Goal: Transaction & Acquisition: Purchase product/service

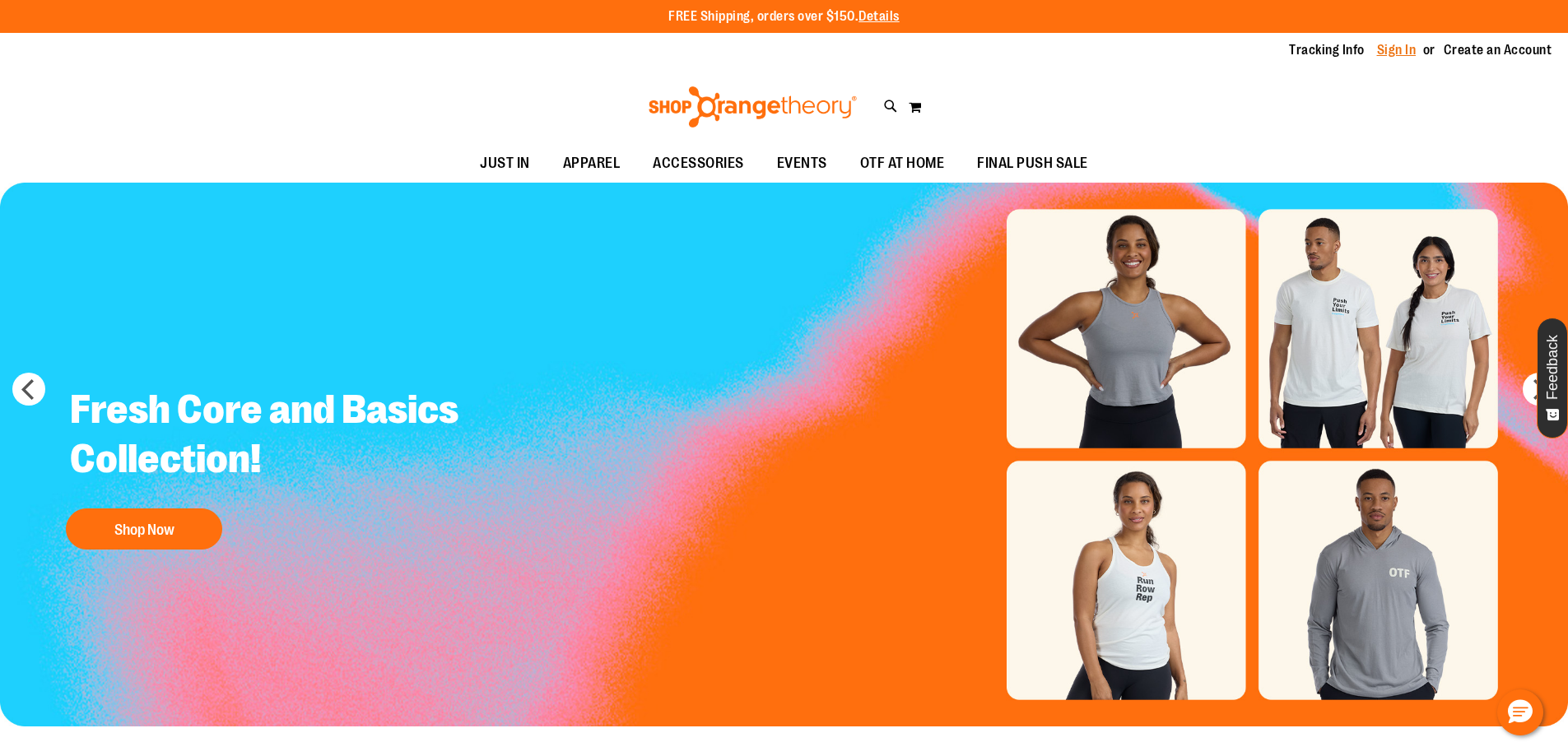
type input "**********"
click at [1405, 48] on link "Sign In" at bounding box center [1396, 50] width 39 height 18
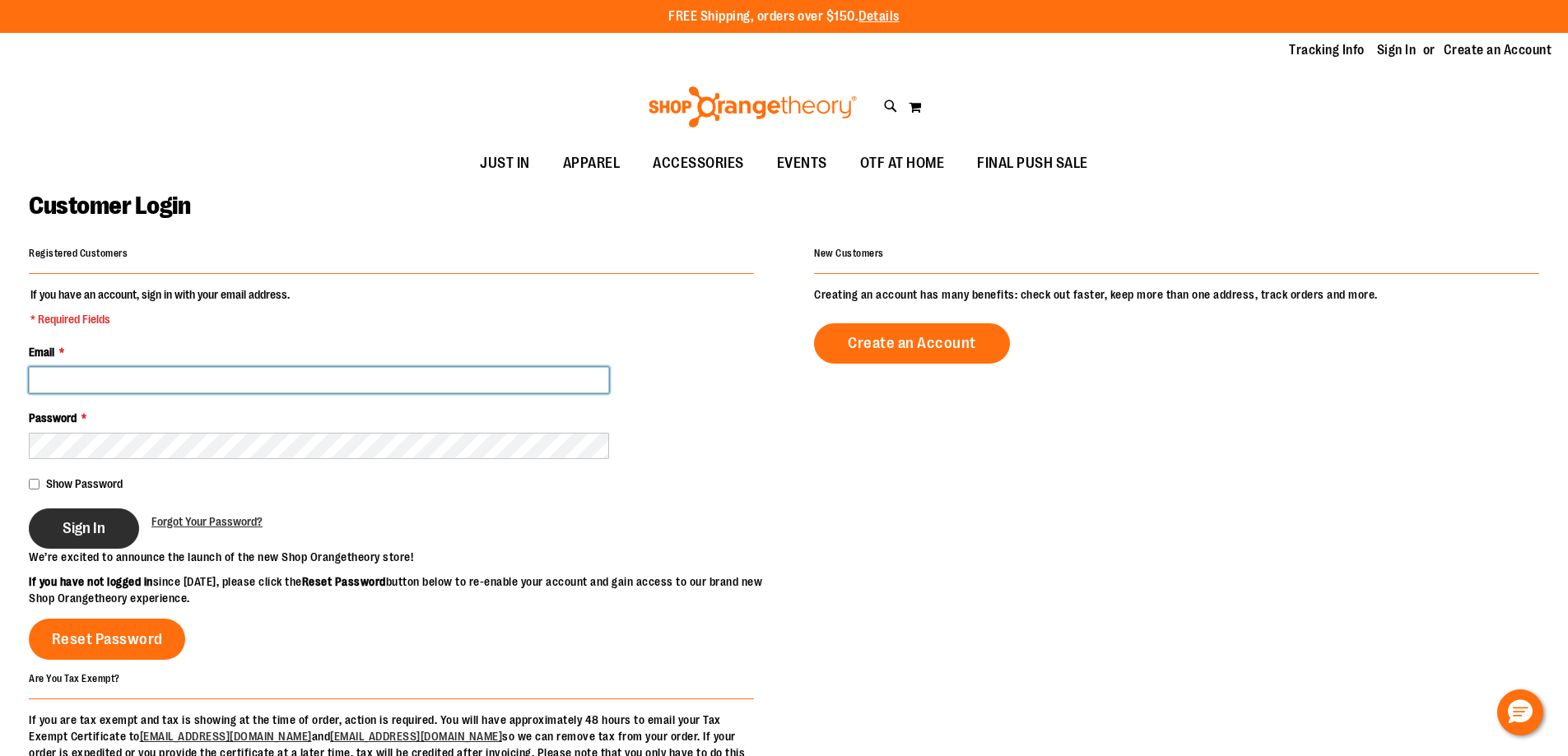
type input "**********"
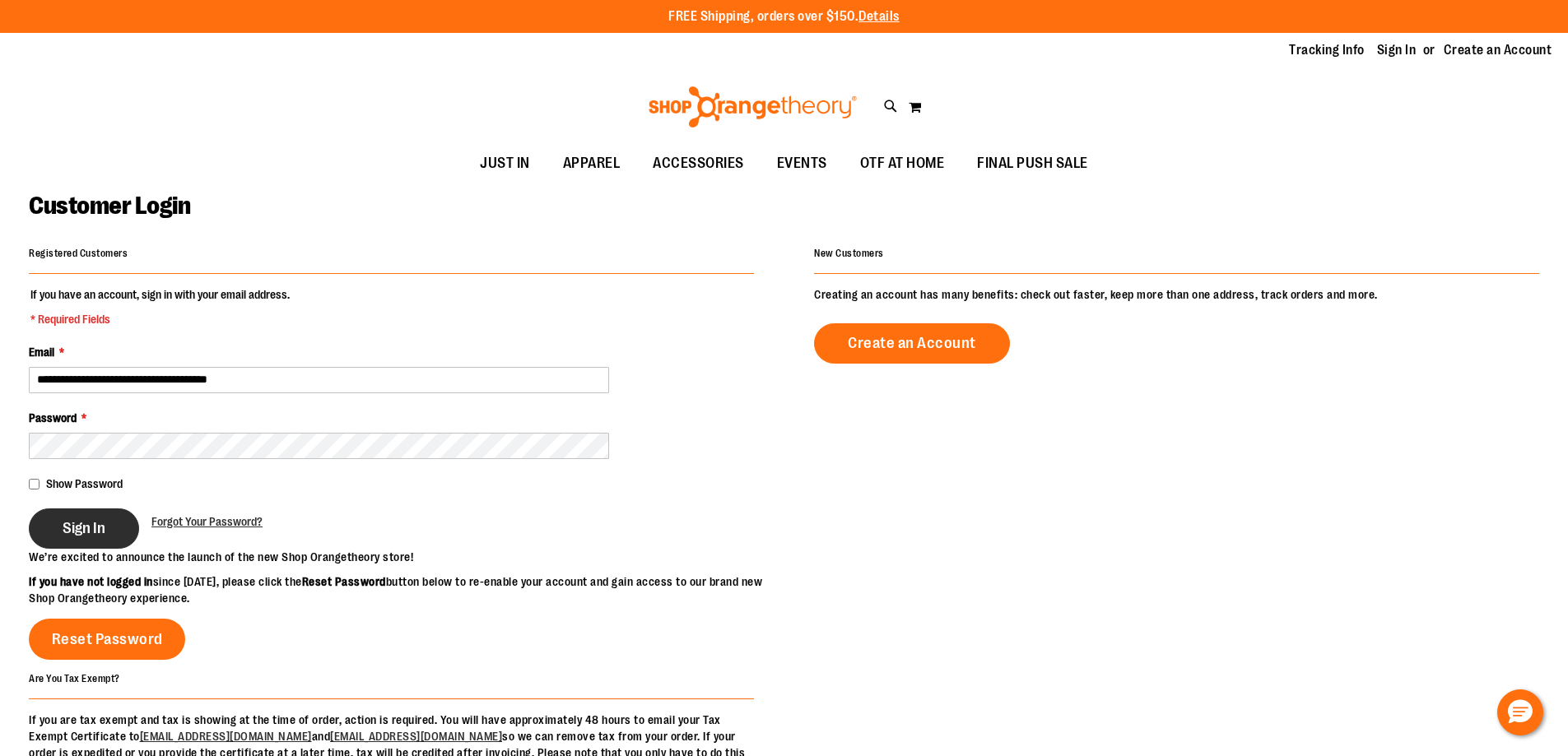
type input "**********"
click at [102, 535] on span "Sign In" at bounding box center [83, 528] width 43 height 18
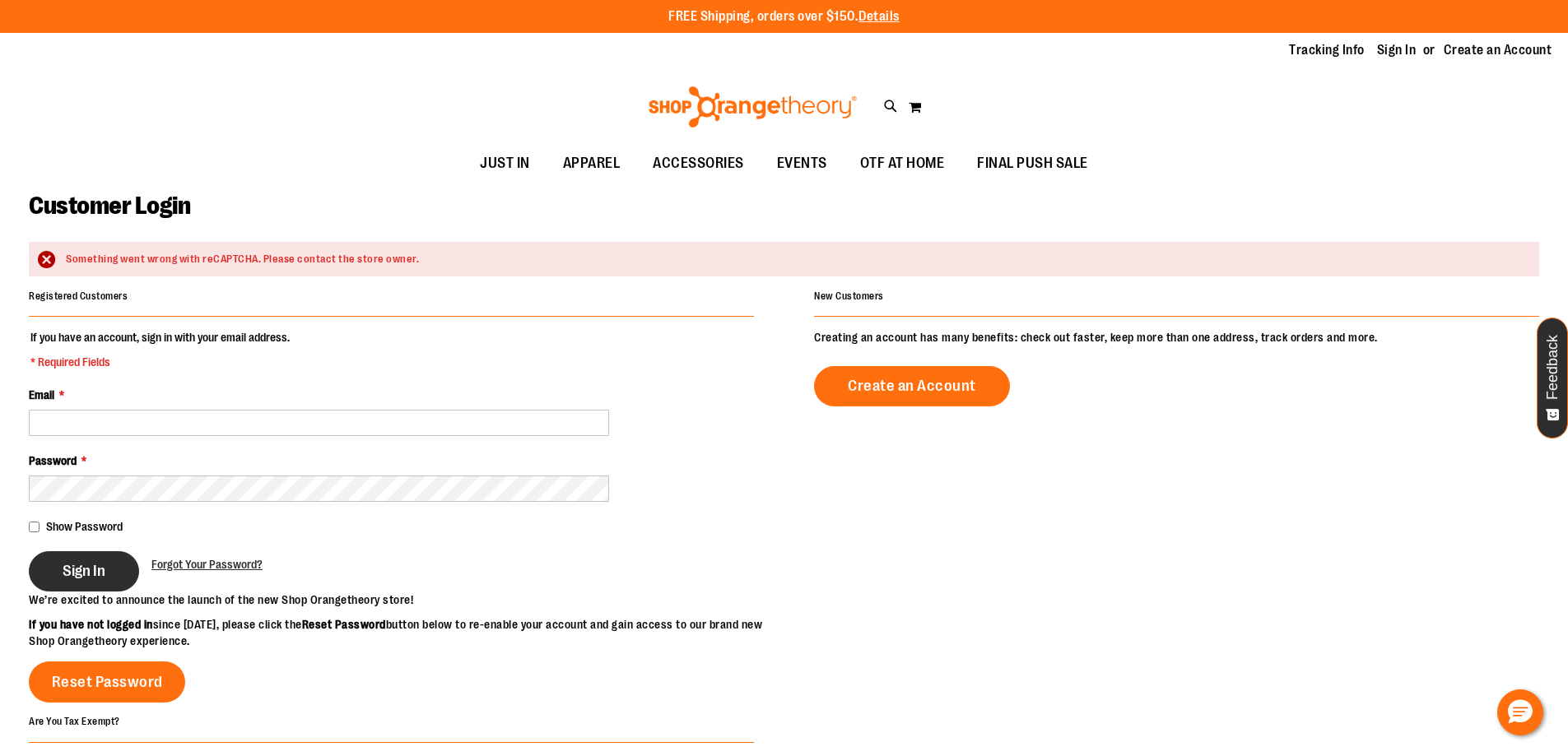
type input "**********"
click at [80, 569] on span "Sign In" at bounding box center [83, 571] width 43 height 18
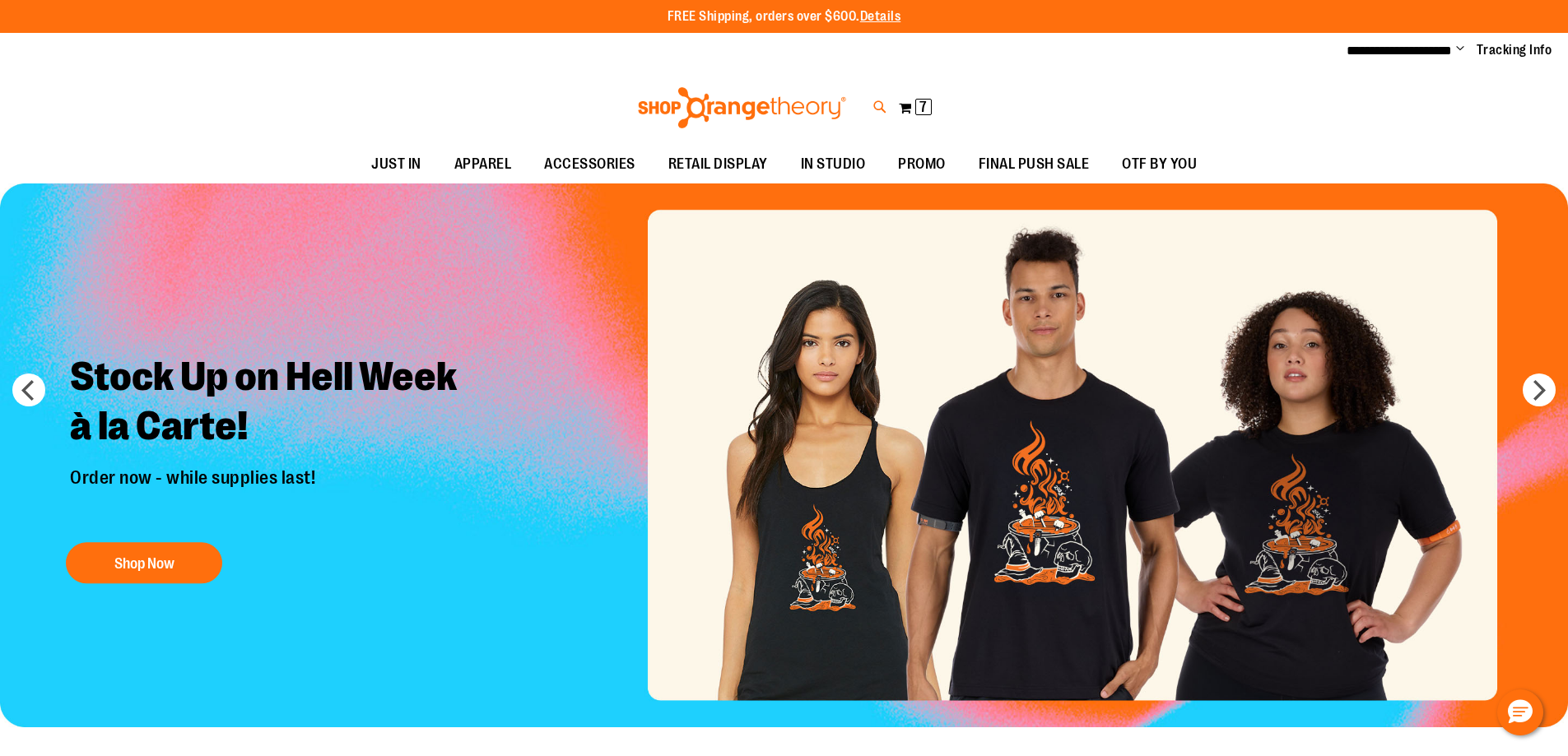
type input "**********"
click at [880, 110] on icon at bounding box center [880, 107] width 14 height 19
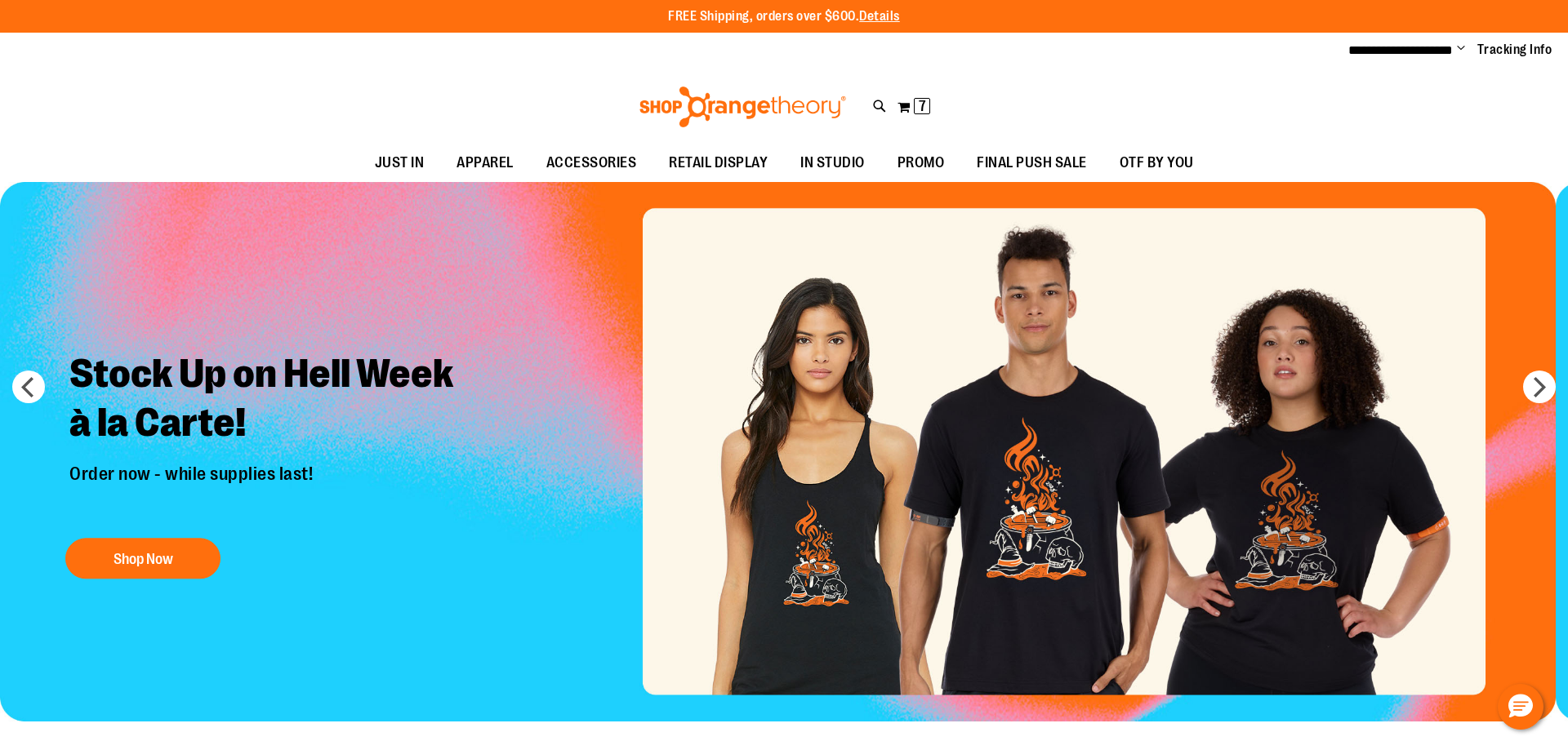
click at [1455, 80] on div "**********" at bounding box center [784, 375] width 1568 height 750
type input "**********"
click at [375, 263] on span "Promo Water Bottle - Pack of 24" at bounding box center [355, 257] width 168 height 13
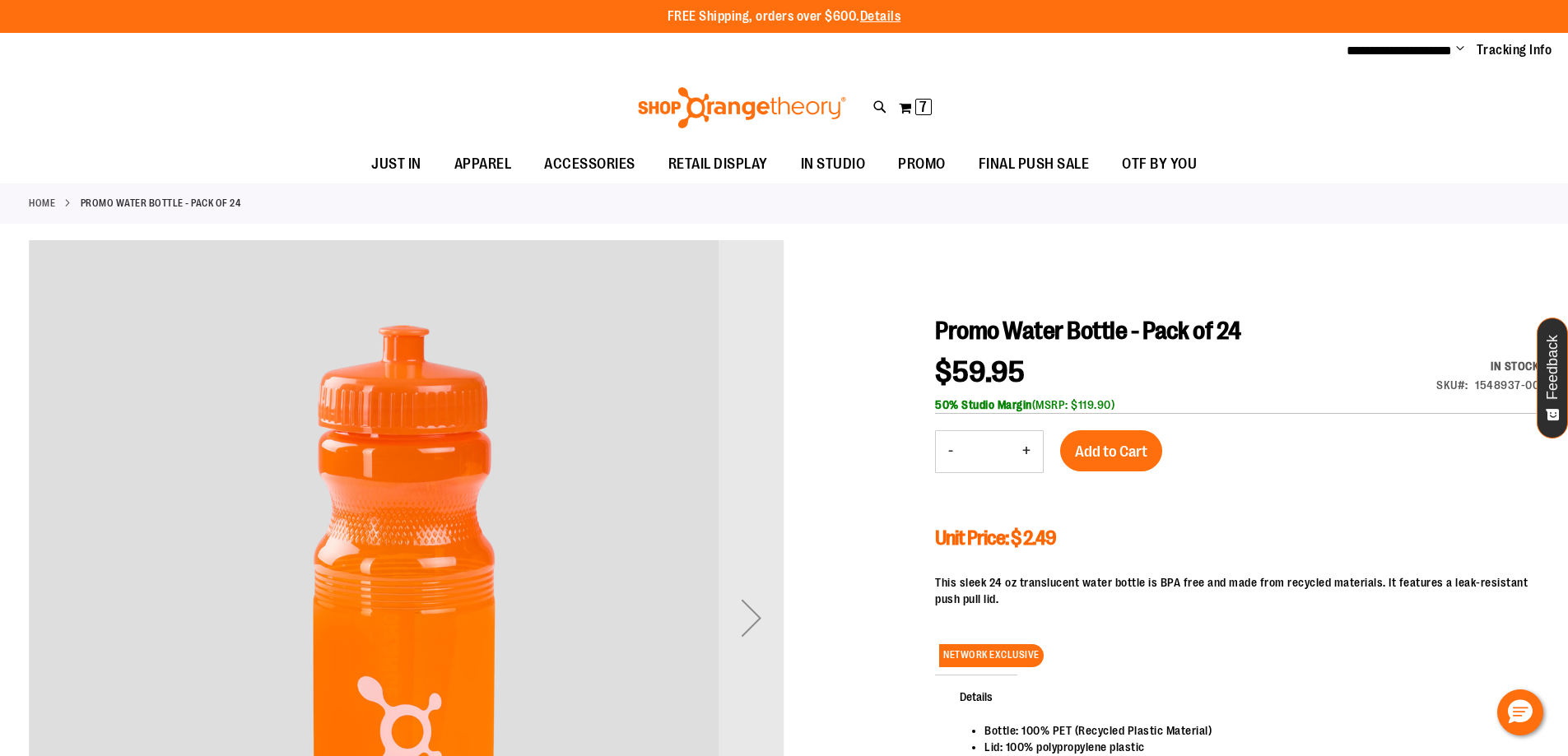
type input "**********"
click at [1029, 450] on button "+" at bounding box center [1027, 452] width 33 height 41
type input "*"
click at [1094, 456] on span "Add to Cart" at bounding box center [1111, 452] width 72 height 18
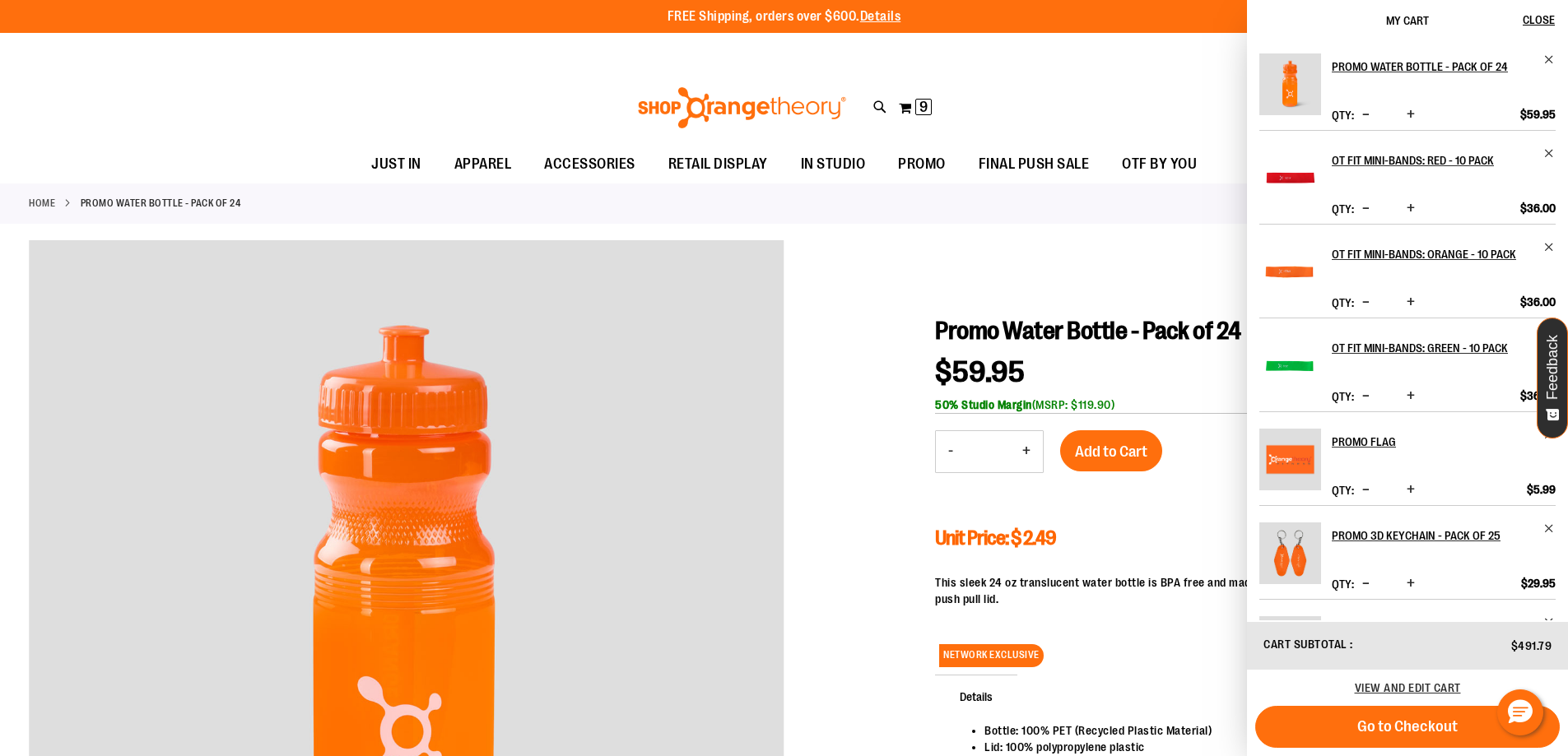
click at [1028, 98] on div "Toggle Nav Search Popular Suggestions Advanced Search" at bounding box center [784, 108] width 1568 height 76
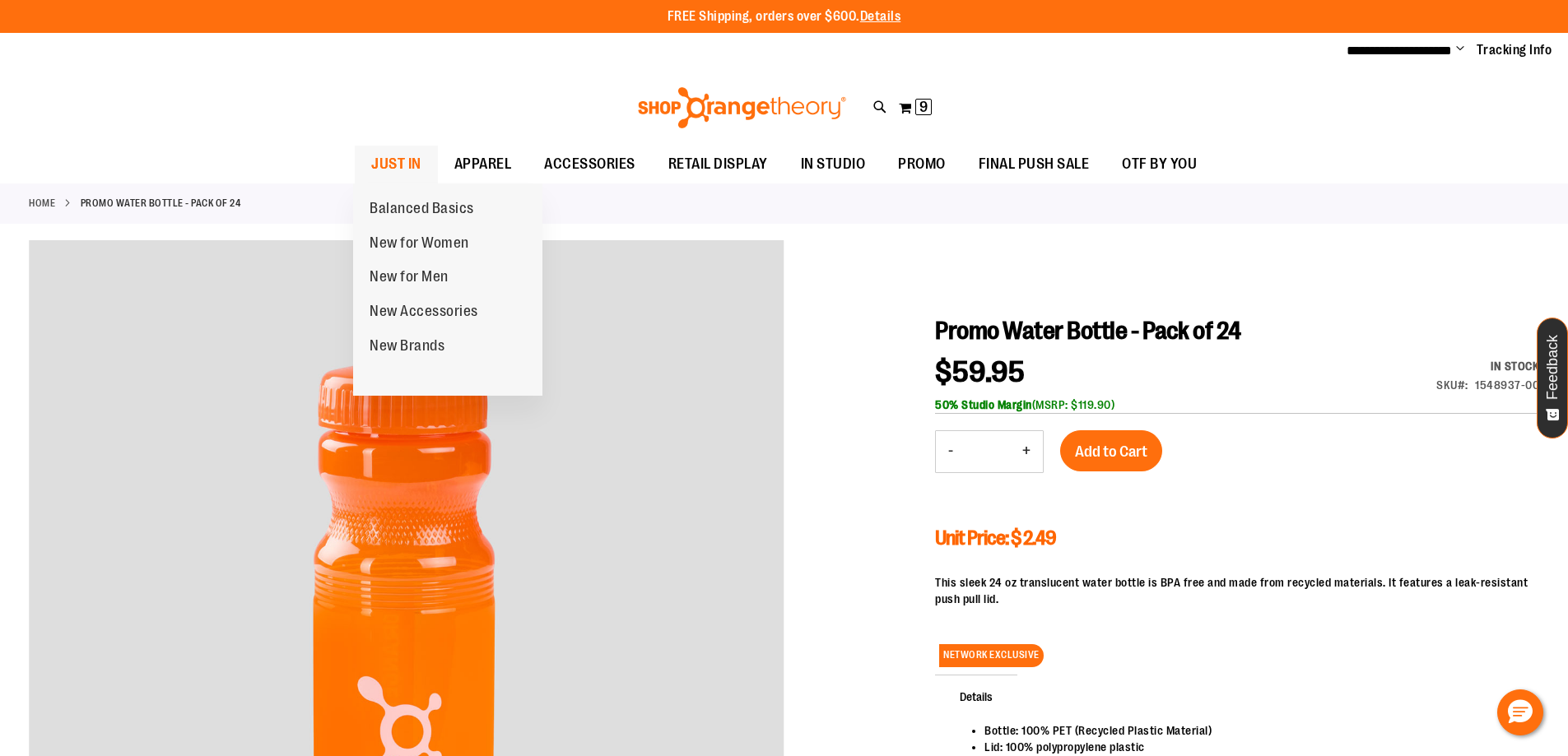
click at [376, 160] on span "JUST IN" at bounding box center [396, 164] width 50 height 37
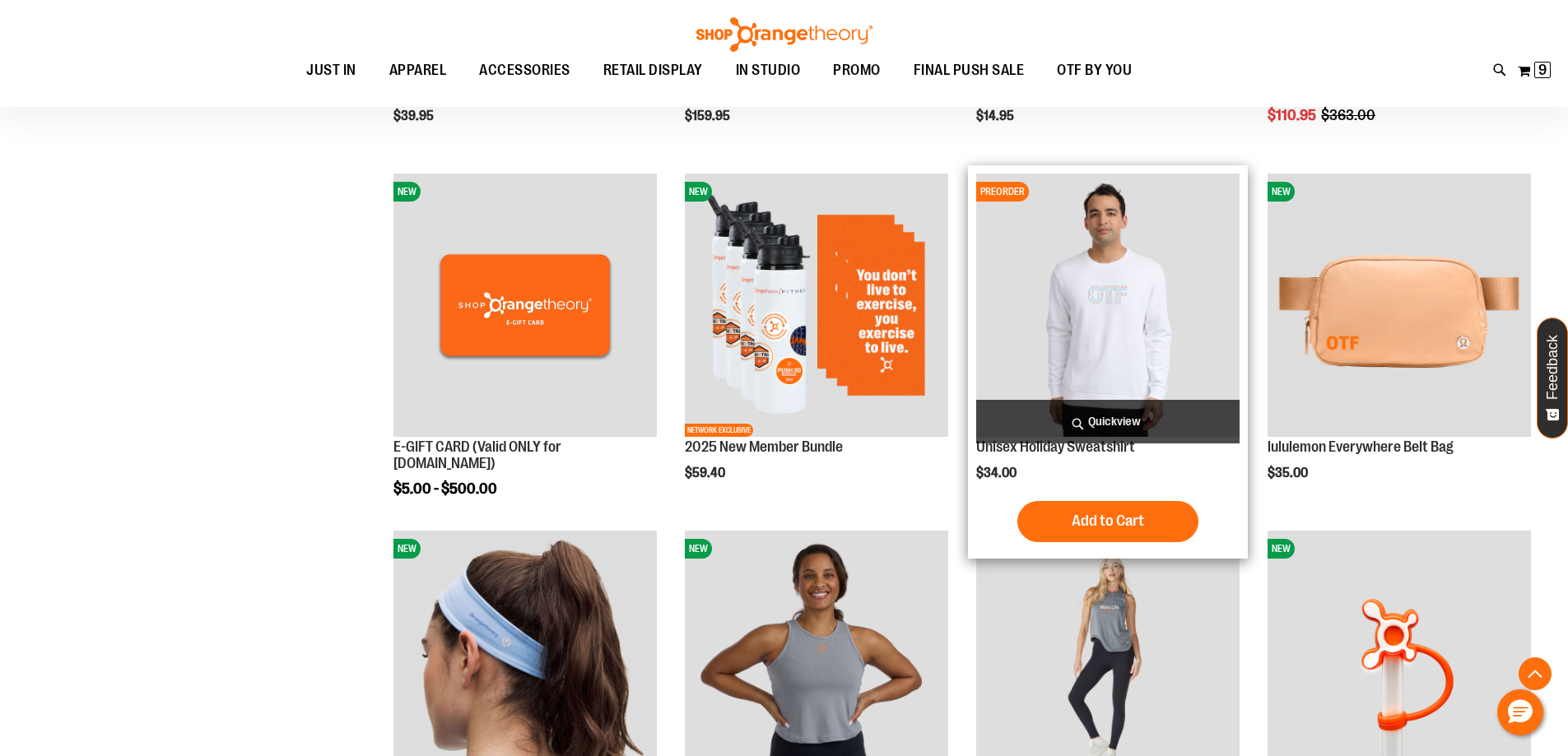
scroll to position [822, 0]
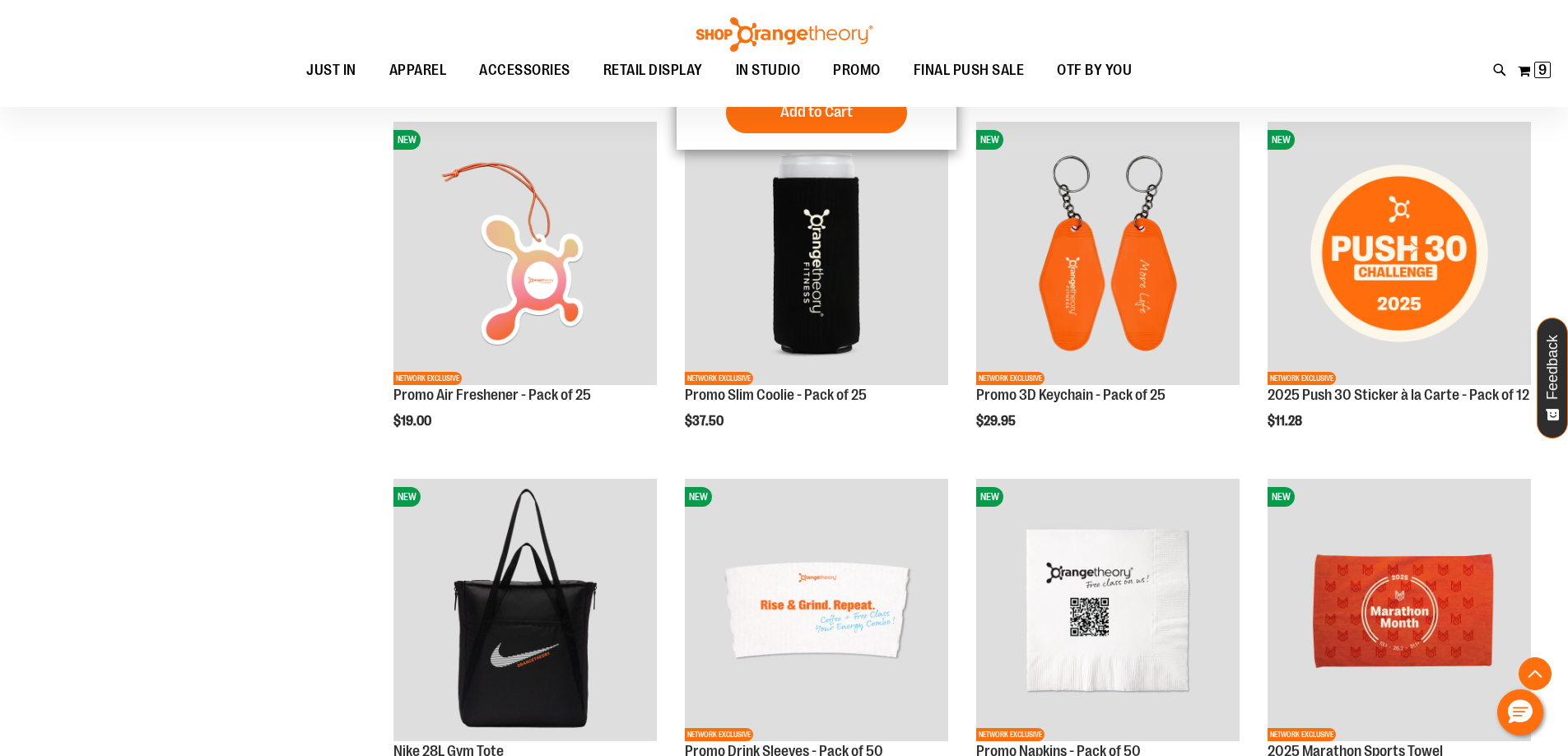
scroll to position [1892, 0]
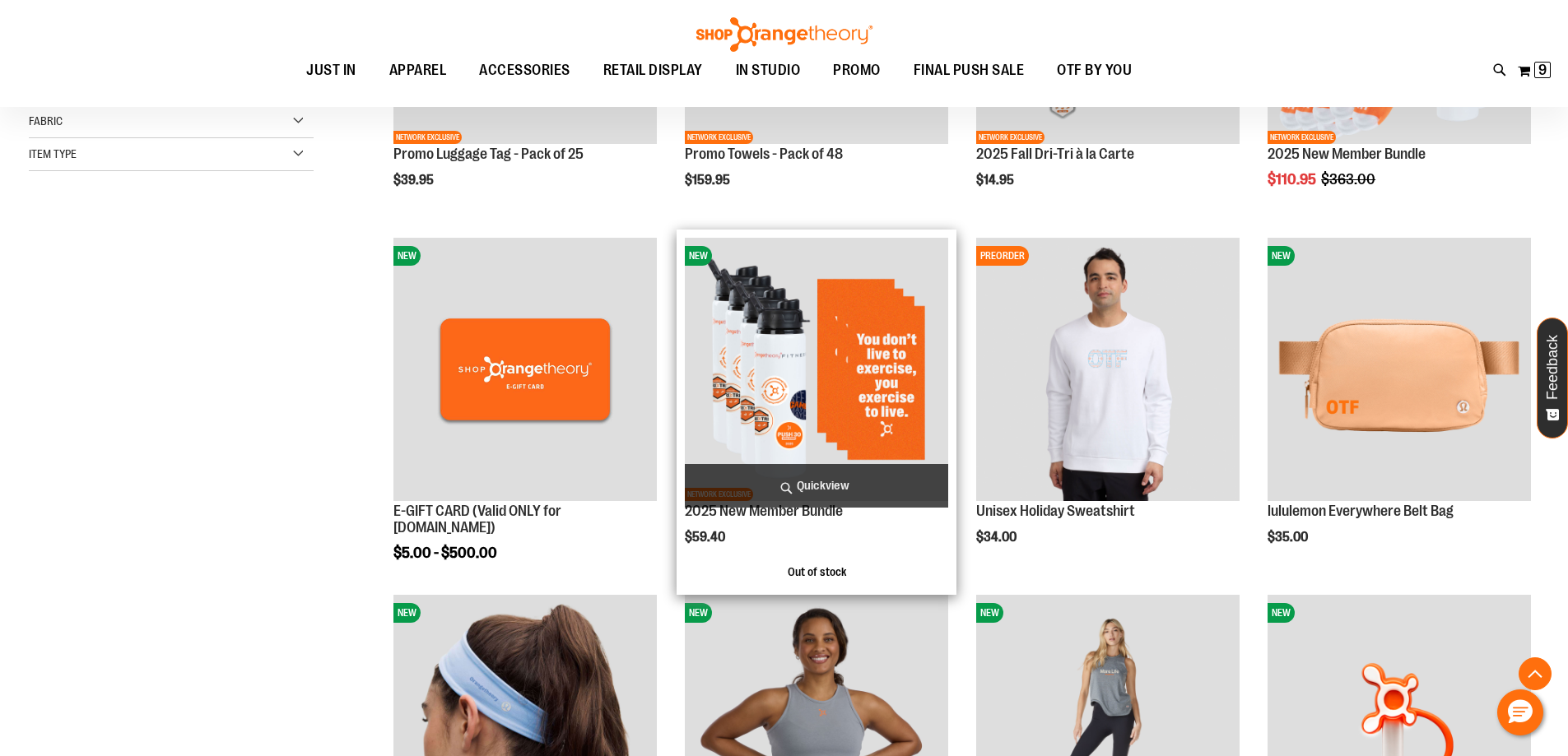
scroll to position [410, 0]
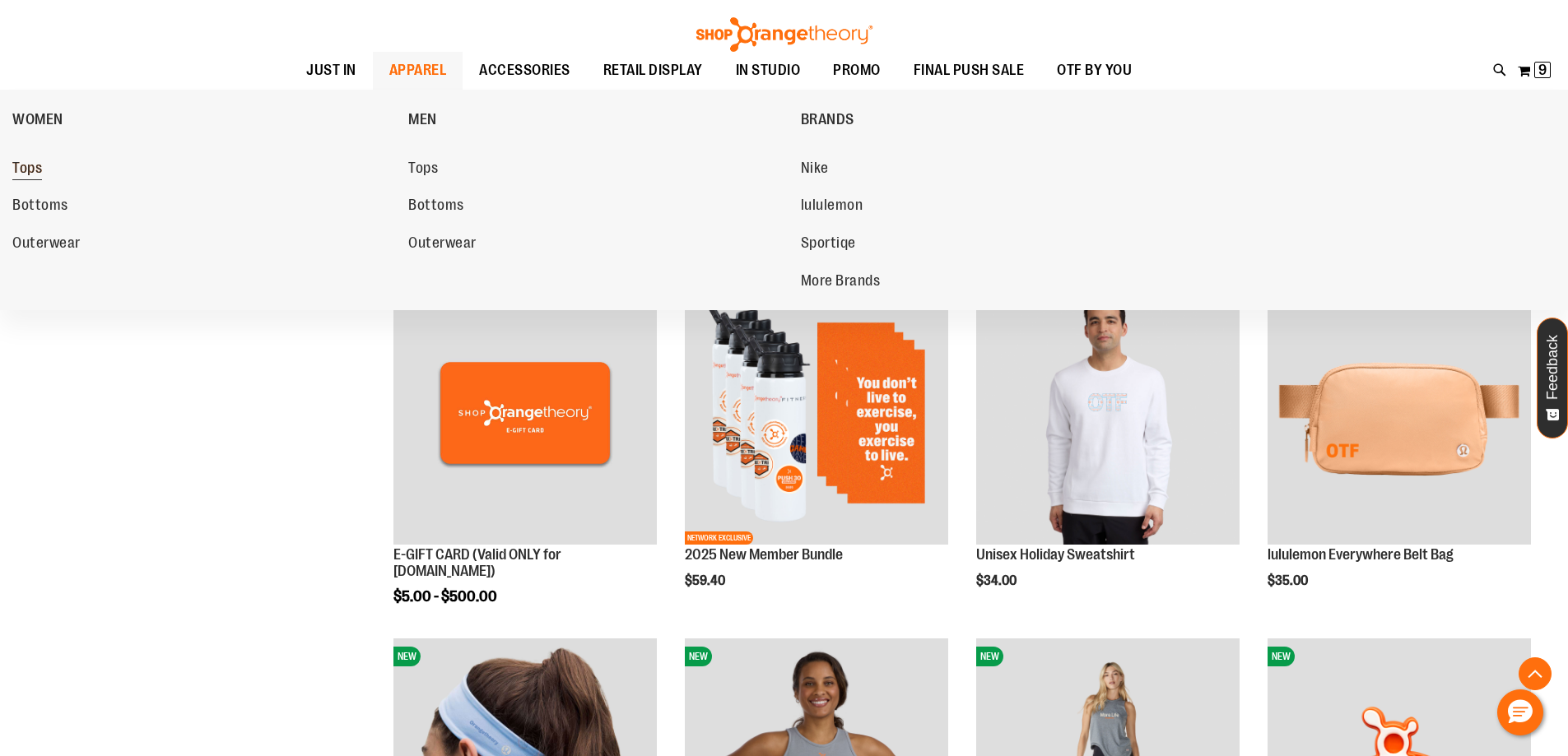
type input "**********"
click at [31, 176] on span "Tops" at bounding box center [27, 170] width 29 height 21
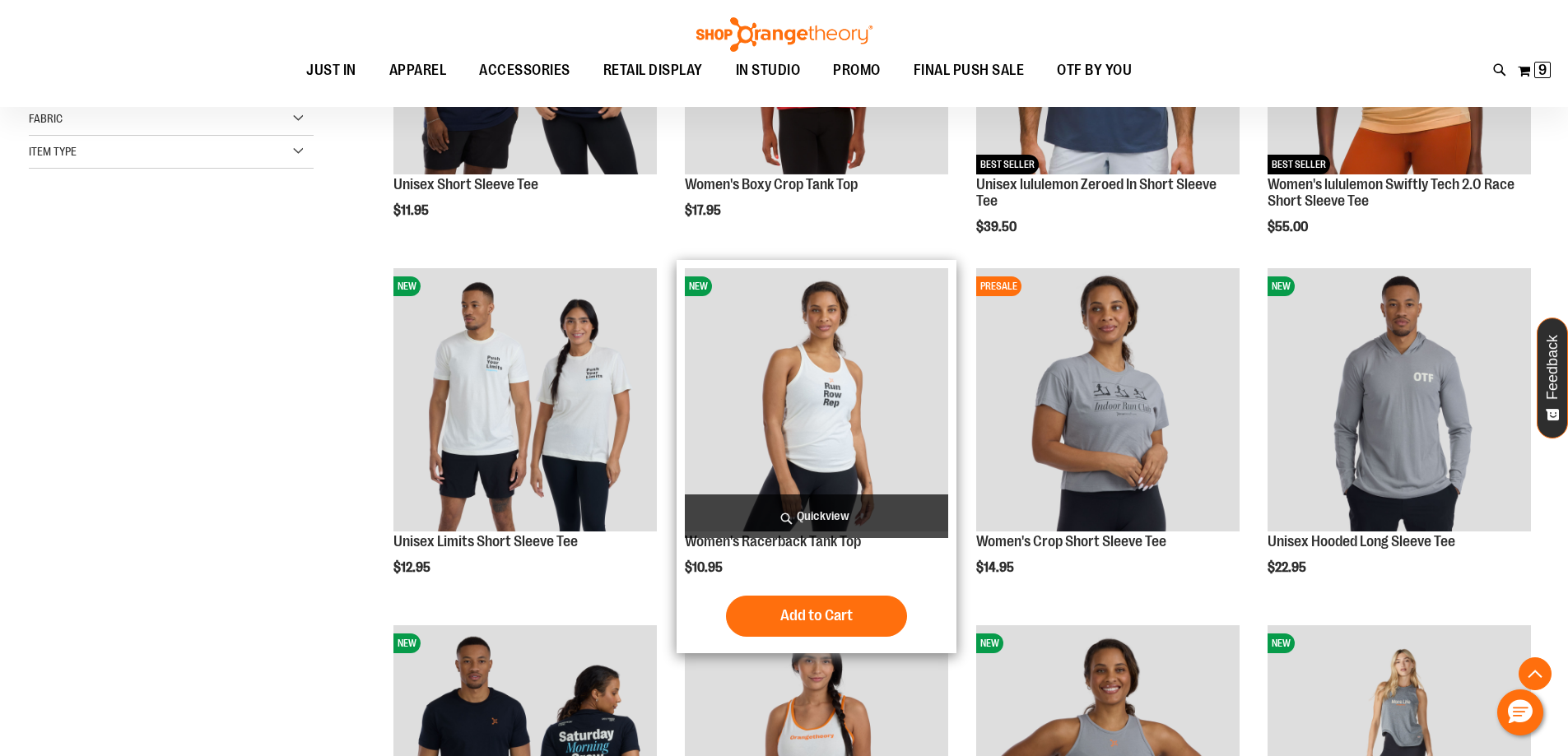
scroll to position [657, 0]
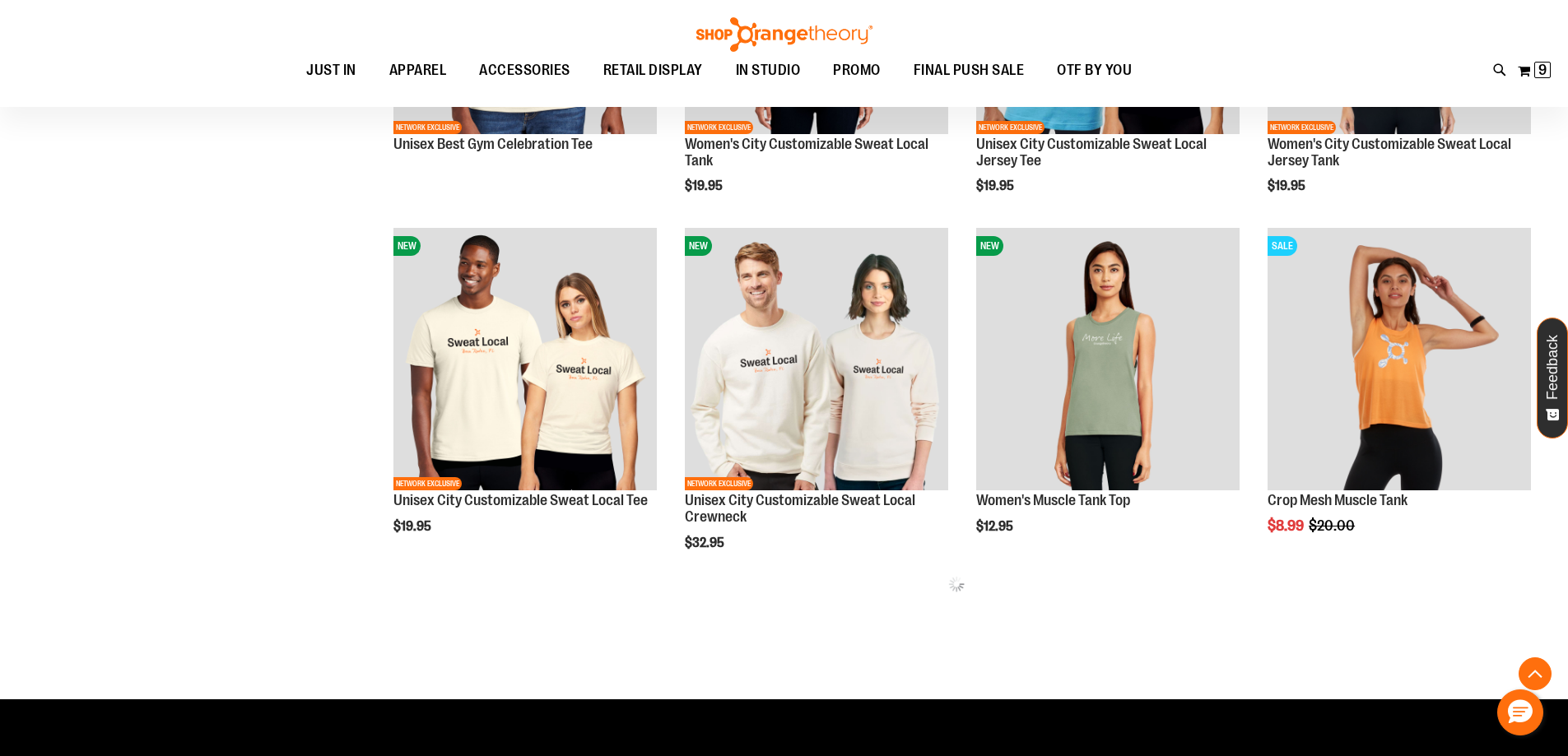
scroll to position [1645, 0]
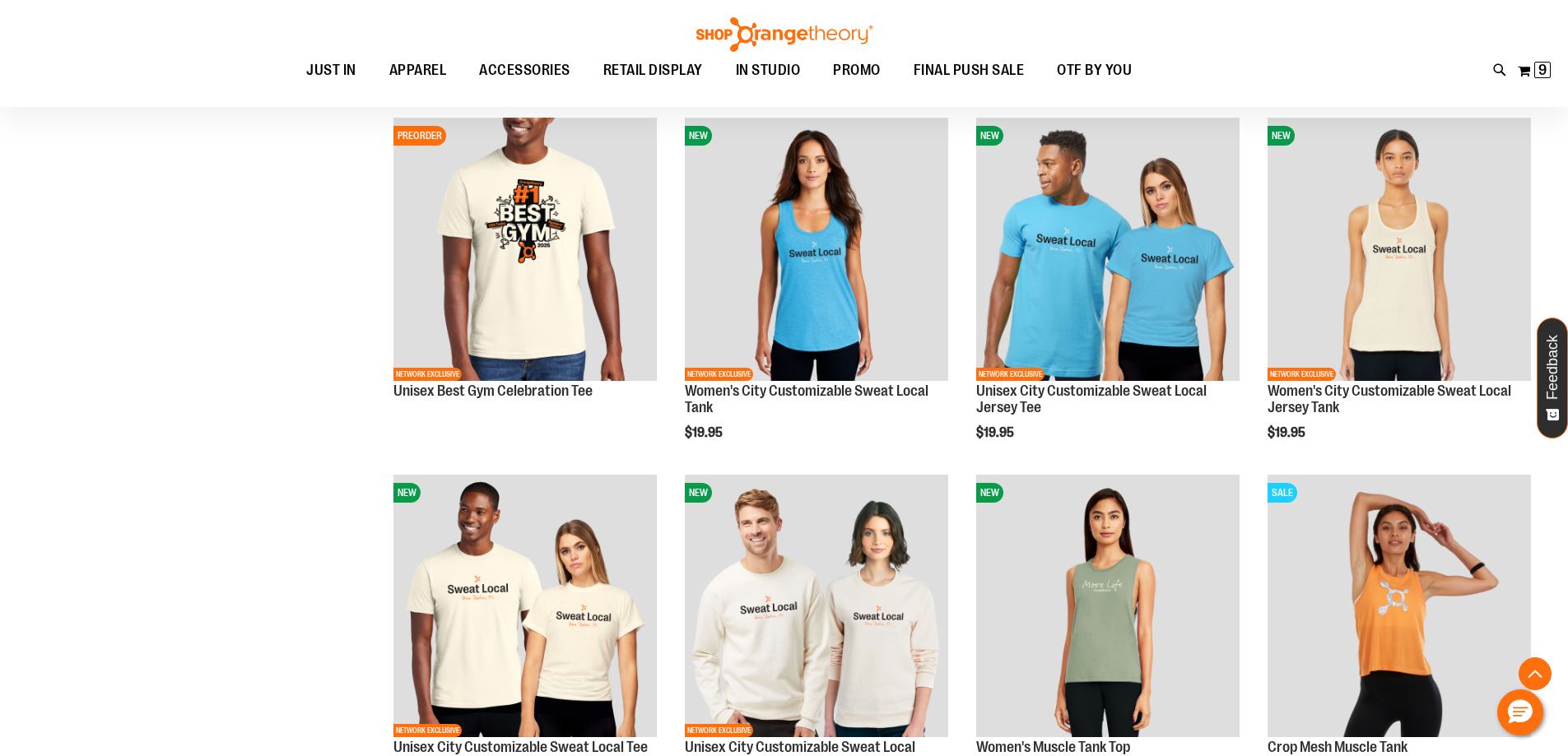
scroll to position [1892, 0]
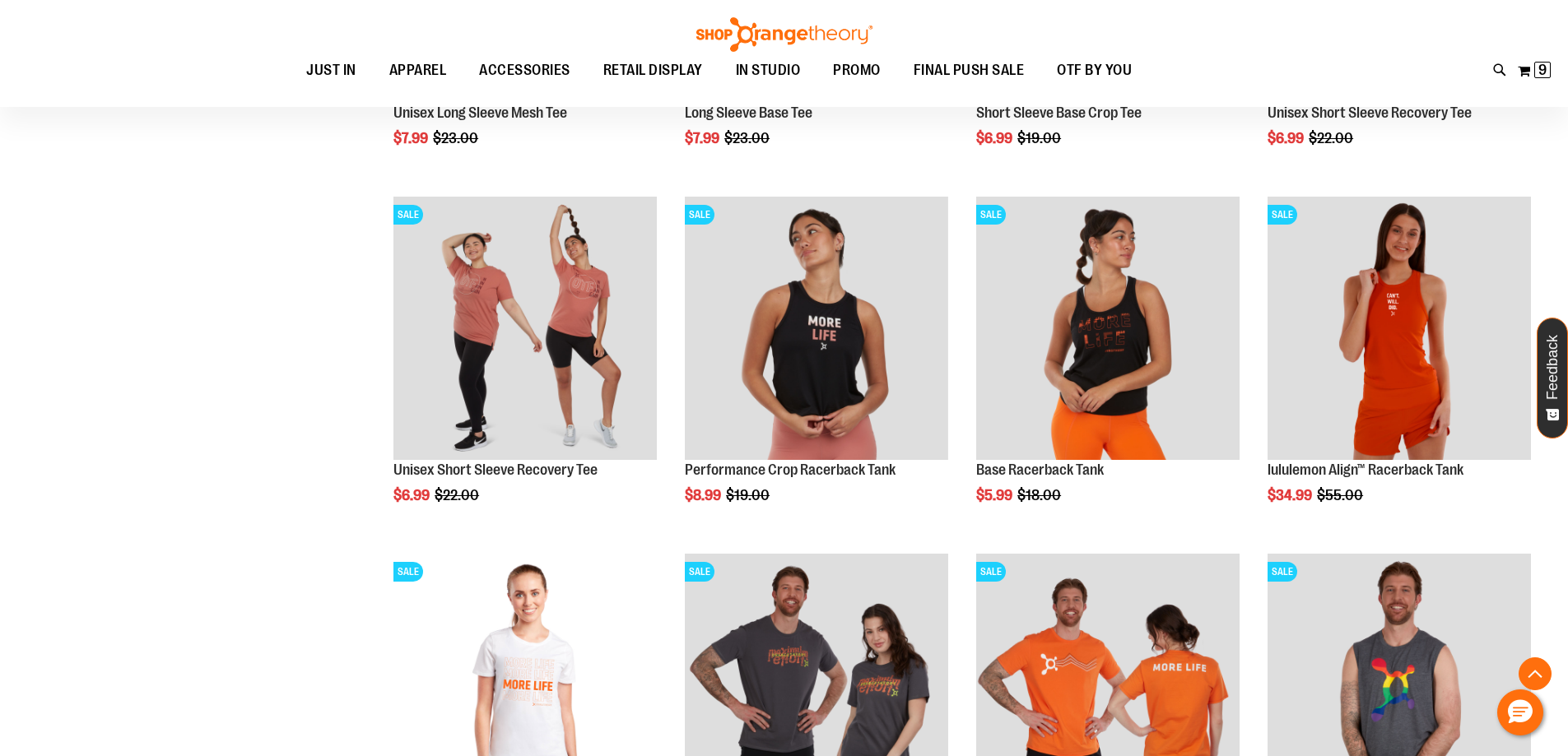
scroll to position [2633, 0]
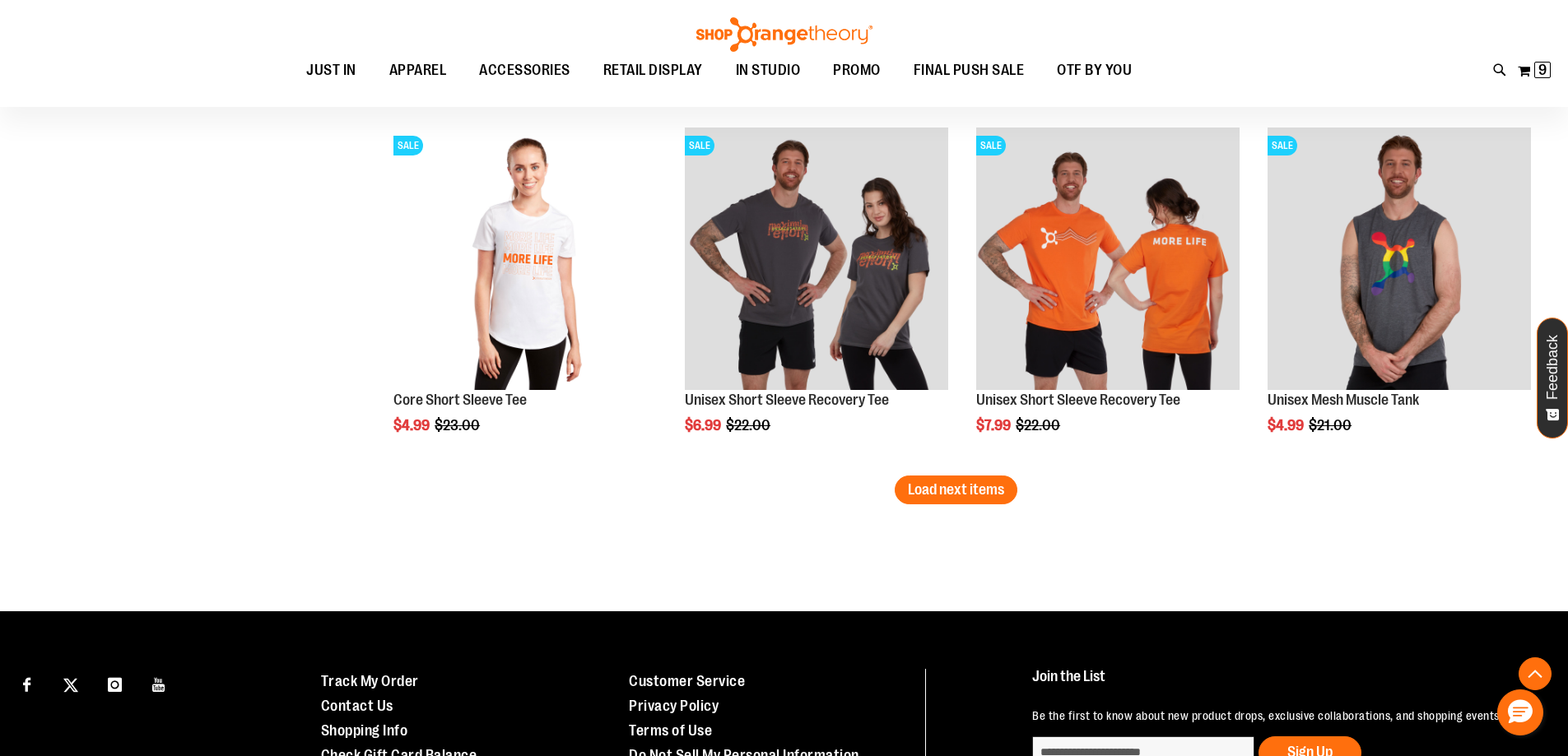
scroll to position [3209, 0]
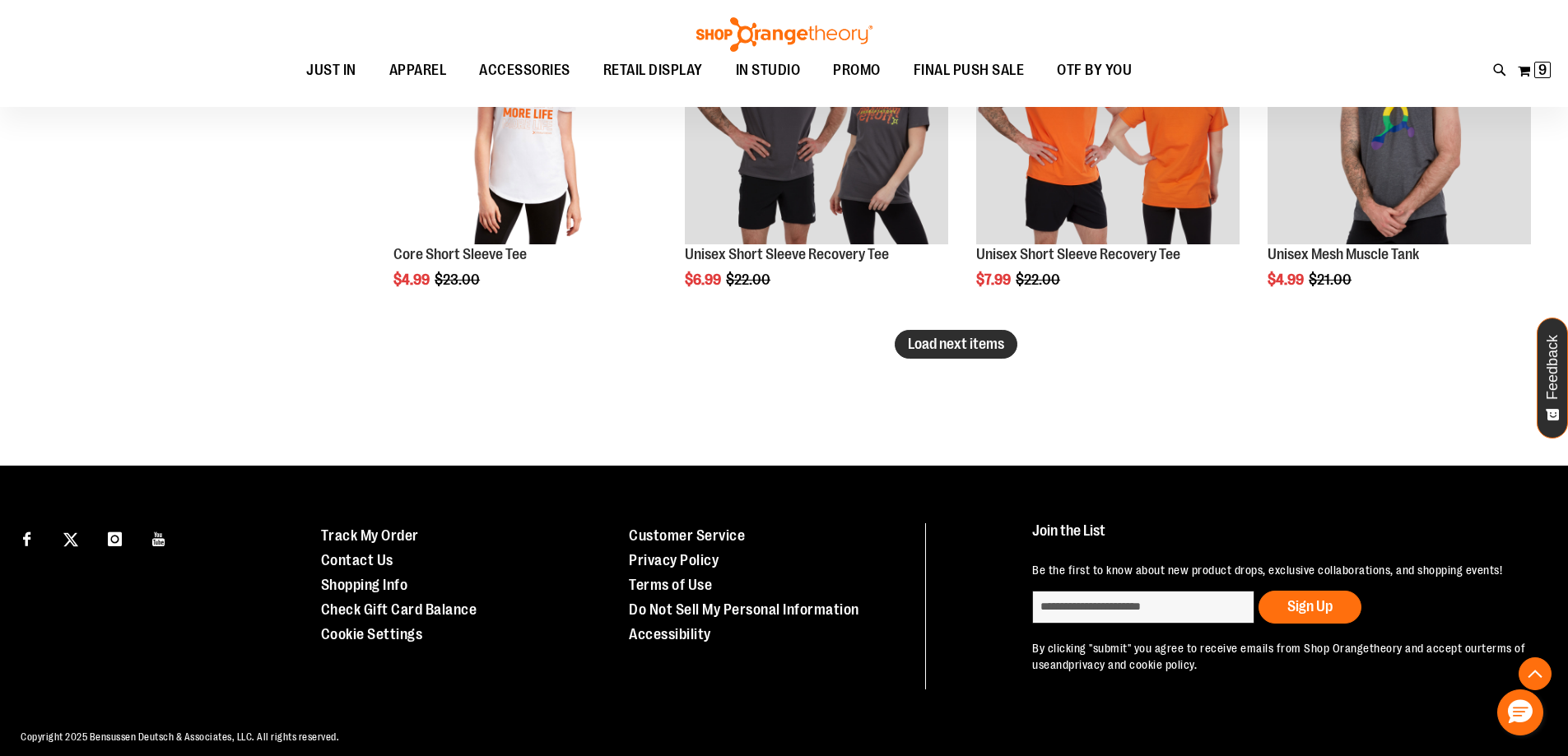
type input "**********"
click at [954, 349] on span "Load next items" at bounding box center [955, 344] width 96 height 16
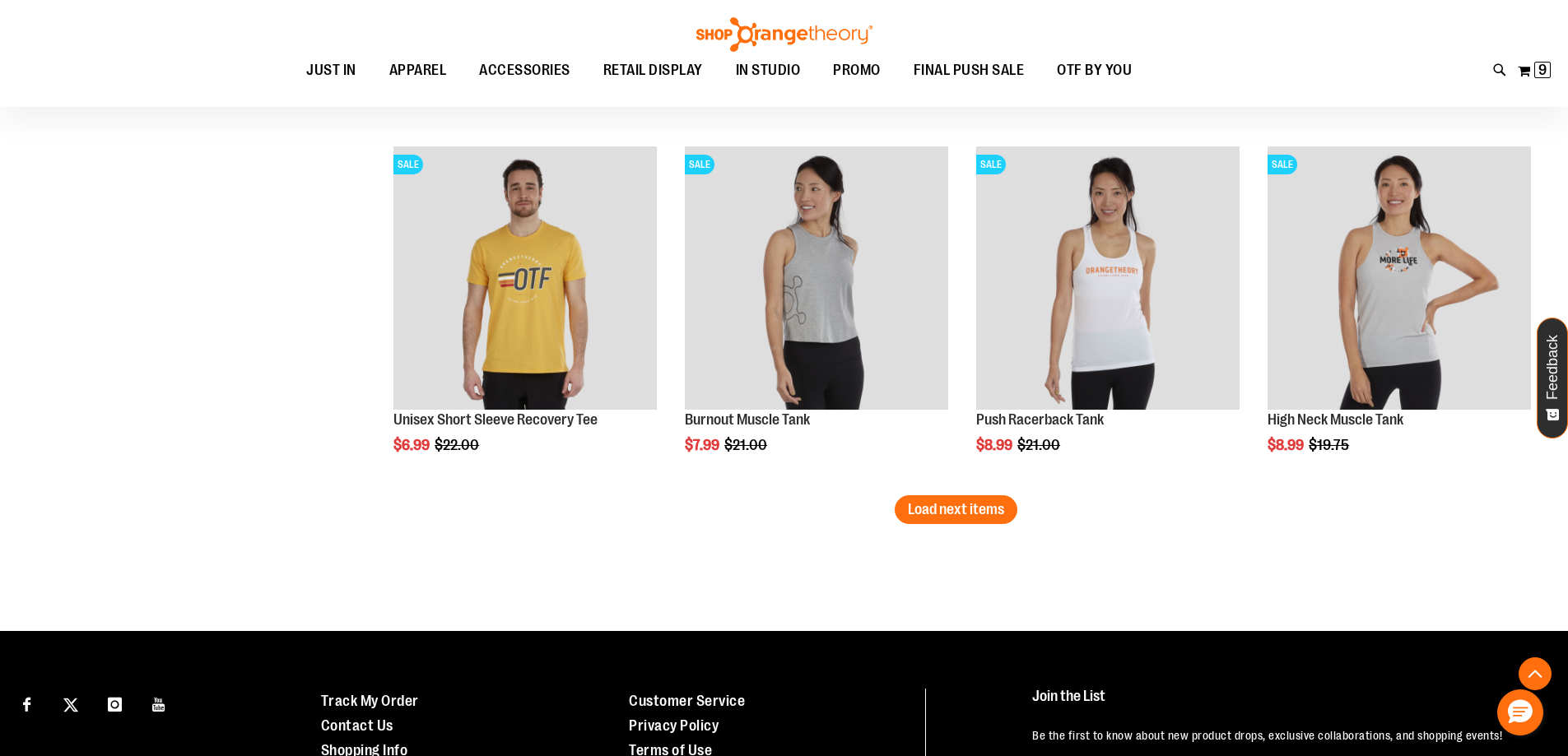
scroll to position [4313, 0]
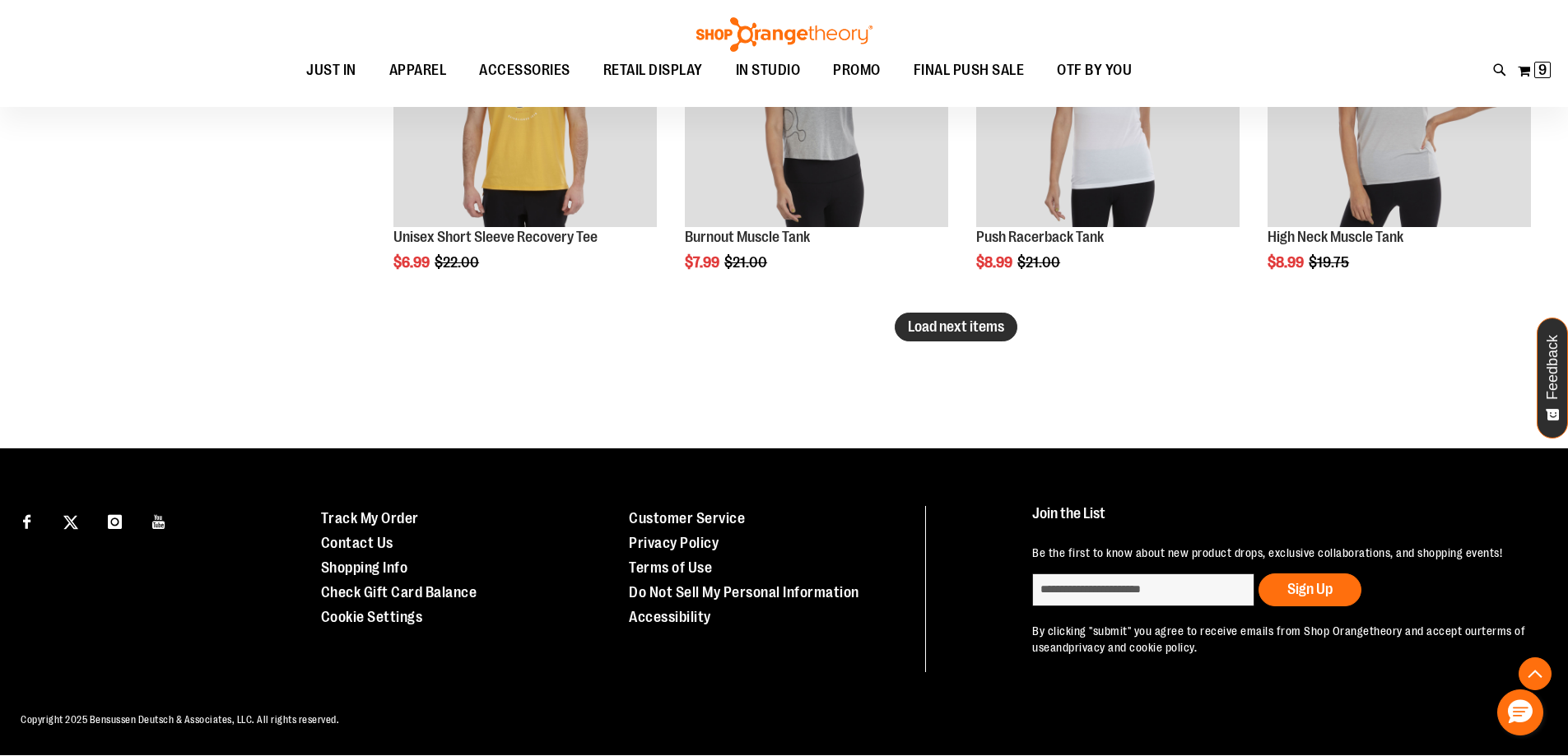
click at [939, 318] on span "Load next items" at bounding box center [955, 326] width 96 height 16
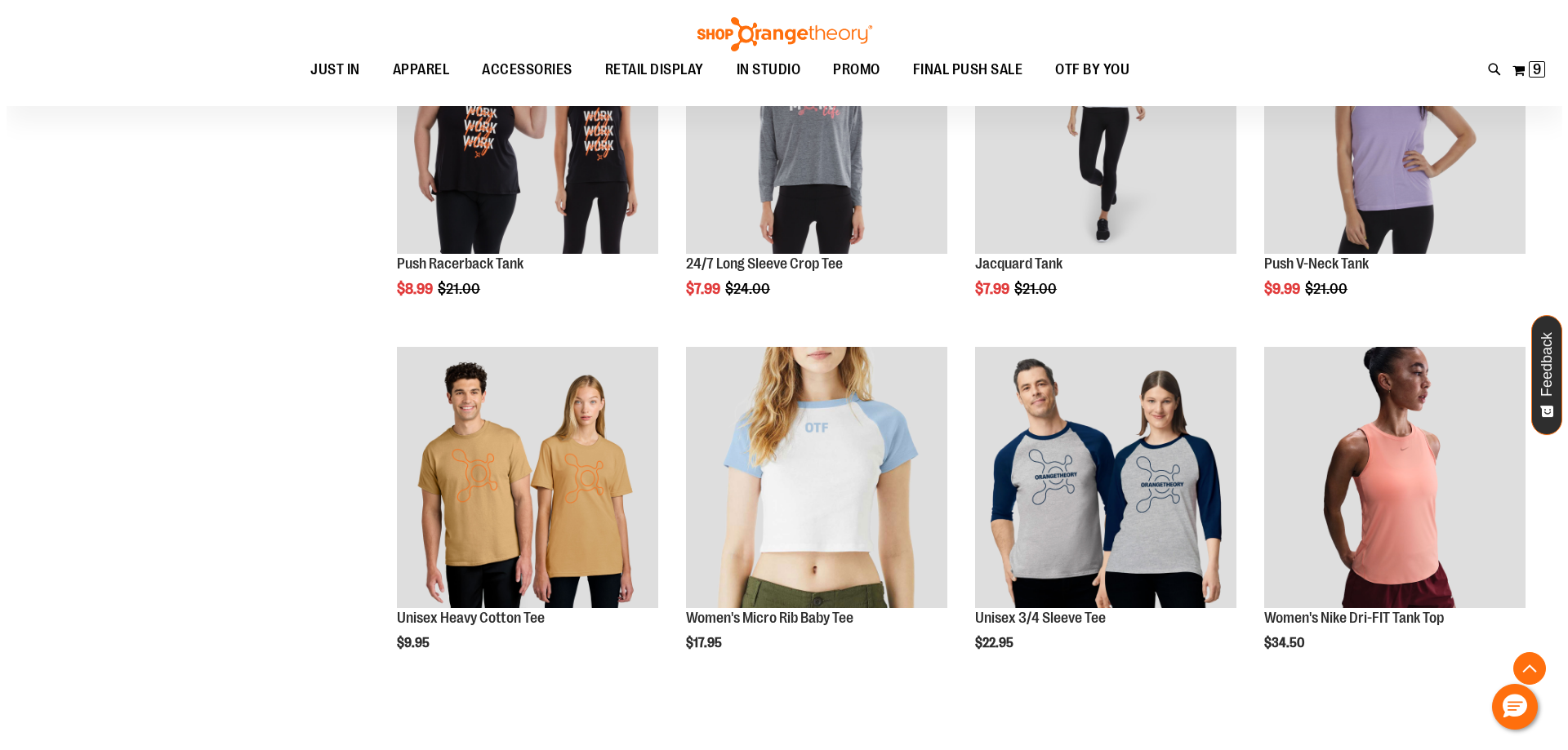
scroll to position [4606, 0]
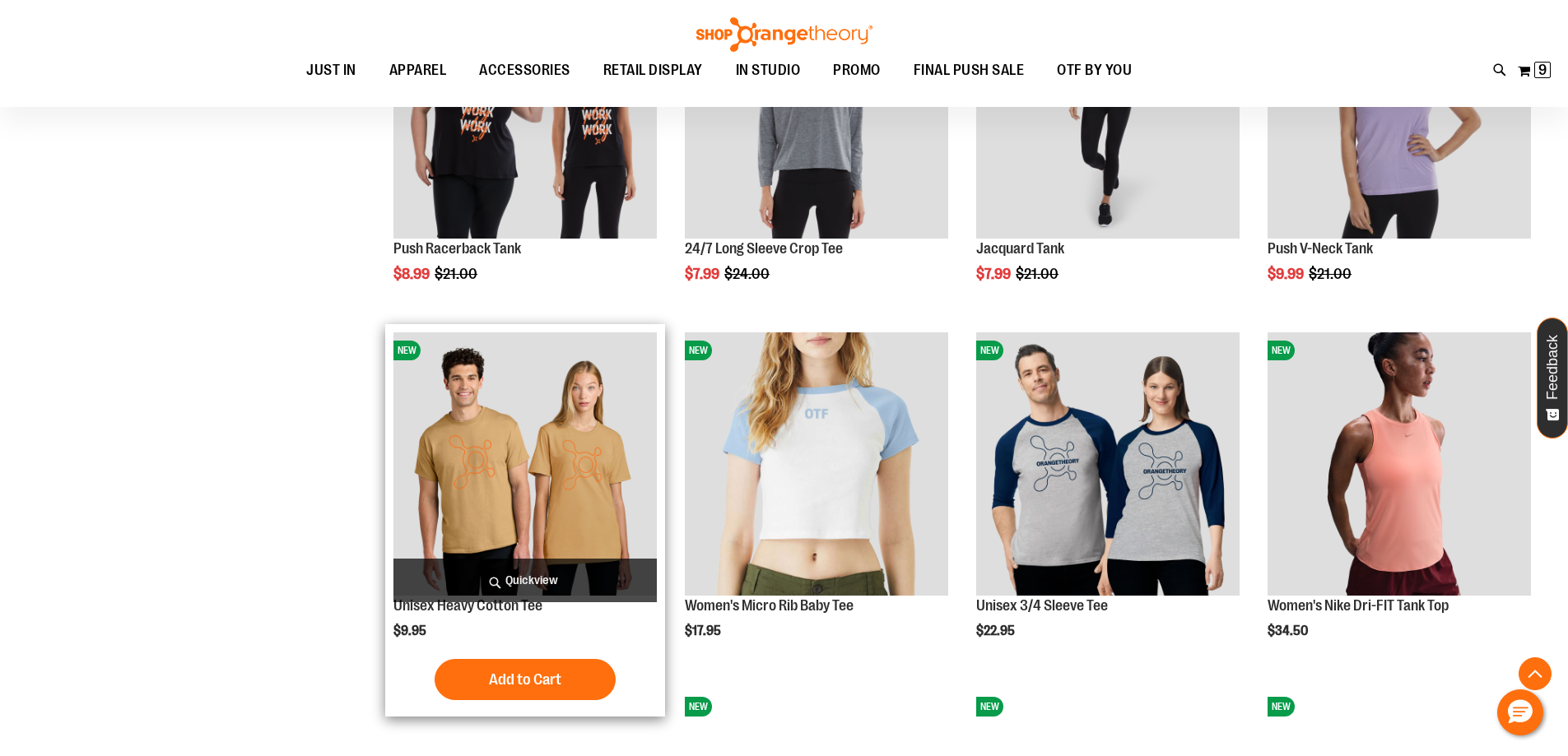
click at [545, 587] on span "Quickview" at bounding box center [525, 580] width 263 height 44
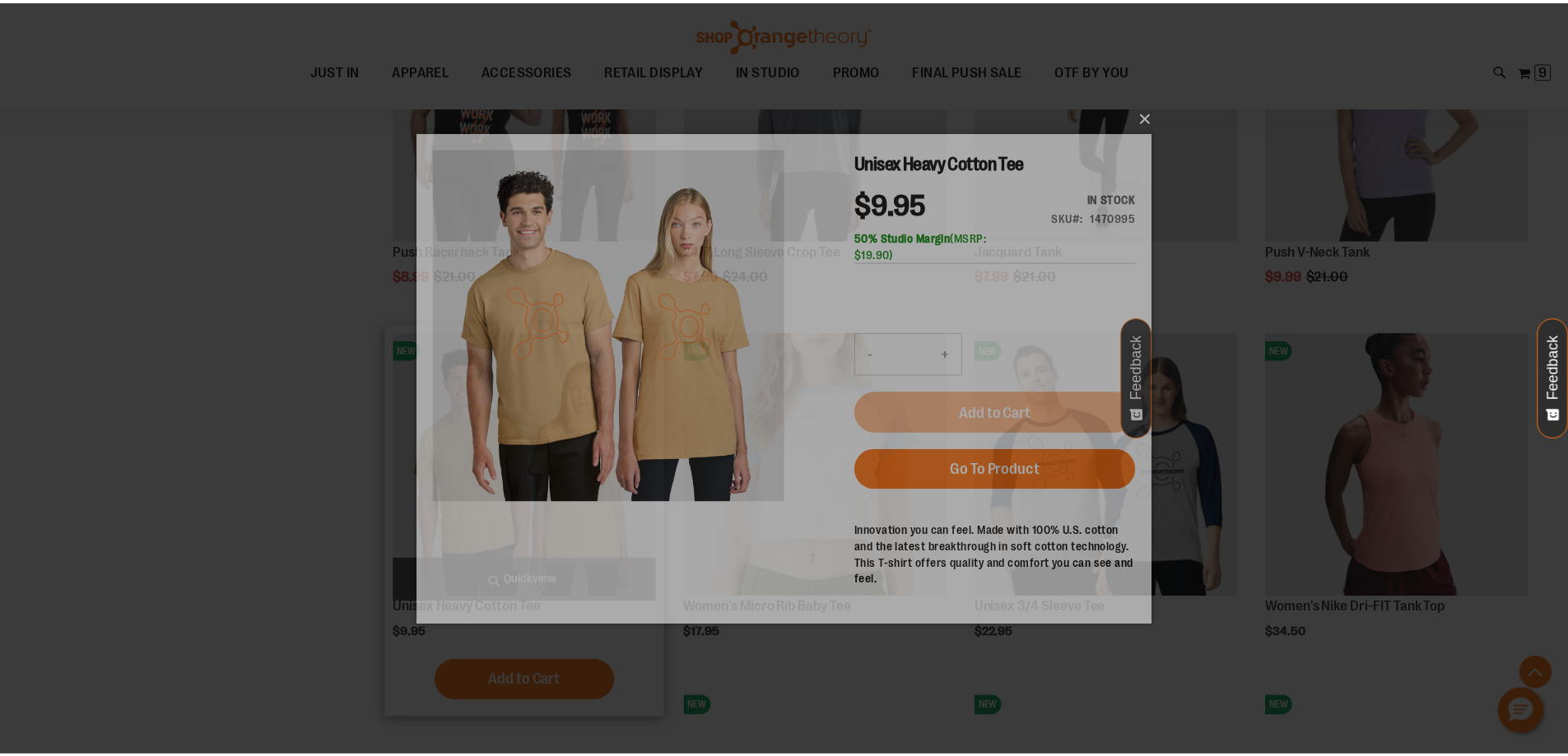
scroll to position [0, 0]
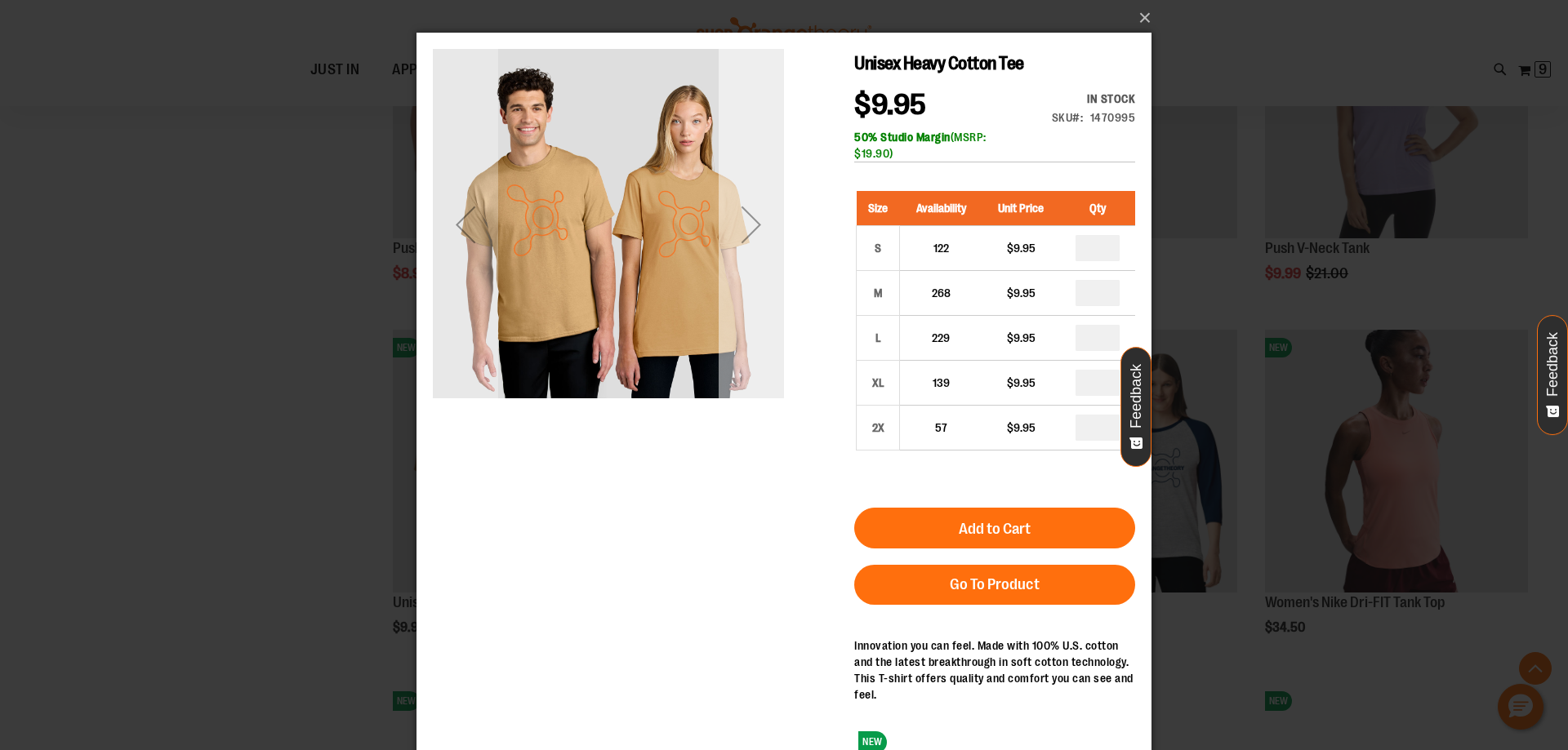
click at [751, 231] on div "Next" at bounding box center [751, 225] width 65 height 65
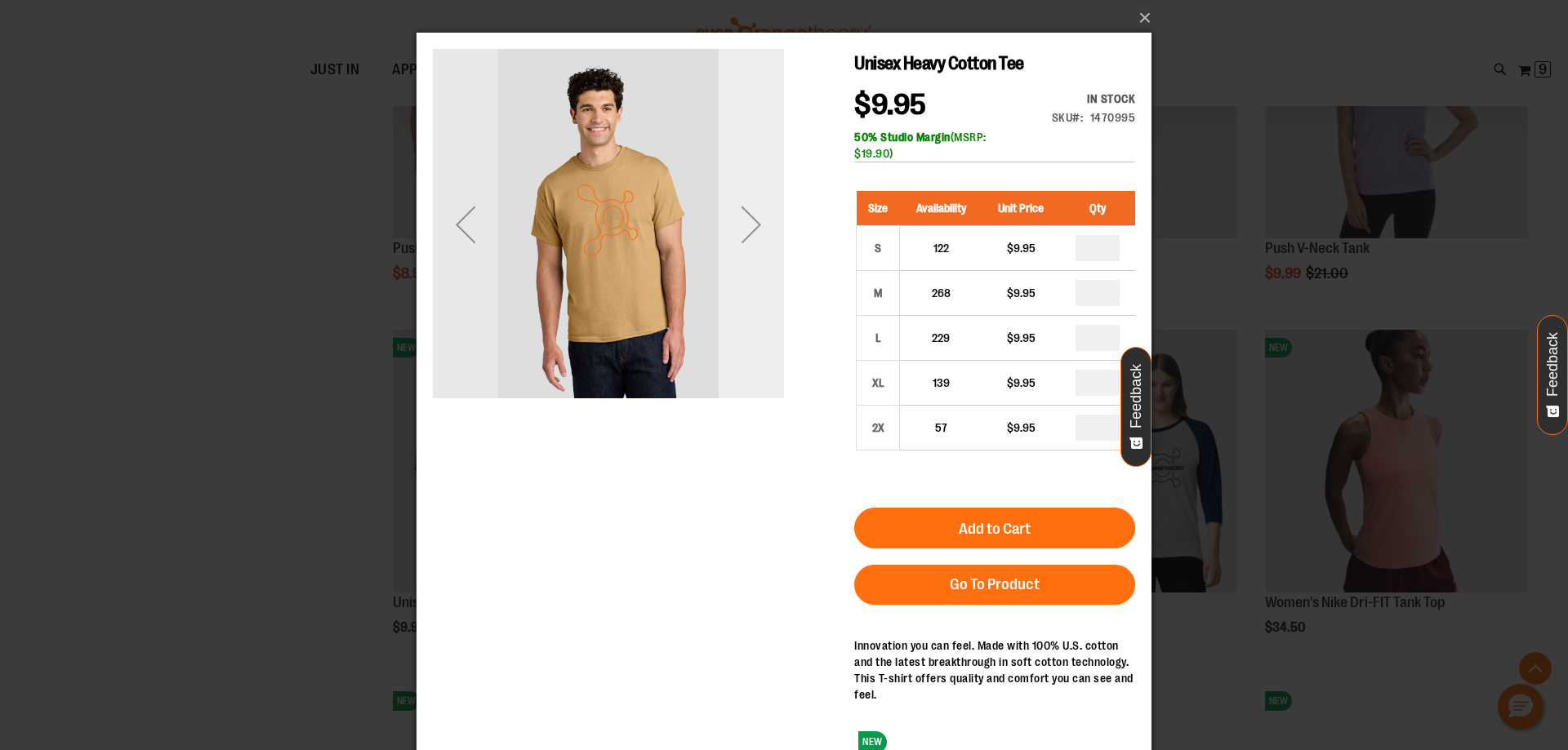
click at [751, 231] on div "Next" at bounding box center [751, 225] width 65 height 65
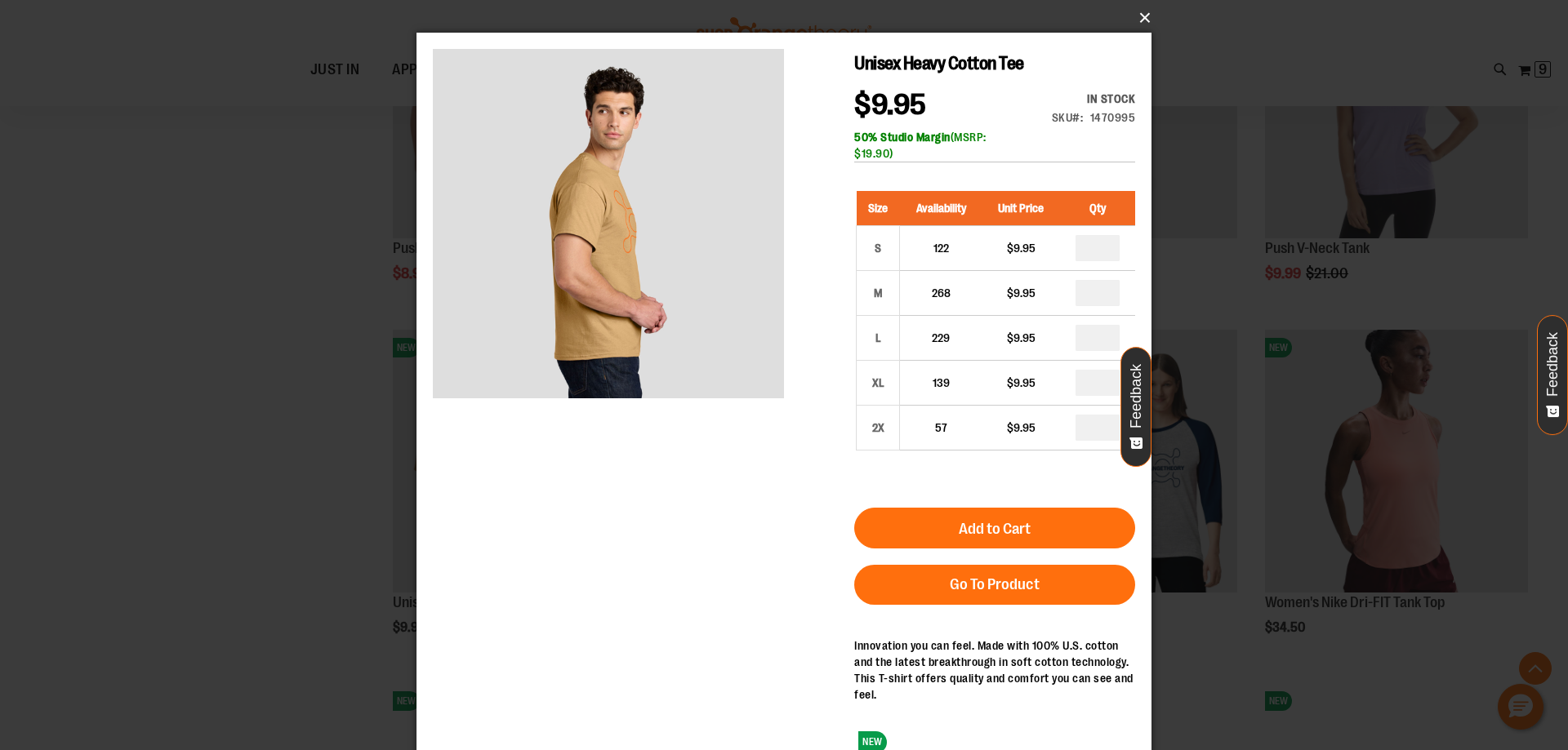
click at [1138, 16] on button "×" at bounding box center [789, 18] width 735 height 36
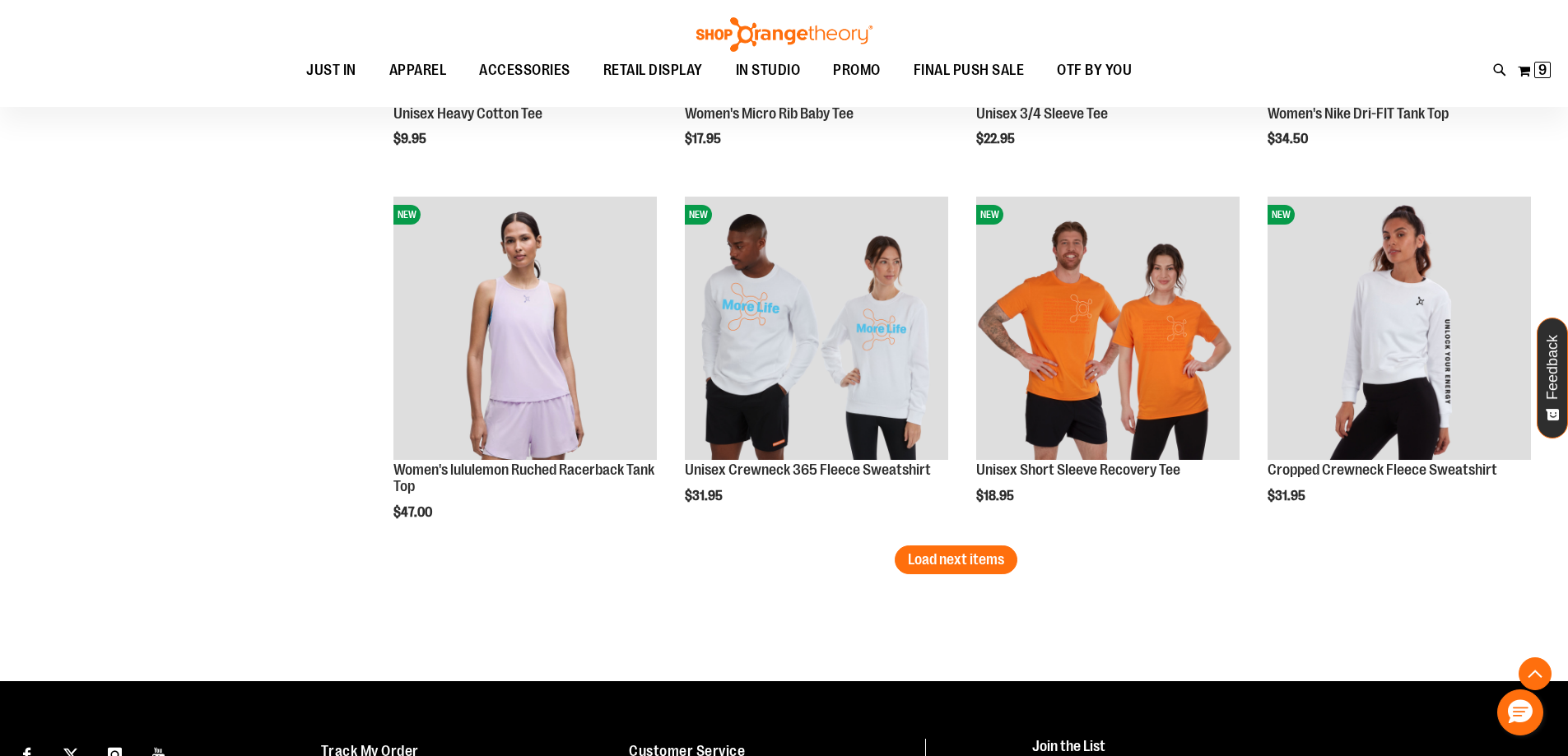
scroll to position [5137, 0]
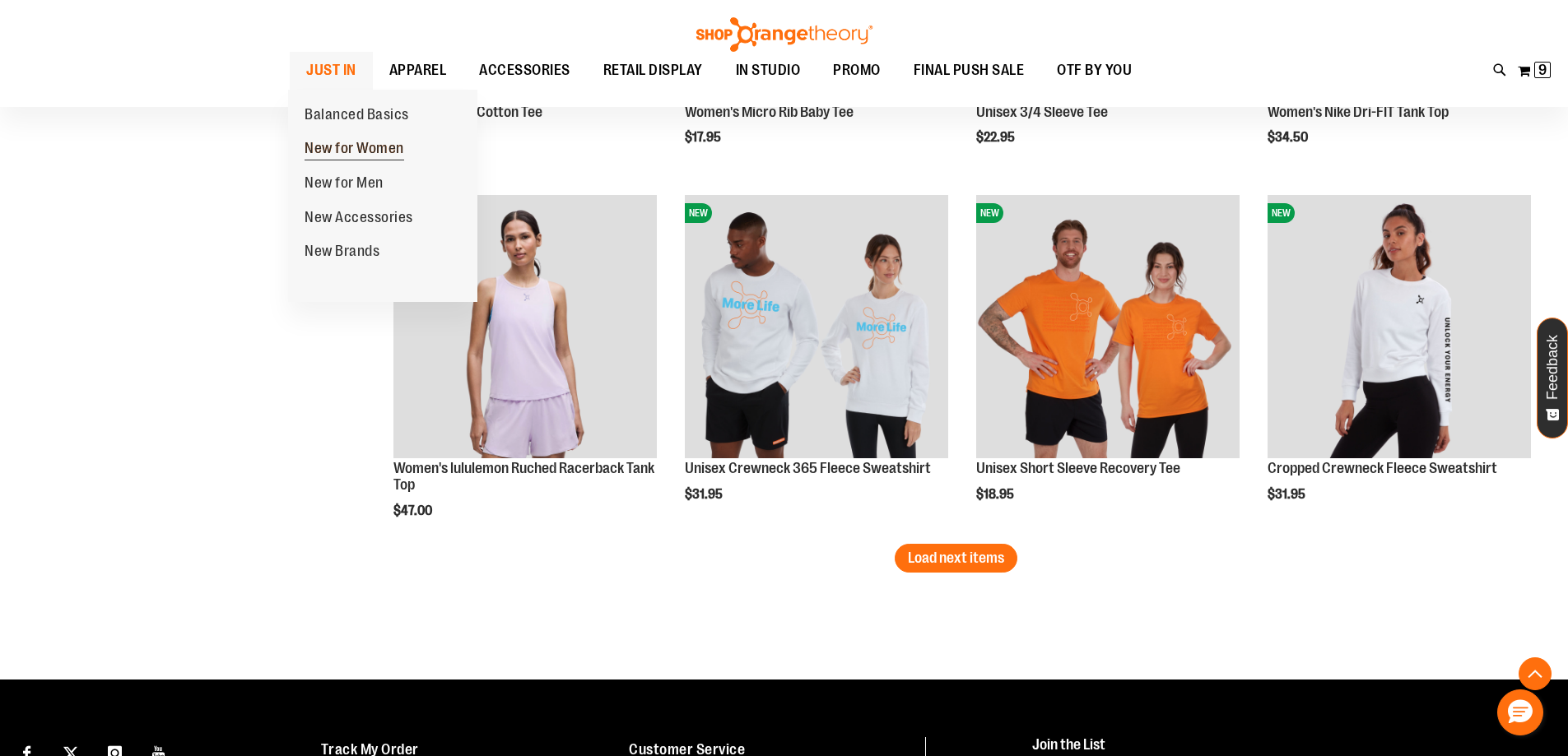
click at [349, 140] on span "New for Women" at bounding box center [354, 150] width 100 height 21
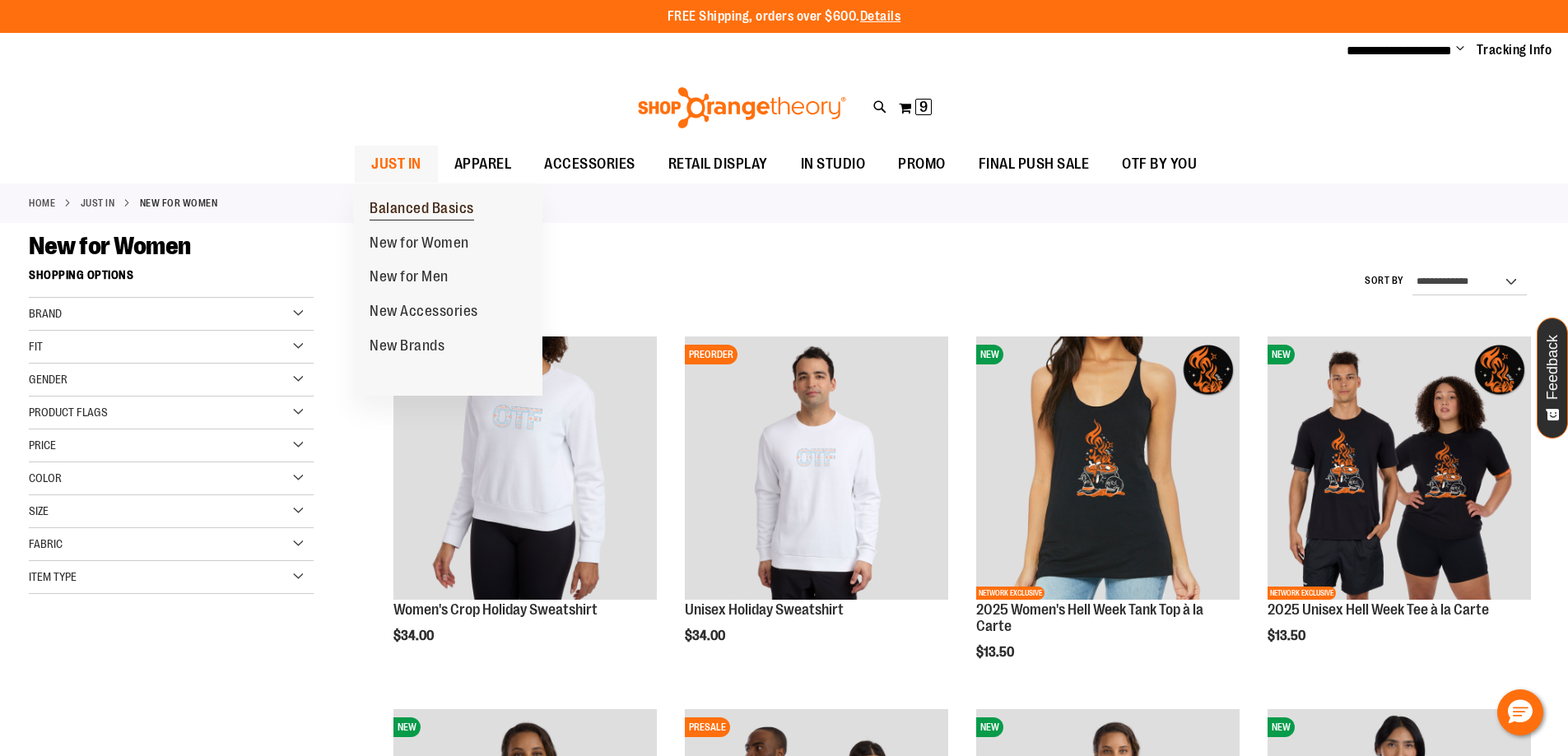
type input "**********"
click at [412, 197] on link "Balanced Basics" at bounding box center [421, 209] width 137 height 35
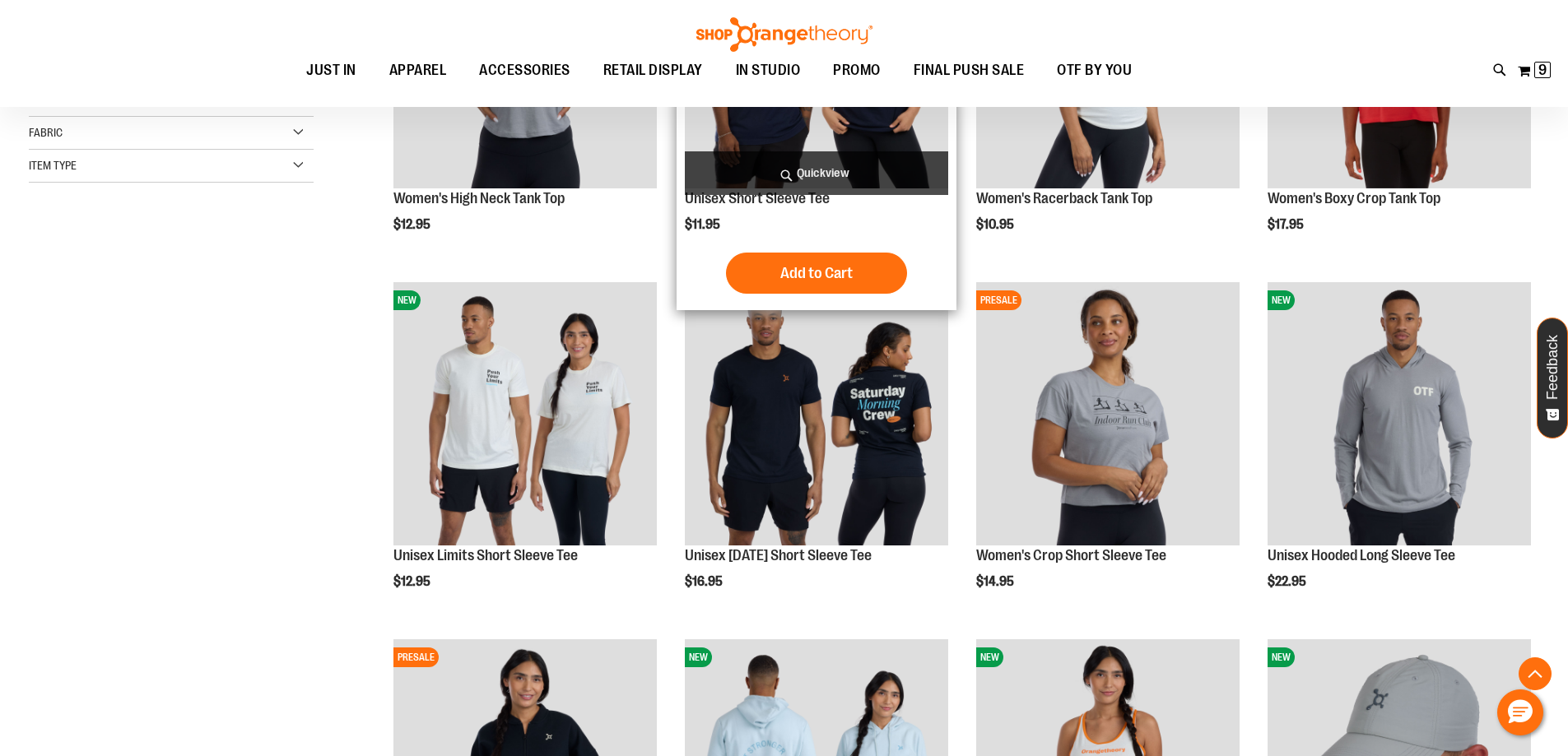
scroll to position [410, 0]
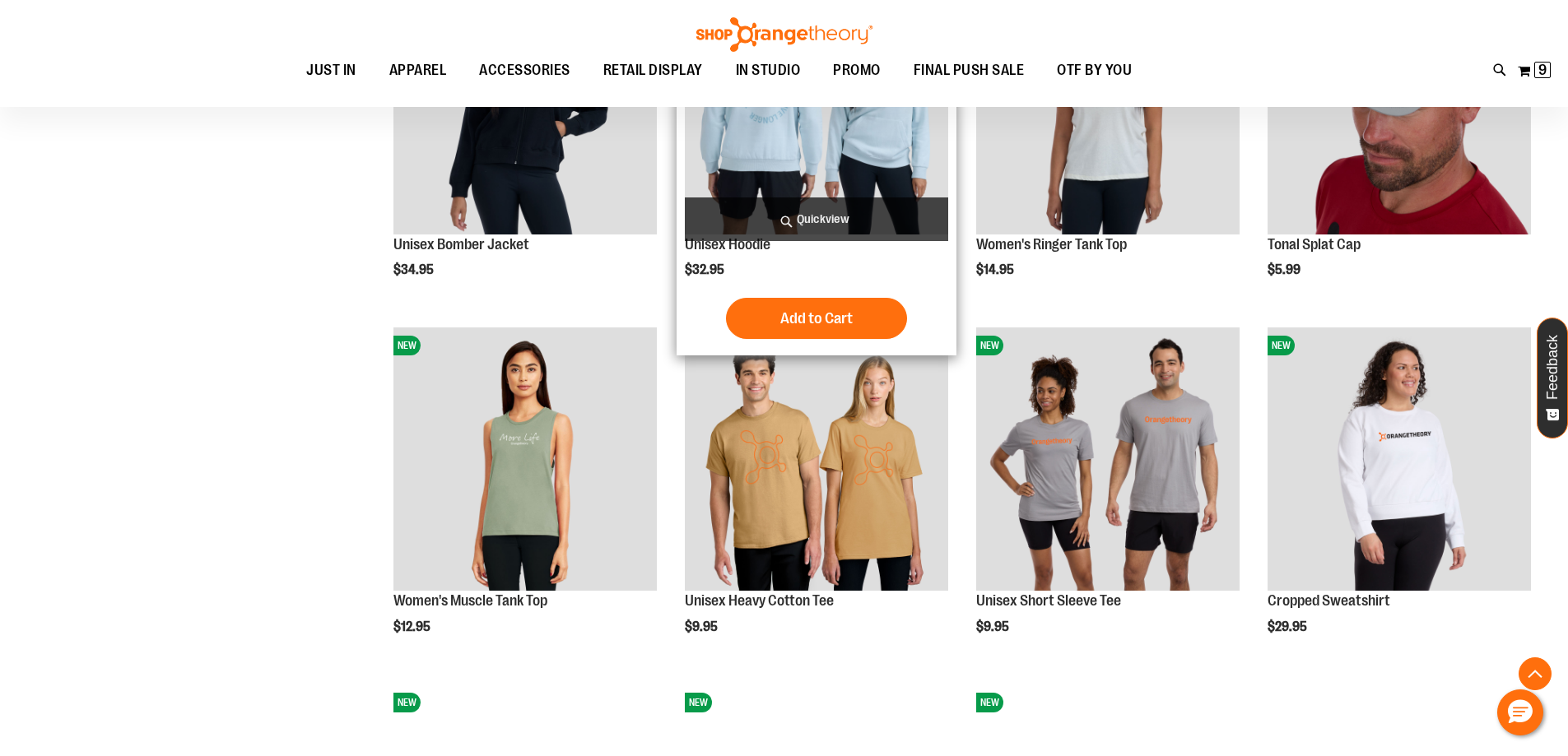
scroll to position [1234, 0]
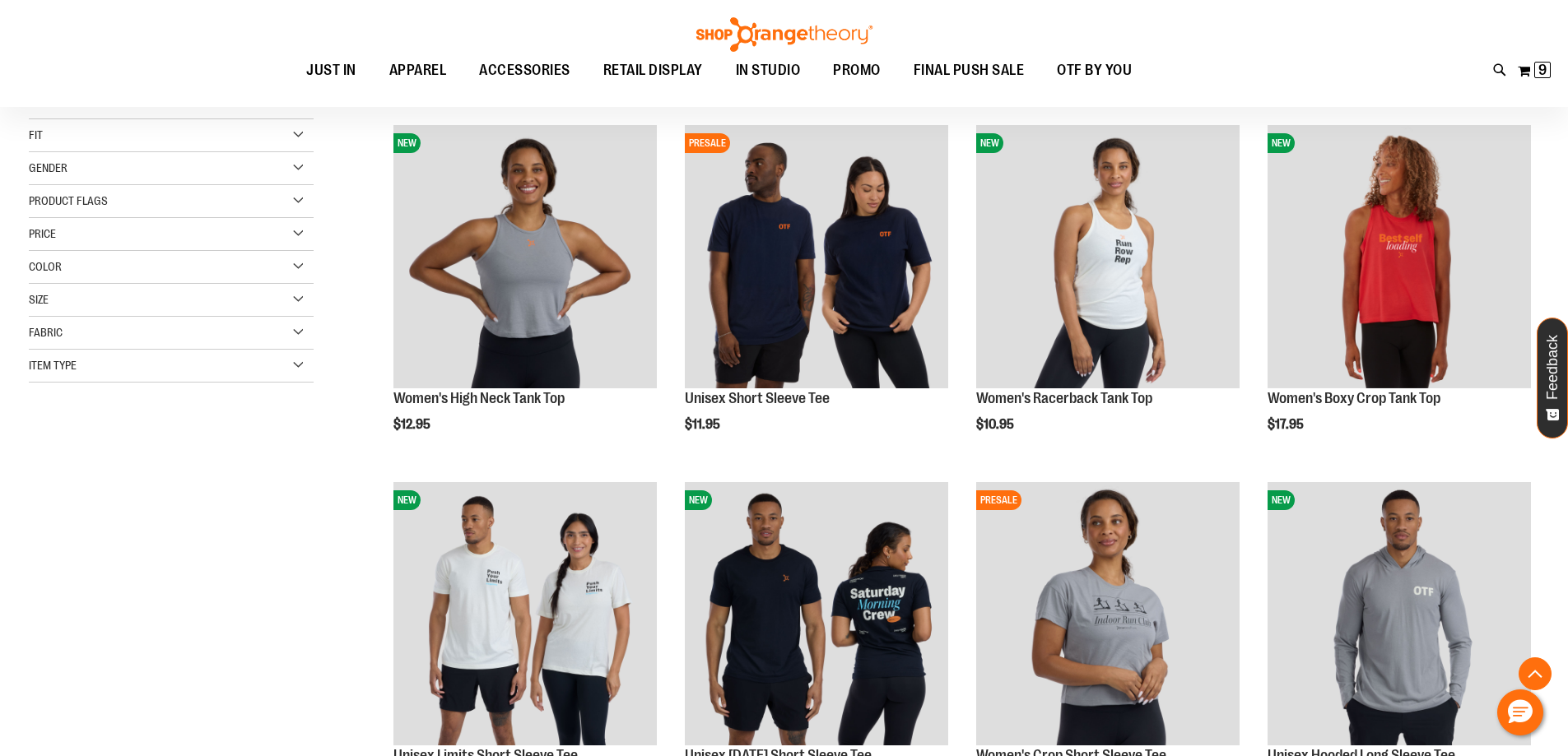
scroll to position [81, 0]
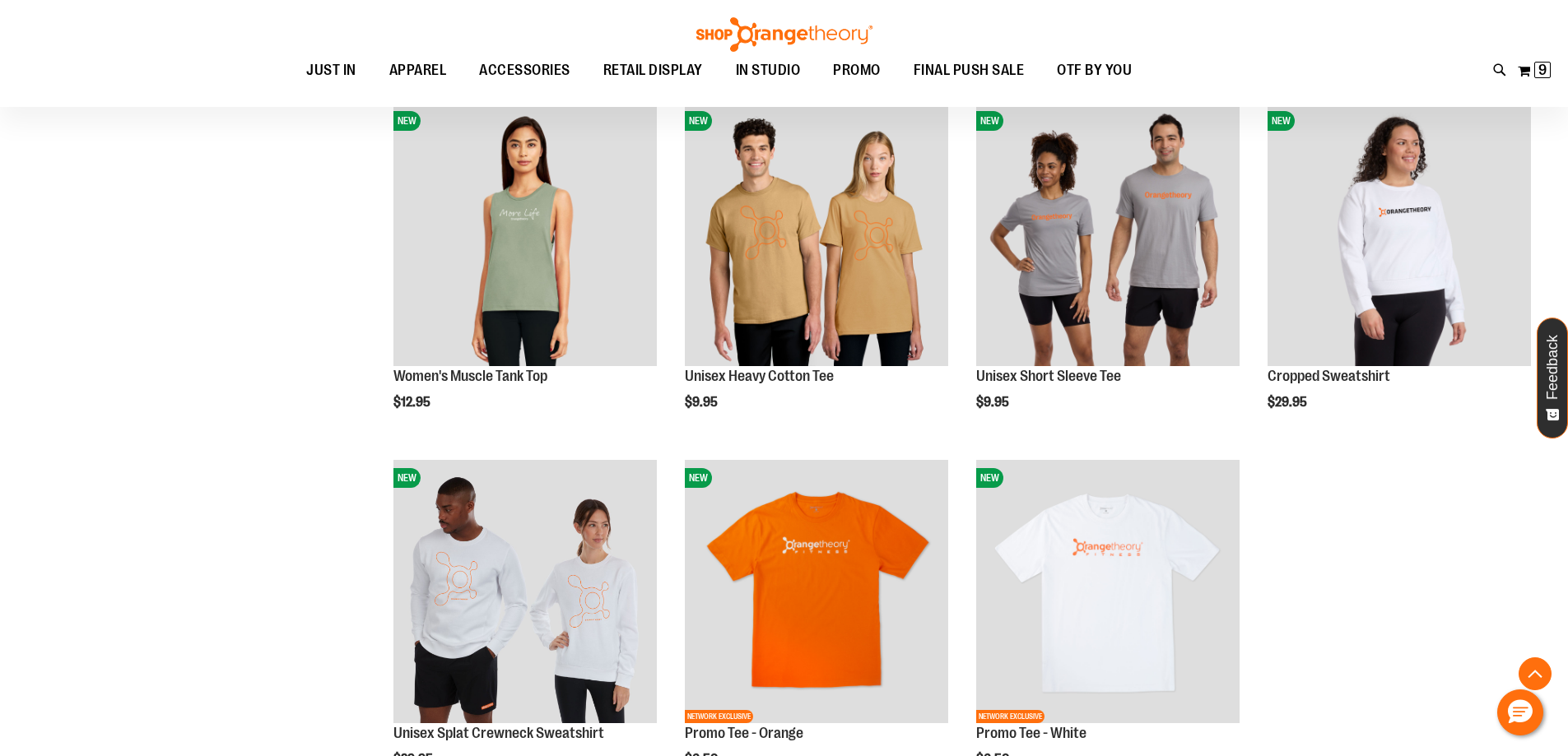
scroll to position [1399, 0]
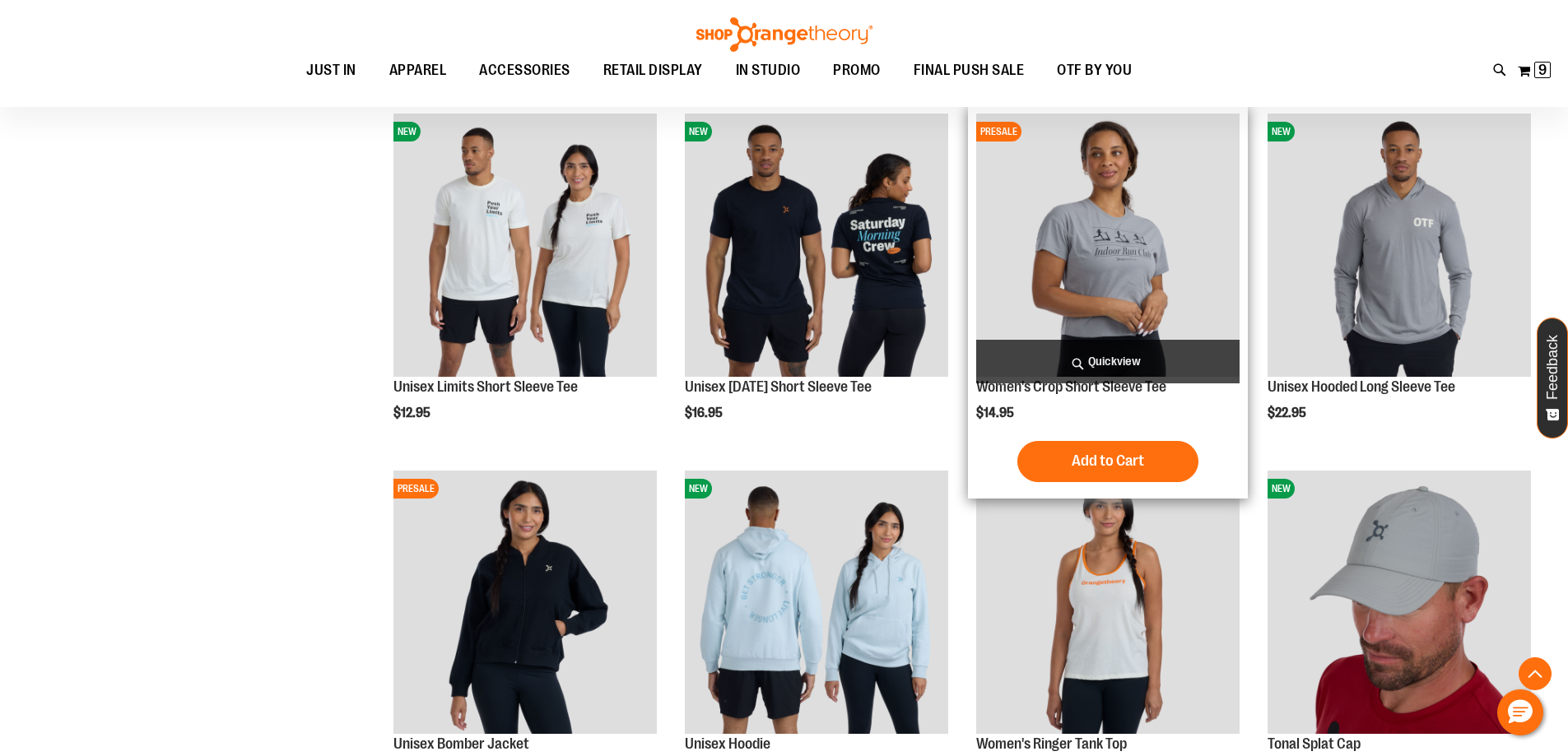
scroll to position [493, 0]
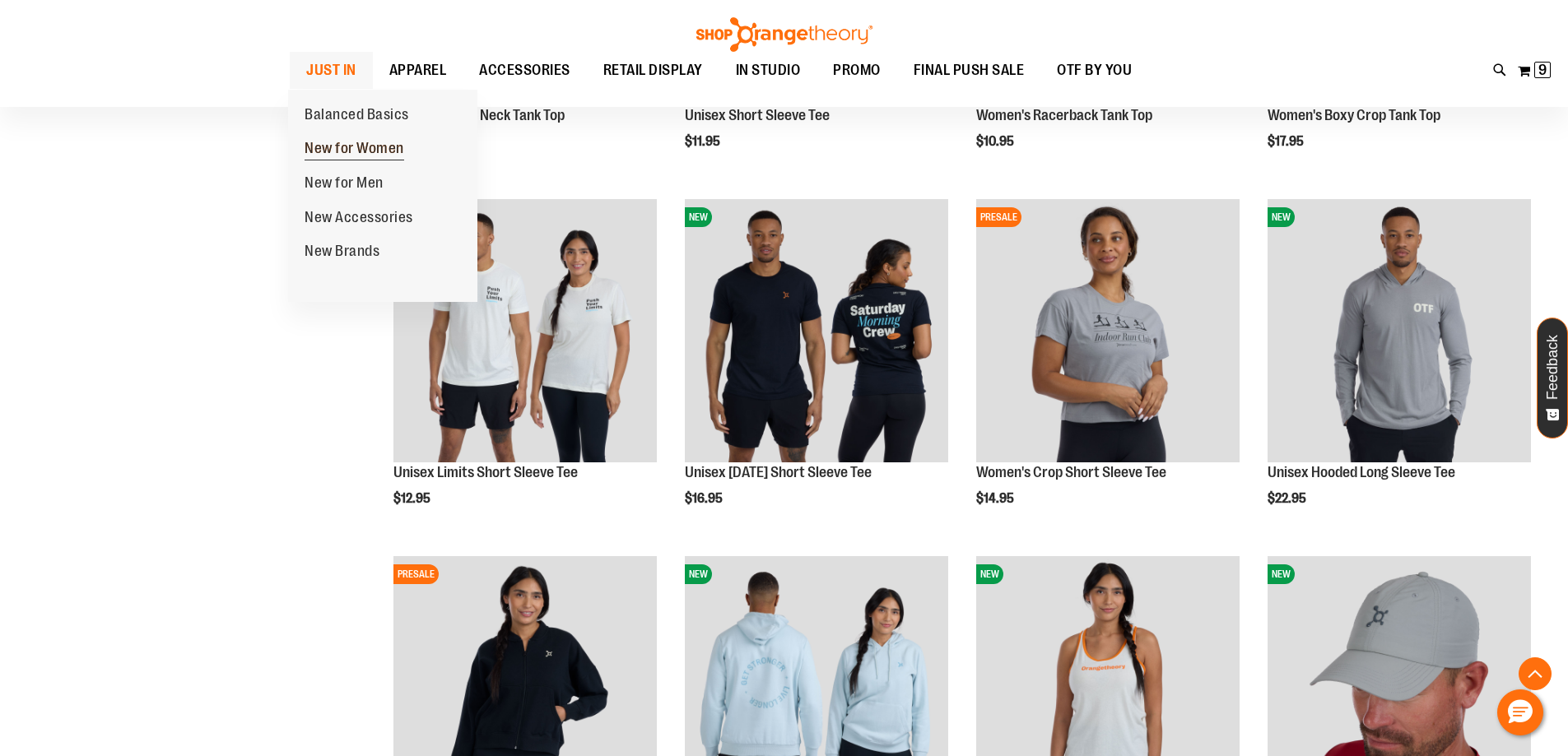
type input "**********"
click at [336, 152] on span "New for Women" at bounding box center [354, 150] width 100 height 21
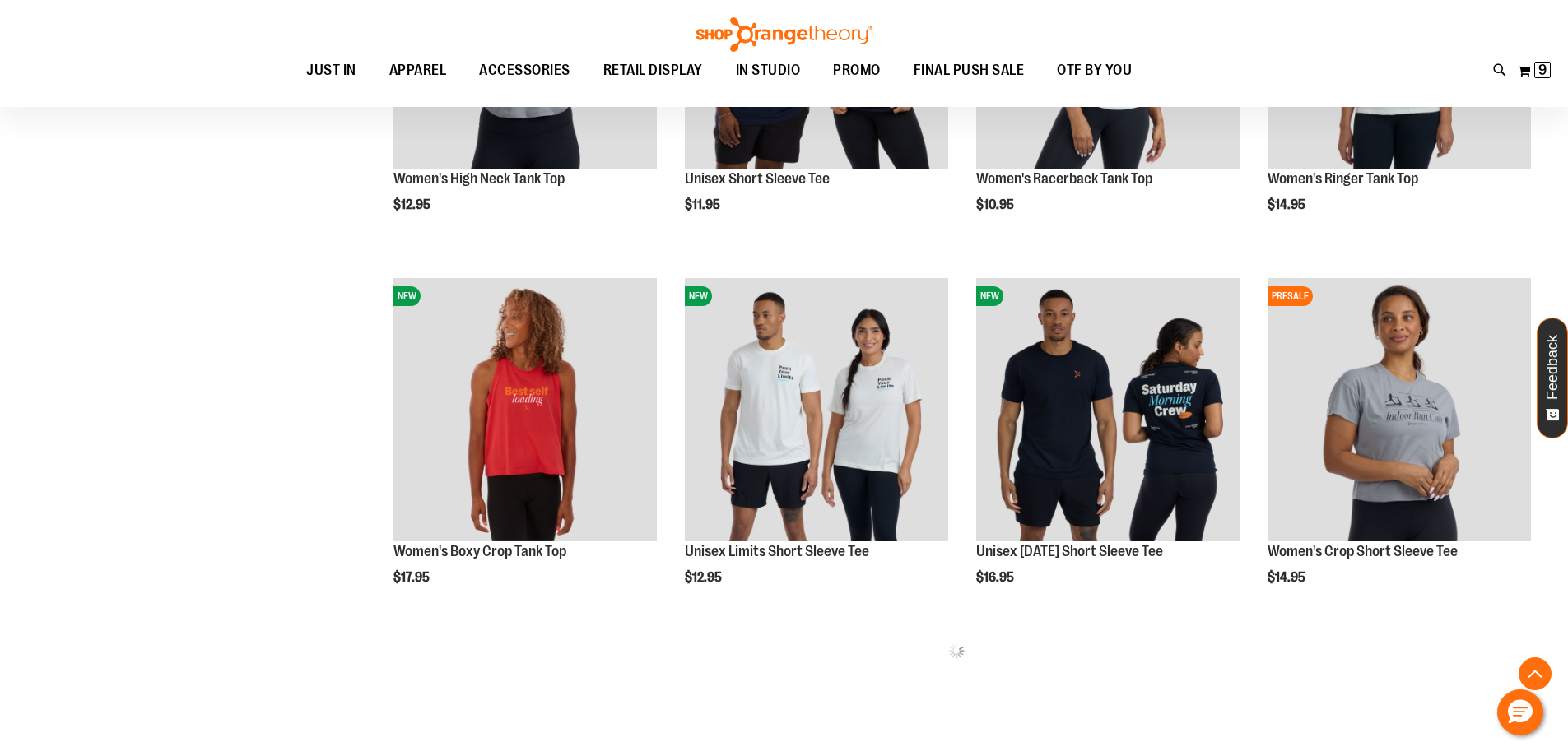
scroll to position [904, 0]
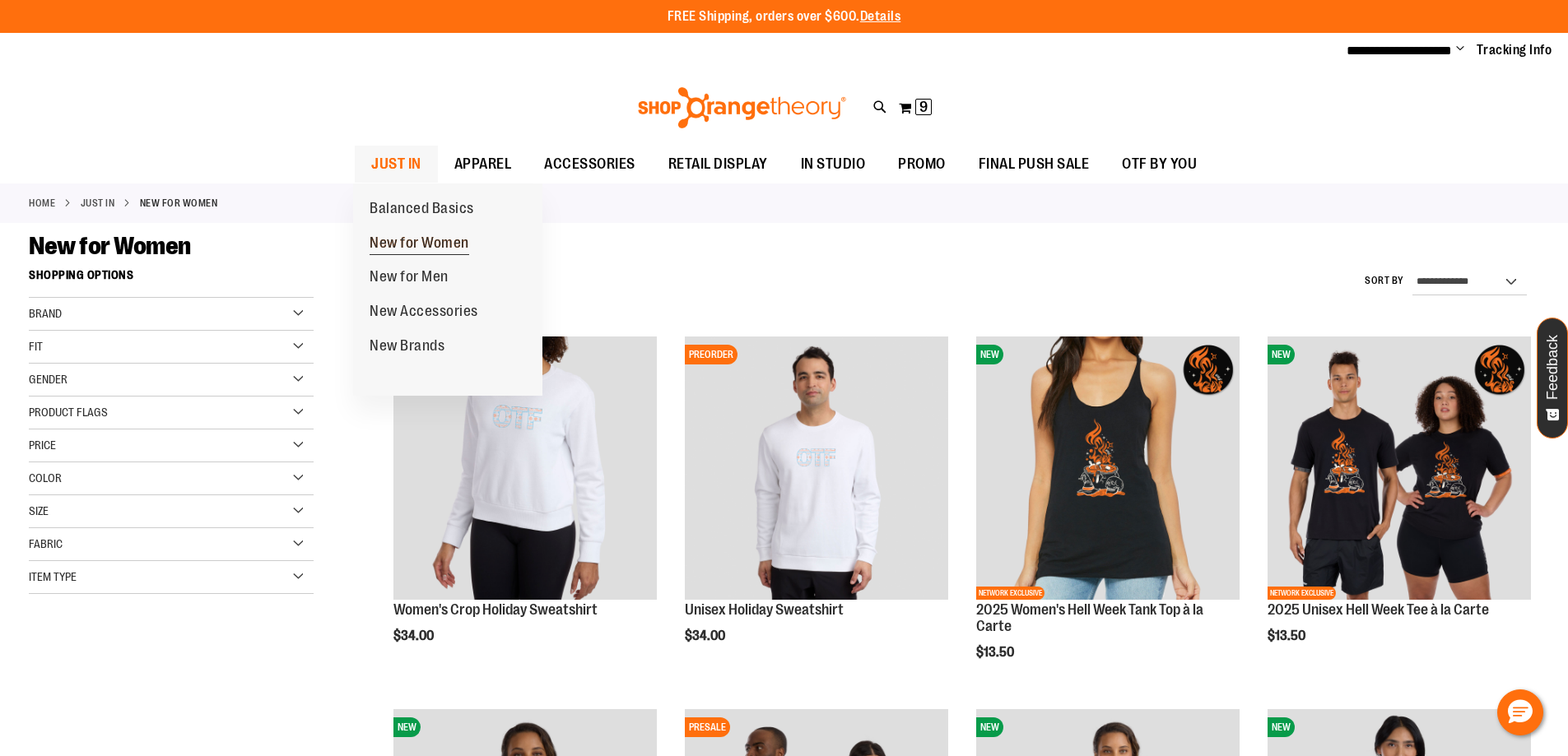
type input "**********"
click at [406, 249] on span "New for Women" at bounding box center [419, 245] width 100 height 21
type input "**********"
click at [389, 321] on span "New Accessories" at bounding box center [423, 313] width 109 height 21
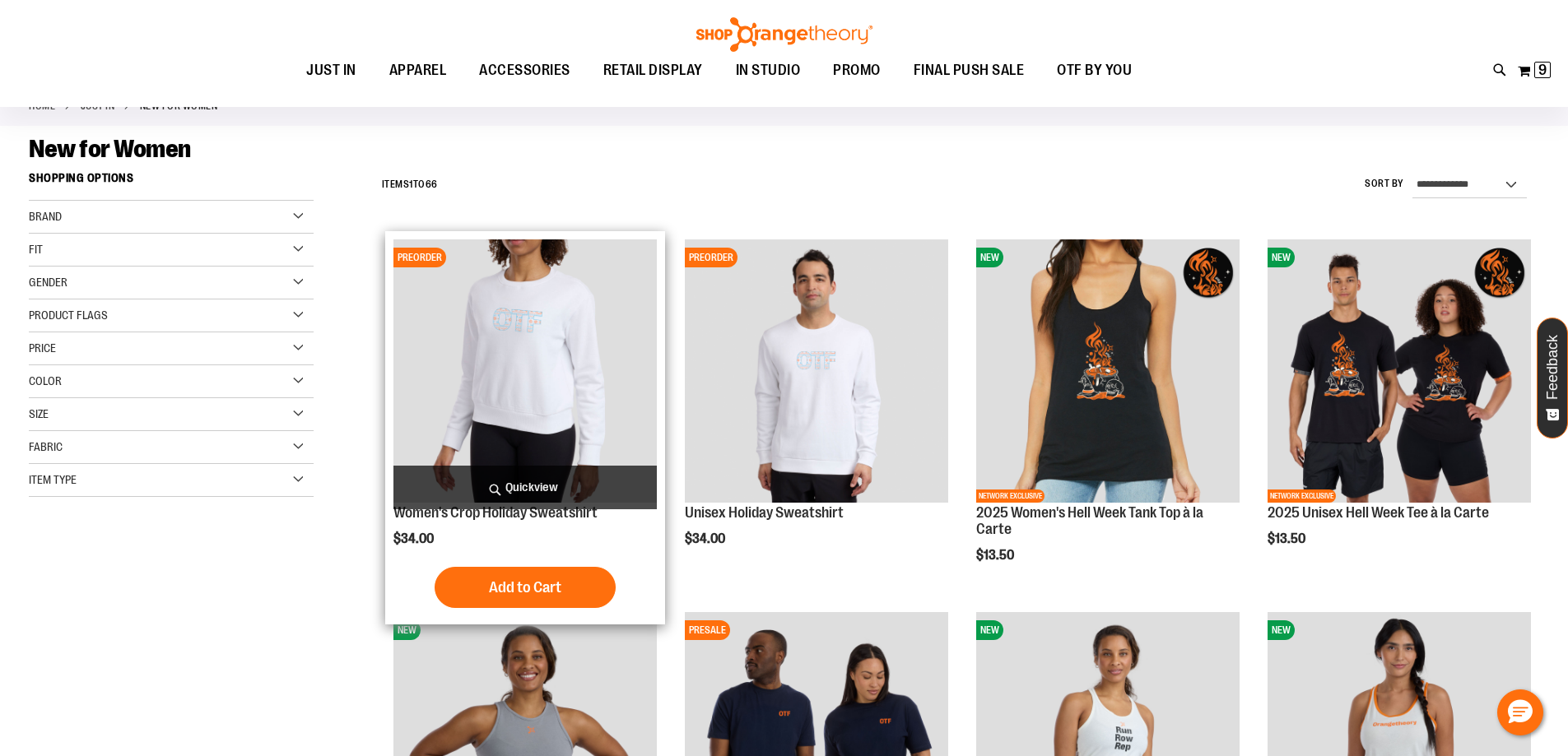
scroll to position [246, 0]
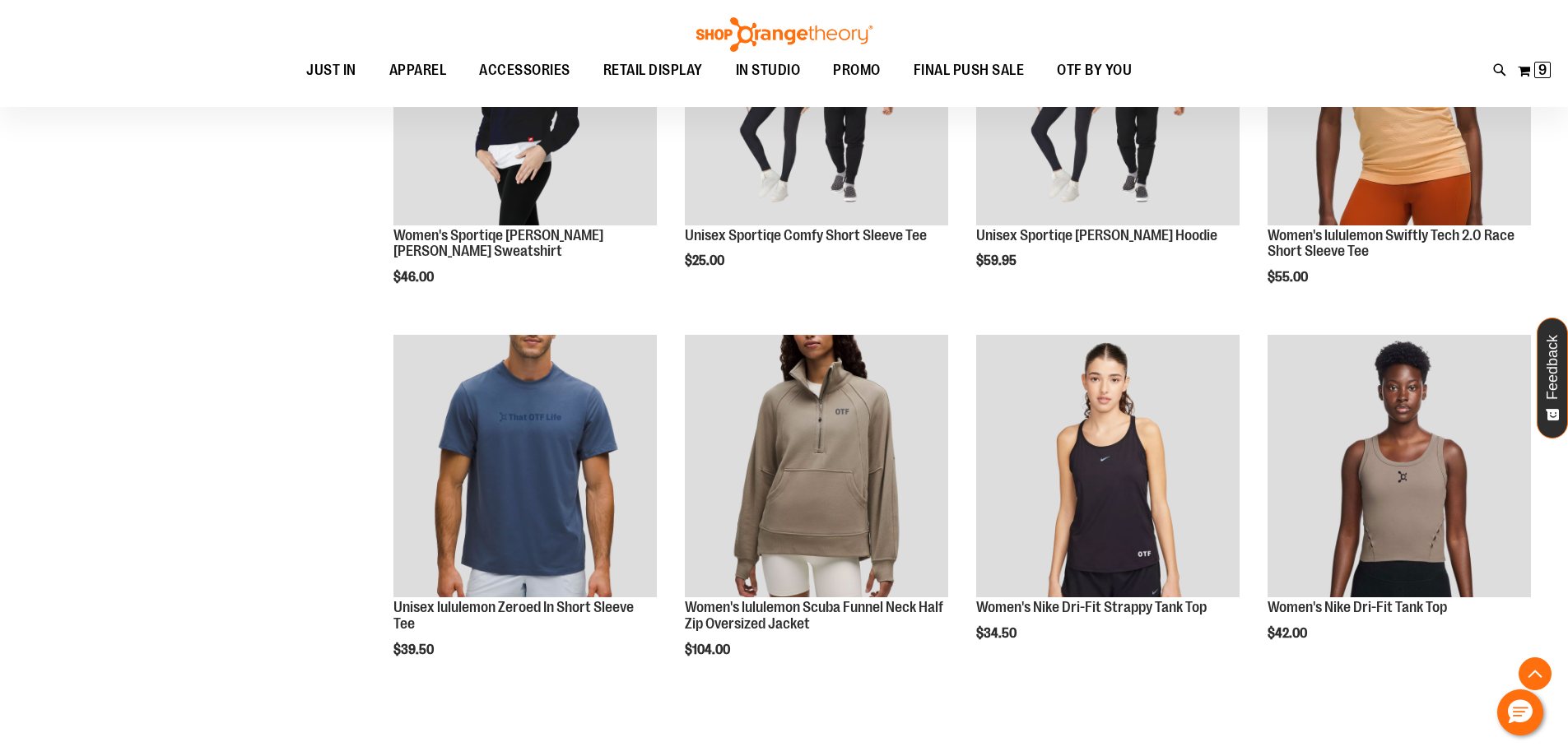
scroll to position [1975, 0]
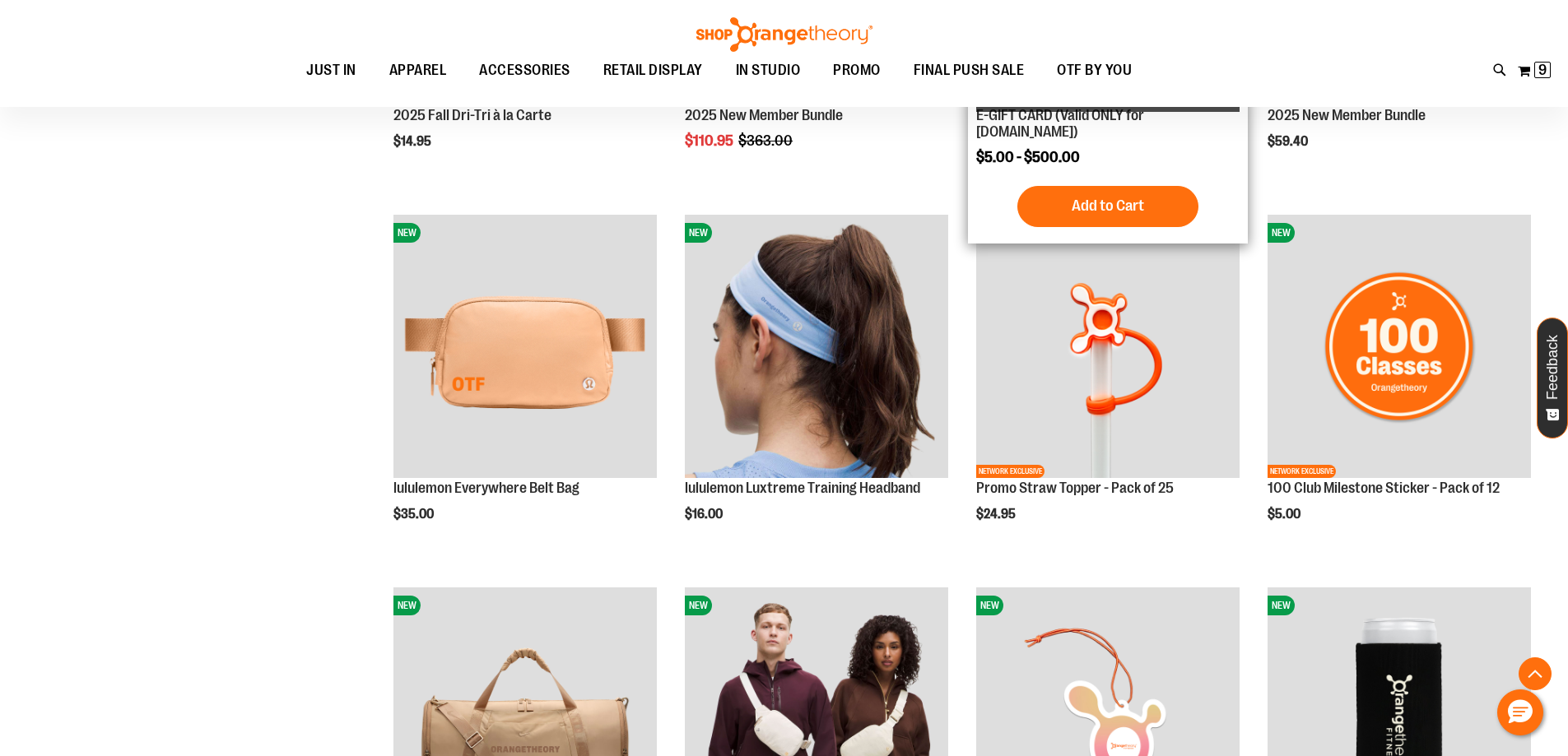
scroll to position [575, 0]
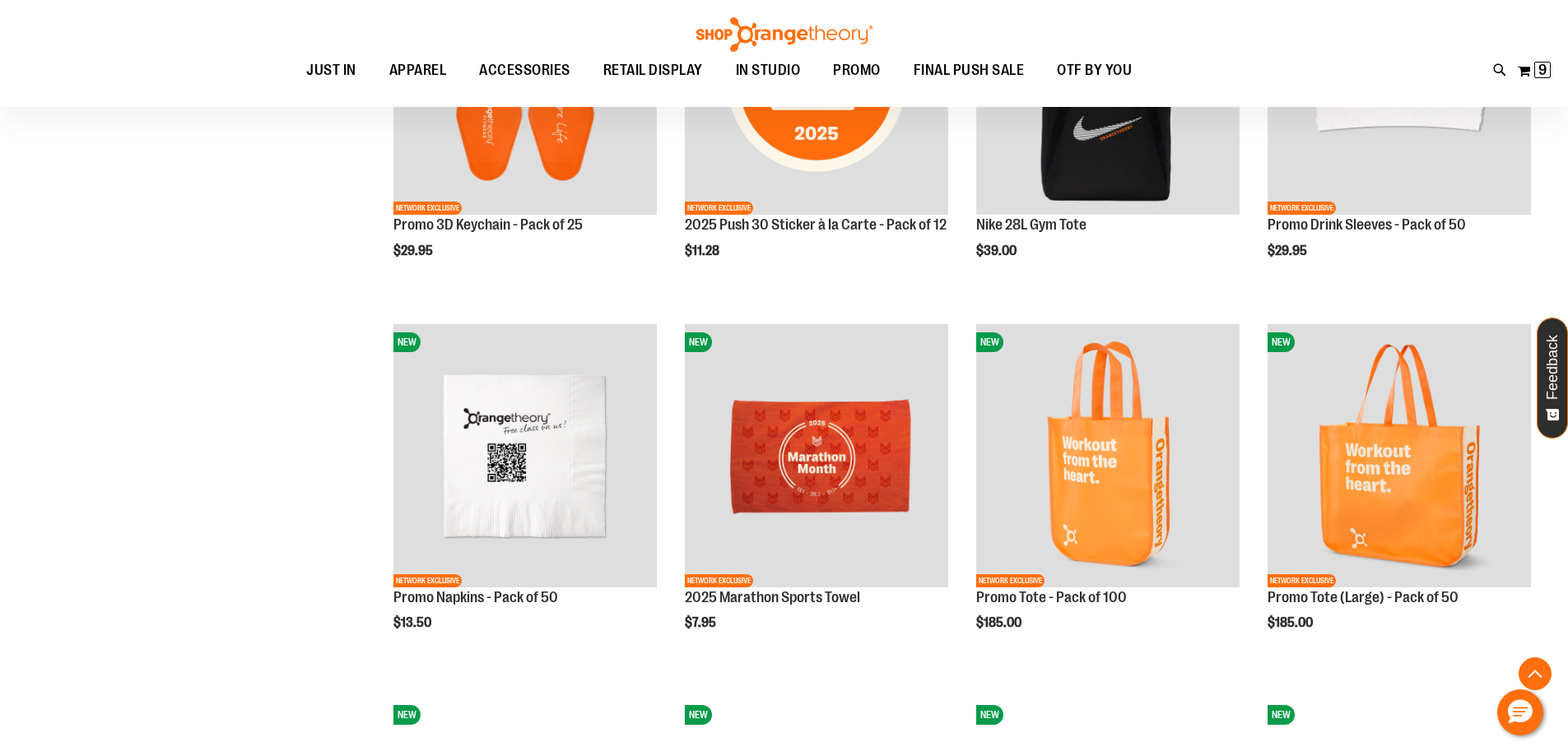
scroll to position [1349, 0]
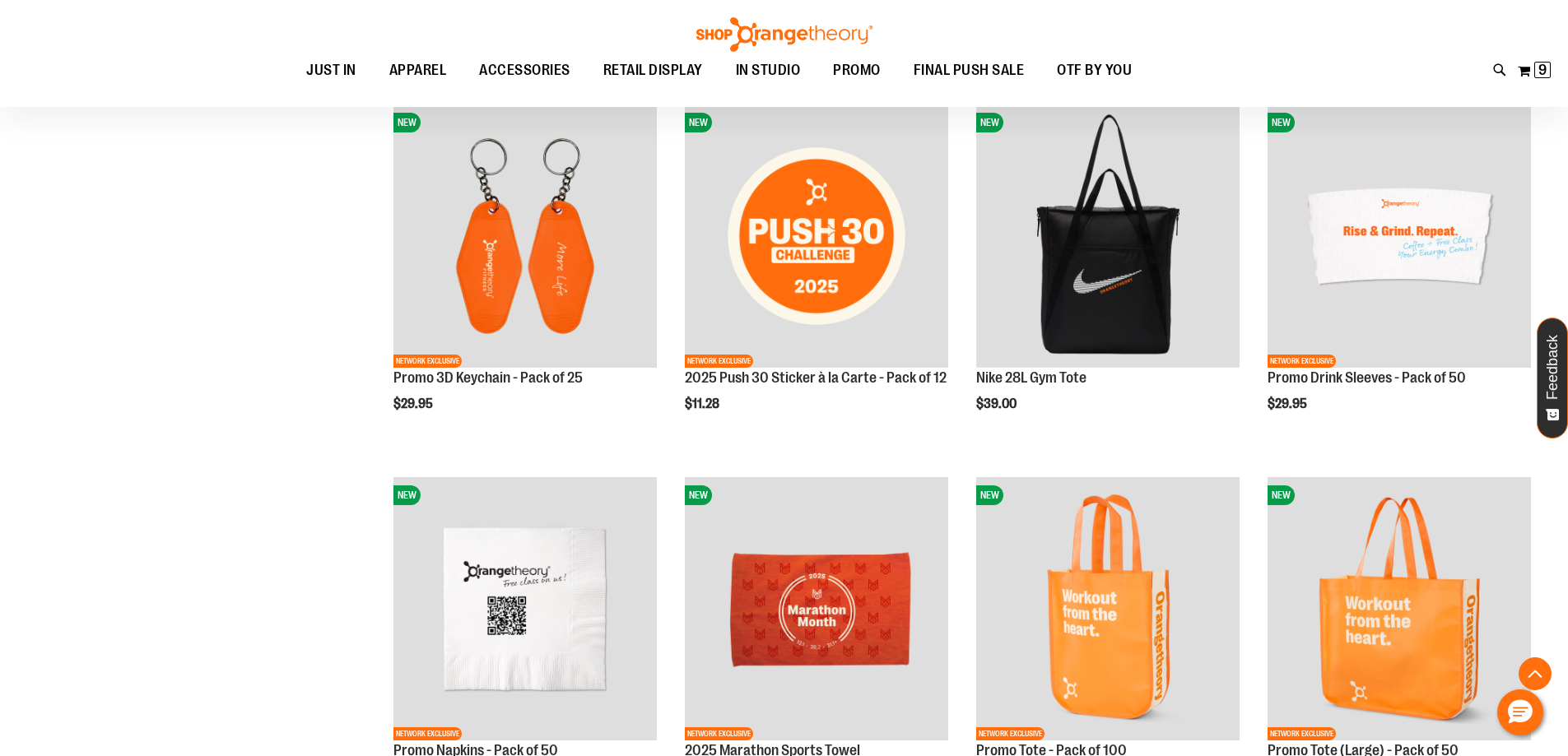
type input "**********"
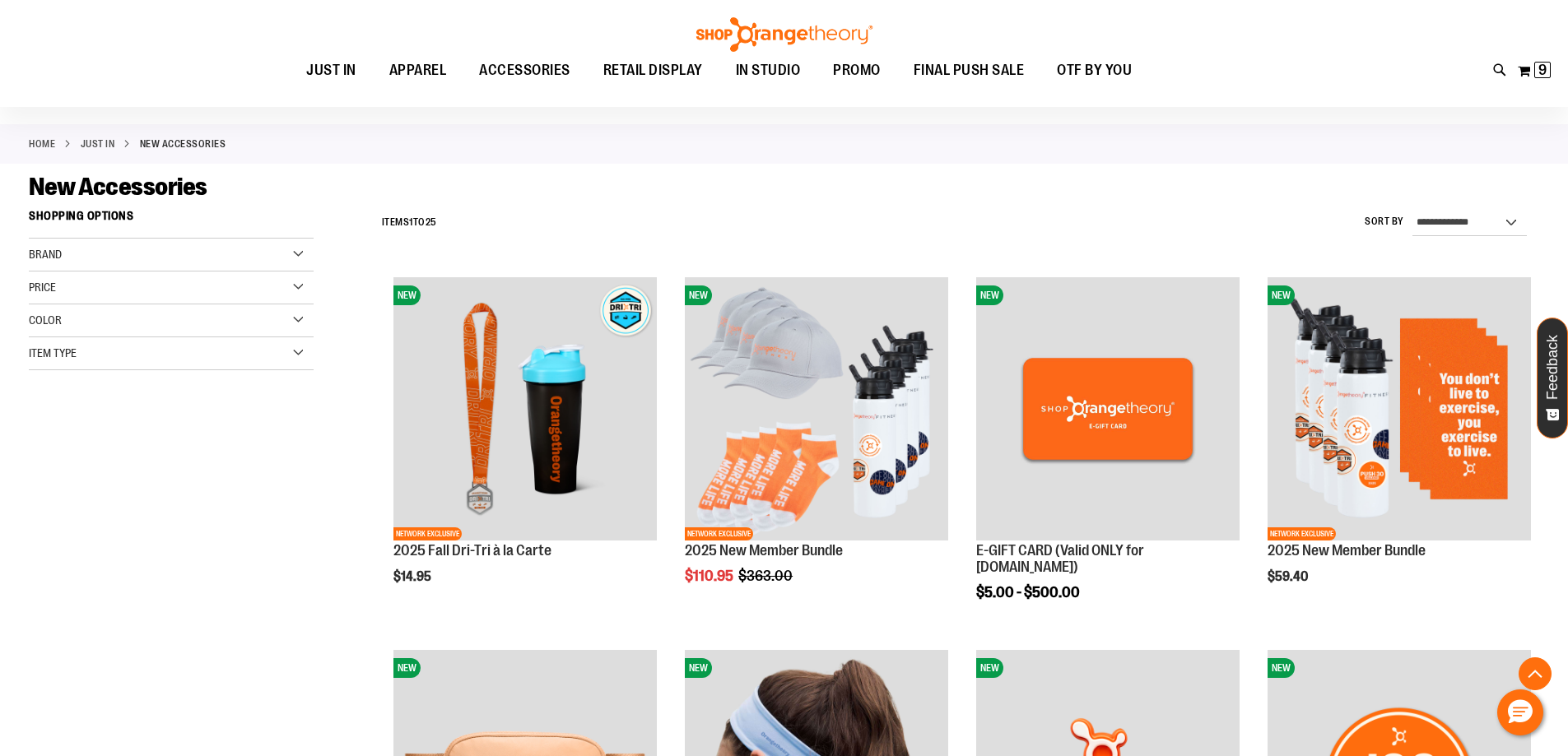
scroll to position [44, 0]
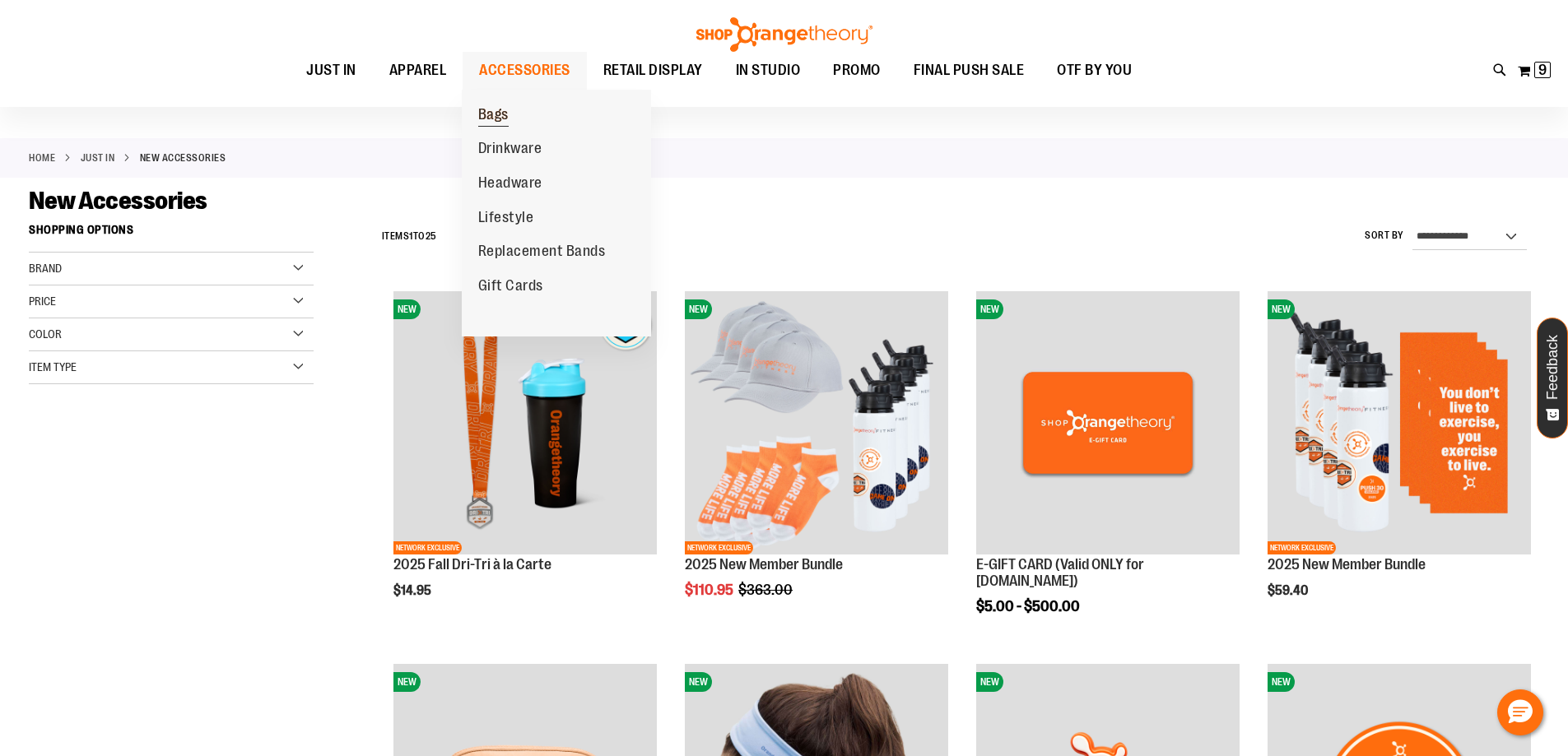
click at [522, 111] on link "Bags" at bounding box center [493, 115] width 63 height 35
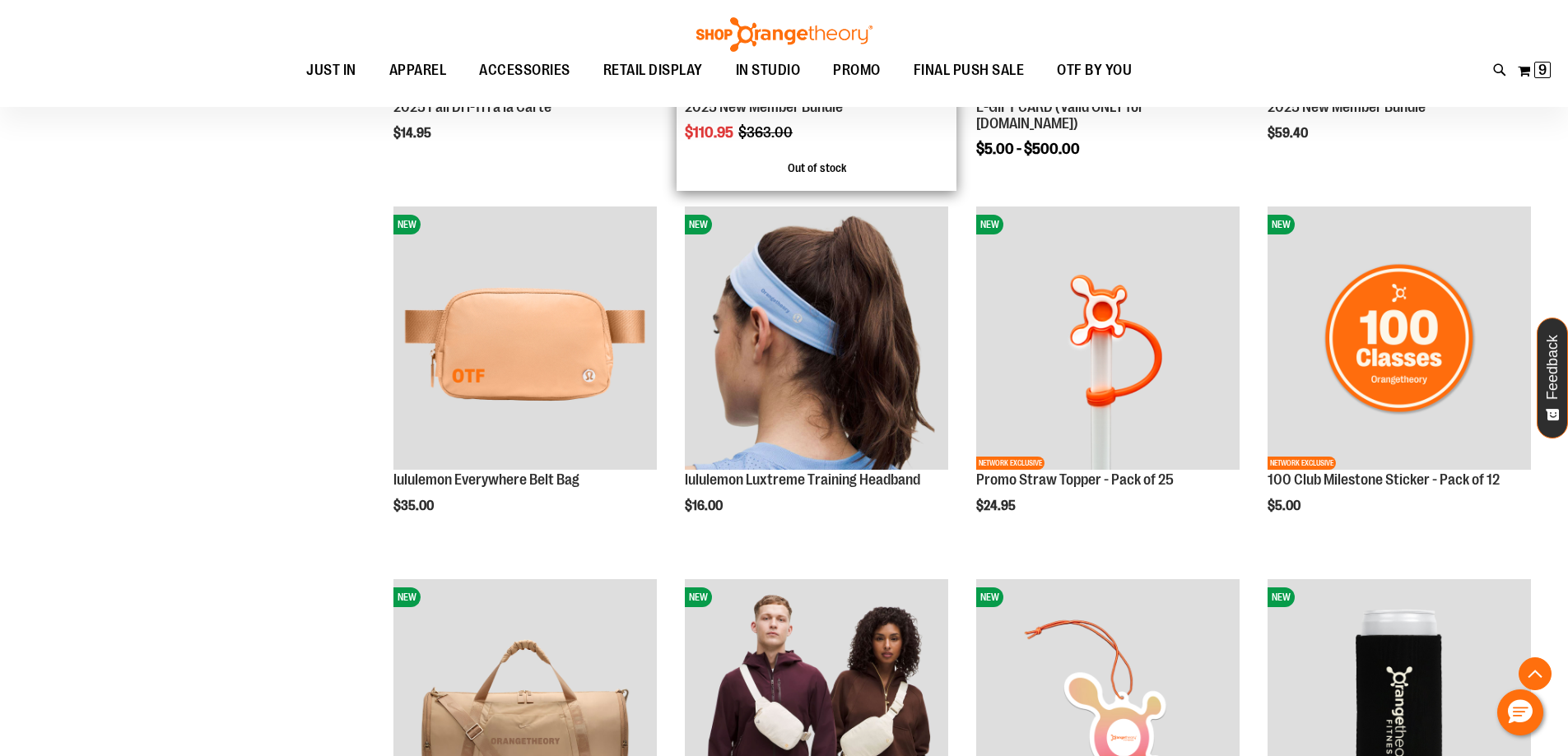
scroll to position [620, 0]
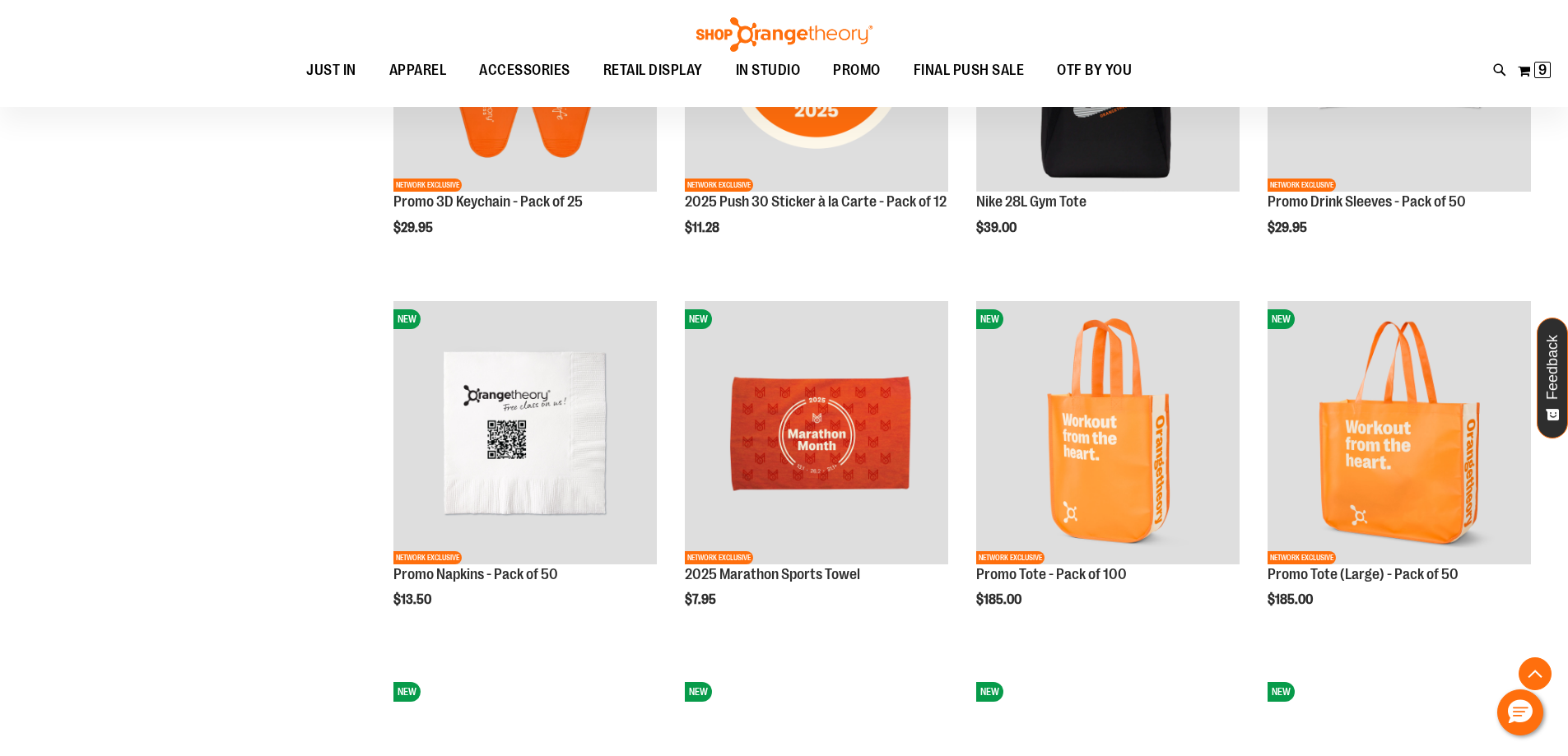
scroll to position [1854, 0]
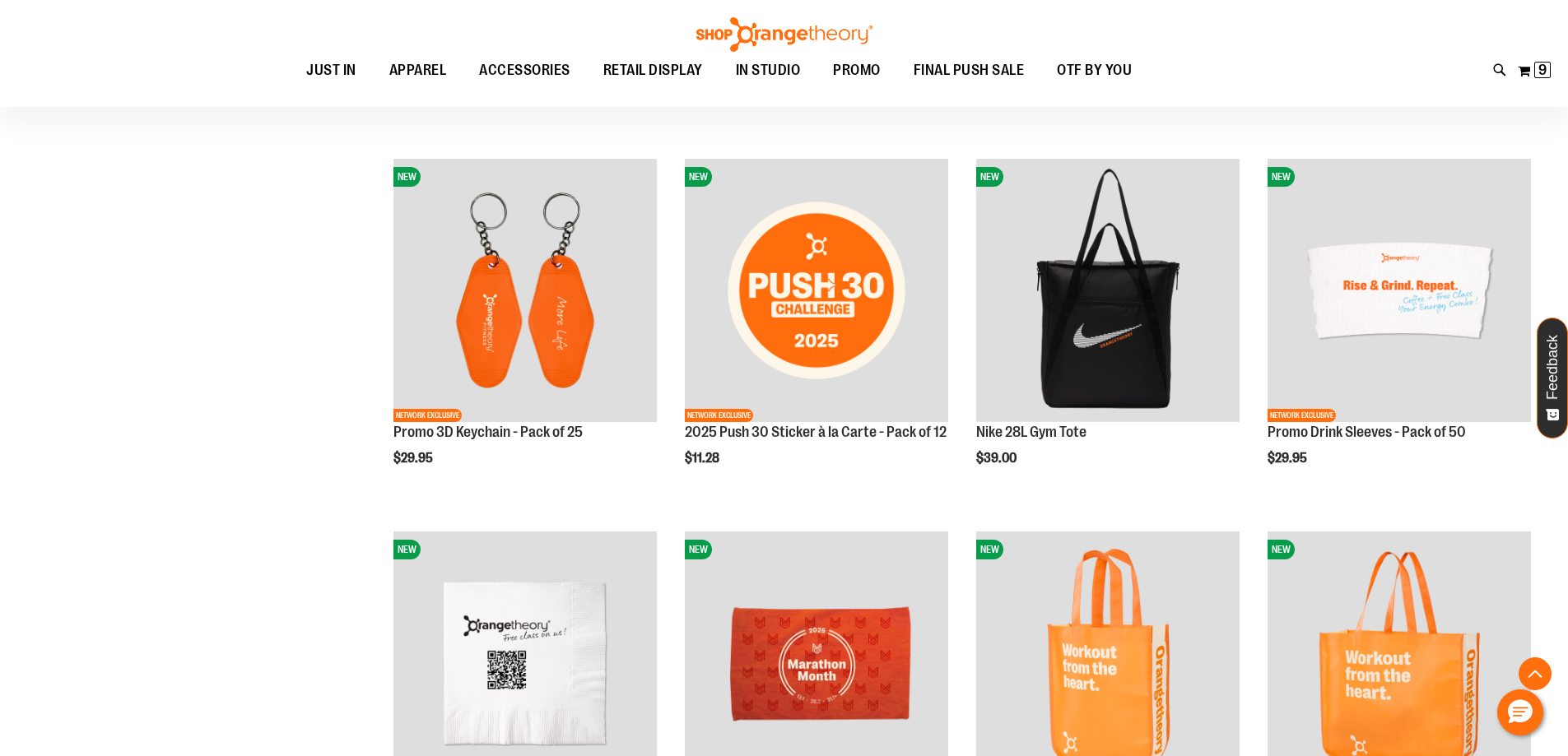
scroll to position [1344, 0]
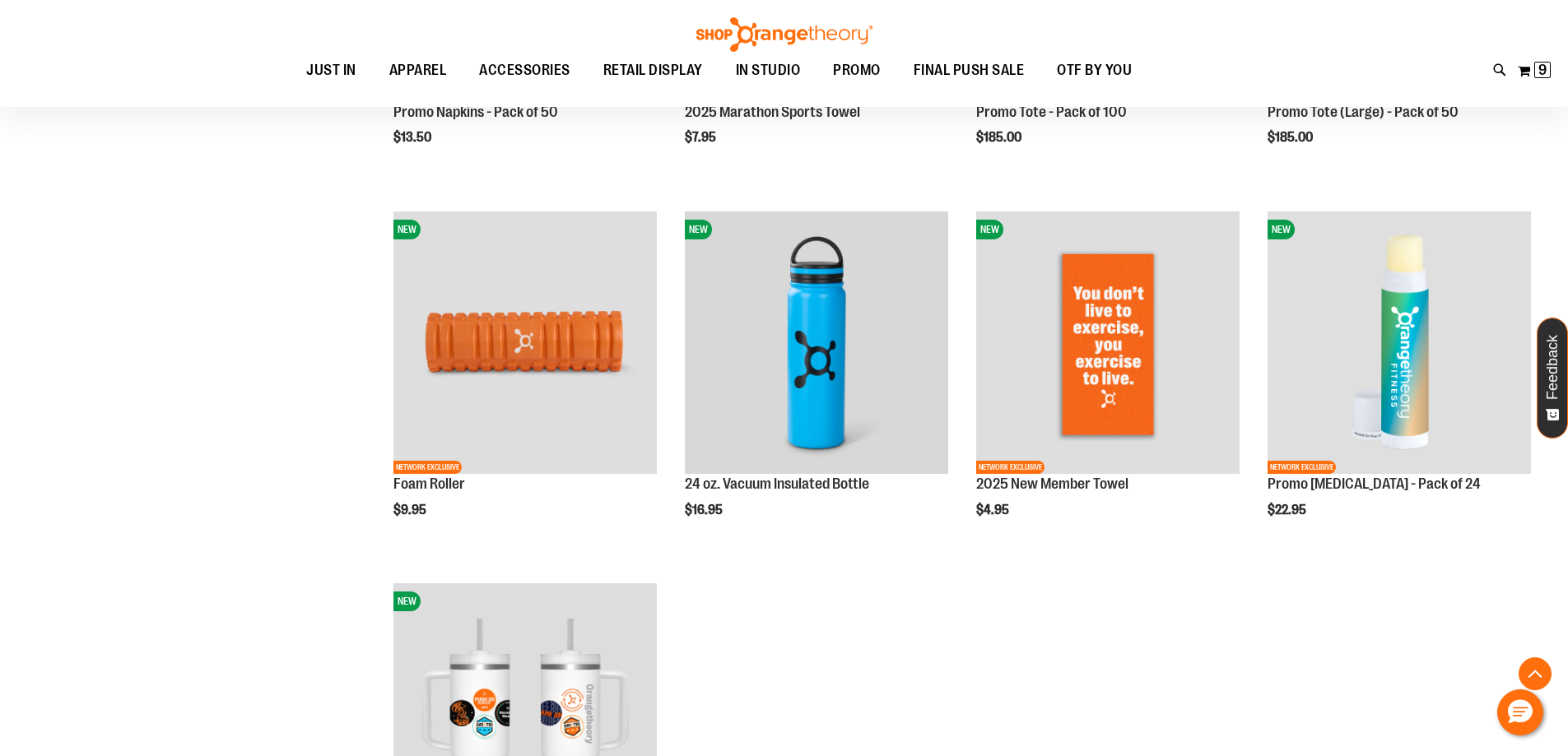
scroll to position [2002, 0]
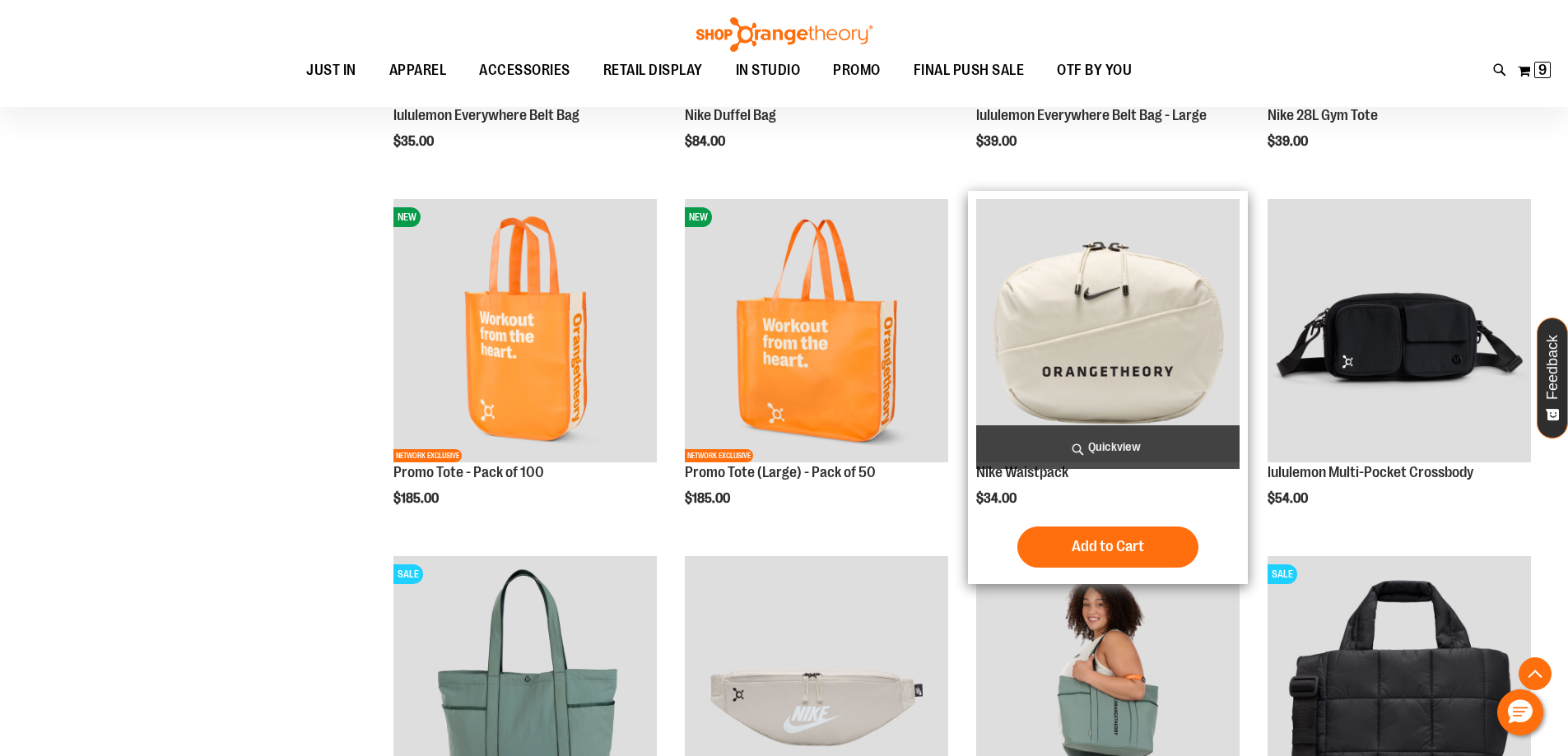
scroll to position [740, 0]
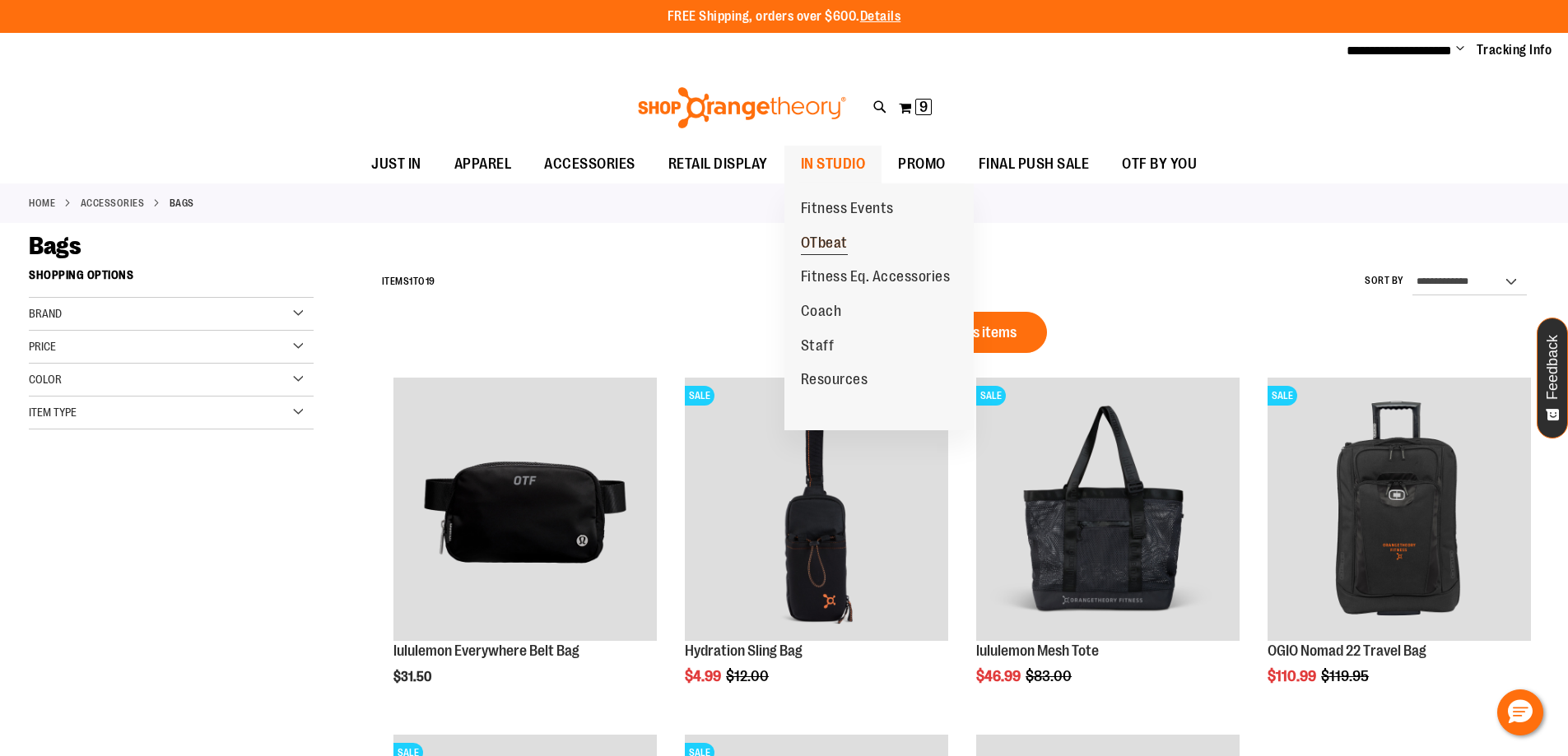
type input "**********"
click at [841, 240] on span "OTbeat" at bounding box center [824, 245] width 47 height 21
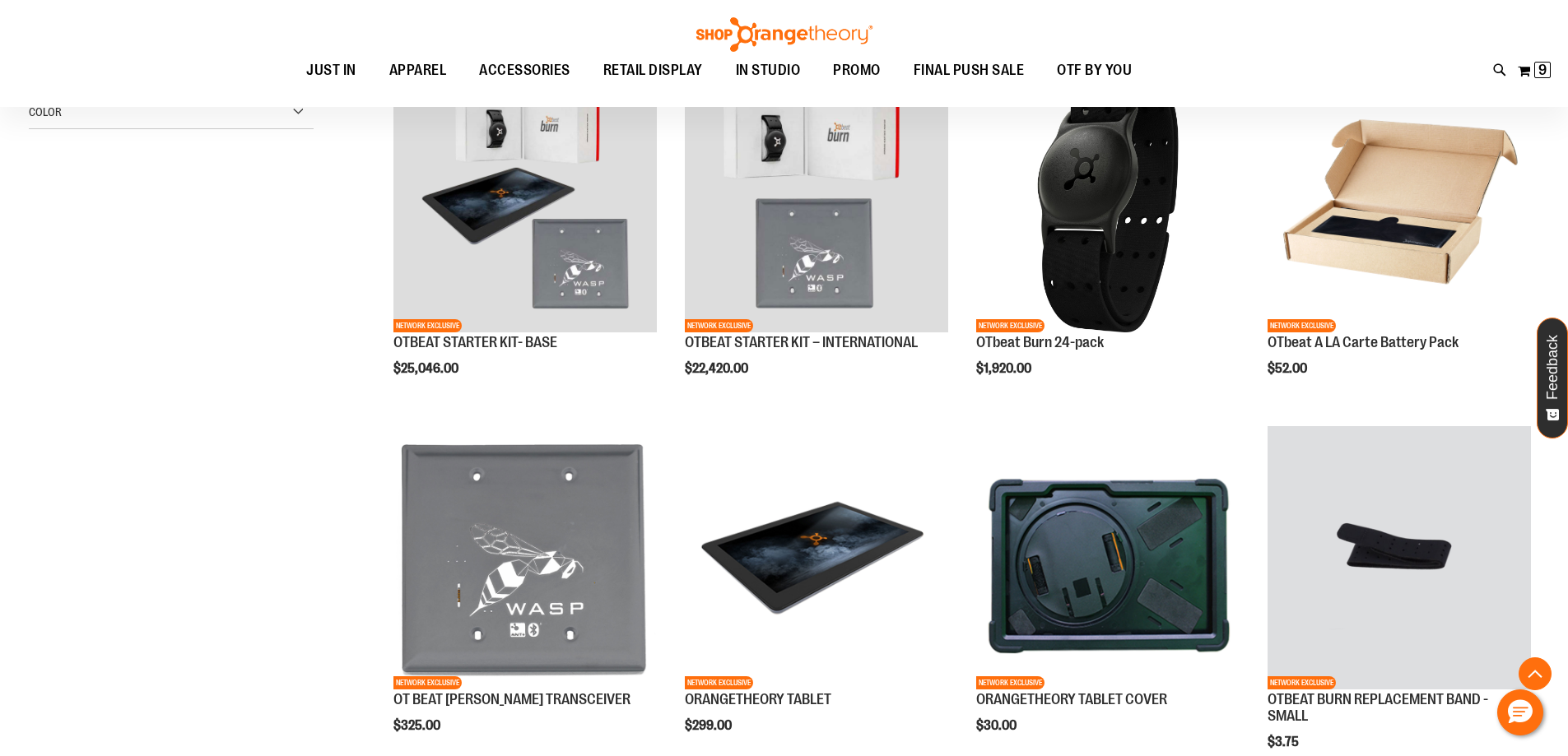
scroll to position [186, 0]
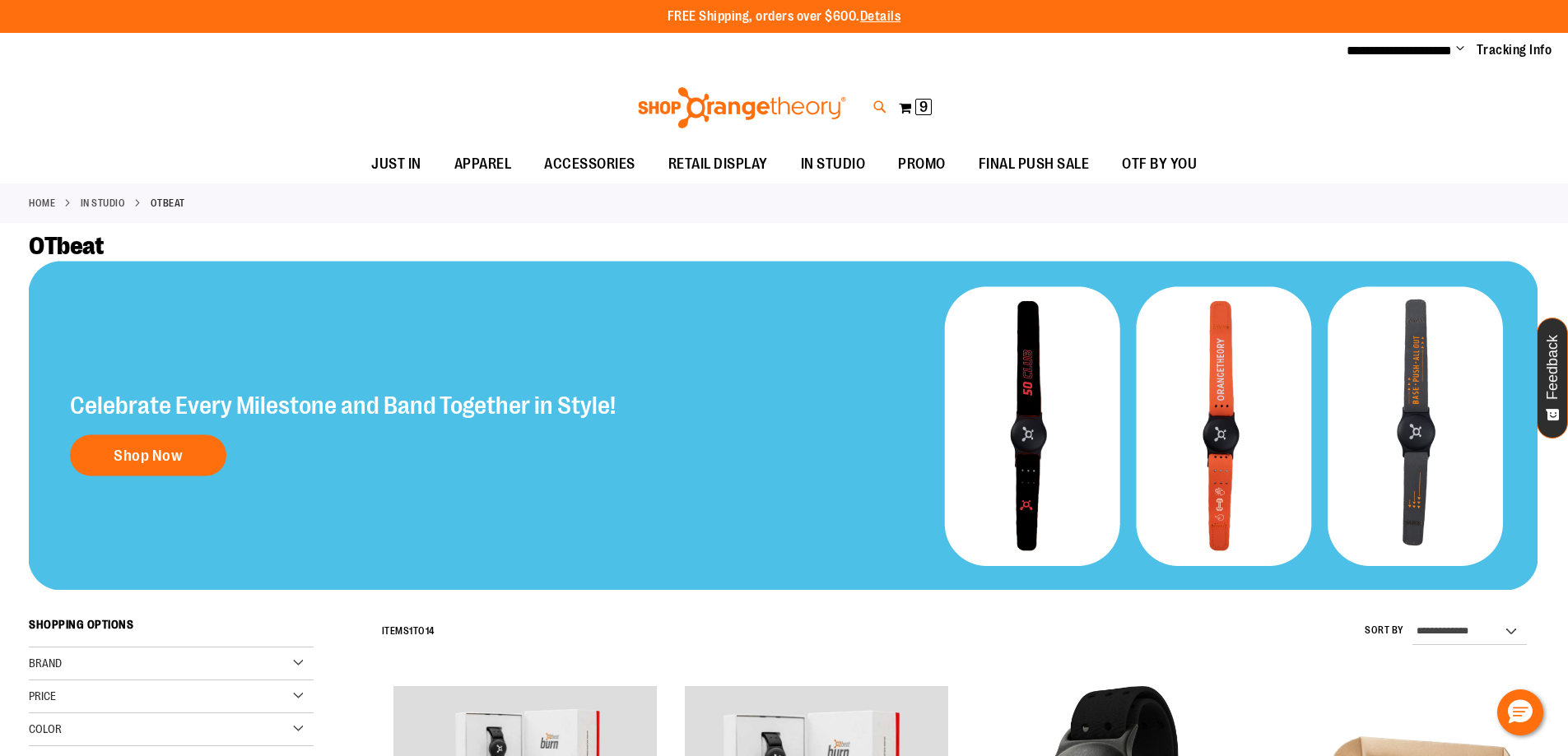
type input "**********"
click at [880, 110] on icon at bounding box center [880, 107] width 14 height 19
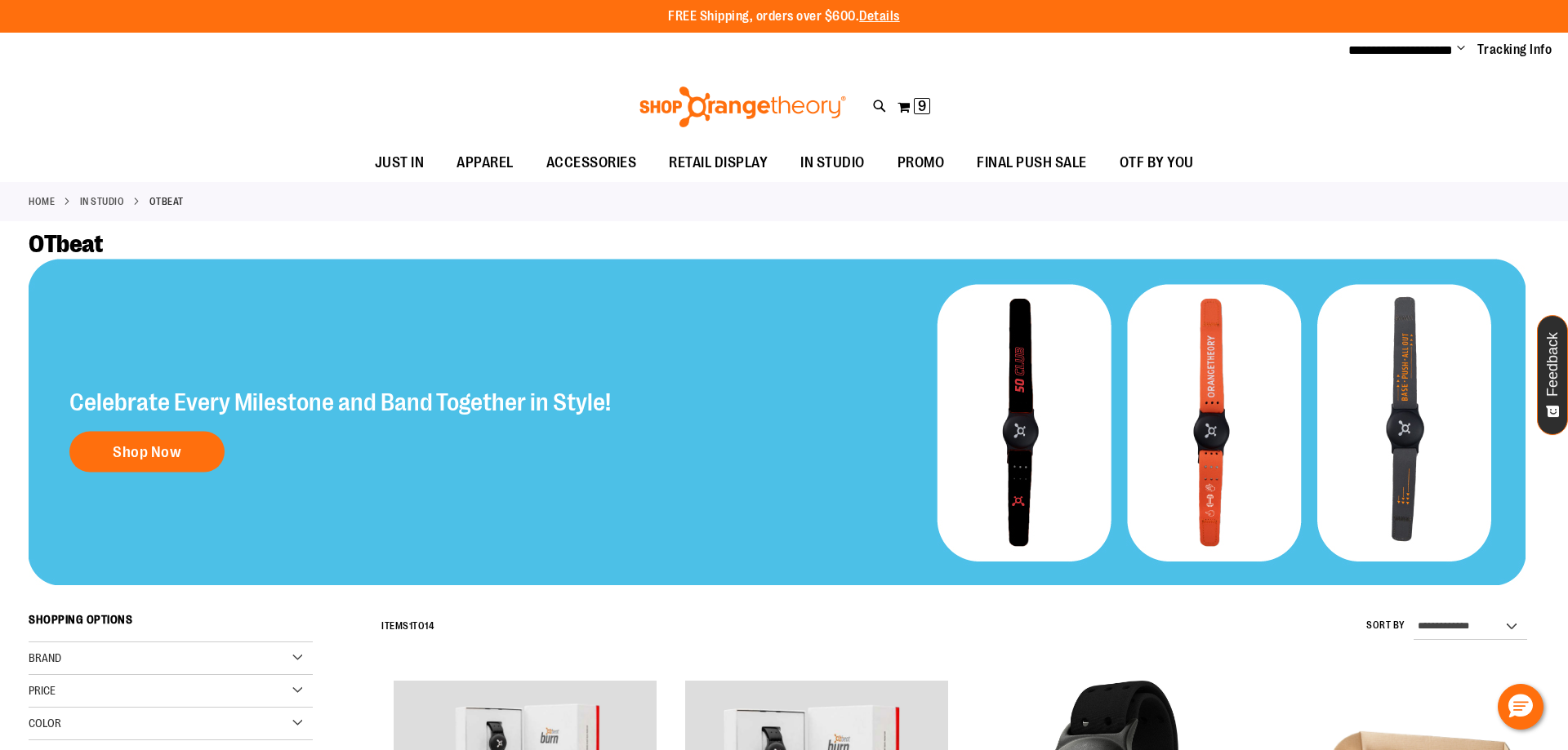
click at [729, 91] on input "Search" at bounding box center [783, 92] width 1243 height 54
click at [372, 189] on span "ORANGETHEORY TABLET" at bounding box center [334, 187] width 126 height 13
type input "******"
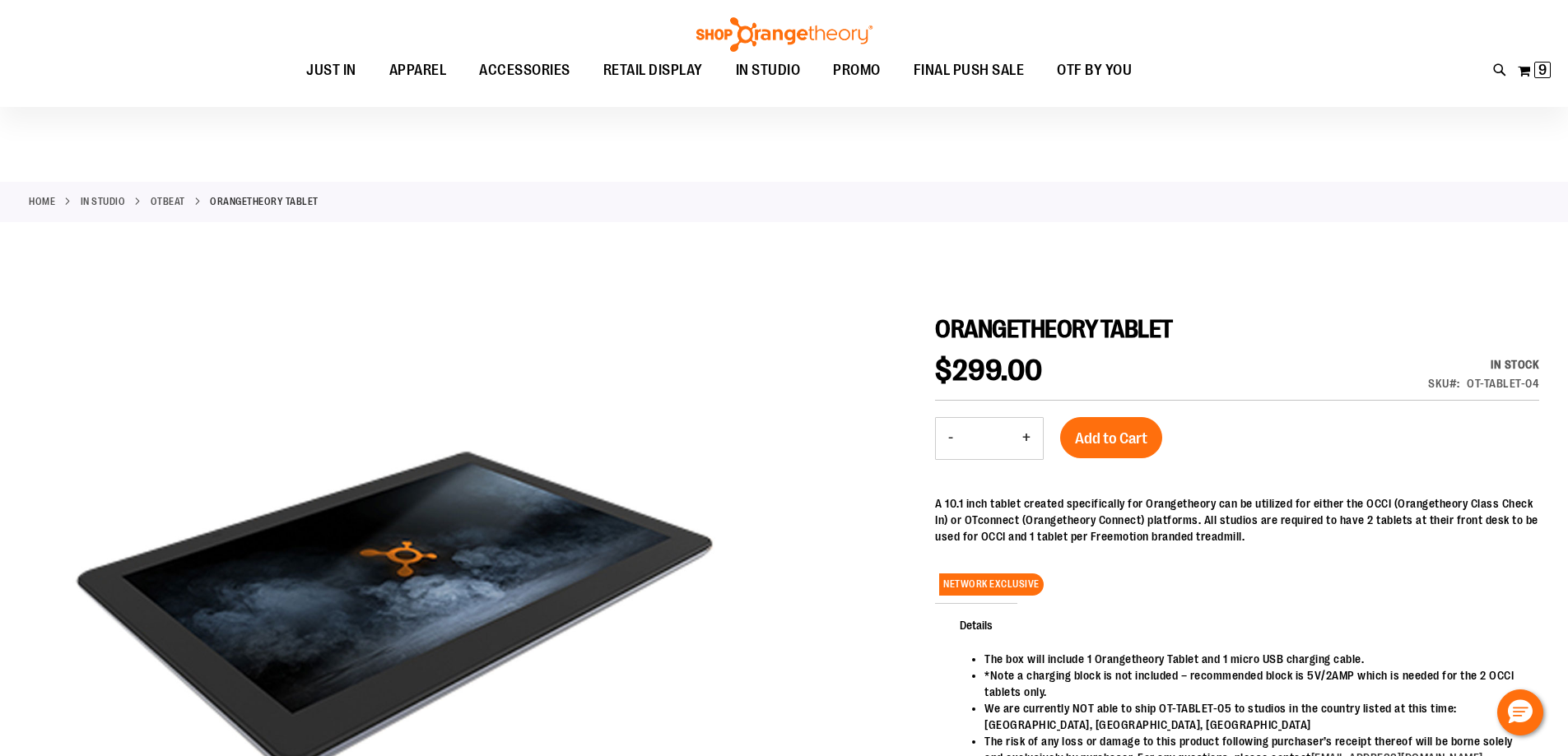
scroll to position [164, 0]
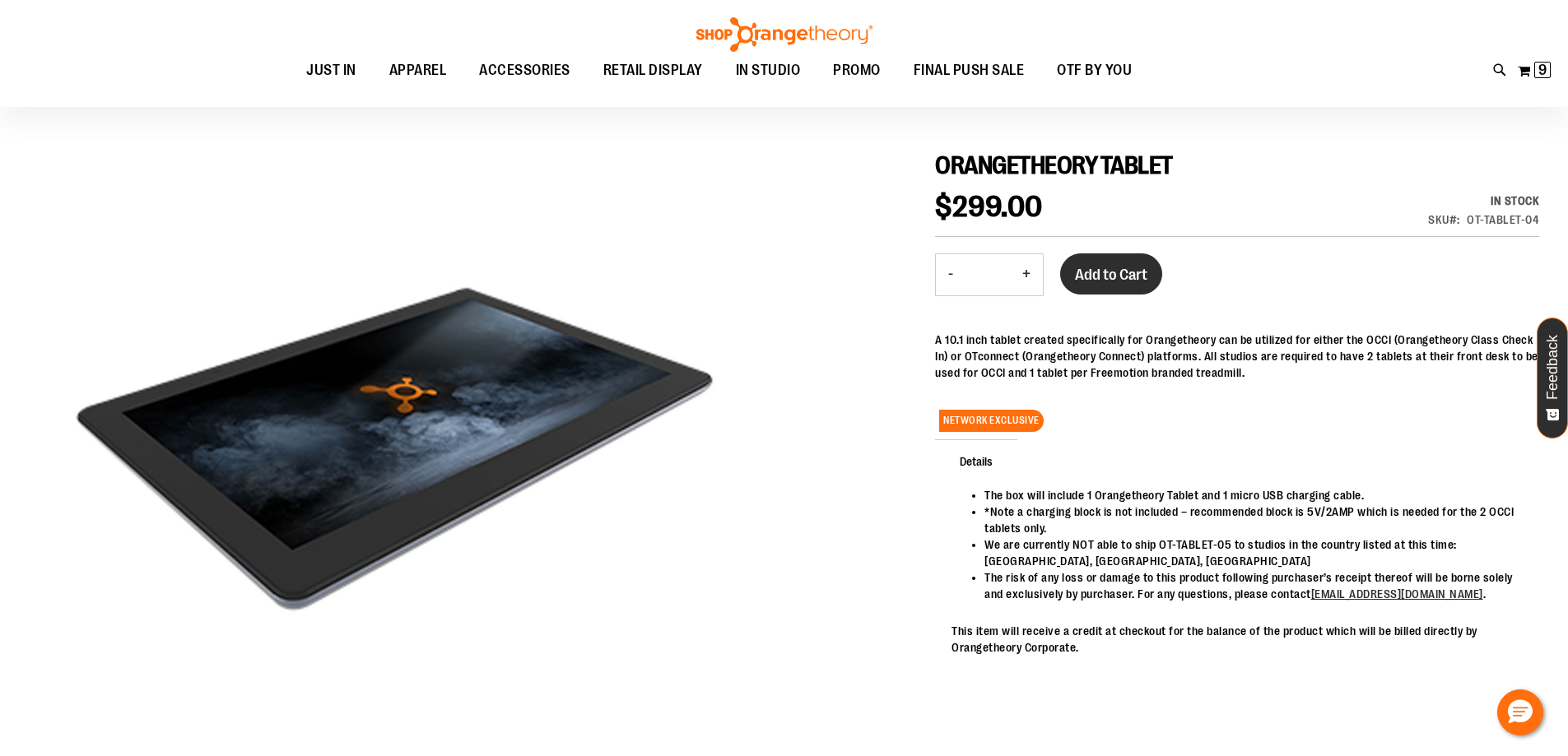
type input "**********"
click at [1125, 282] on span "Add to Cart" at bounding box center [1111, 275] width 72 height 18
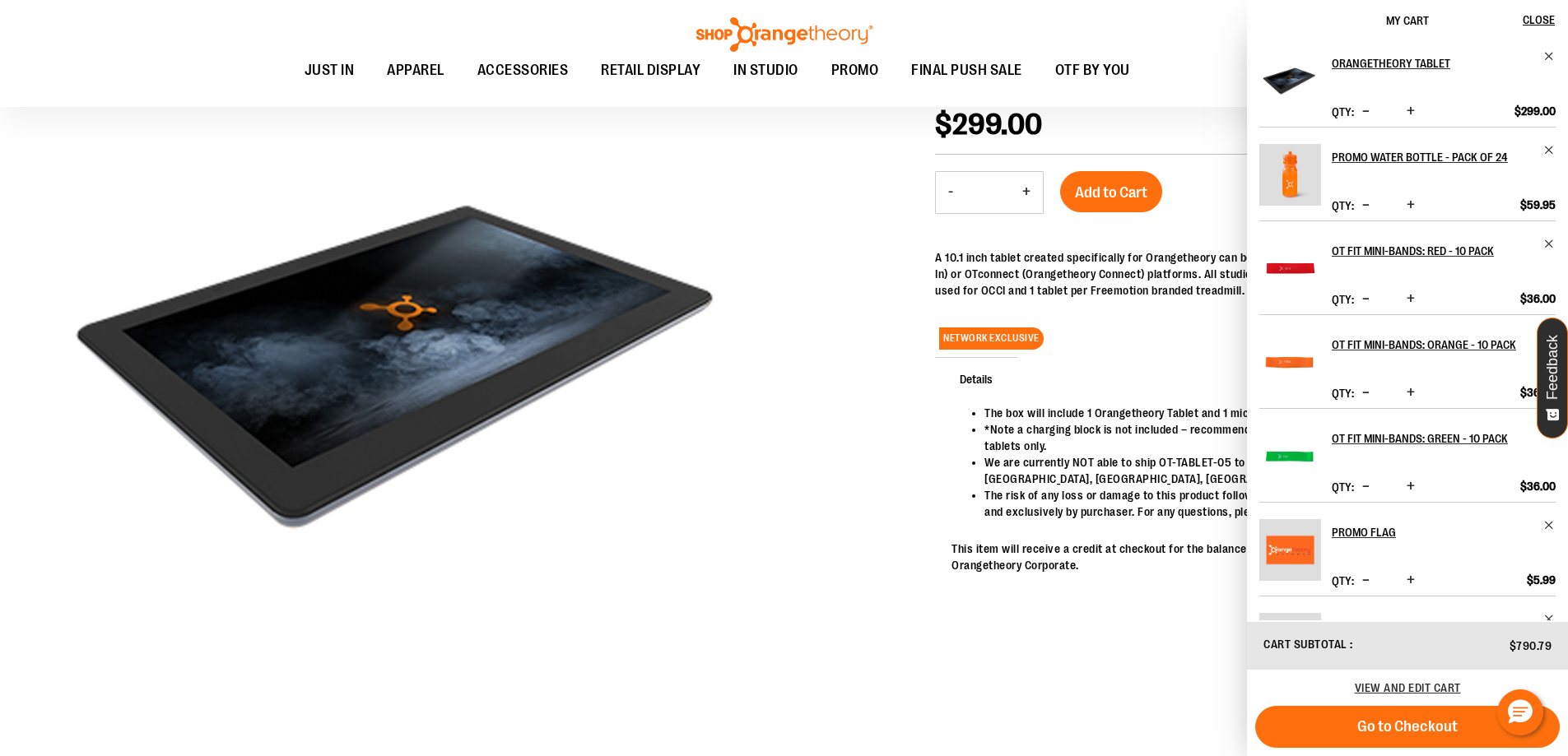
scroll to position [0, 0]
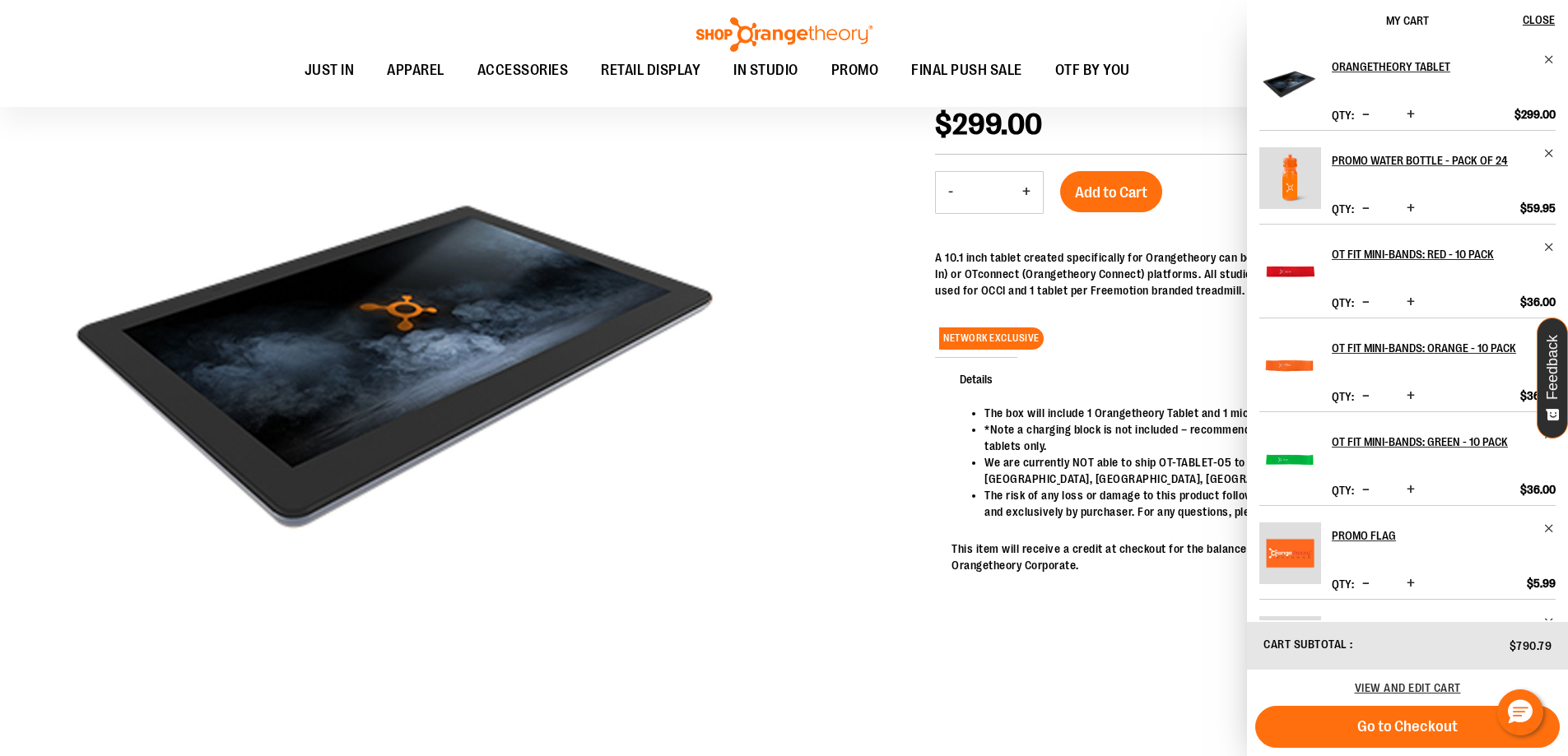
click at [800, 152] on div at bounding box center [784, 380] width 1510 height 776
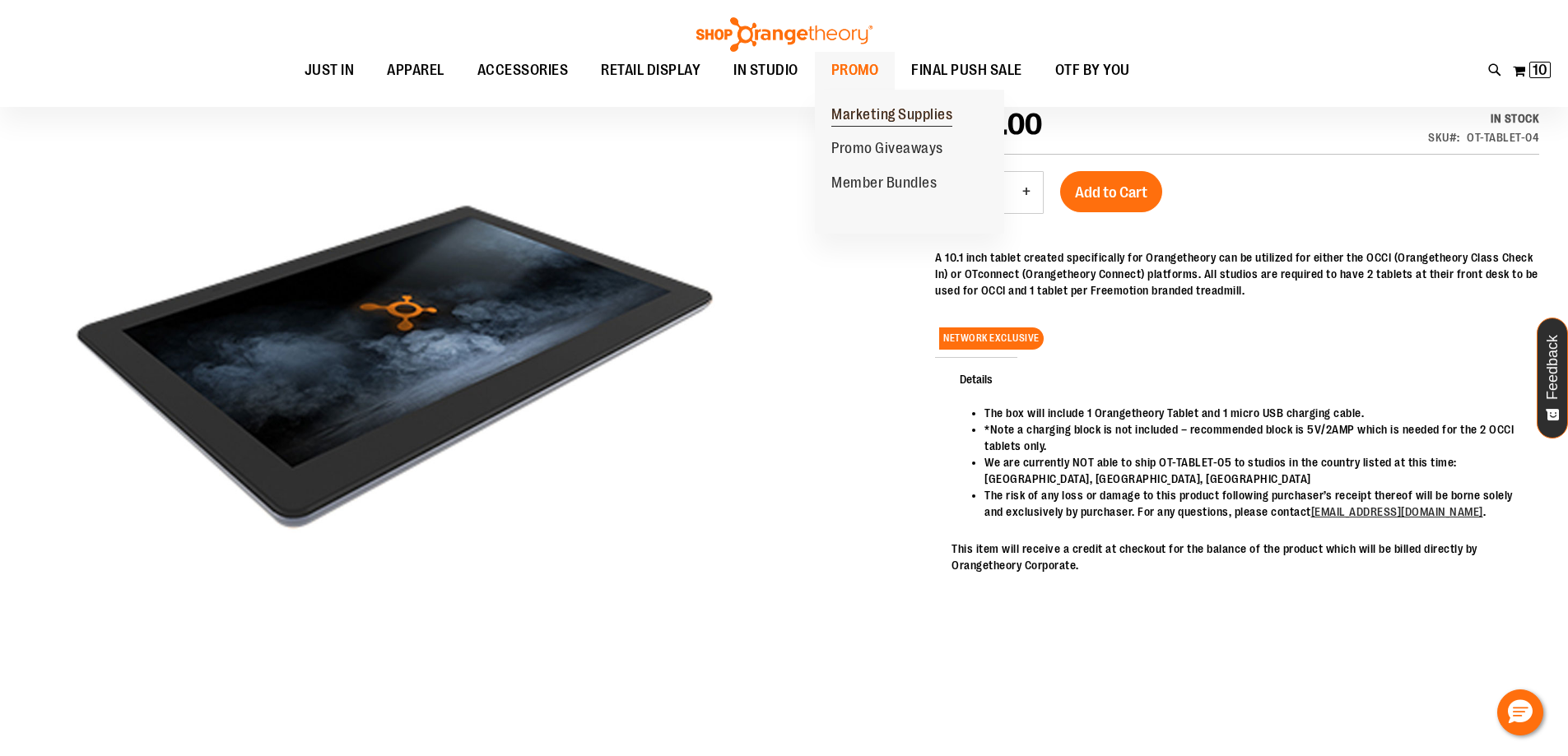
click at [857, 125] on span "Marketing Supplies" at bounding box center [891, 116] width 121 height 21
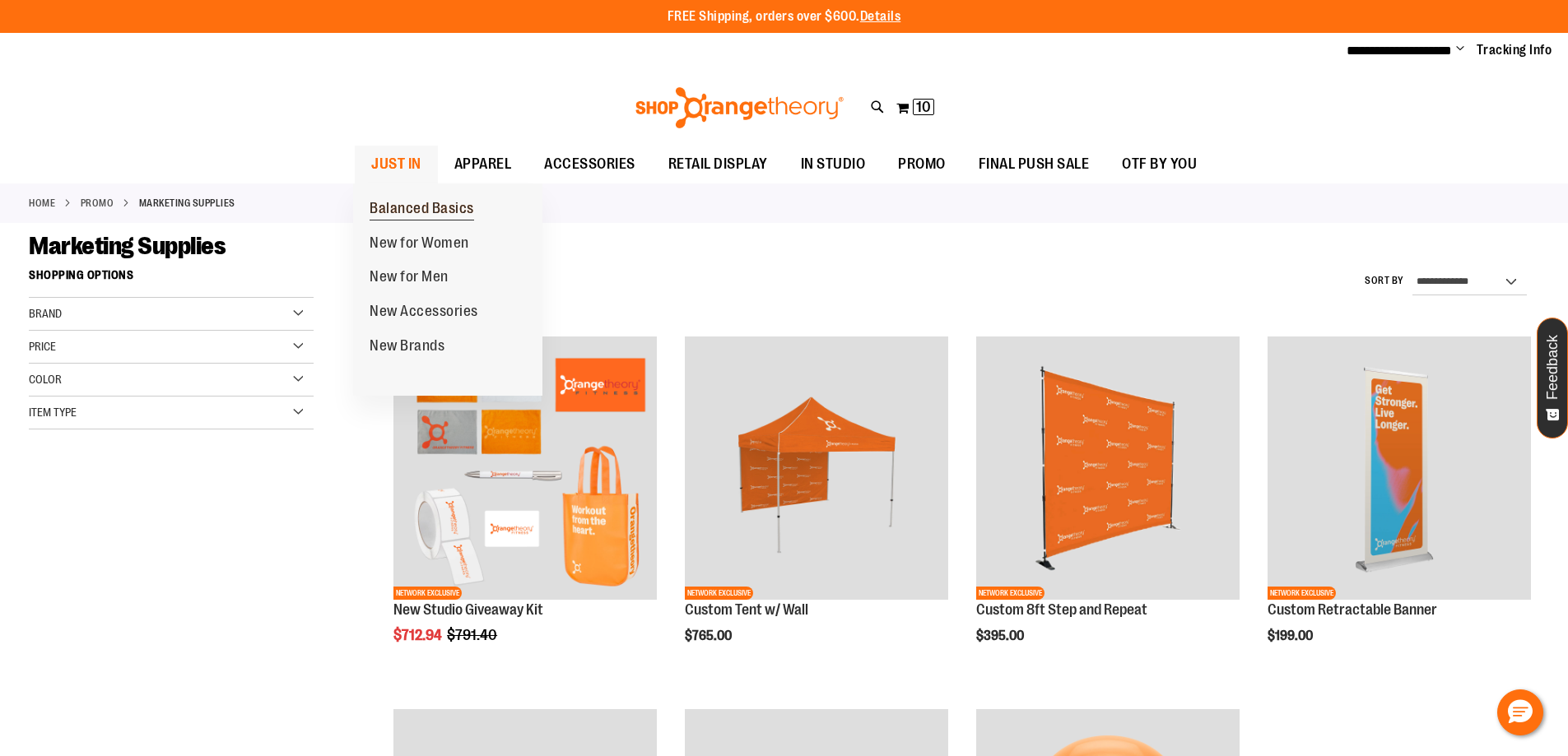
type input "**********"
click at [400, 202] on span "Balanced Basics" at bounding box center [421, 210] width 104 height 21
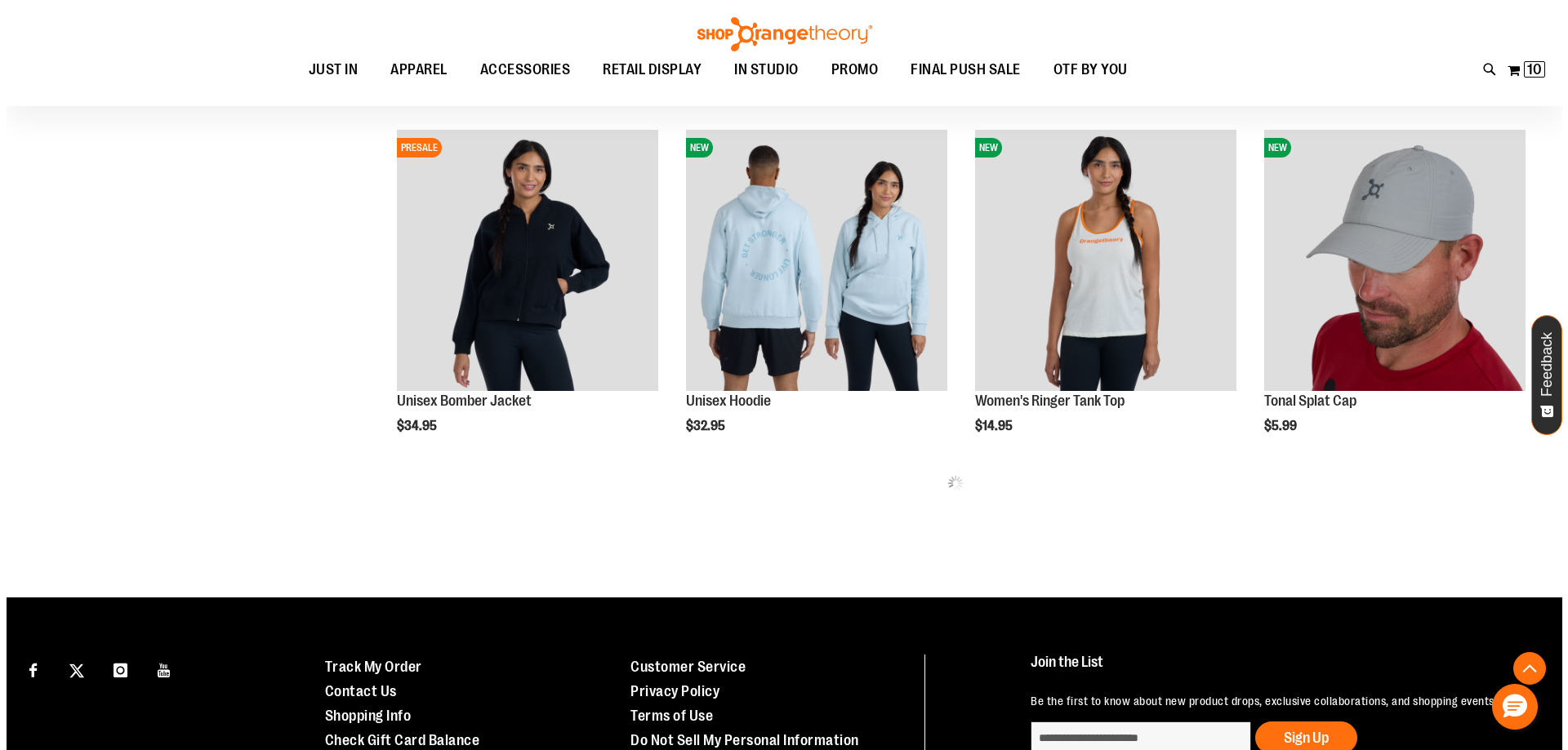
scroll to position [812, 0]
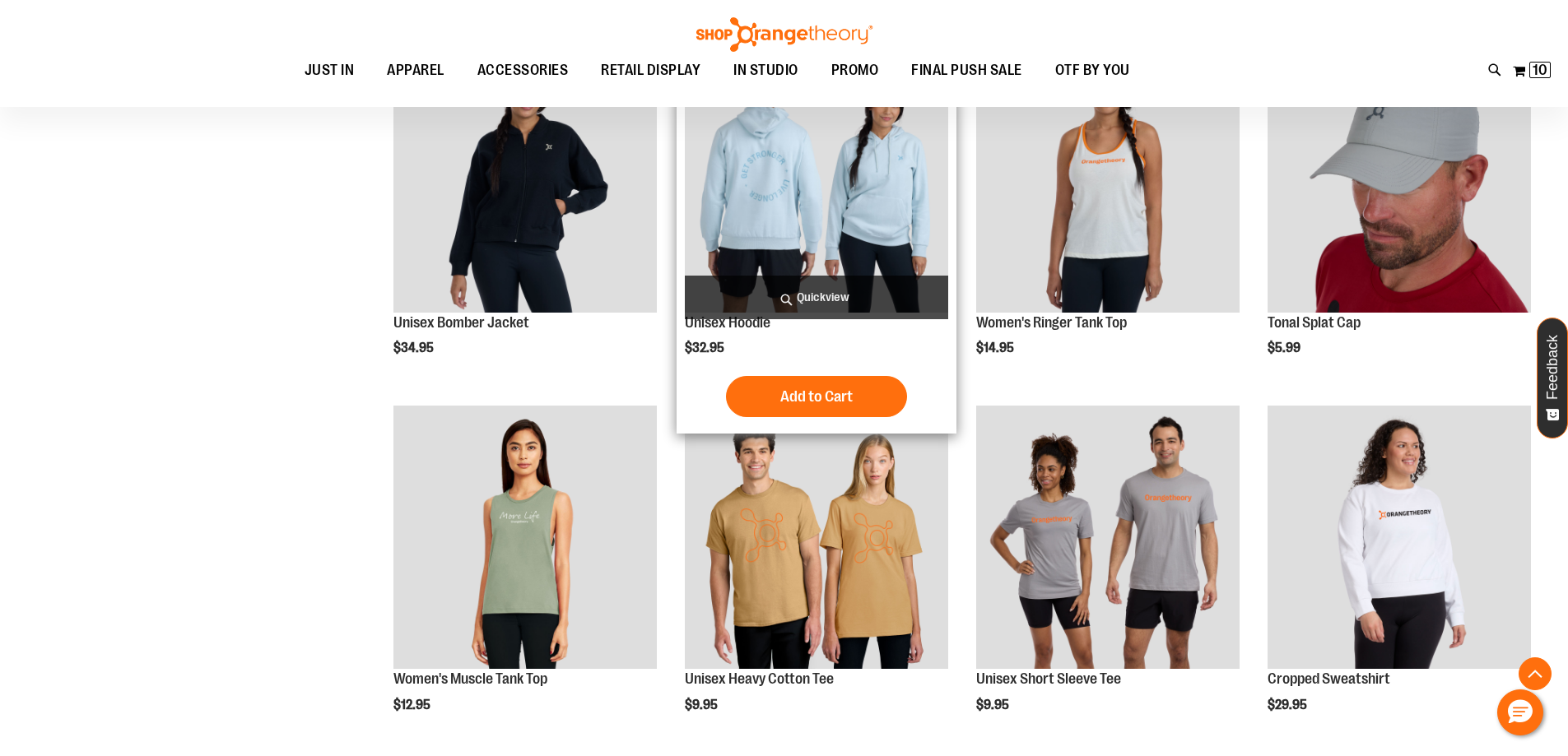
type input "**********"
click at [784, 283] on span "Quickview" at bounding box center [816, 298] width 263 height 44
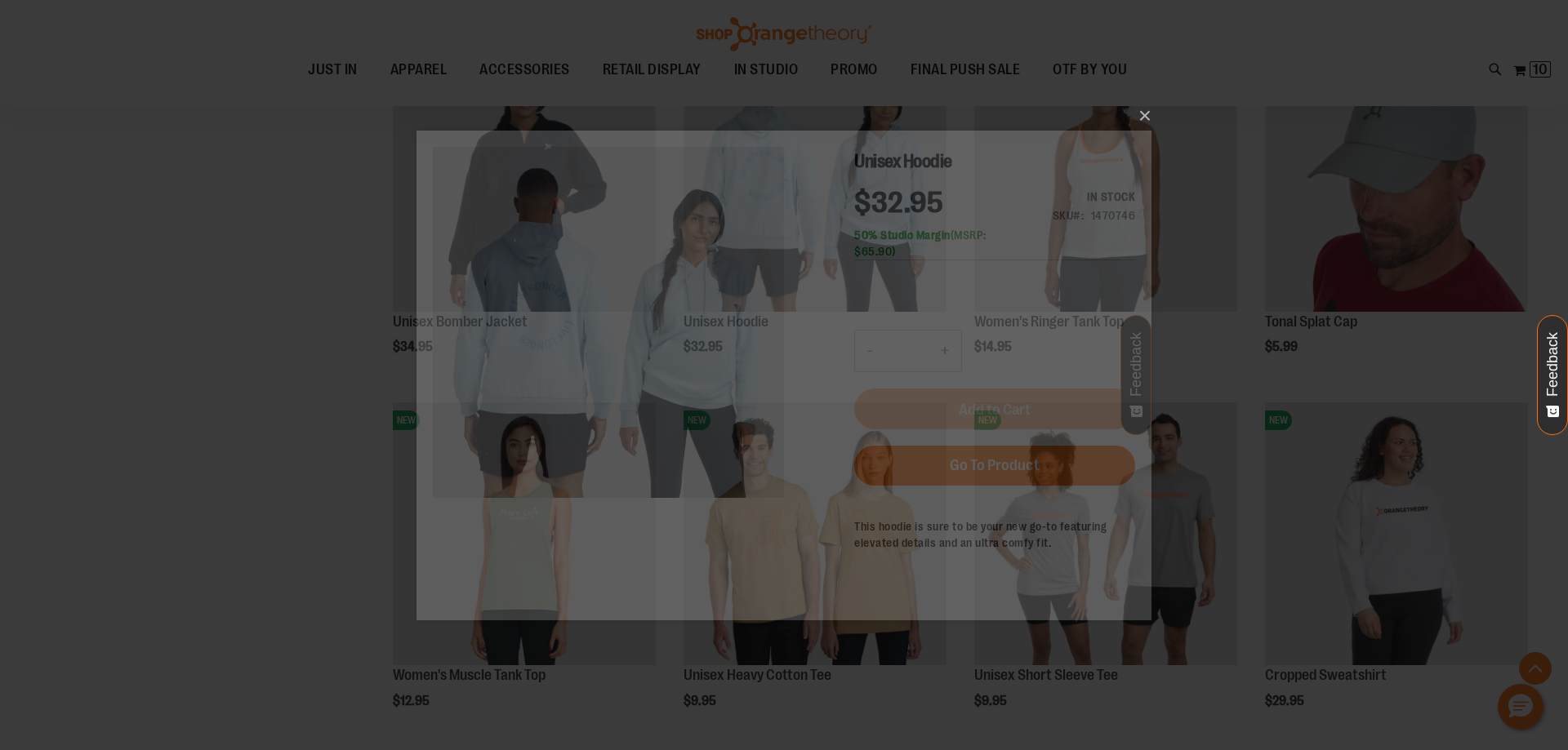
scroll to position [0, 0]
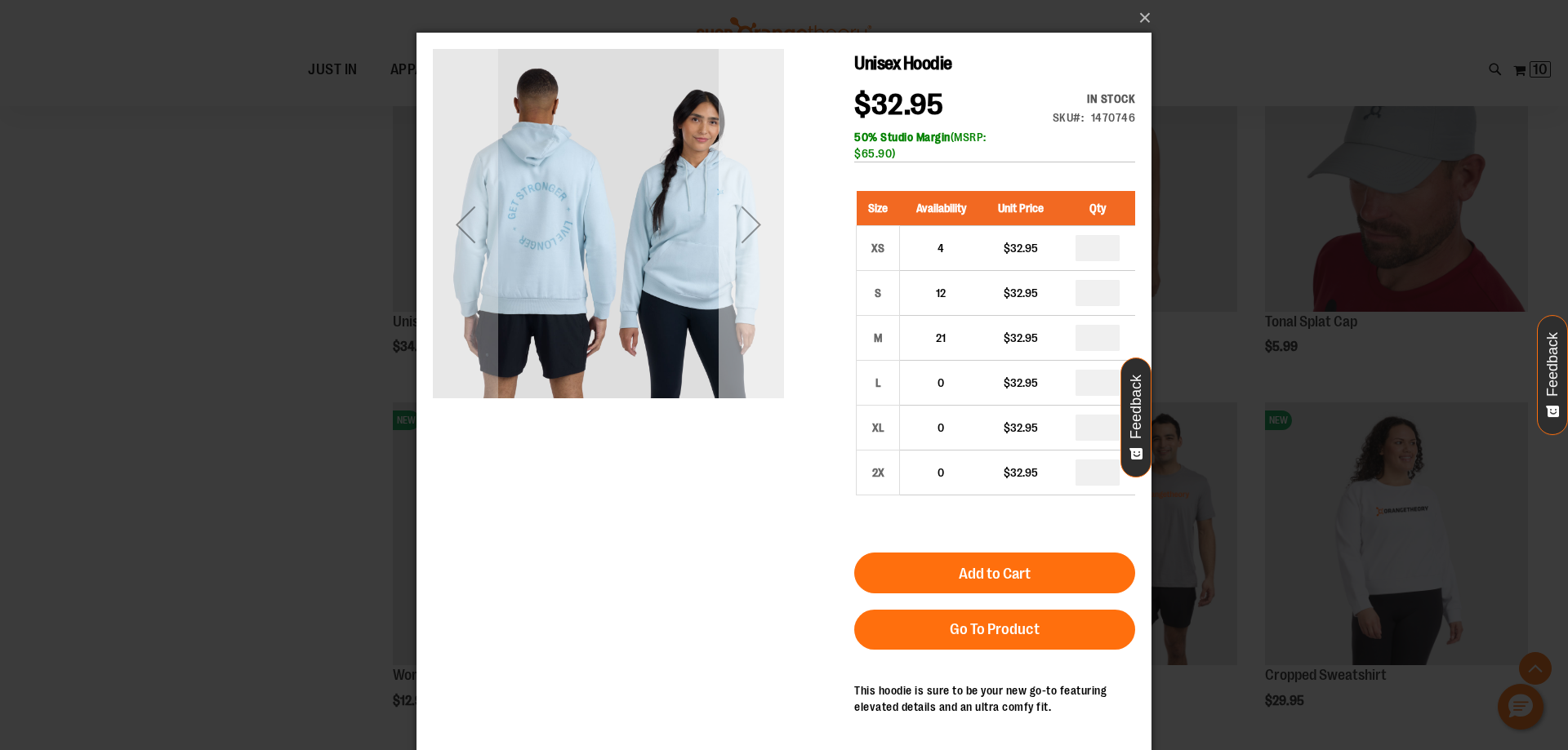
click at [745, 237] on div "Next" at bounding box center [751, 225] width 65 height 65
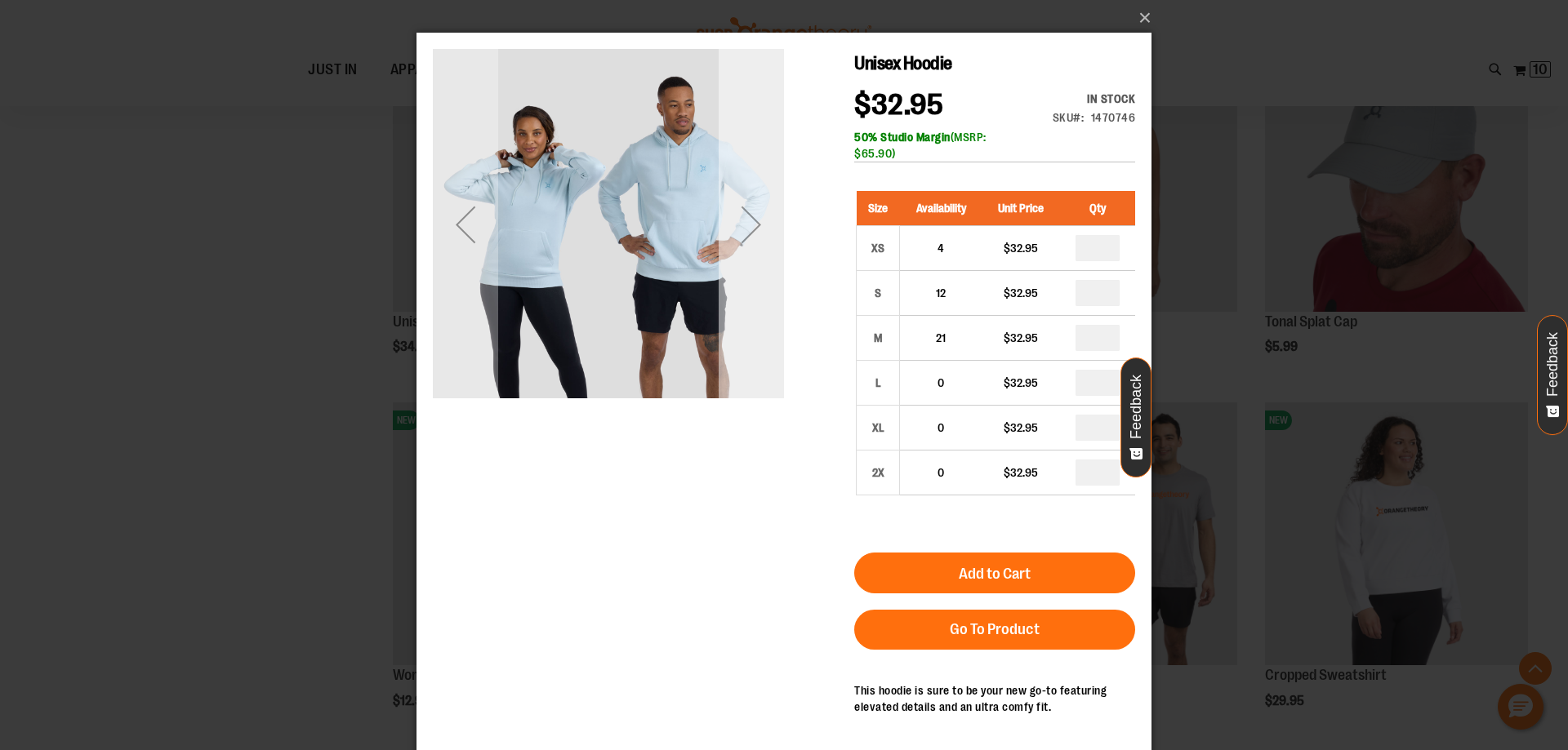
click at [745, 237] on div "Next" at bounding box center [751, 225] width 65 height 65
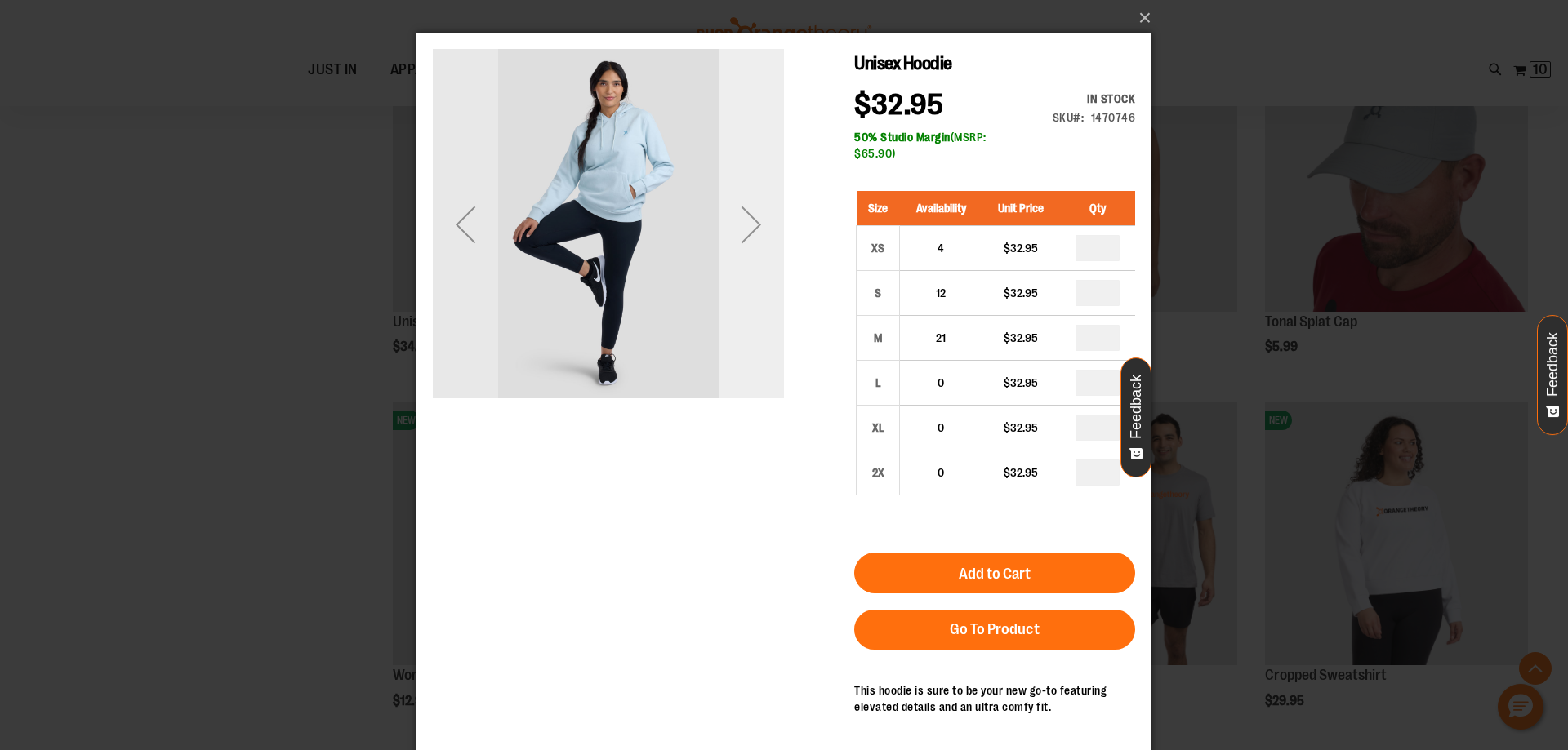
click at [745, 237] on div "Next" at bounding box center [751, 225] width 65 height 65
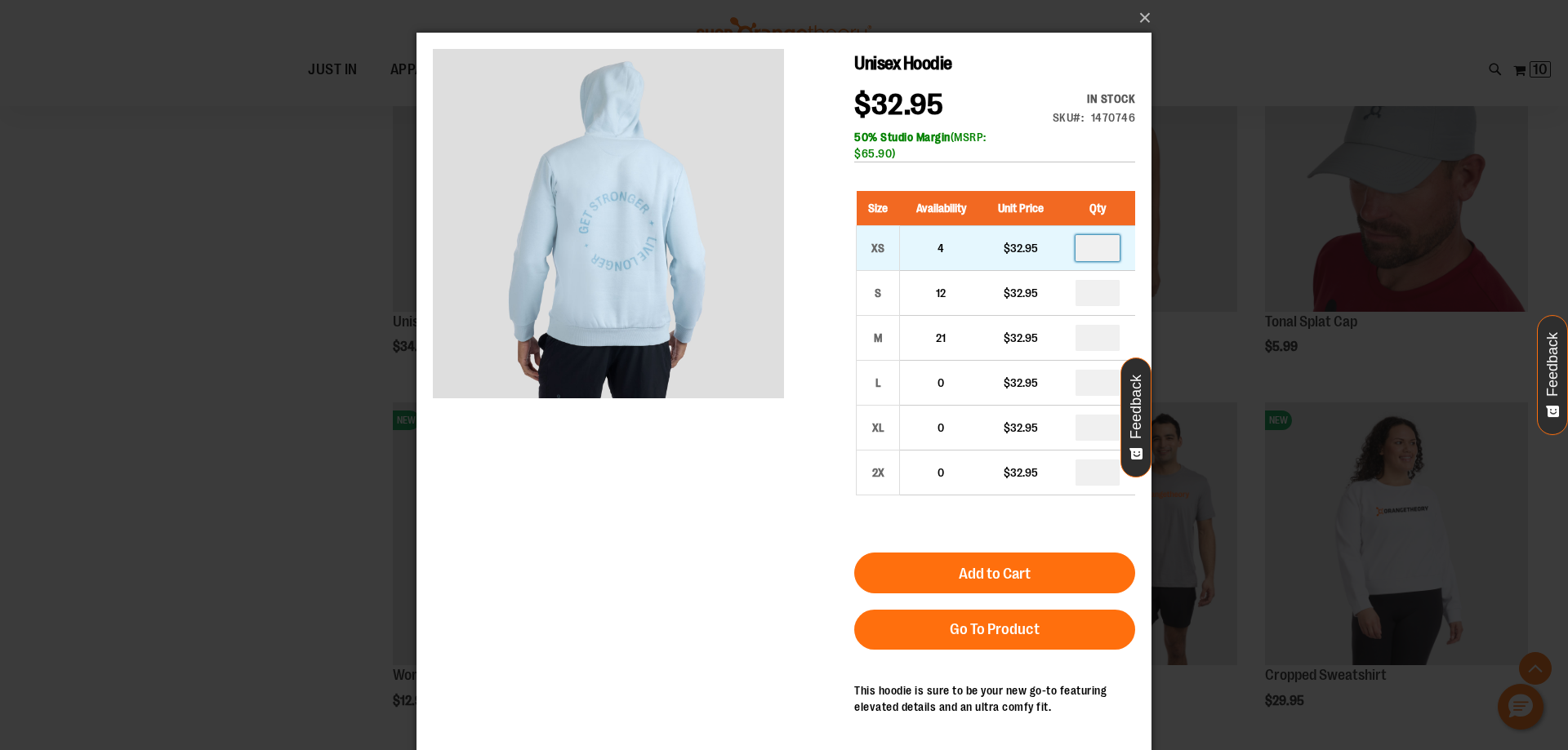
click at [1107, 242] on input "number" at bounding box center [1097, 248] width 44 height 26
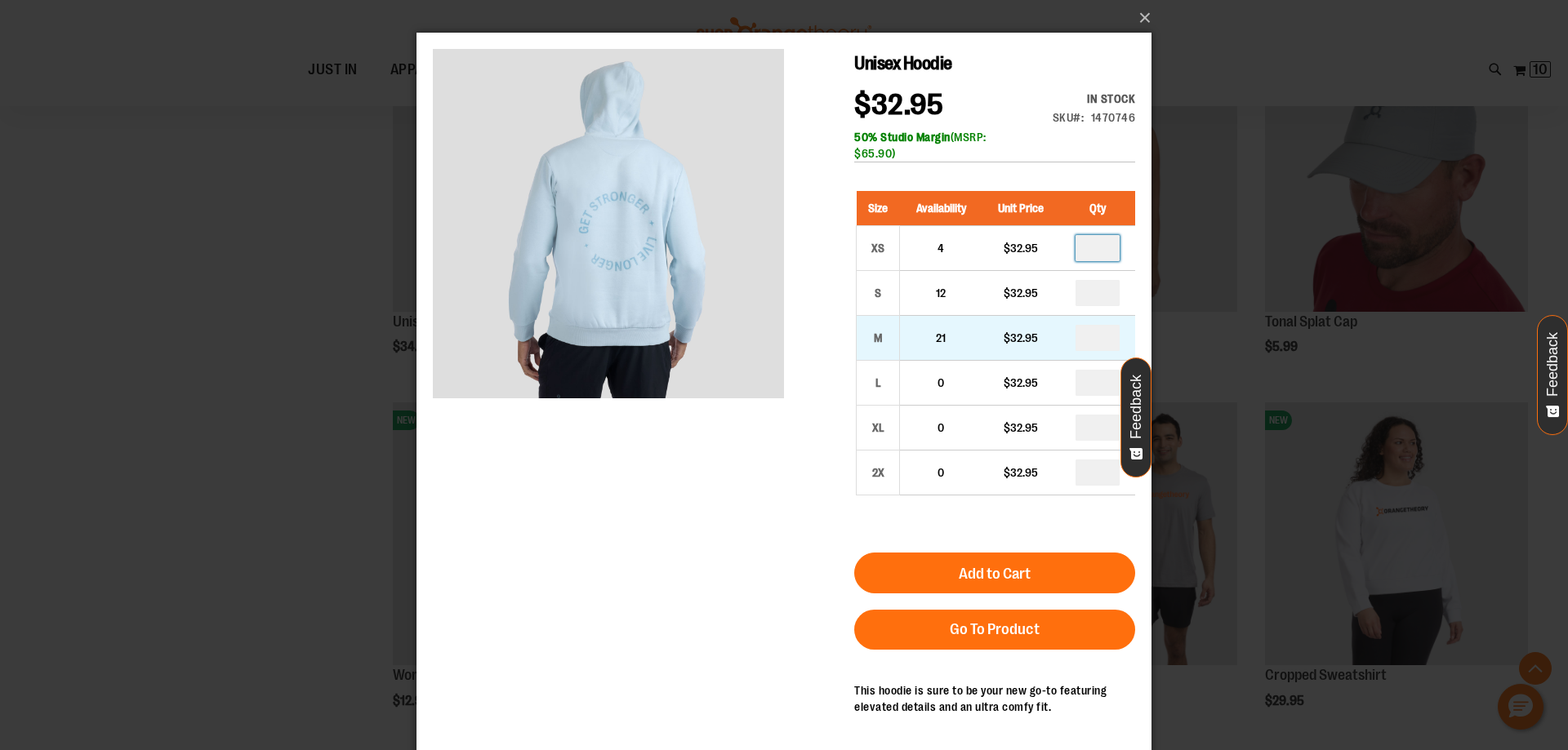
type input "*"
click at [1100, 298] on input "number" at bounding box center [1097, 293] width 44 height 26
type input "*"
click at [1097, 352] on td "*" at bounding box center [1097, 338] width 75 height 45
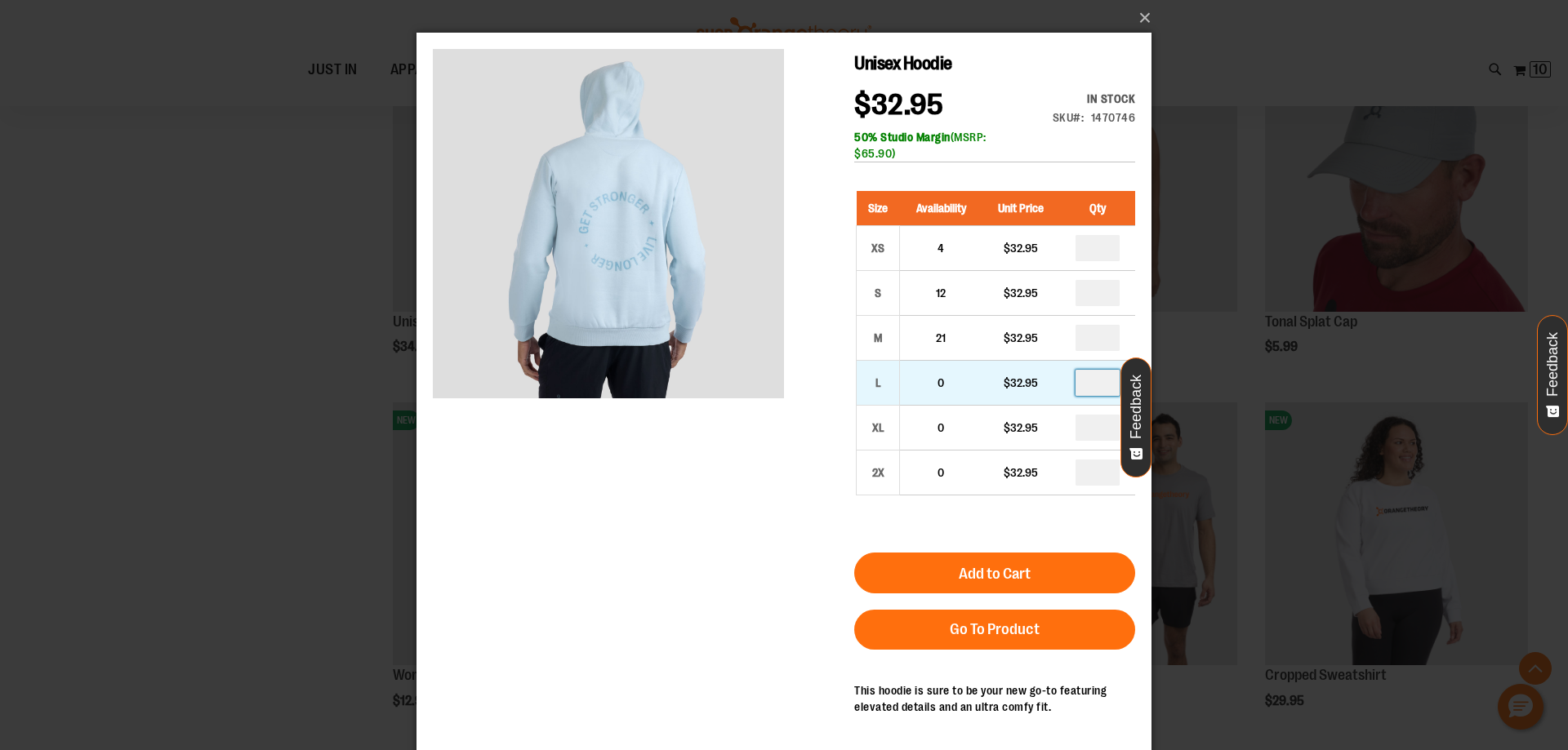
click at [1096, 390] on input "number" at bounding box center [1097, 383] width 44 height 26
type input "*"
click at [1097, 339] on input "number" at bounding box center [1097, 337] width 44 height 26
type input "*"
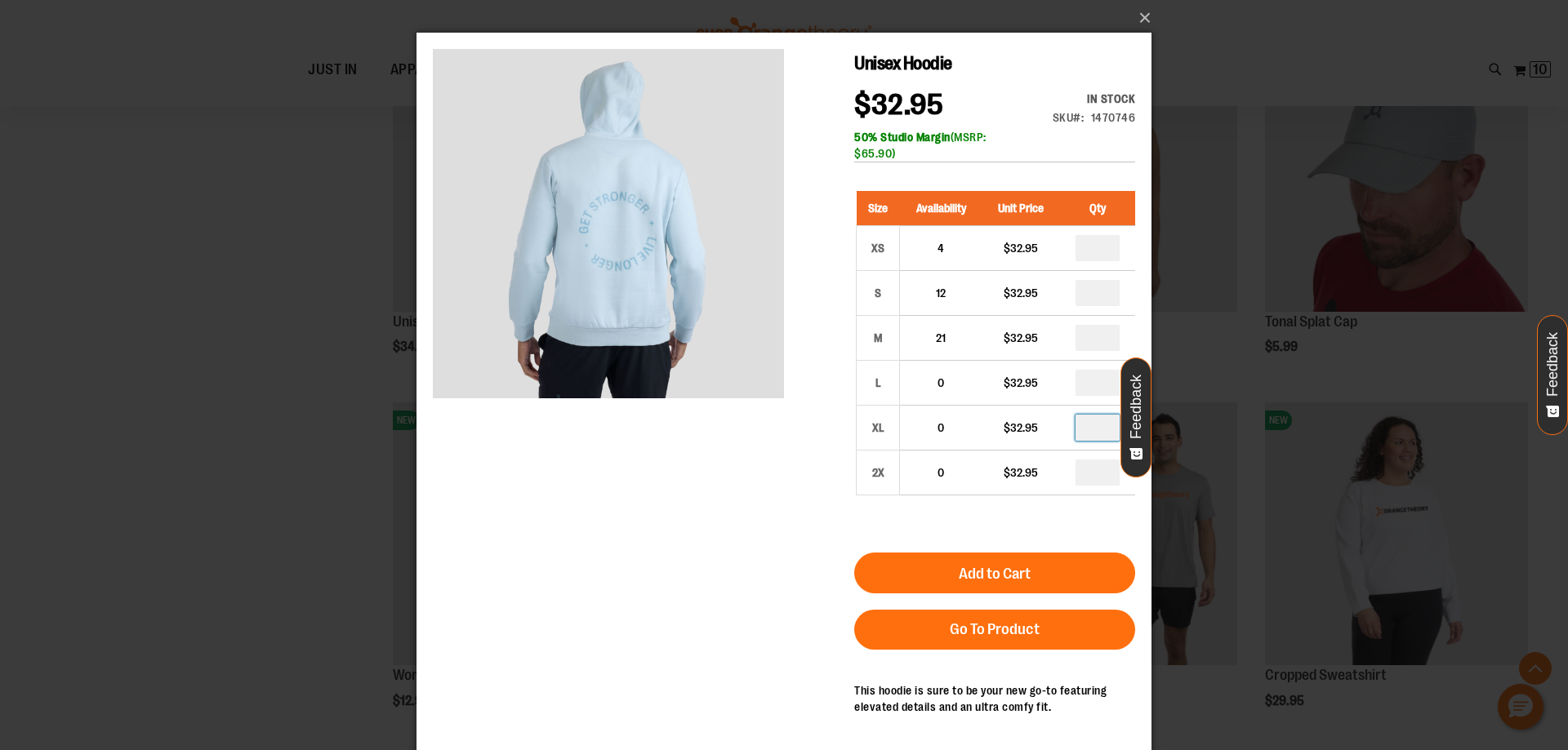
click at [1108, 422] on input "number" at bounding box center [1097, 427] width 44 height 26
type input "*"
click at [1097, 469] on input "number" at bounding box center [1097, 472] width 44 height 26
type input "*"
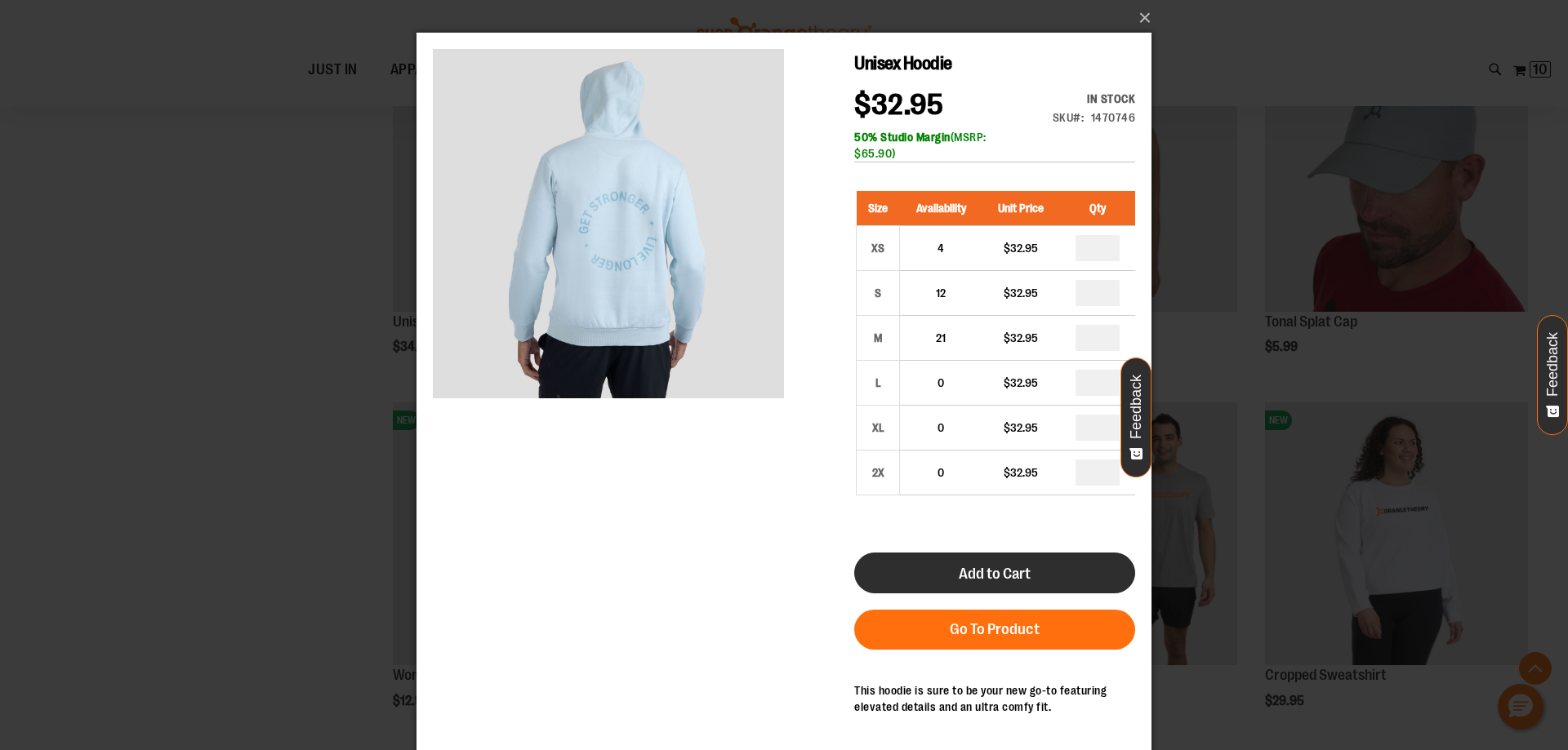
click at [1009, 572] on span "Add to Cart" at bounding box center [994, 574] width 72 height 18
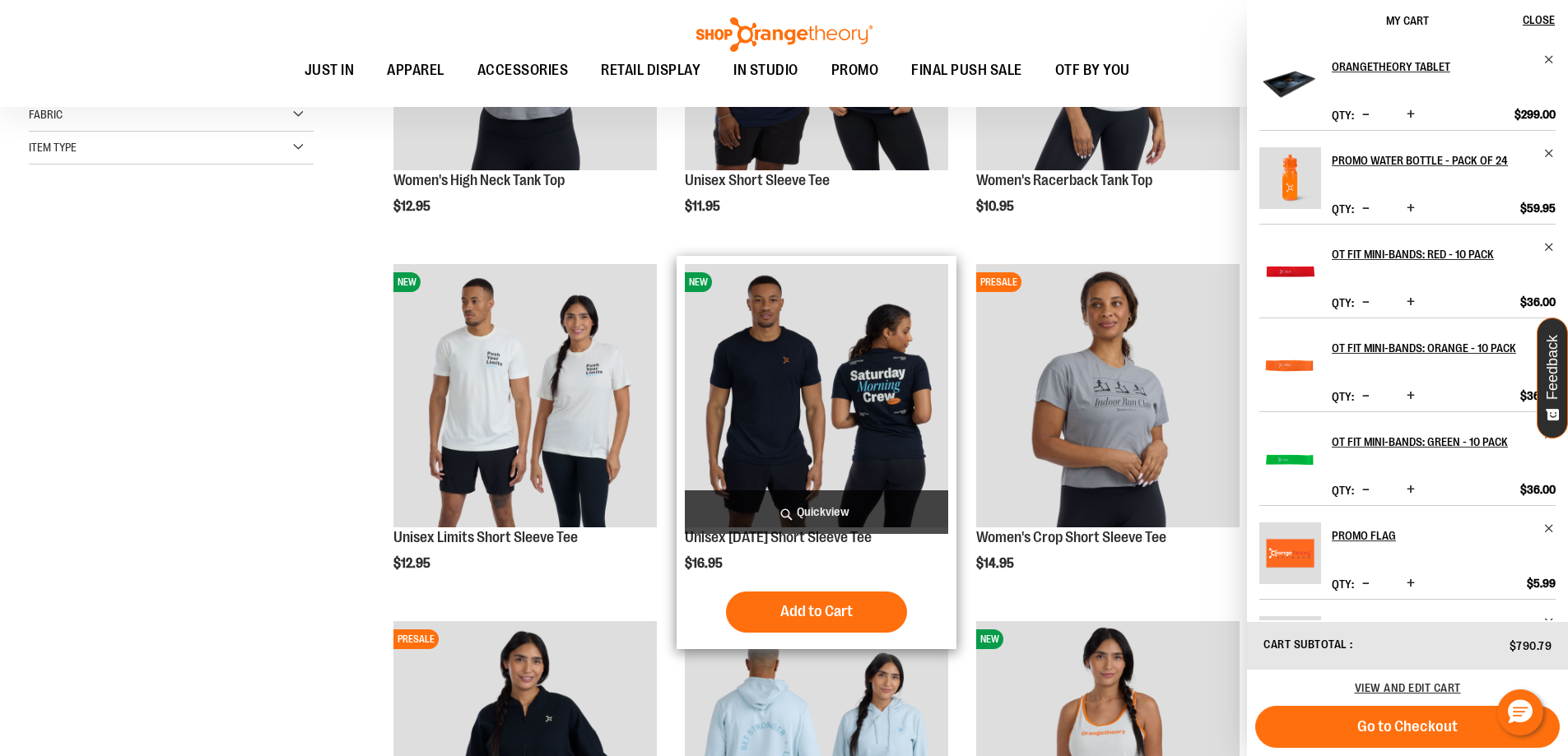
scroll to position [657, 0]
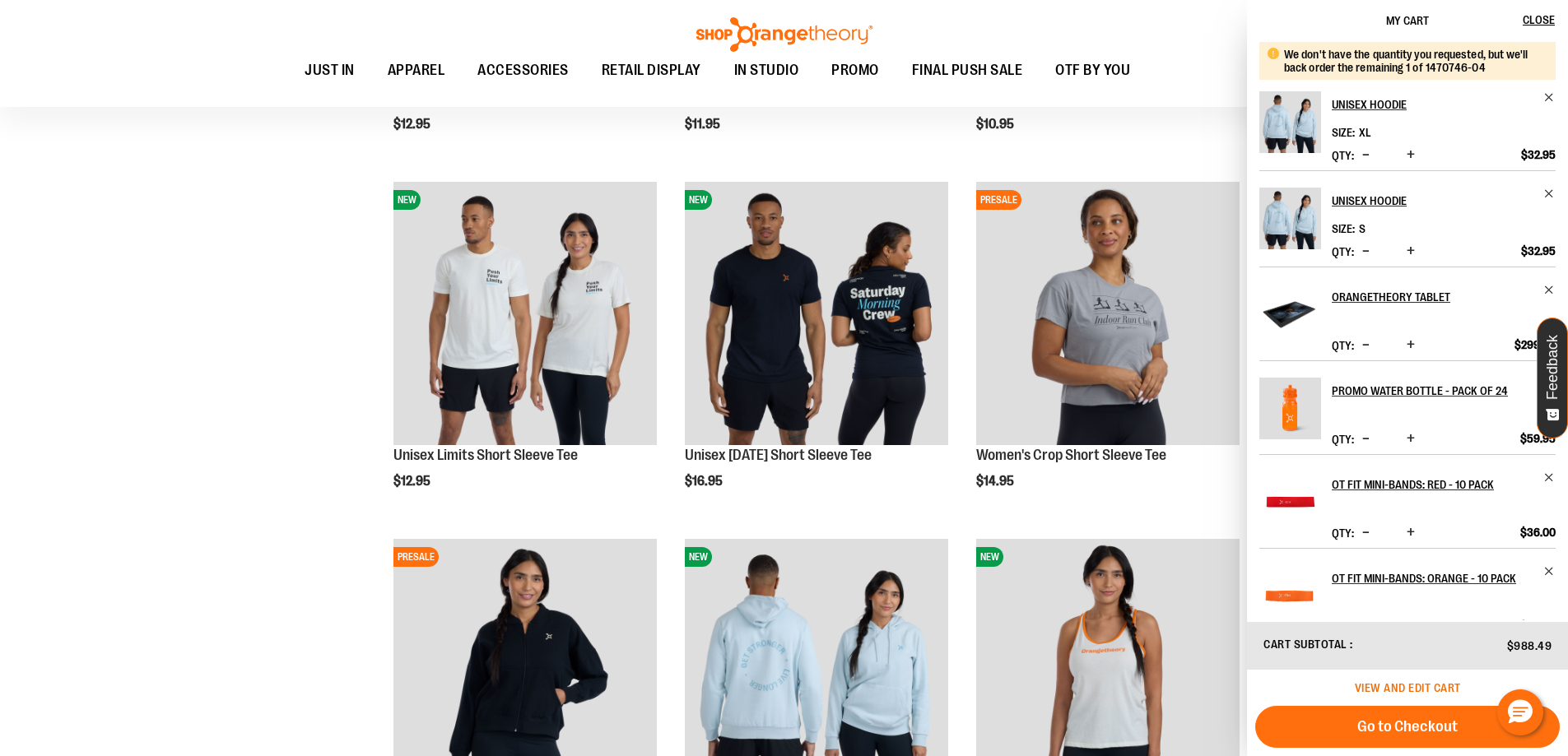
click at [1410, 688] on span "View and edit cart" at bounding box center [1408, 687] width 106 height 13
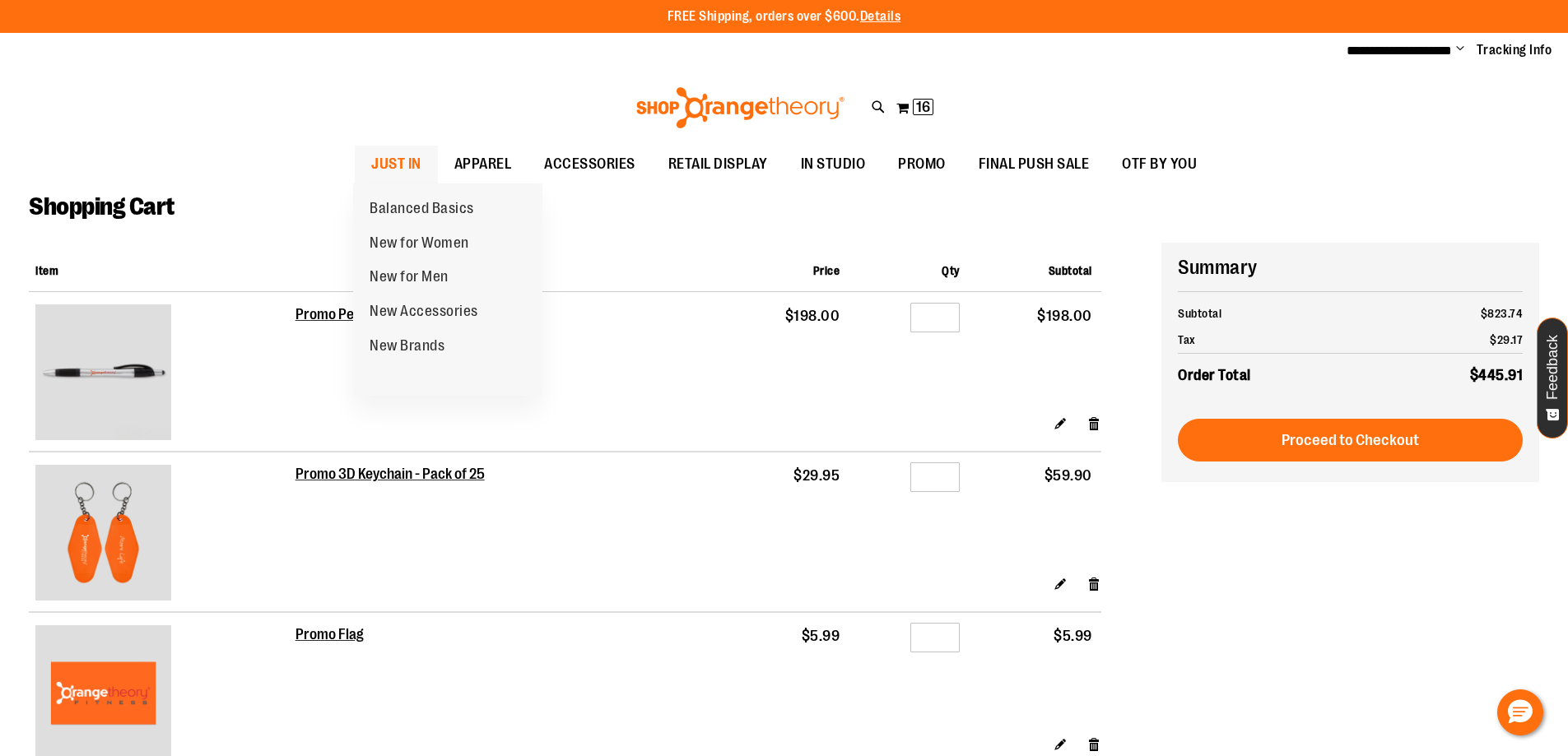
type input "**********"
click at [400, 167] on span "JUST IN" at bounding box center [396, 164] width 50 height 37
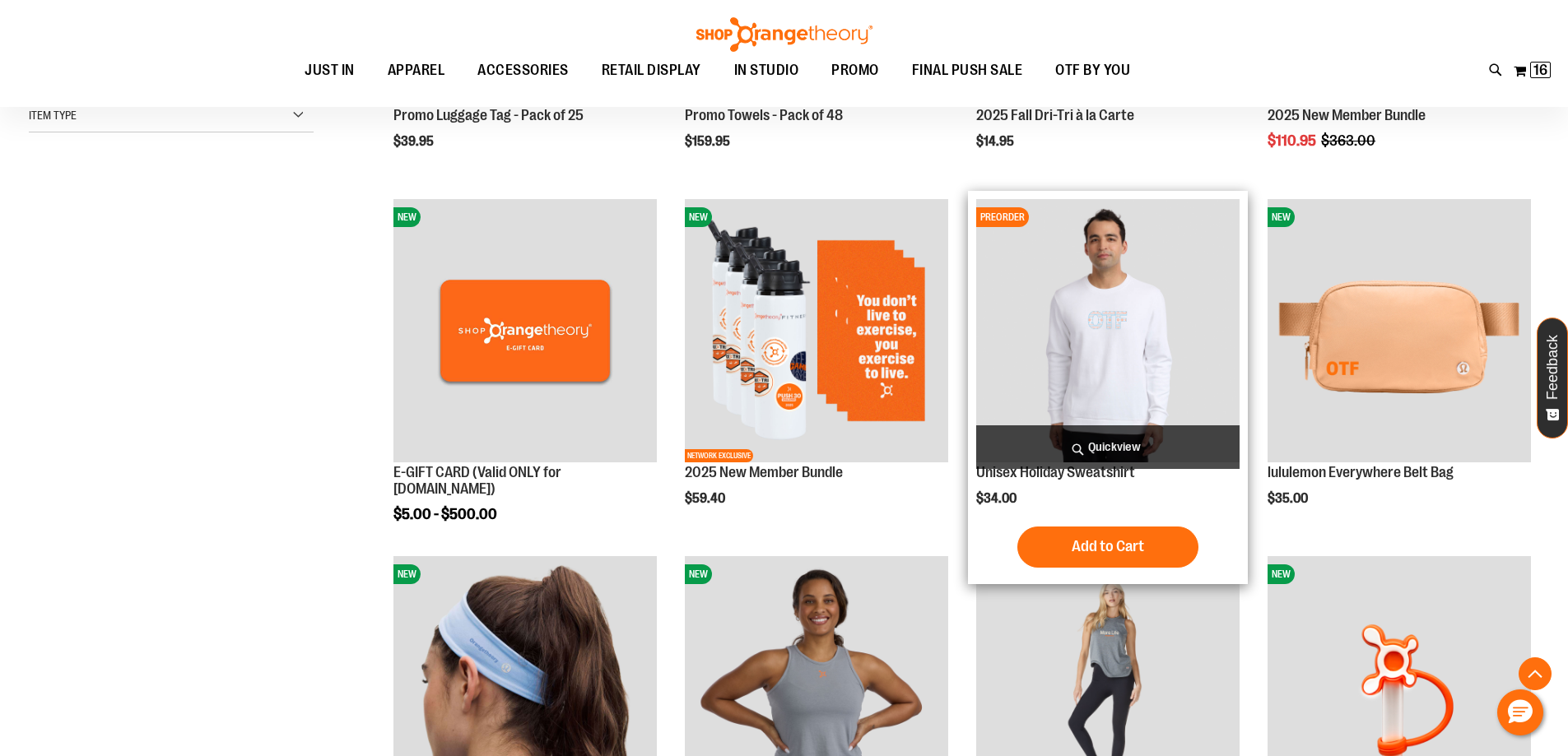
scroll to position [575, 0]
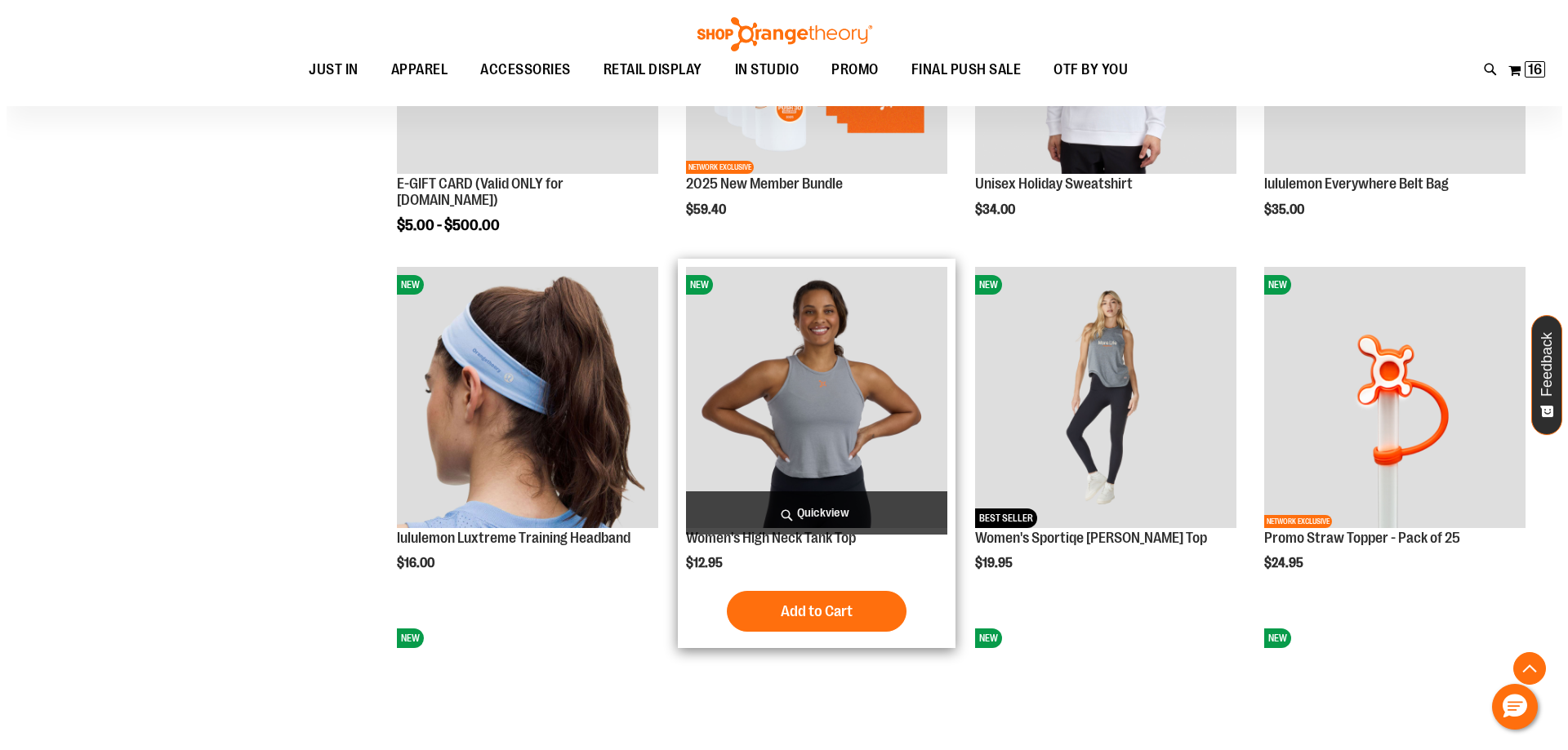
scroll to position [815, 0]
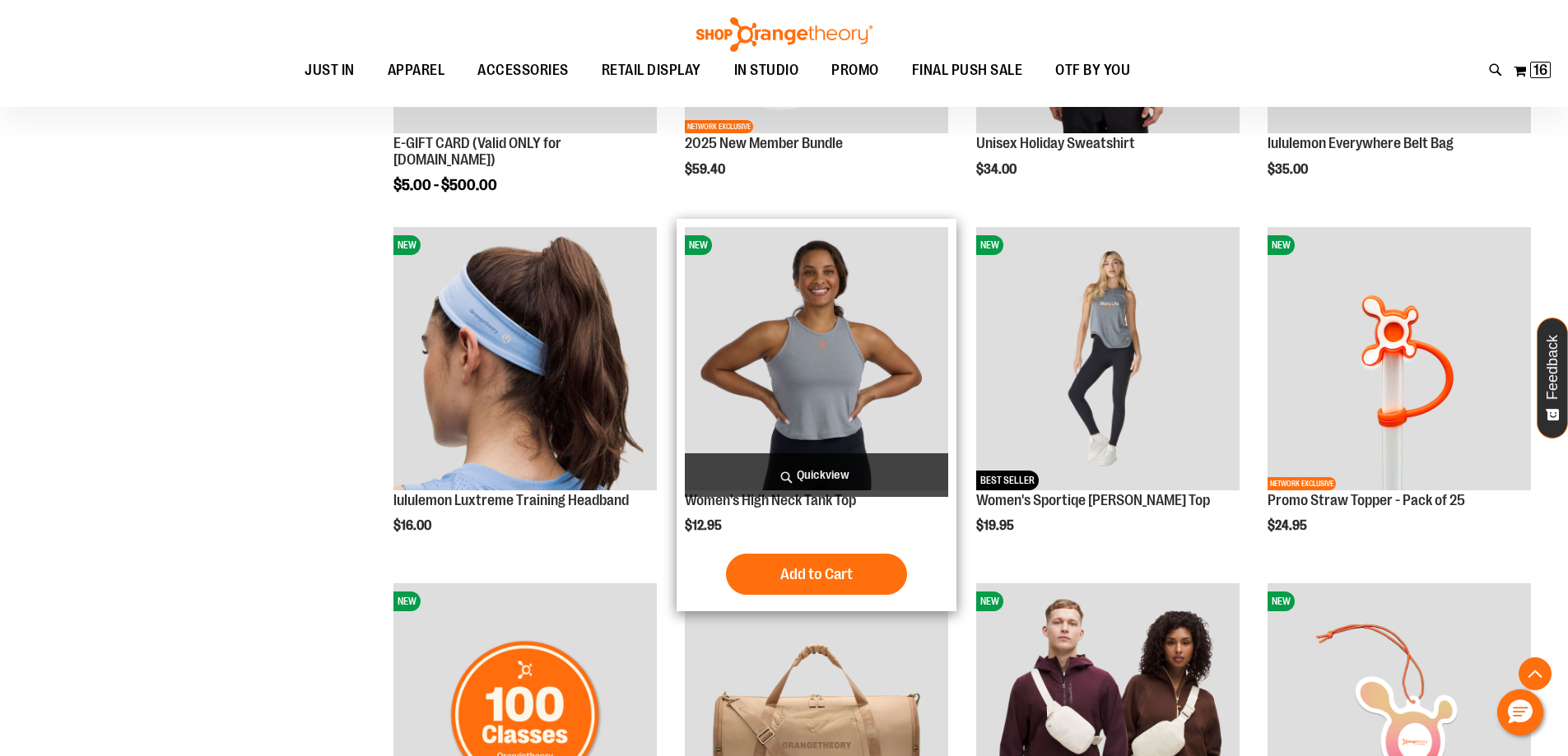
type input "**********"
click at [858, 477] on span "Quickview" at bounding box center [816, 475] width 263 height 44
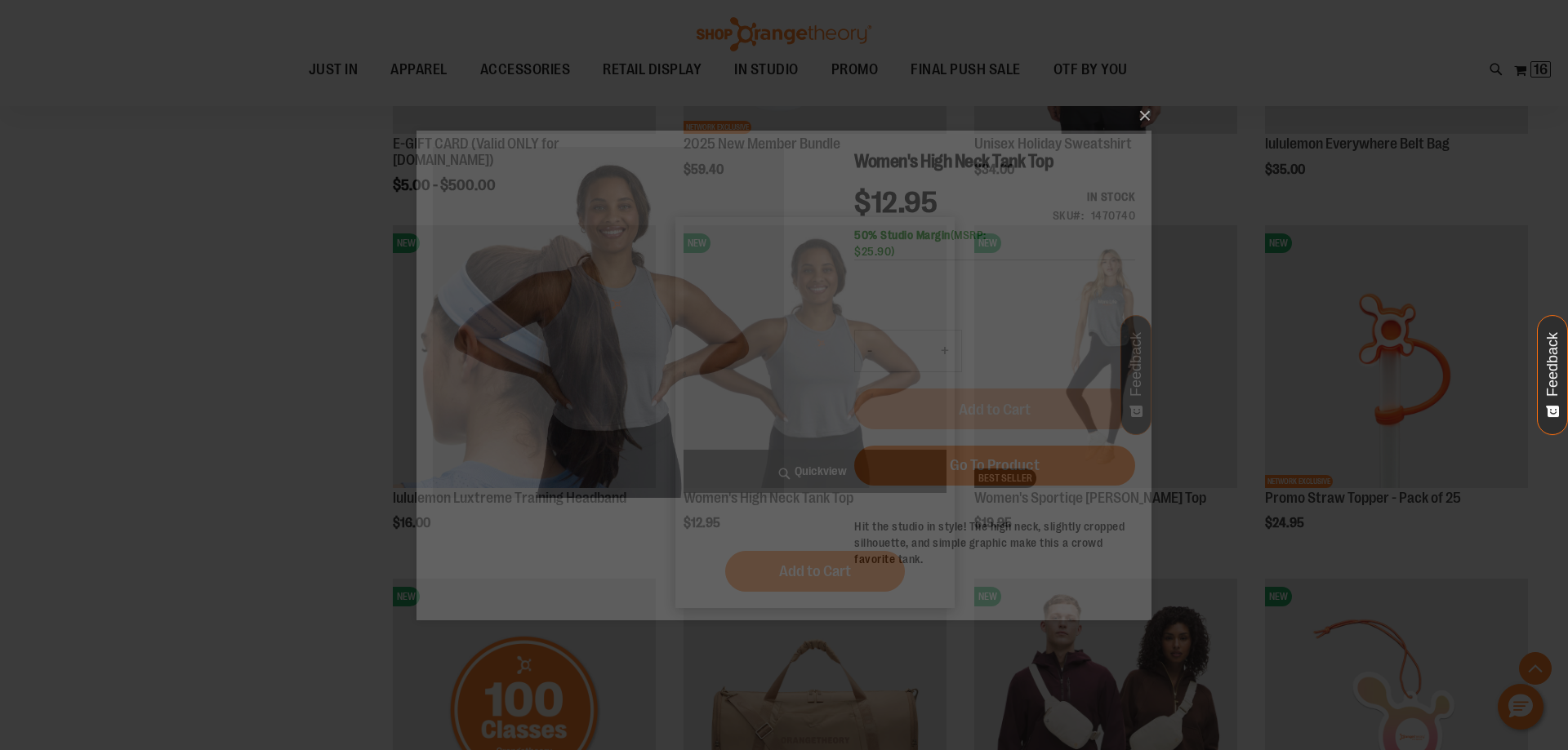
scroll to position [0, 0]
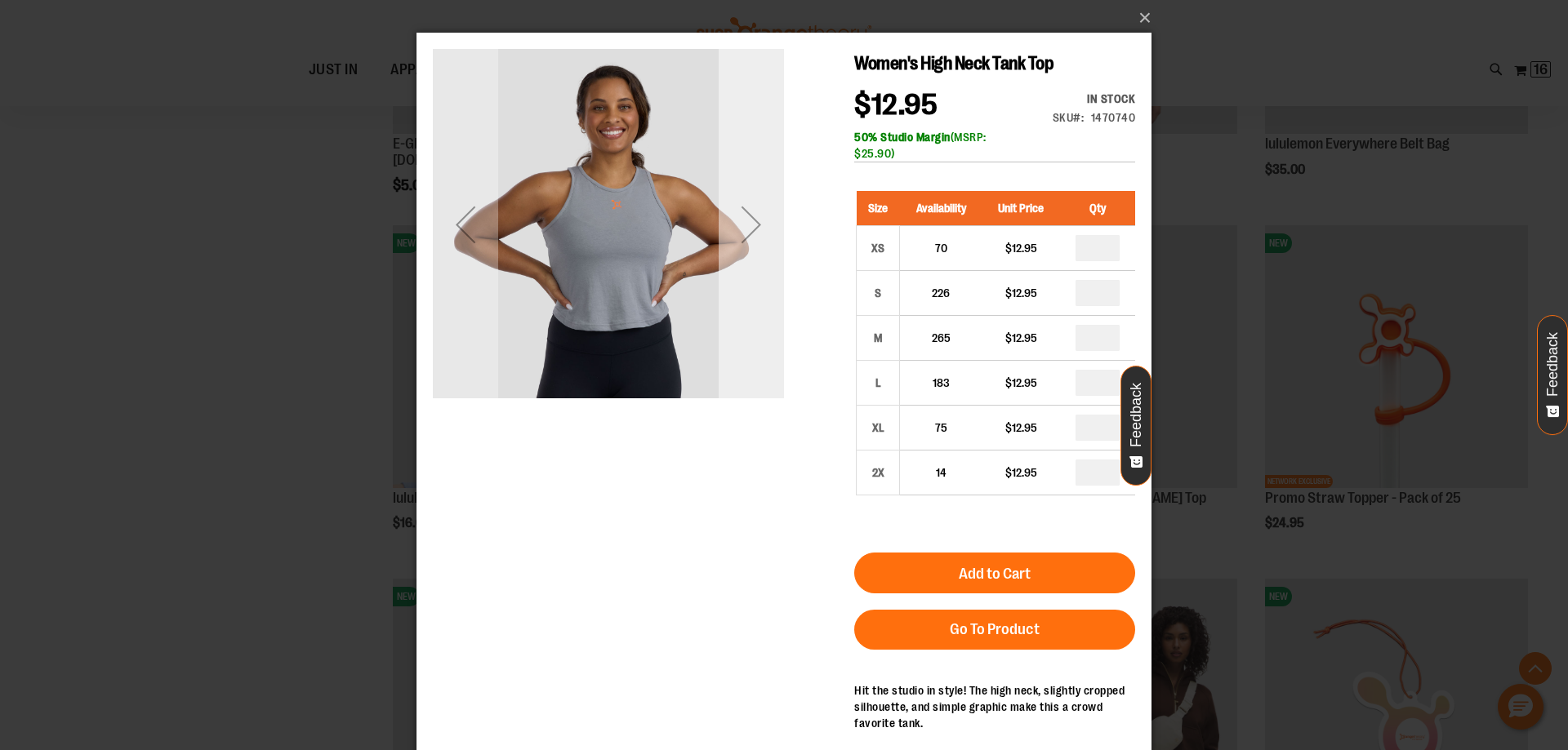
click at [772, 241] on div "Next" at bounding box center [751, 225] width 65 height 65
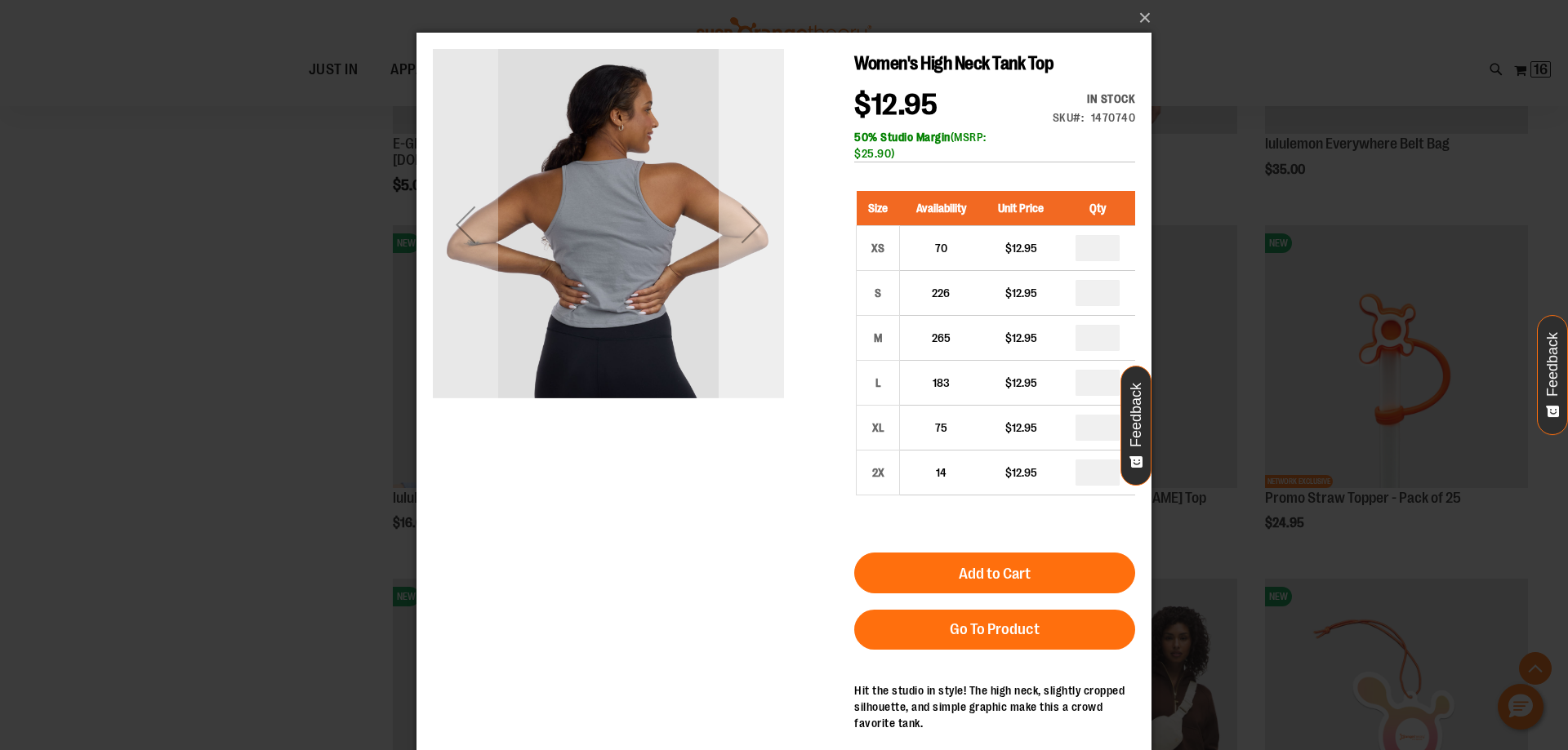
click at [772, 241] on div "Next" at bounding box center [751, 225] width 65 height 65
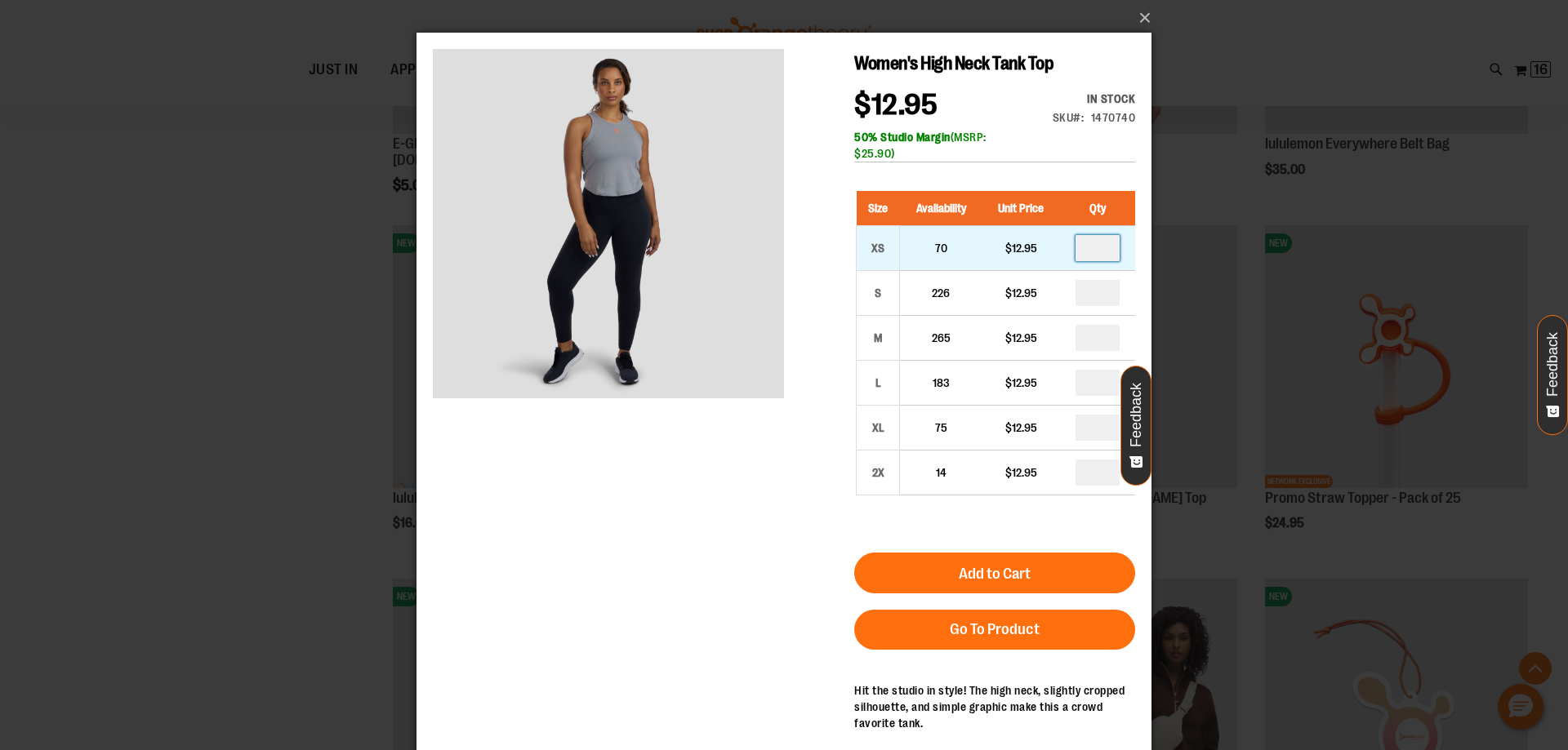
click at [1103, 247] on input "number" at bounding box center [1097, 248] width 44 height 26
type input "*"
click at [1096, 288] on input "number" at bounding box center [1097, 293] width 44 height 26
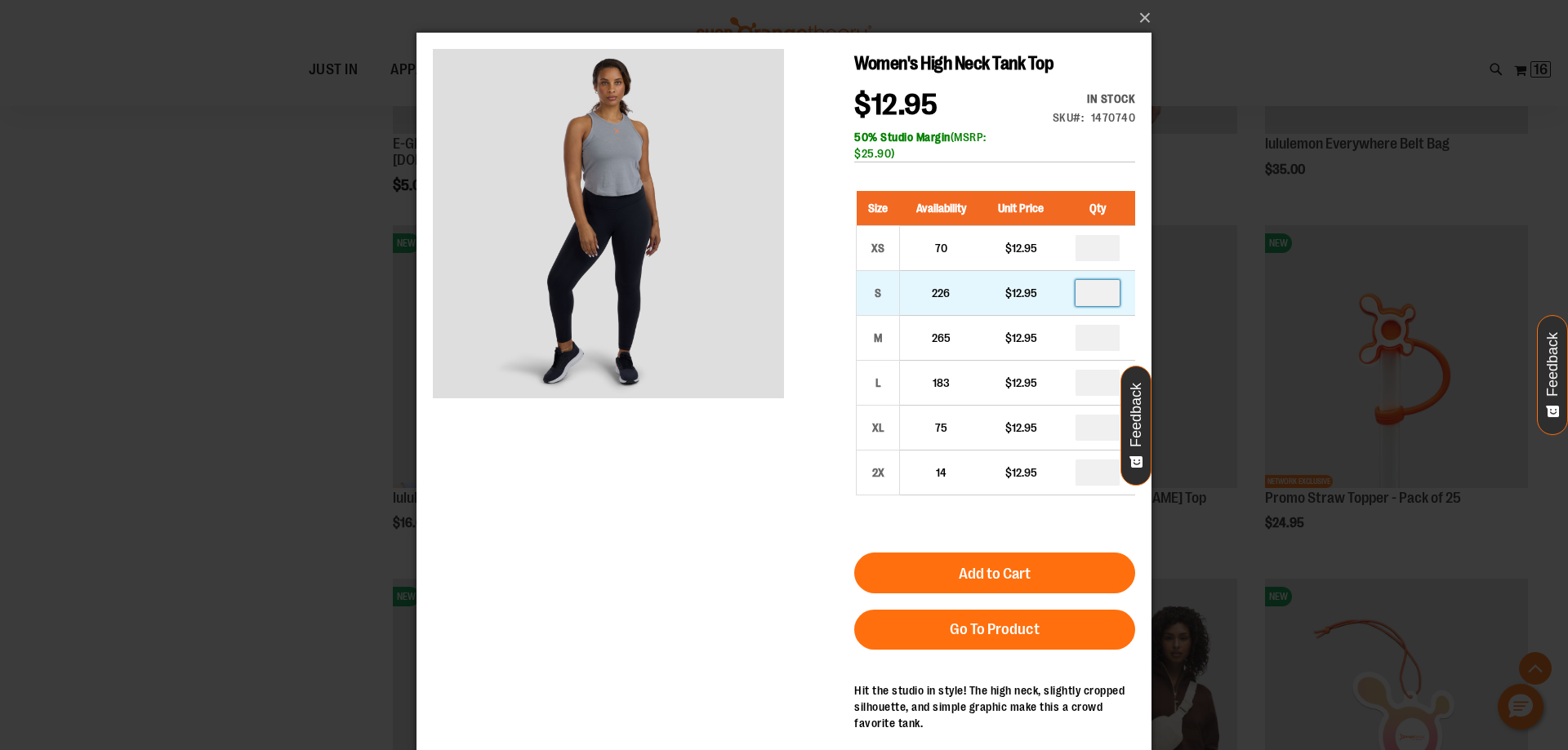
type input "*"
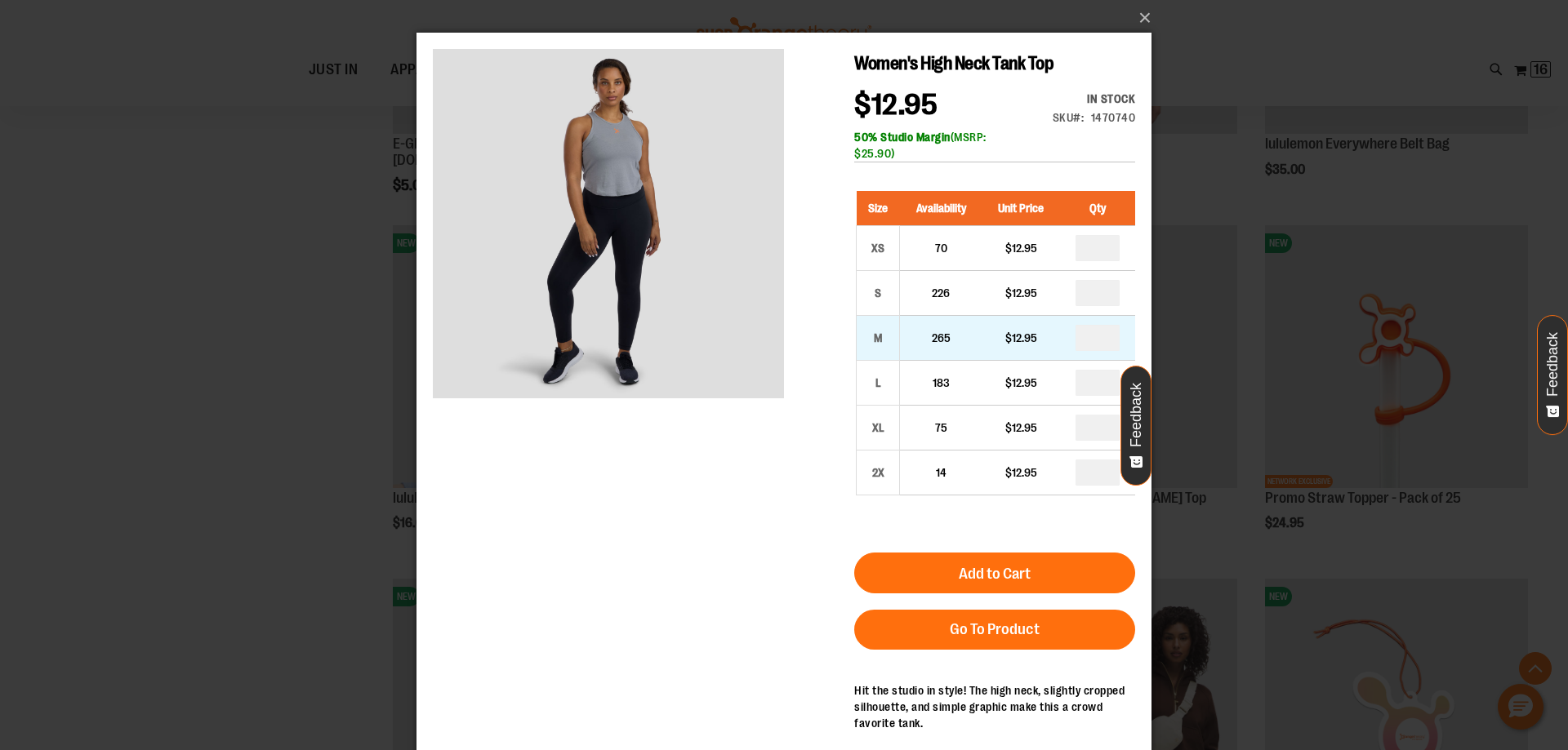
type input "*"
click at [1096, 378] on input "number" at bounding box center [1097, 383] width 44 height 26
type input "*"
click at [1093, 433] on input "number" at bounding box center [1097, 427] width 44 height 26
type input "*"
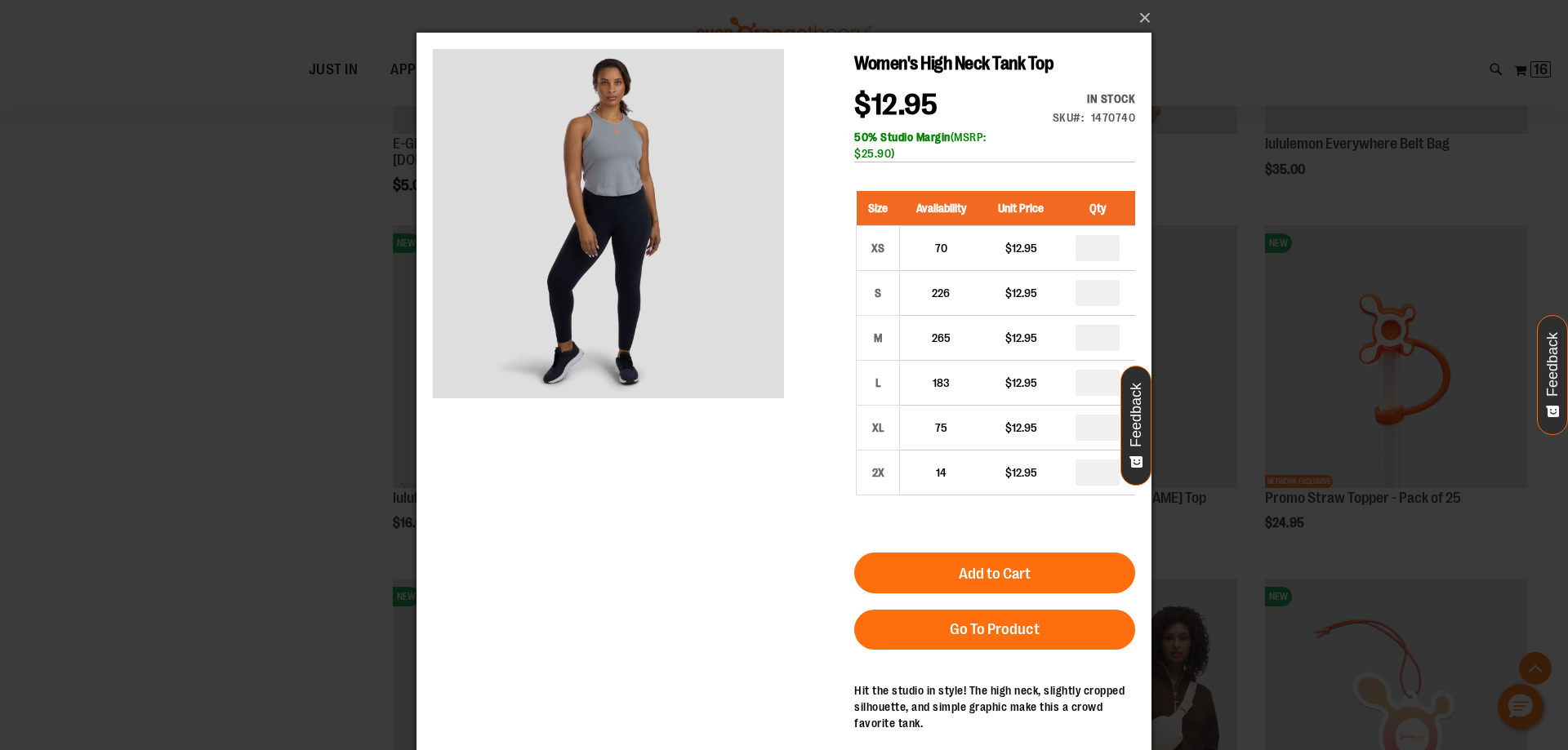
click at [1094, 463] on input "number" at bounding box center [1097, 472] width 44 height 26
type input "*"
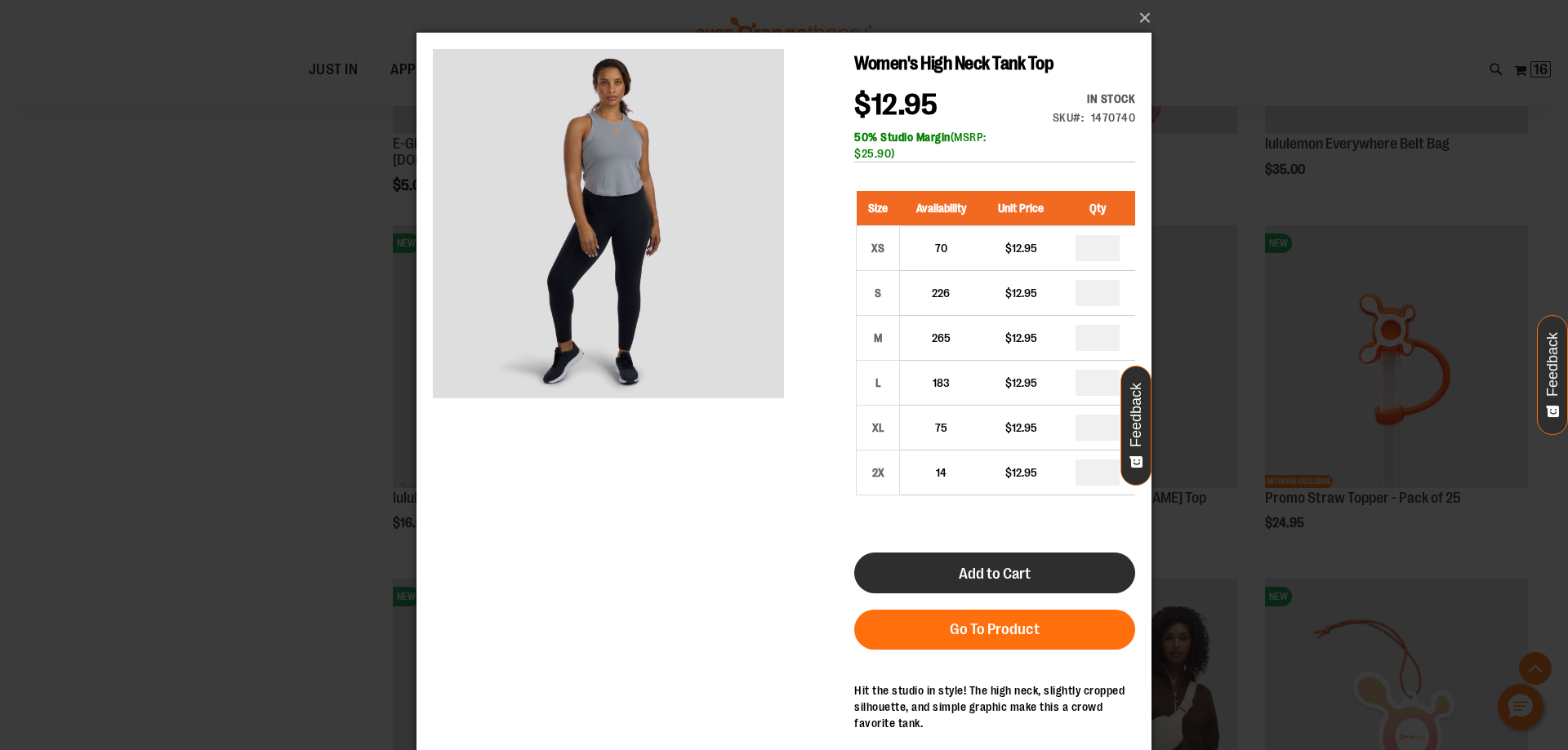
click at [1063, 567] on button "Add to Cart" at bounding box center [995, 573] width 281 height 41
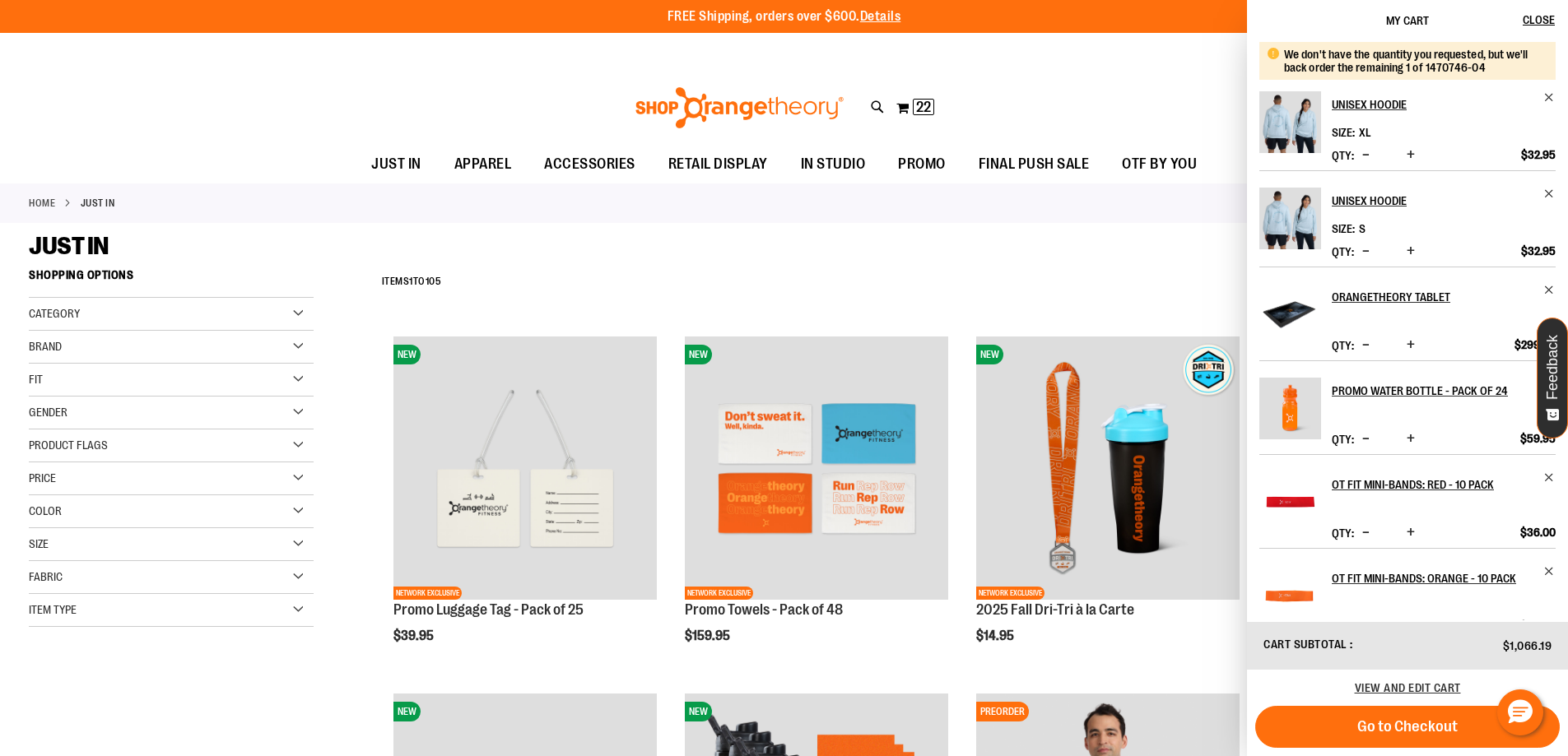
click at [611, 218] on div "Home JUST IN" at bounding box center [784, 203] width 1568 height 39
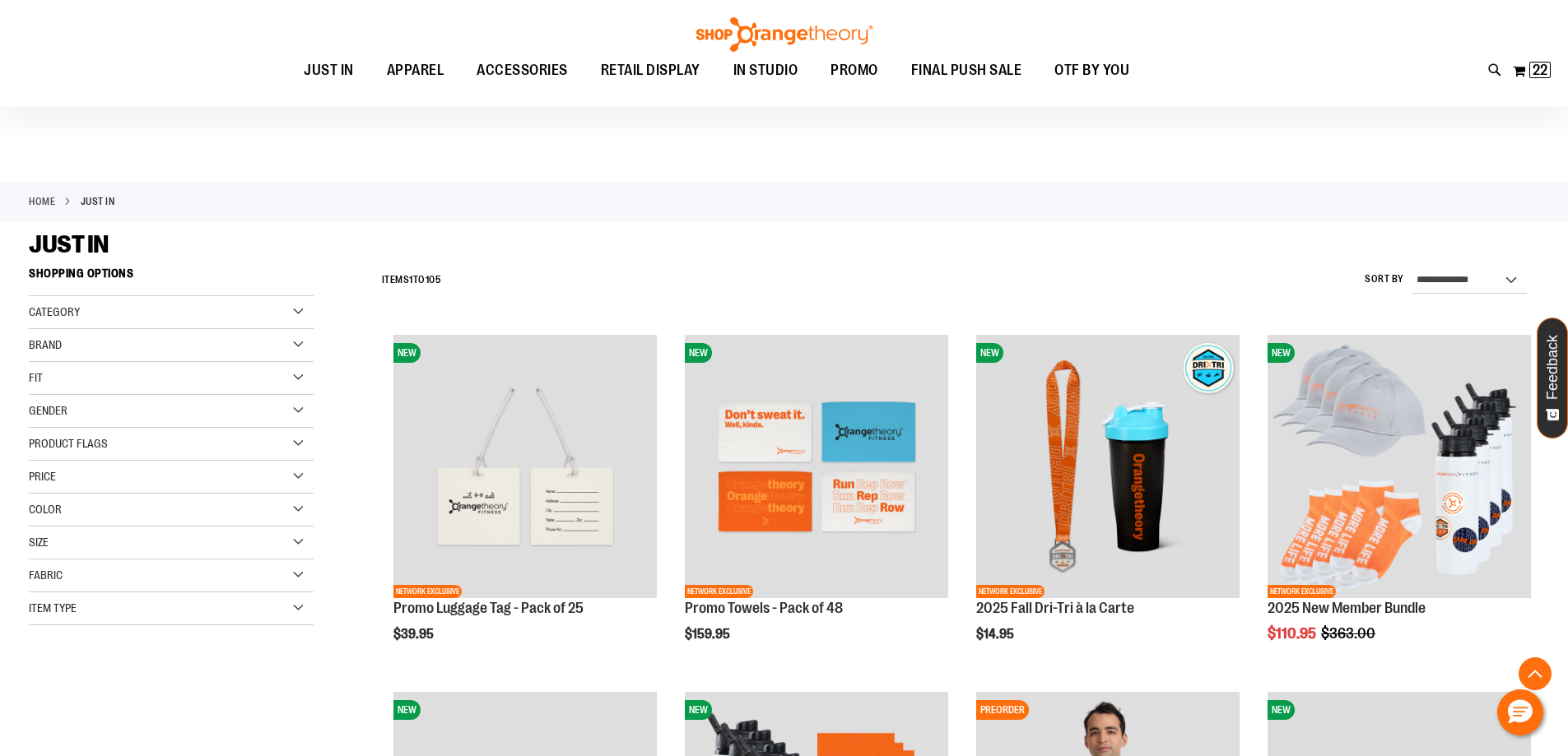
scroll to position [1235, 0]
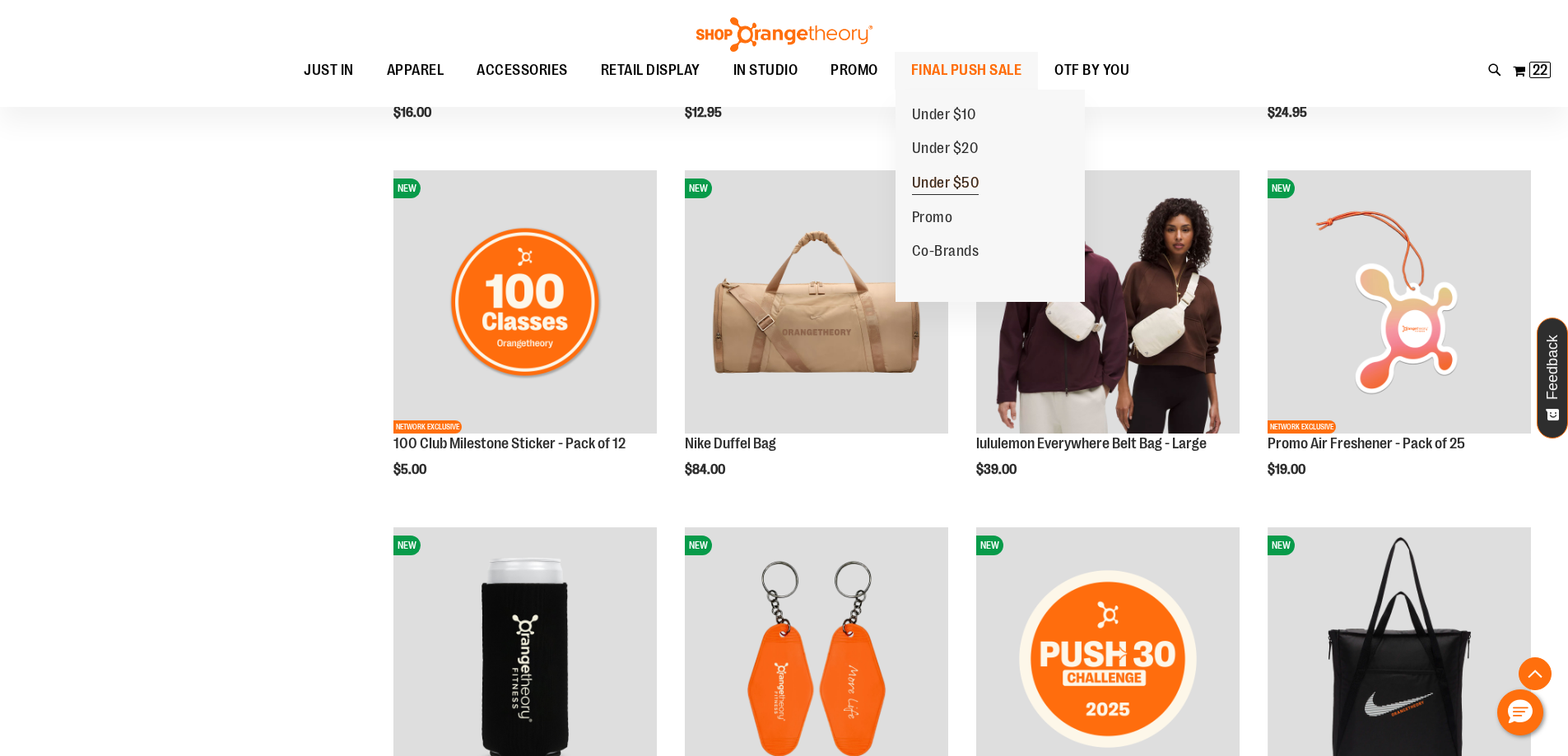
click at [945, 177] on span "Under $50" at bounding box center [946, 185] width 68 height 21
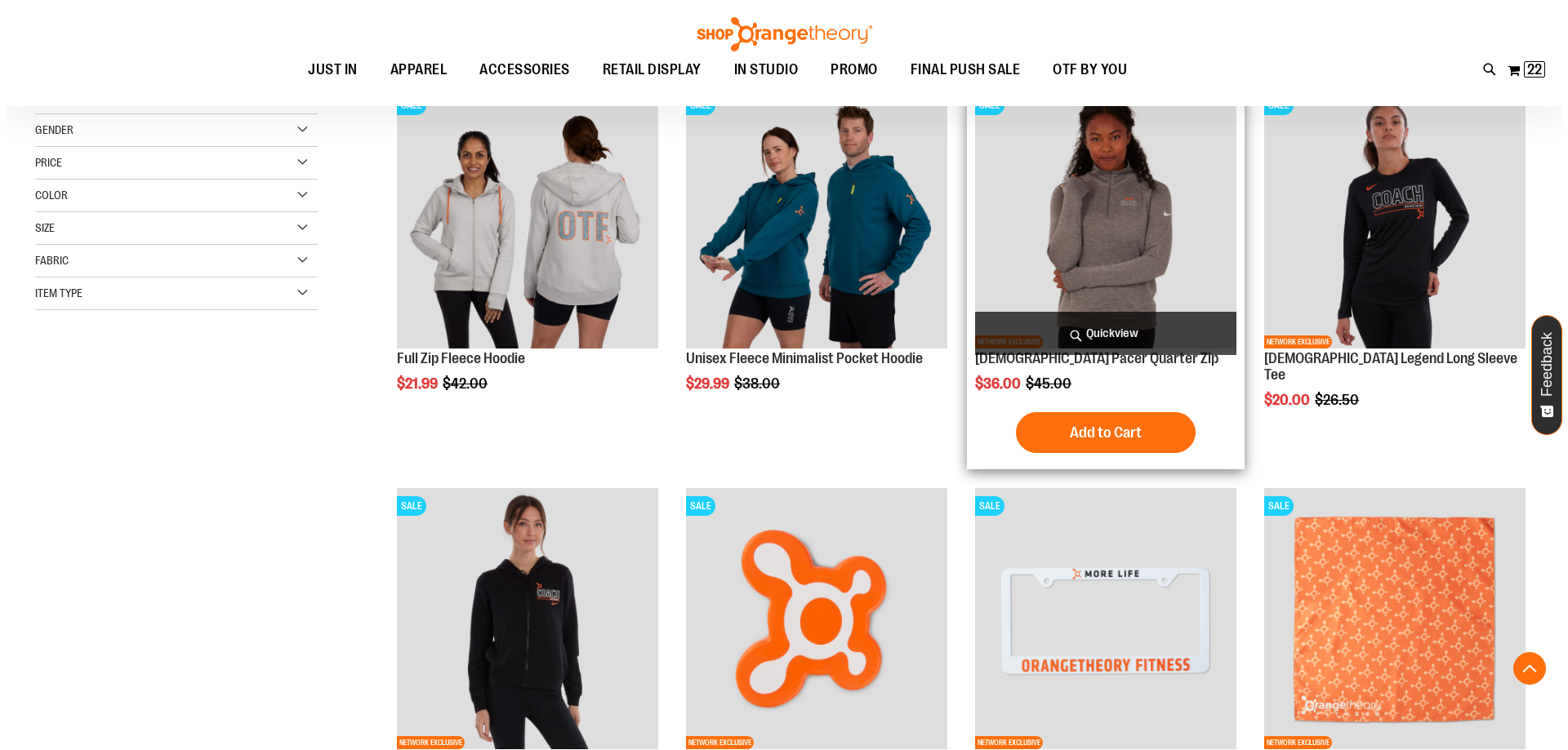
scroll to position [245, 0]
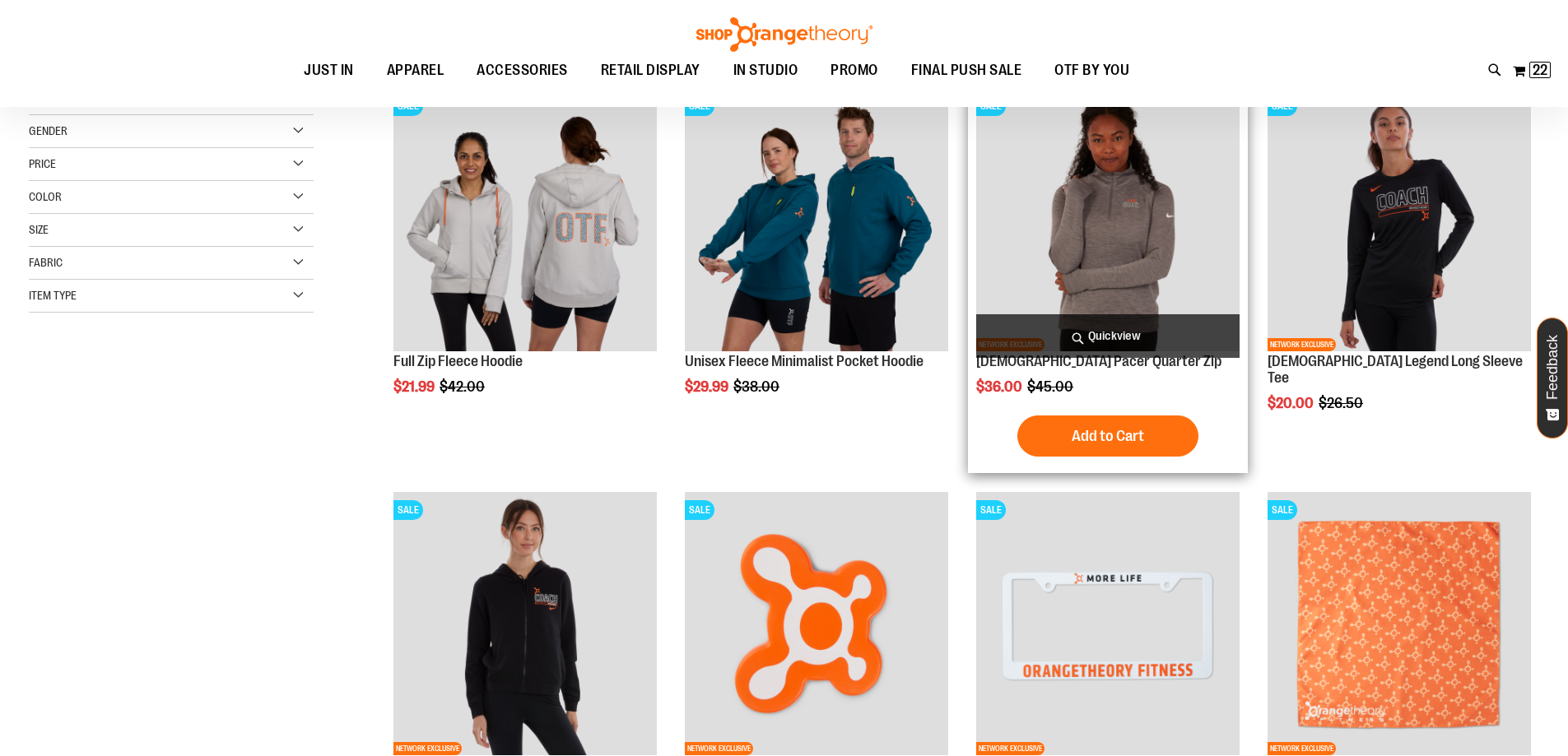
type input "**********"
click at [1089, 342] on span "Quickview" at bounding box center [1108, 336] width 263 height 44
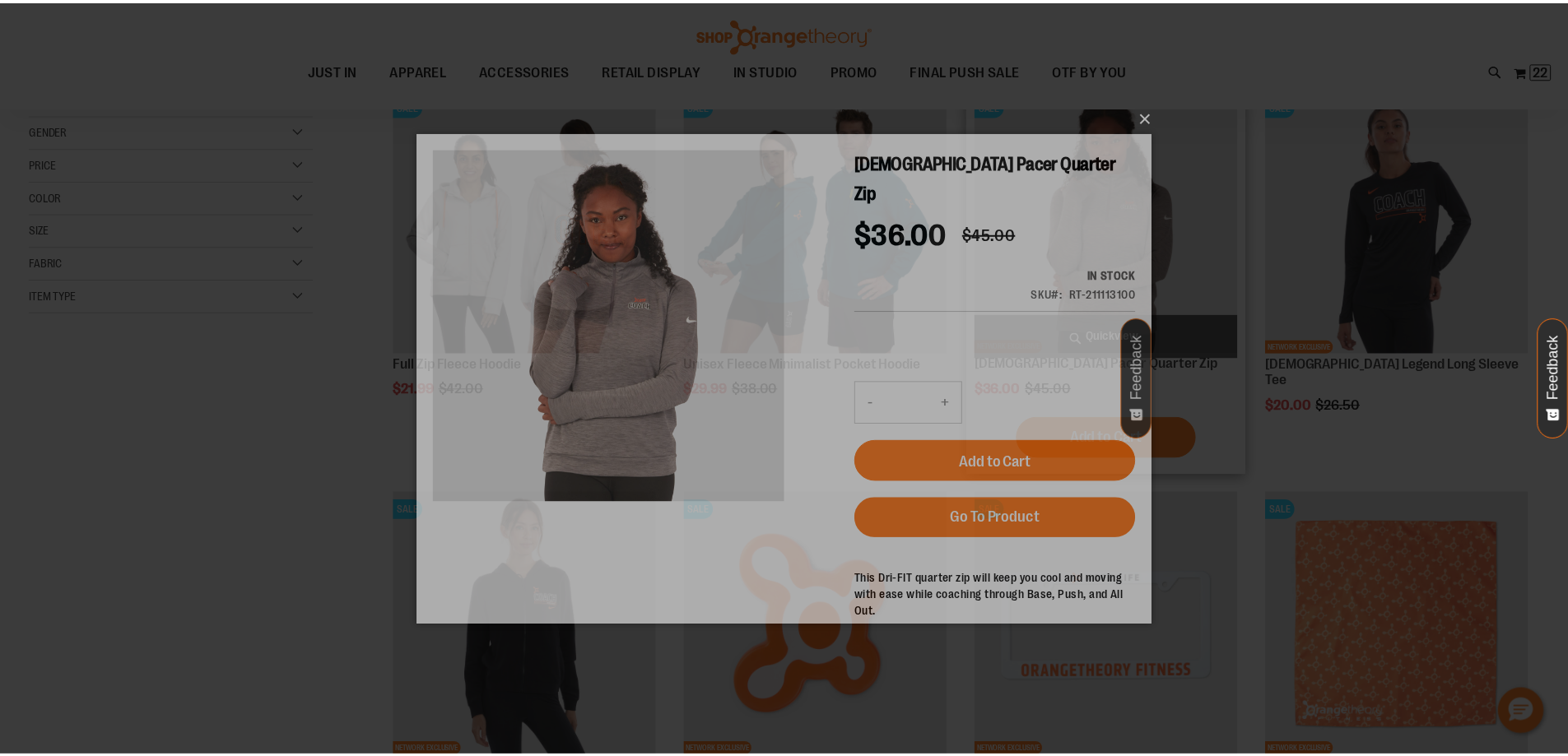
scroll to position [0, 0]
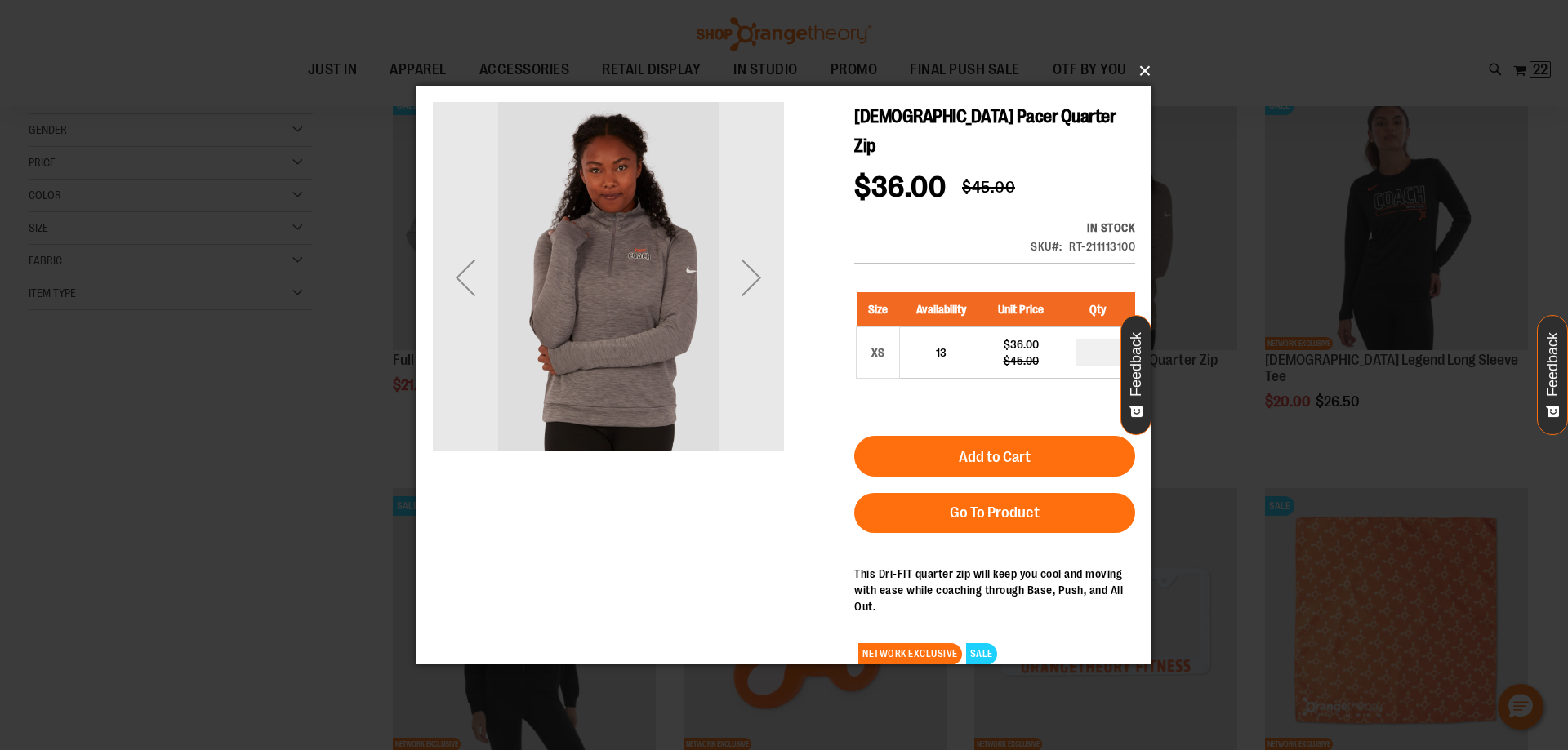
click at [1149, 72] on button "×" at bounding box center [789, 72] width 735 height 36
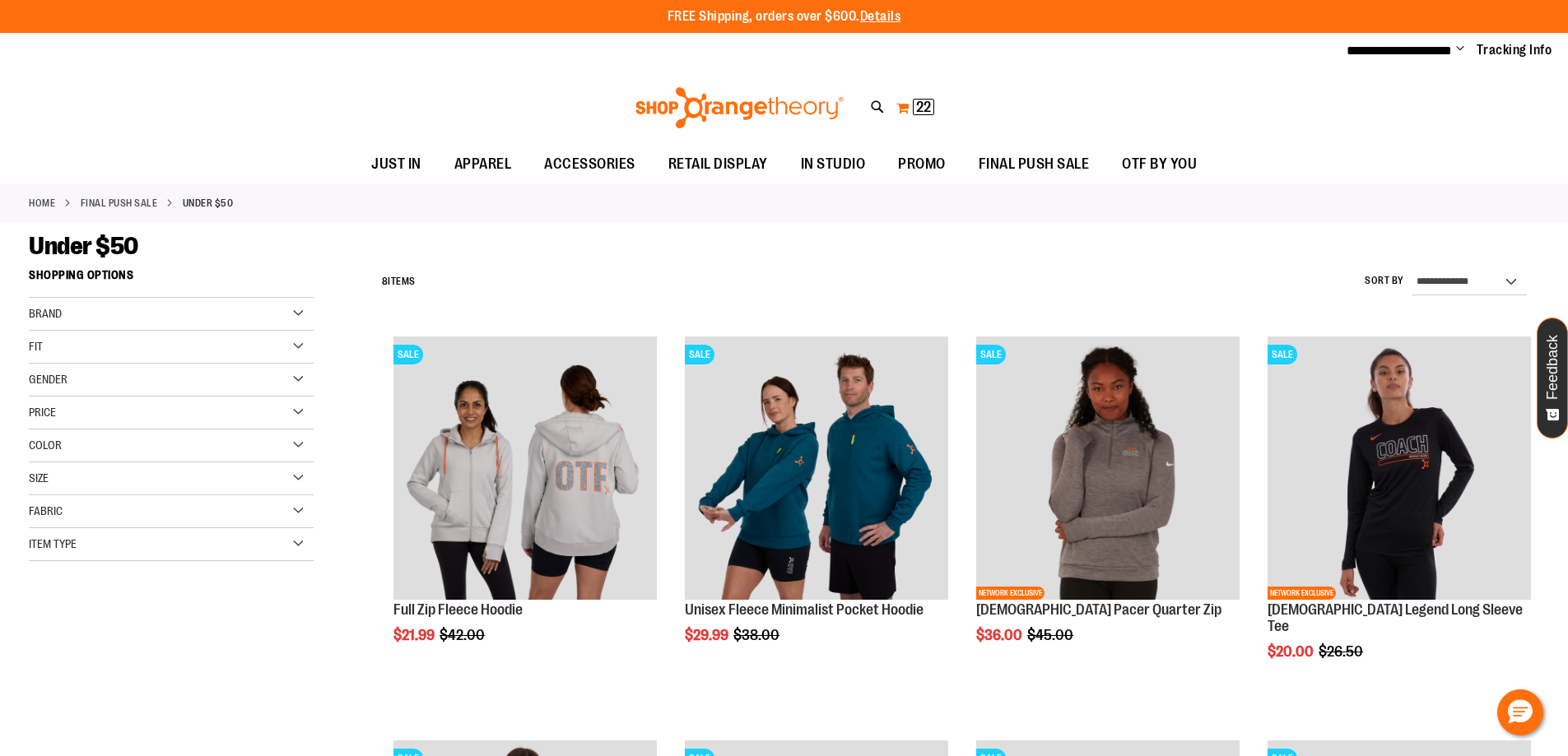
click at [914, 112] on span "22 22 items" at bounding box center [923, 107] width 21 height 16
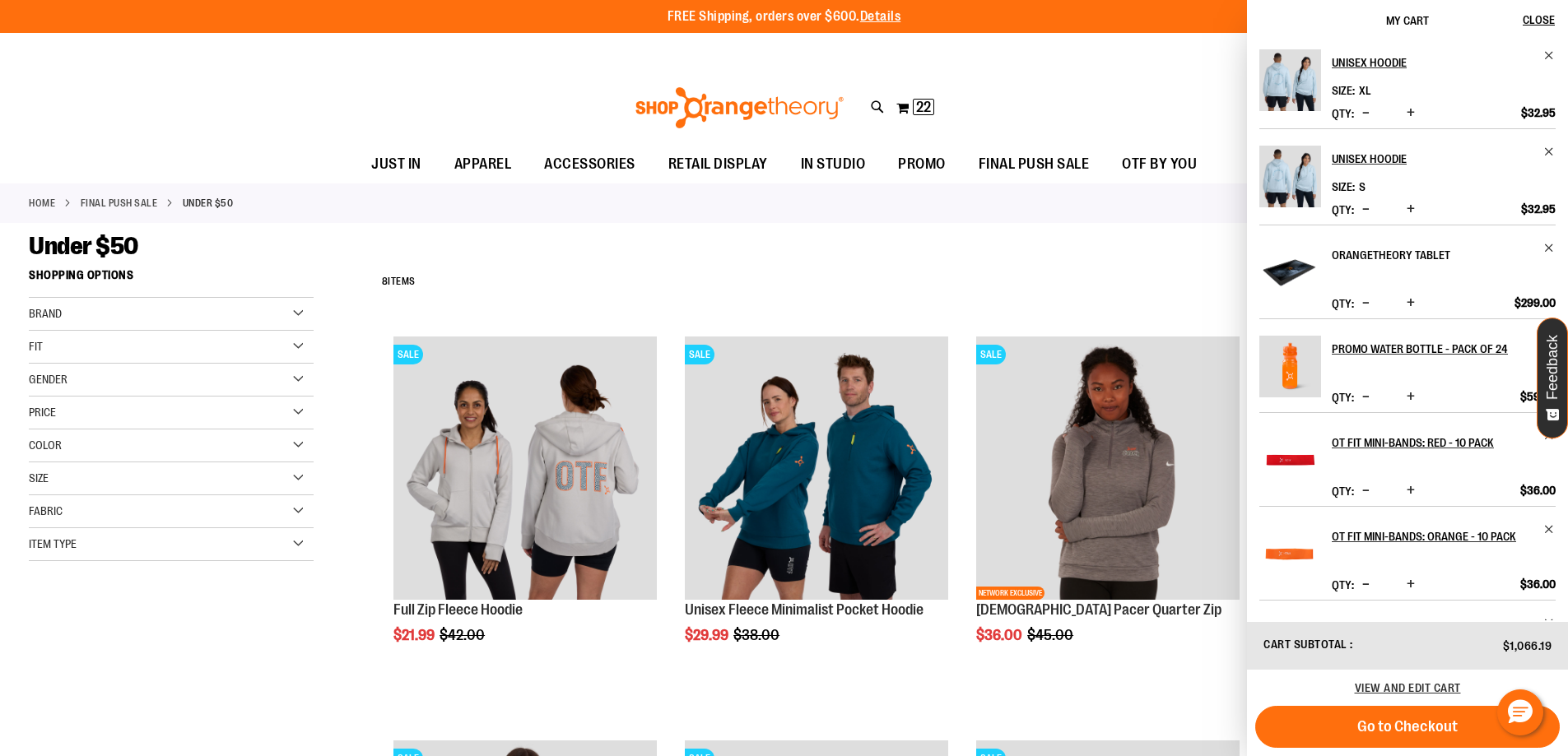
scroll to position [82, 0]
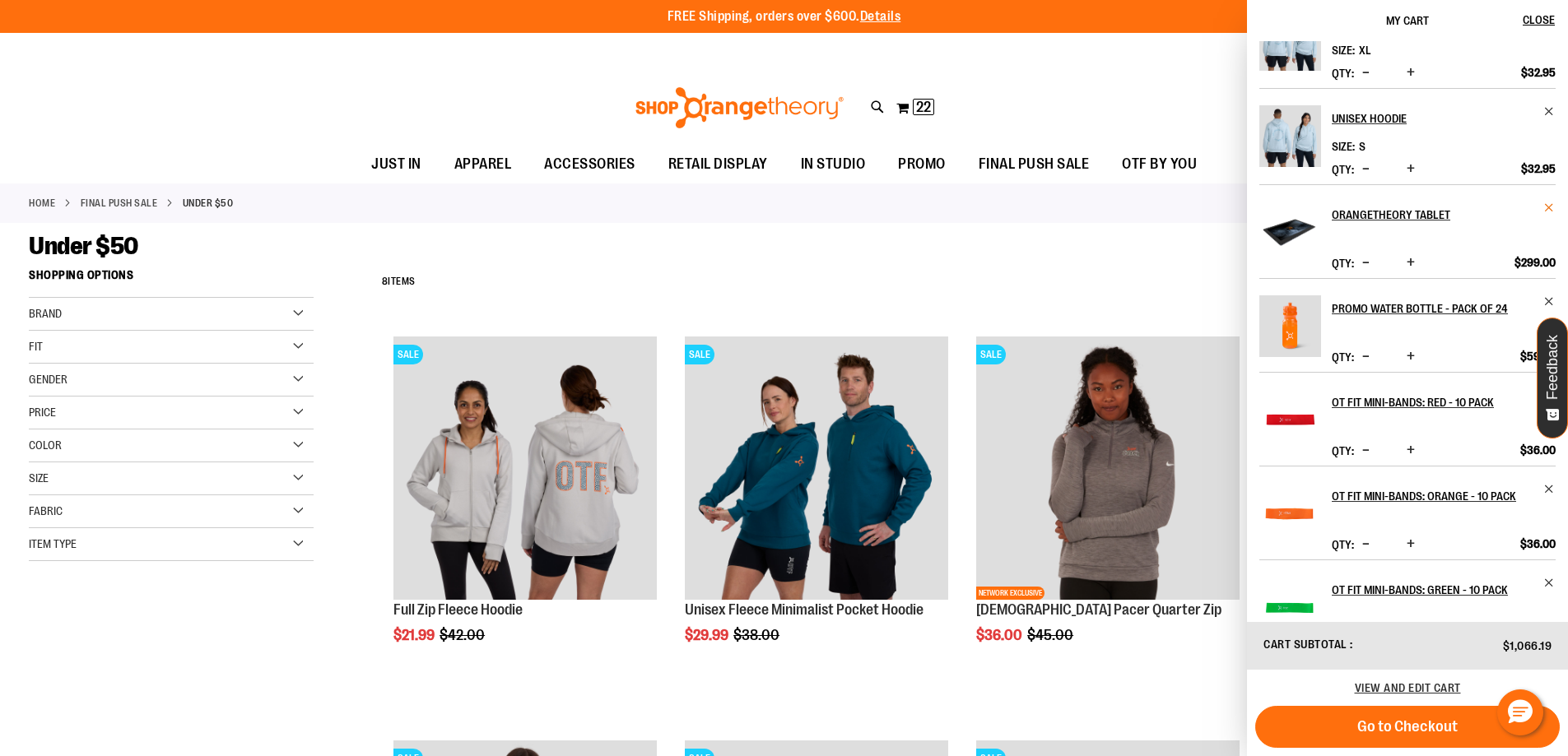
click at [1549, 207] on span "Remove item" at bounding box center [1550, 208] width 13 height 13
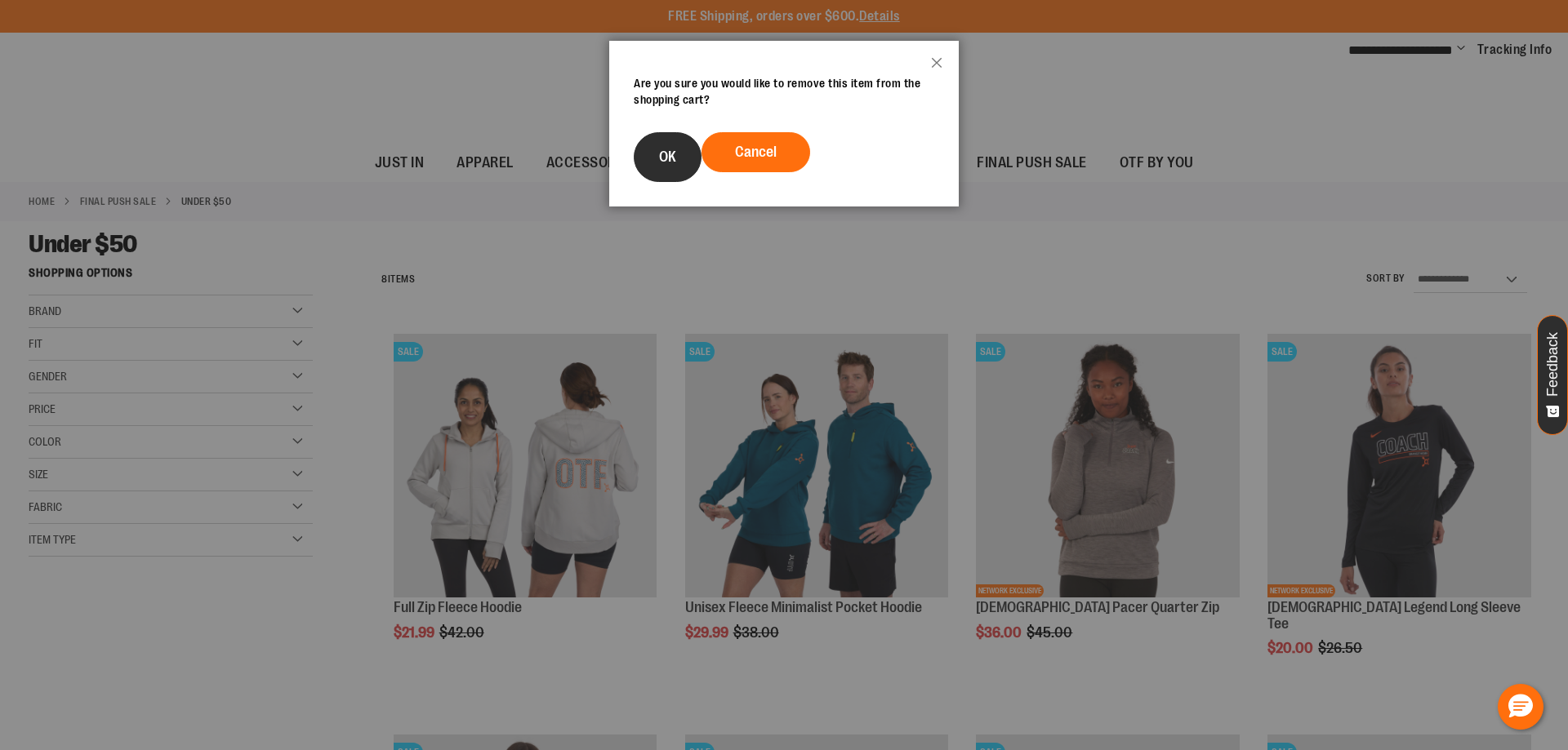
click at [695, 160] on button "OK" at bounding box center [667, 157] width 68 height 50
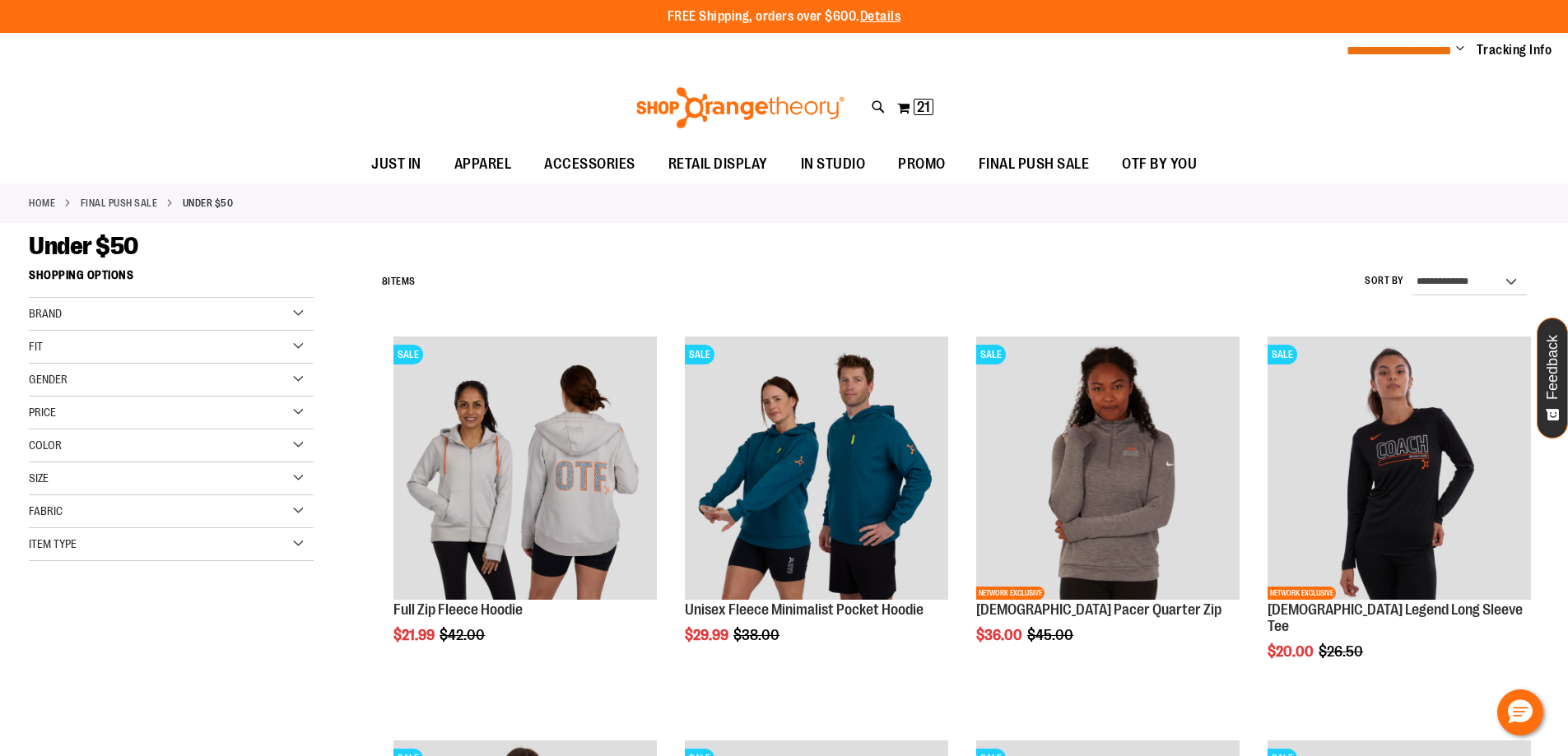
click at [1449, 49] on span "**********" at bounding box center [1399, 51] width 105 height 13
click at [1461, 58] on span "Change" at bounding box center [1460, 49] width 8 height 16
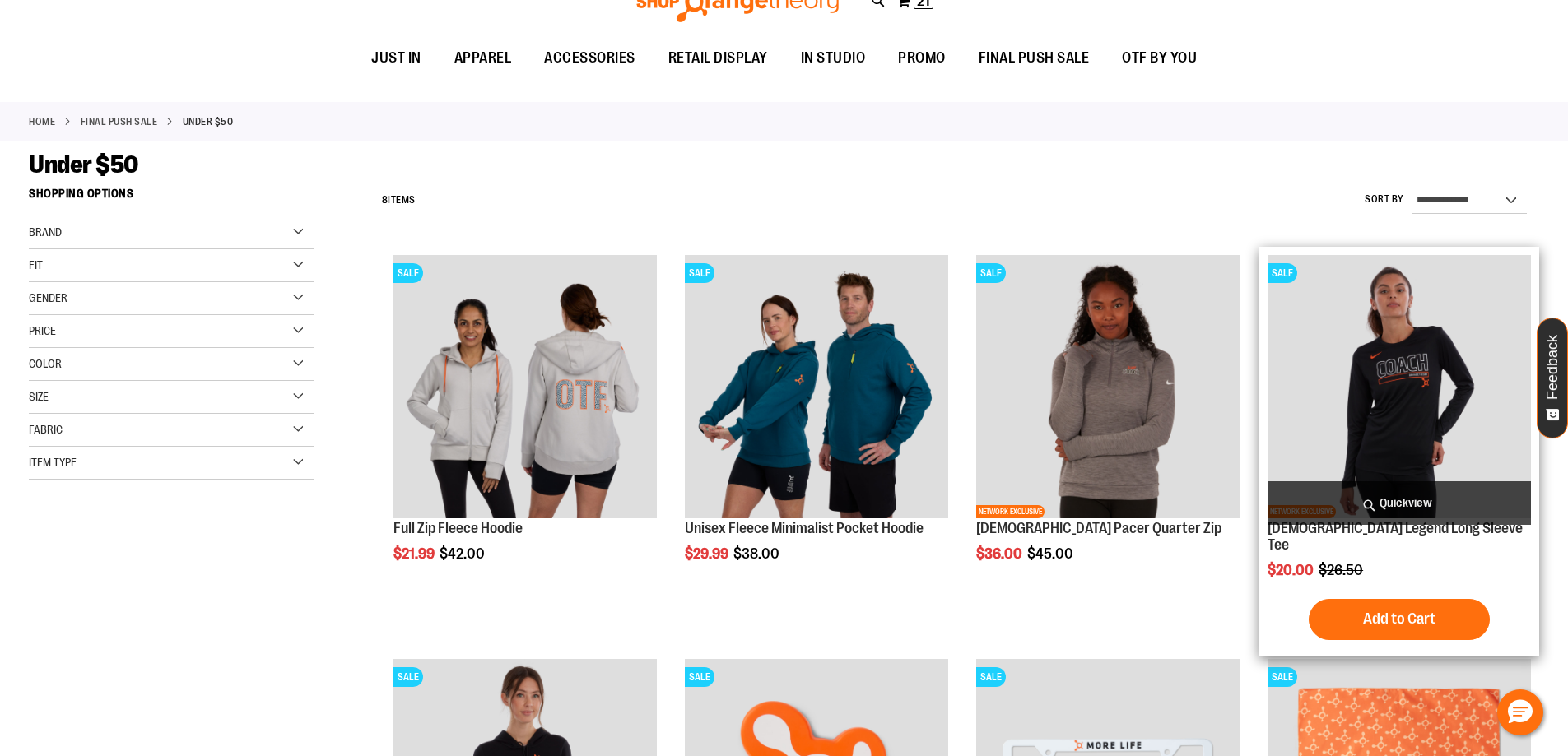
scroll to position [0, 0]
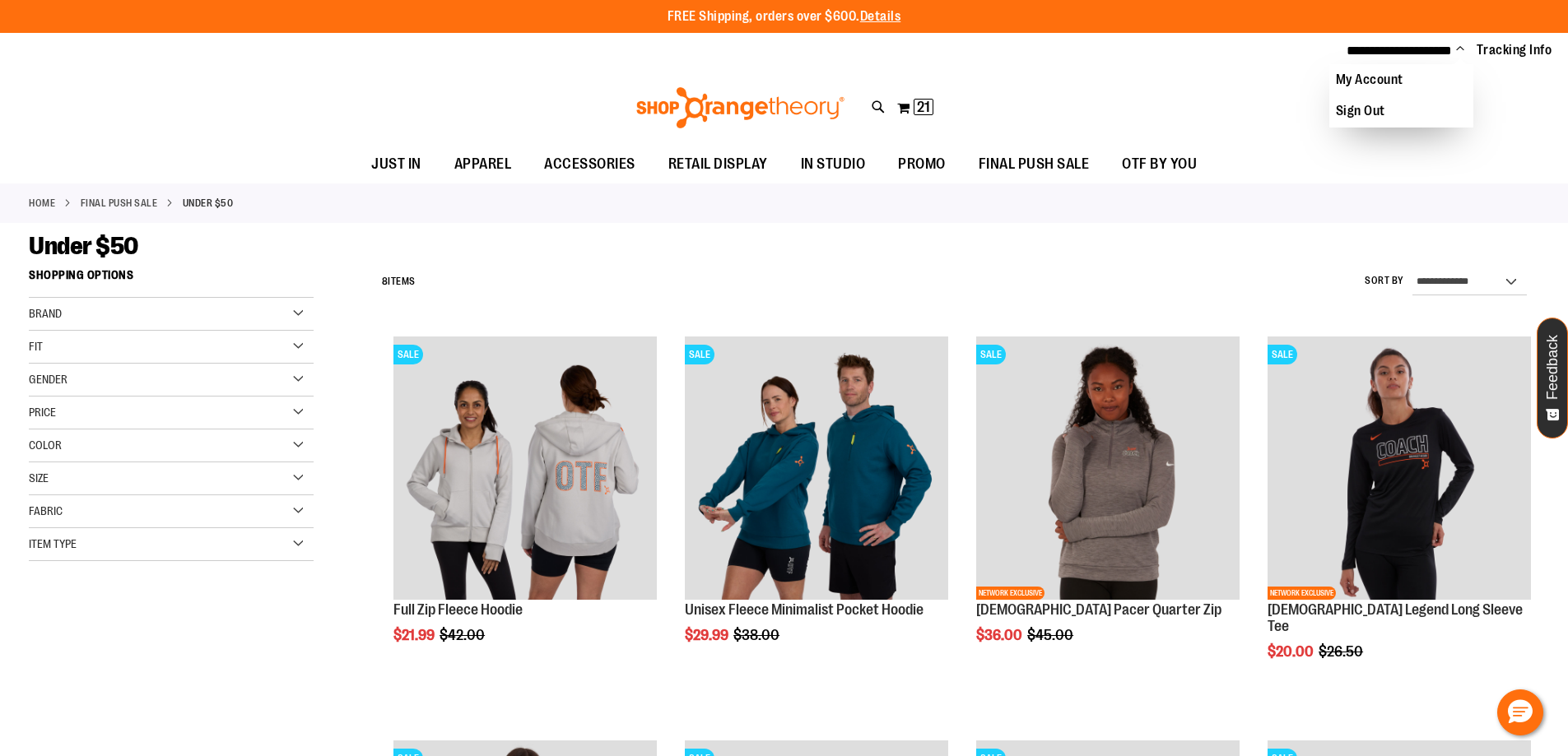
click at [1249, 138] on div "Toggle Nav Search Popular Suggestions Advanced Search" at bounding box center [784, 108] width 1568 height 76
click at [1464, 51] on span "Change" at bounding box center [1460, 49] width 8 height 16
click at [1464, 64] on ul "My Account Sign Out" at bounding box center [1402, 95] width 144 height 63
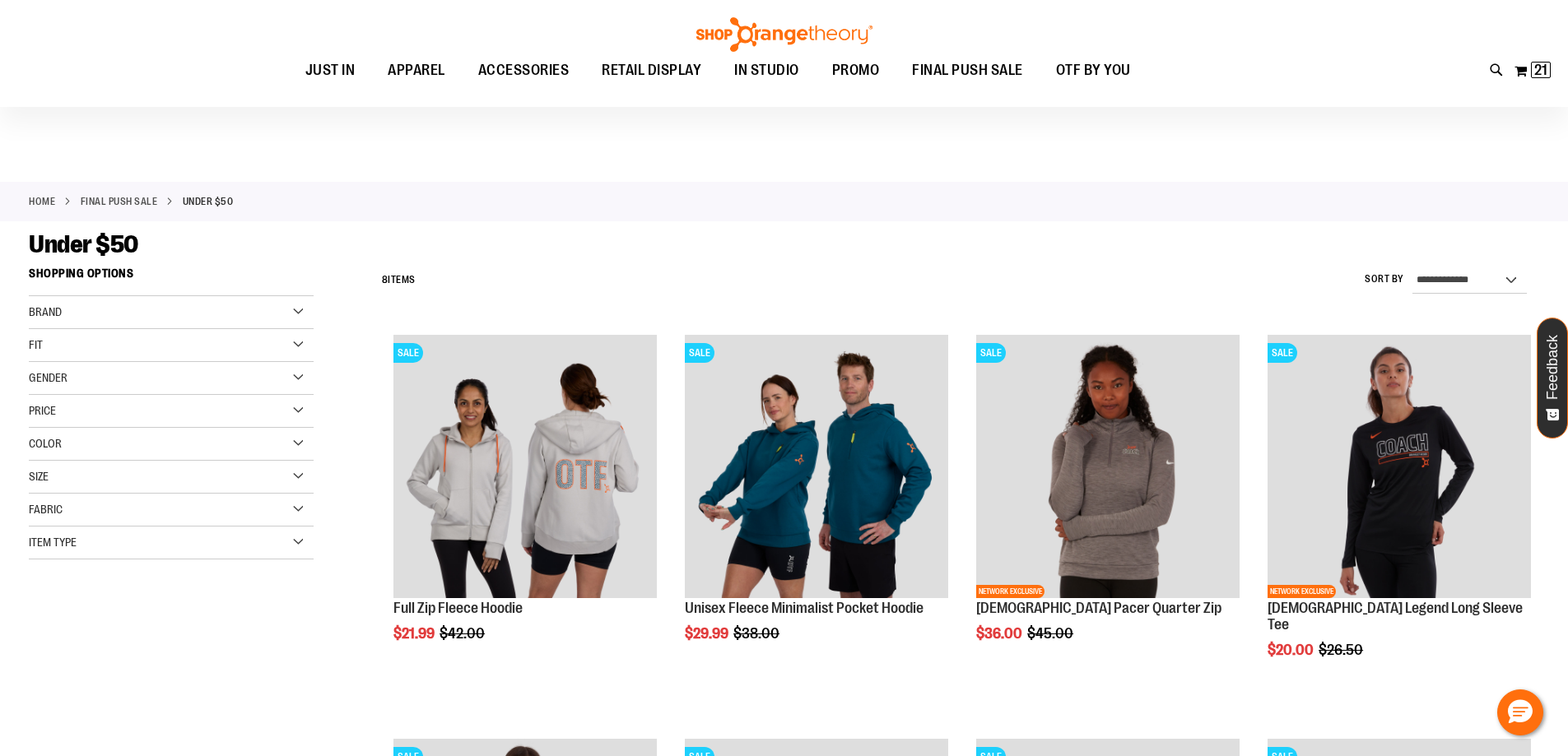
scroll to position [410, 0]
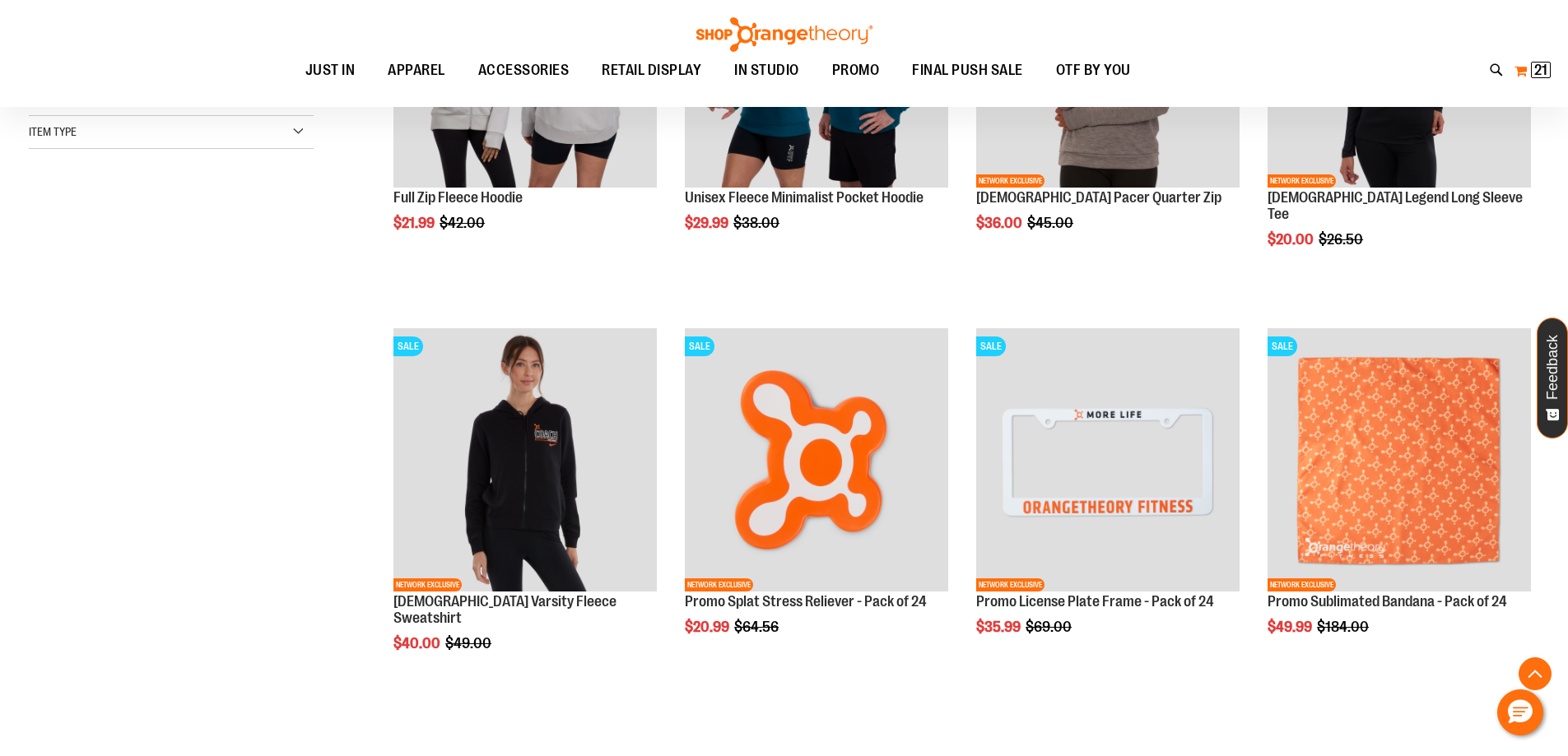
click at [1535, 70] on span "21" at bounding box center [1541, 70] width 13 height 16
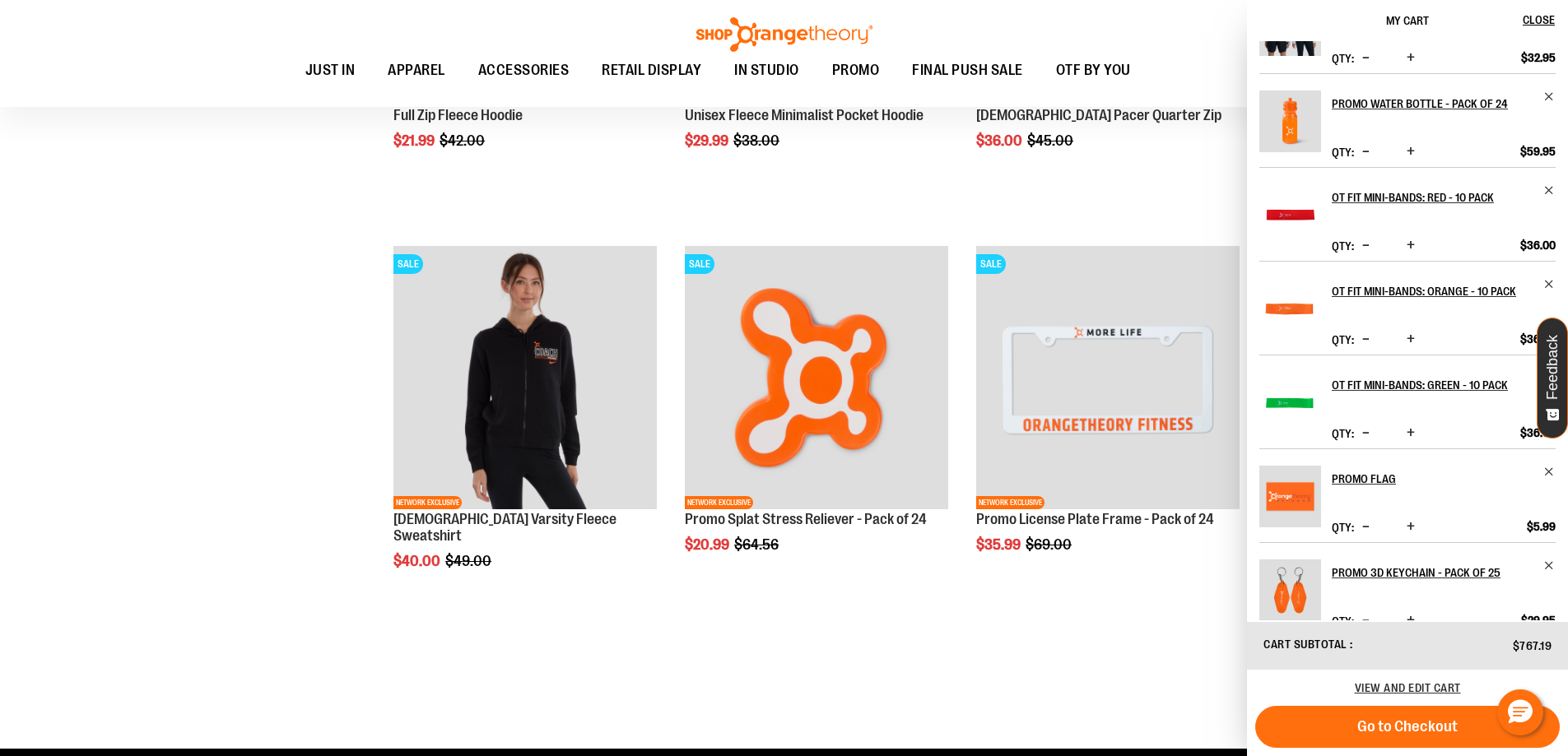
scroll to position [329, 0]
click at [1543, 186] on span "Remove item" at bounding box center [1550, 189] width 13 height 13
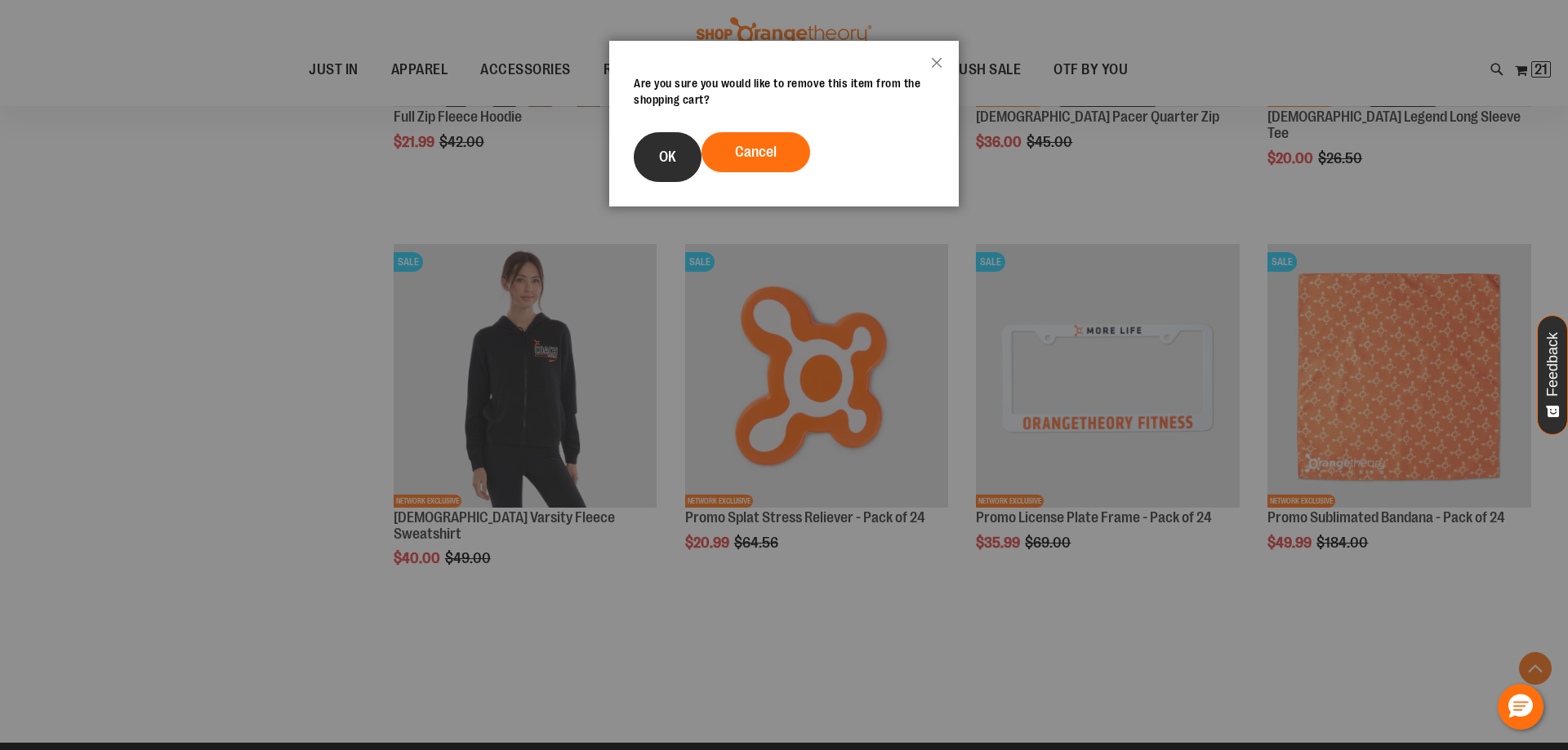
click at [669, 153] on span "OK" at bounding box center [667, 157] width 17 height 16
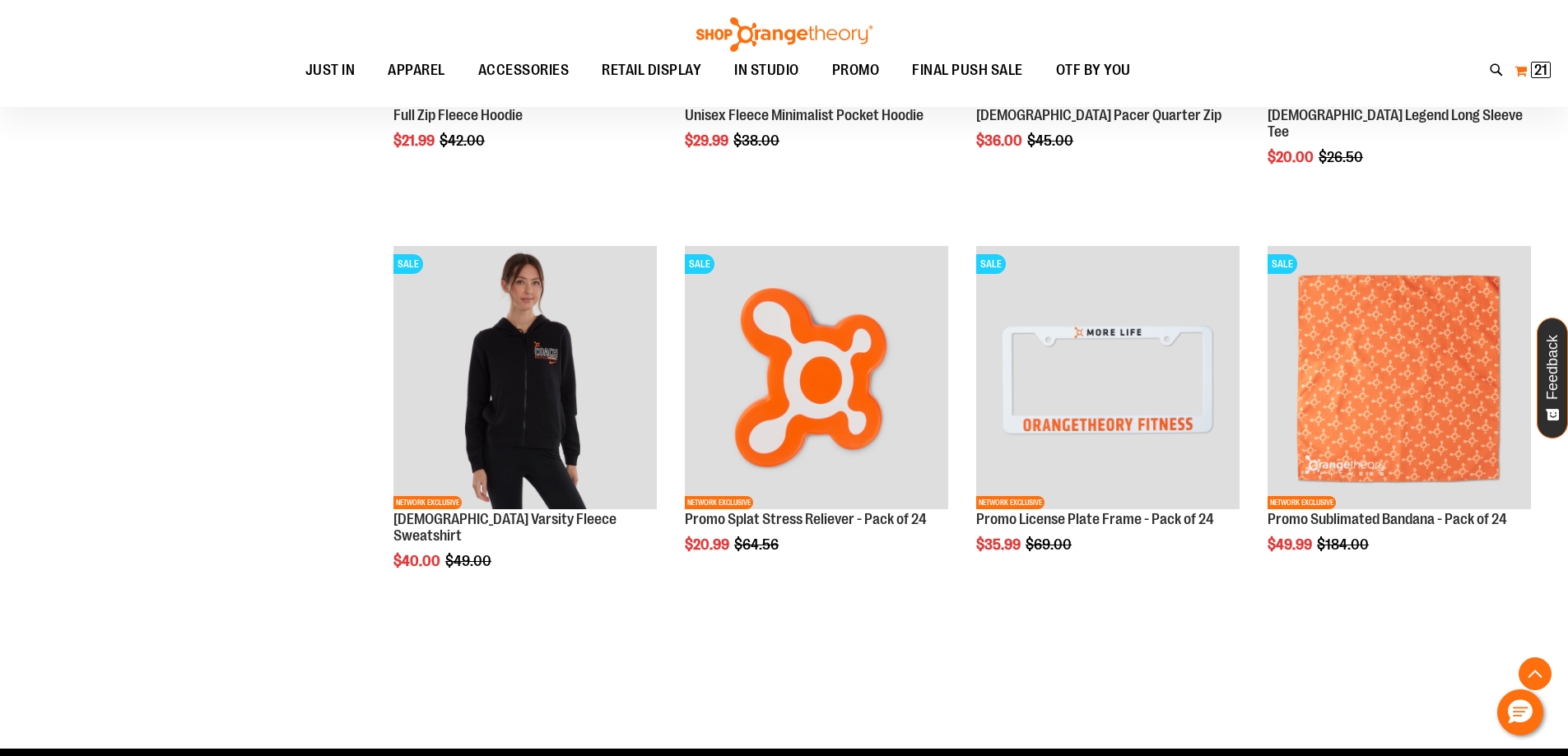
click at [1540, 78] on span "21 21 items" at bounding box center [1541, 70] width 20 height 16
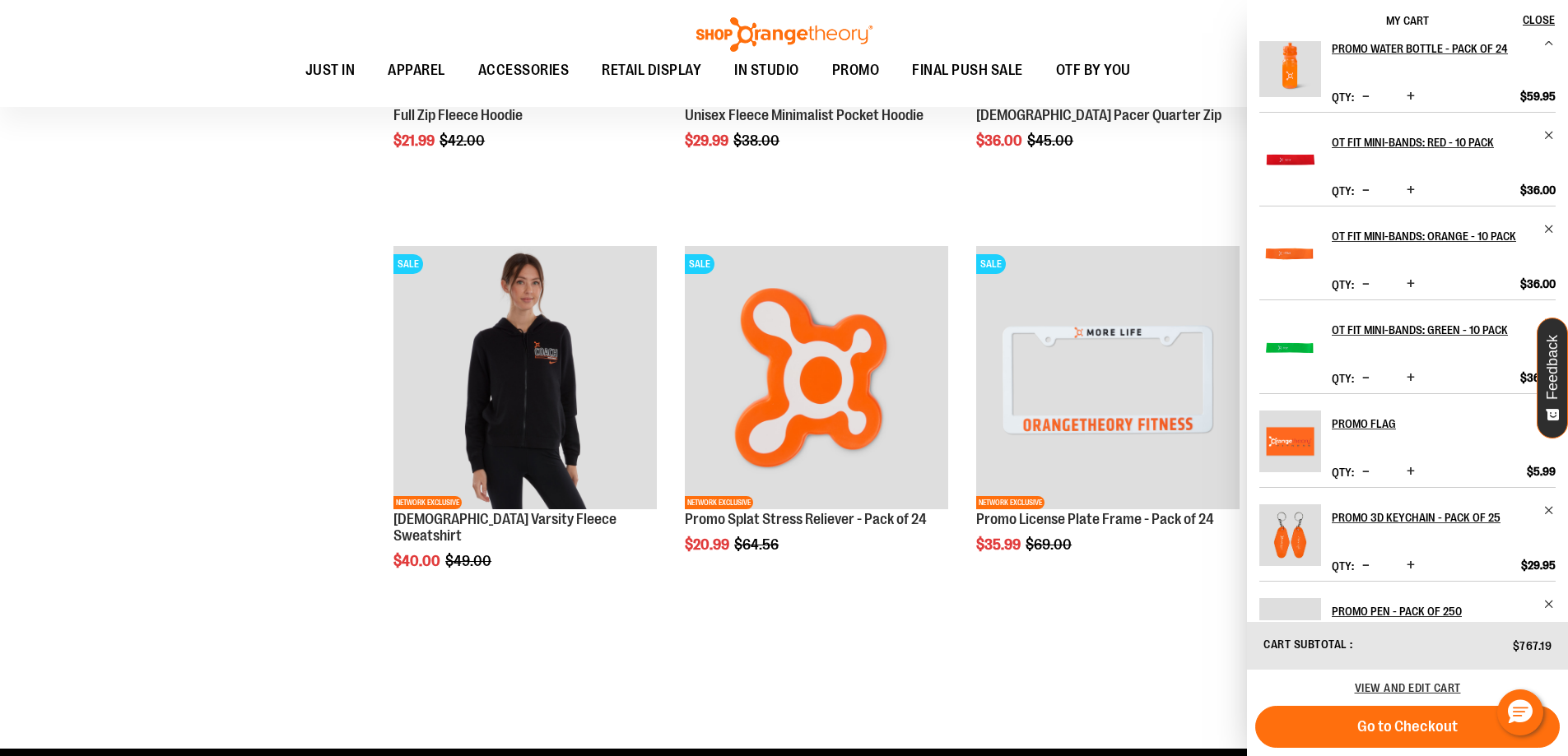
scroll to position [411, 0]
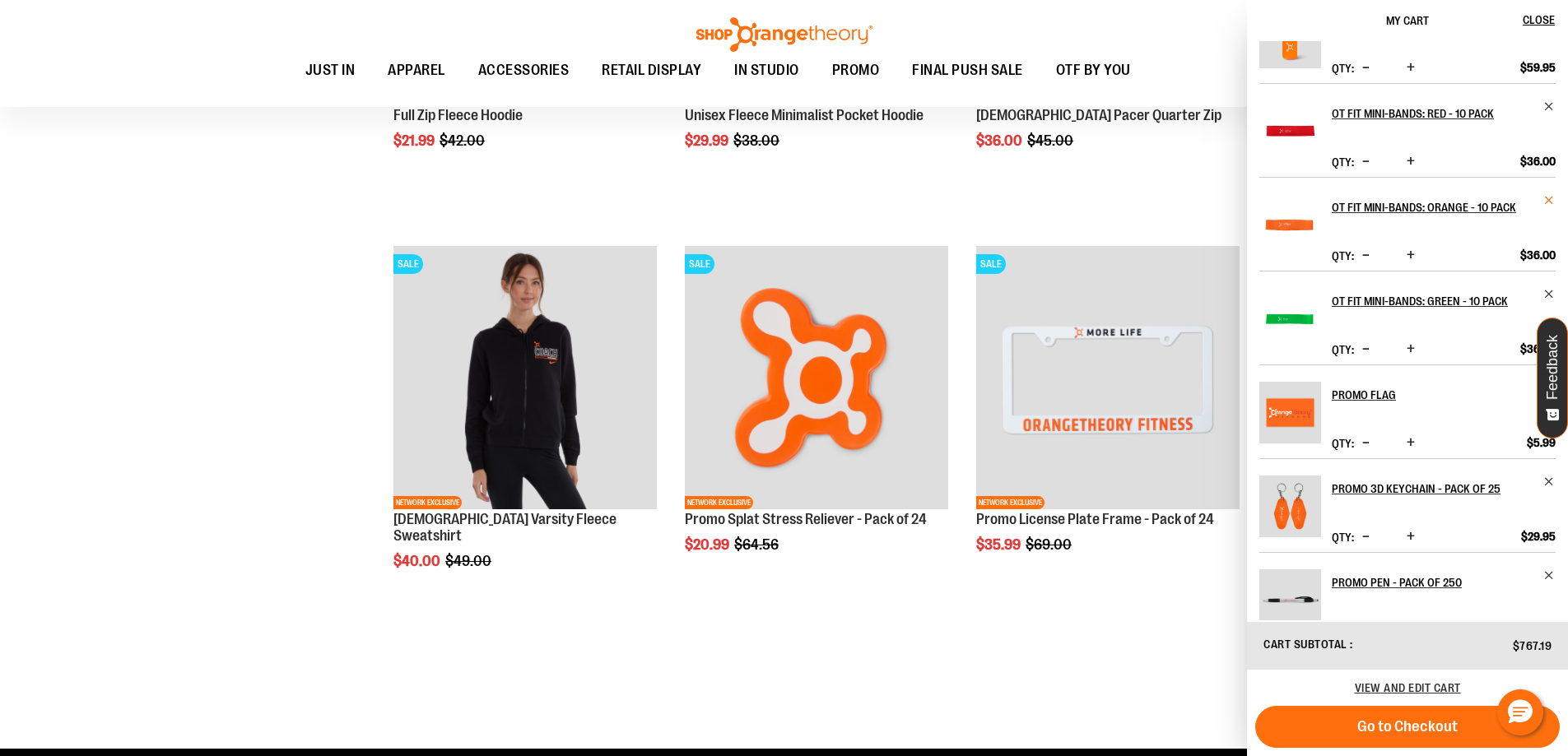
click at [1548, 198] on span "Remove item" at bounding box center [1550, 200] width 13 height 13
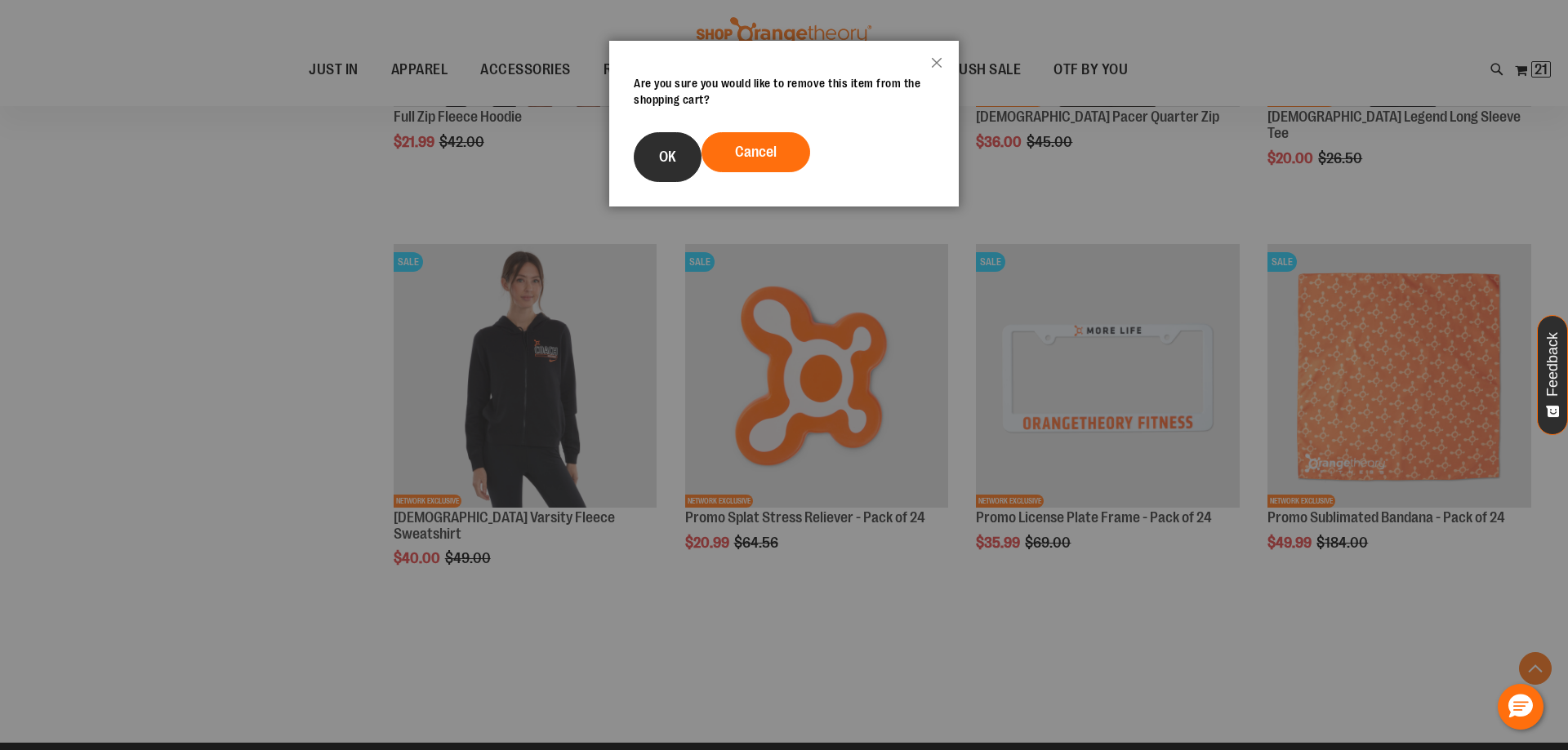
click at [691, 161] on button "OK" at bounding box center [667, 157] width 68 height 50
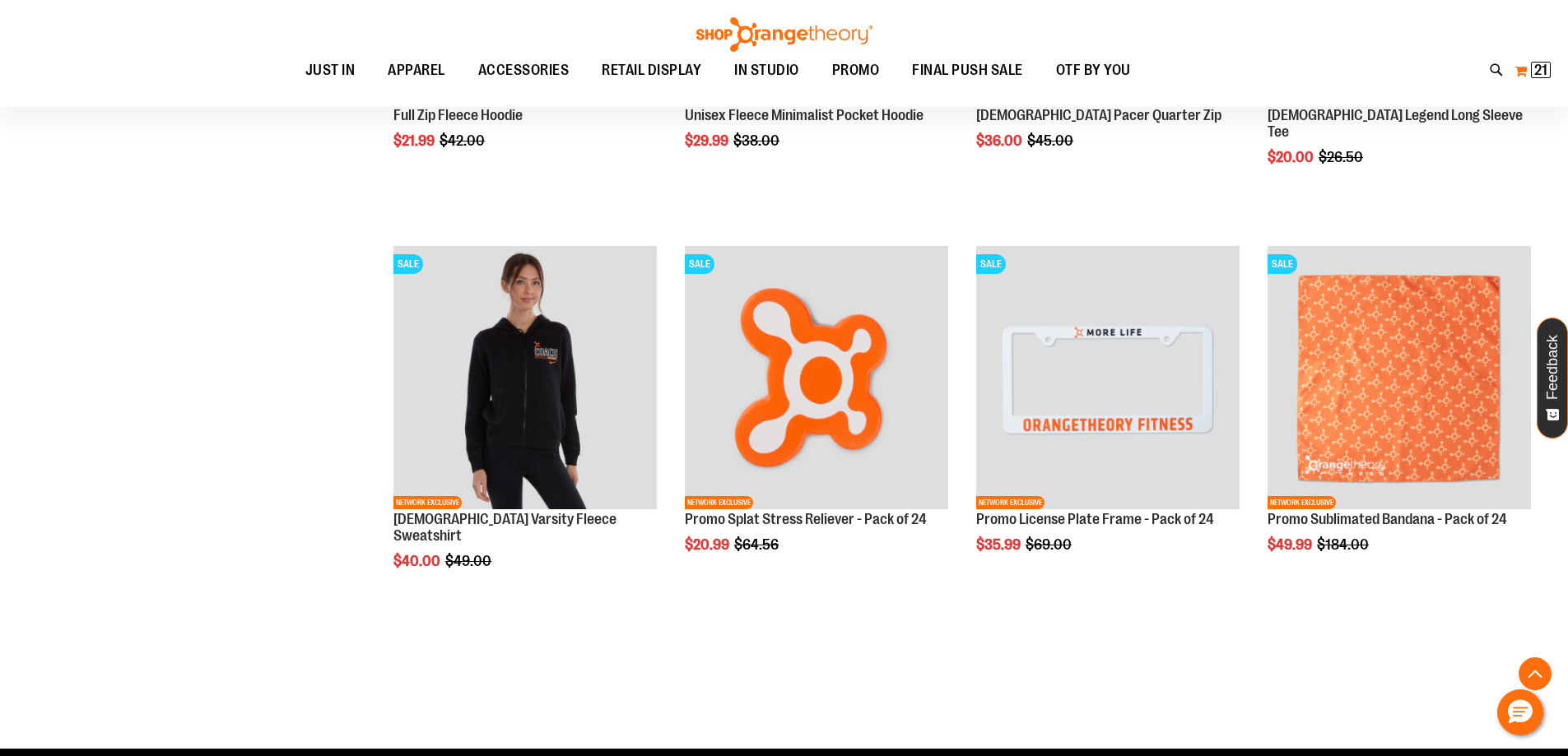
click at [1523, 70] on button "My Cart 21 21 items" at bounding box center [1532, 70] width 37 height 27
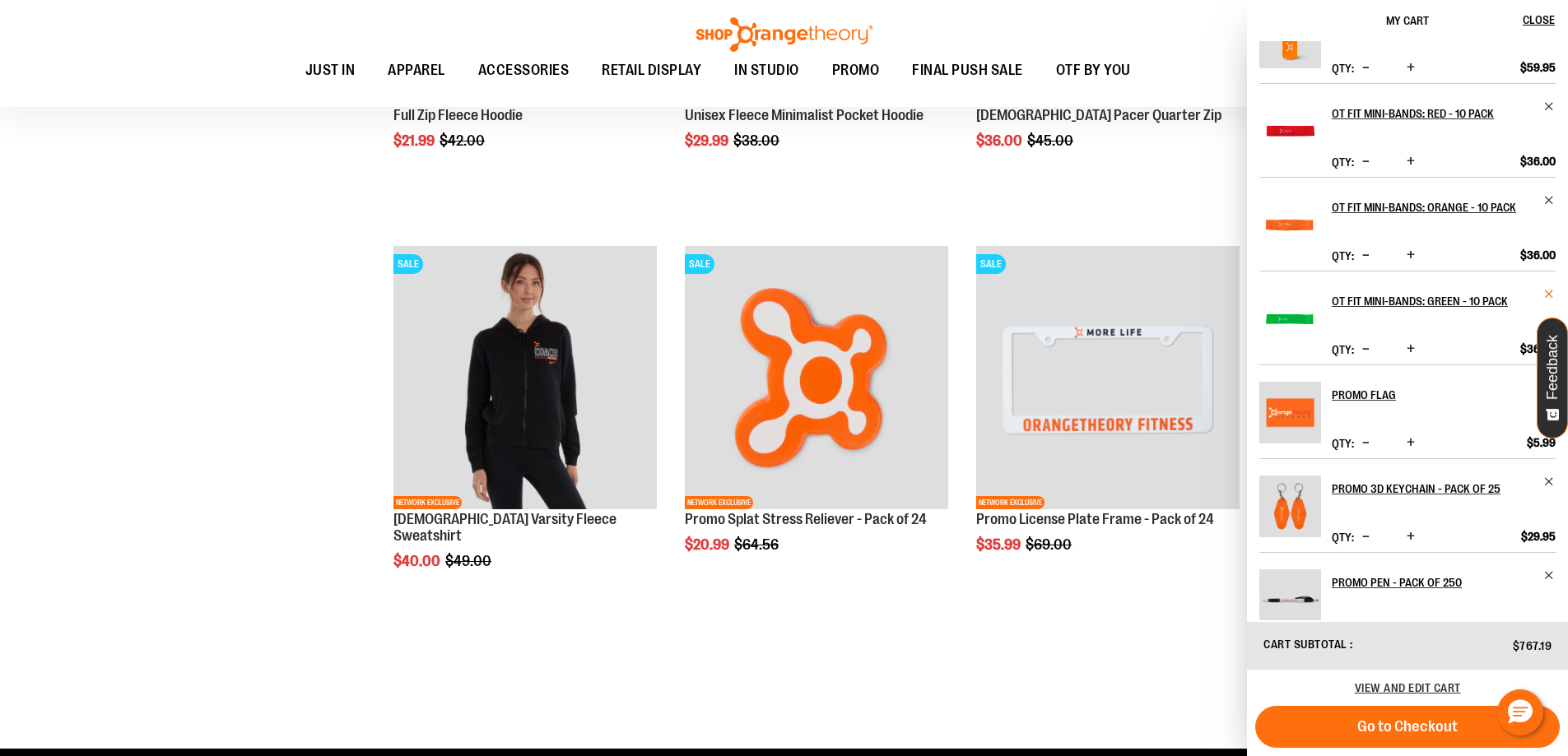
click at [1543, 293] on span "Remove item" at bounding box center [1550, 294] width 13 height 13
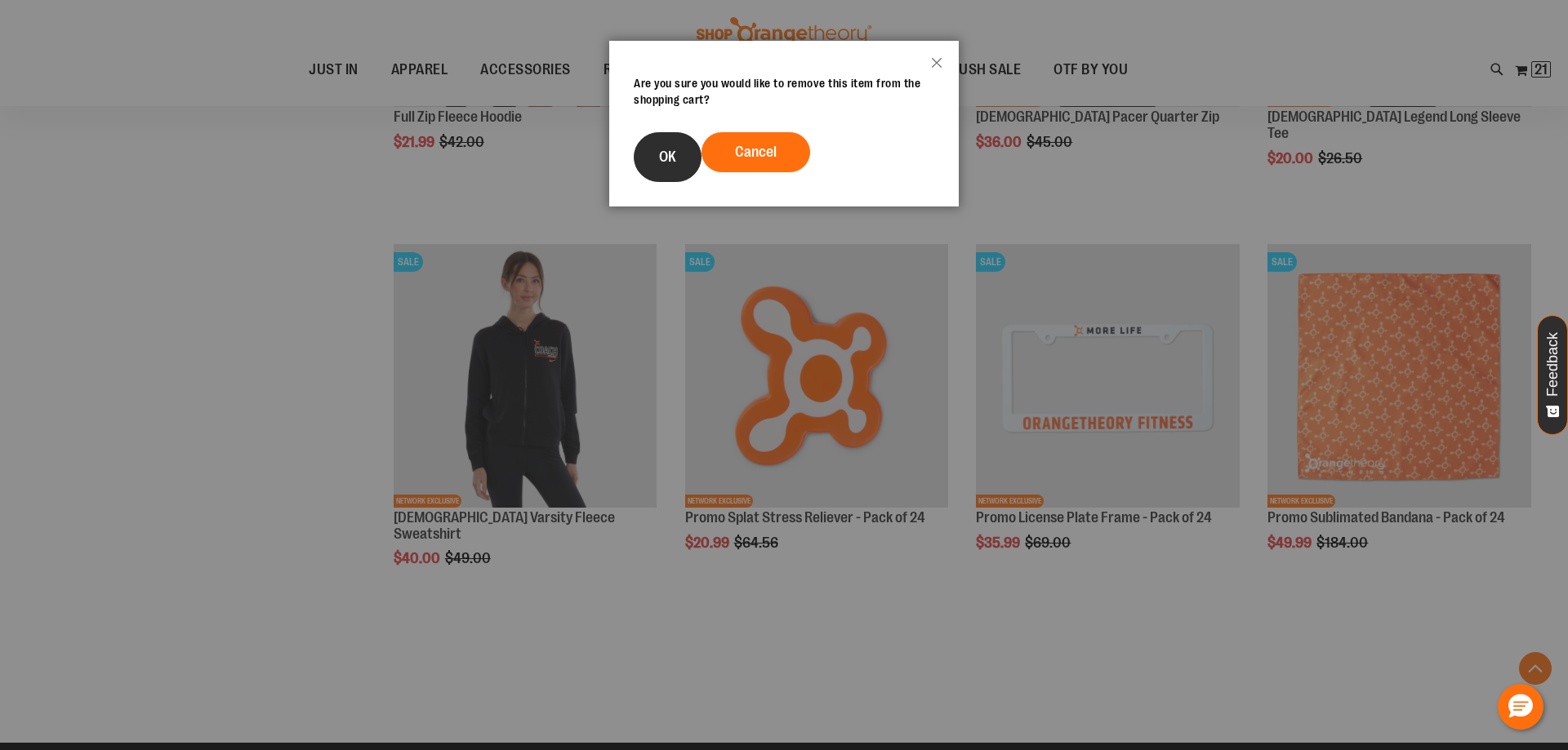
click at [668, 170] on button "OK" at bounding box center [667, 157] width 68 height 50
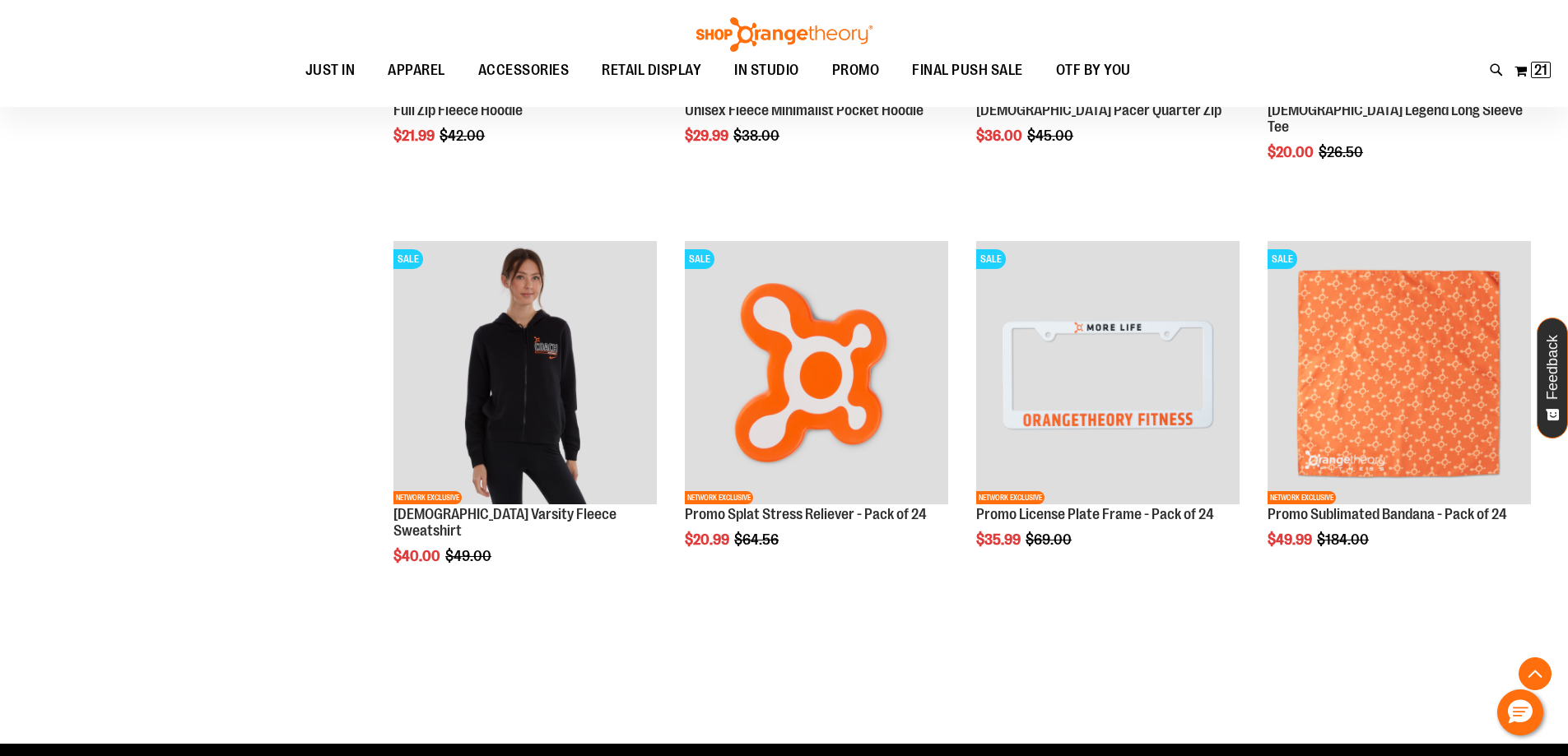
scroll to position [575, 0]
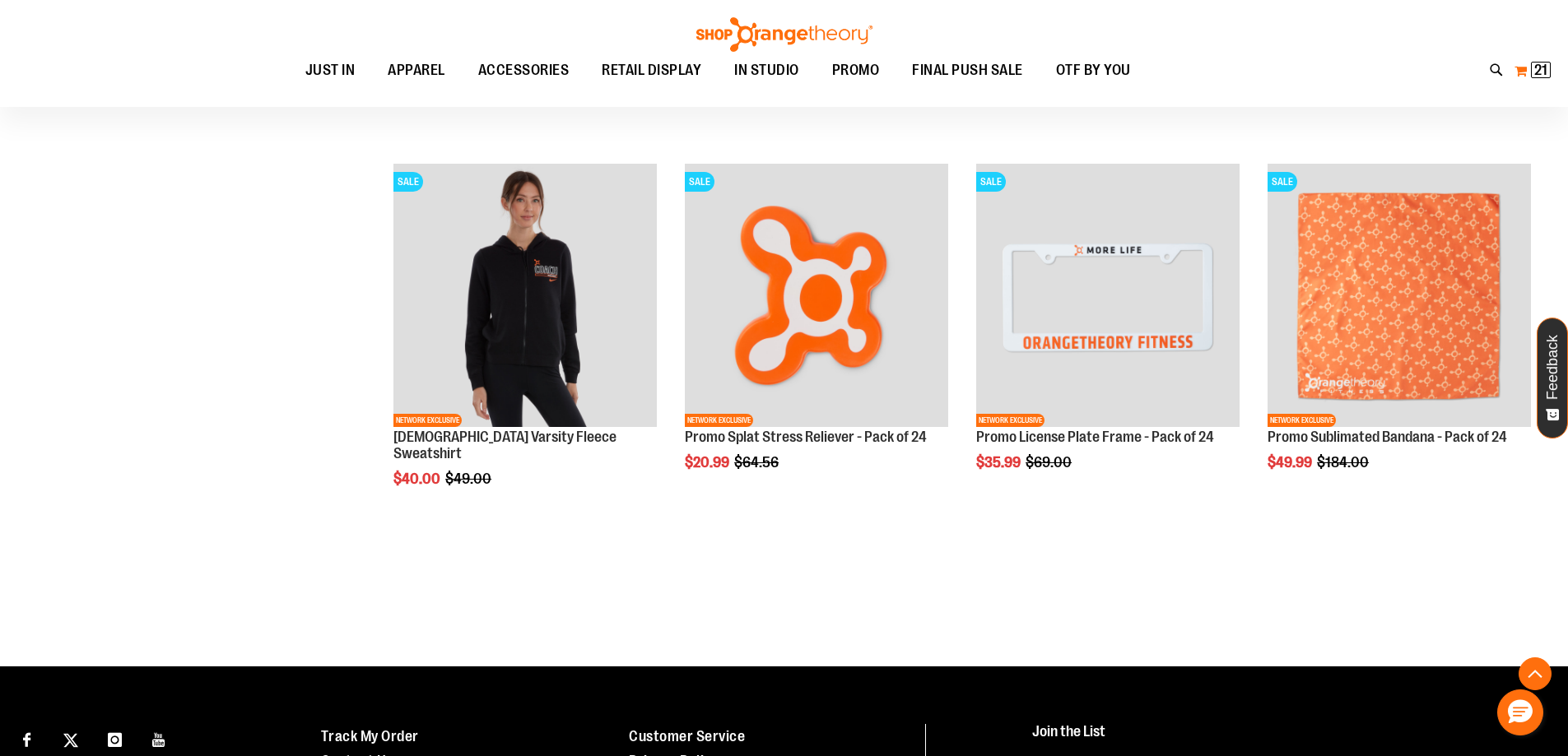
click at [1535, 69] on span "21" at bounding box center [1541, 70] width 13 height 16
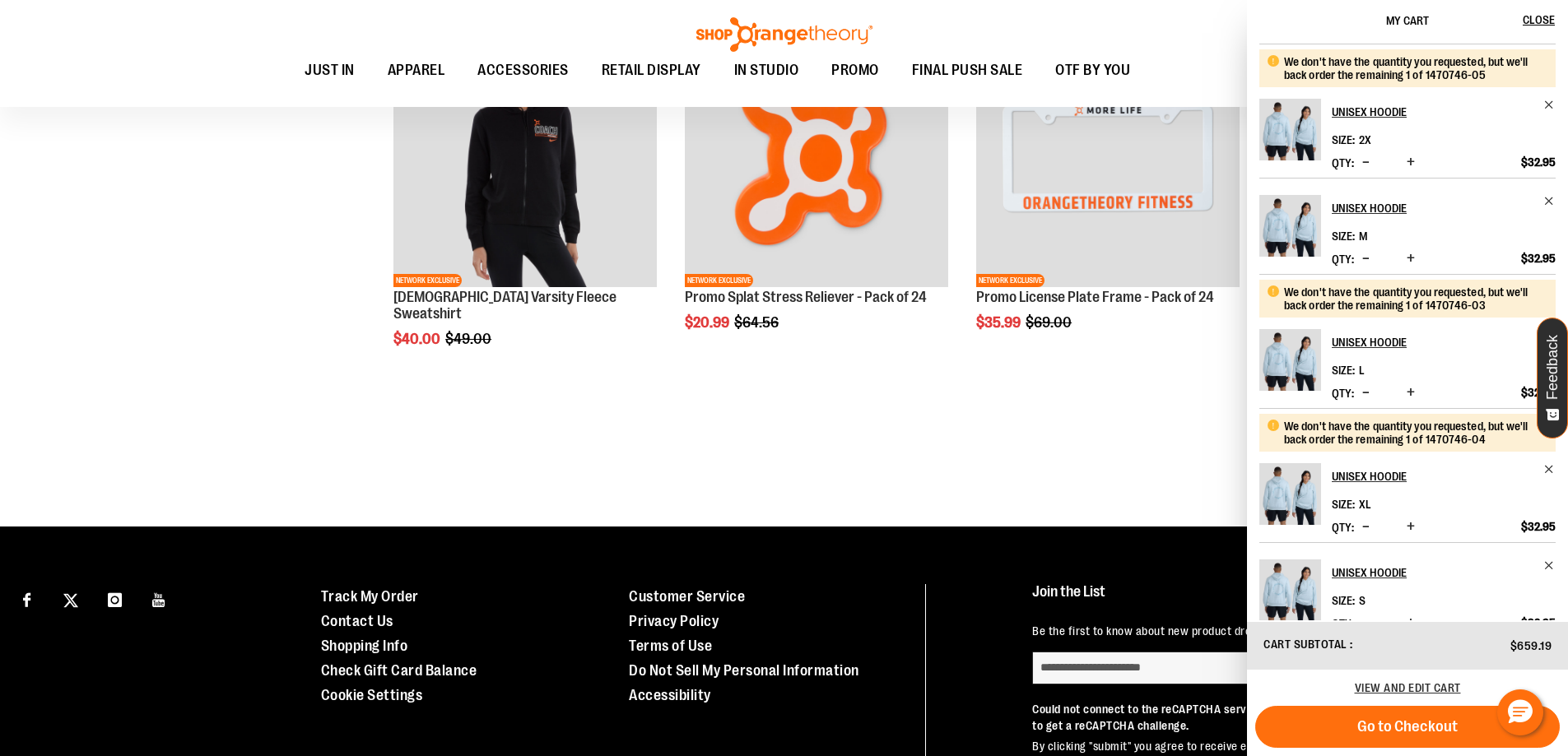
scroll to position [247, 0]
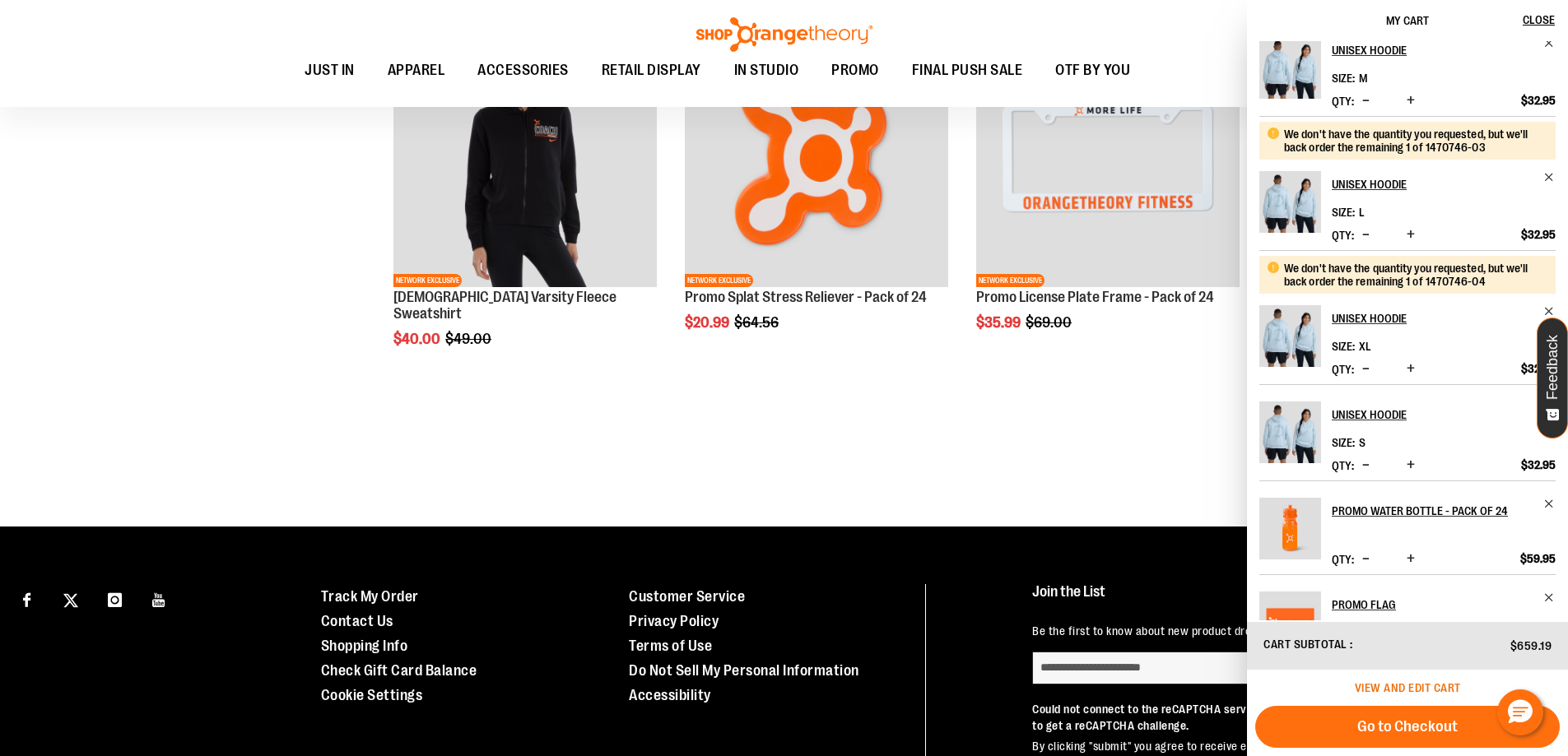
click at [1413, 686] on span "View and edit cart" at bounding box center [1408, 687] width 106 height 13
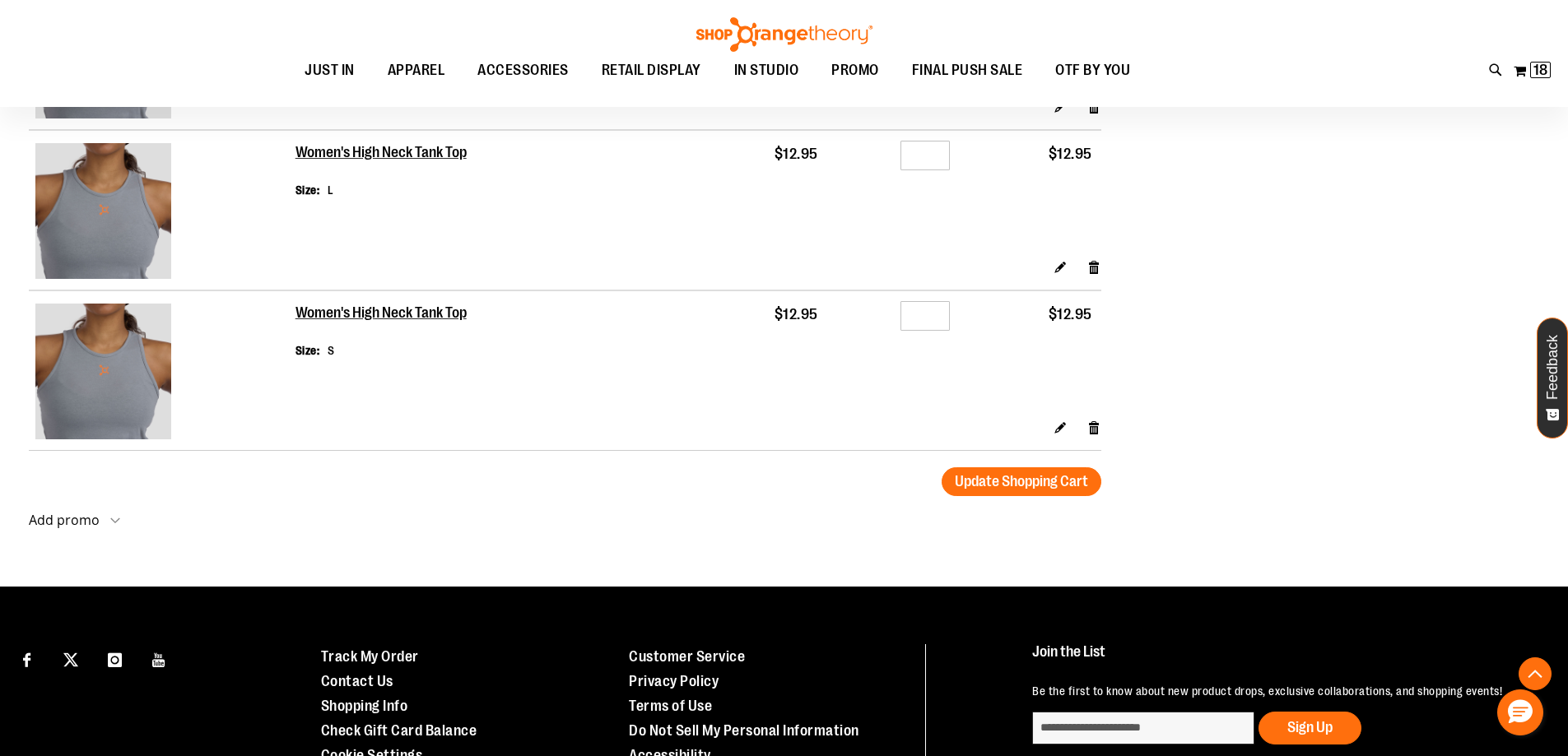
scroll to position [2175, 0]
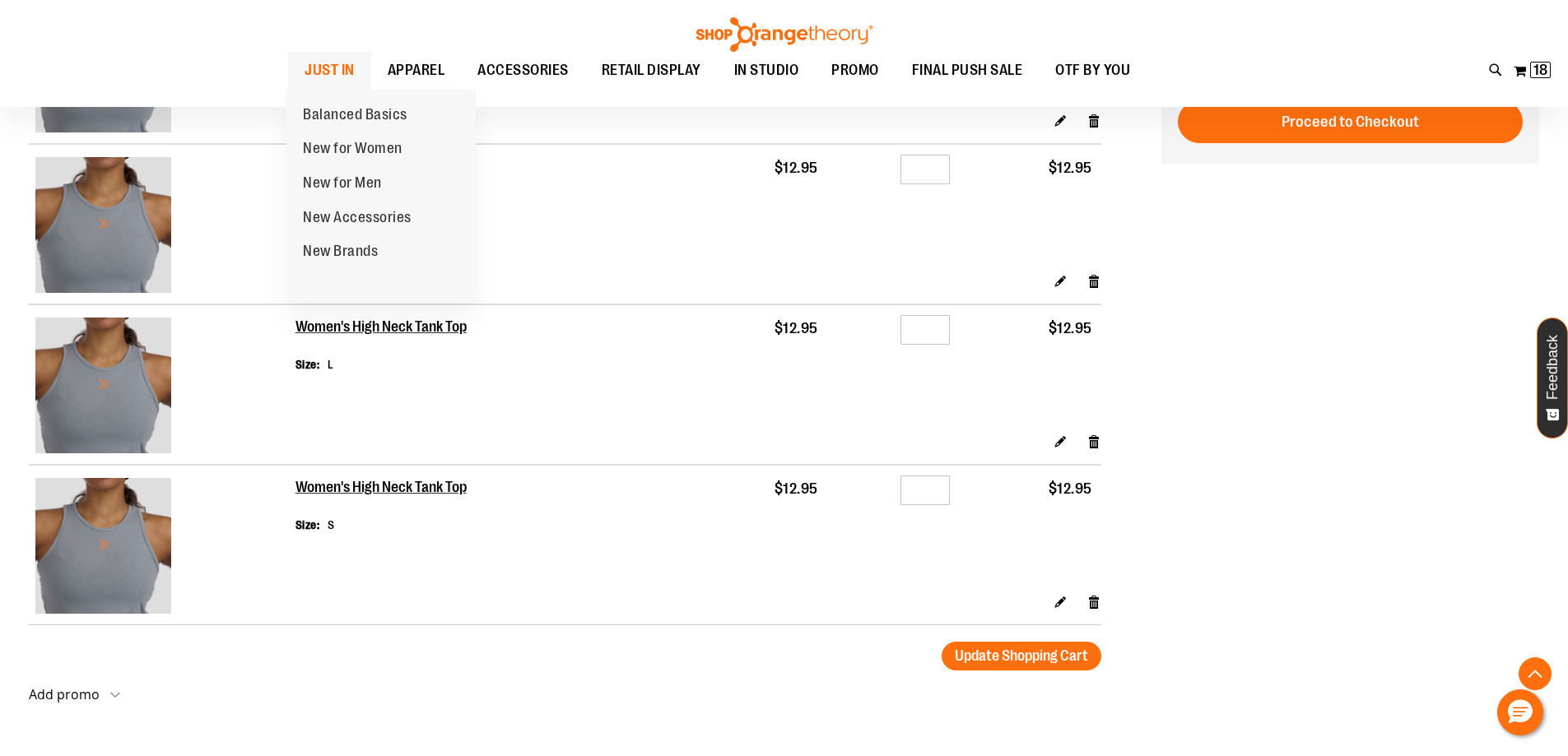
type input "**********"
click at [336, 66] on span "JUST IN" at bounding box center [329, 70] width 50 height 37
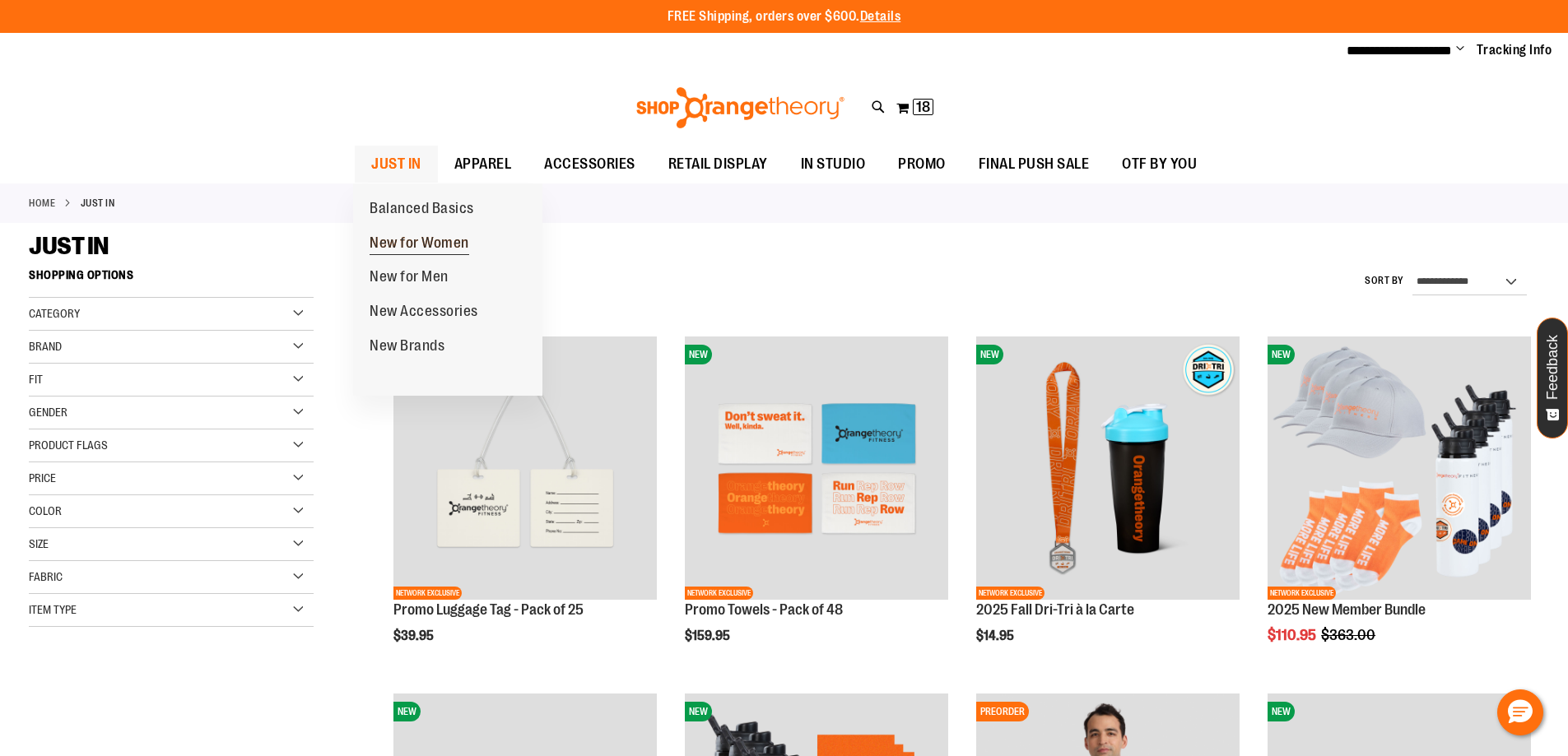
type input "**********"
click at [411, 240] on span "New for Women" at bounding box center [419, 245] width 100 height 21
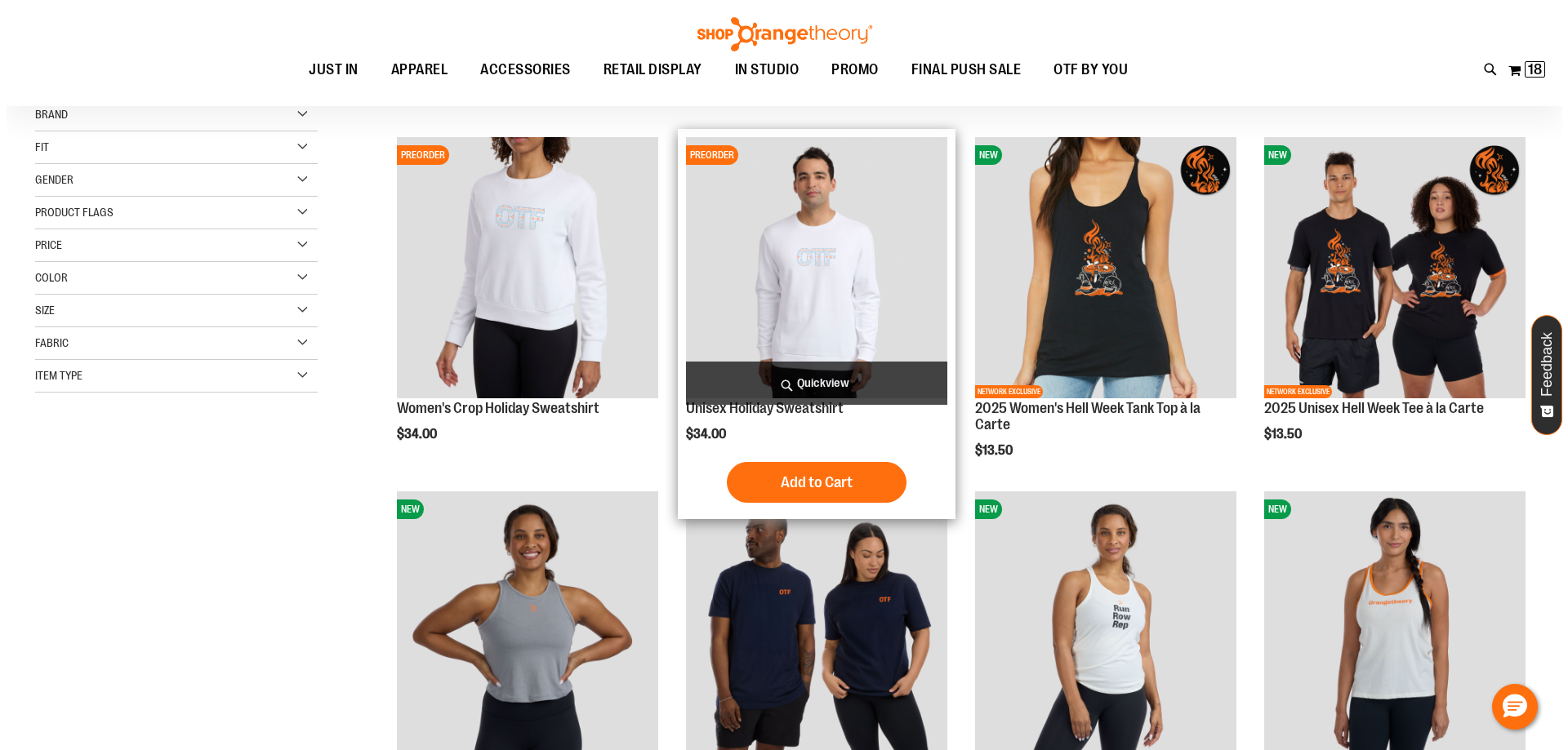
scroll to position [244, 0]
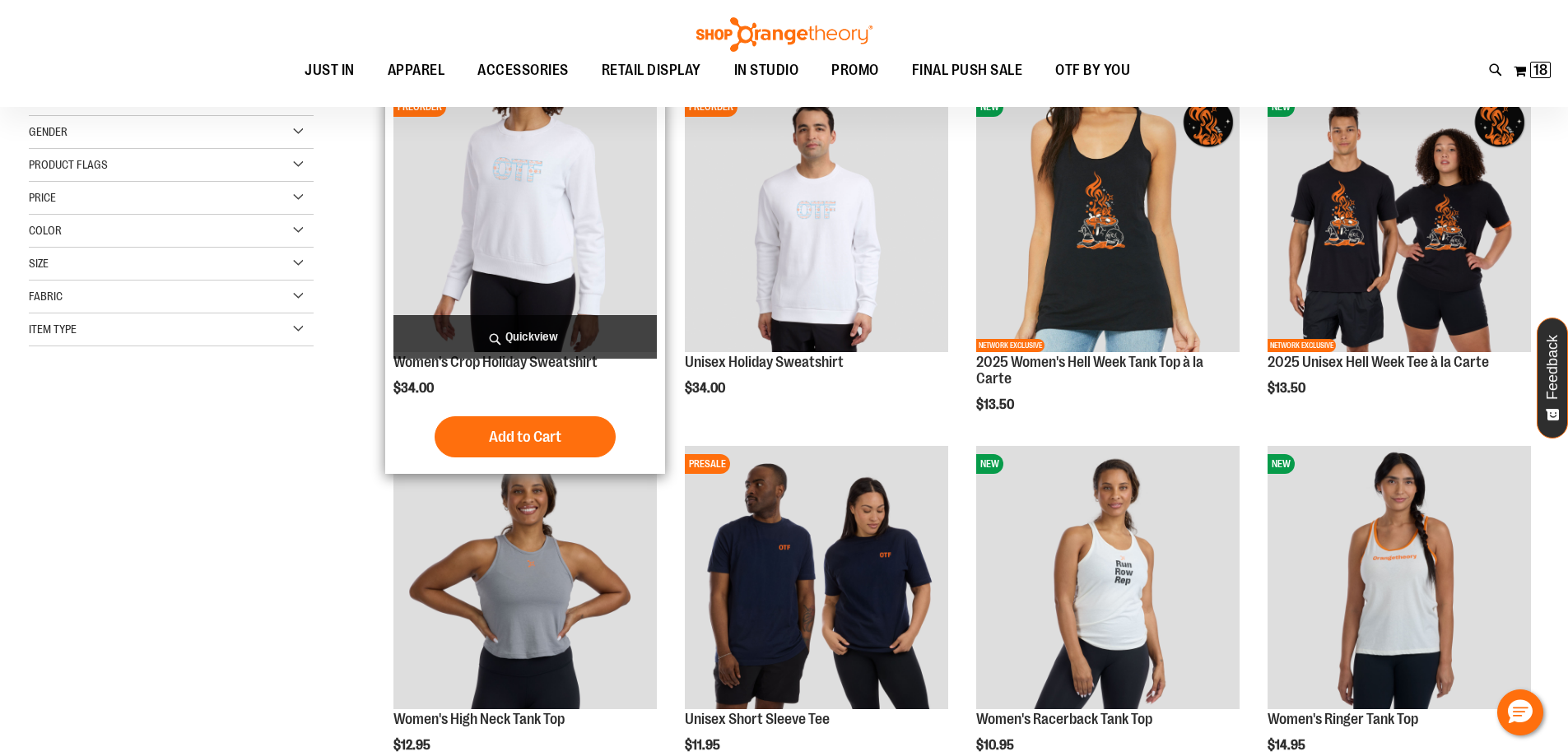
type input "**********"
click at [542, 345] on span "Quickview" at bounding box center [525, 337] width 263 height 44
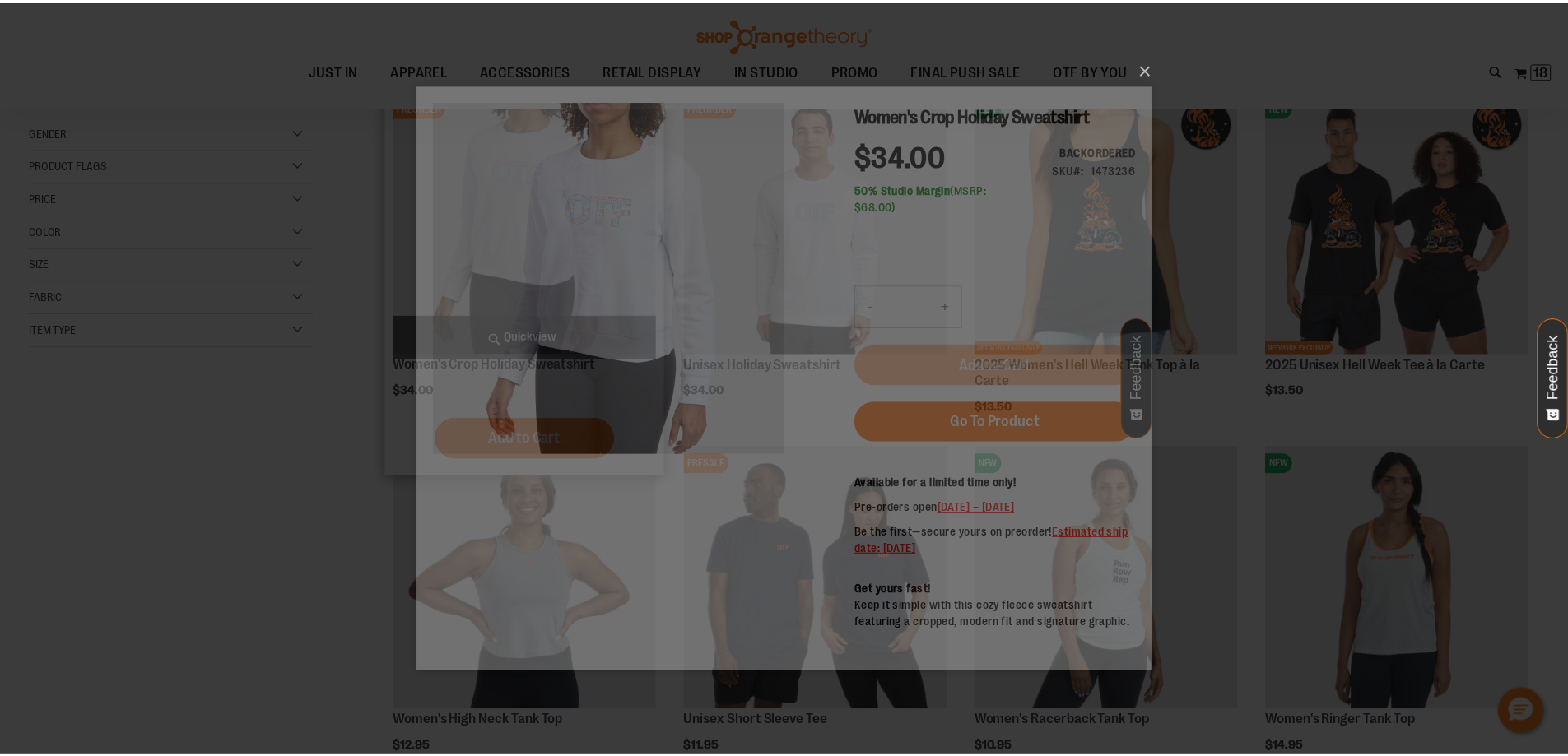
scroll to position [0, 0]
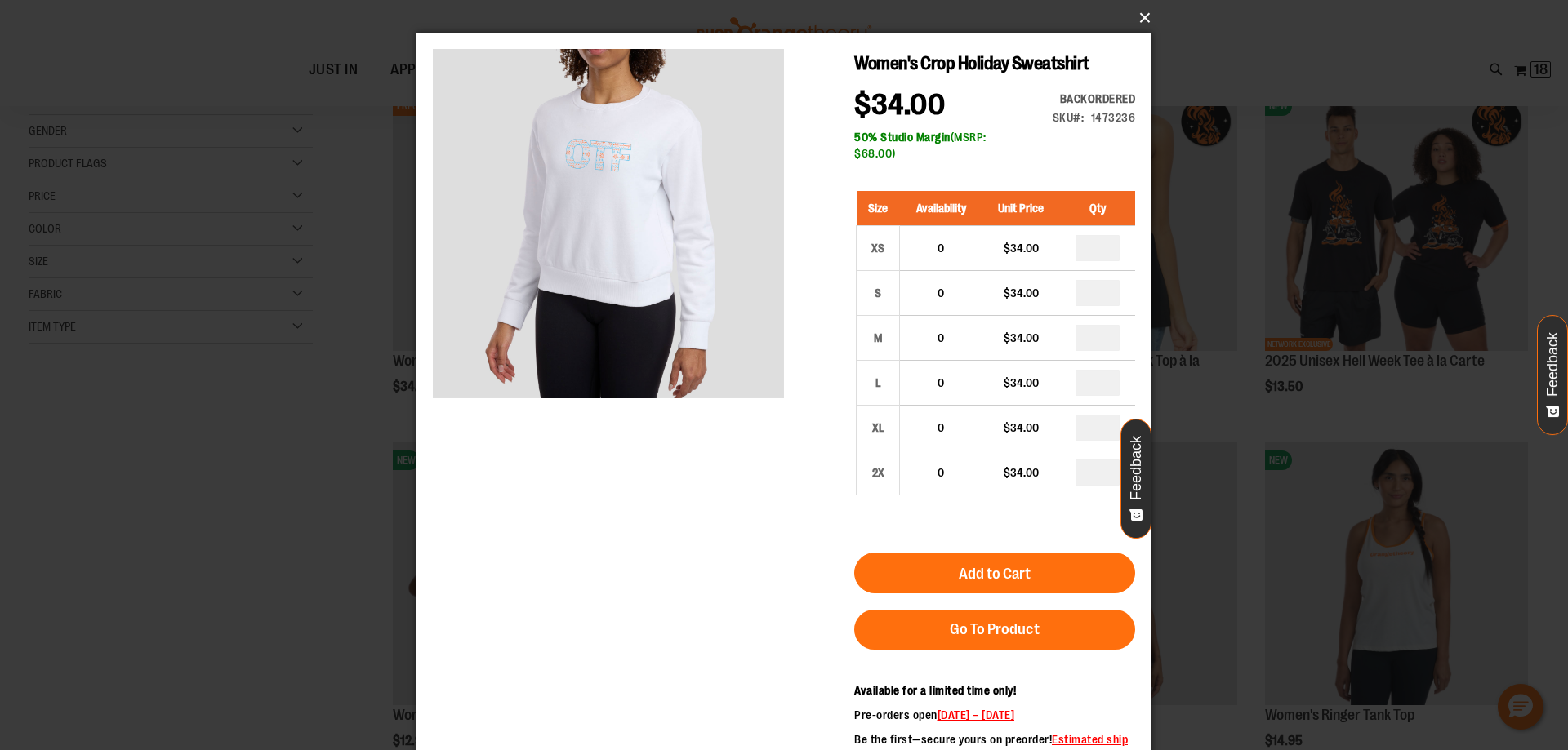
click at [1144, 17] on button "×" at bounding box center [789, 18] width 735 height 36
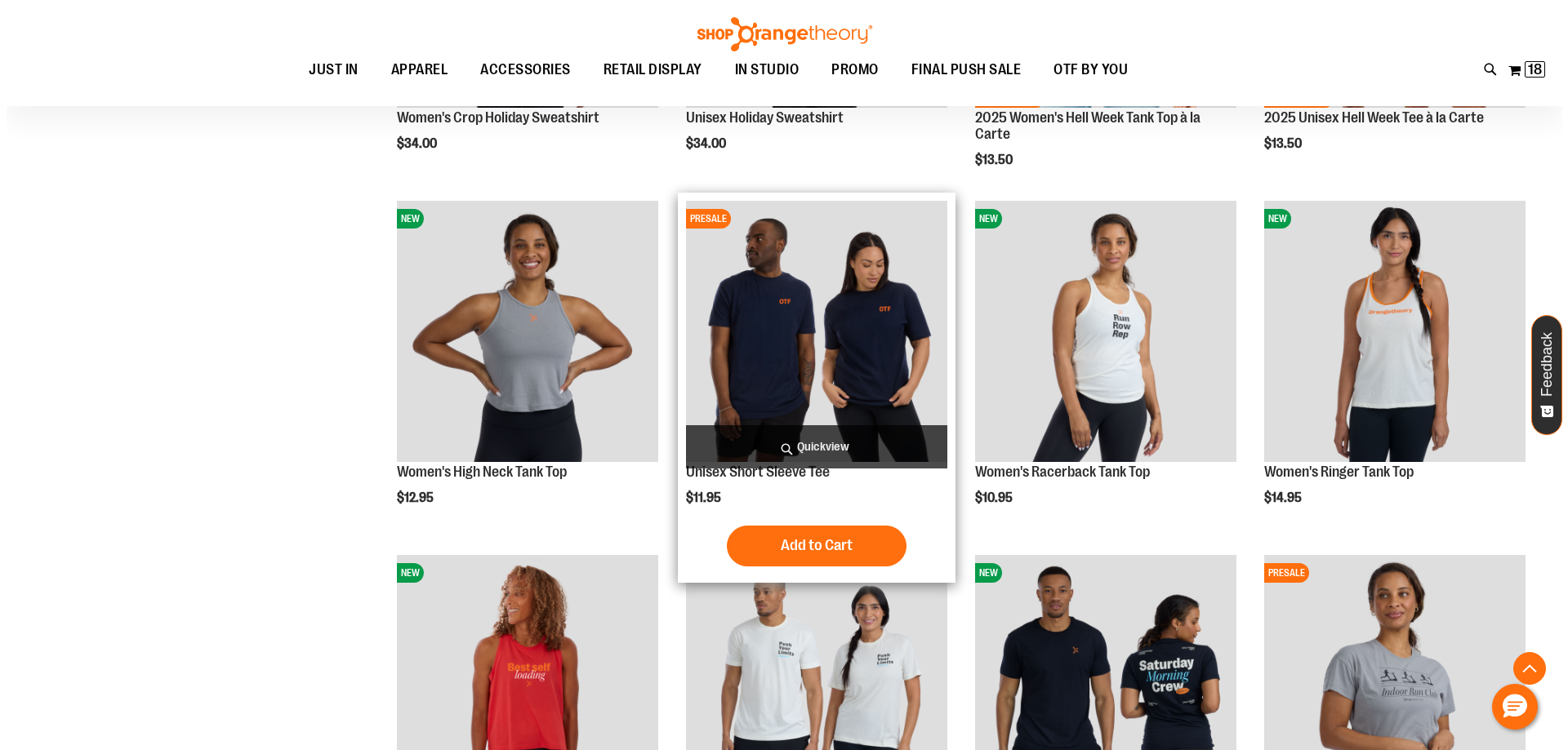
scroll to position [489, 0]
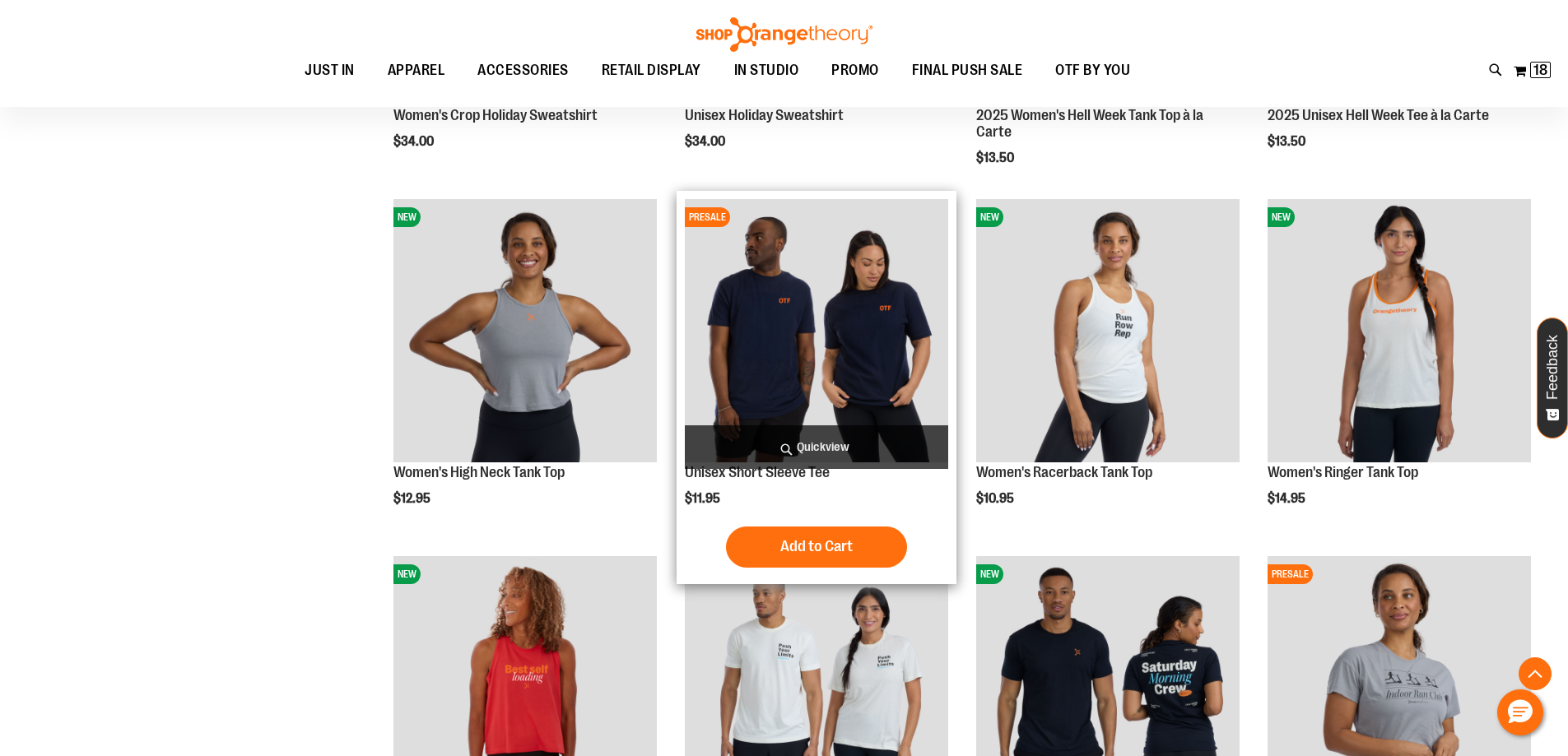
click at [805, 455] on span "Quickview" at bounding box center [816, 447] width 263 height 44
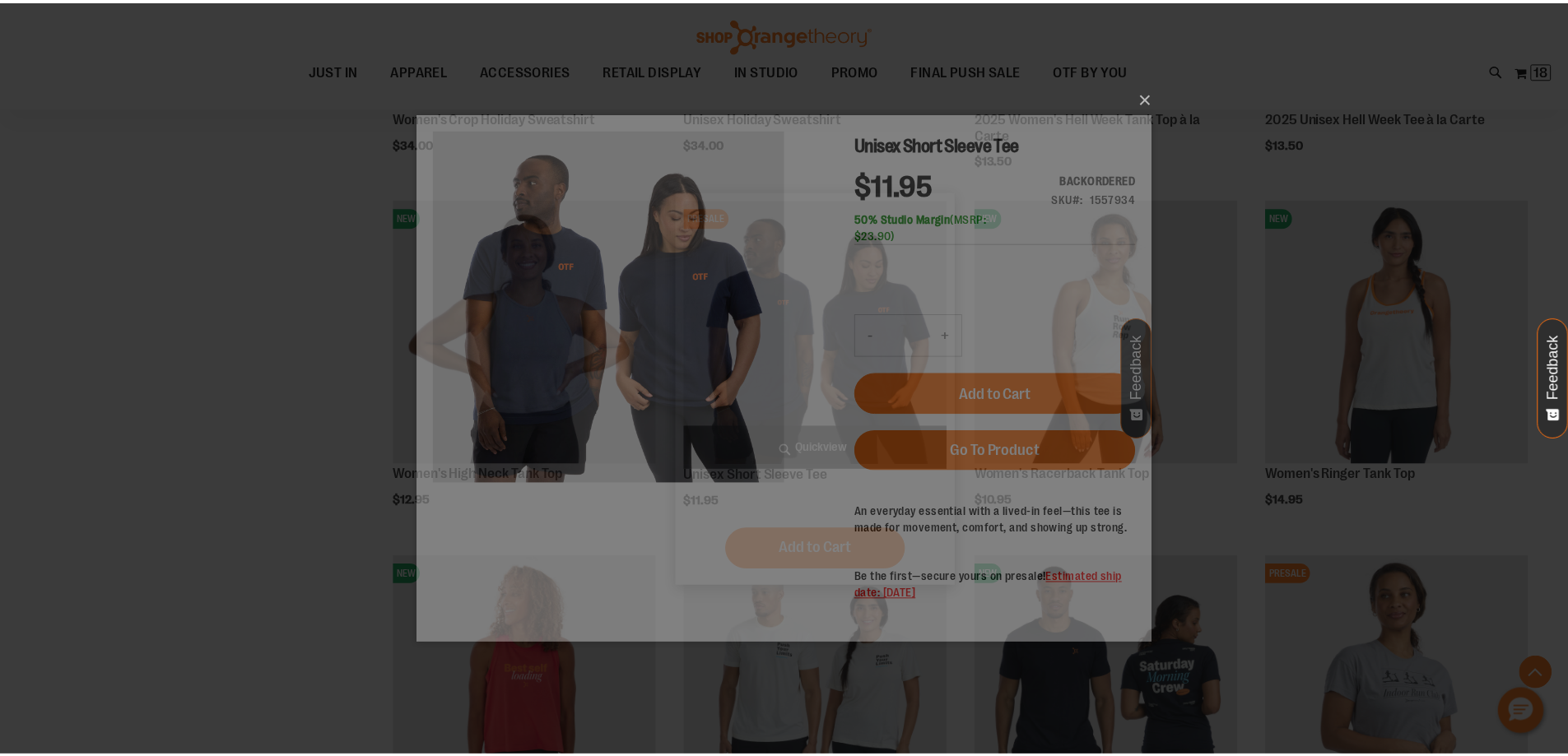
scroll to position [0, 0]
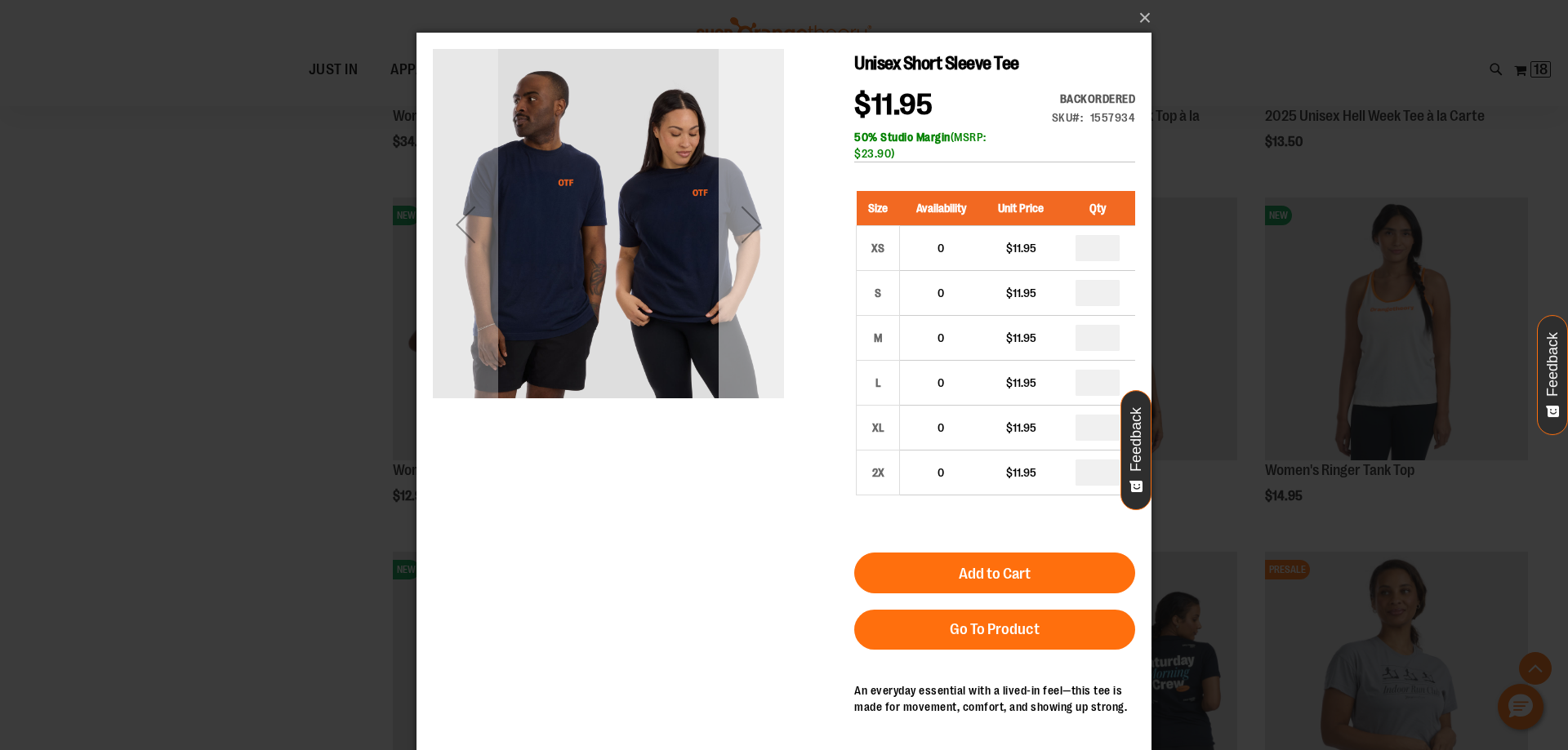
click at [747, 227] on div "Next" at bounding box center [751, 225] width 65 height 65
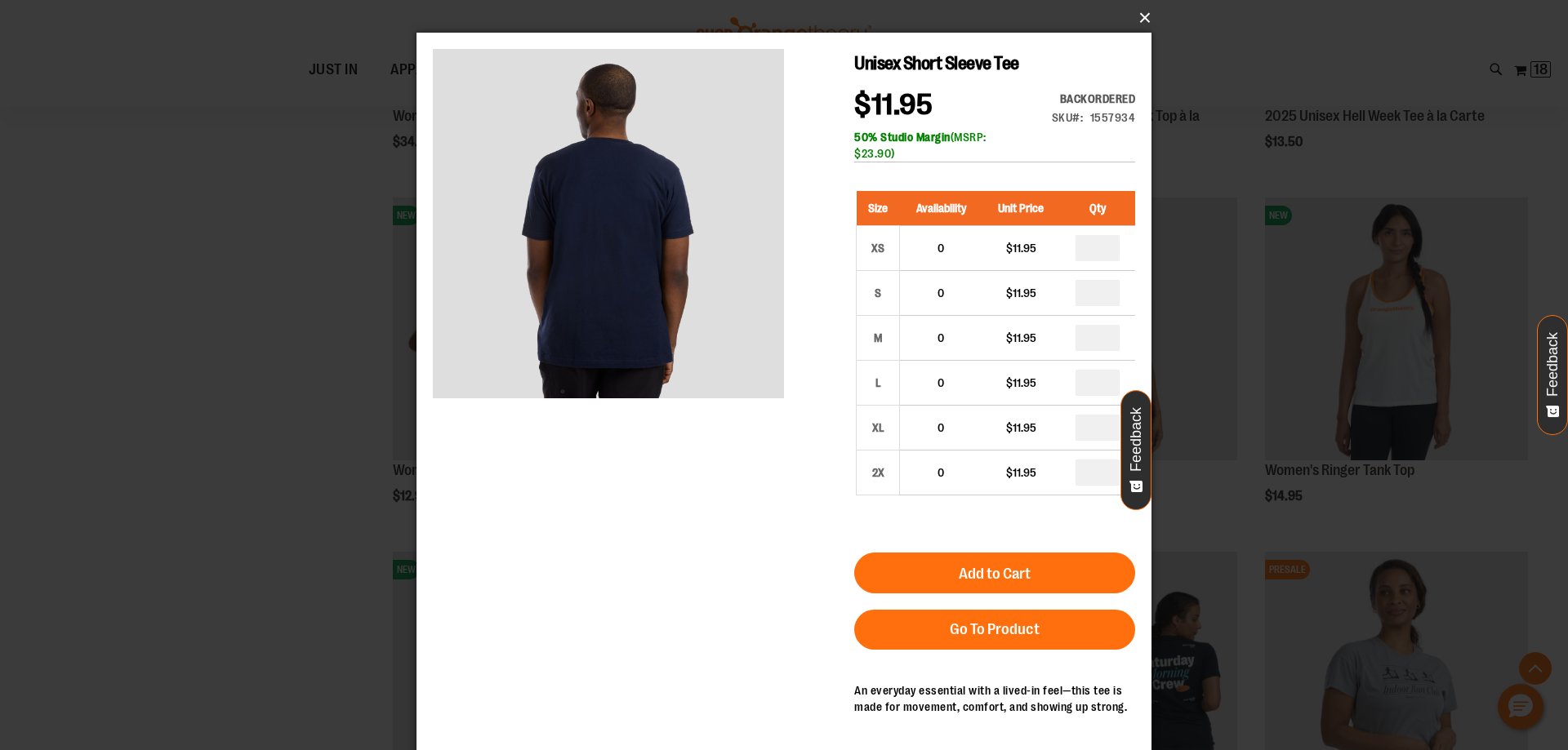
click at [1146, 21] on button "×" at bounding box center [789, 18] width 735 height 36
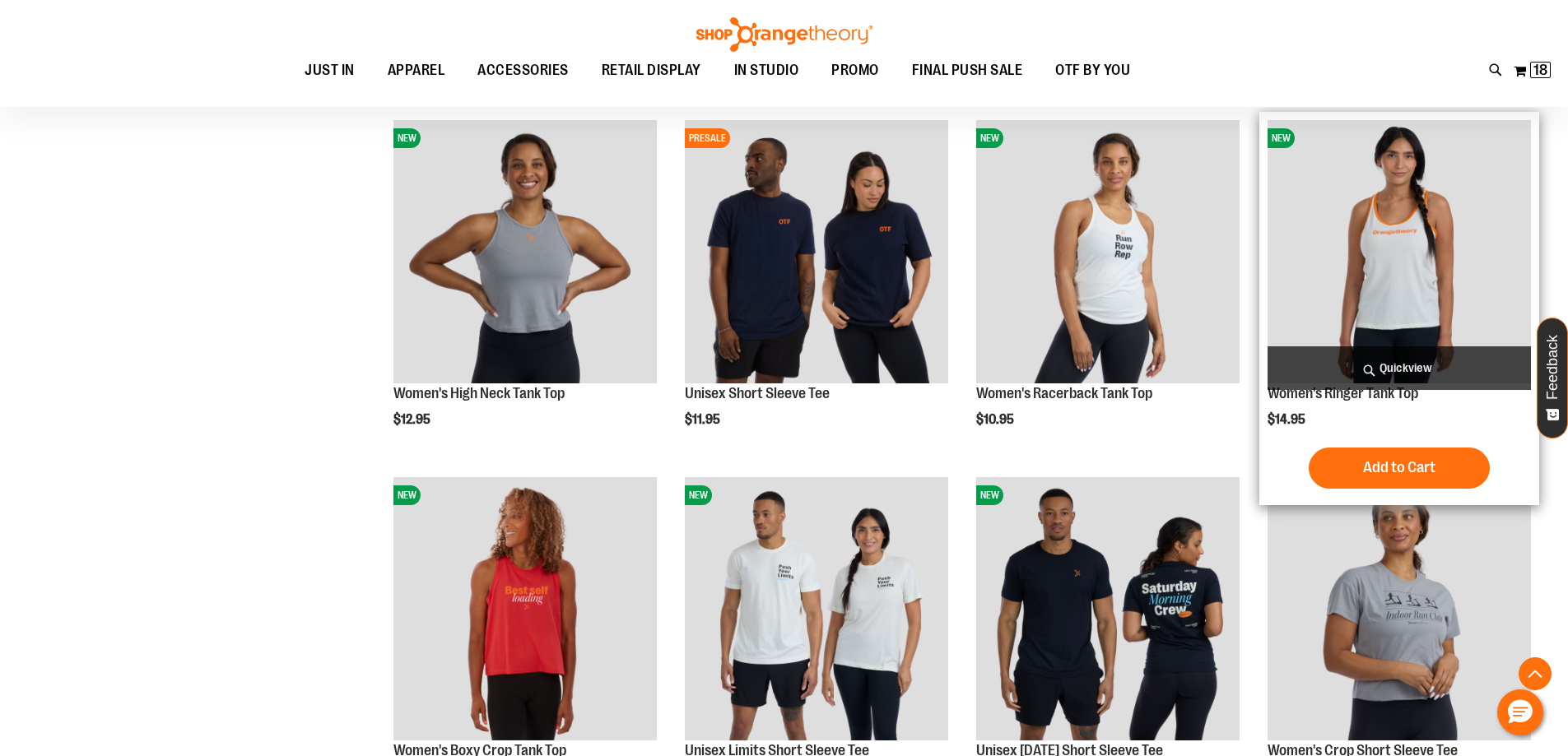
scroll to position [657, 0]
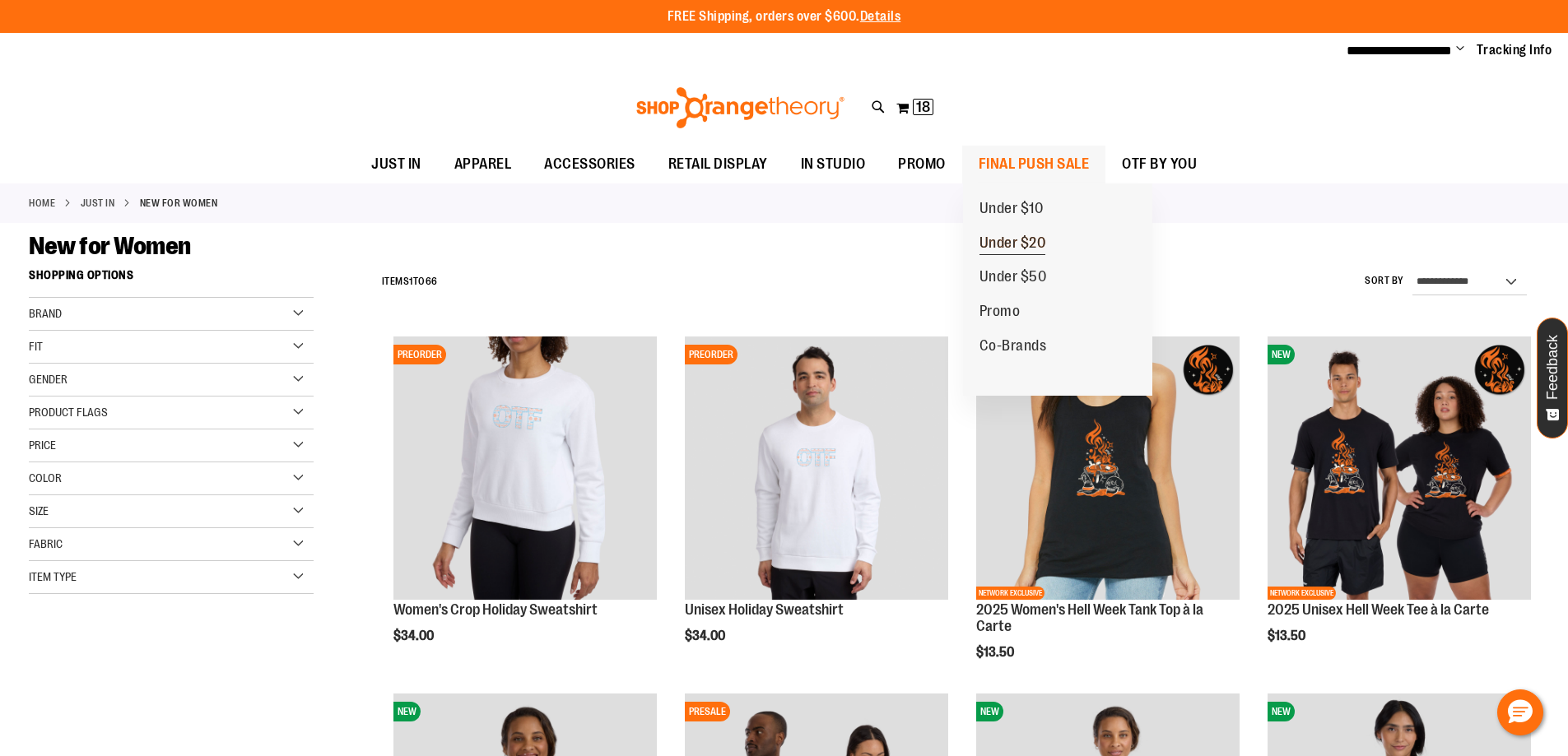
click at [1025, 244] on span "Under $20" at bounding box center [1012, 245] width 67 height 21
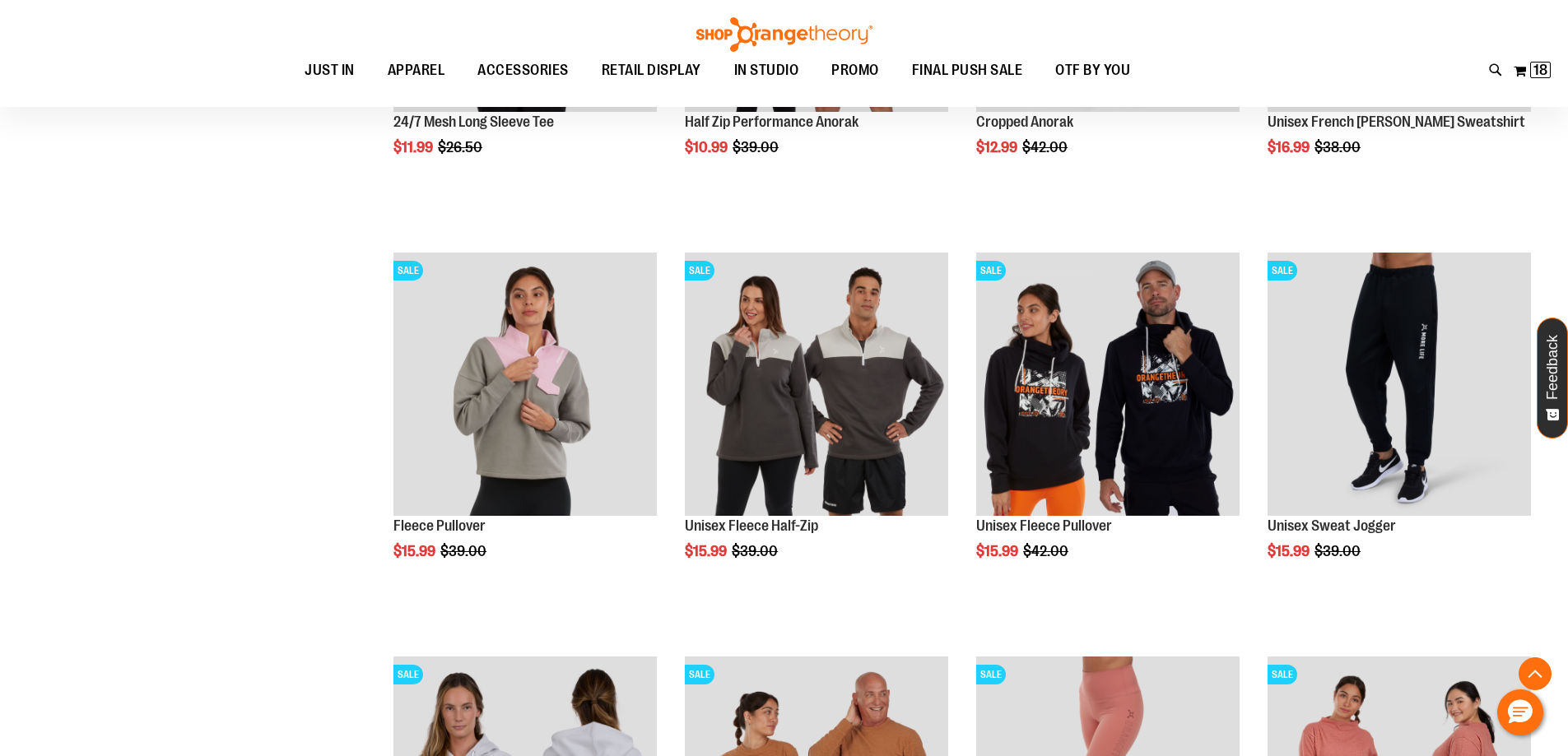
scroll to position [493, 0]
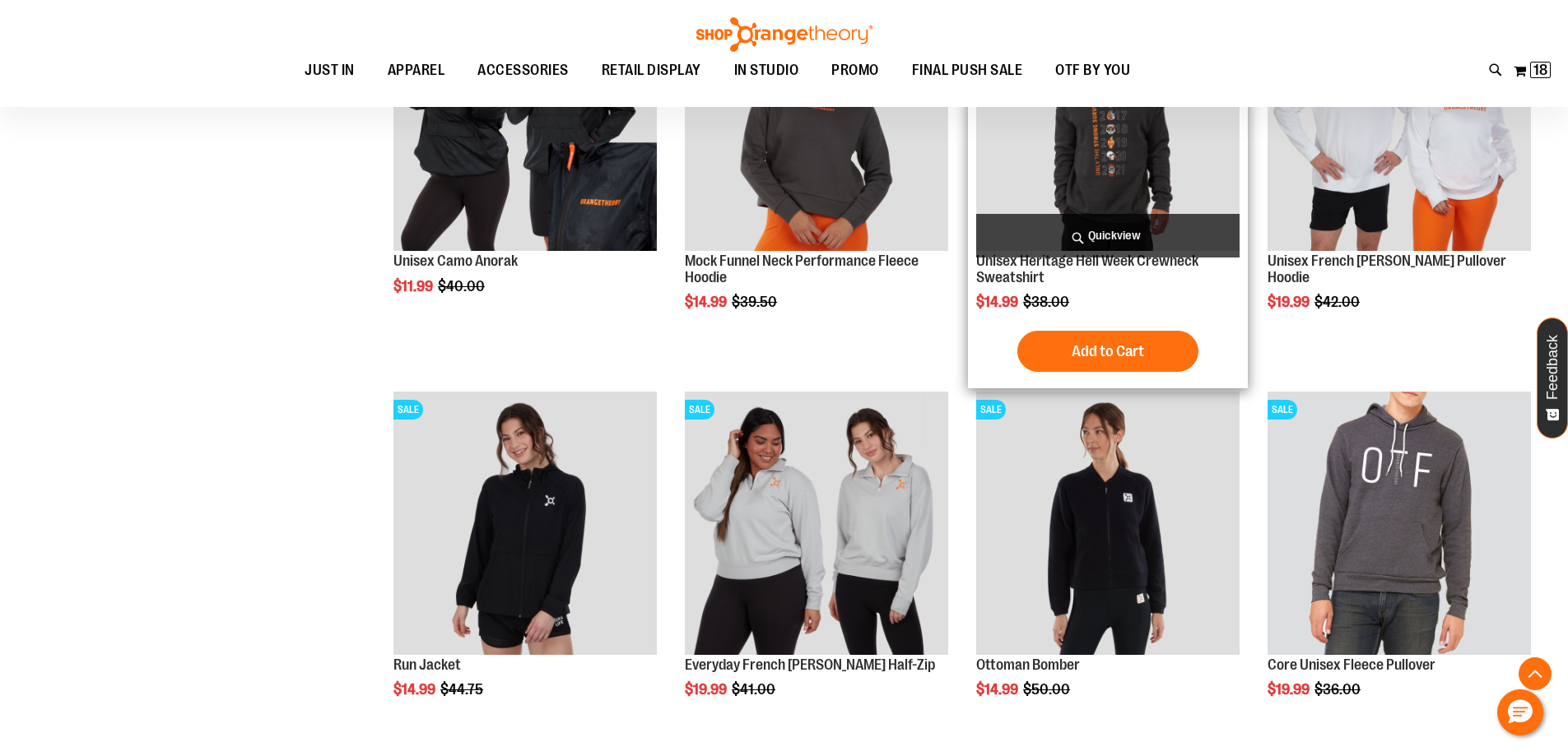
scroll to position [1563, 0]
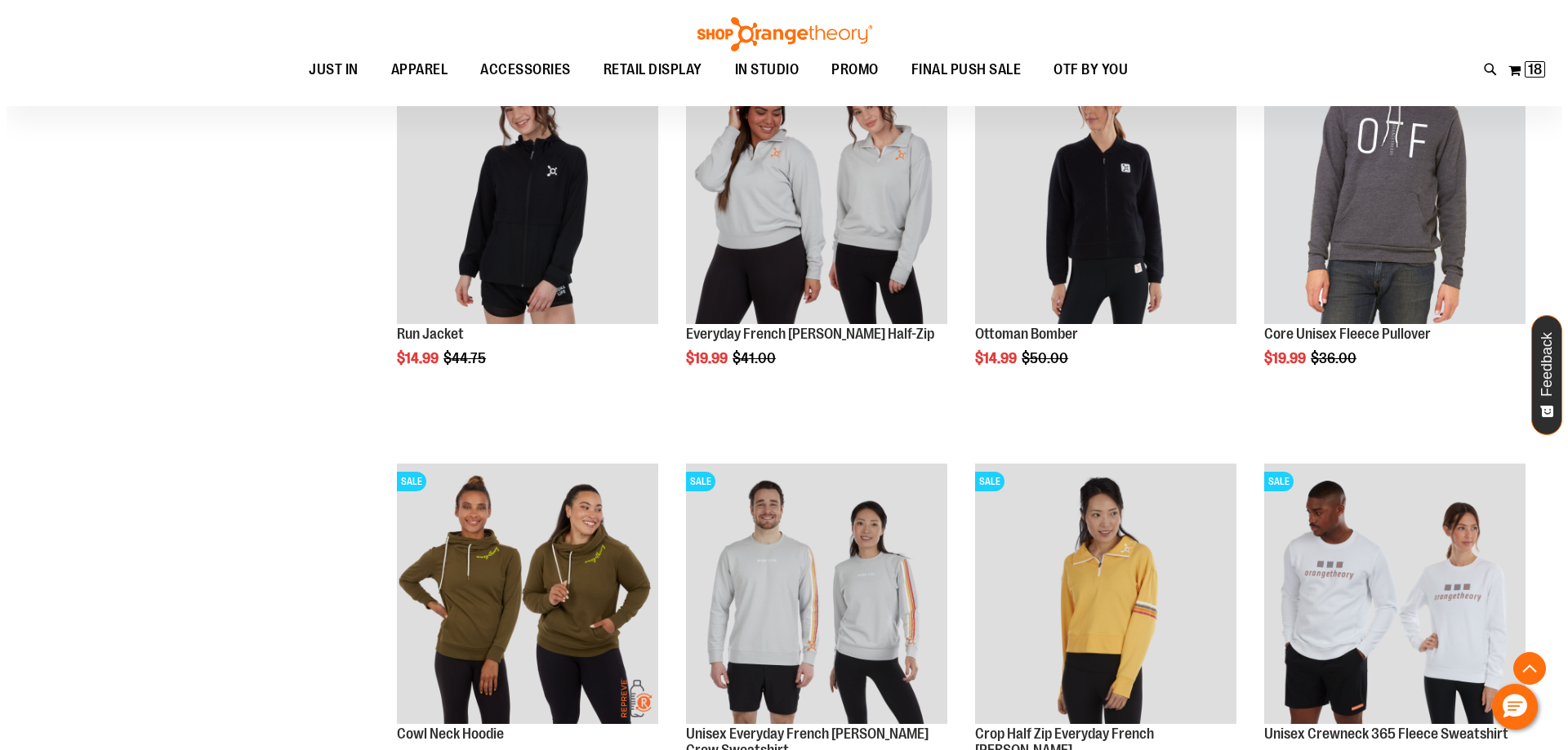
scroll to position [1877, 0]
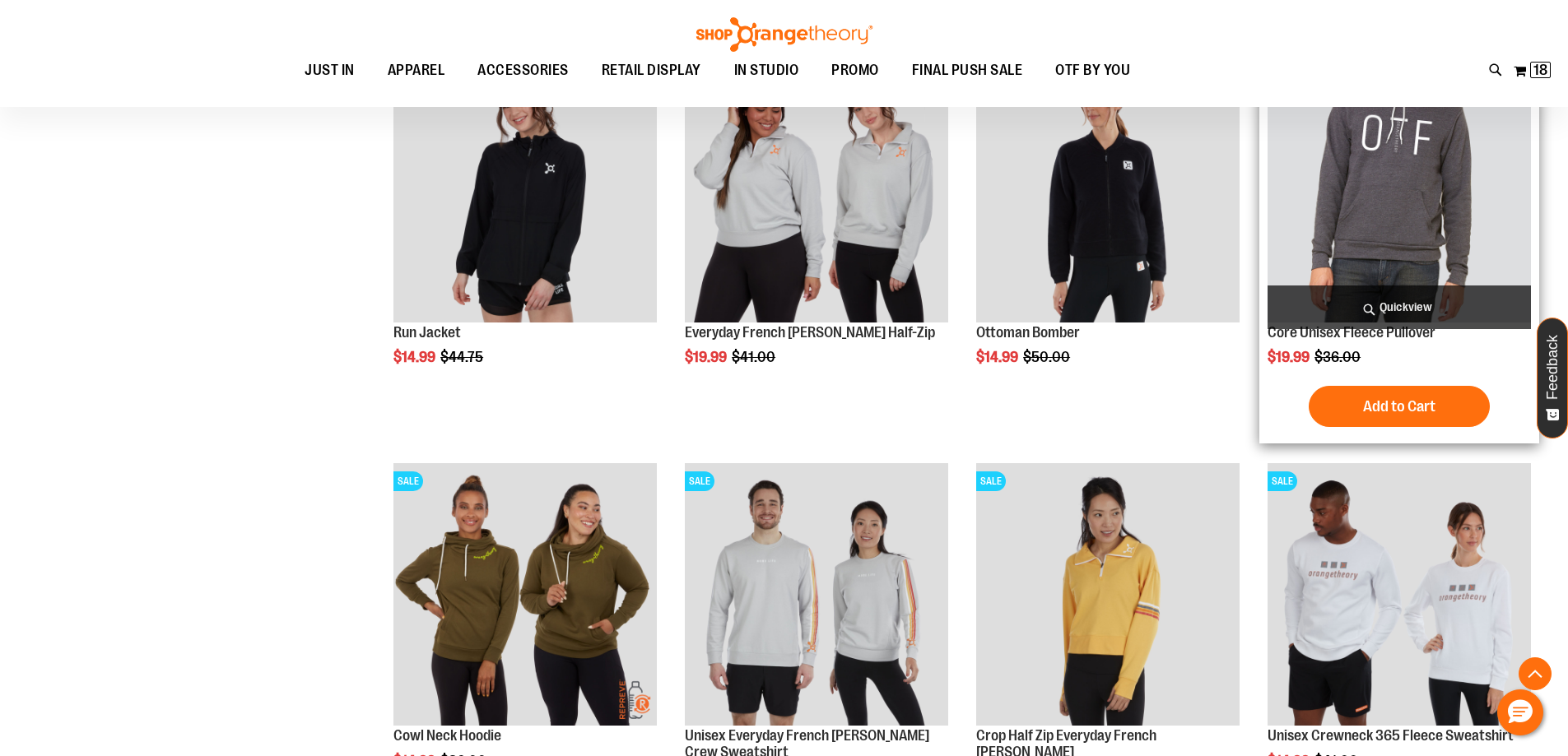
type input "**********"
click at [1442, 303] on span "Quickview" at bounding box center [1399, 307] width 263 height 44
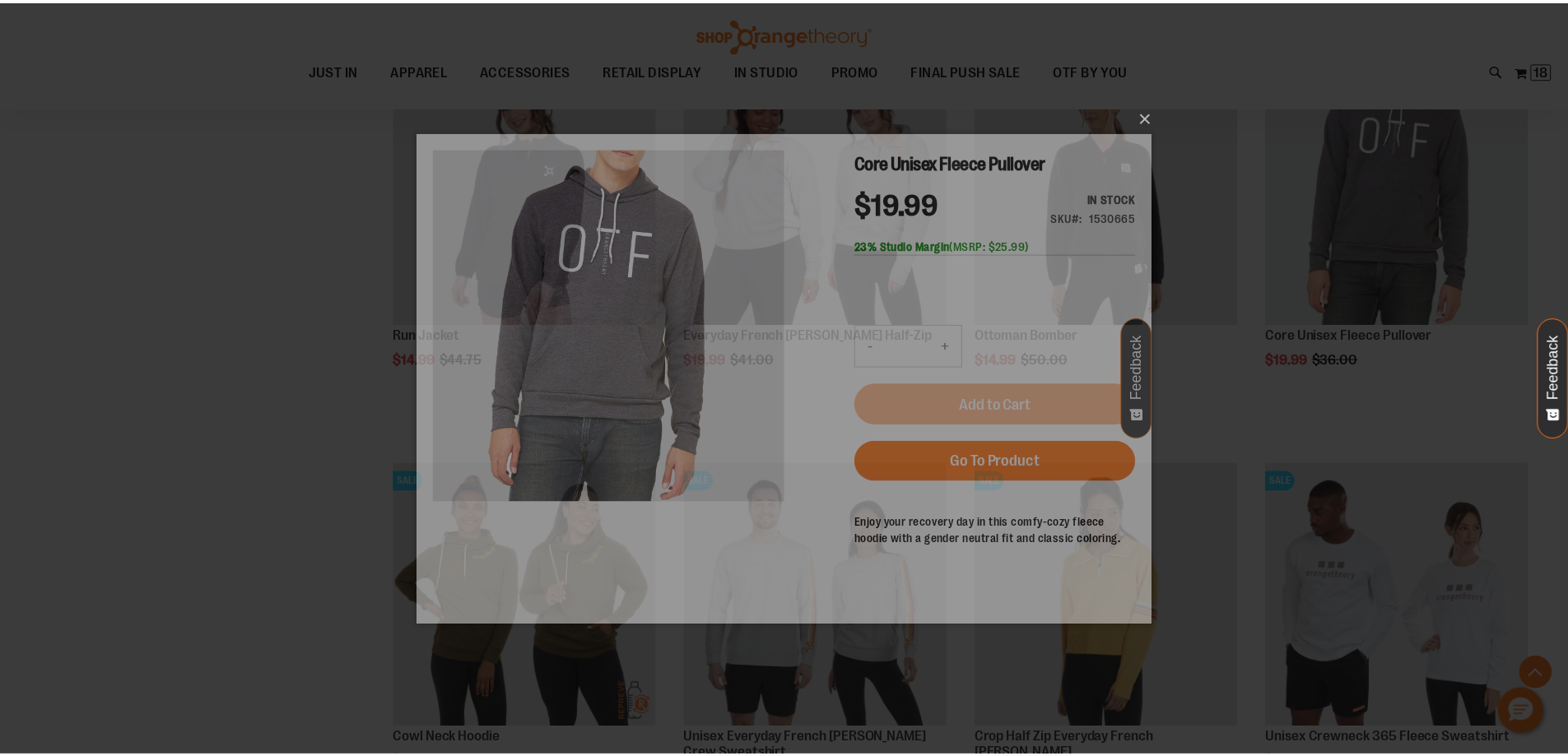
scroll to position [0, 0]
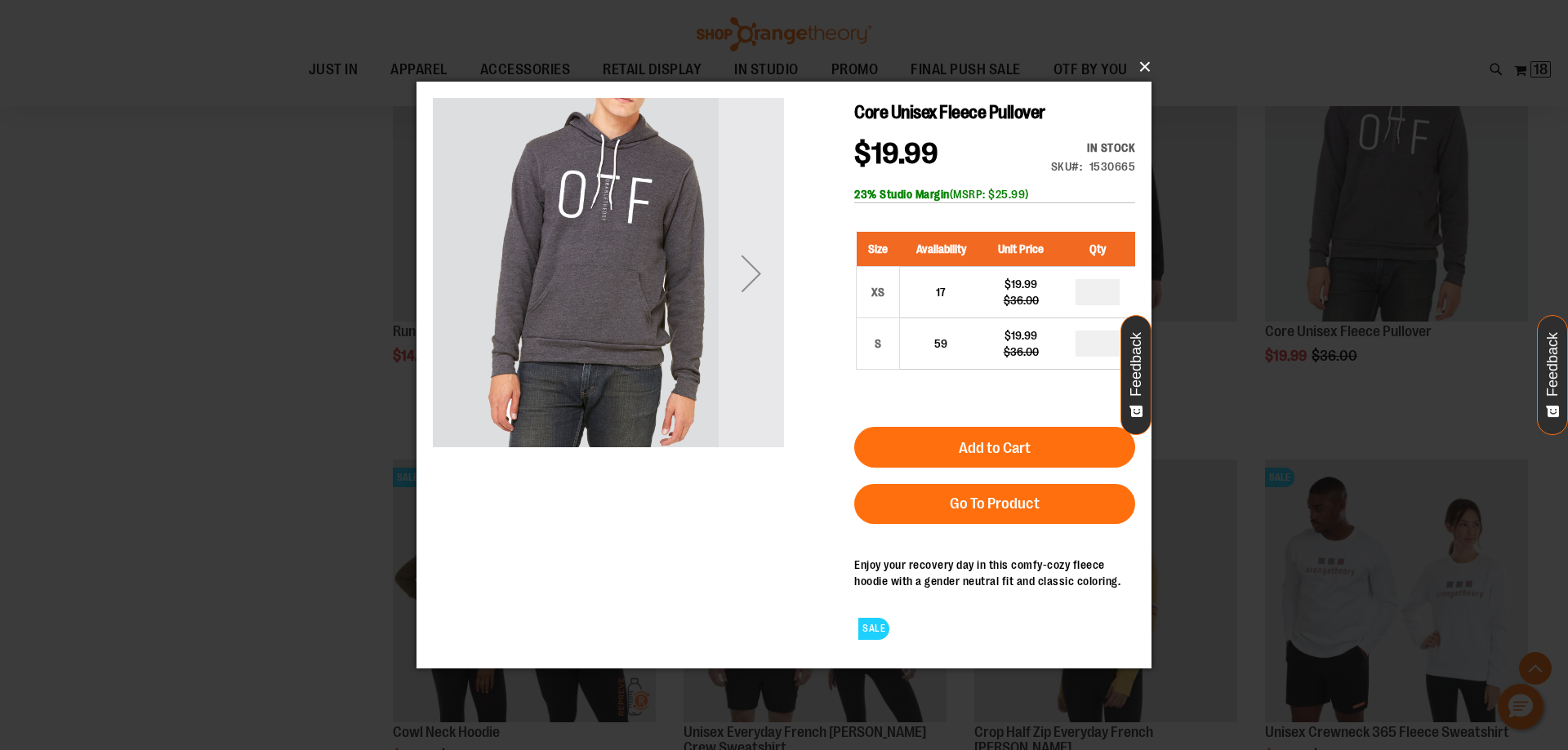
click at [1142, 65] on button "×" at bounding box center [789, 67] width 735 height 36
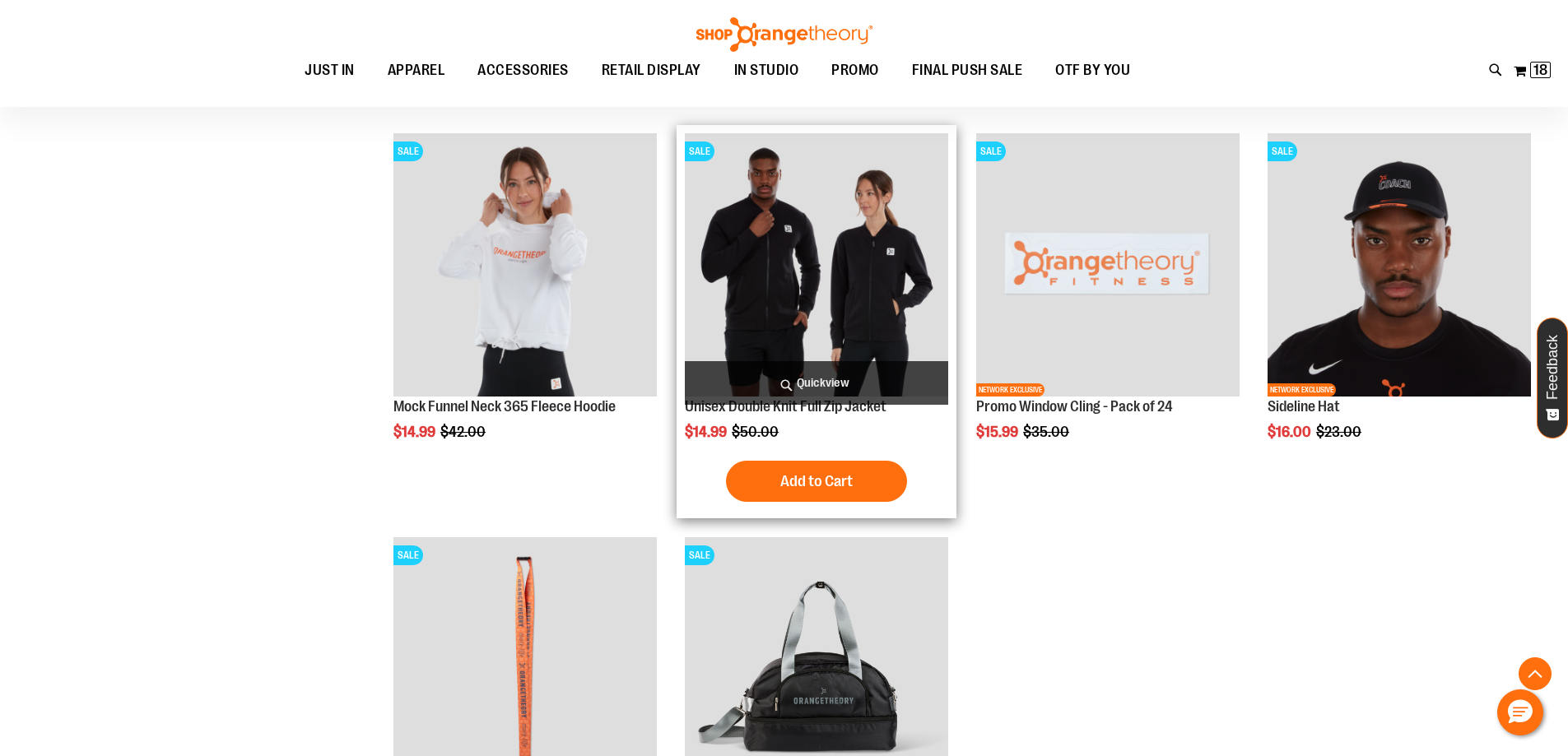
scroll to position [2633, 0]
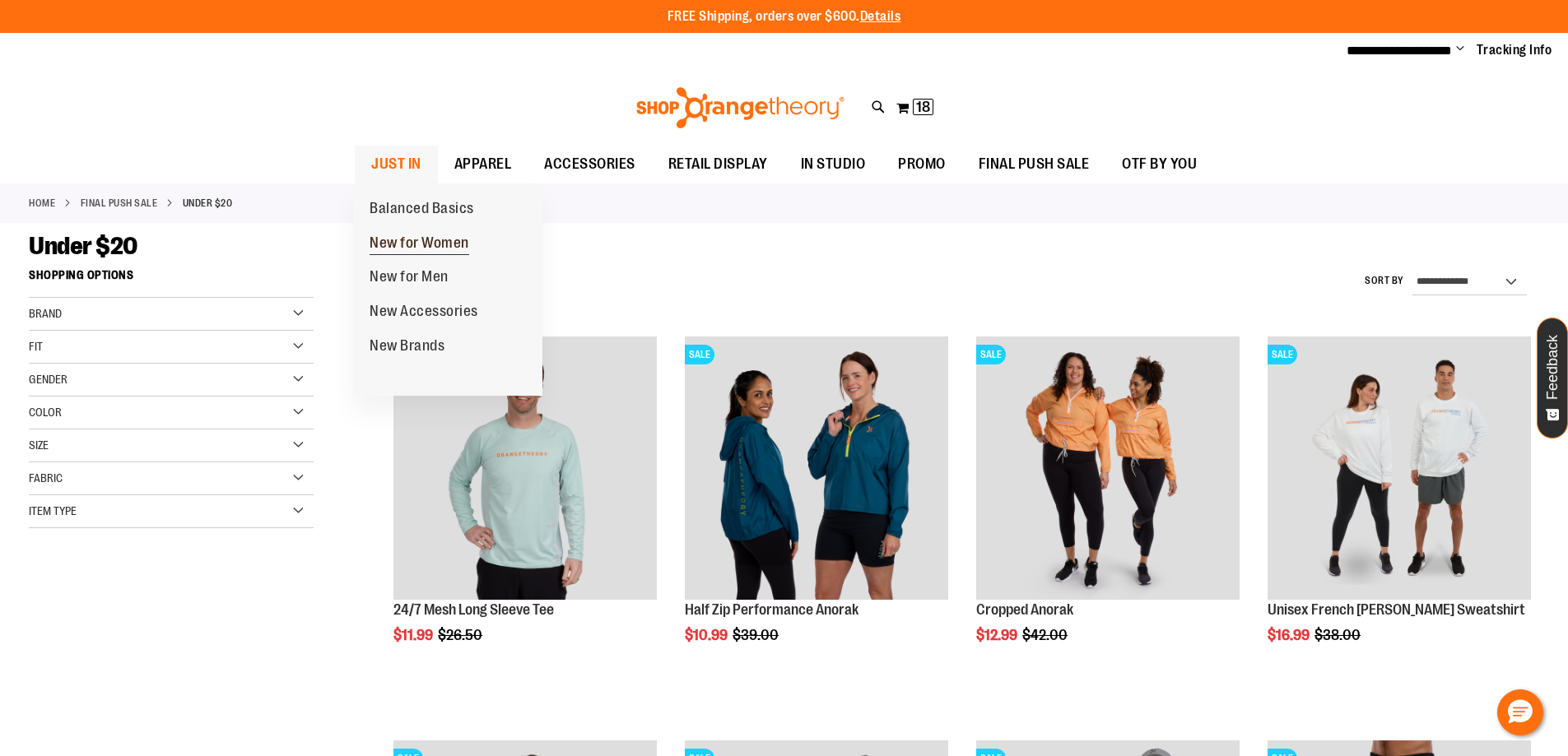
click at [397, 242] on span "New for Women" at bounding box center [419, 245] width 100 height 21
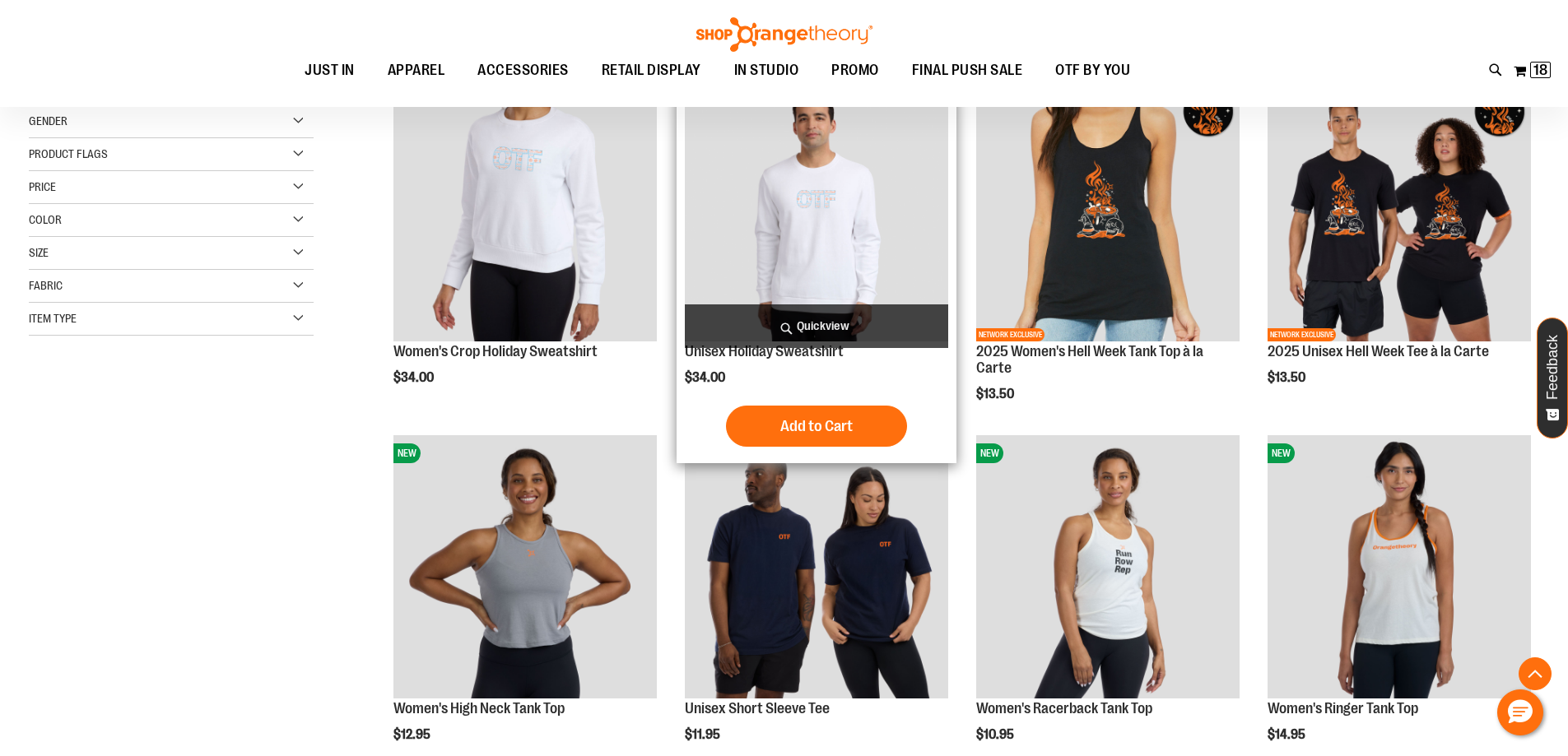
scroll to position [493, 0]
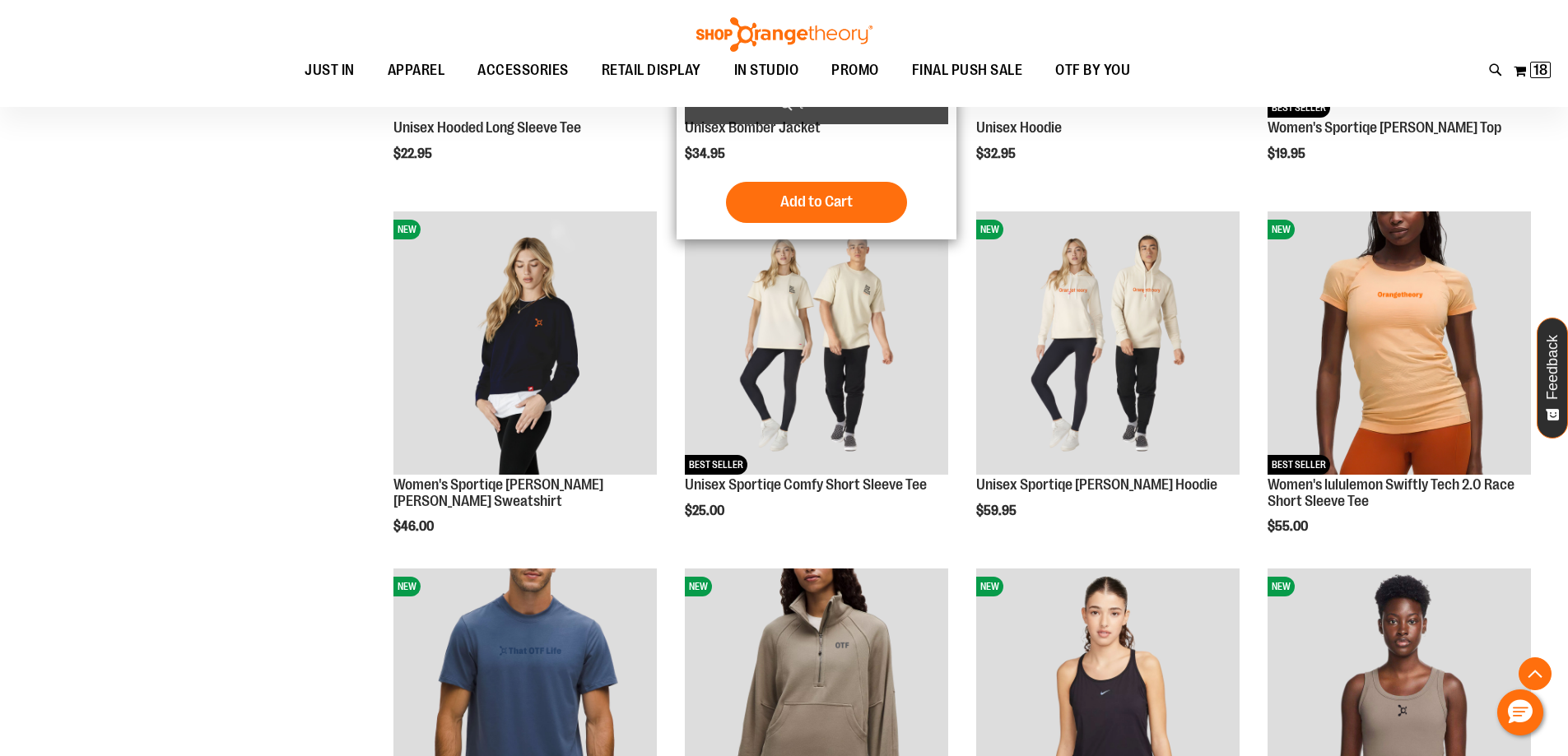
scroll to position [1645, 0]
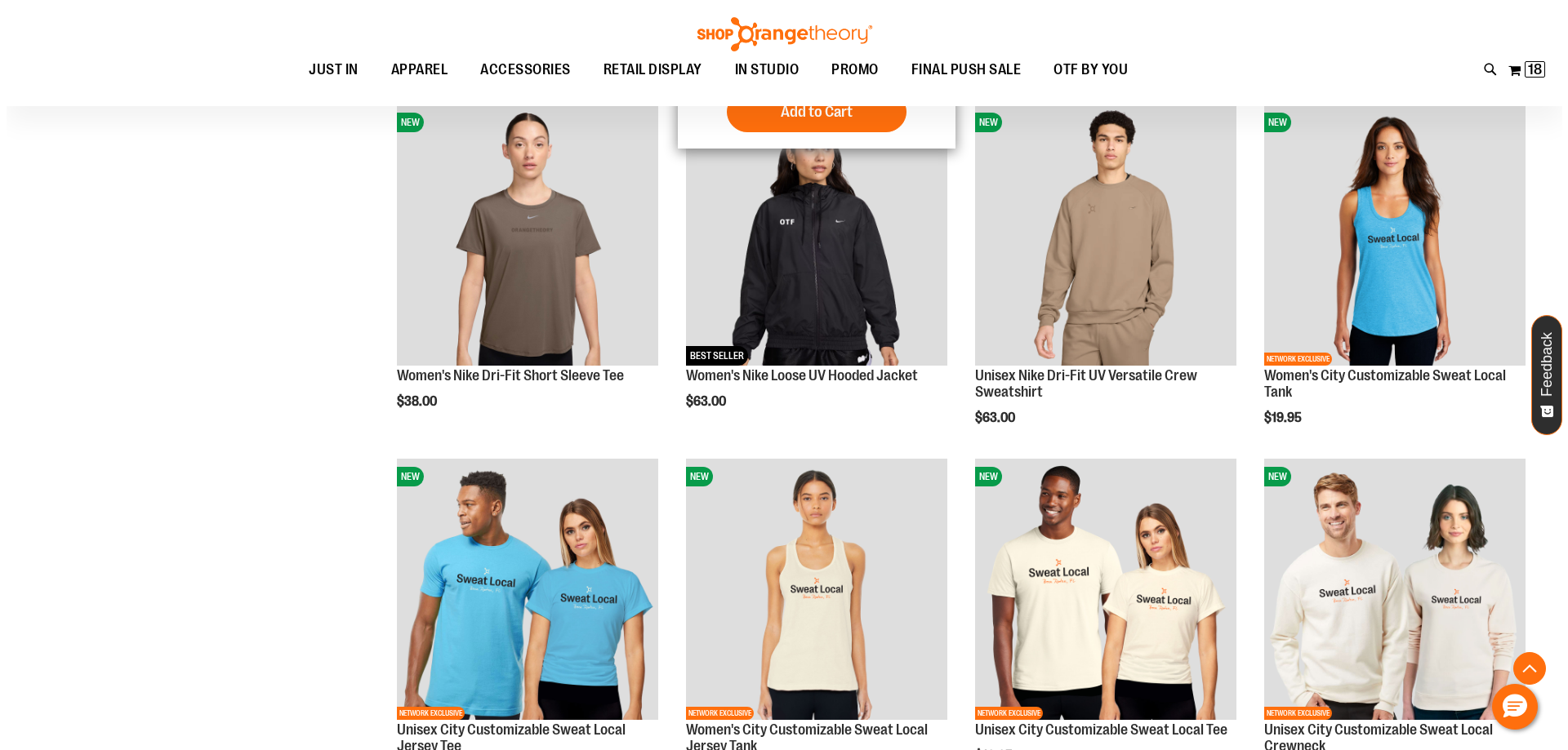
scroll to position [2367, 0]
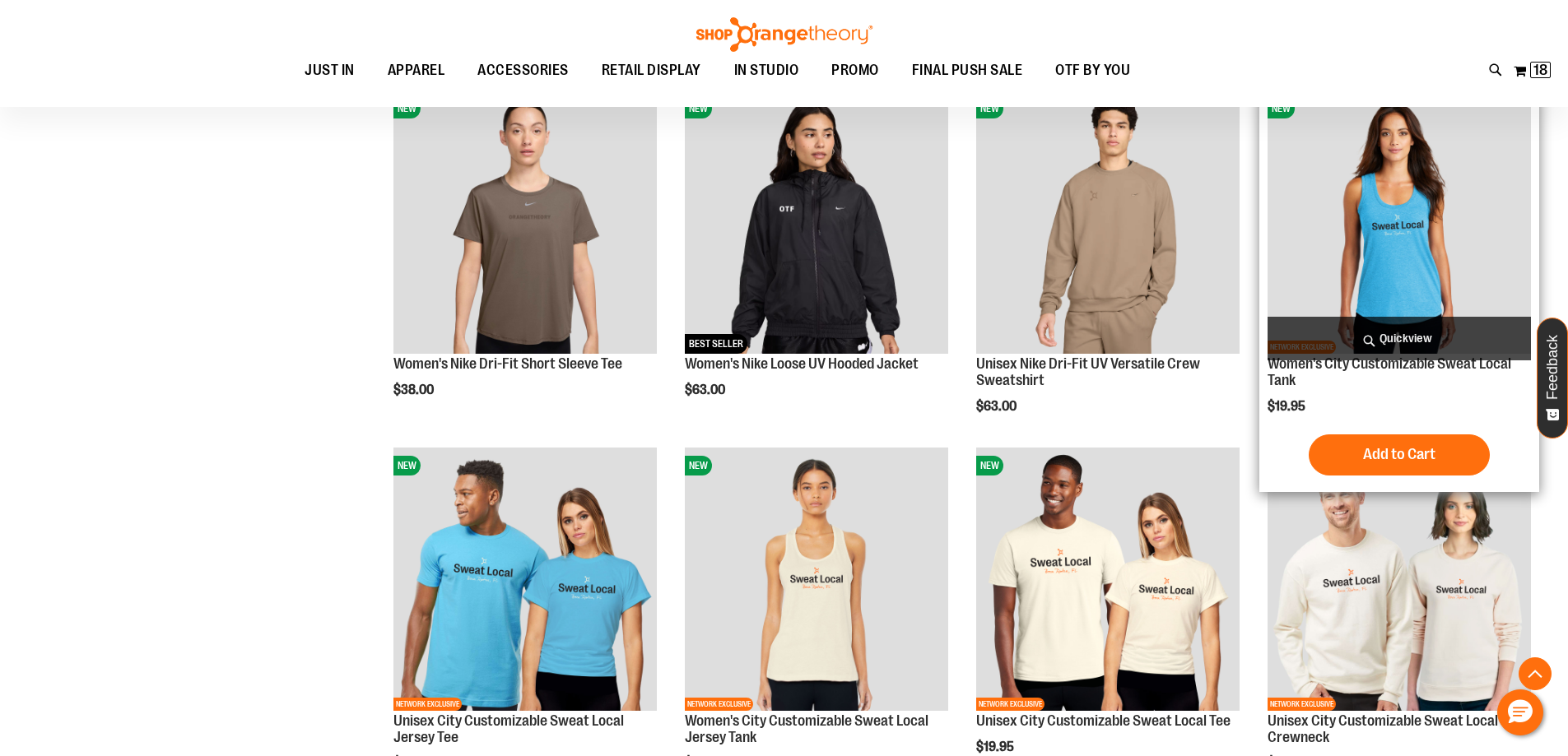
type input "**********"
click at [1361, 335] on span "Quickview" at bounding box center [1399, 339] width 263 height 44
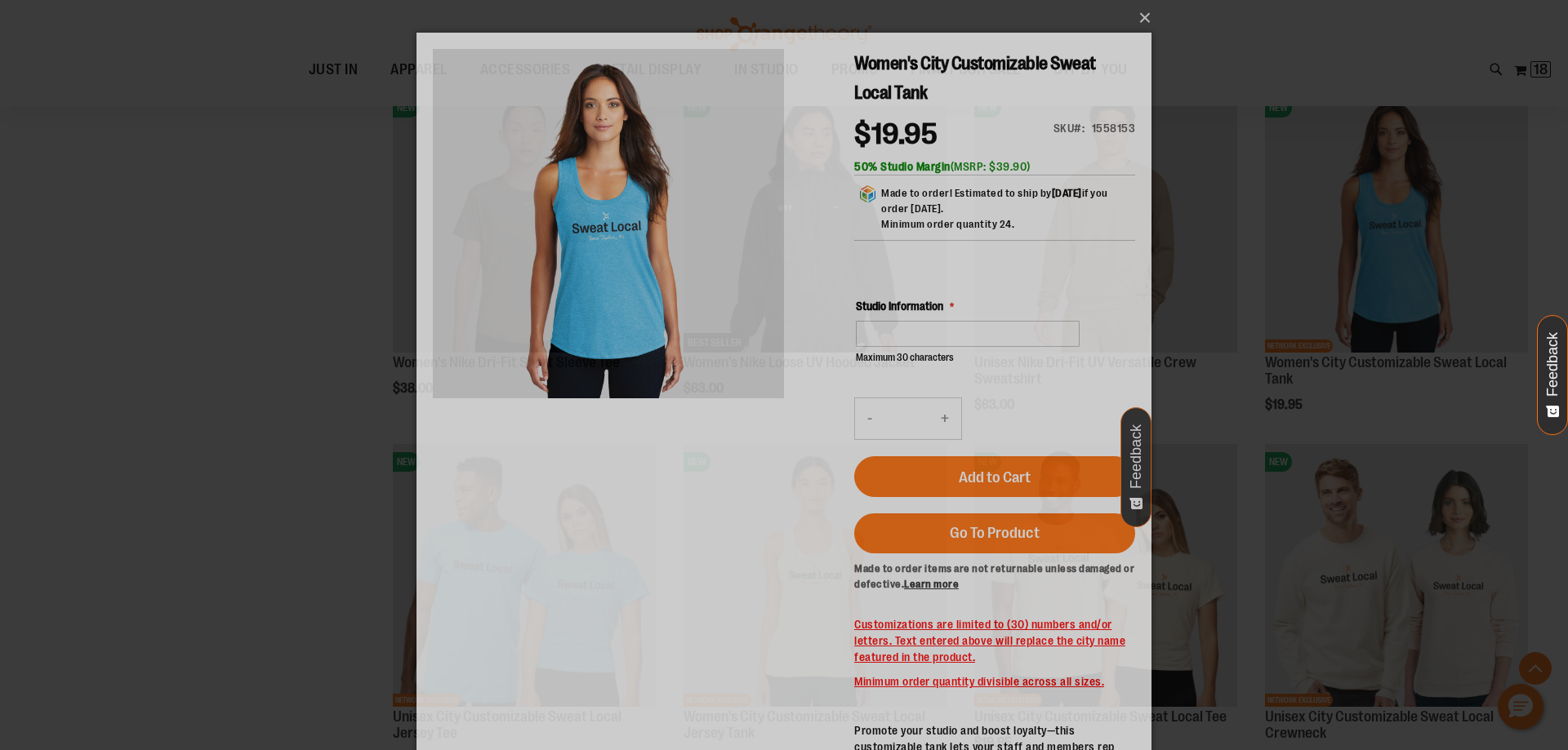
scroll to position [0, 0]
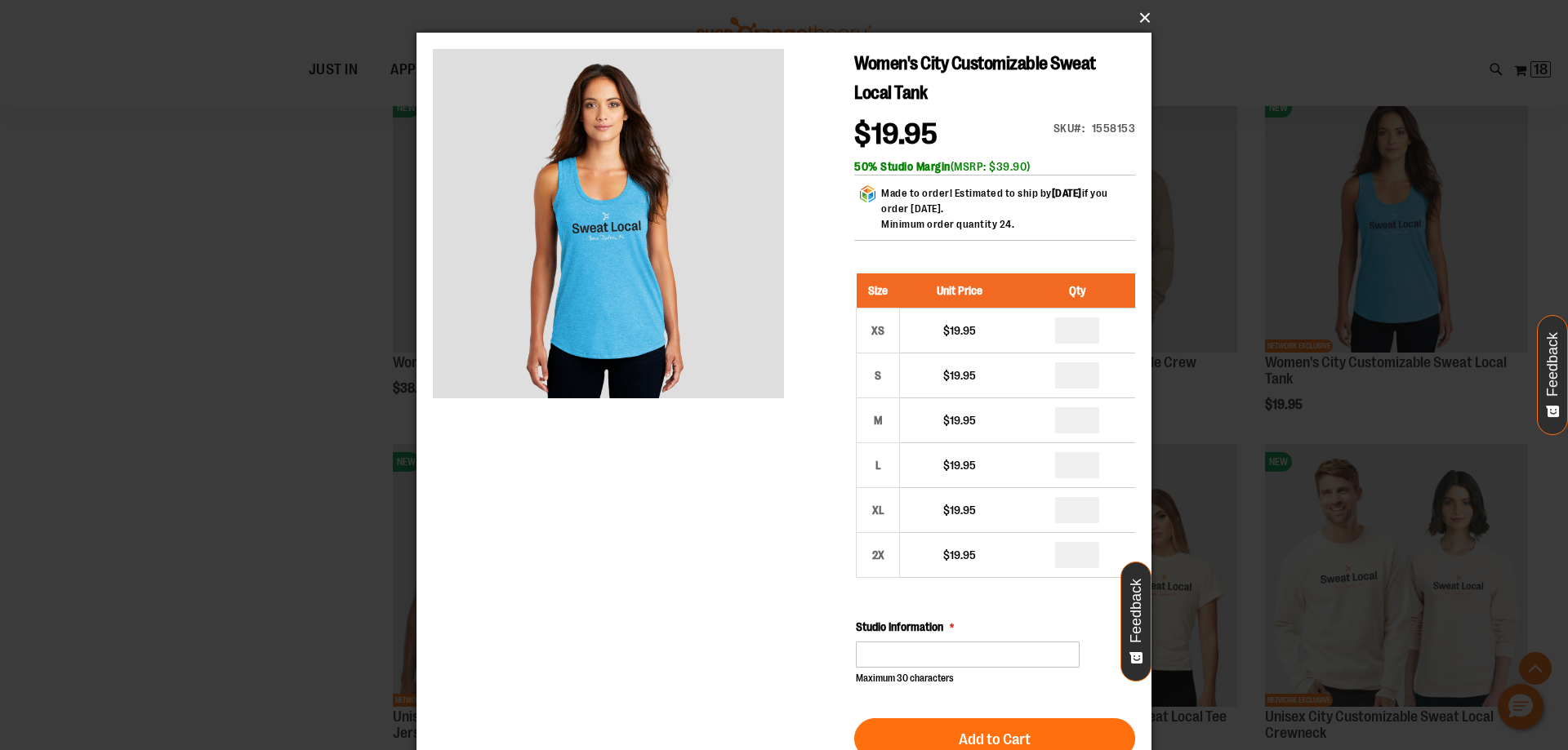
click at [1143, 22] on button "×" at bounding box center [789, 18] width 735 height 36
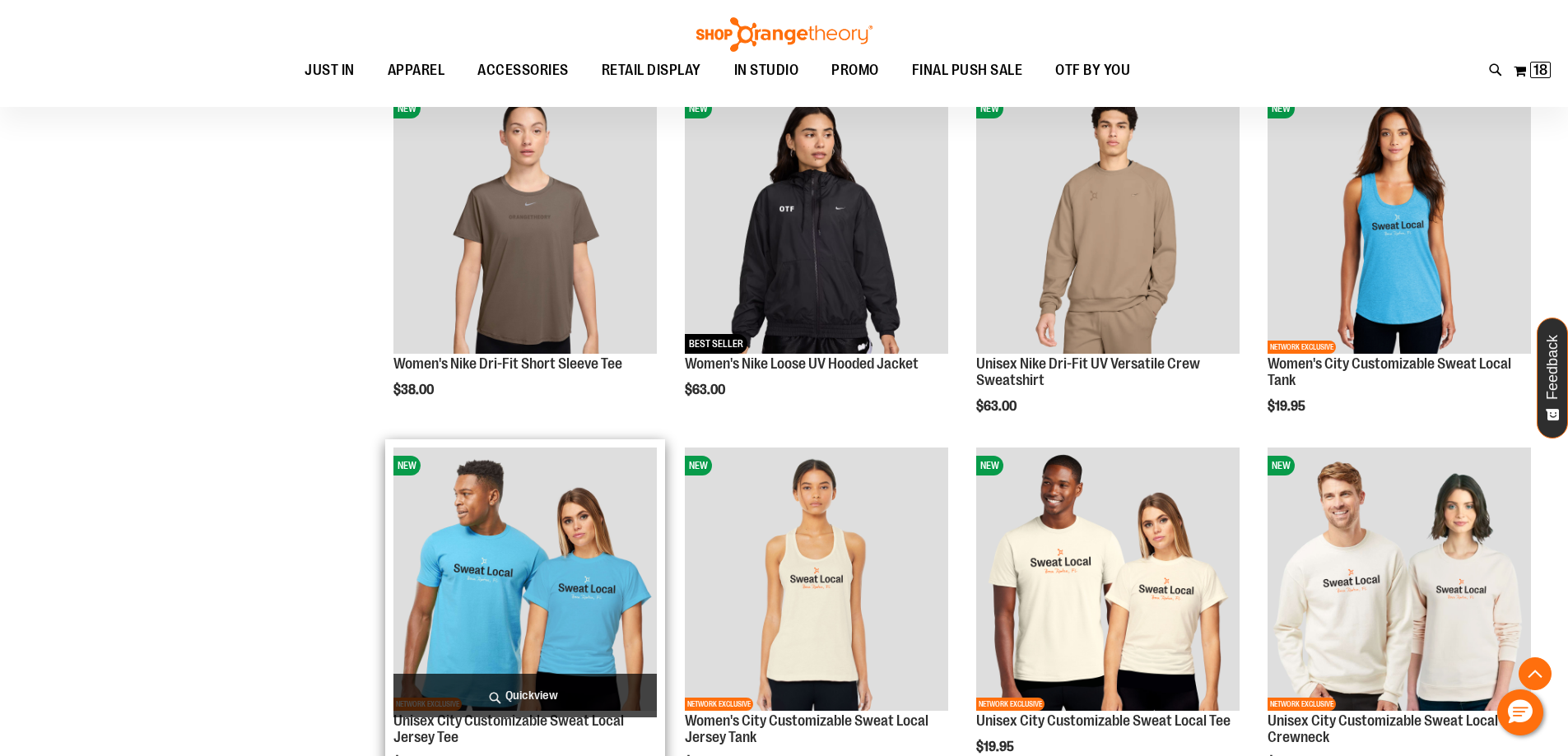
click at [510, 697] on span "Quickview" at bounding box center [525, 696] width 263 height 44
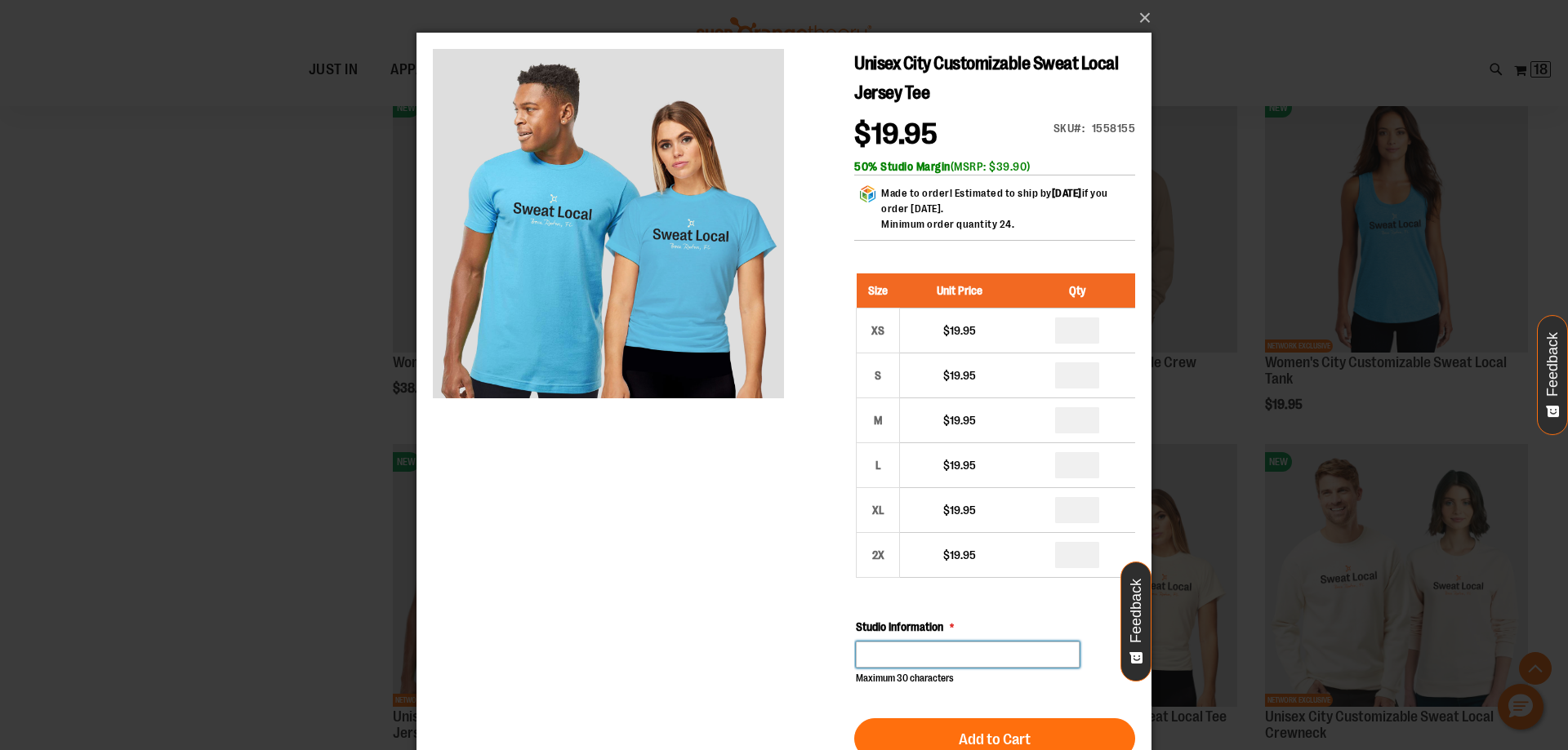
click at [922, 659] on input "Studio Information" at bounding box center [968, 655] width 224 height 26
type input "**********"
click at [798, 659] on div "Unisex City Customizable Sweat Local Jersey Tee $19.95 Only %1 left SKU 1558155…" at bounding box center [784, 622] width 702 height 1146
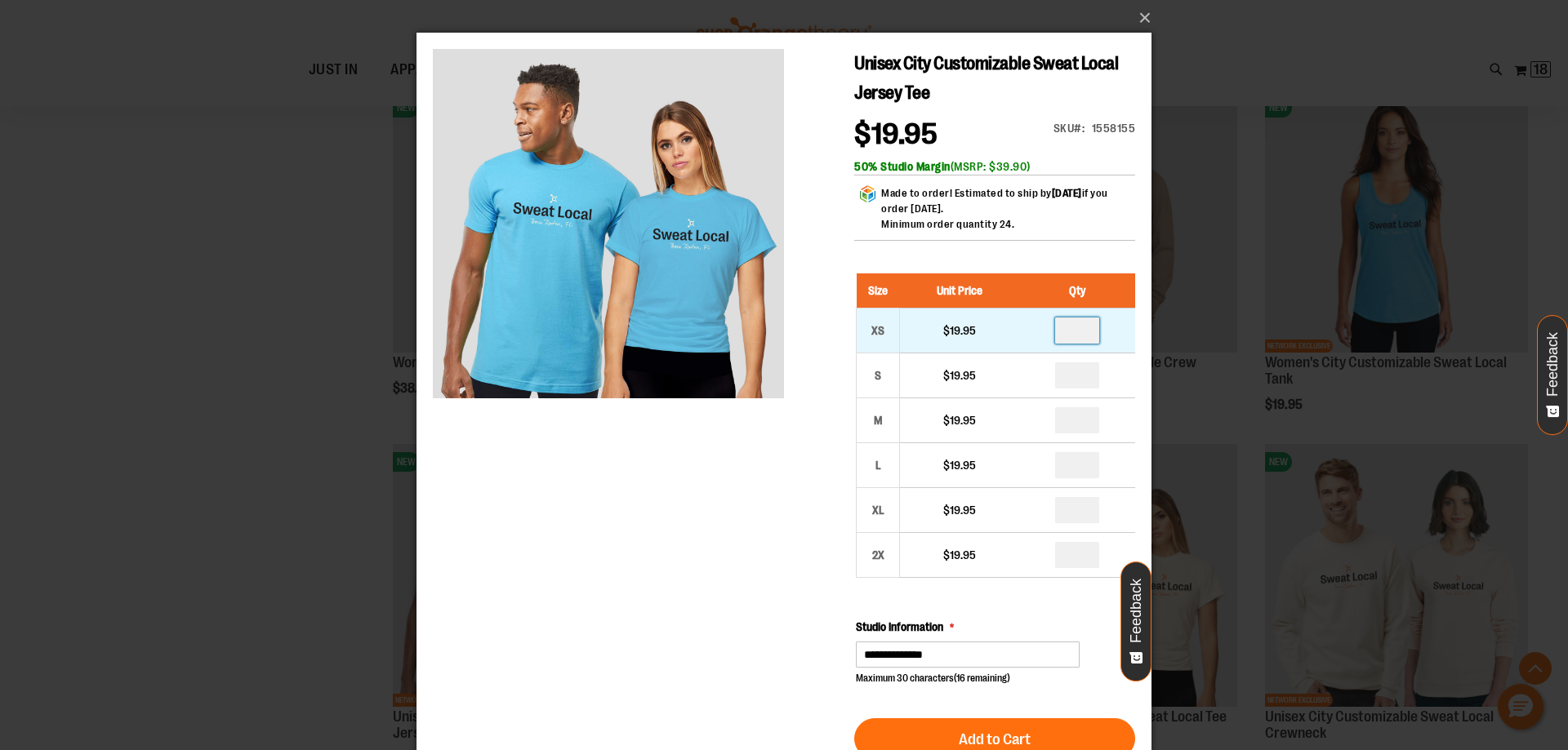
click at [1084, 331] on input "number" at bounding box center [1076, 330] width 44 height 26
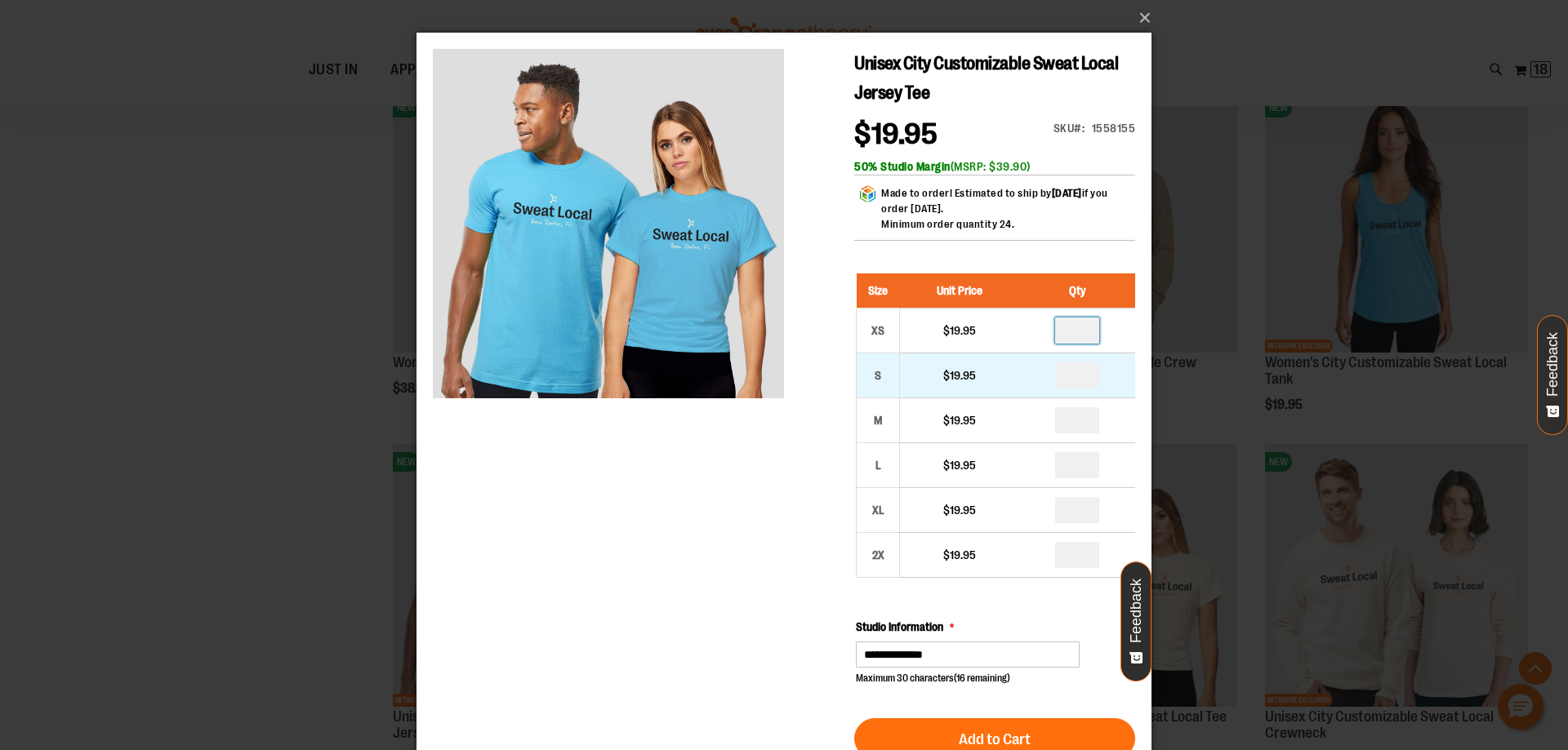
type input "*"
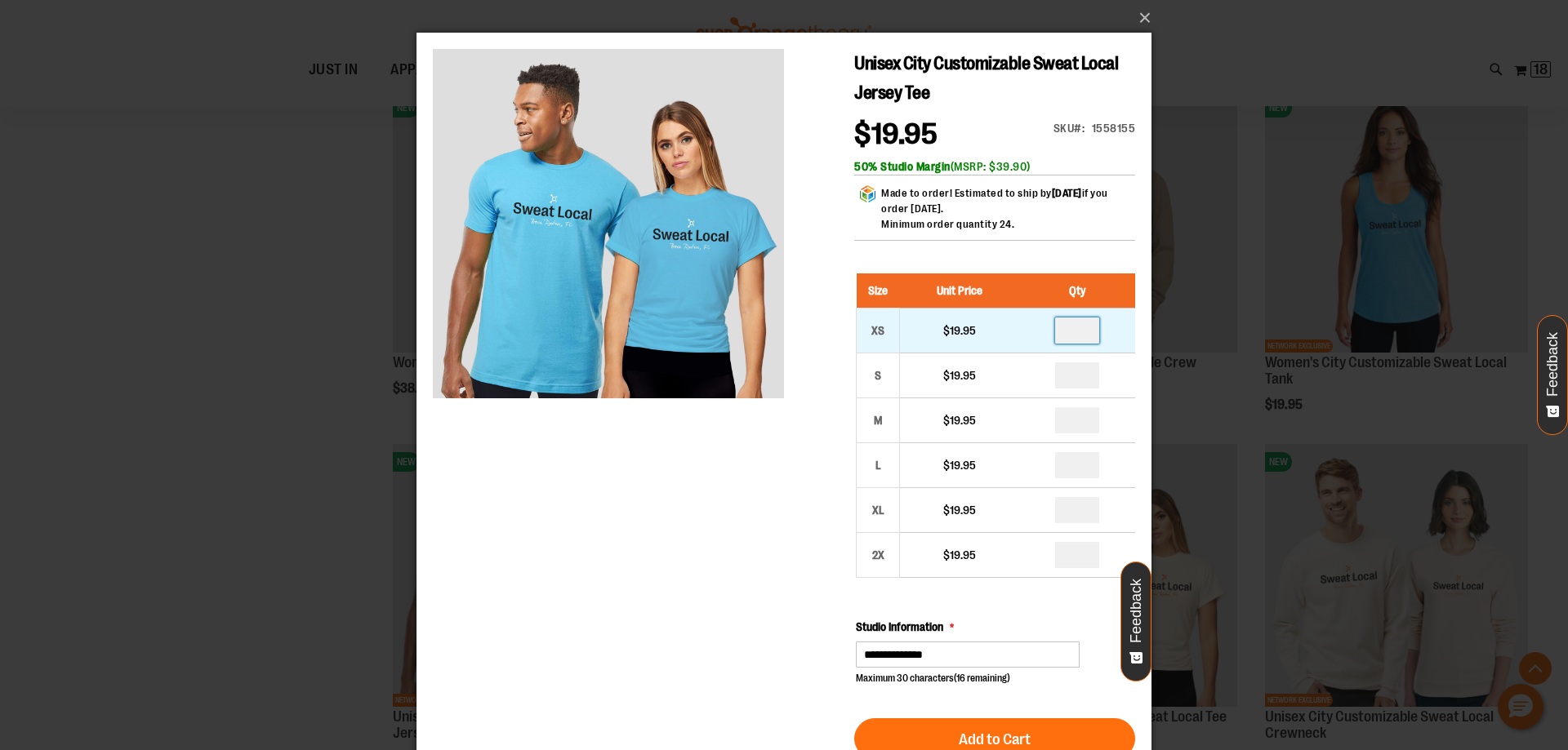
type input "*"
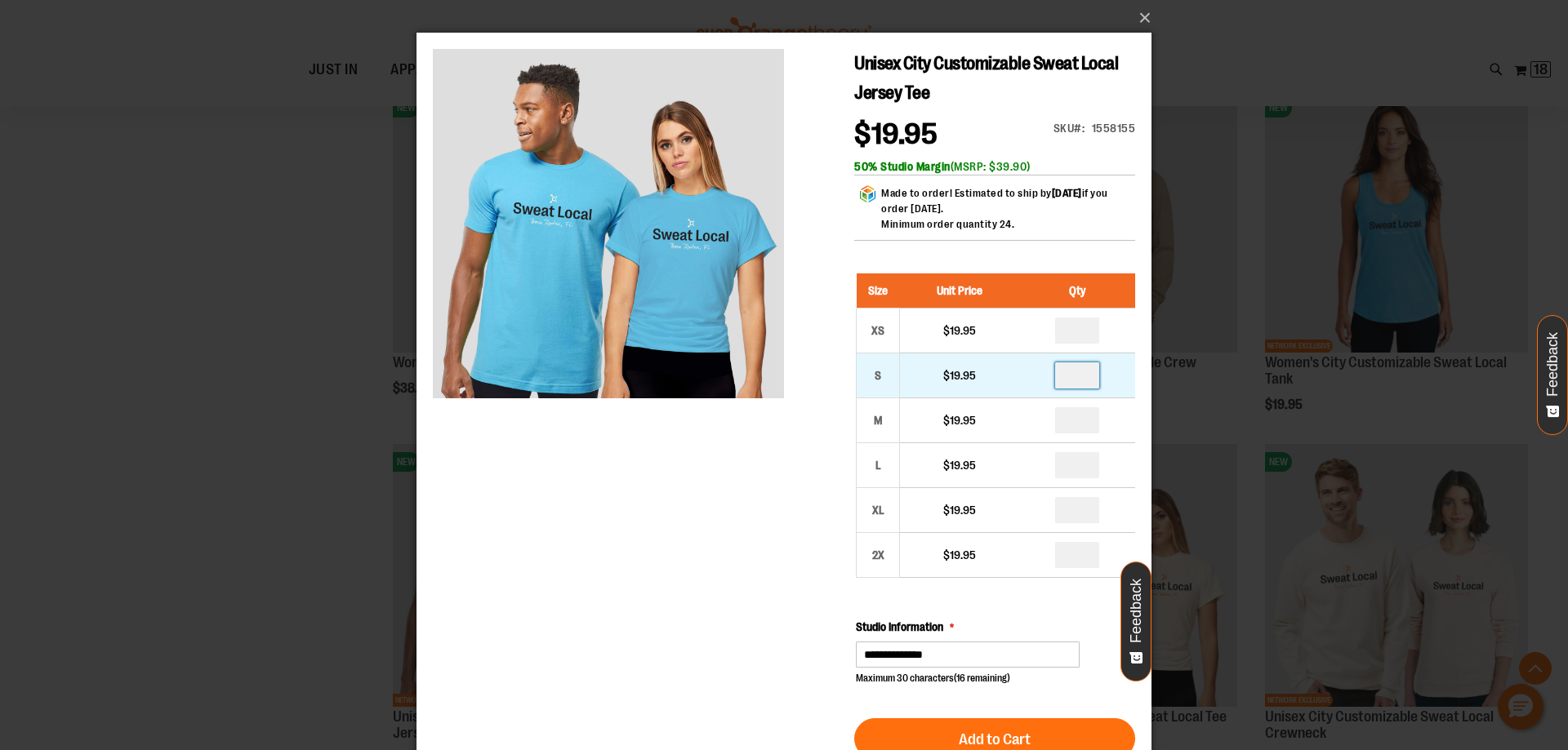
click at [1068, 373] on input "number" at bounding box center [1076, 375] width 44 height 26
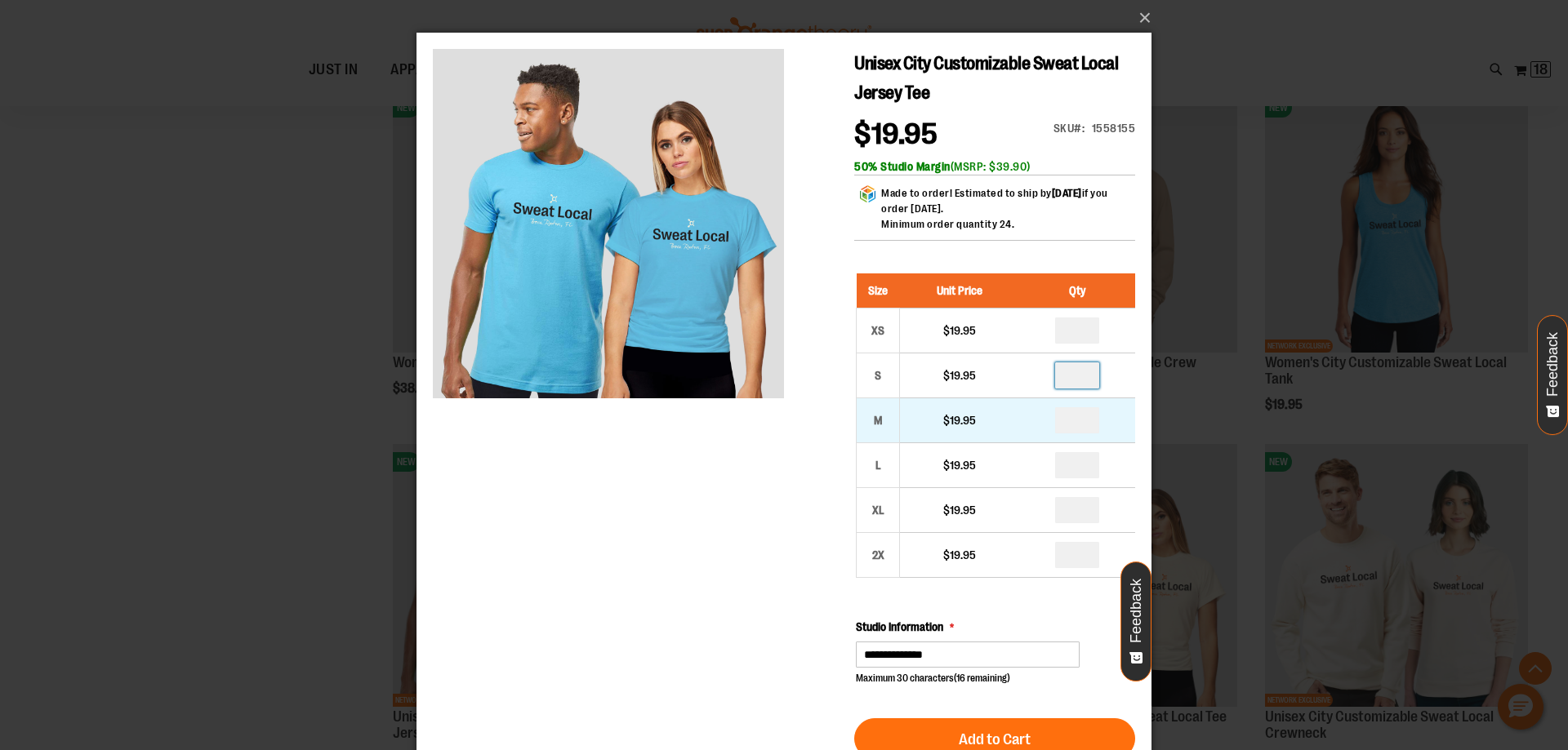
type input "*"
click at [1077, 419] on input "number" at bounding box center [1076, 420] width 44 height 26
type input "*"
click at [1078, 520] on input "number" at bounding box center [1076, 510] width 44 height 26
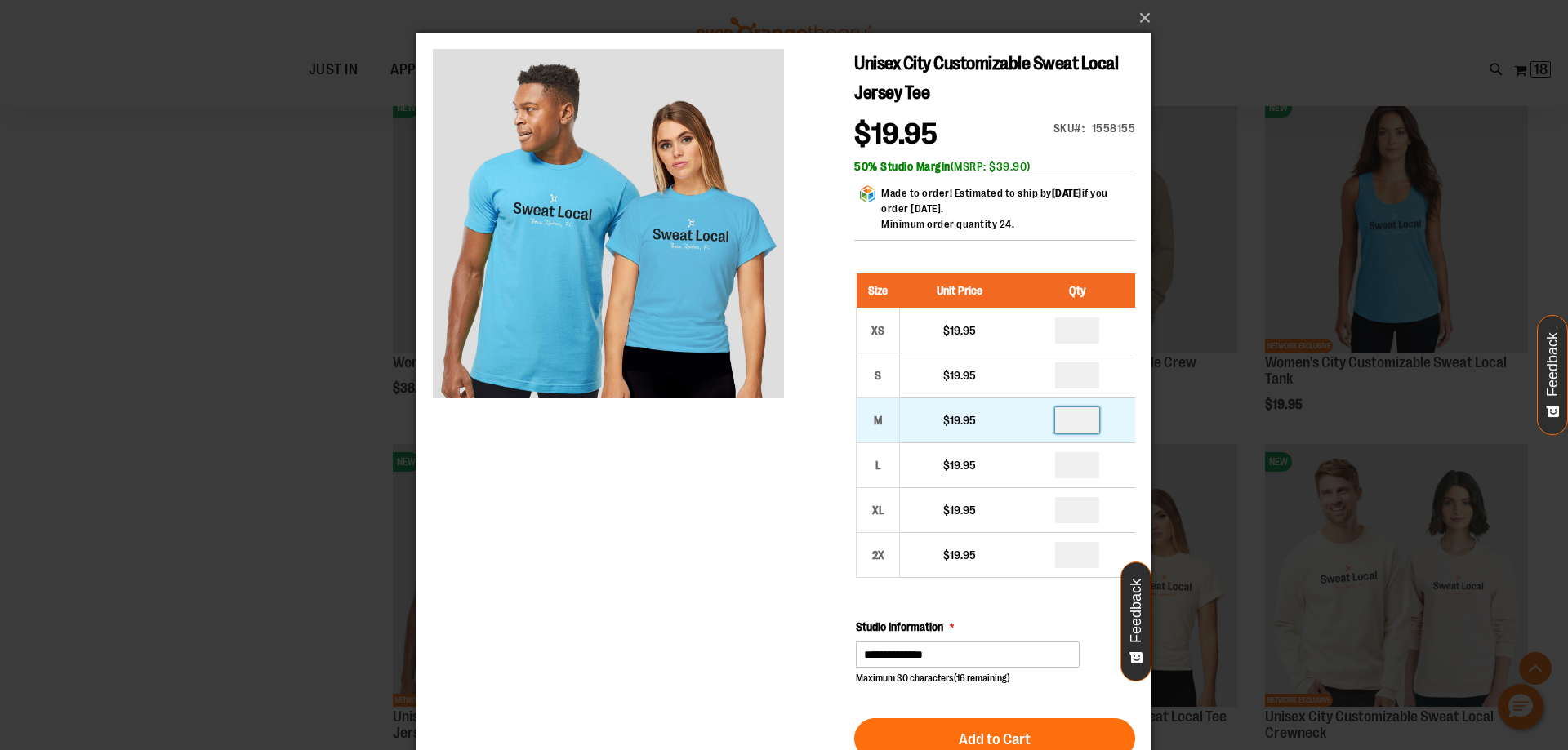
type input "*"
click at [1073, 416] on input "*" at bounding box center [1076, 420] width 44 height 26
type input "*"
click at [1144, 23] on button "×" at bounding box center [789, 18] width 735 height 36
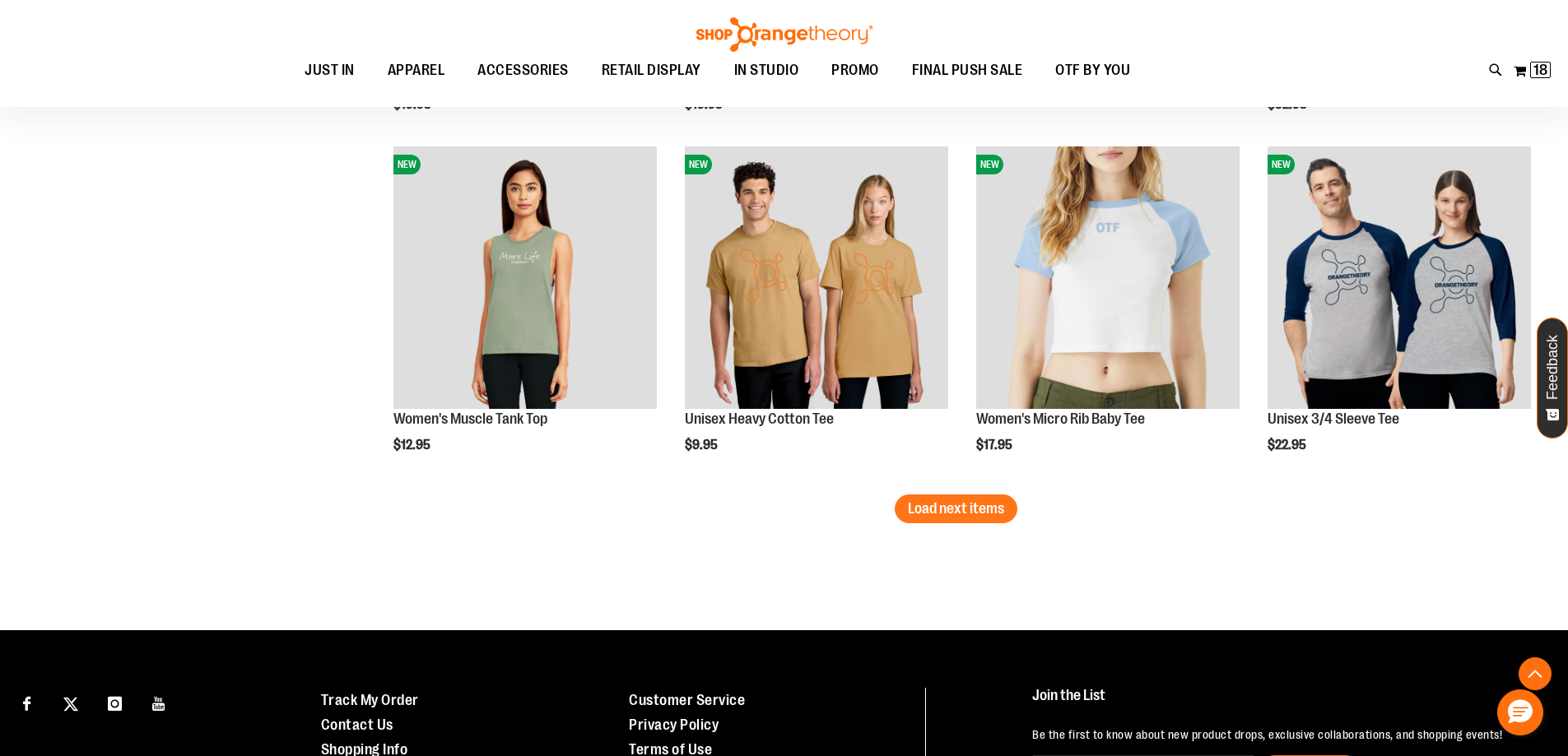
scroll to position [3209, 0]
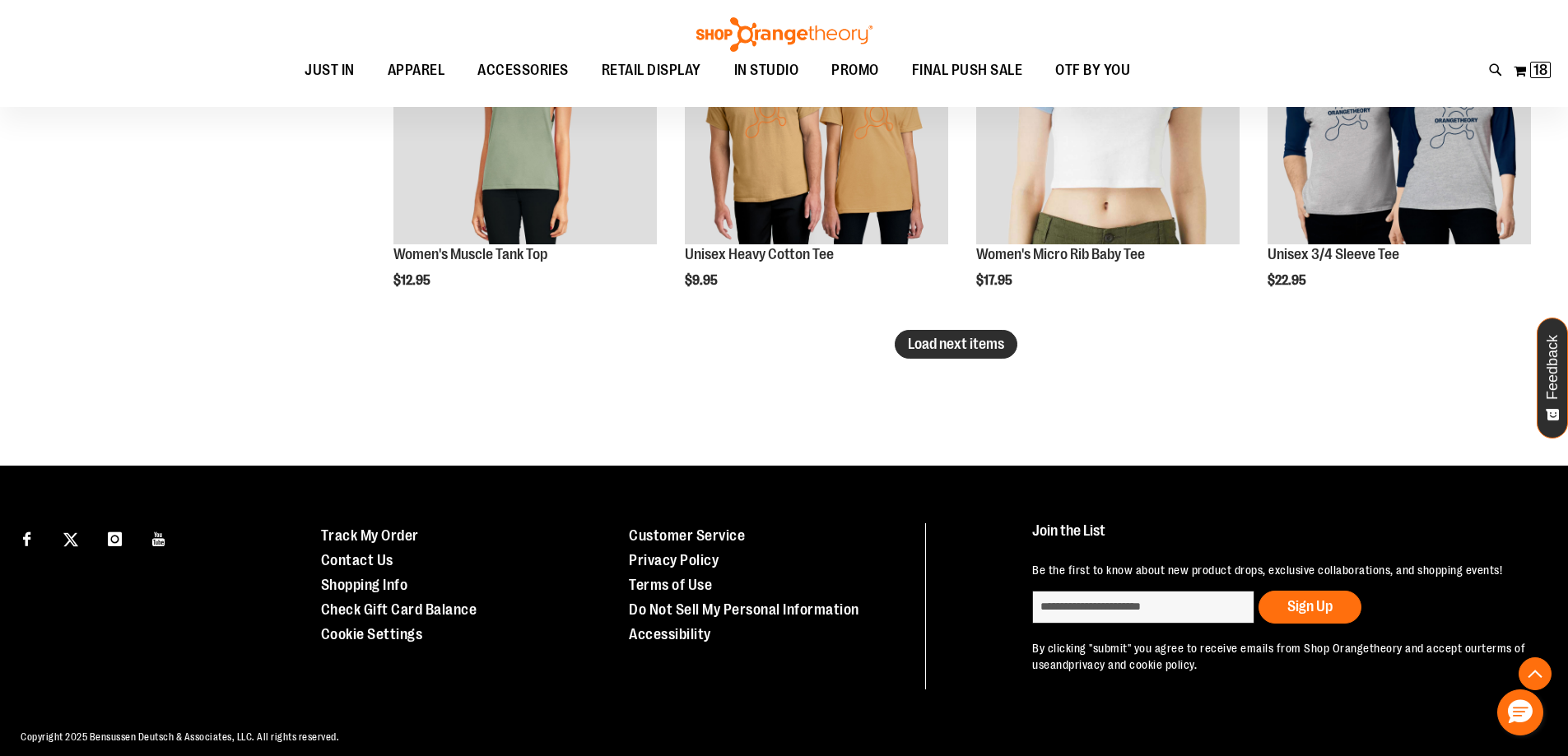
click at [980, 351] on span "Load next items" at bounding box center [955, 344] width 96 height 16
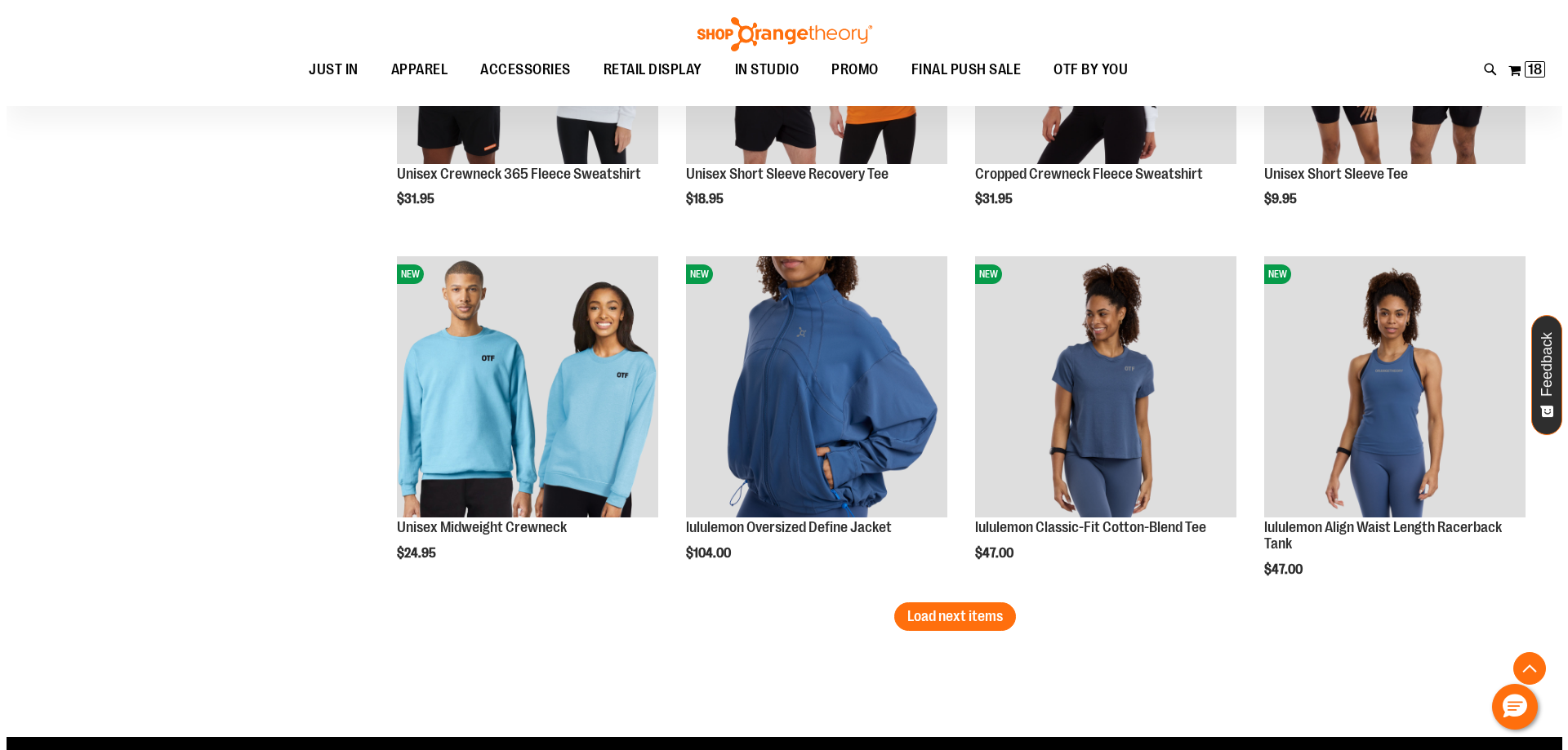
scroll to position [4000, 0]
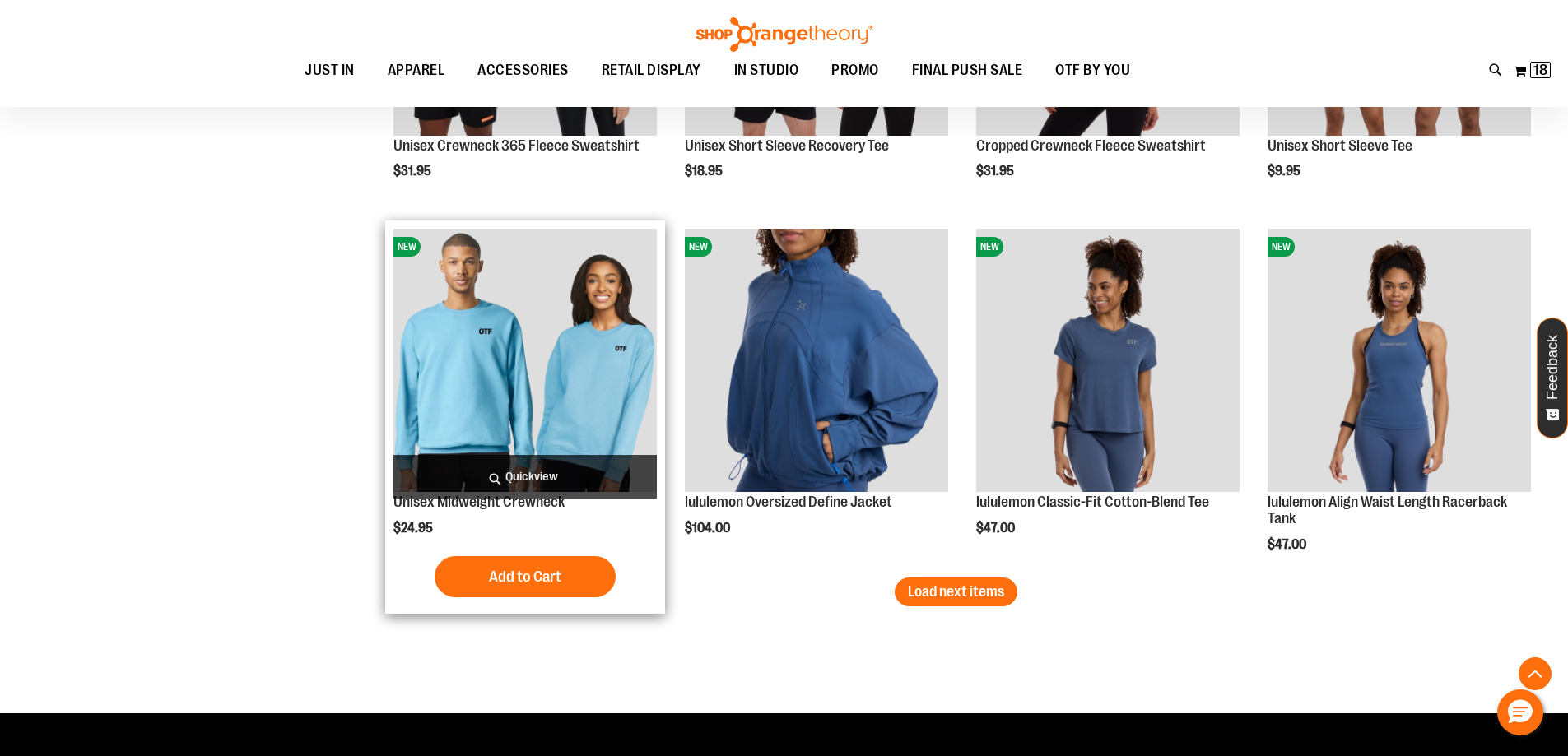
click at [549, 463] on span "Quickview" at bounding box center [525, 477] width 263 height 44
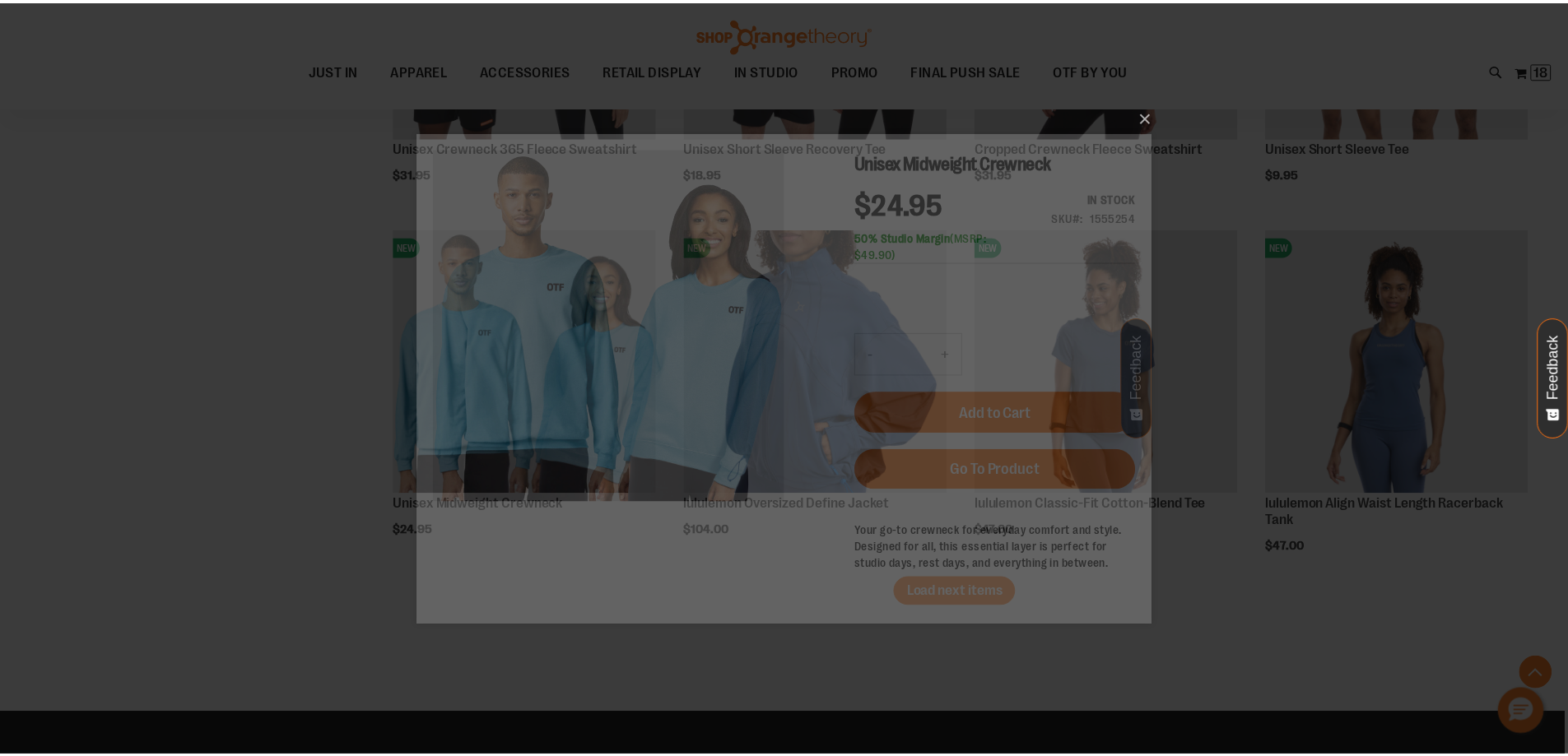
scroll to position [0, 0]
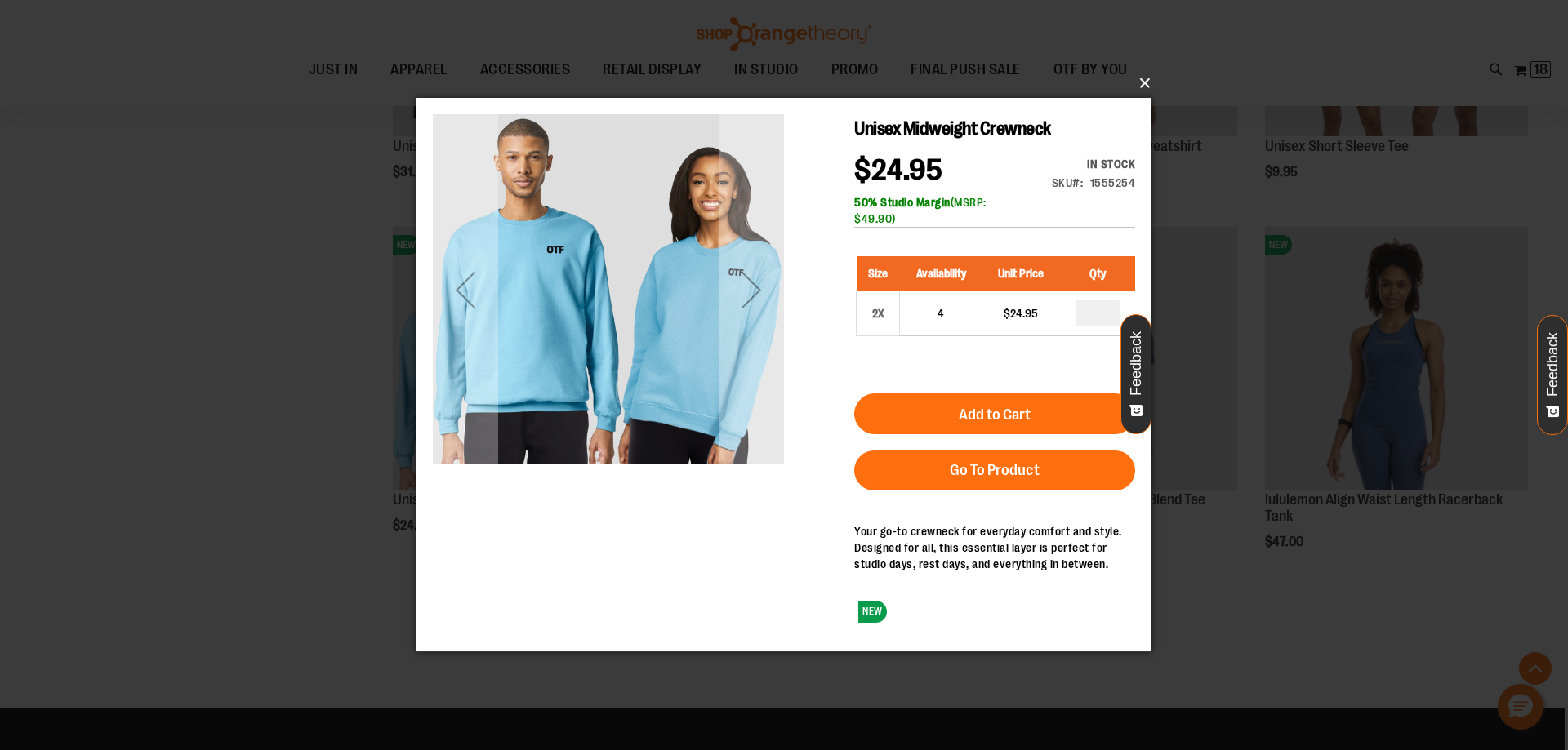
click at [1142, 82] on button "×" at bounding box center [789, 83] width 735 height 36
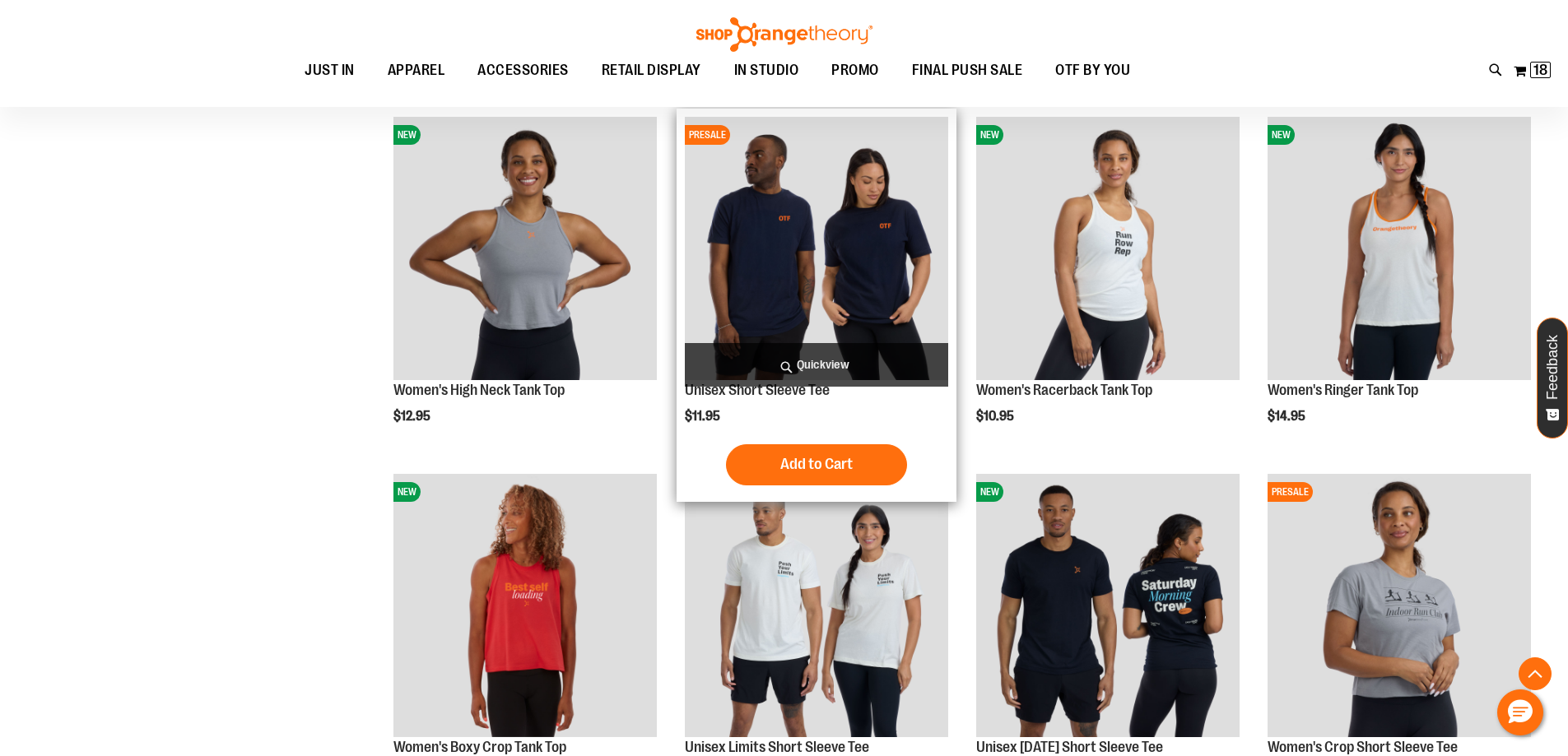
scroll to position [657, 0]
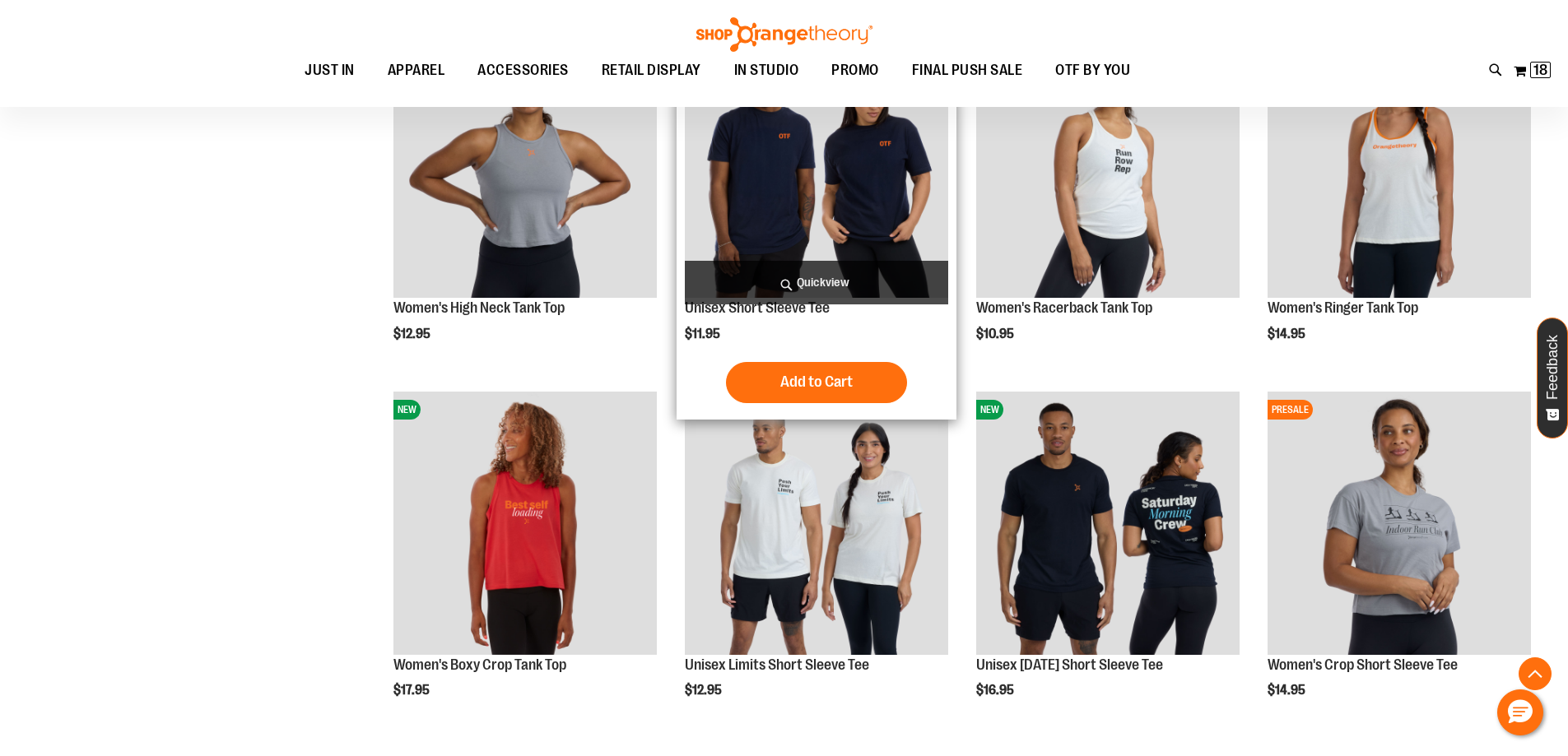
scroll to position [328, 0]
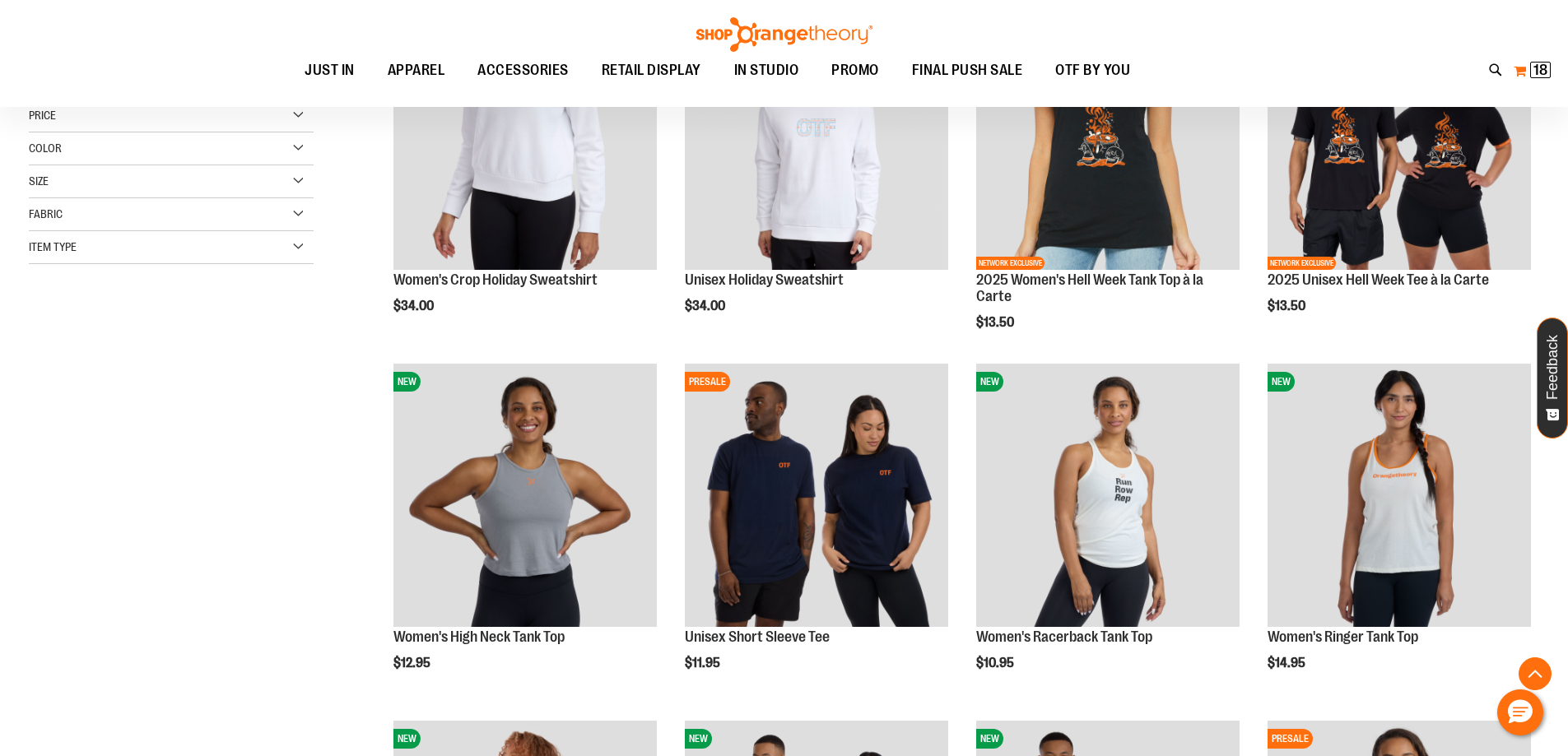
click at [1544, 77] on span "18" at bounding box center [1540, 70] width 14 height 16
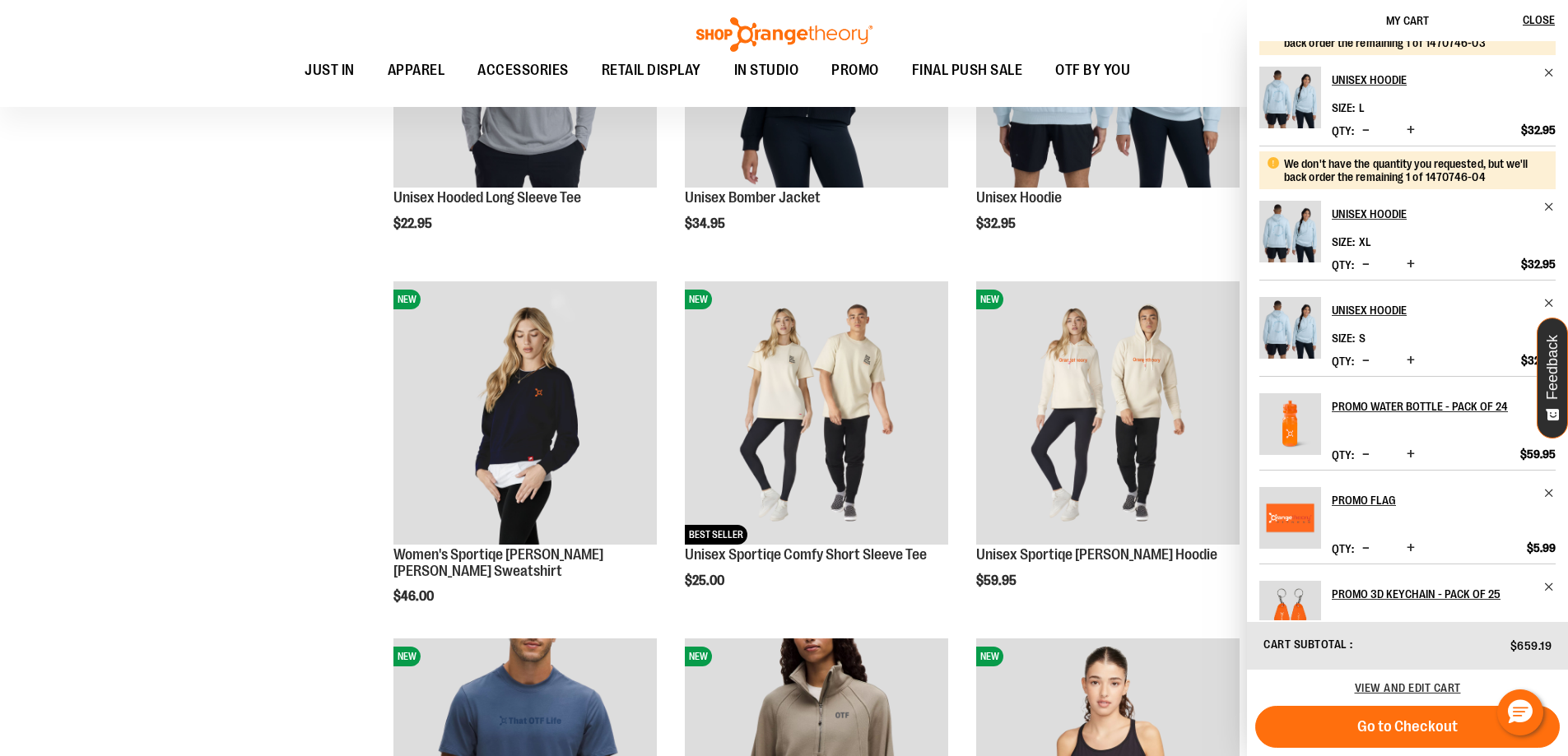
scroll to position [495, 0]
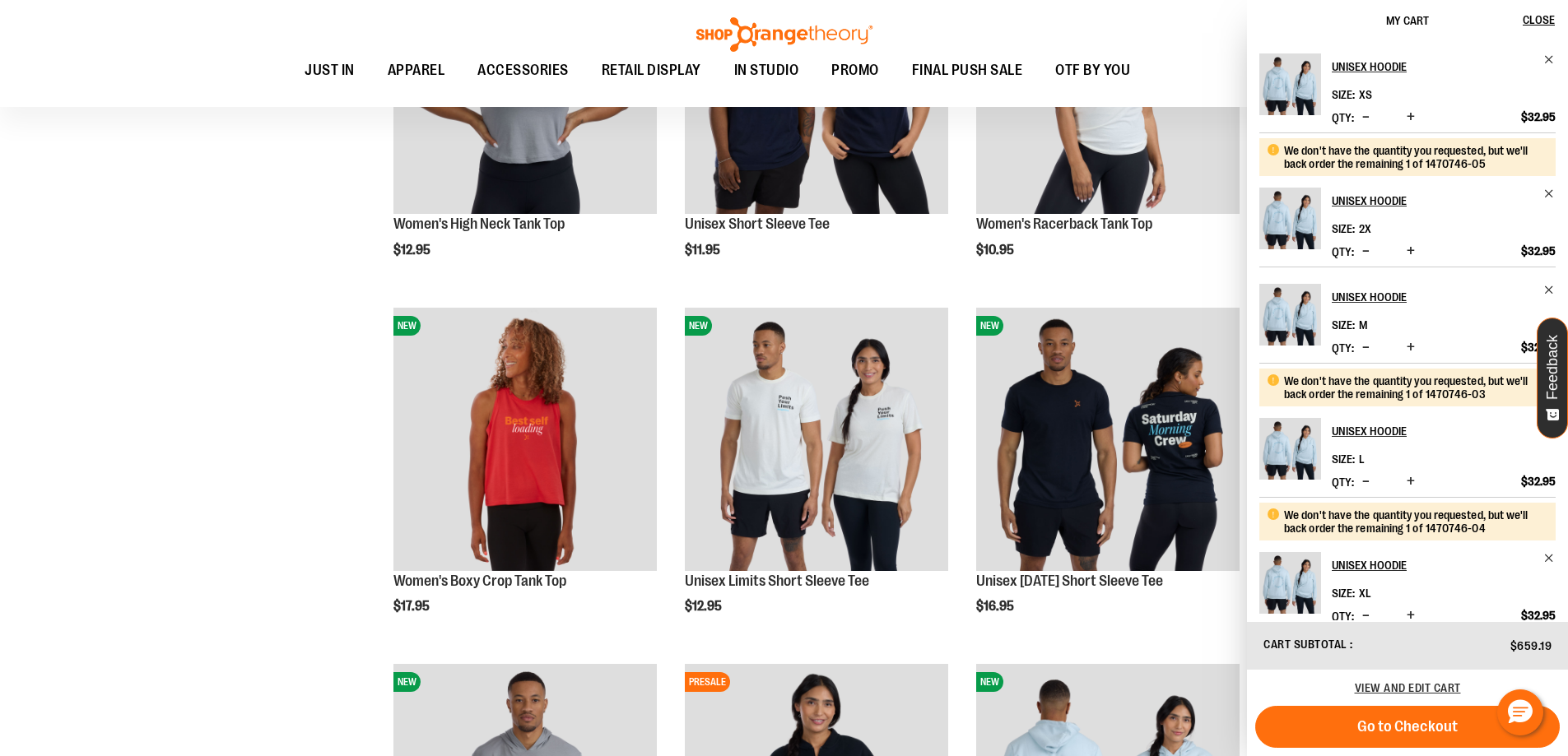
scroll to position [740, 0]
click at [1098, 16] on div "Toggle Nav Search Popular Suggestions Advanced Search" at bounding box center [784, 53] width 1568 height 107
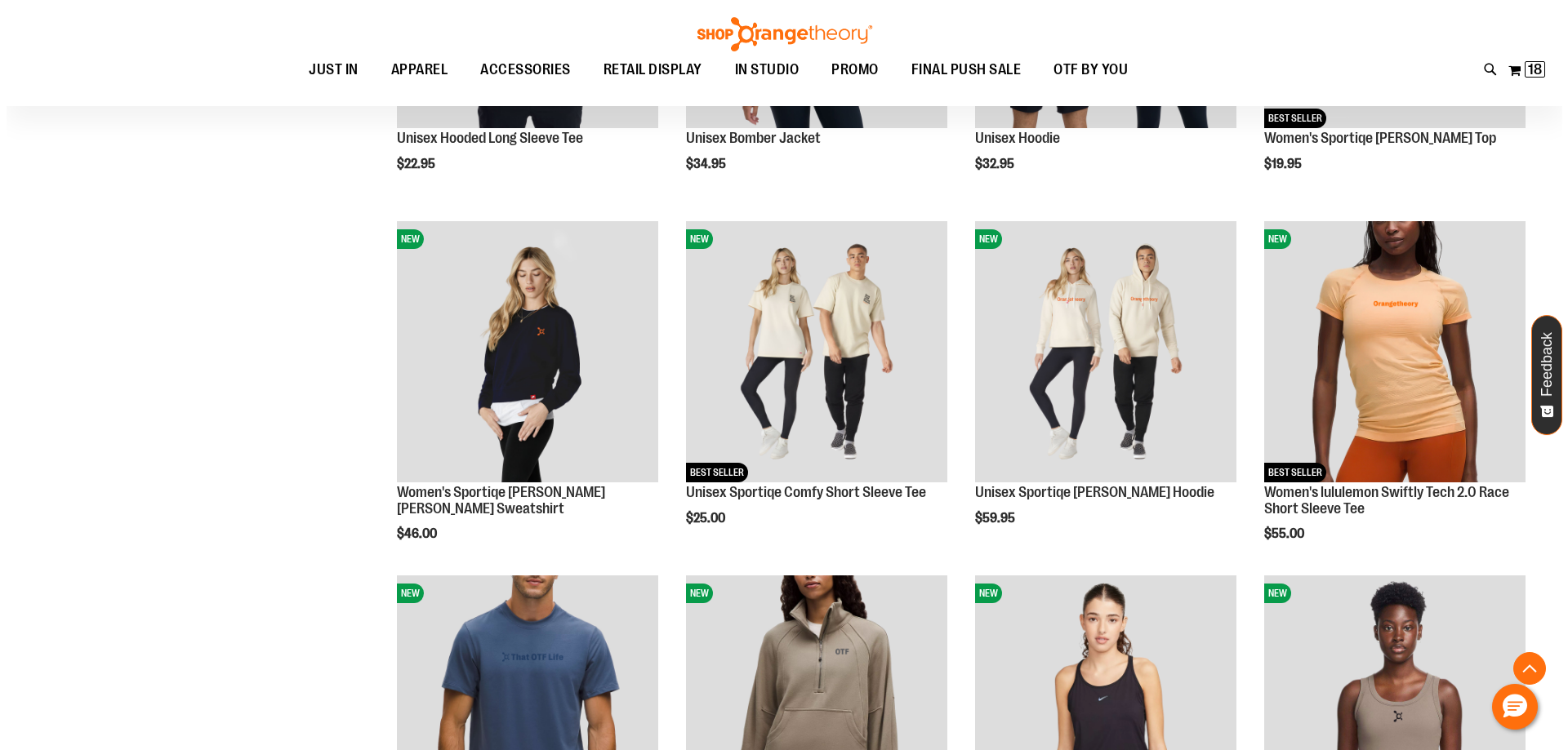
scroll to position [1552, 0]
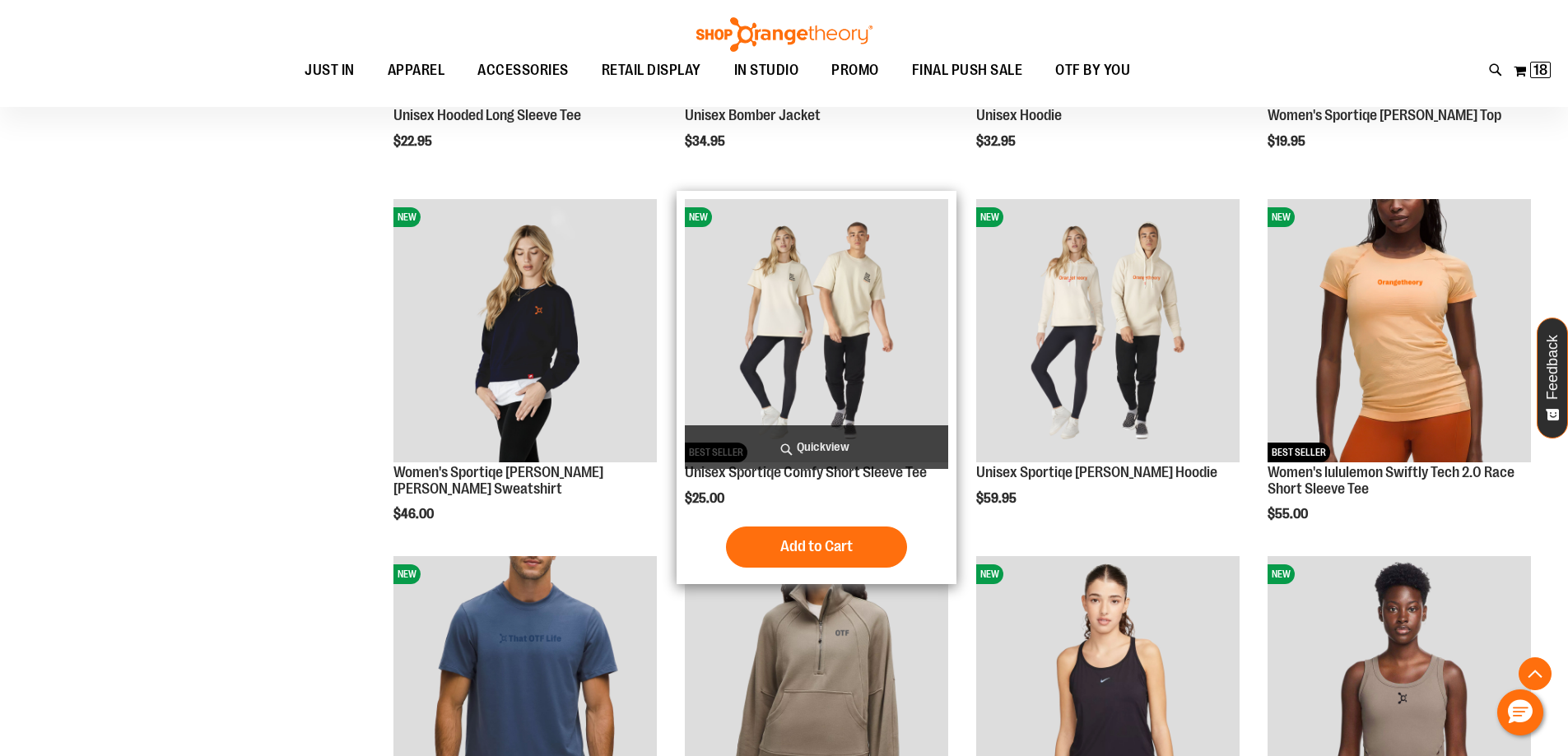
click at [834, 444] on span "Quickview" at bounding box center [816, 447] width 263 height 44
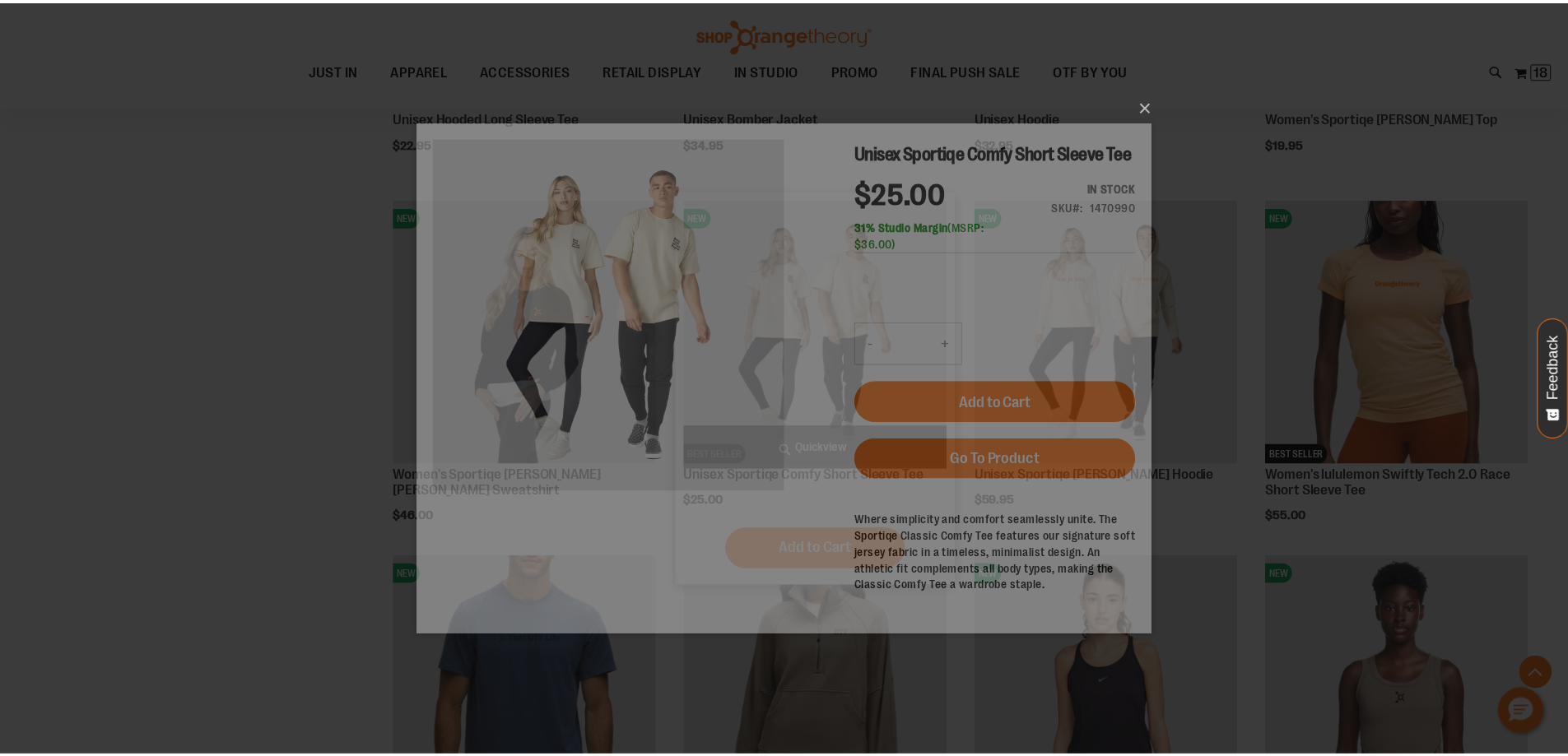
scroll to position [0, 0]
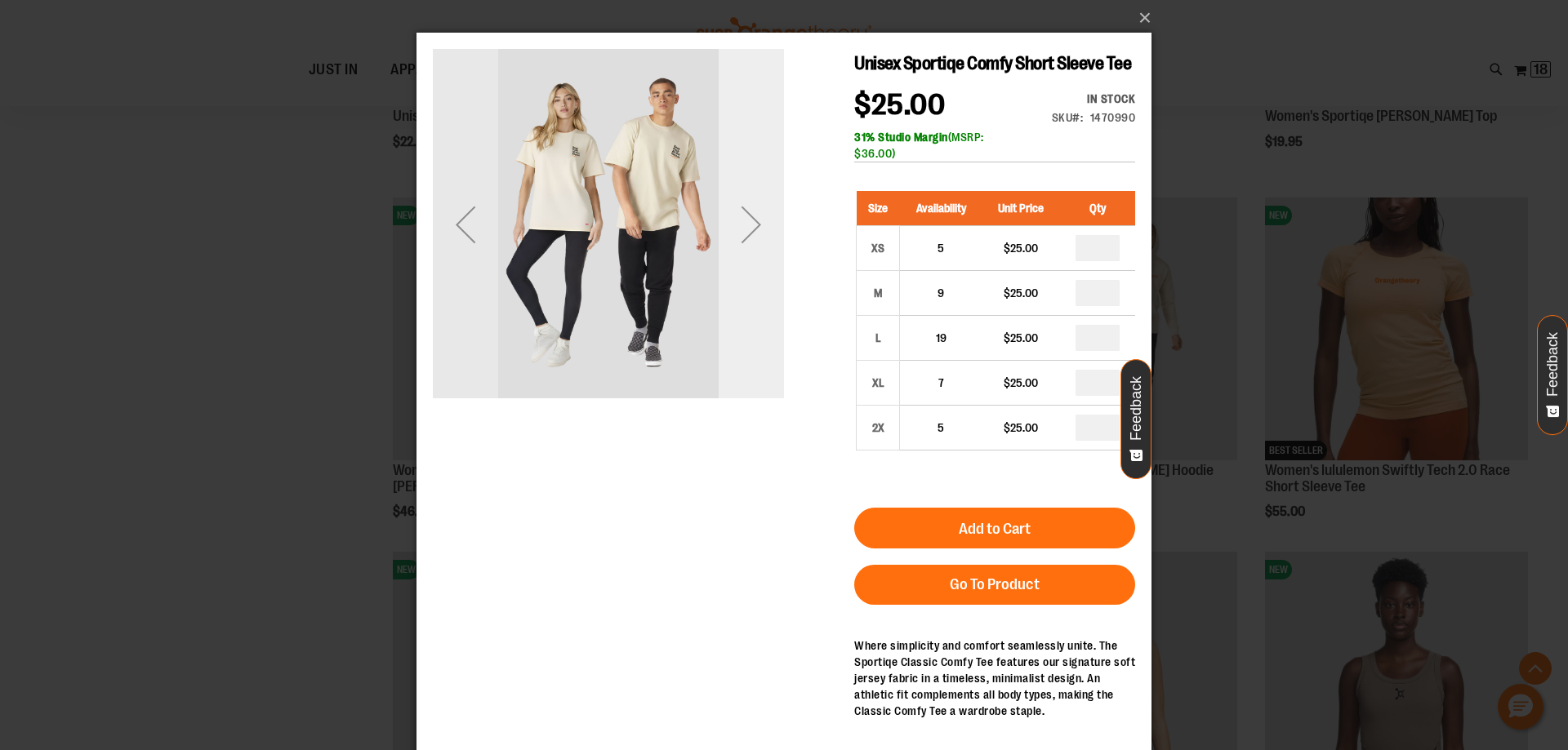
click at [747, 225] on div "Next" at bounding box center [751, 225] width 65 height 65
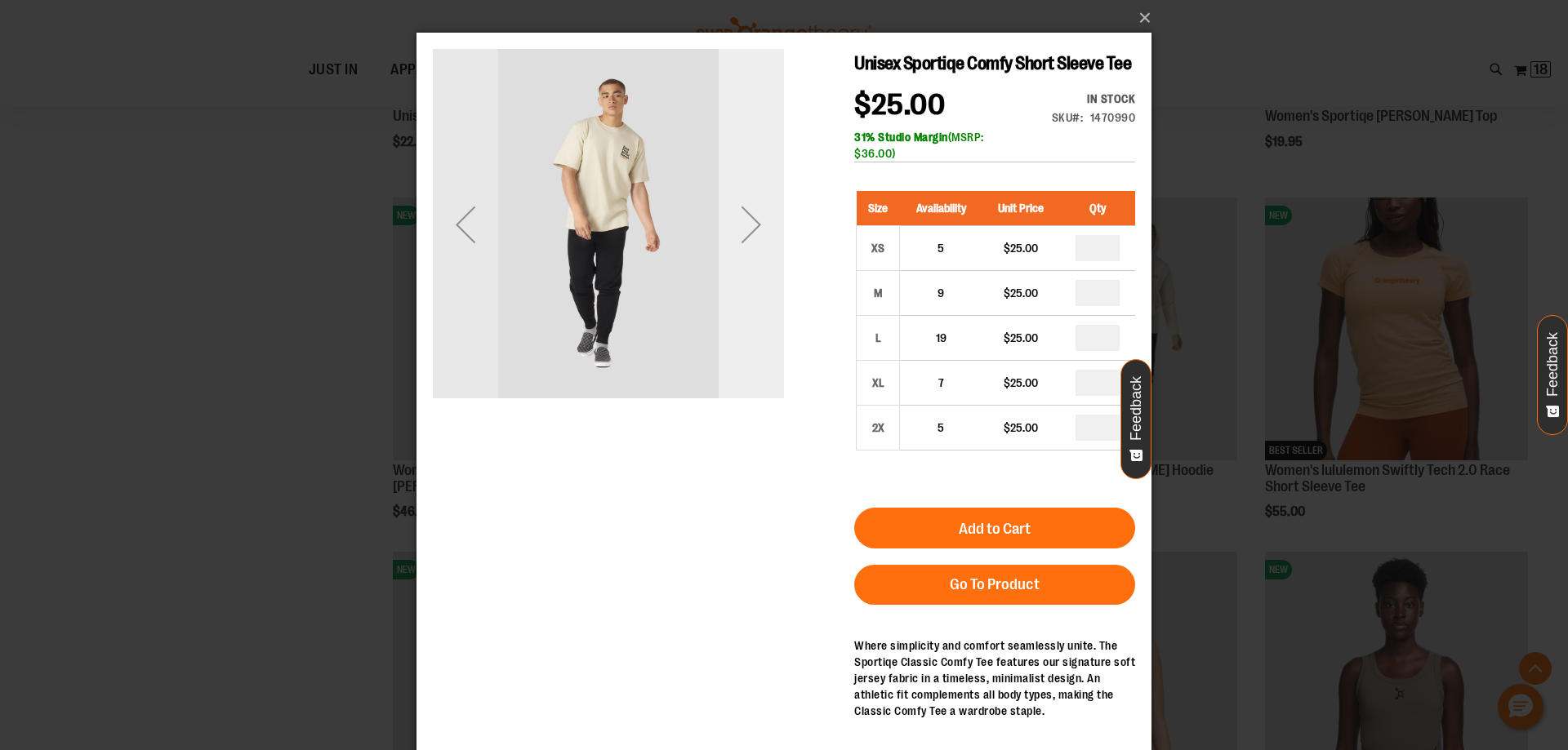
click at [747, 225] on div "Next" at bounding box center [751, 225] width 65 height 65
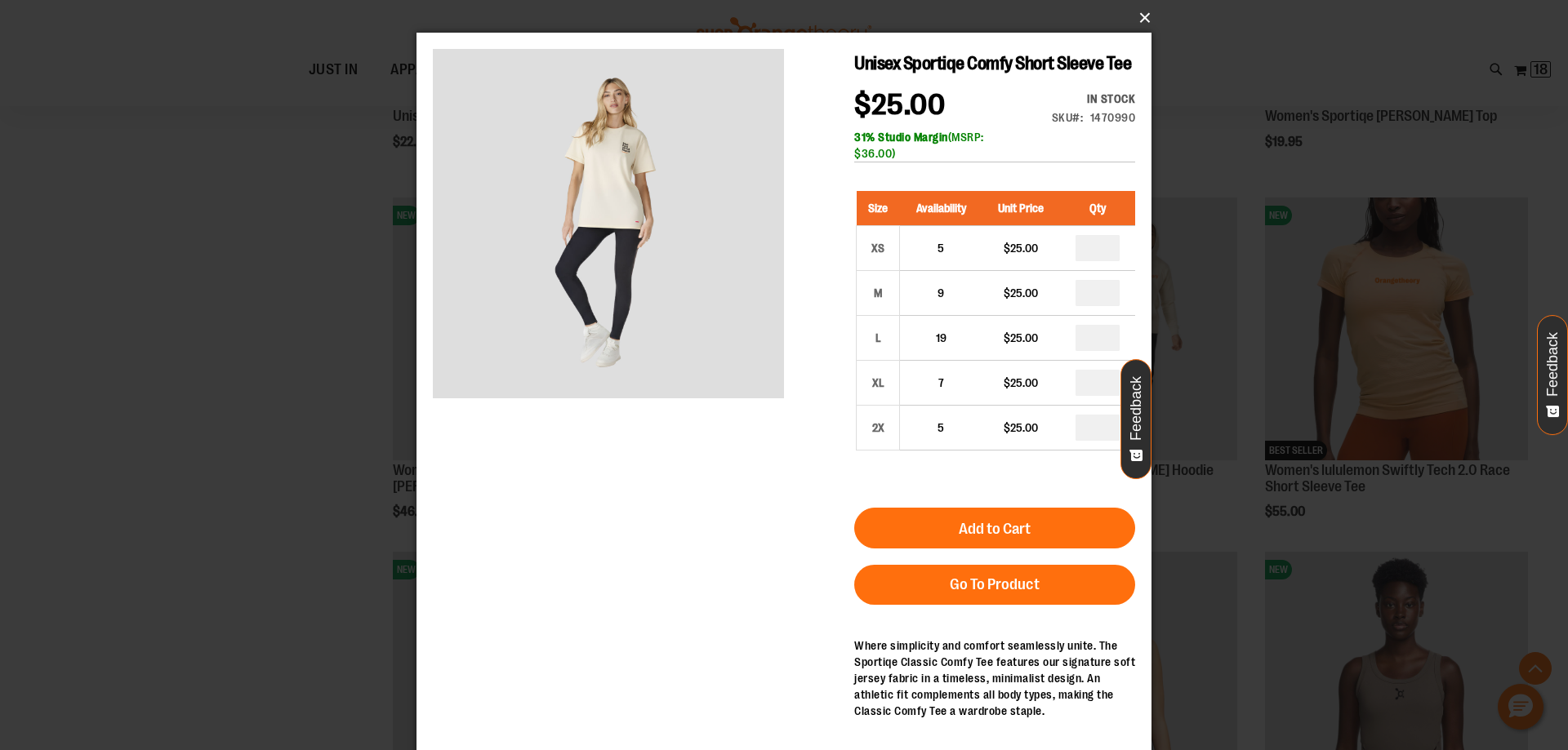
click at [1140, 22] on button "×" at bounding box center [789, 18] width 735 height 36
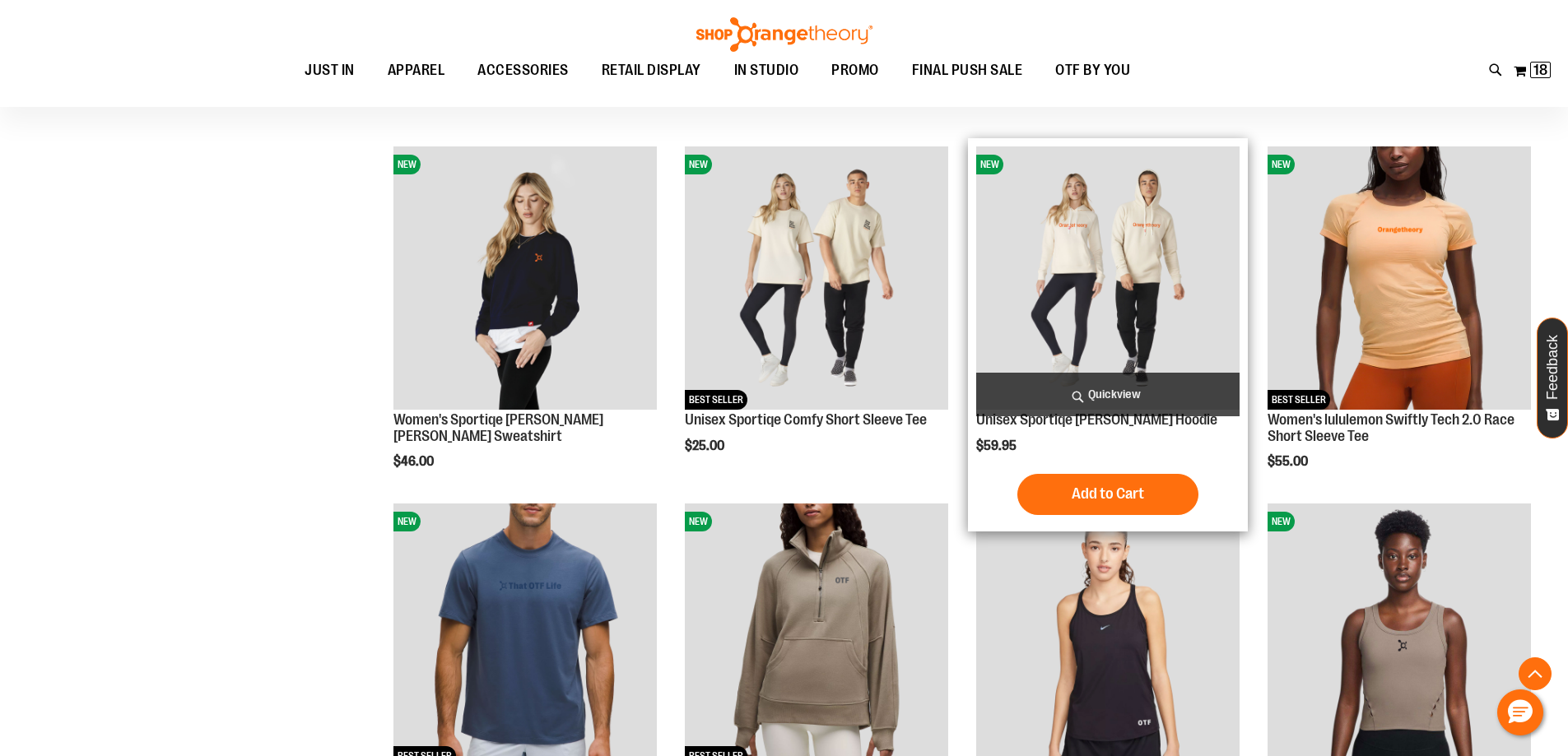
scroll to position [1646, 0]
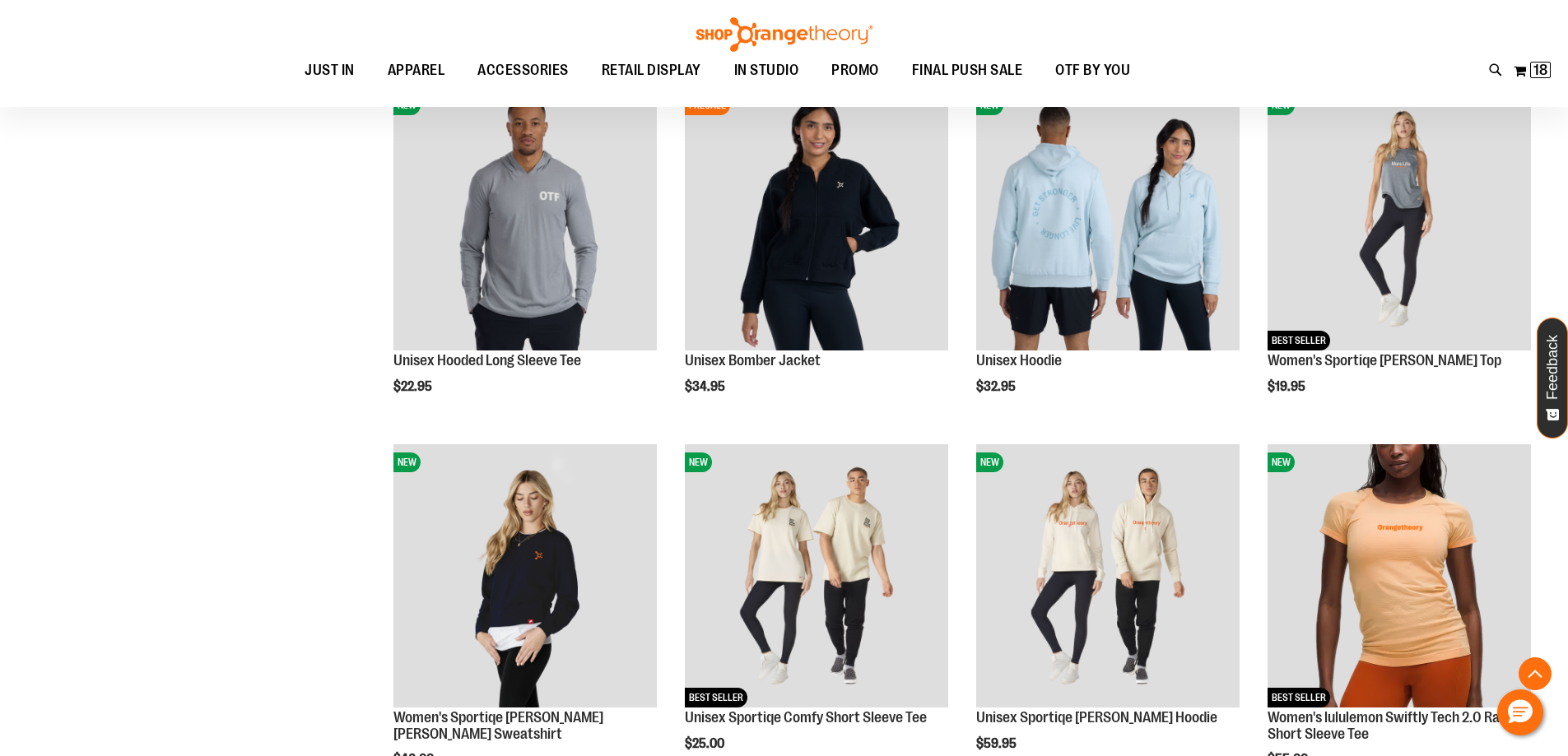
scroll to position [1316, 0]
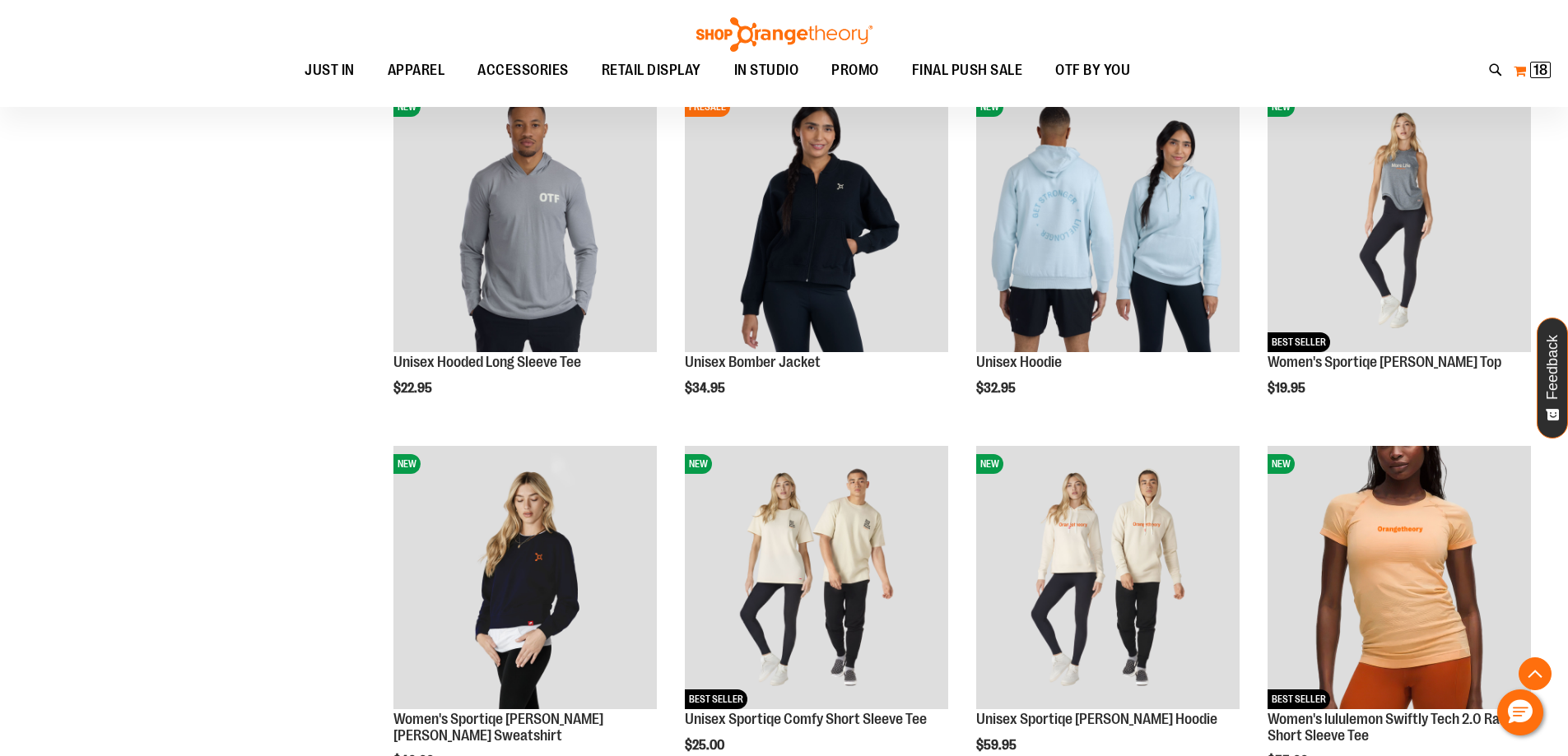
click at [1543, 75] on span "18" at bounding box center [1540, 70] width 14 height 16
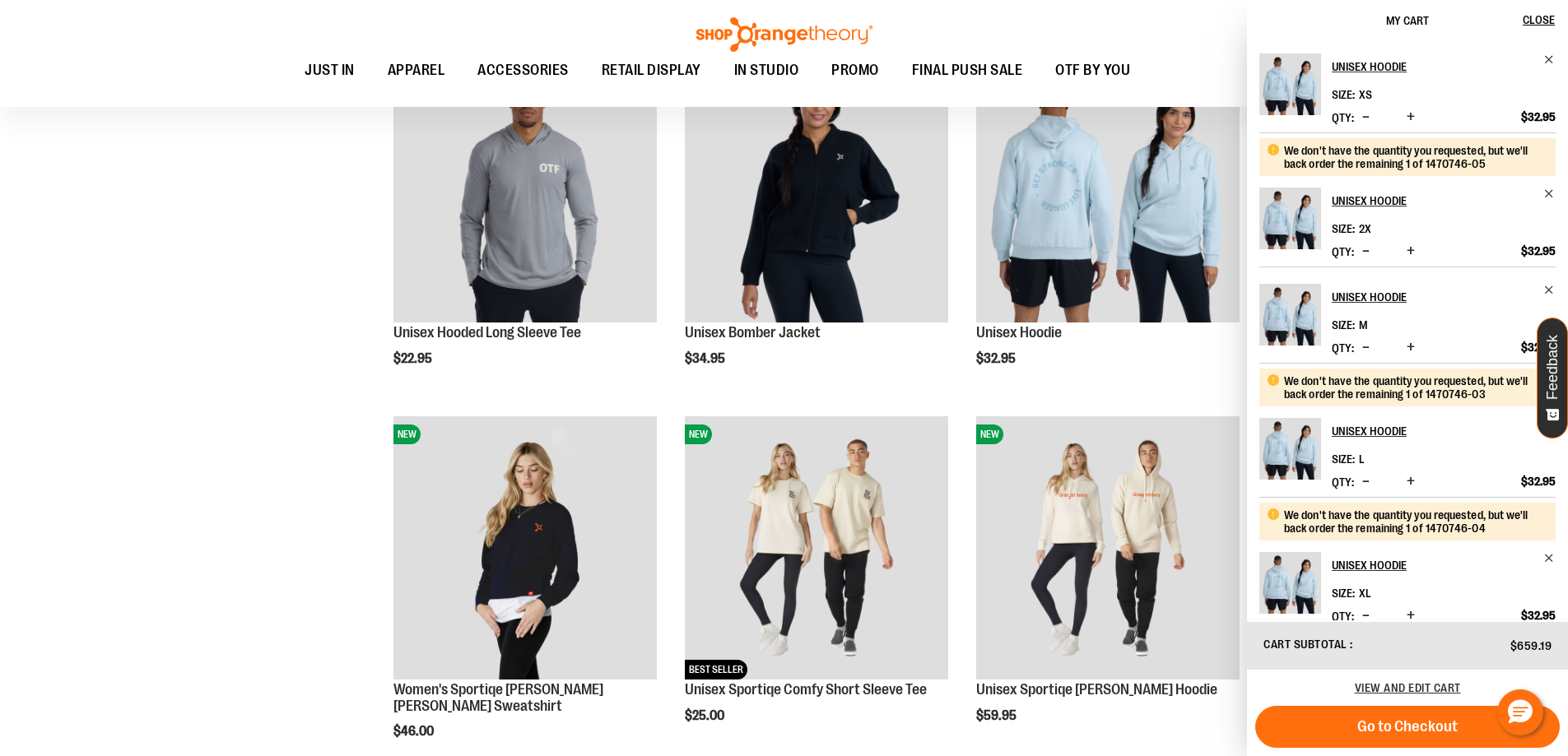
scroll to position [1152, 0]
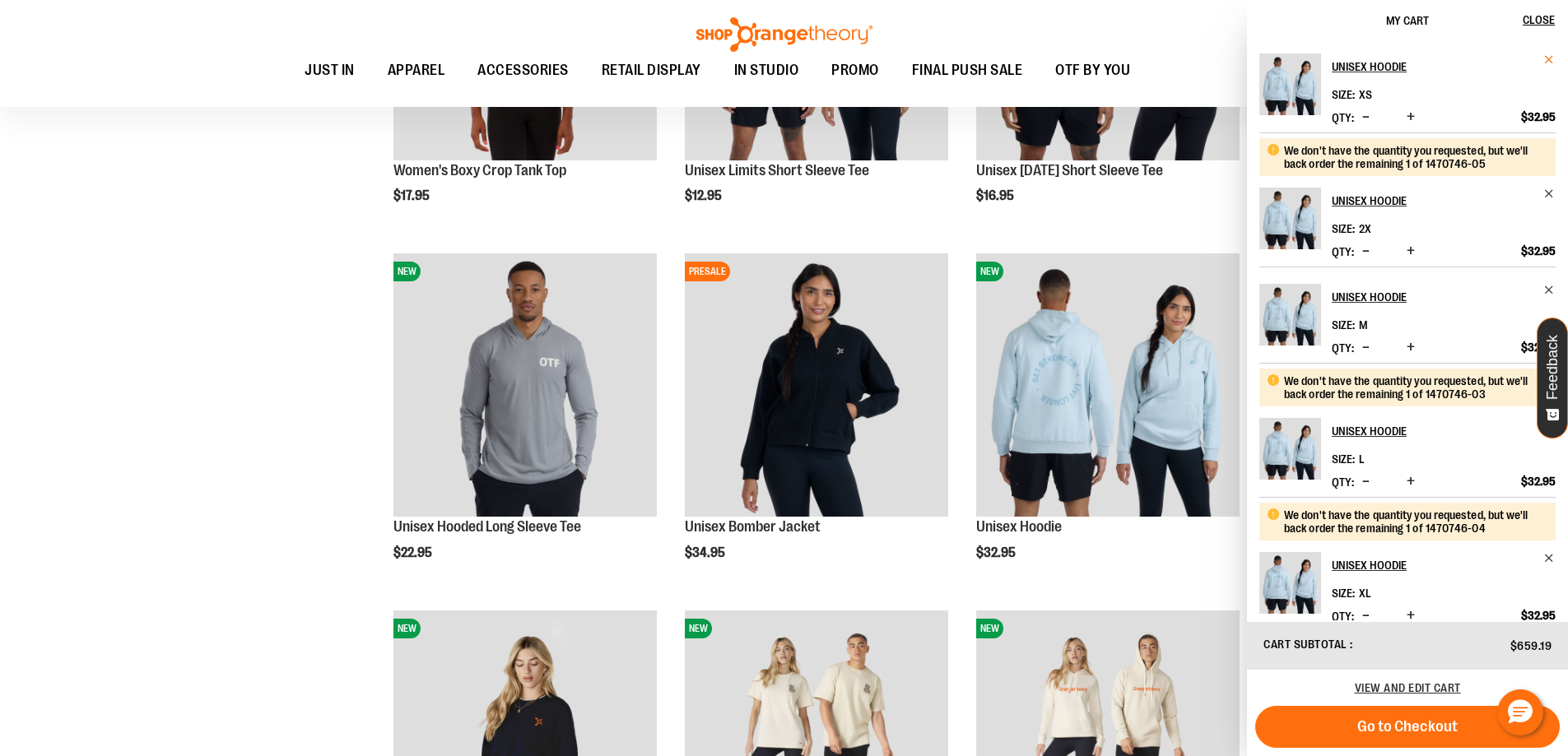
click at [1547, 62] on span "Remove item" at bounding box center [1550, 60] width 13 height 13
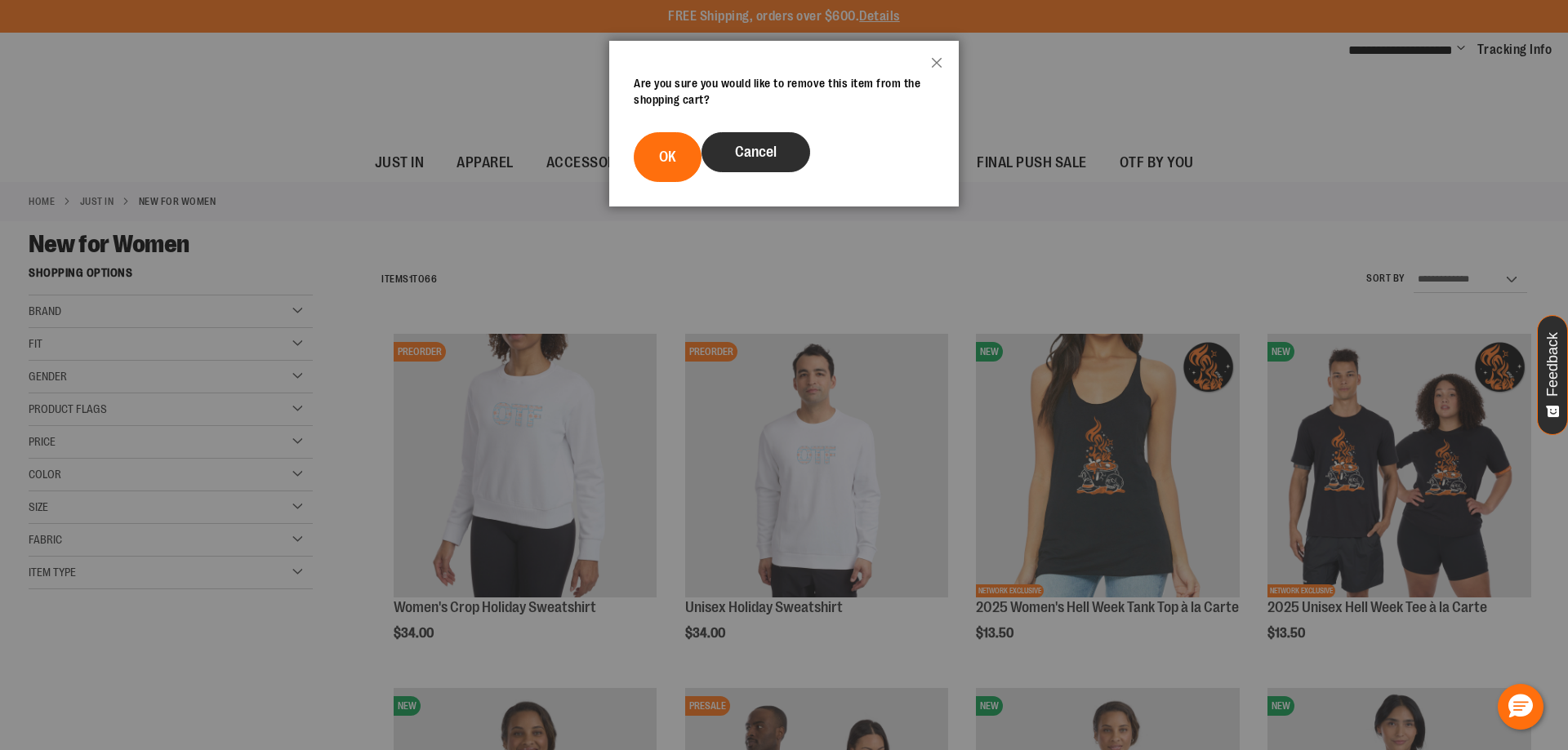
click at [767, 165] on button "Cancel" at bounding box center [755, 152] width 109 height 40
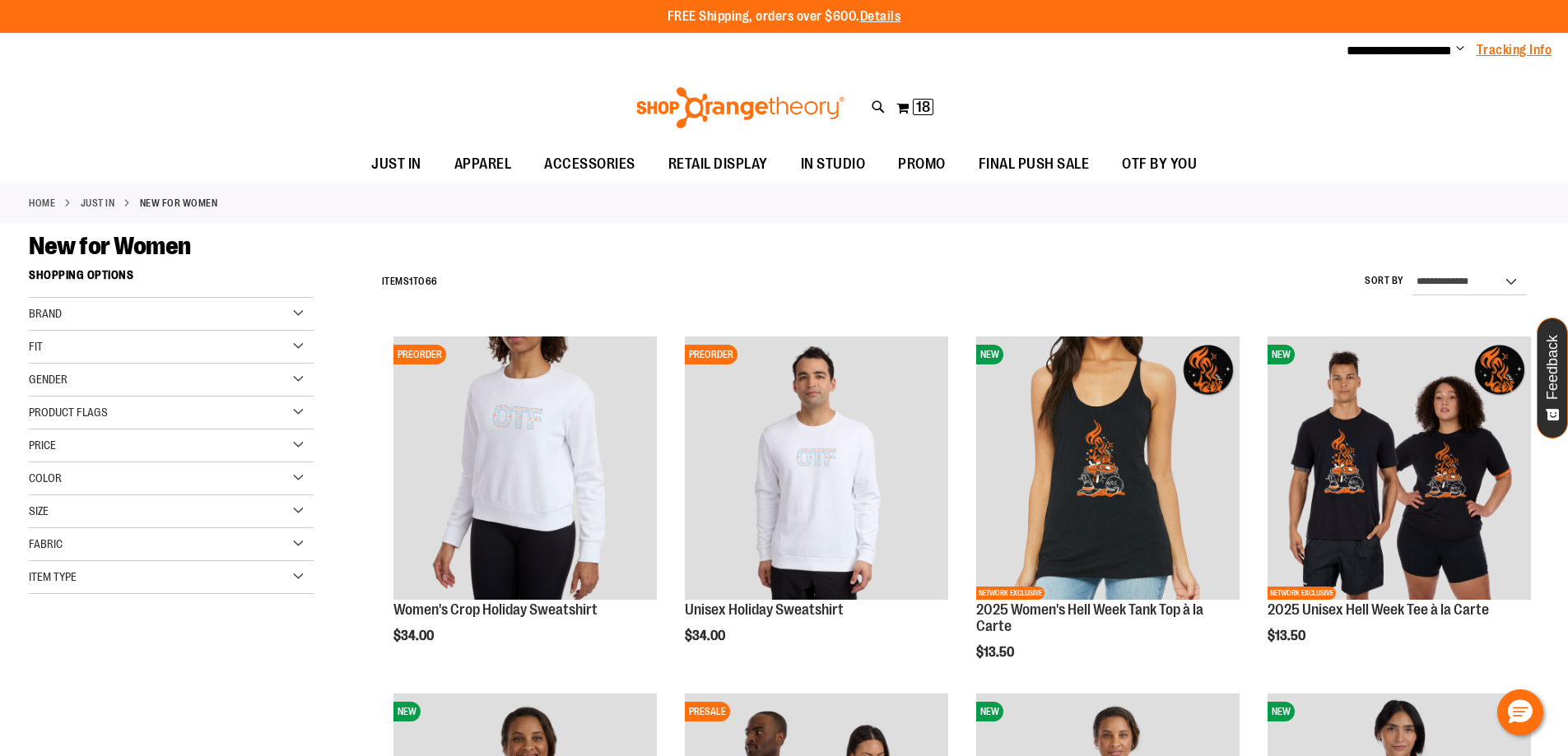
click at [1533, 52] on link "Tracking Info" at bounding box center [1514, 50] width 76 height 18
click at [1456, 43] on span "Change" at bounding box center [1460, 49] width 8 height 16
click at [1418, 70] on link "My Account" at bounding box center [1402, 80] width 144 height 31
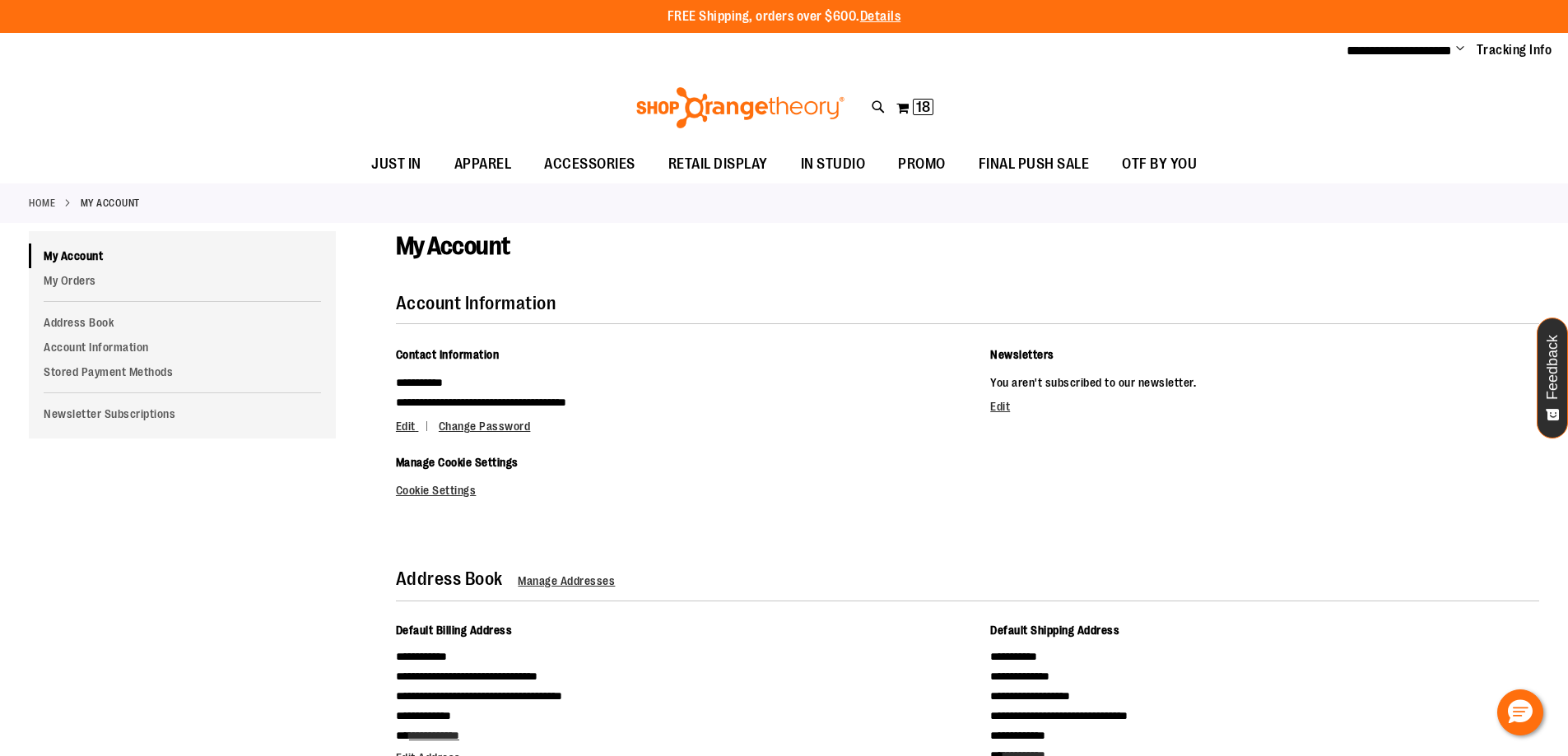
type input "**********"
click at [1457, 55] on span "Change" at bounding box center [1460, 49] width 8 height 16
click at [1435, 74] on link "My Account" at bounding box center [1402, 80] width 144 height 31
type input "**********"
click at [1460, 52] on span "Change" at bounding box center [1460, 49] width 8 height 16
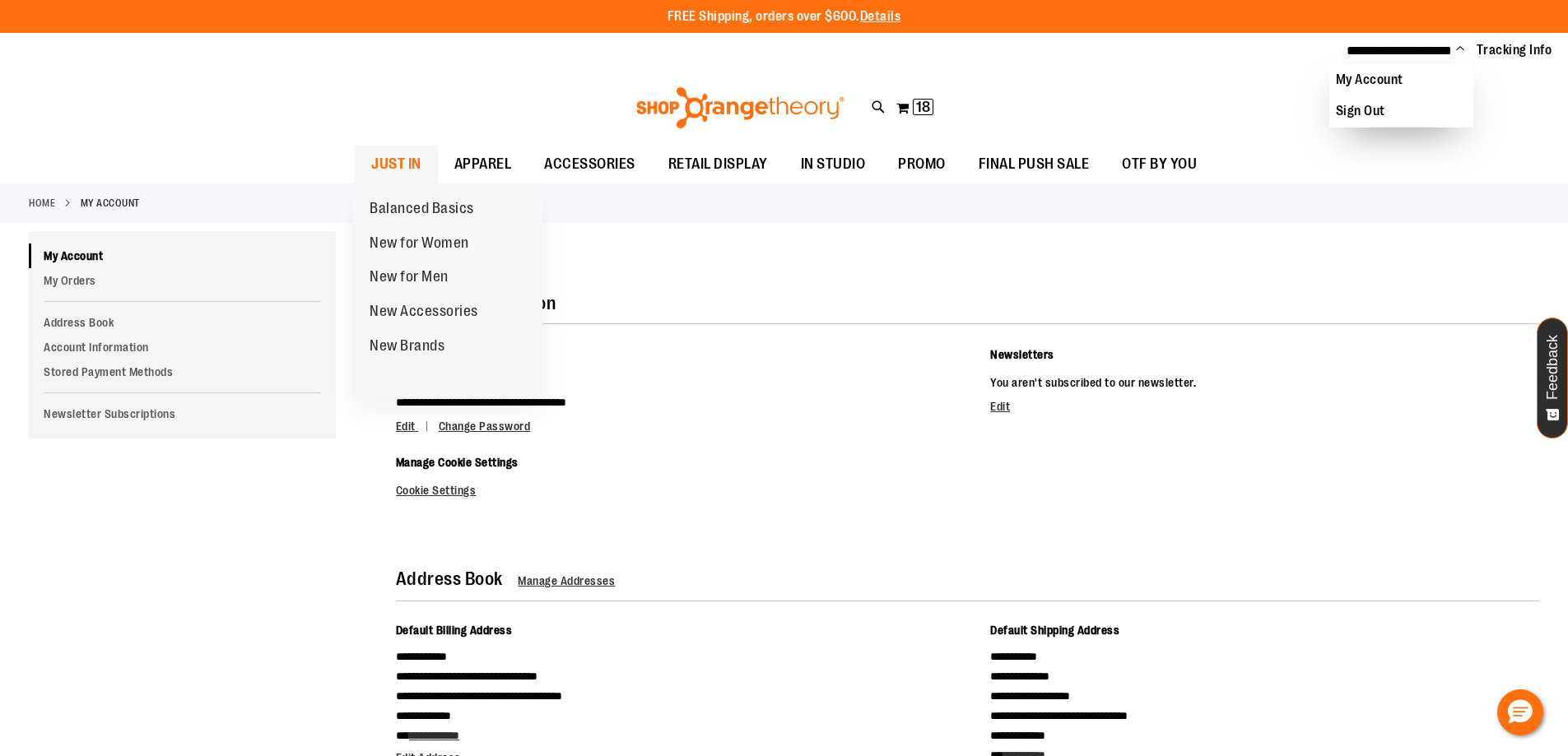
click at [395, 166] on span "JUST IN" at bounding box center [396, 164] width 50 height 37
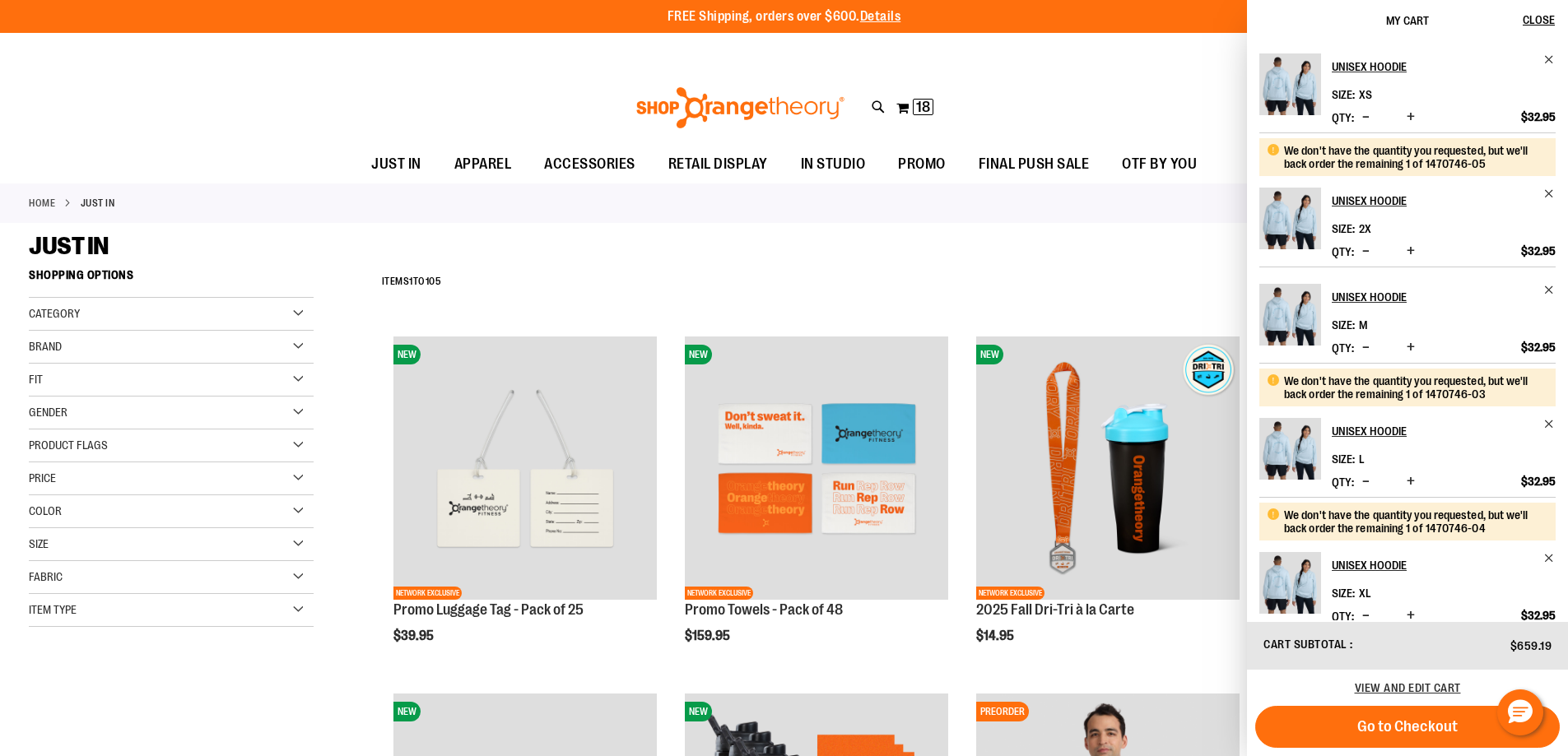
type input "**********"
click at [1548, 60] on span "Remove item" at bounding box center [1550, 60] width 13 height 13
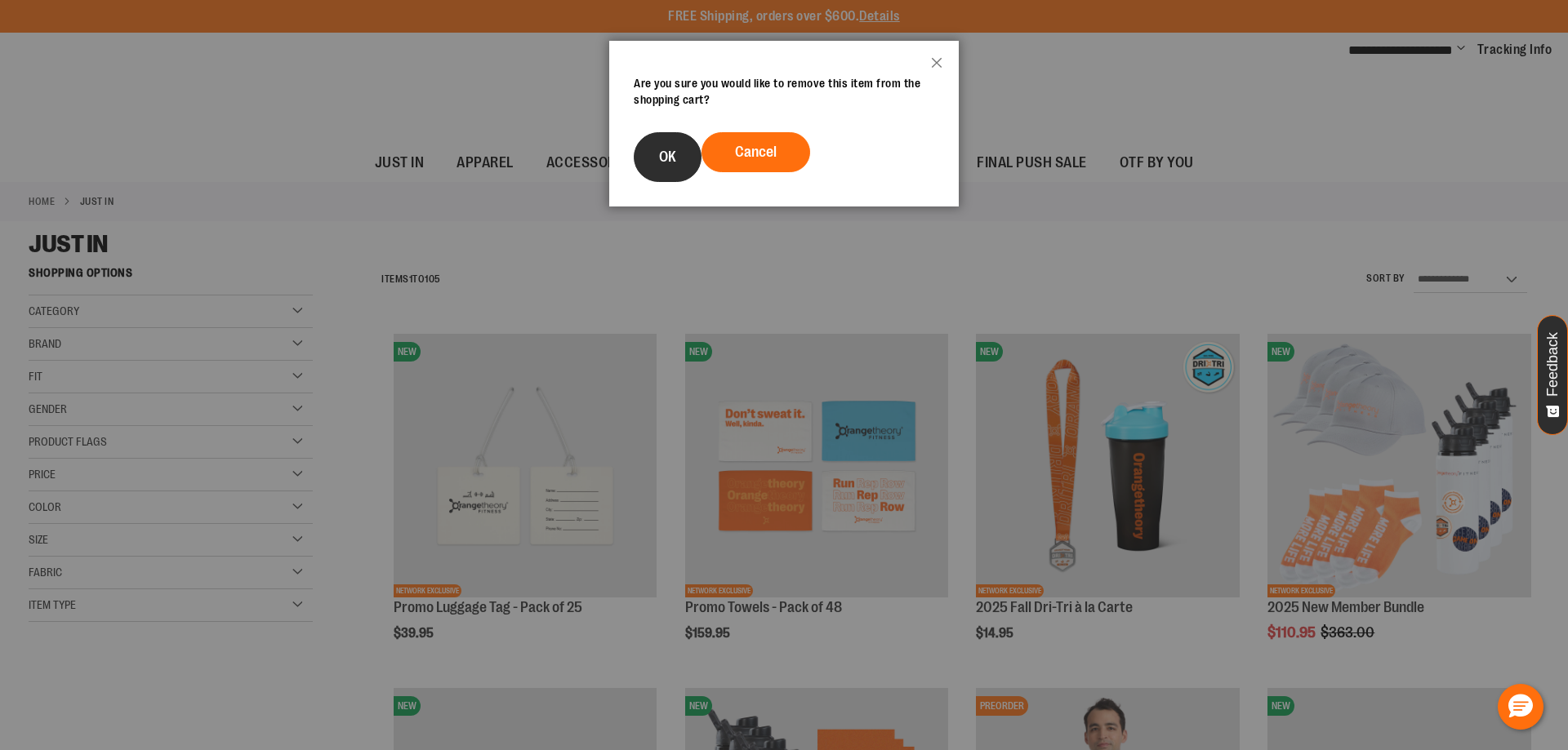
drag, startPoint x: 659, startPoint y: 161, endPoint x: 672, endPoint y: 155, distance: 14.3
click at [660, 161] on span "OK" at bounding box center [667, 157] width 17 height 16
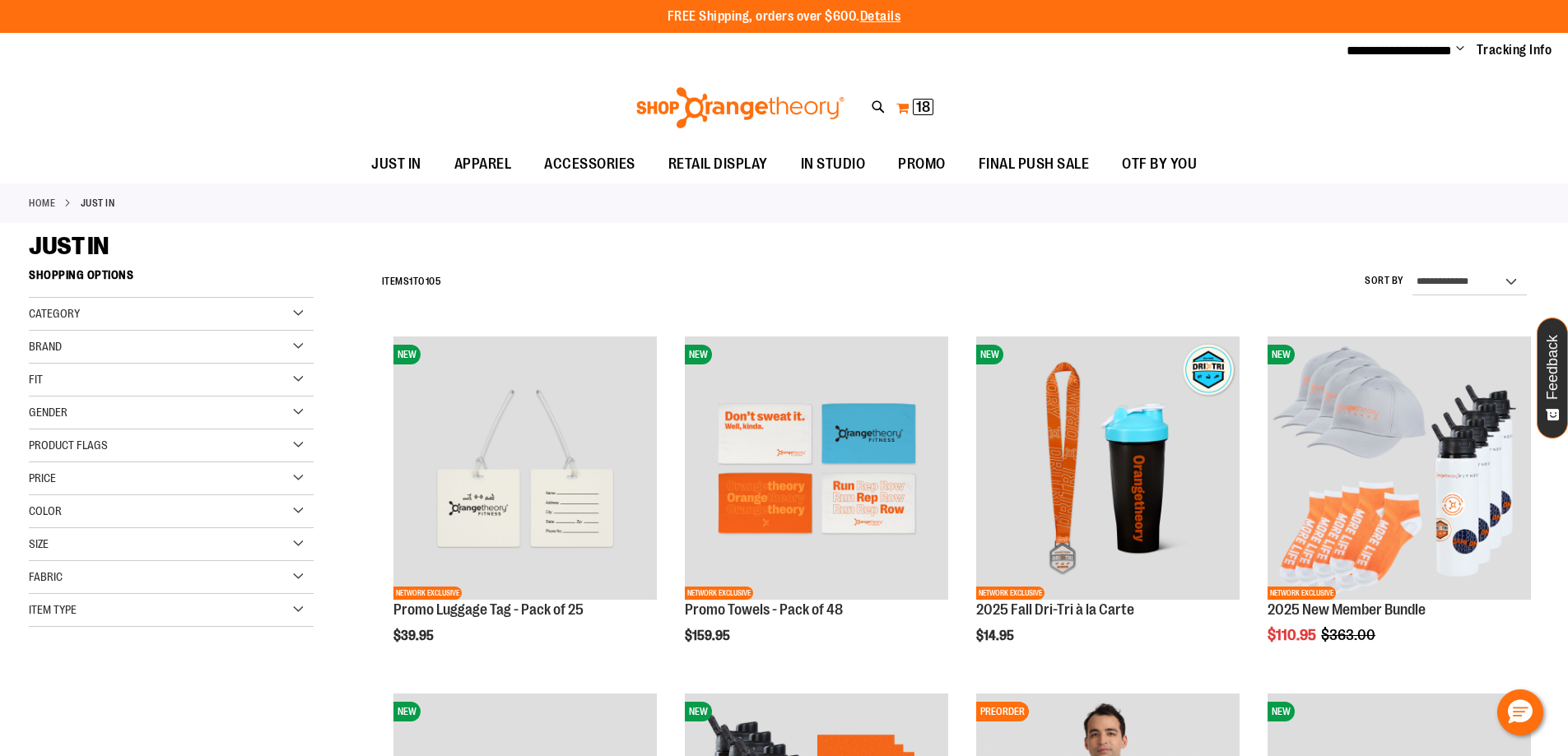
click at [914, 111] on span "18 18 items" at bounding box center [923, 107] width 21 height 16
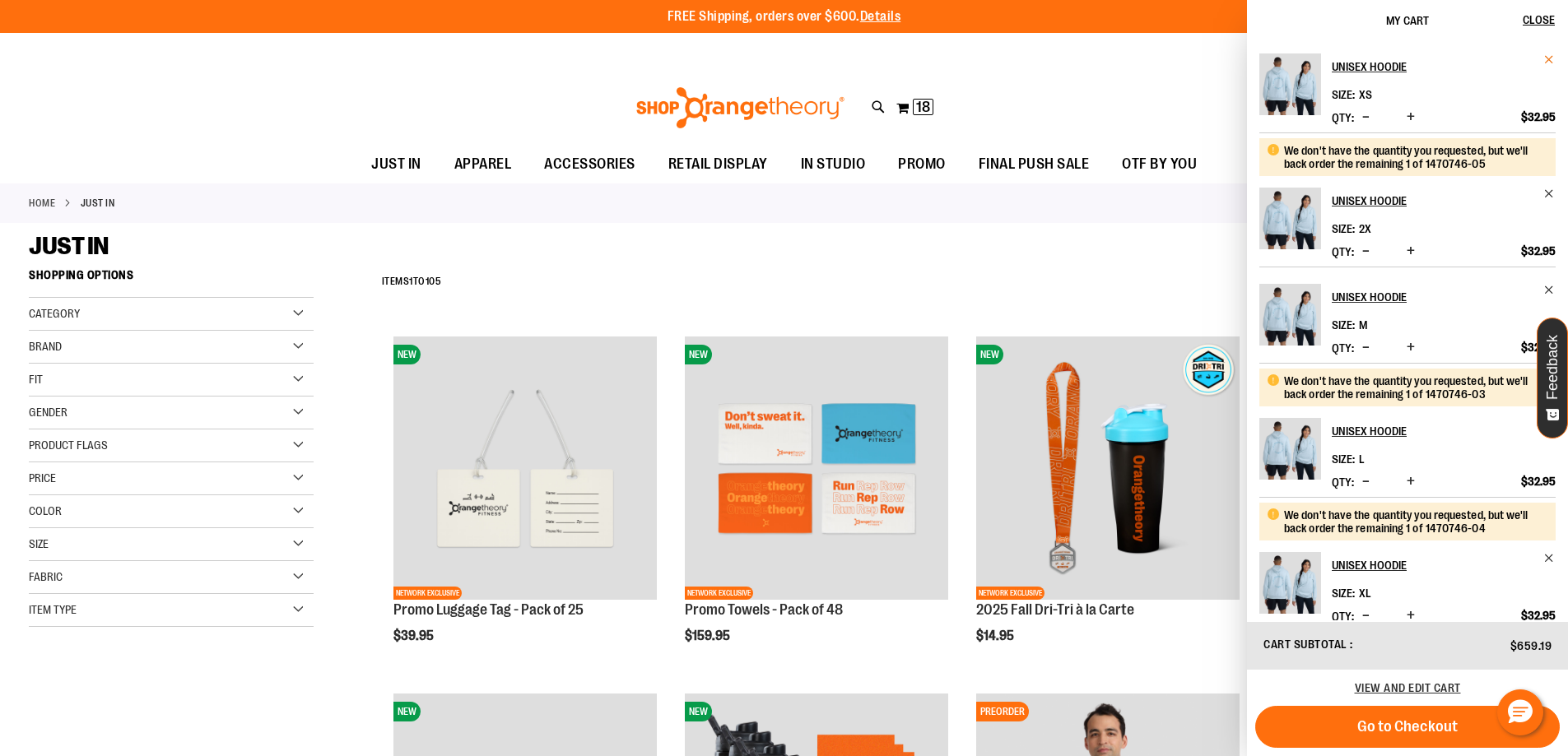
click at [1548, 55] on span "Remove item" at bounding box center [1550, 60] width 13 height 13
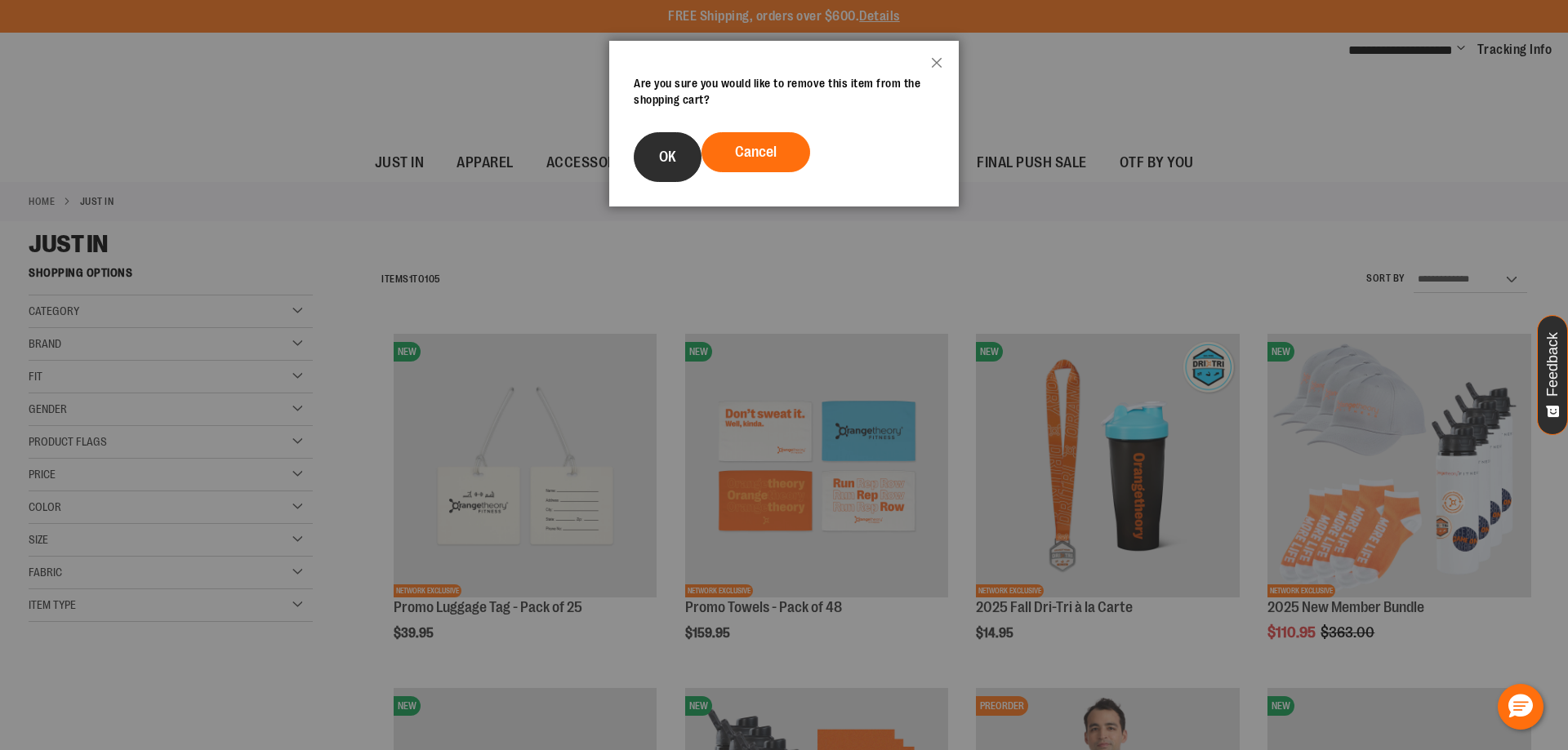
click at [689, 156] on button "OK" at bounding box center [667, 157] width 68 height 50
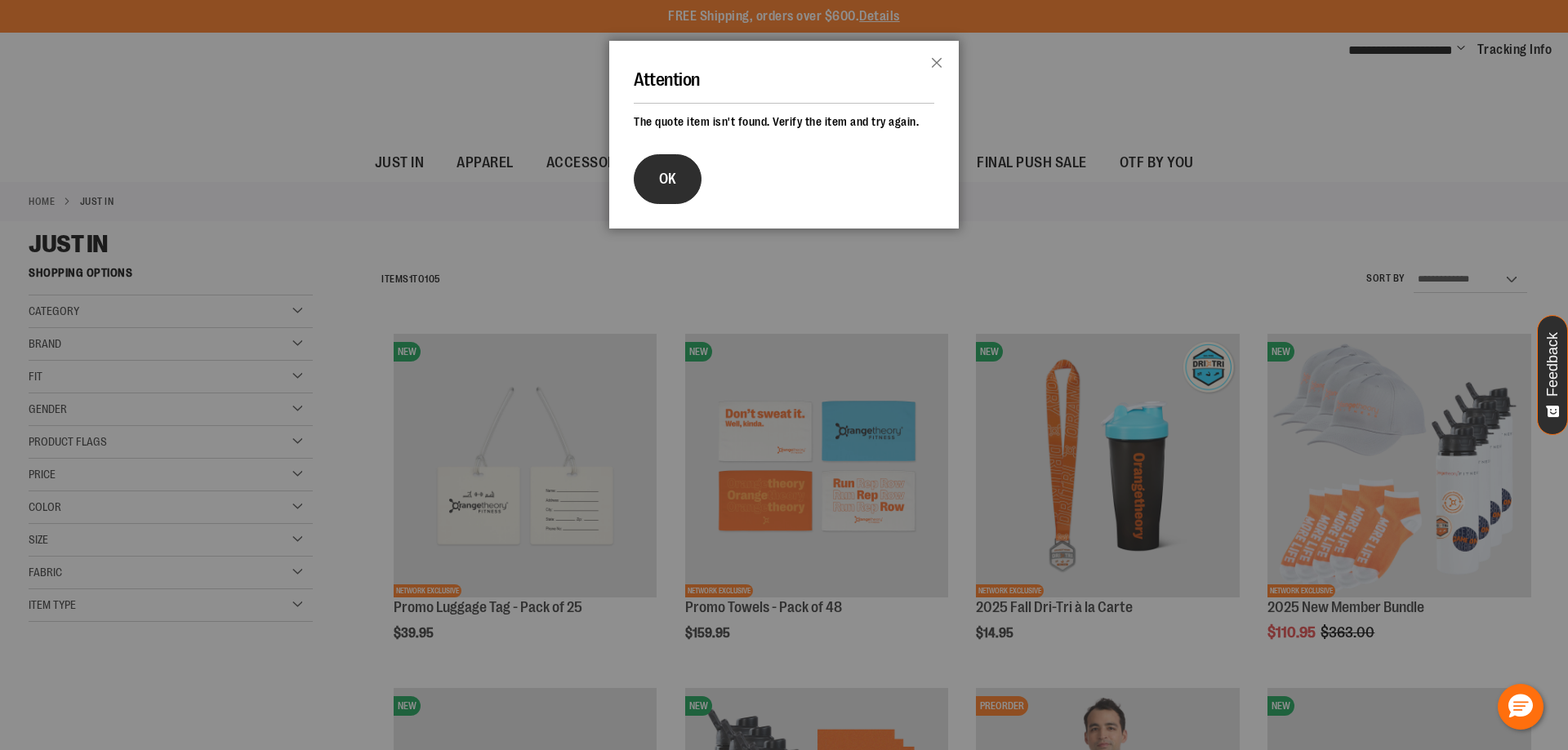
click at [675, 180] on span "OK" at bounding box center [667, 179] width 17 height 16
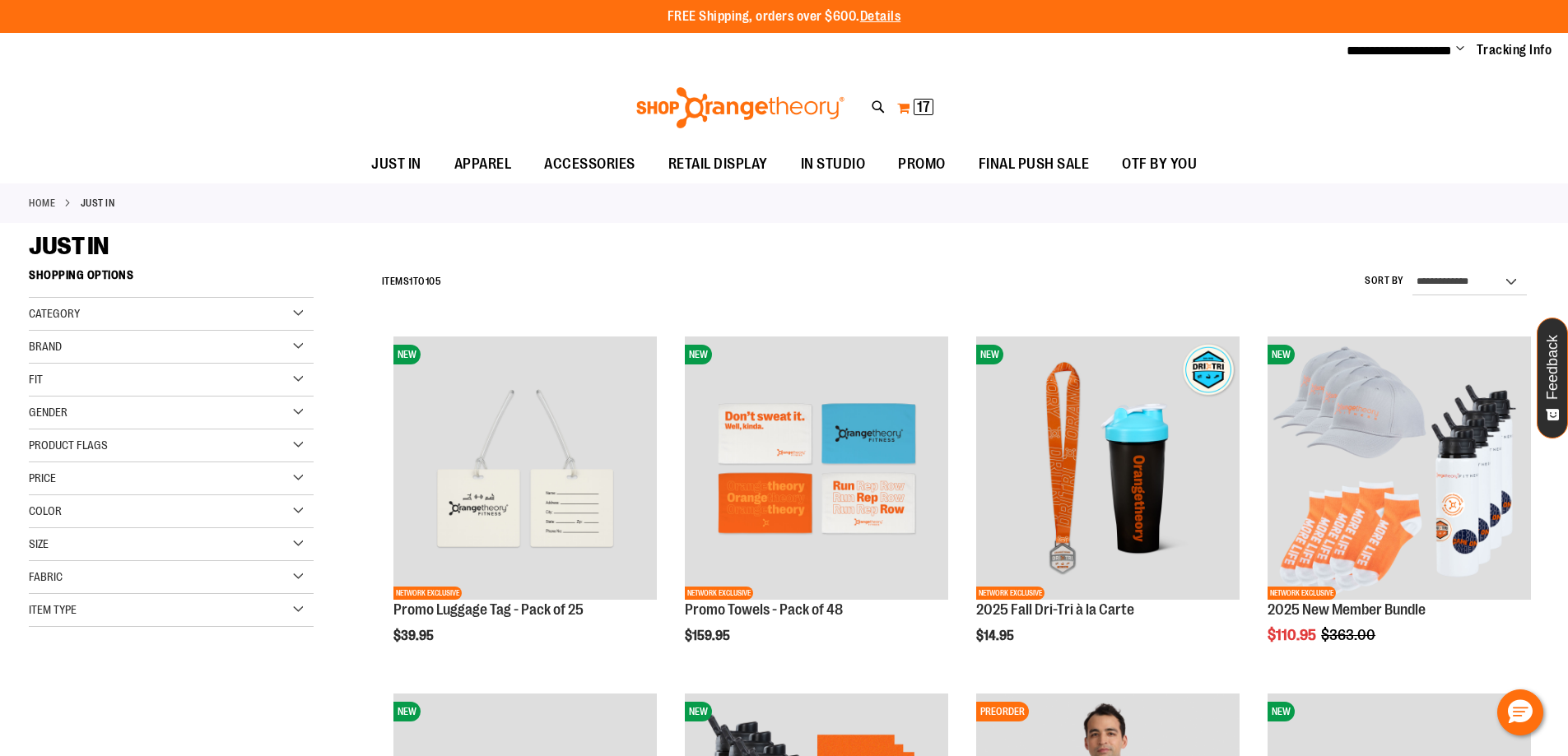
click at [923, 108] on span "17" at bounding box center [923, 107] width 13 height 16
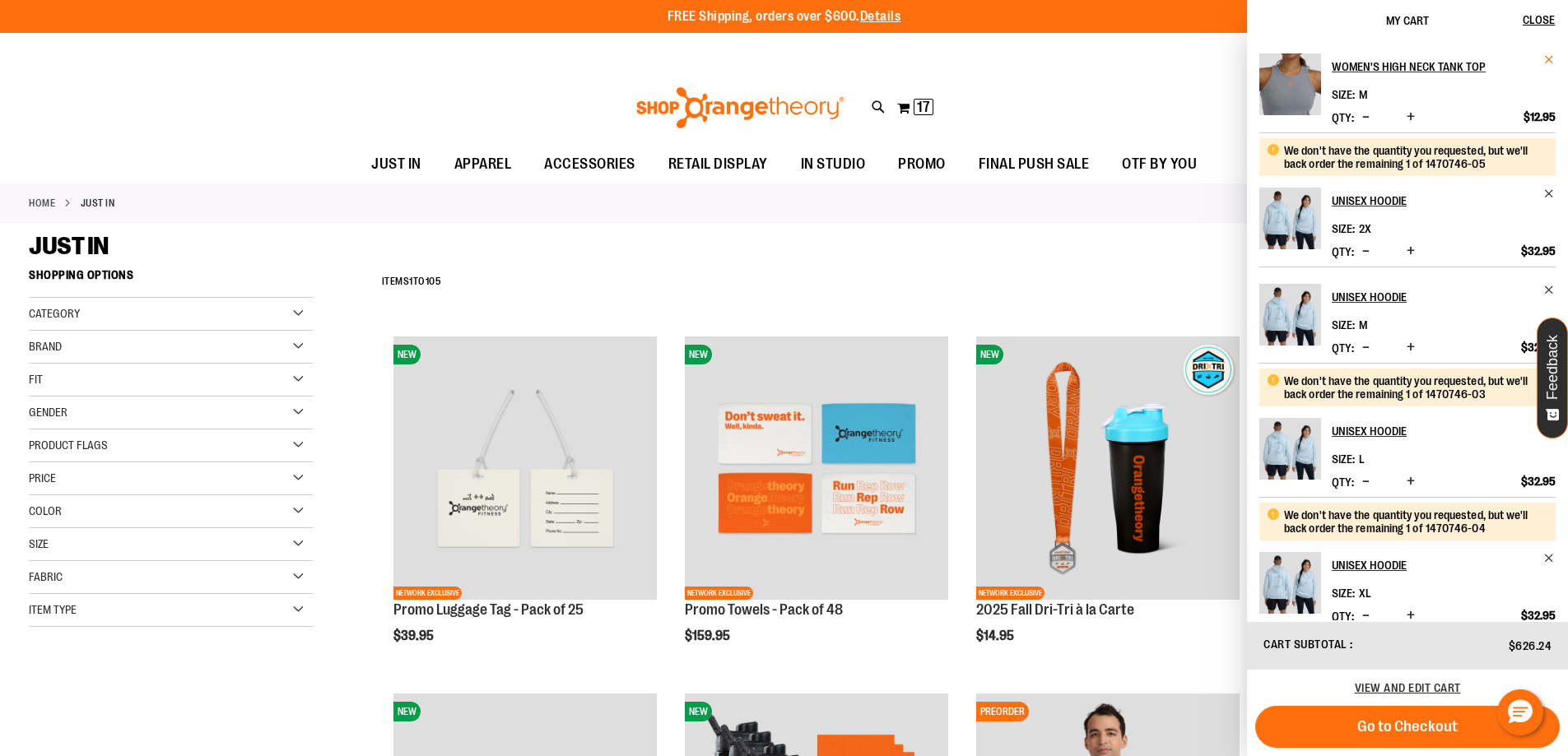
click at [1546, 61] on span "Remove item" at bounding box center [1550, 60] width 13 height 13
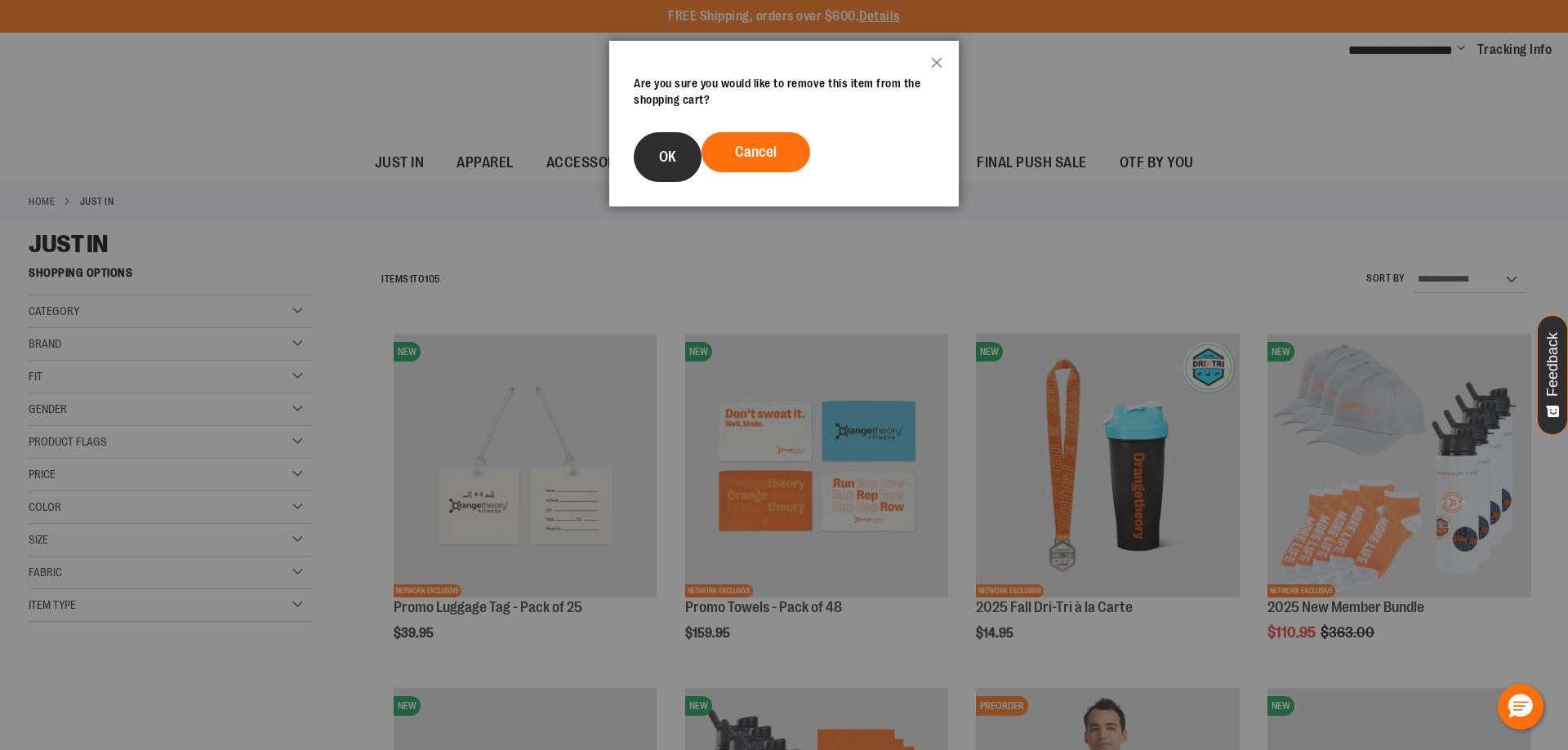
click at [657, 156] on button "OK" at bounding box center [667, 157] width 68 height 50
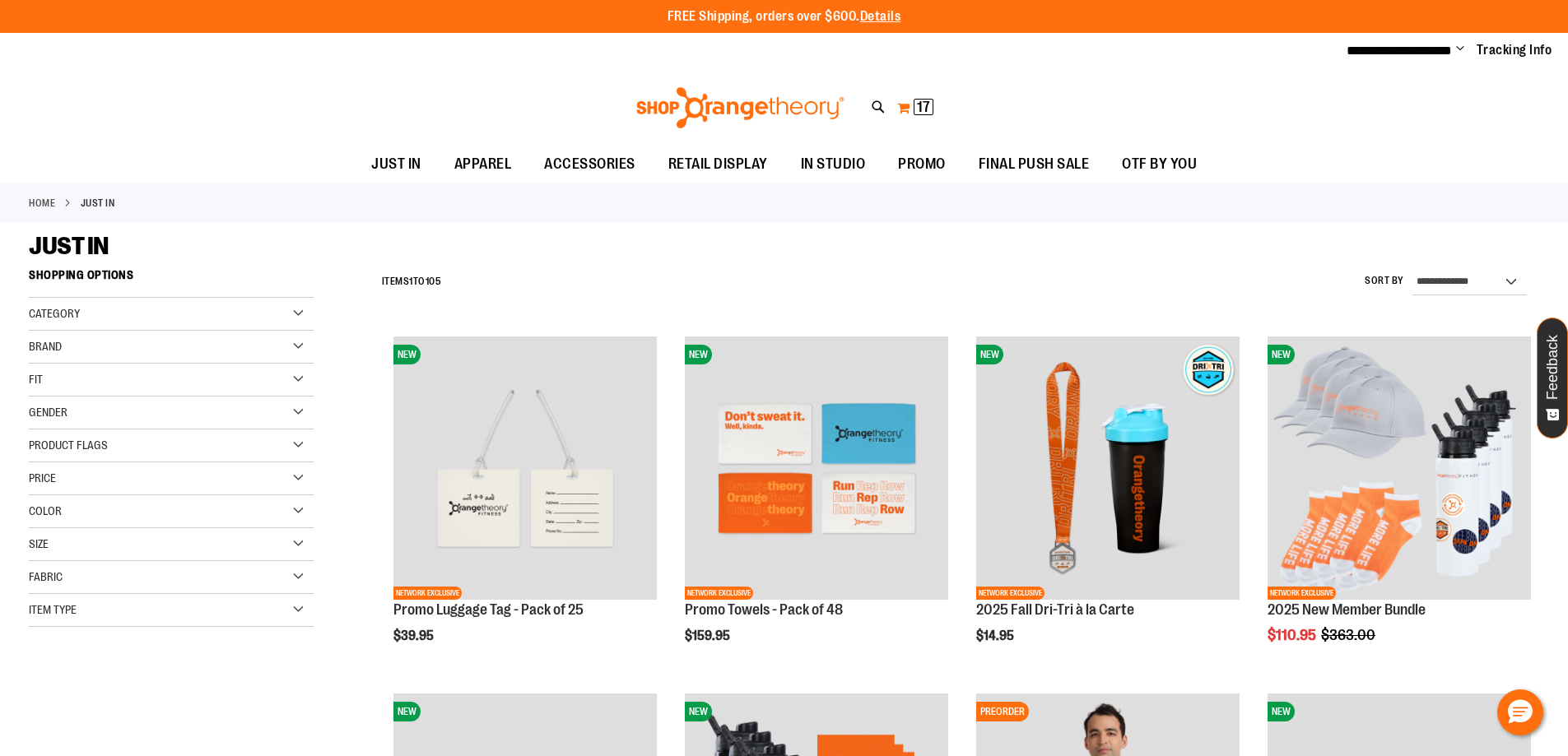
click at [929, 110] on span "17" at bounding box center [923, 107] width 13 height 16
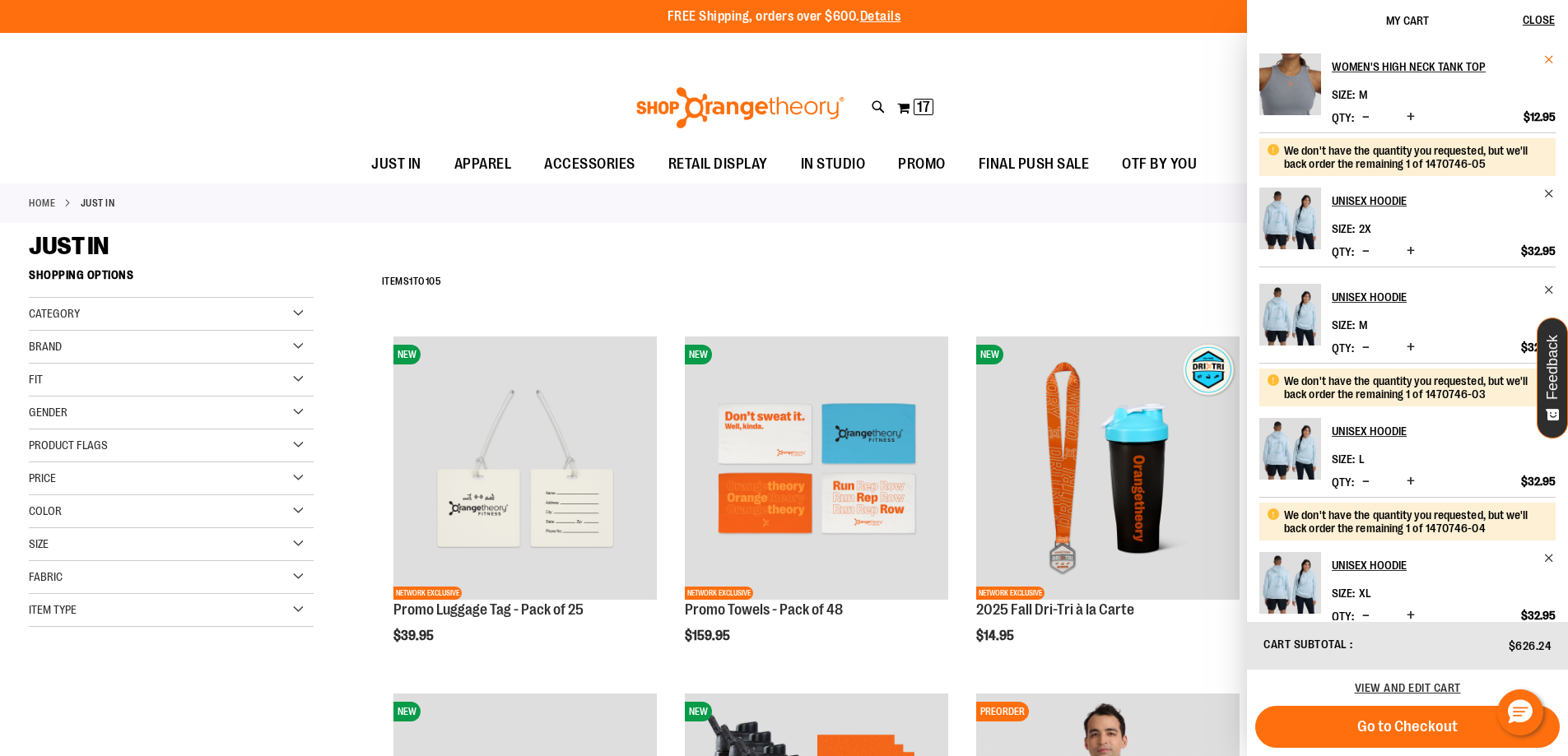
click at [1545, 58] on span "Remove item" at bounding box center [1550, 60] width 13 height 13
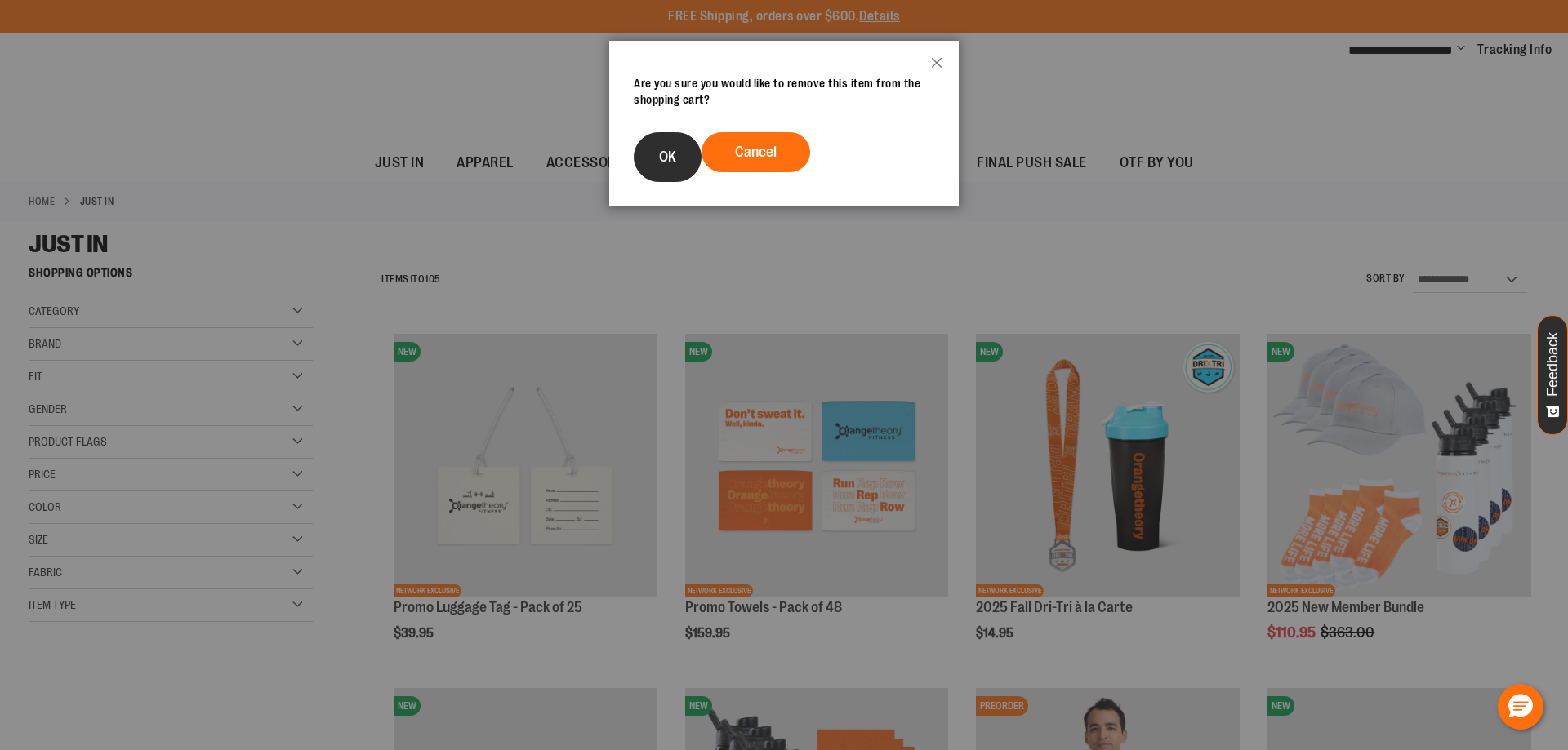
click at [692, 159] on button "OK" at bounding box center [667, 157] width 68 height 50
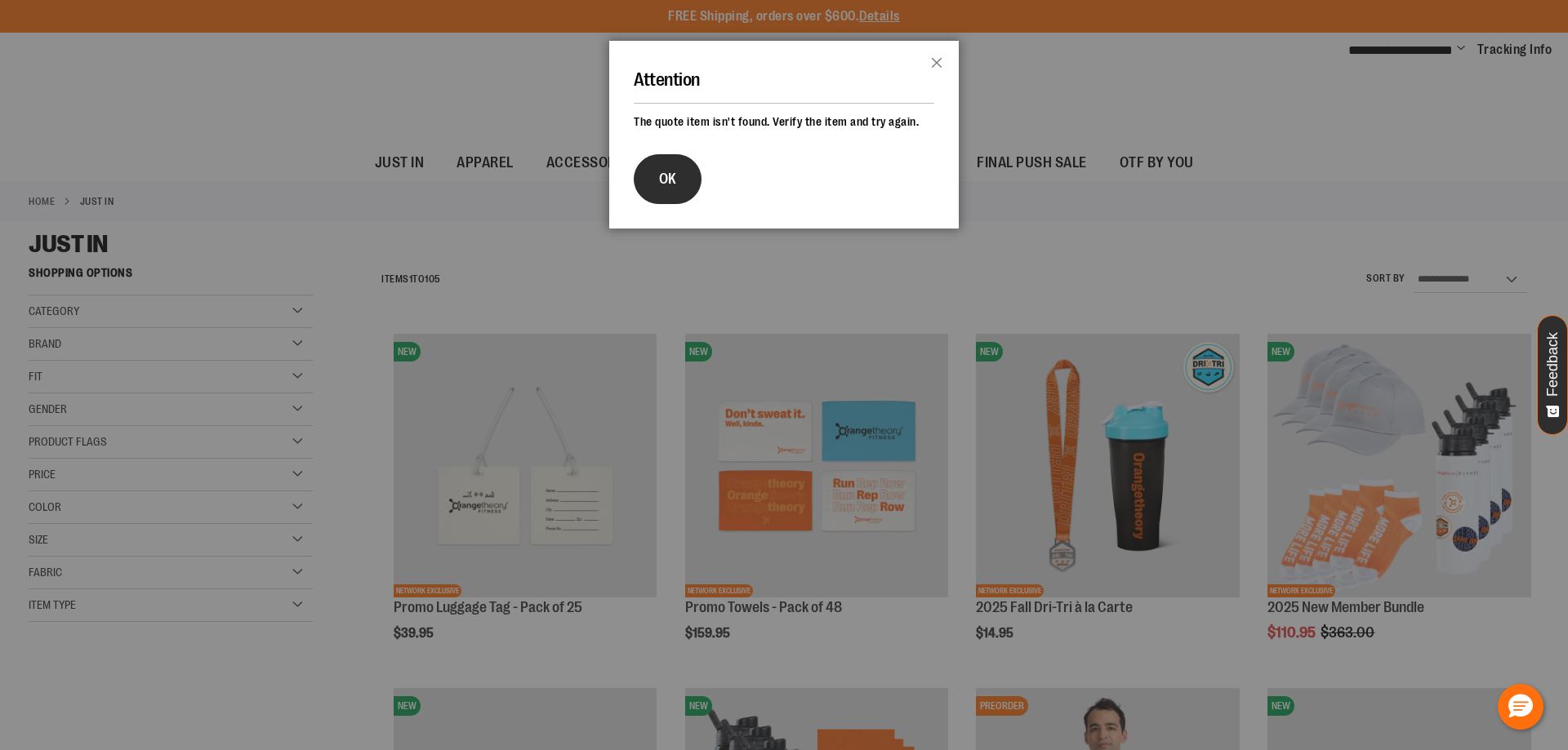
click at [679, 180] on button "OK" at bounding box center [667, 179] width 68 height 50
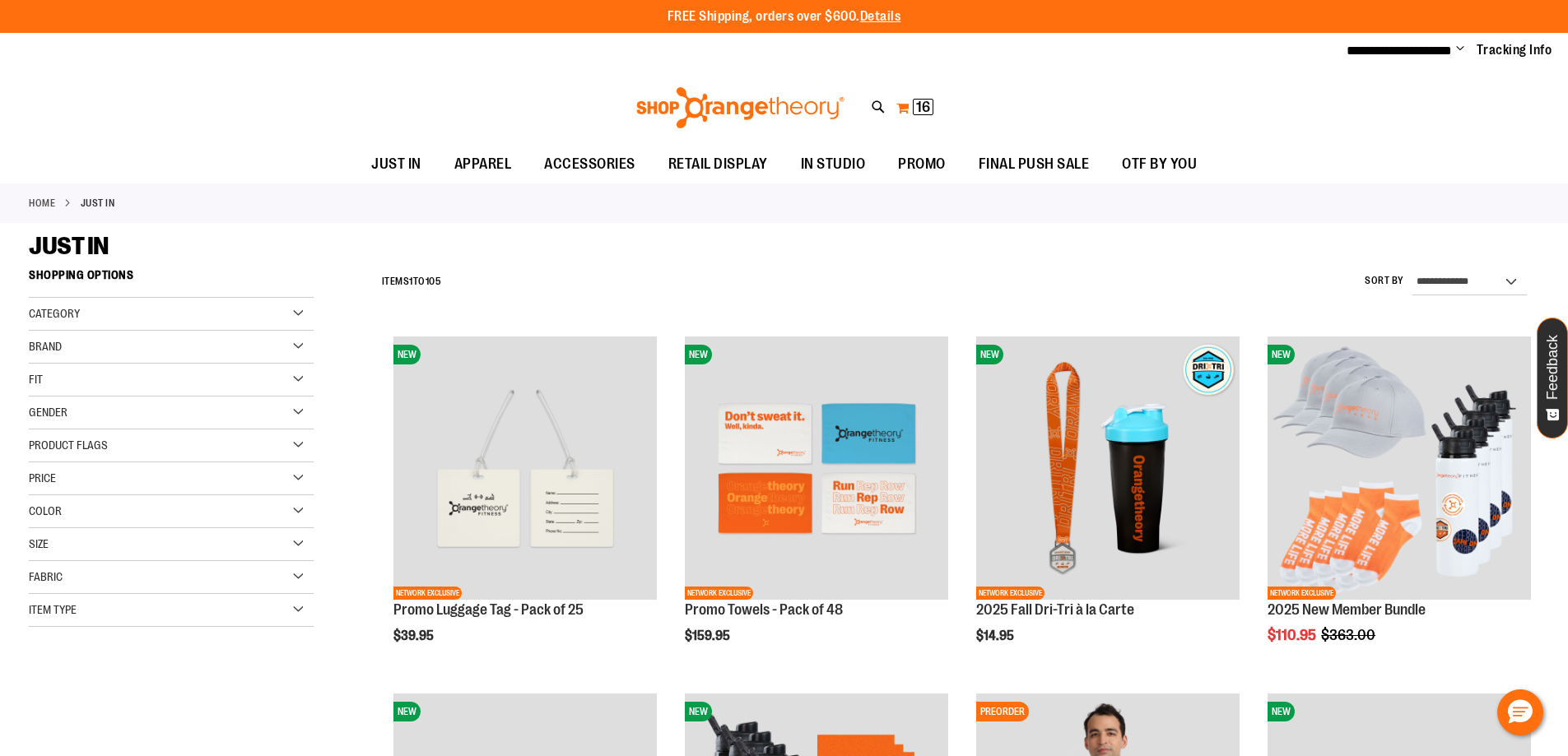
click at [918, 99] on span "16" at bounding box center [923, 107] width 14 height 16
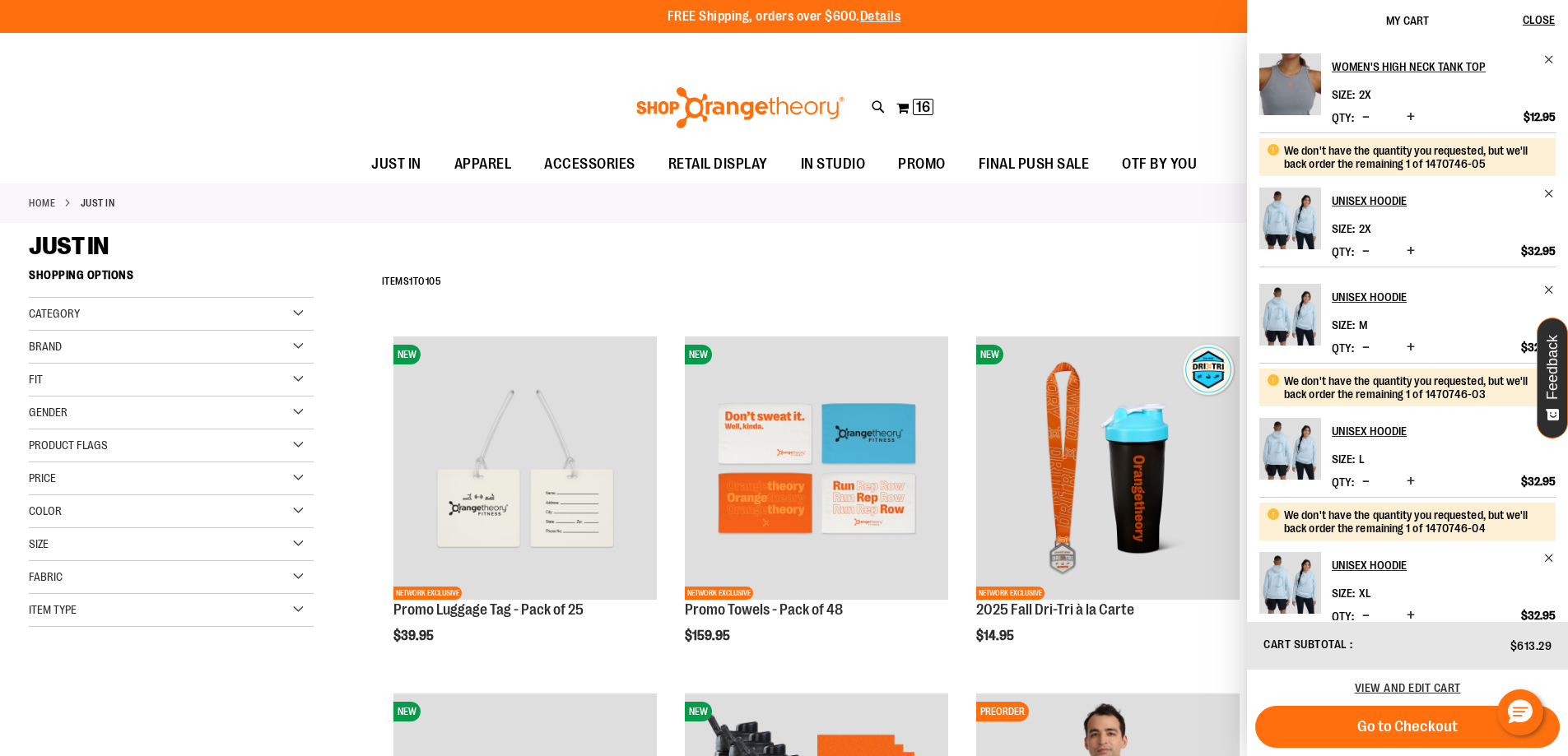
click at [1551, 57] on span "Remove item" at bounding box center [1550, 60] width 13 height 13
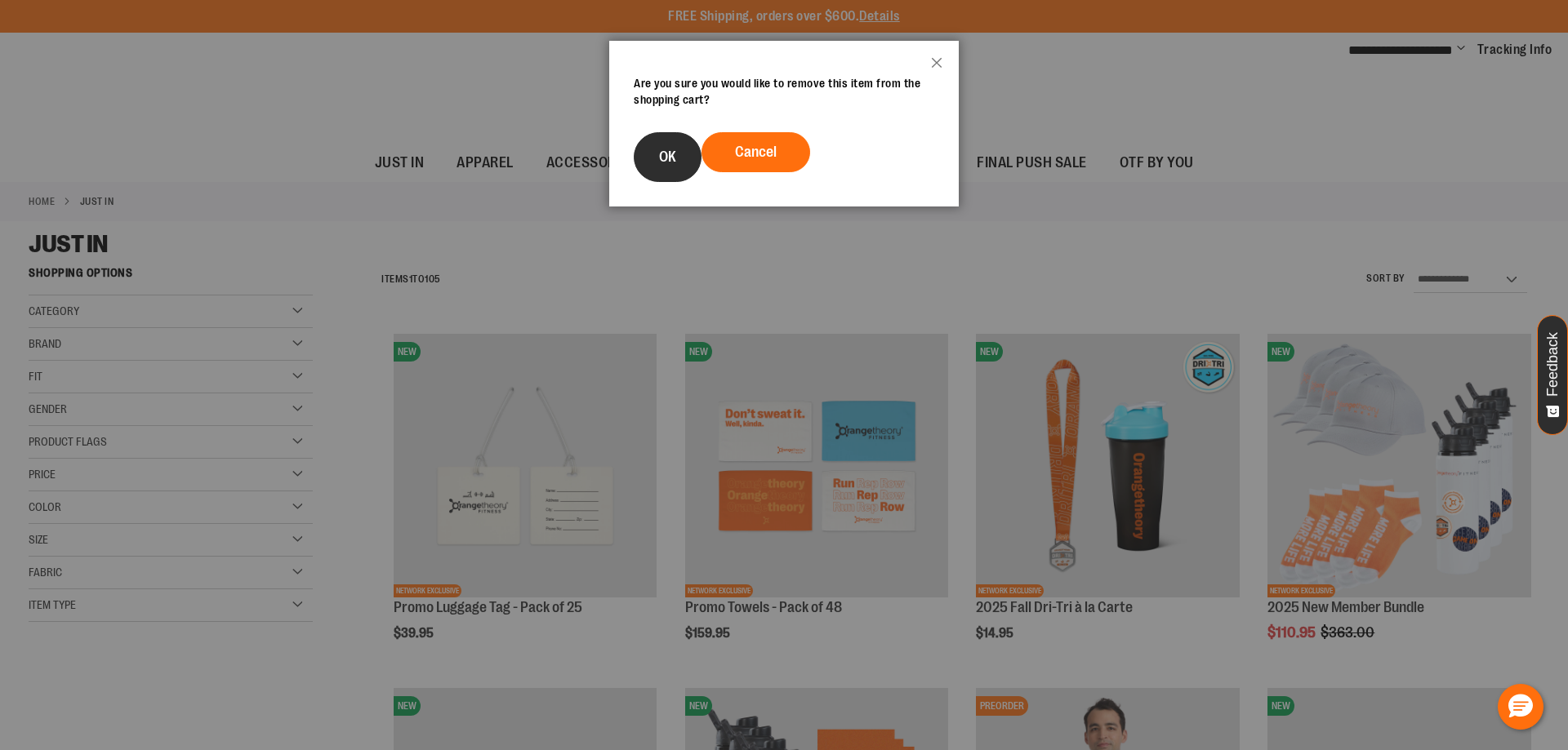
click at [676, 172] on button "OK" at bounding box center [667, 157] width 68 height 50
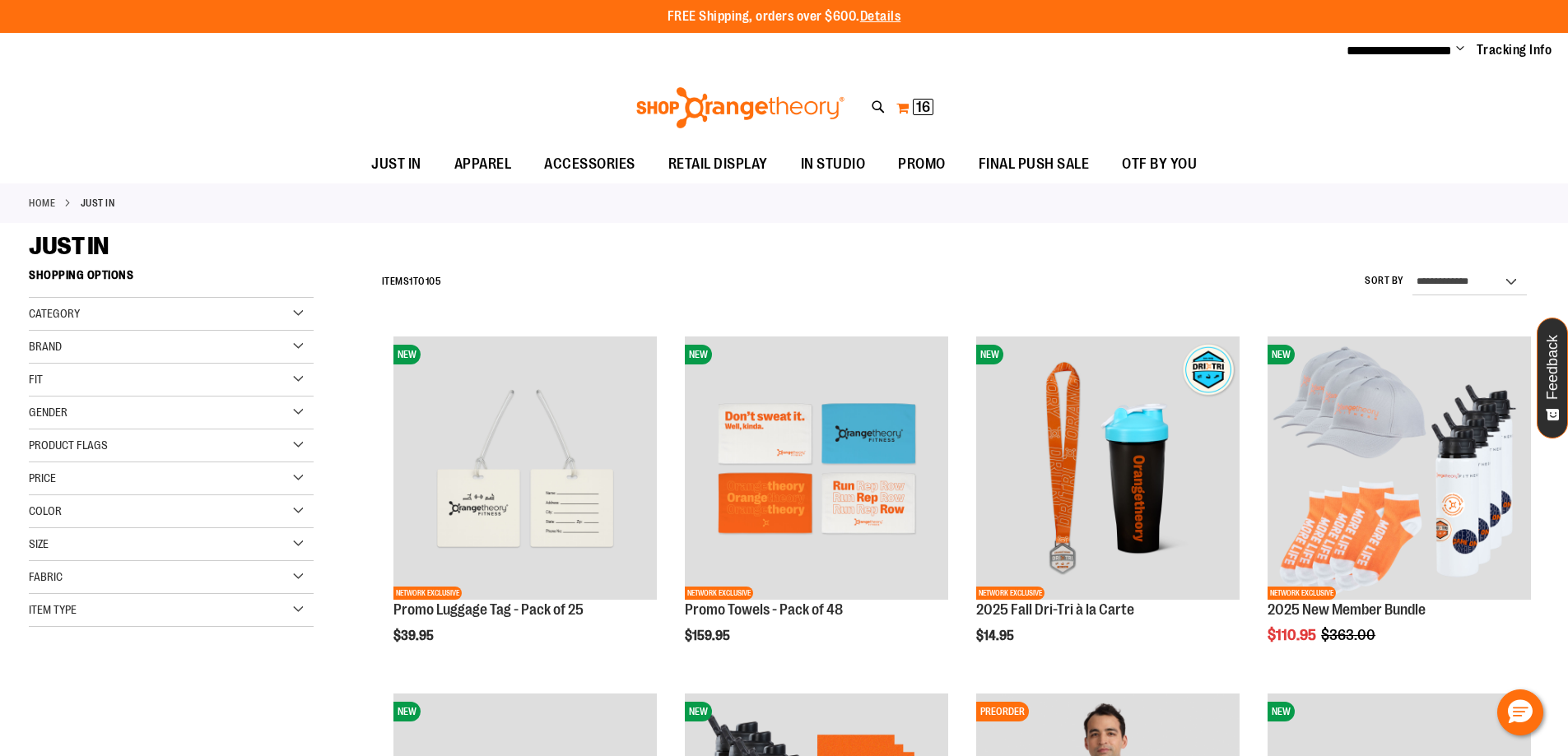
click at [914, 111] on span "16 16 items" at bounding box center [923, 107] width 21 height 16
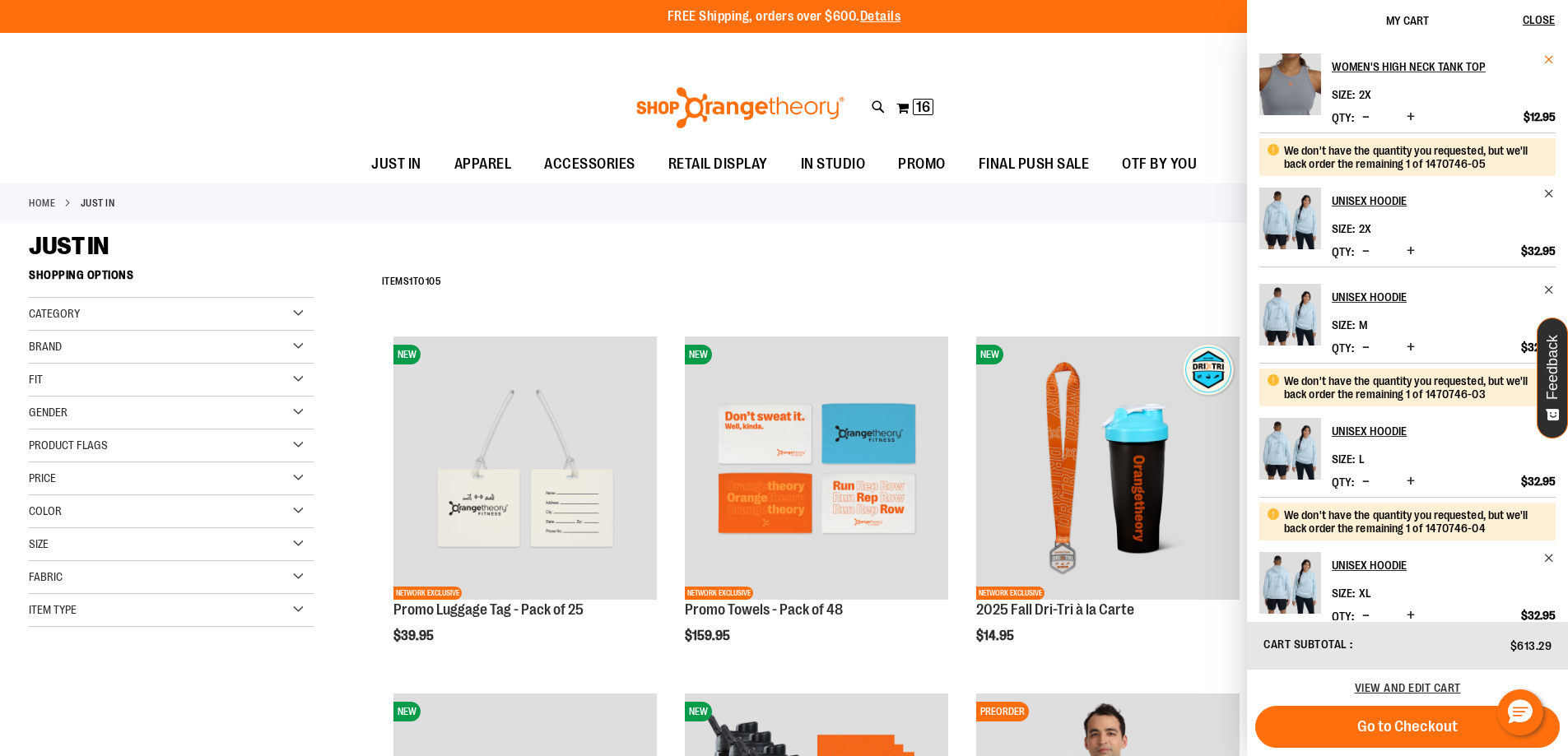
click at [1547, 64] on span "Remove item" at bounding box center [1550, 60] width 13 height 13
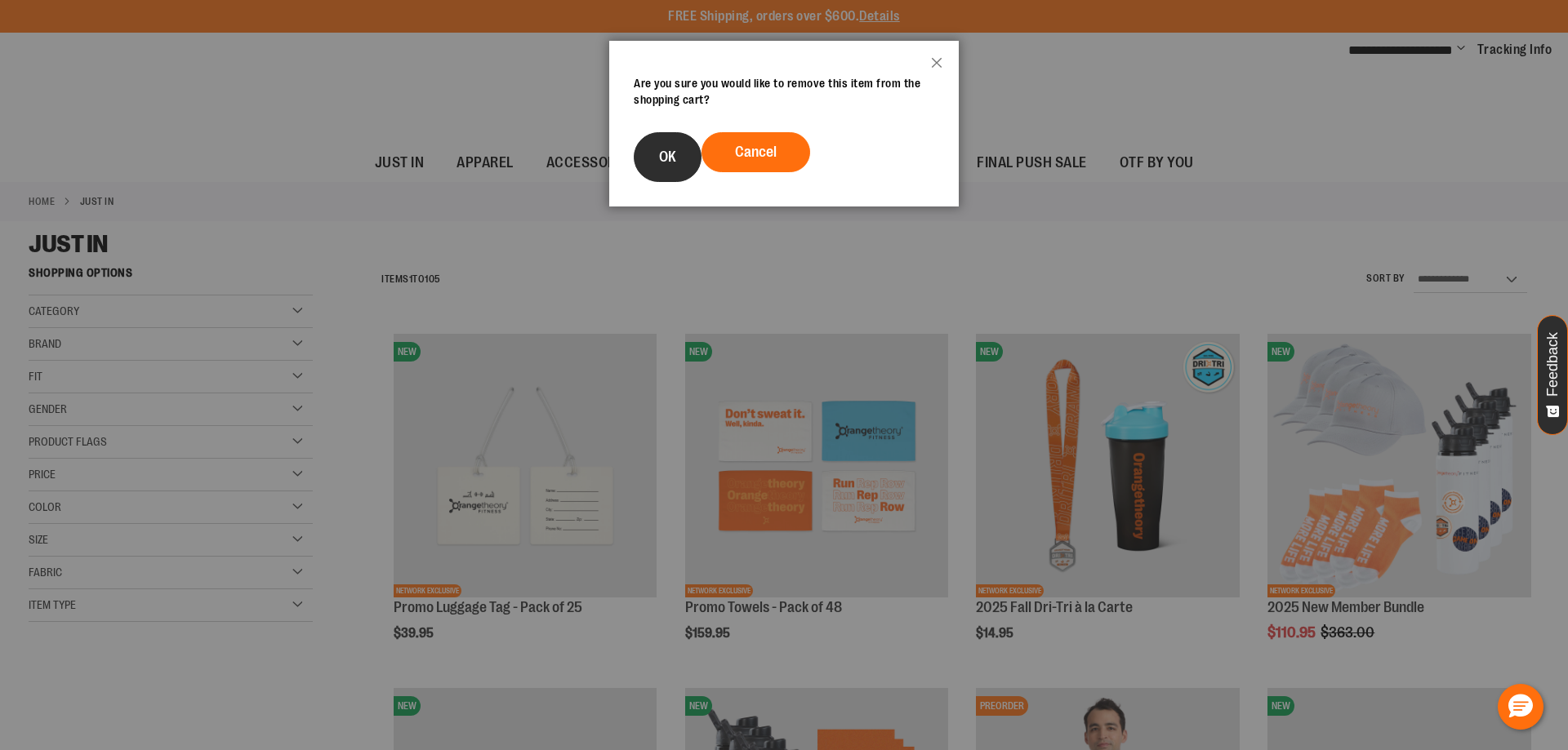
click at [687, 161] on button "OK" at bounding box center [667, 157] width 68 height 50
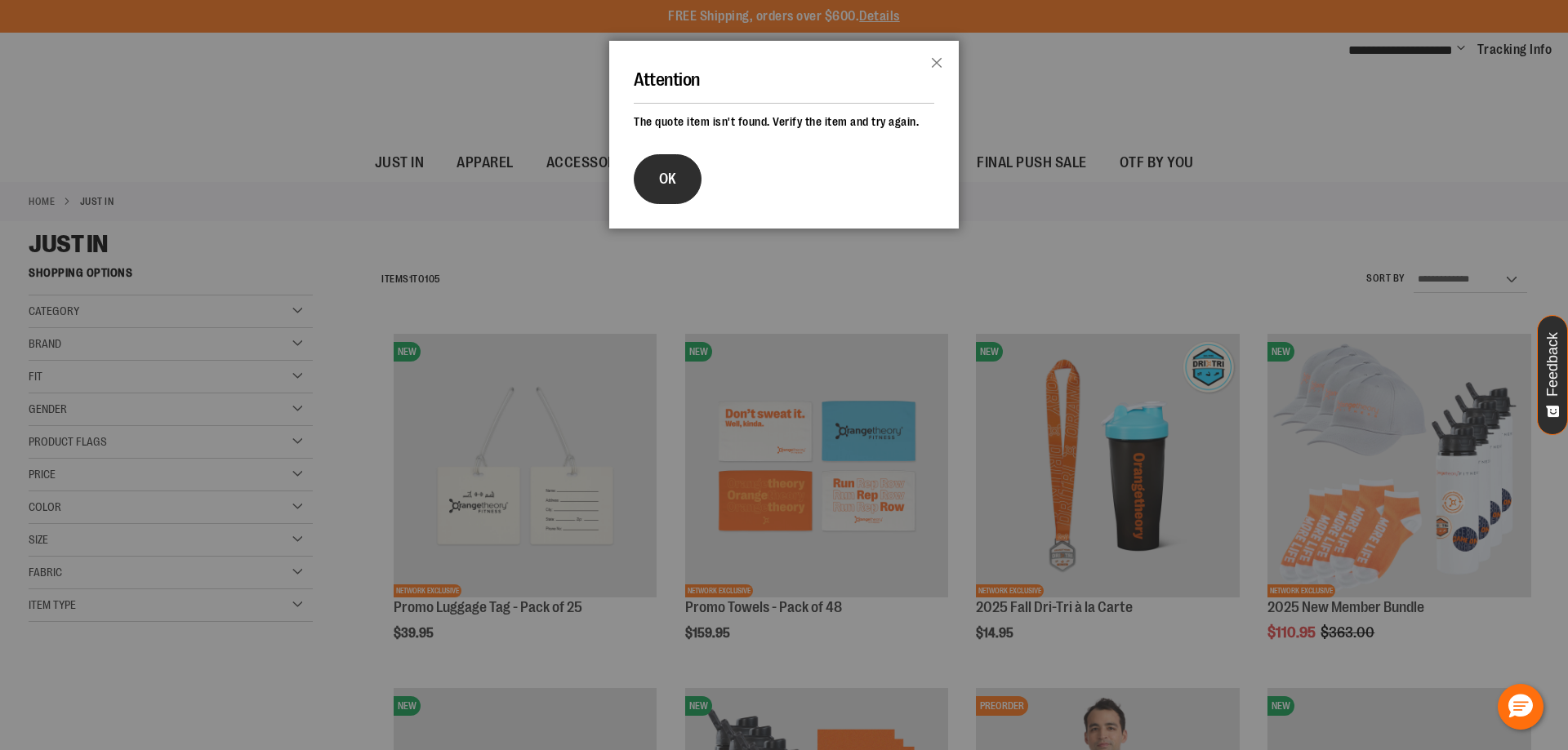
click at [651, 200] on button "OK" at bounding box center [667, 179] width 68 height 50
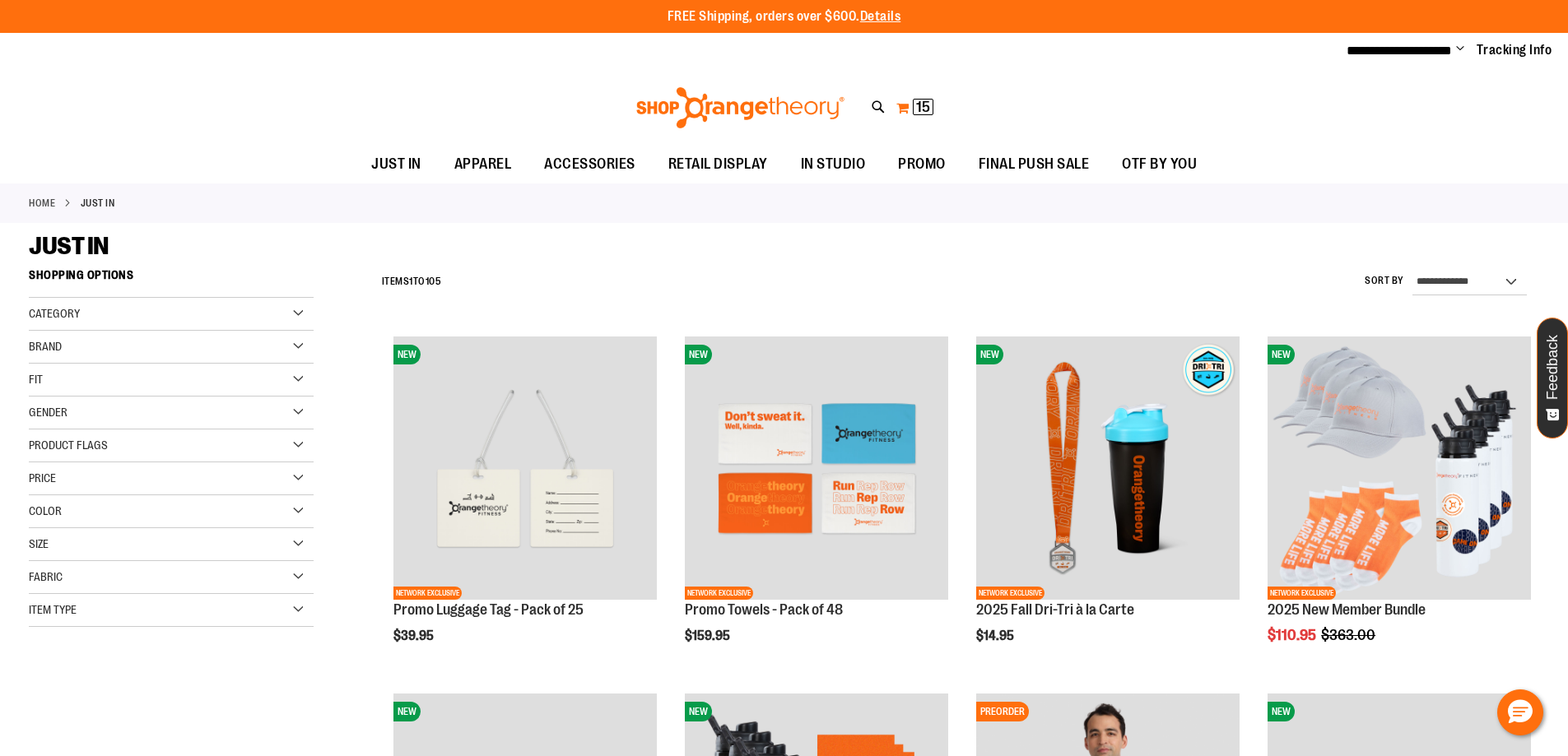
click at [932, 112] on span "15 15 items" at bounding box center [923, 107] width 21 height 16
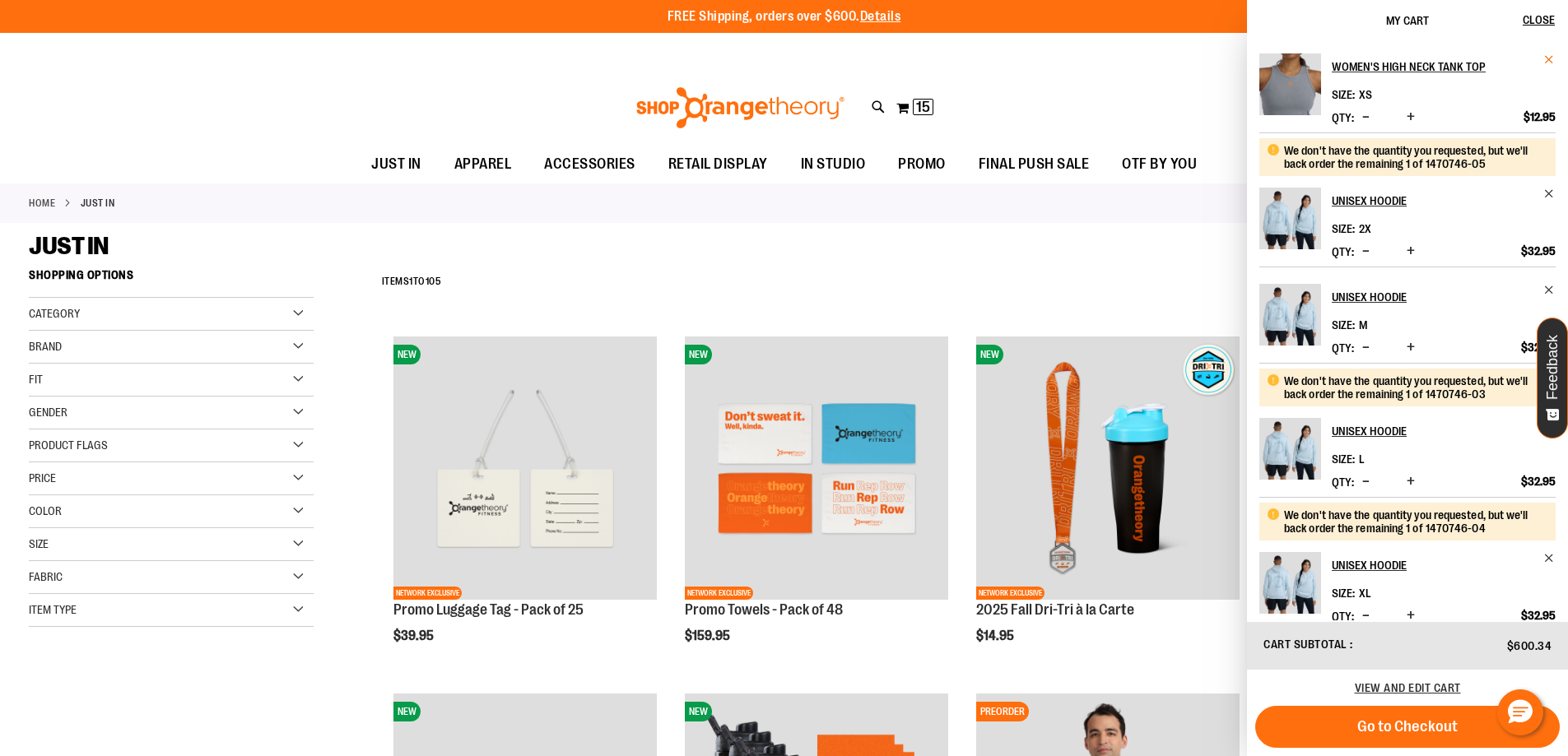
click at [1543, 56] on span "Remove item" at bounding box center [1550, 60] width 13 height 13
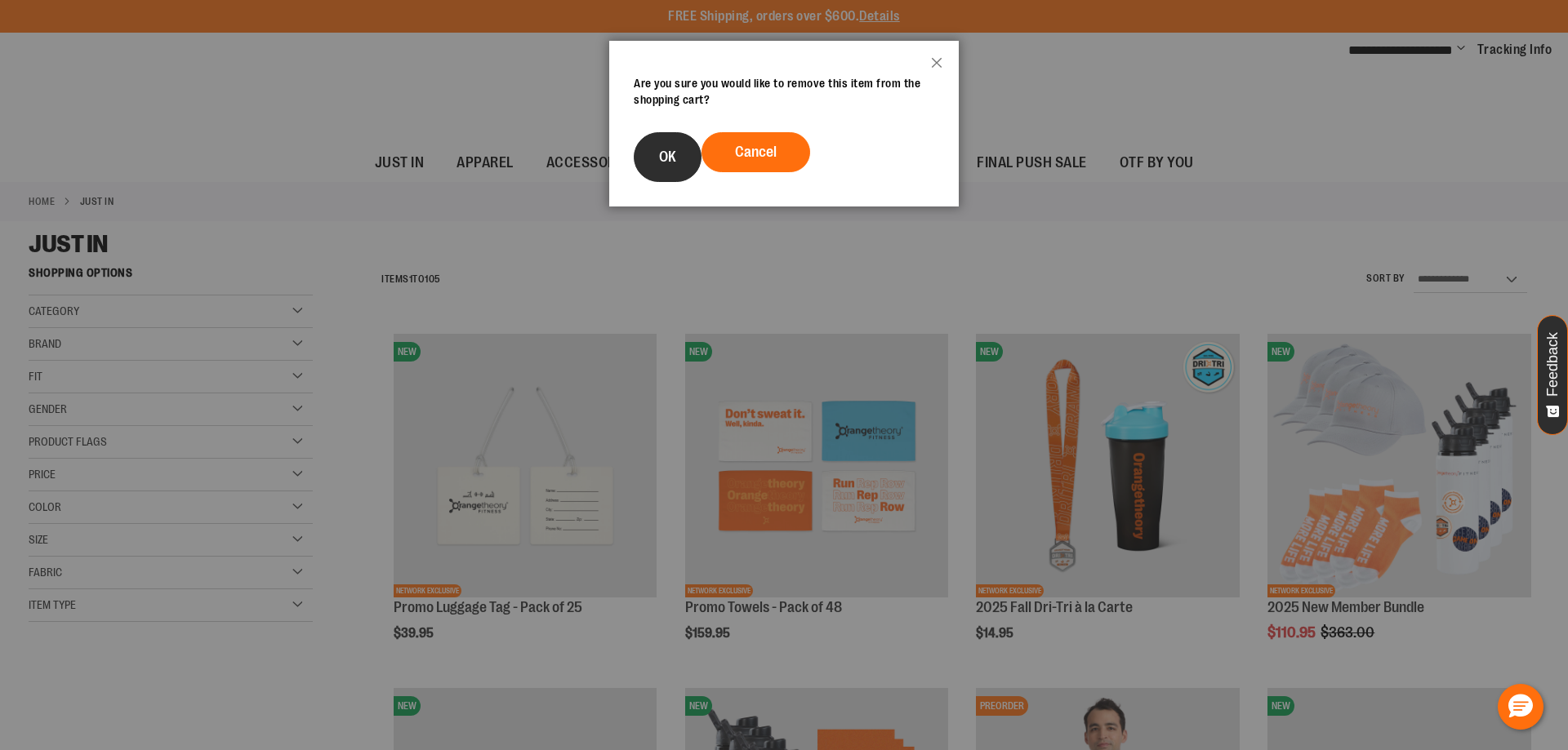
click at [675, 168] on button "OK" at bounding box center [667, 157] width 68 height 50
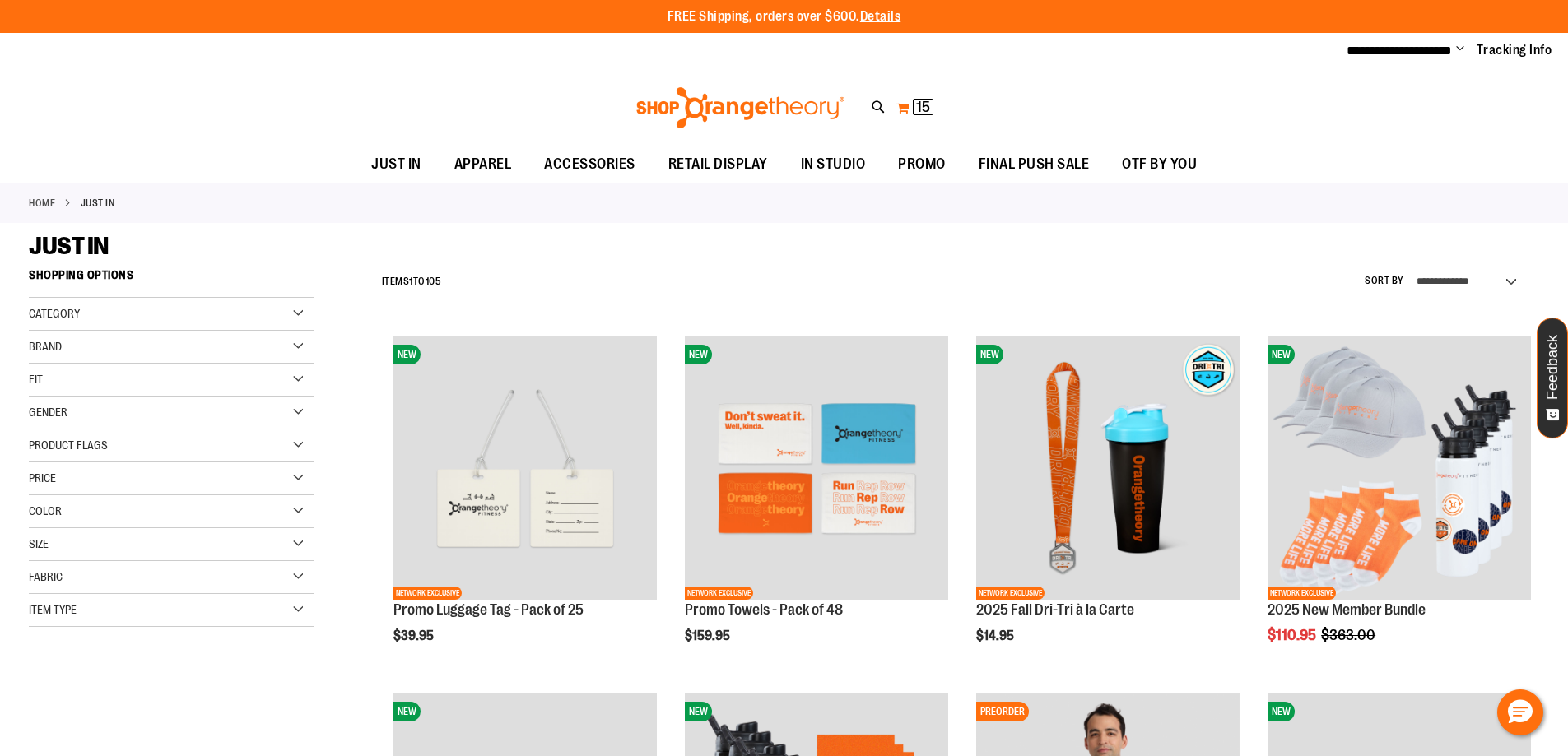
click at [916, 101] on span "15" at bounding box center [923, 107] width 14 height 16
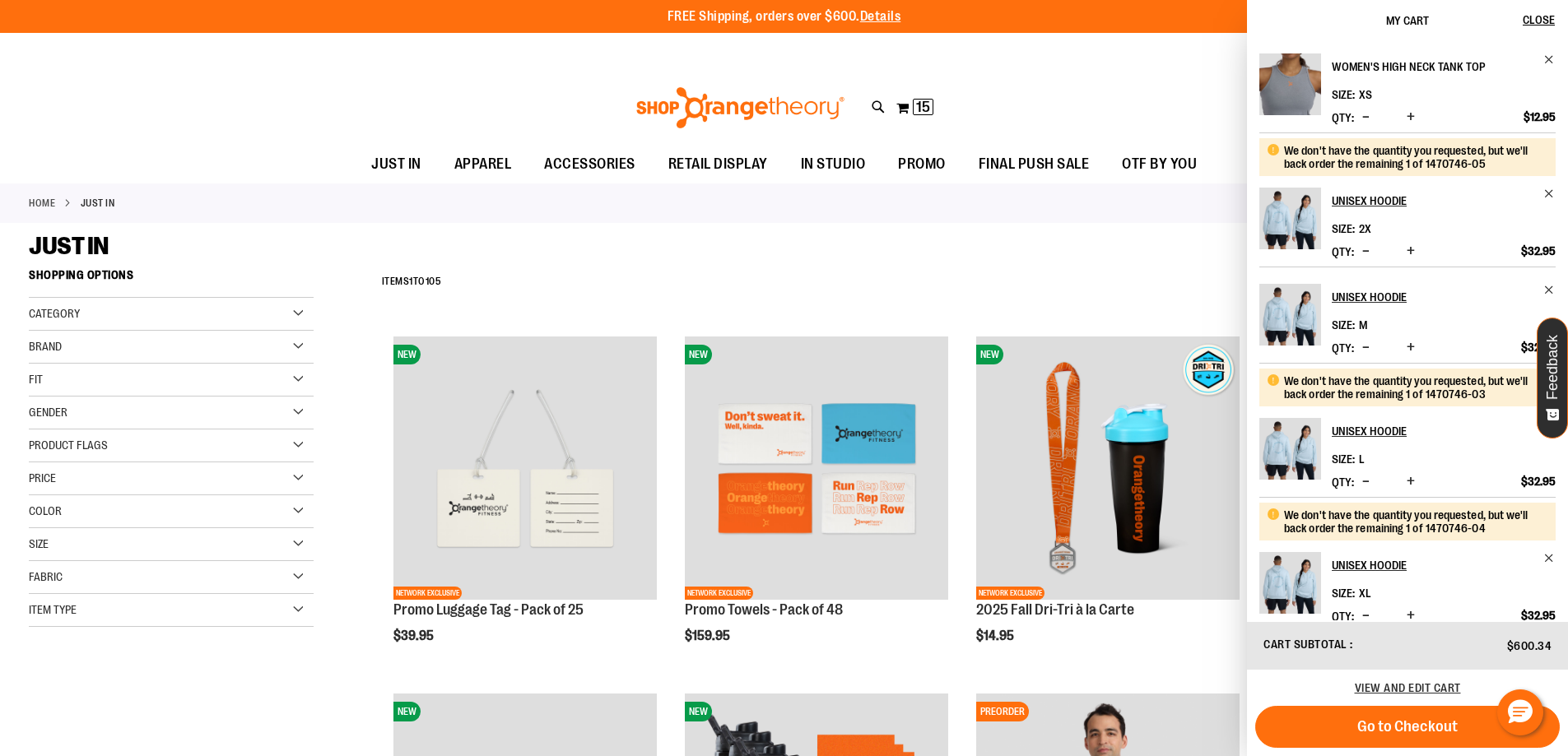
click at [1537, 62] on link "Women's High Neck Tank Top" at bounding box center [1444, 67] width 224 height 27
click at [1543, 62] on span "Remove item" at bounding box center [1550, 60] width 13 height 13
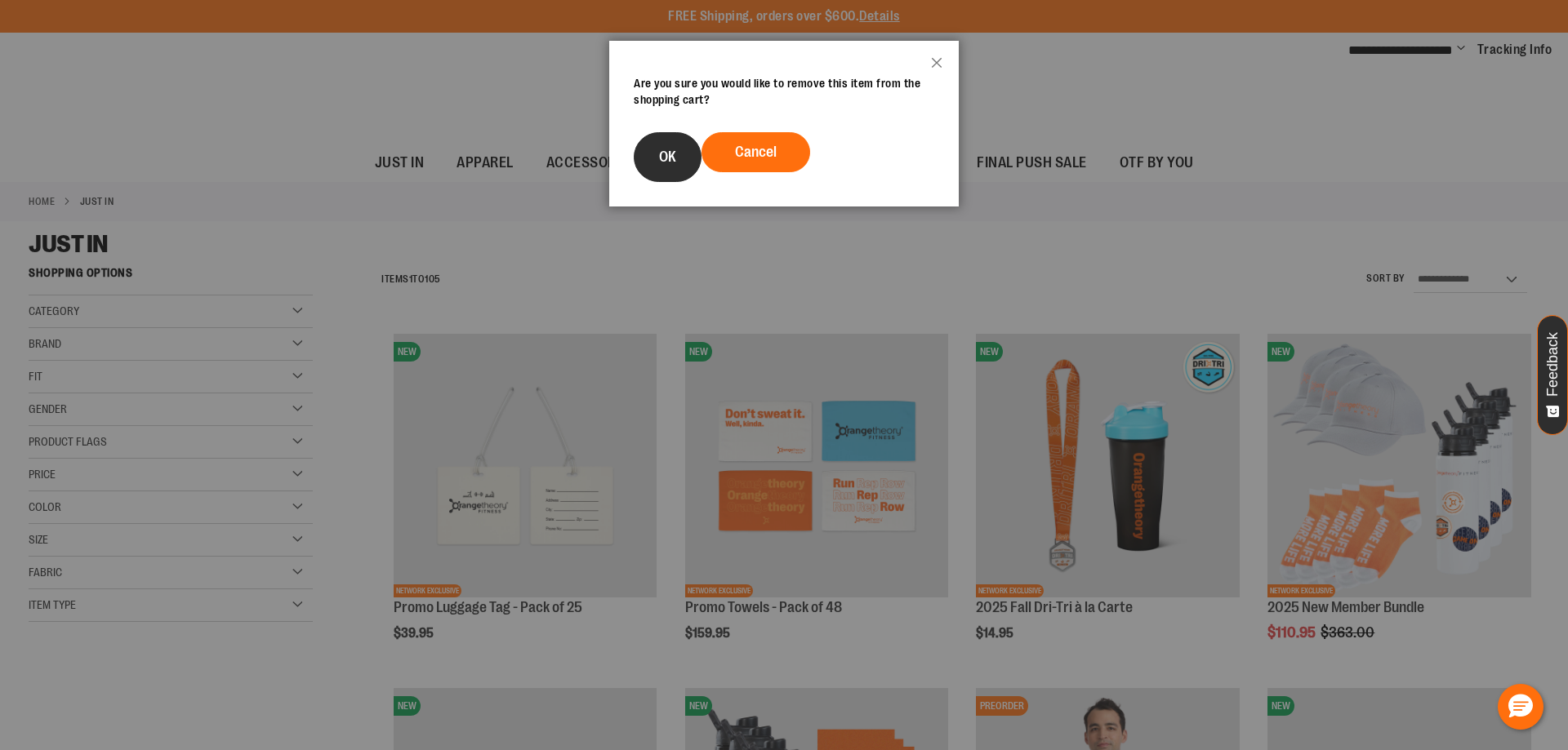
click at [650, 144] on button "OK" at bounding box center [667, 157] width 68 height 50
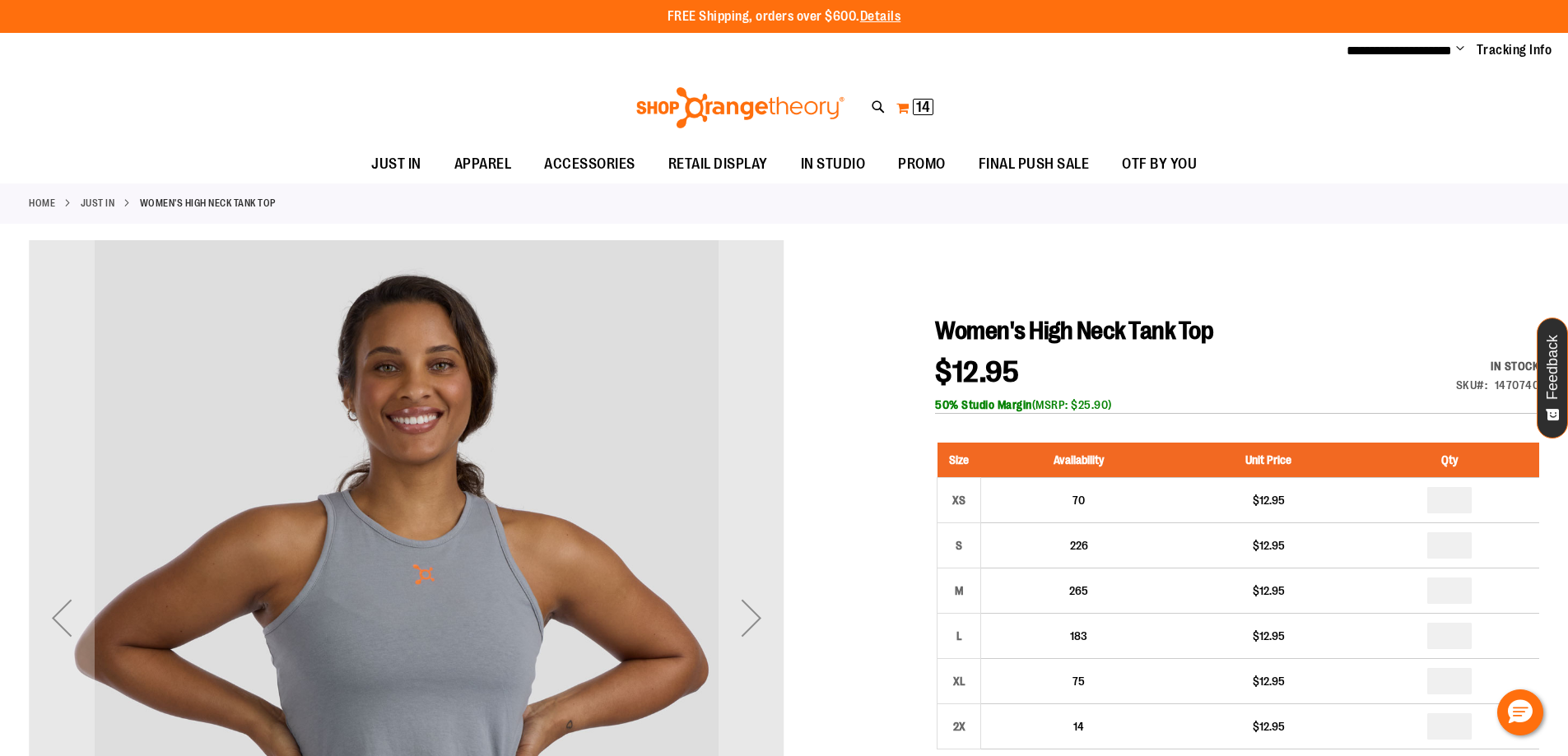
type input "**********"
click at [928, 108] on span "14" at bounding box center [923, 107] width 14 height 16
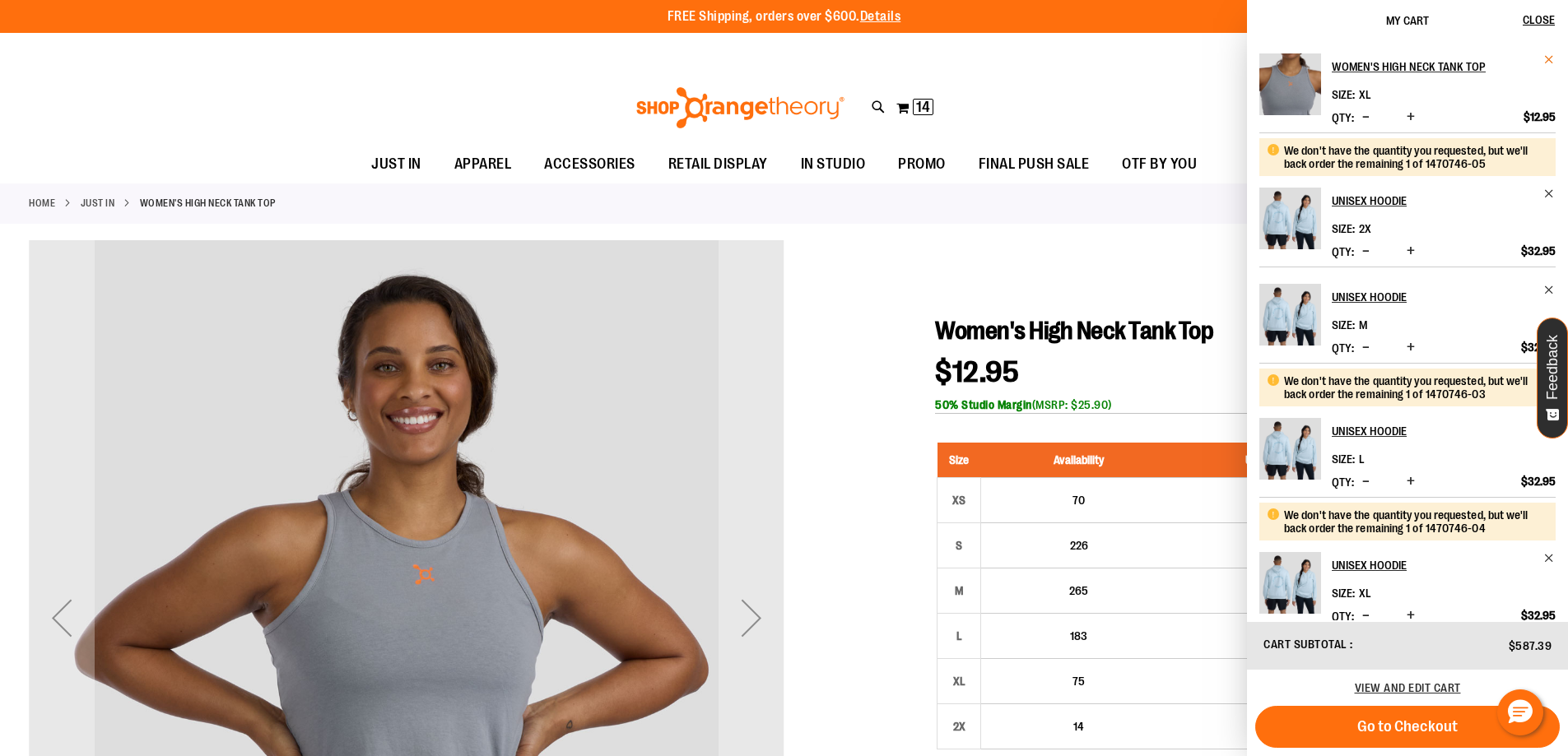
click at [1548, 60] on span "Remove item" at bounding box center [1550, 60] width 13 height 13
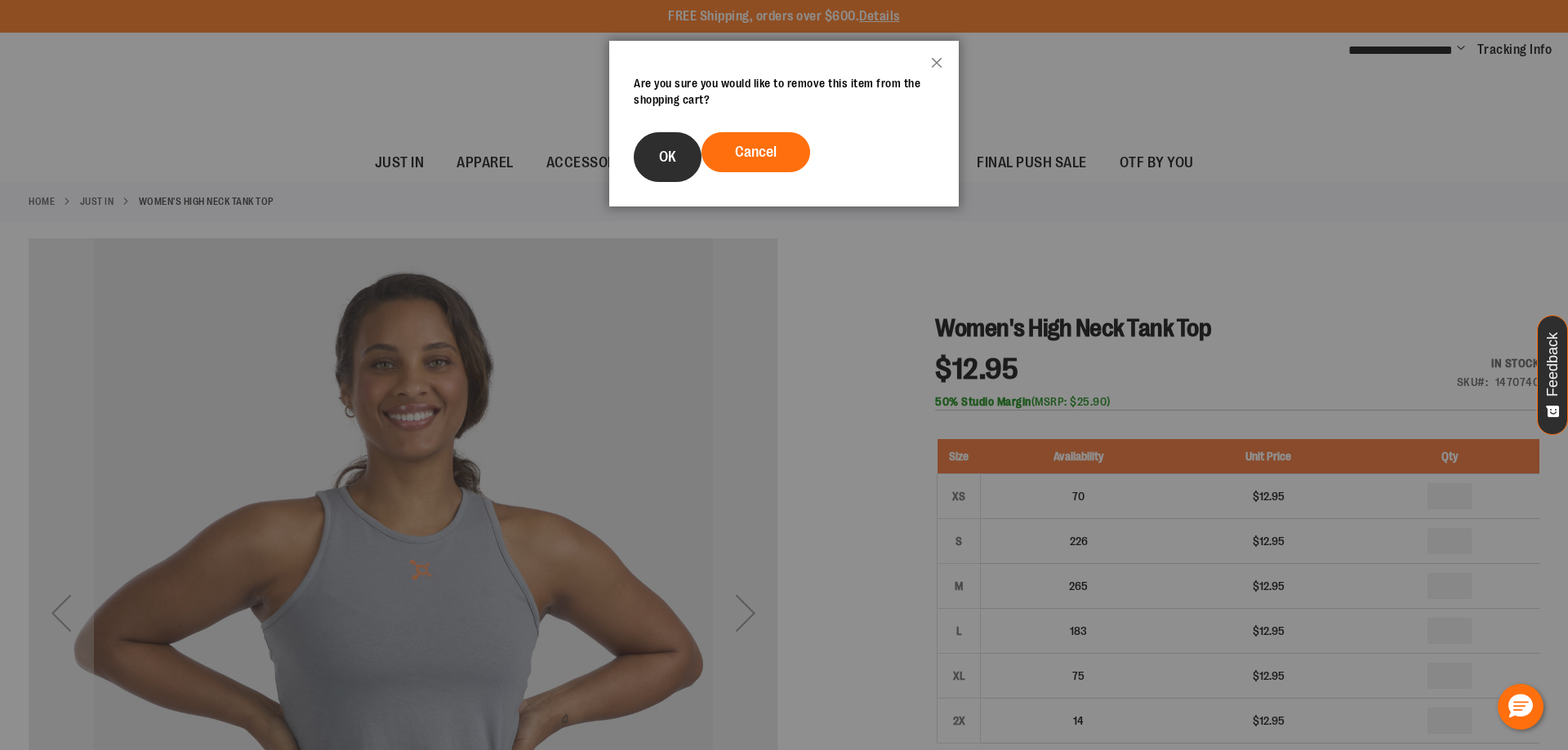
click at [687, 160] on button "OK" at bounding box center [667, 157] width 68 height 50
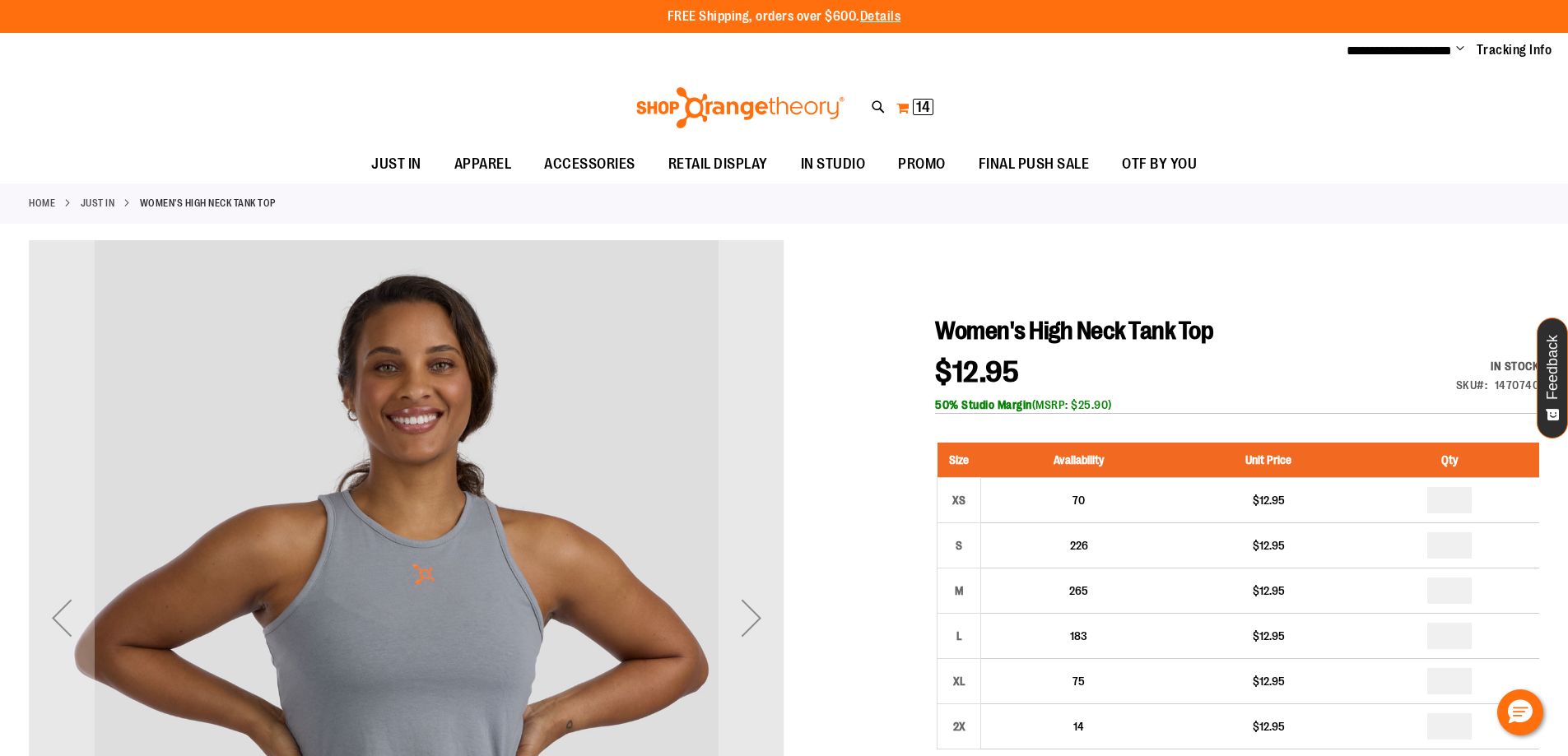
click at [926, 115] on button "My Cart 14 14 items" at bounding box center [915, 108] width 38 height 27
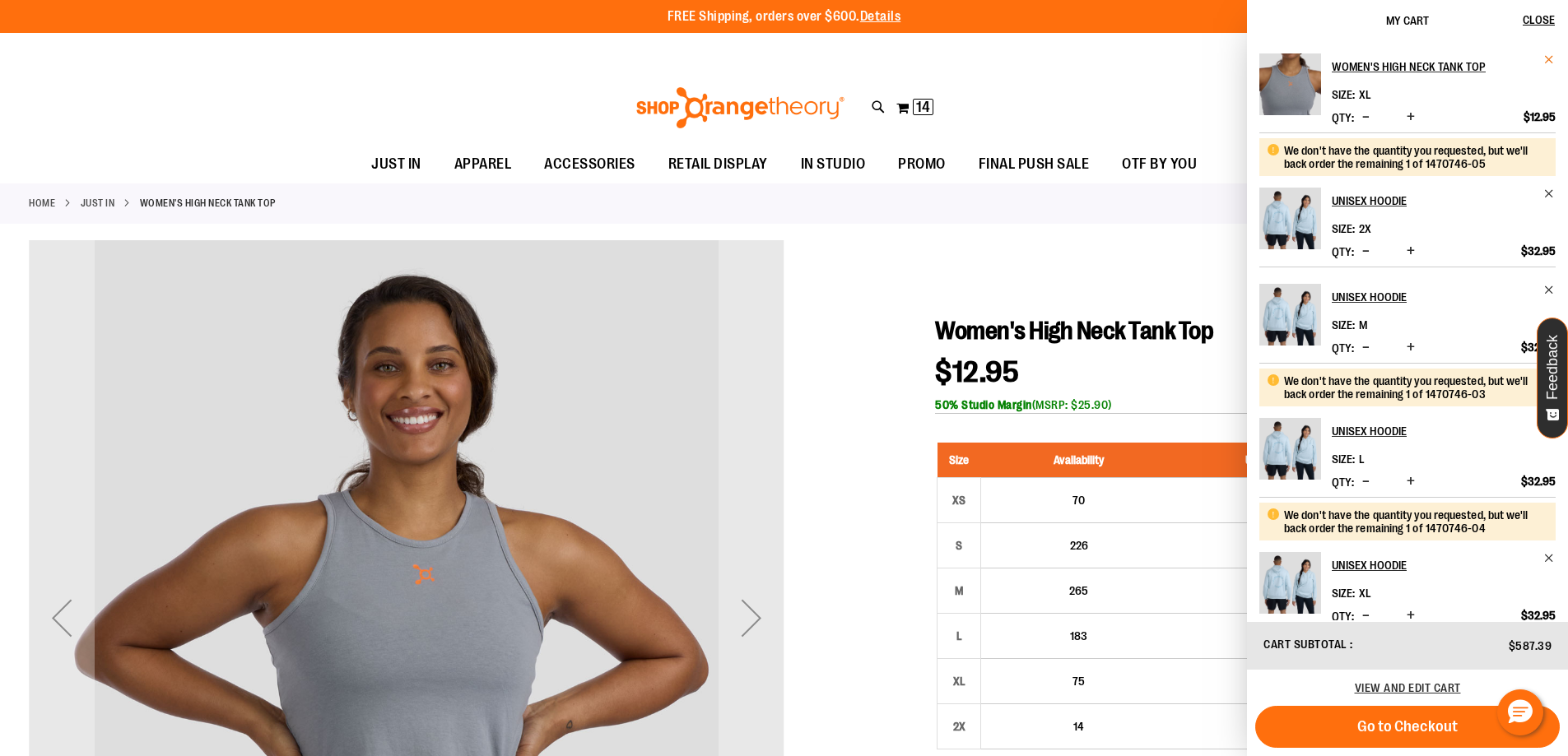
click at [1544, 56] on span "Remove item" at bounding box center [1550, 60] width 13 height 13
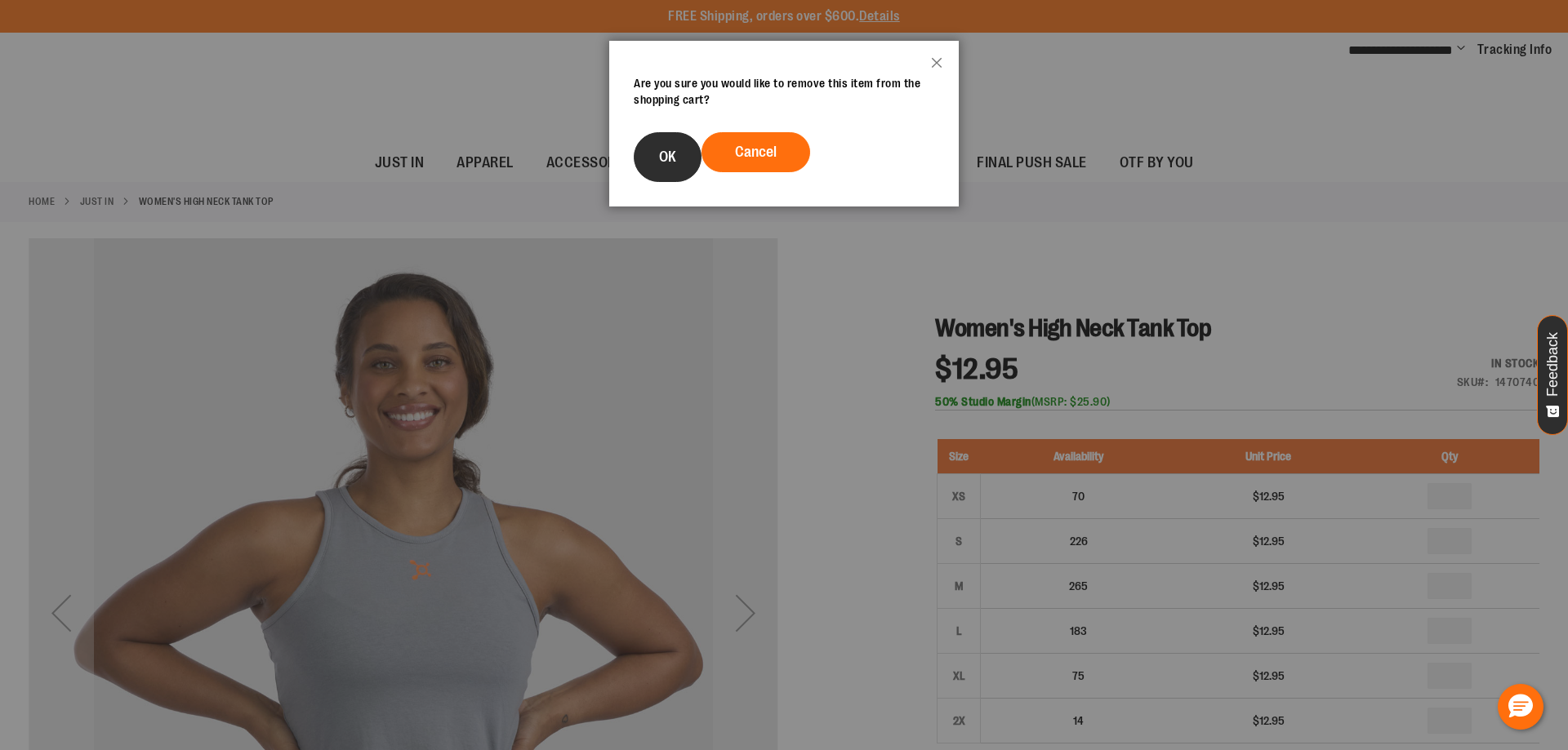
click at [685, 172] on button "OK" at bounding box center [667, 157] width 68 height 50
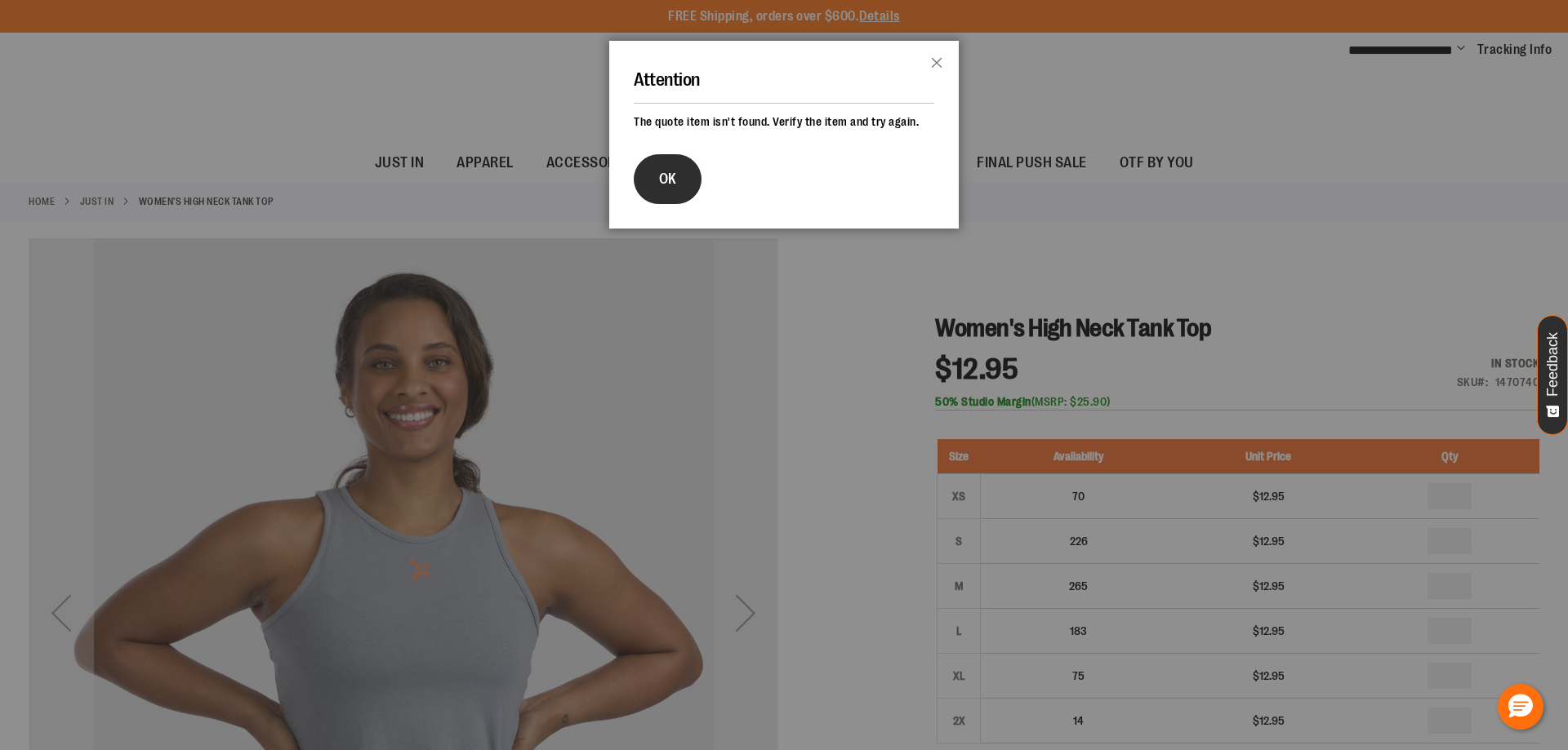
click at [684, 171] on button "OK" at bounding box center [667, 179] width 68 height 50
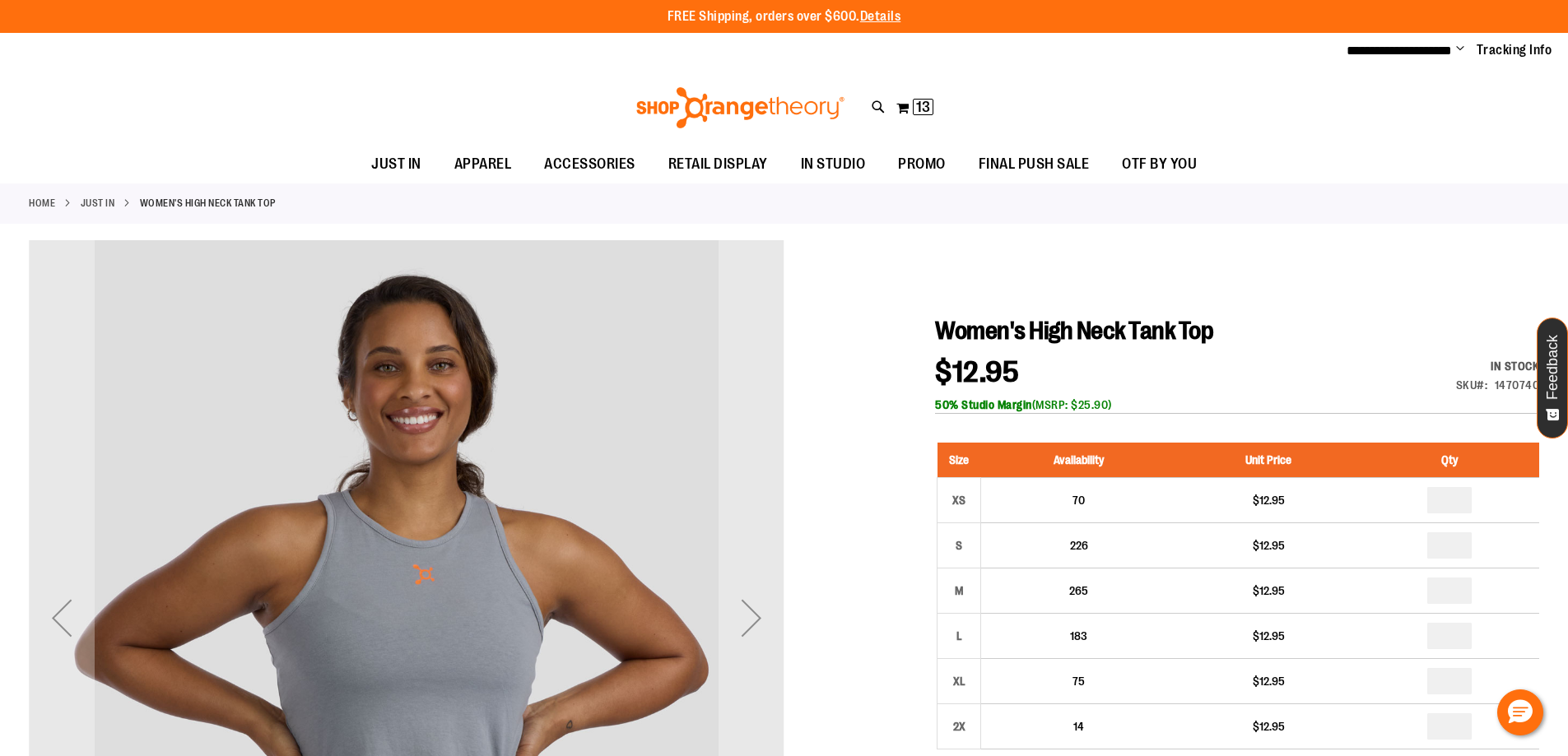
drag, startPoint x: 942, startPoint y: 102, endPoint x: 934, endPoint y: 107, distance: 9.4
click at [939, 103] on div "Toggle Nav Search Popular Suggestions Advanced Search" at bounding box center [784, 108] width 1568 height 76
click at [927, 112] on span "13" at bounding box center [923, 107] width 14 height 16
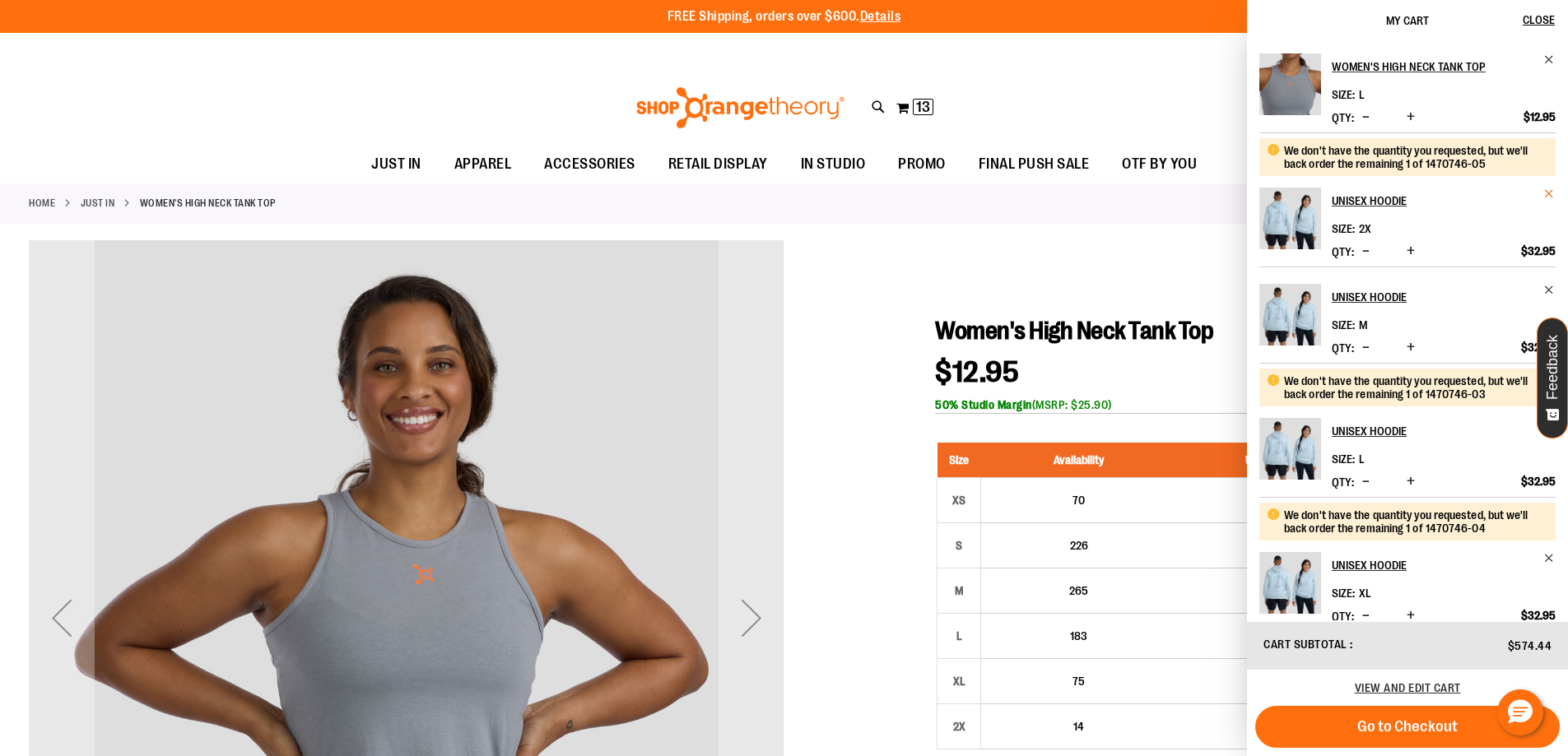
click at [1543, 193] on span "Remove item" at bounding box center [1550, 194] width 13 height 13
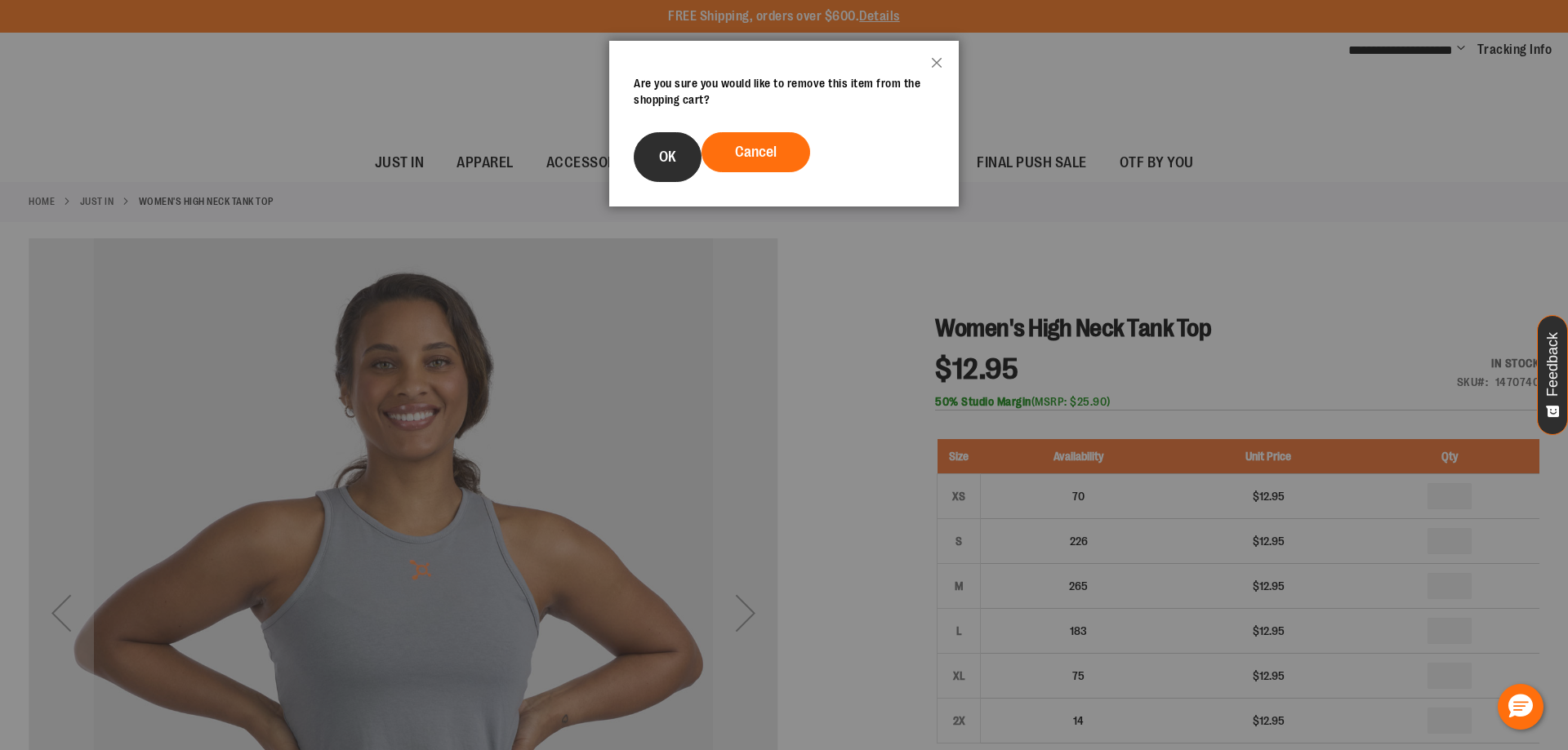
click at [653, 175] on button "OK" at bounding box center [667, 157] width 68 height 50
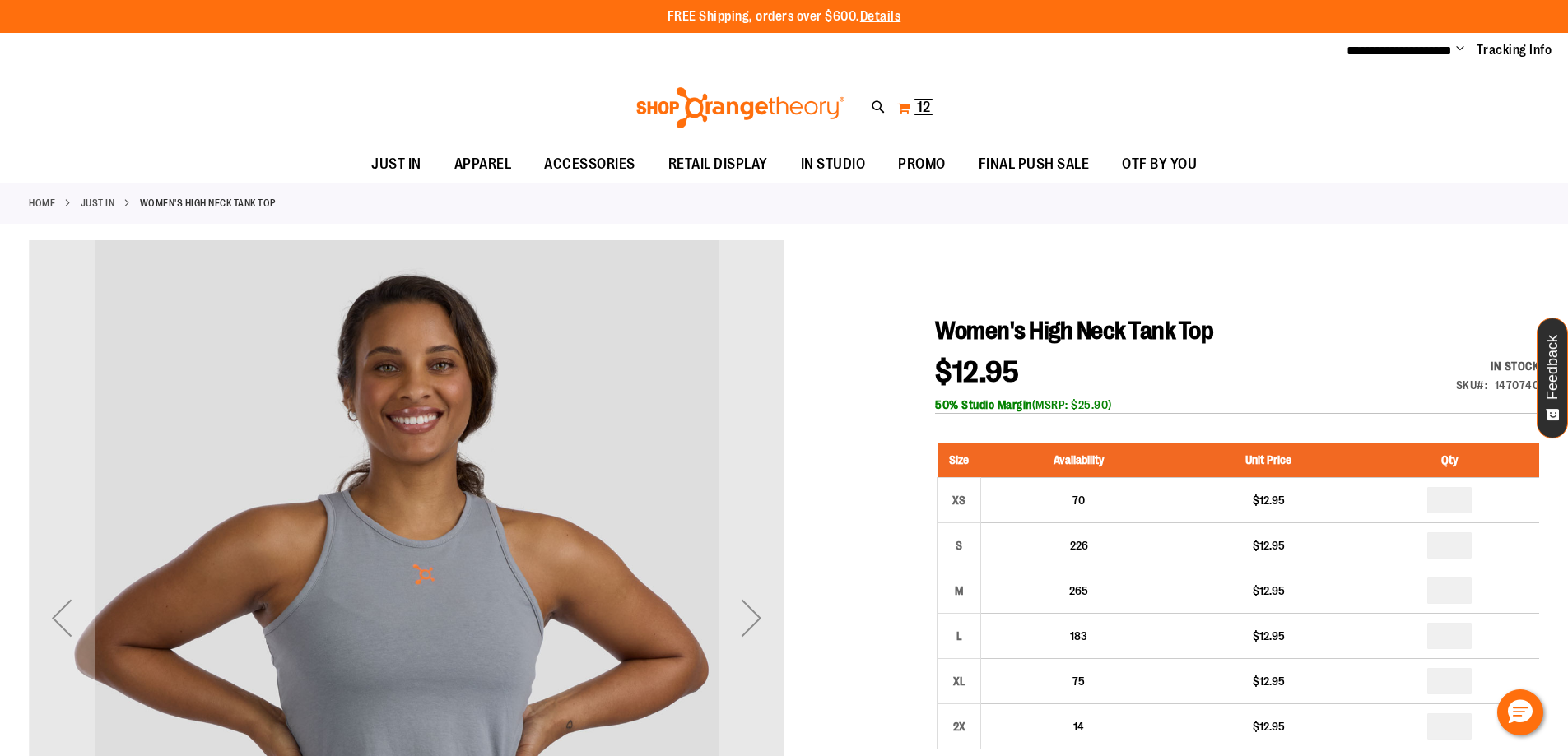
click at [918, 100] on span "12" at bounding box center [923, 107] width 13 height 16
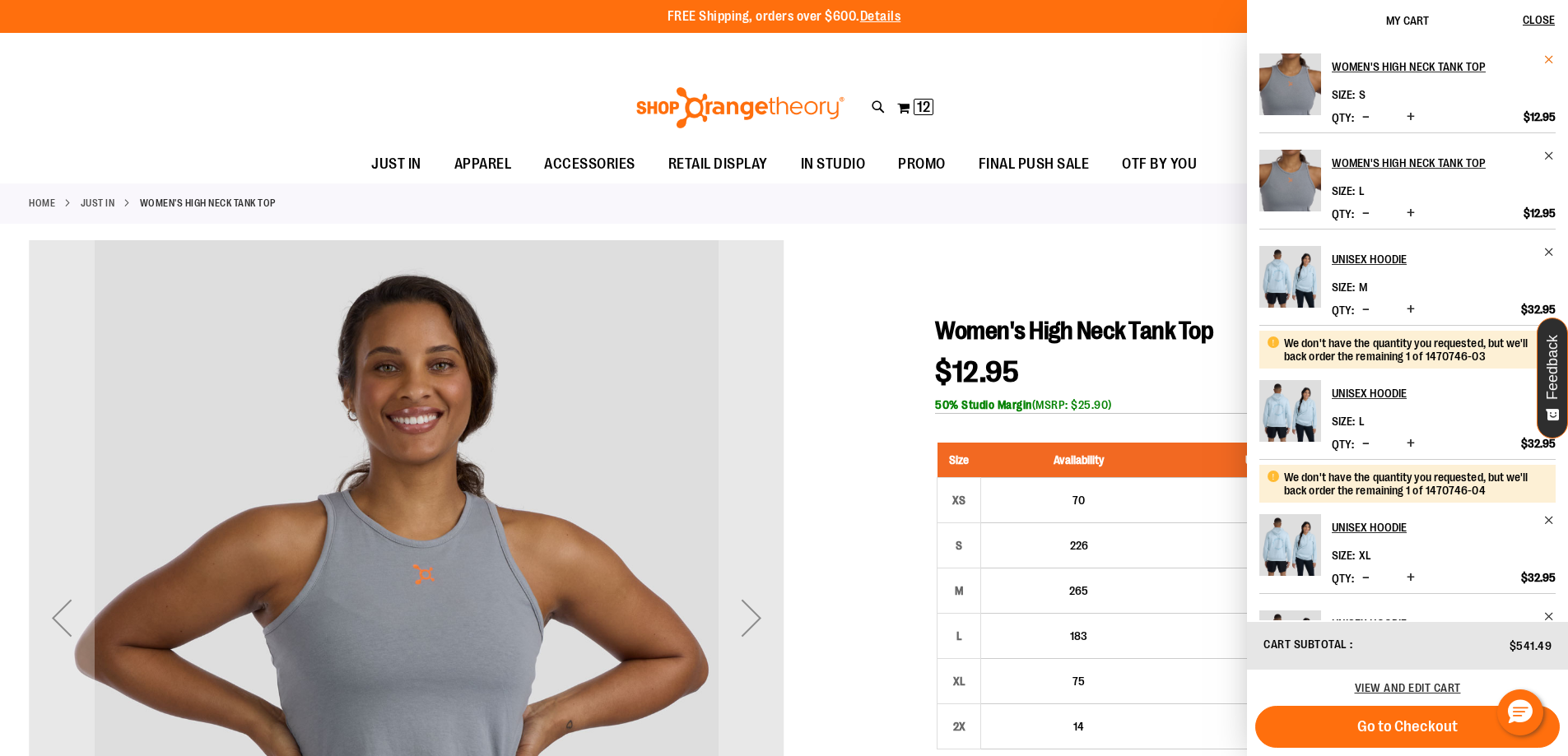
click at [1548, 63] on span "Remove item" at bounding box center [1550, 60] width 13 height 13
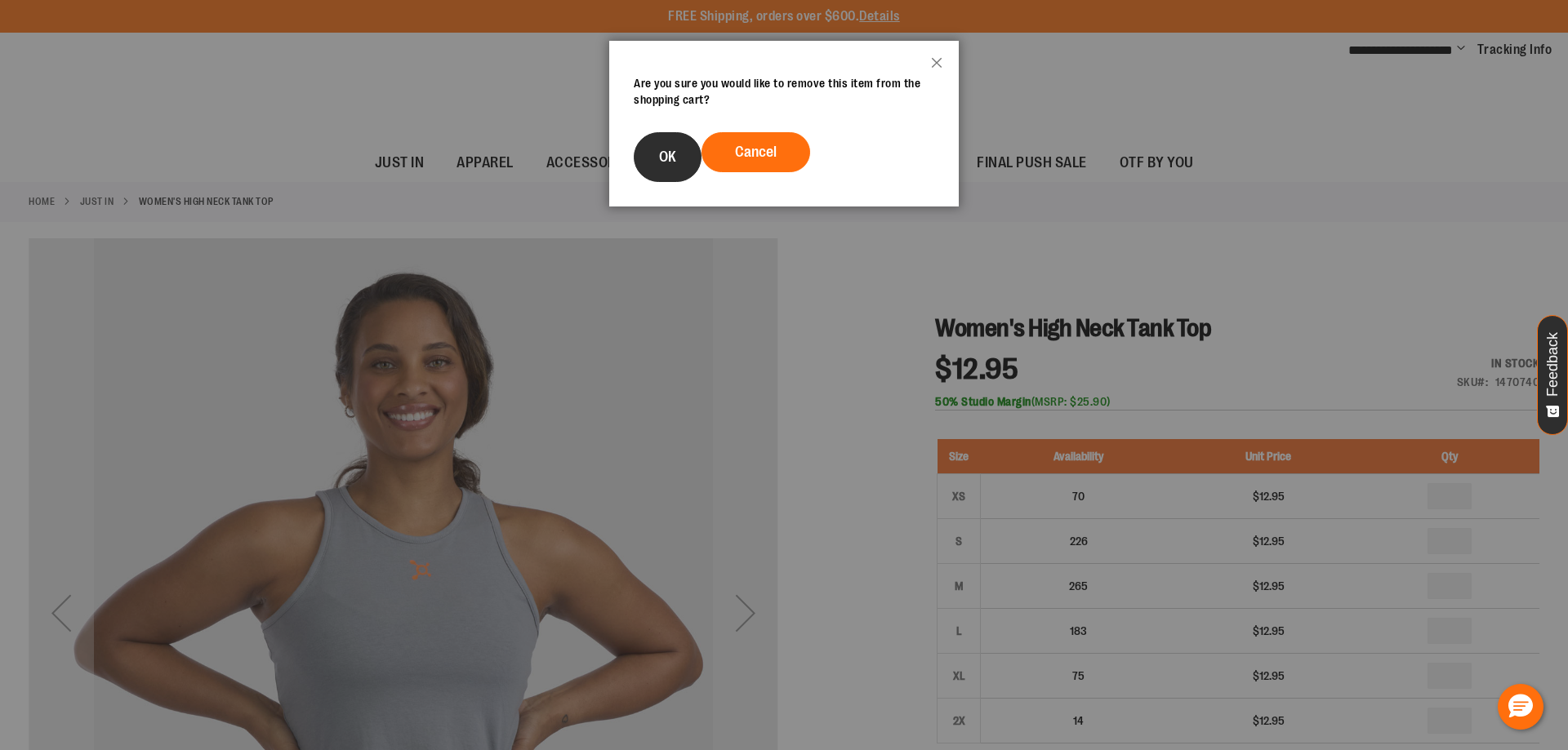
click at [675, 157] on span "OK" at bounding box center [667, 157] width 17 height 16
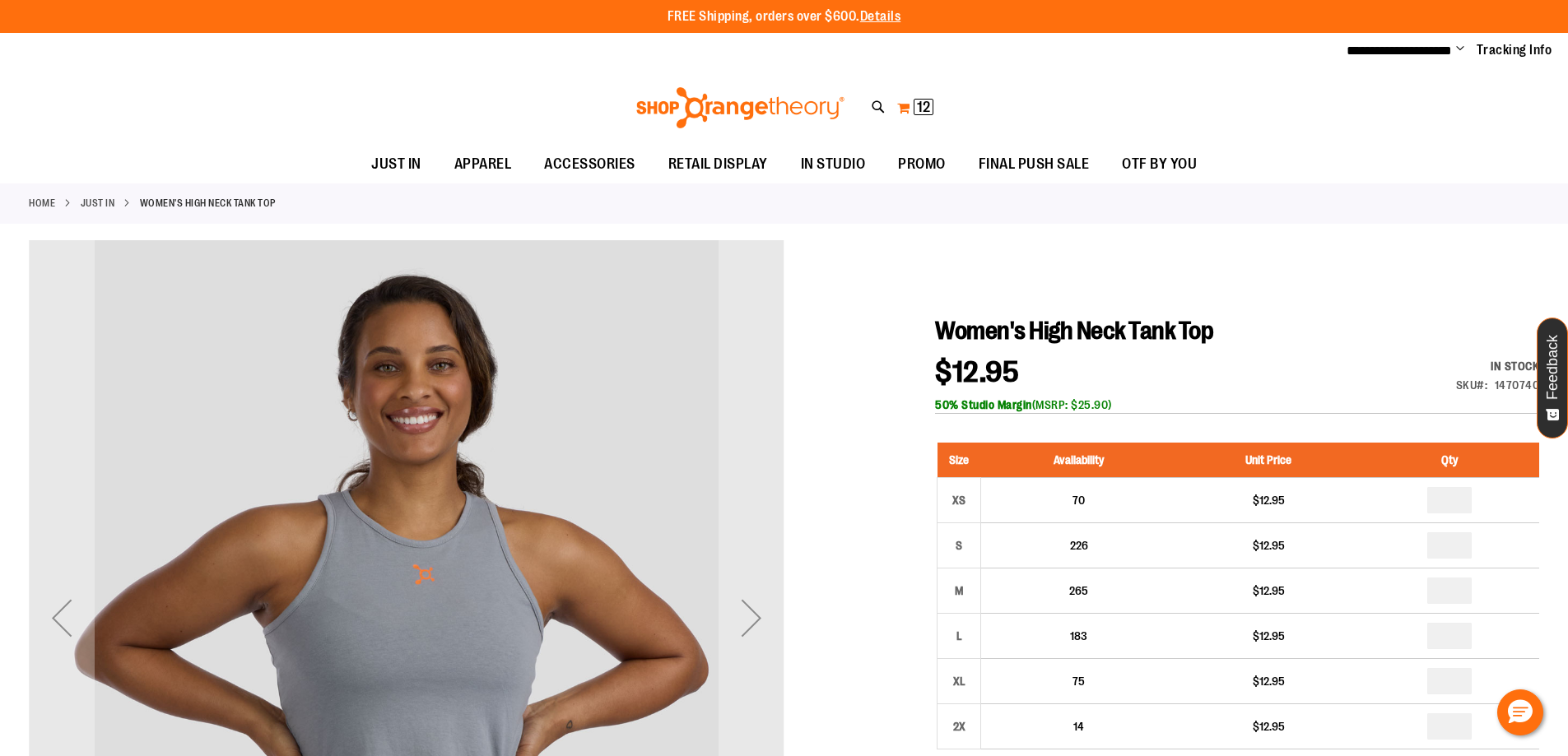
click at [918, 113] on span "12 12 items" at bounding box center [923, 107] width 20 height 16
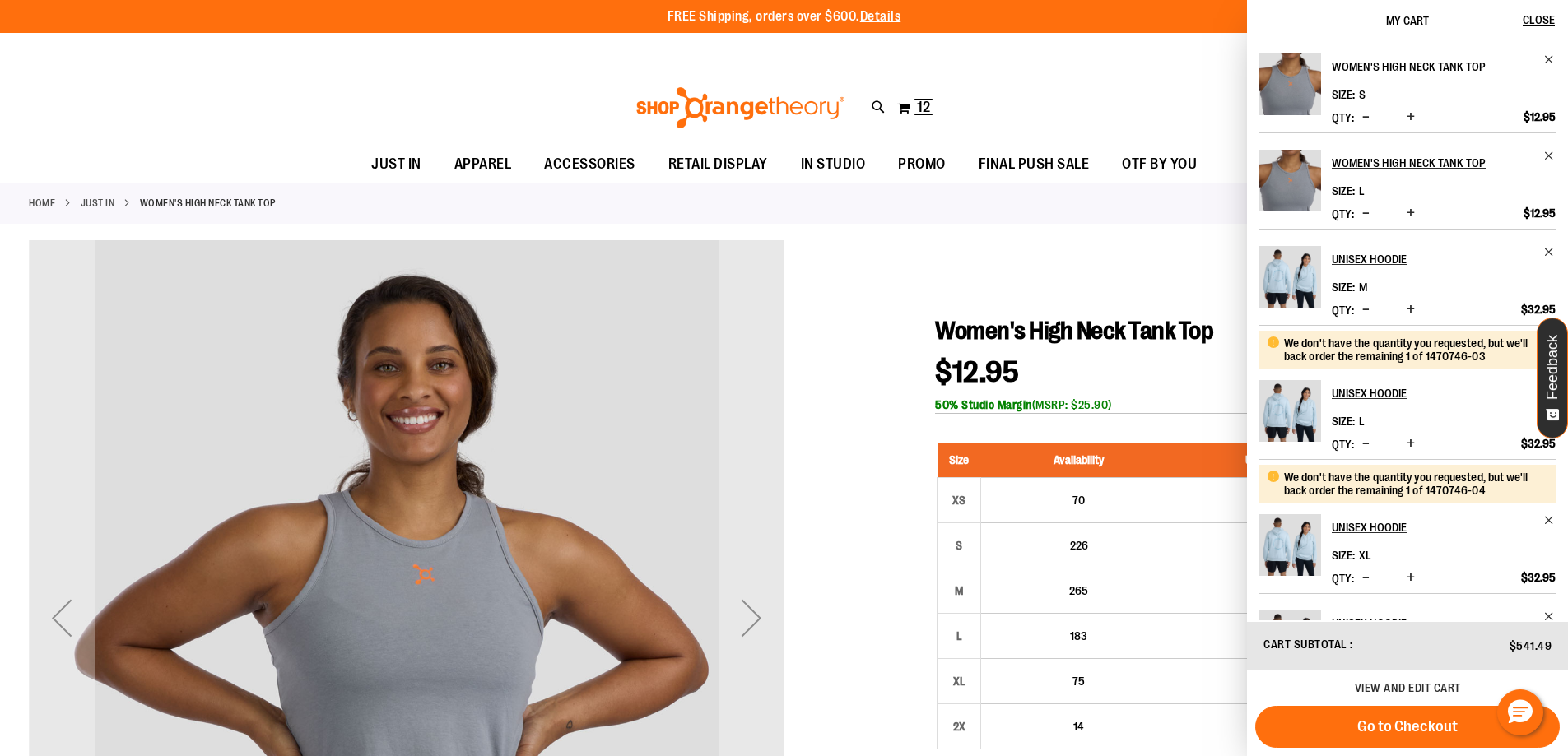
click at [1559, 49] on div "Women's High Neck Tank Top Size S Qty *" at bounding box center [1407, 331] width 321 height 580
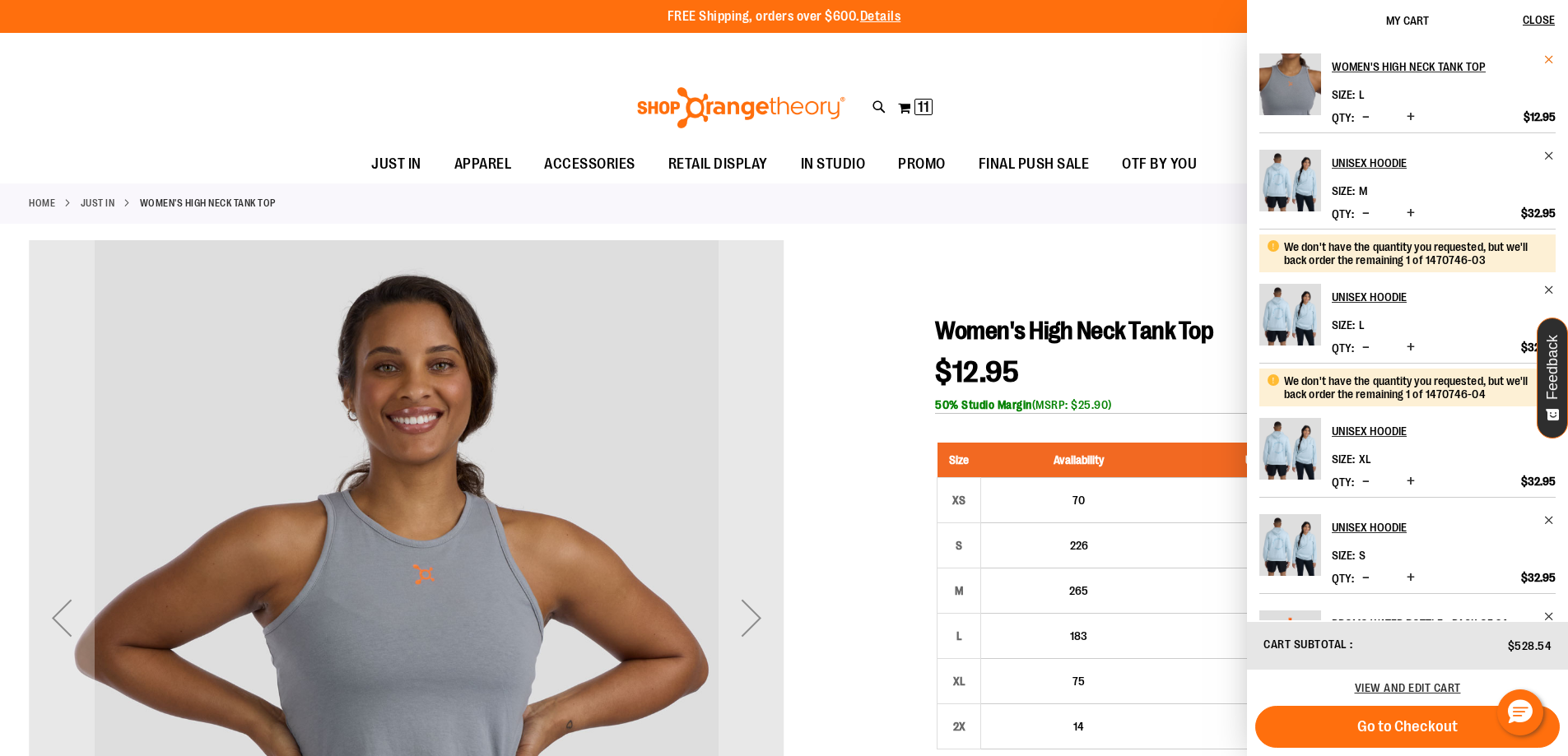
click at [1552, 63] on span "Remove item" at bounding box center [1550, 60] width 13 height 13
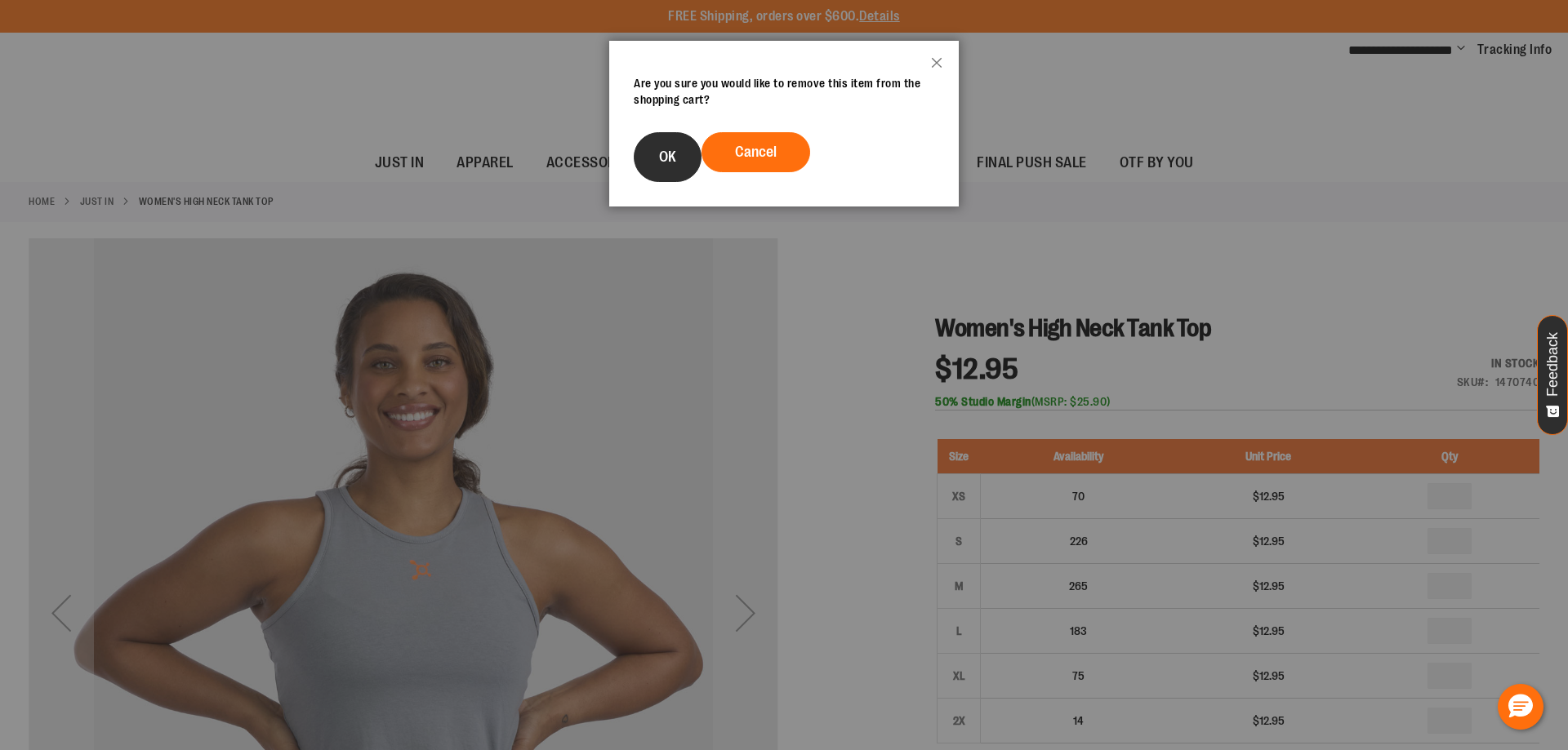
click at [651, 158] on button "OK" at bounding box center [667, 157] width 68 height 50
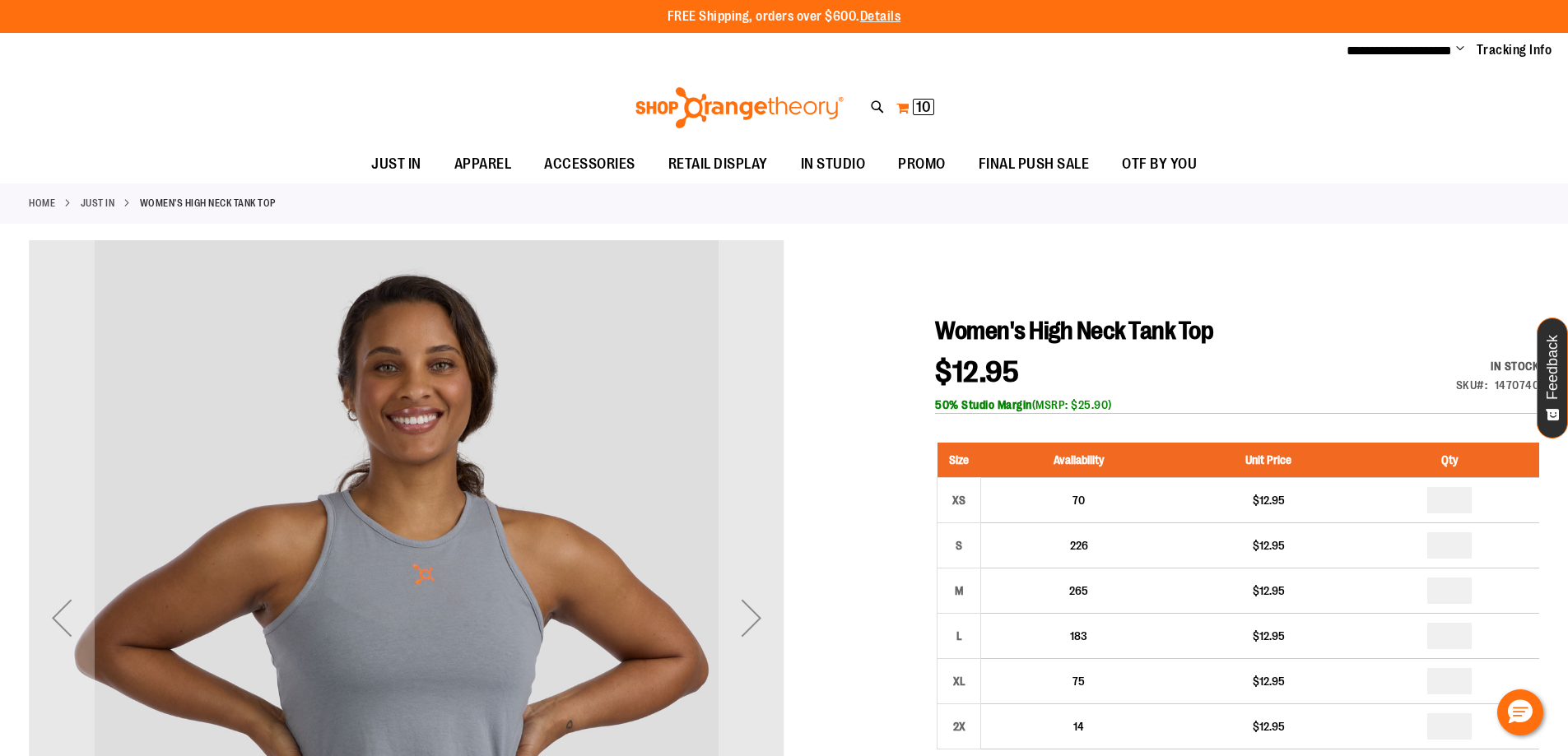
click at [918, 111] on span "10" at bounding box center [923, 107] width 15 height 16
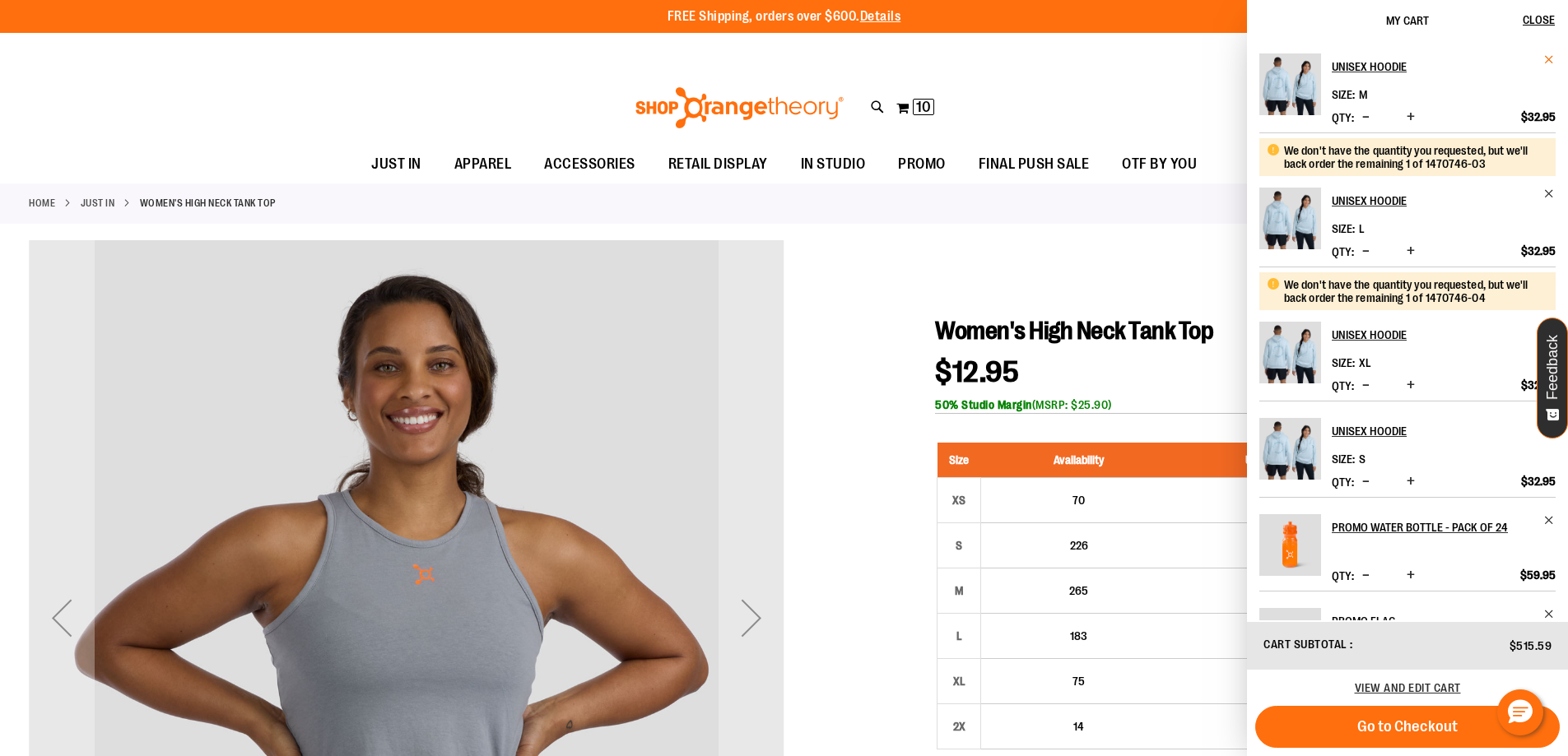
click at [1543, 62] on span "Remove item" at bounding box center [1550, 60] width 13 height 13
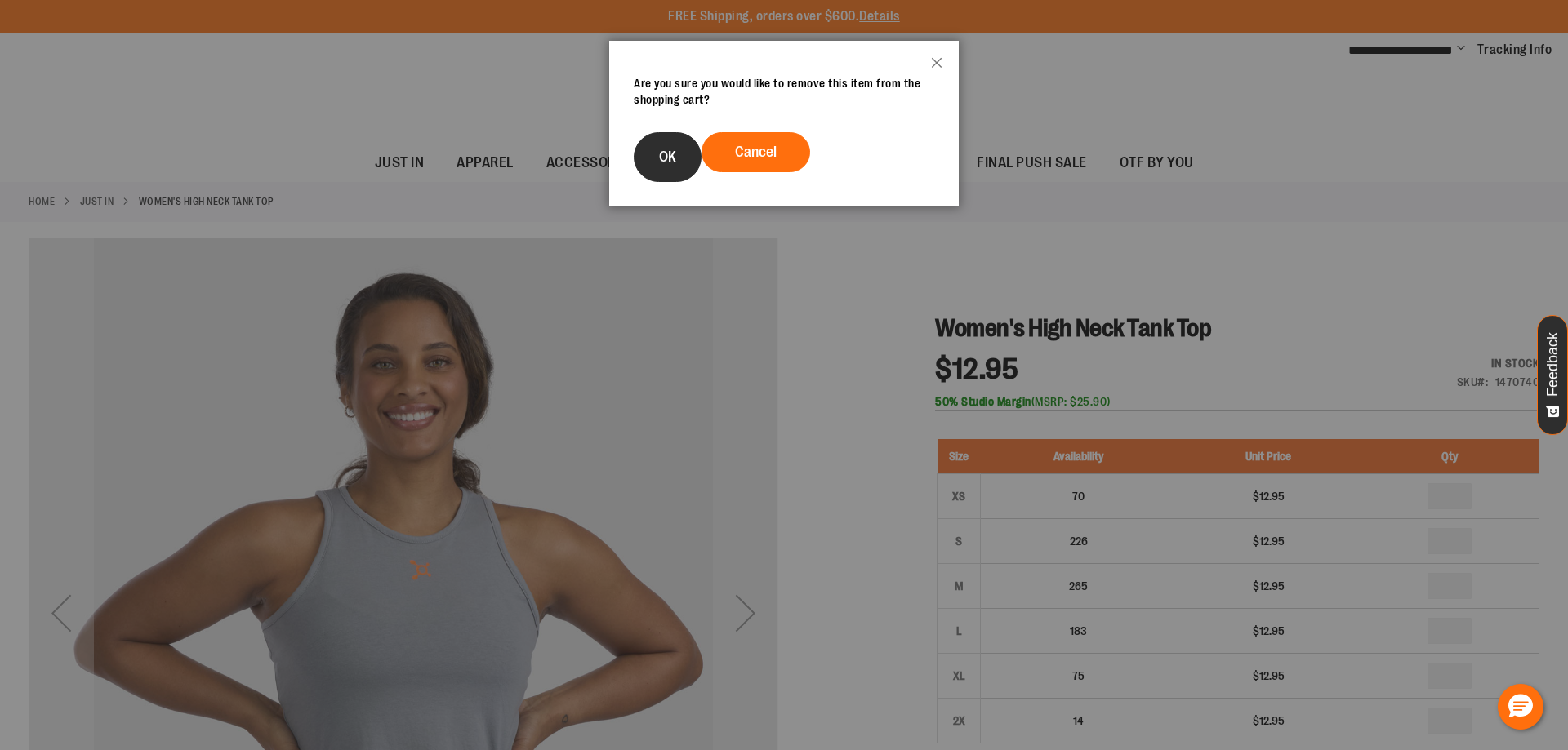
click at [677, 173] on button "OK" at bounding box center [667, 157] width 68 height 50
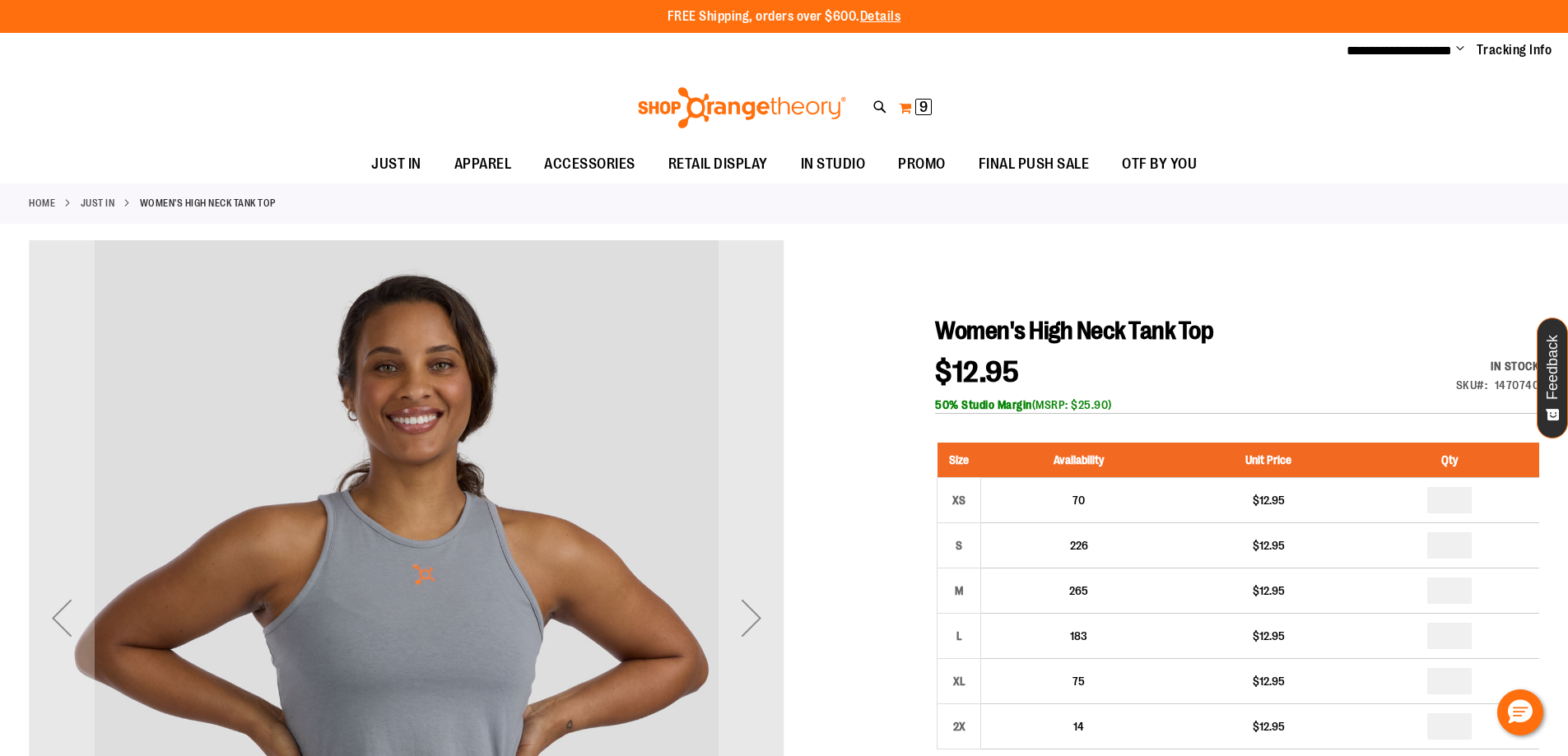
click at [924, 113] on span "9 9 items" at bounding box center [923, 107] width 16 height 16
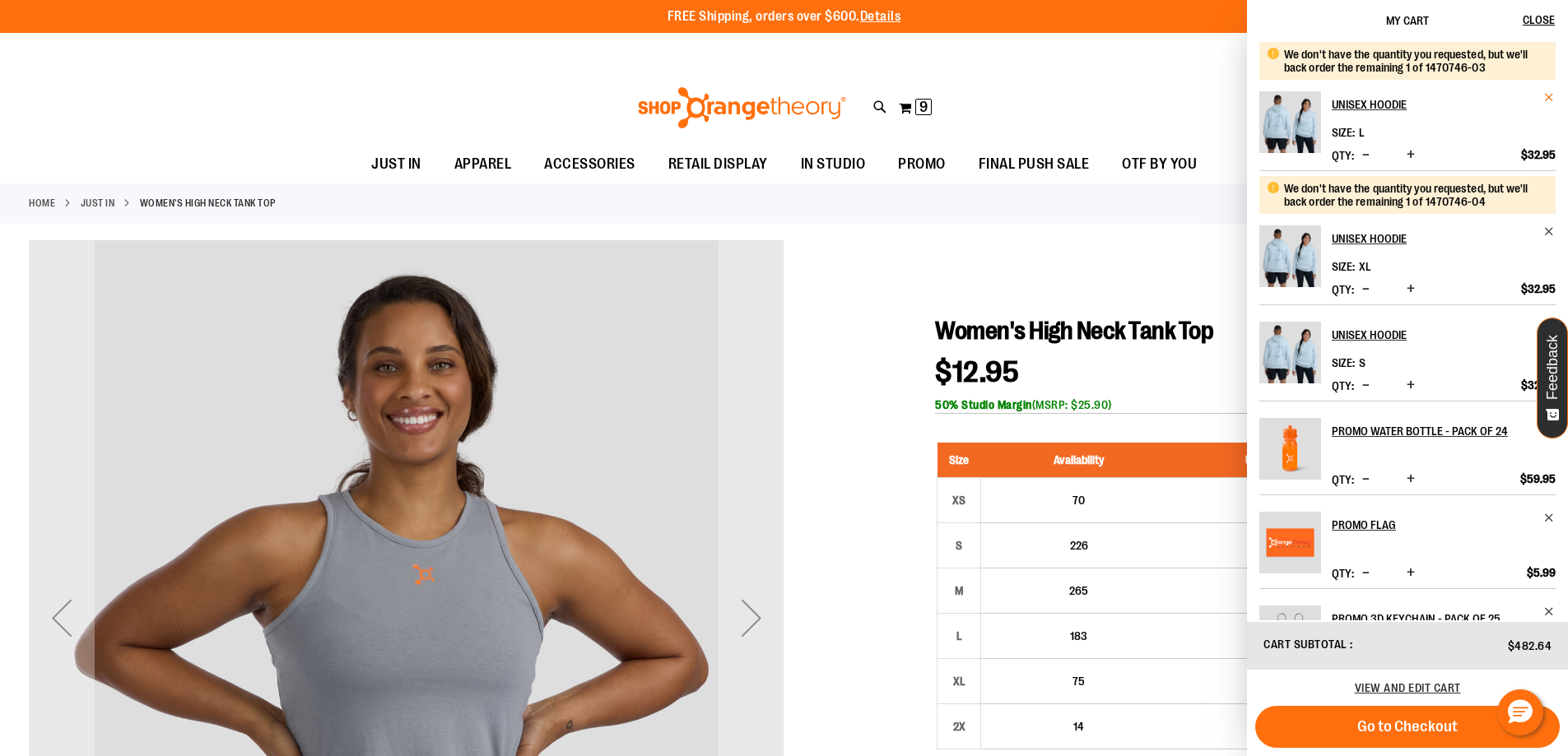
click at [1543, 96] on span "Remove item" at bounding box center [1550, 98] width 13 height 13
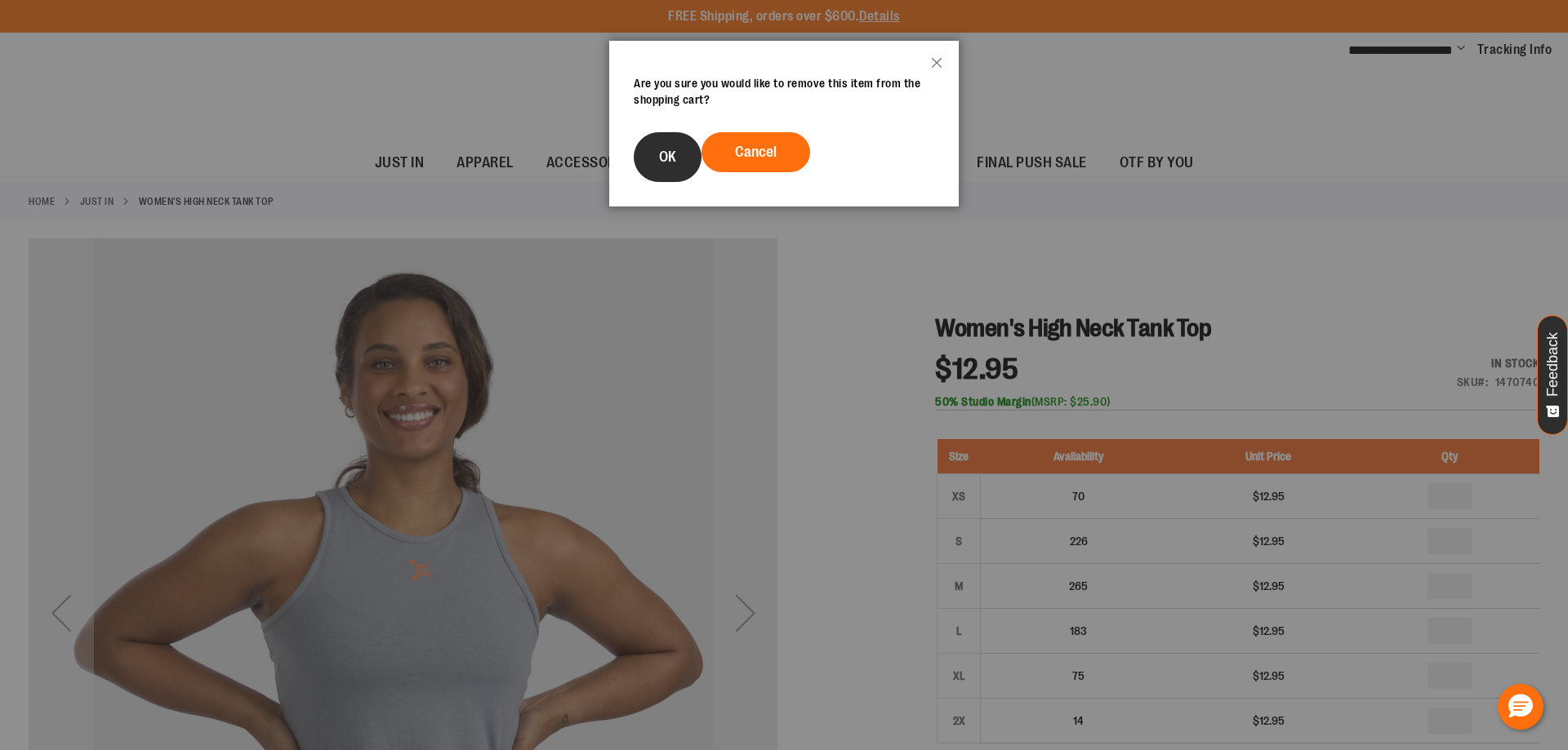
click at [667, 164] on span "OK" at bounding box center [667, 157] width 17 height 16
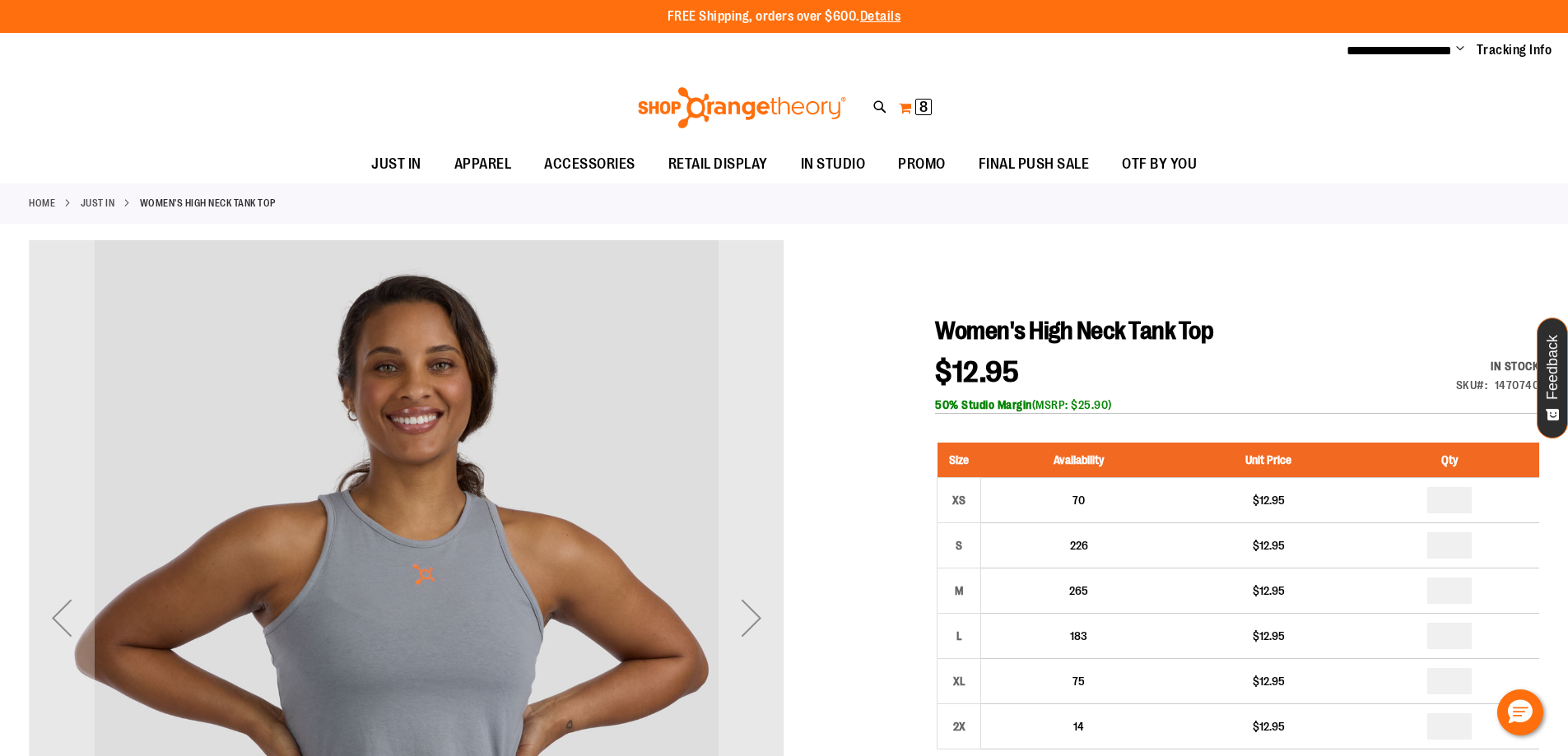
click at [912, 108] on button "My Cart 8 8 items" at bounding box center [915, 108] width 35 height 27
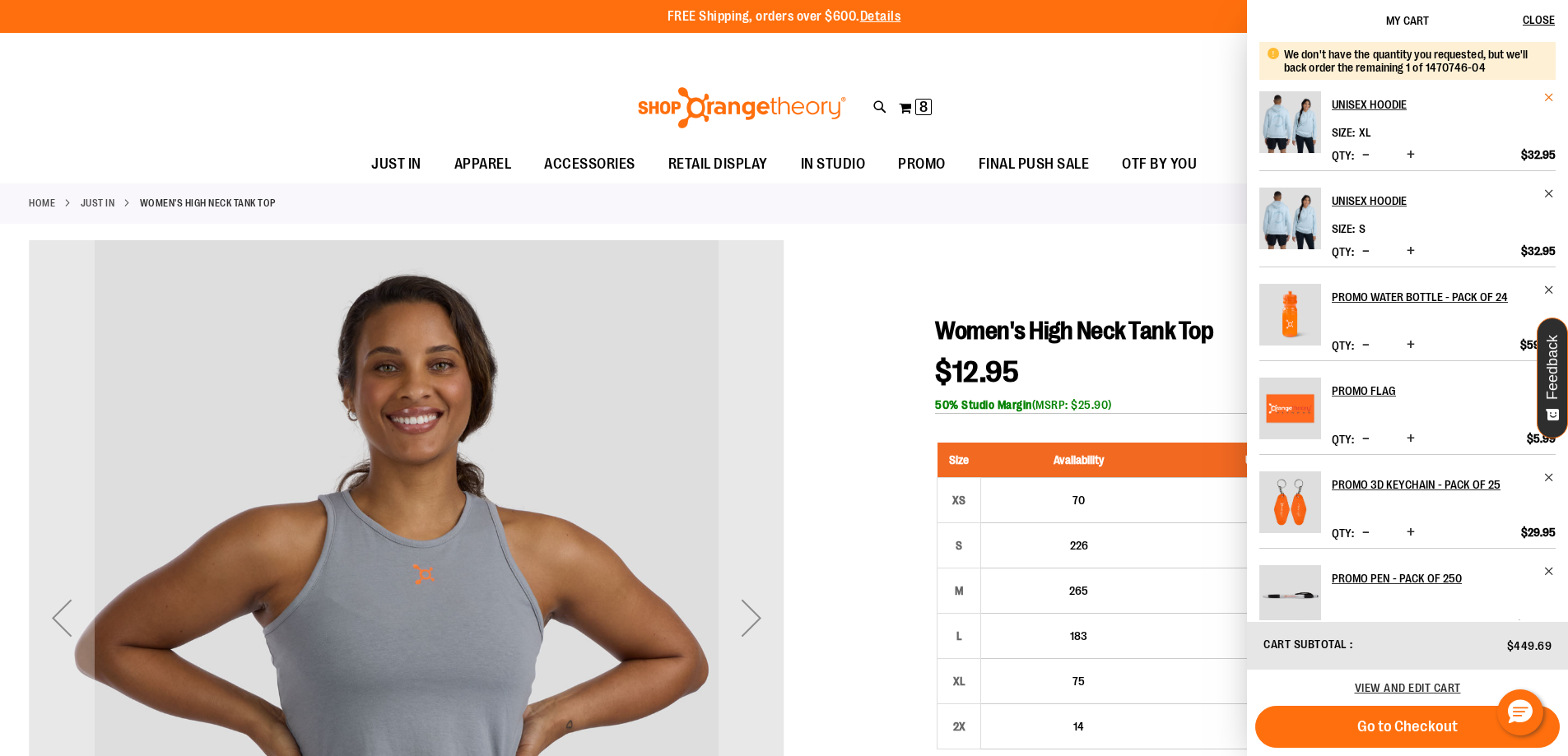
click at [1543, 99] on span "Remove item" at bounding box center [1550, 98] width 13 height 13
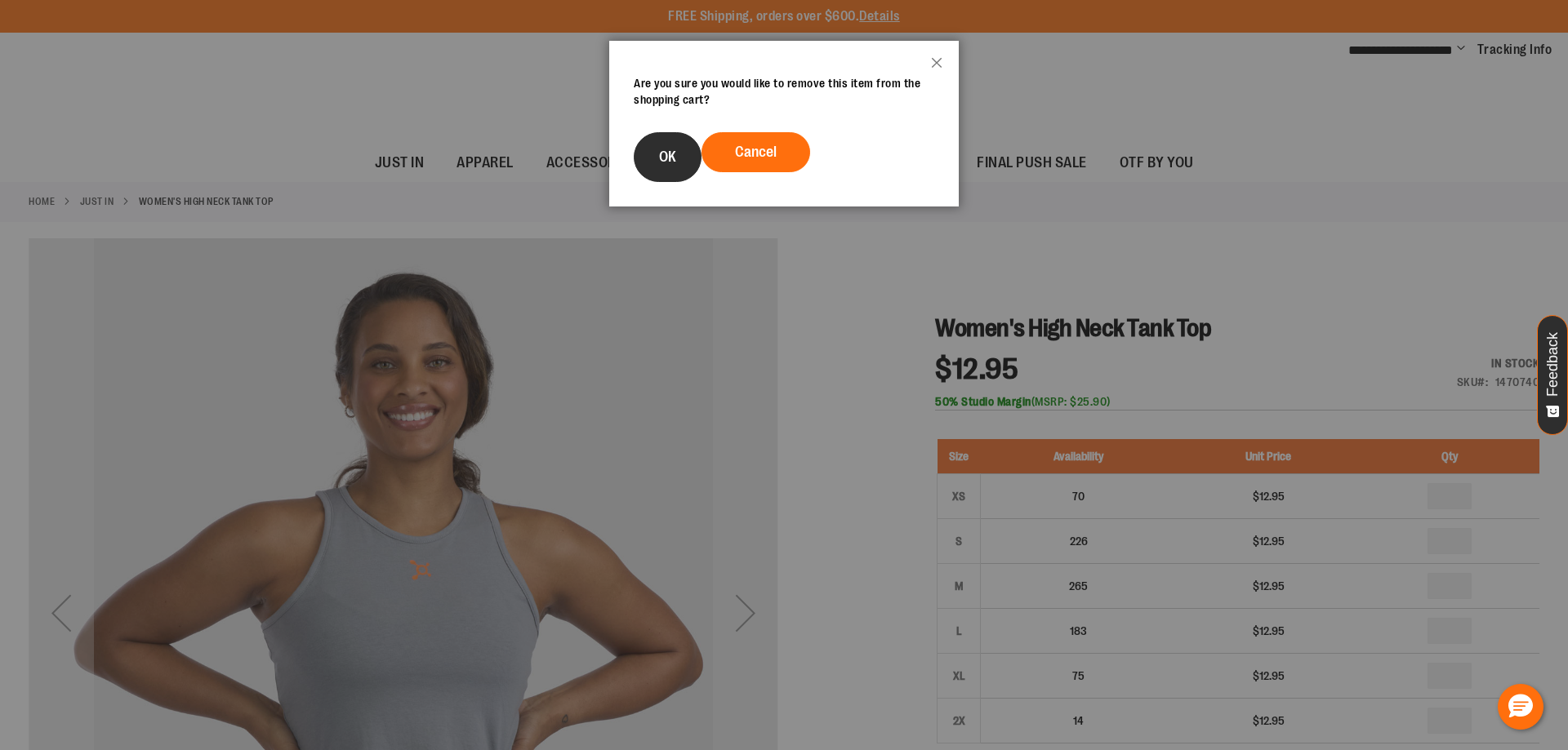
click at [683, 160] on button "OK" at bounding box center [667, 157] width 68 height 50
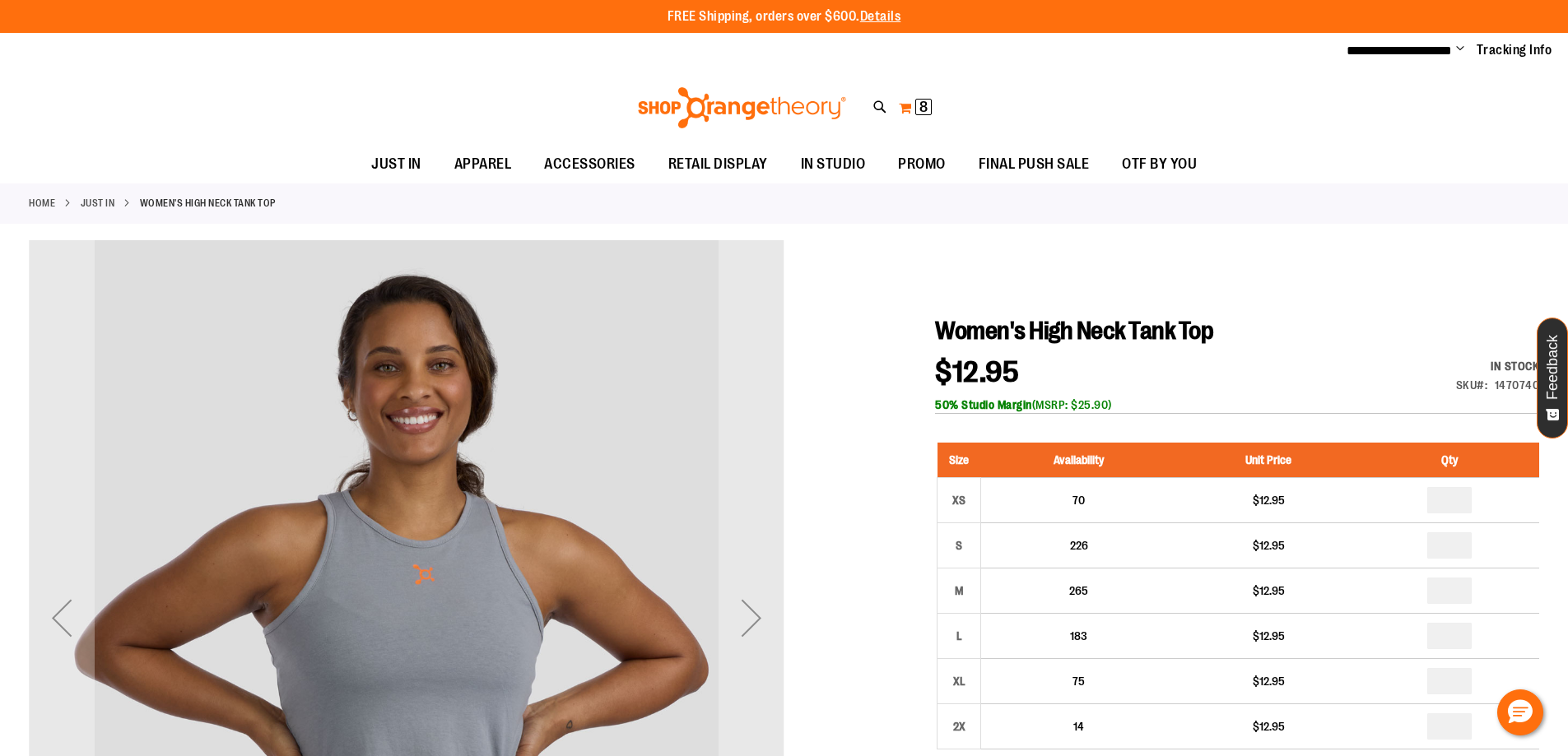
click at [926, 112] on span "8" at bounding box center [923, 107] width 8 height 16
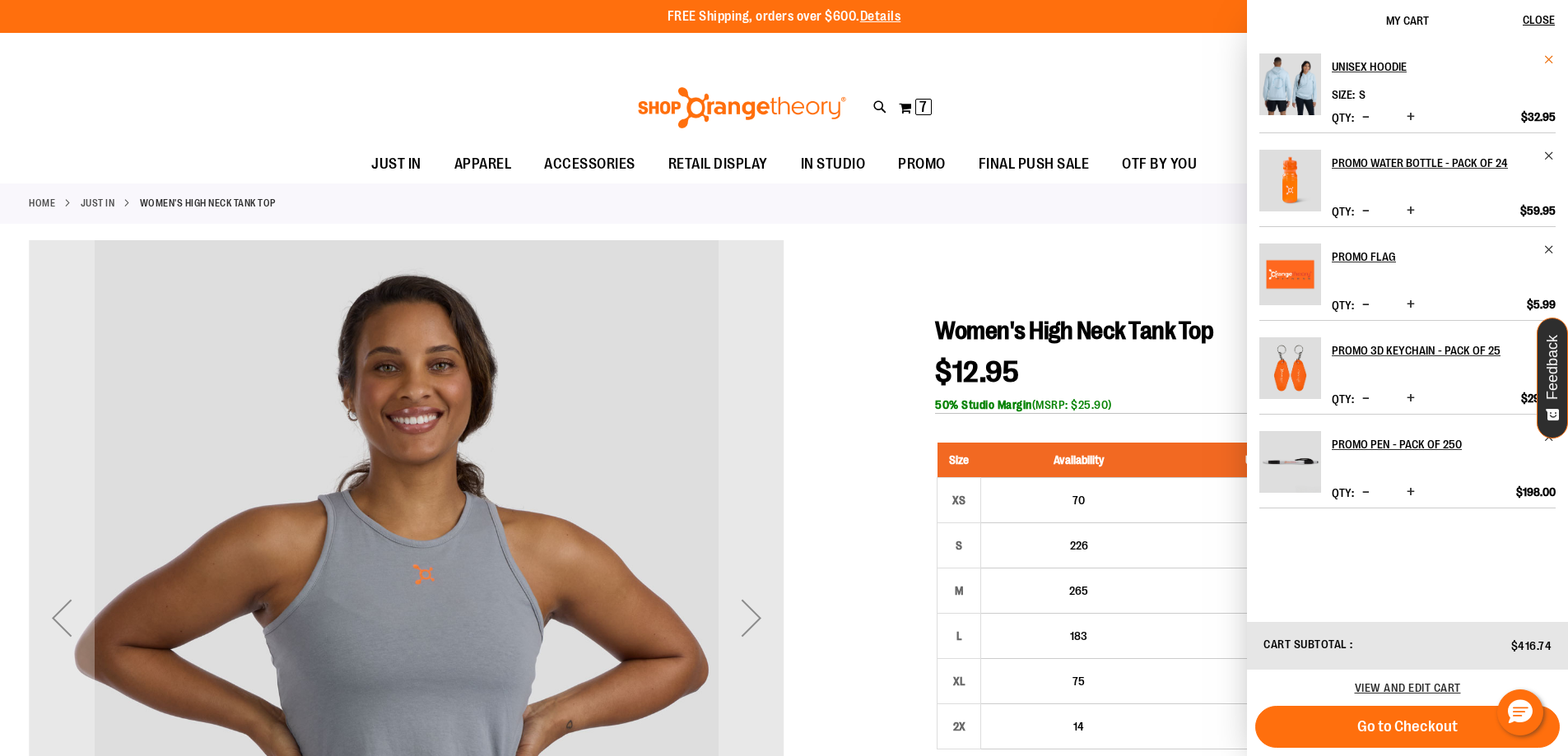
click at [1548, 56] on span "Remove item" at bounding box center [1550, 60] width 13 height 13
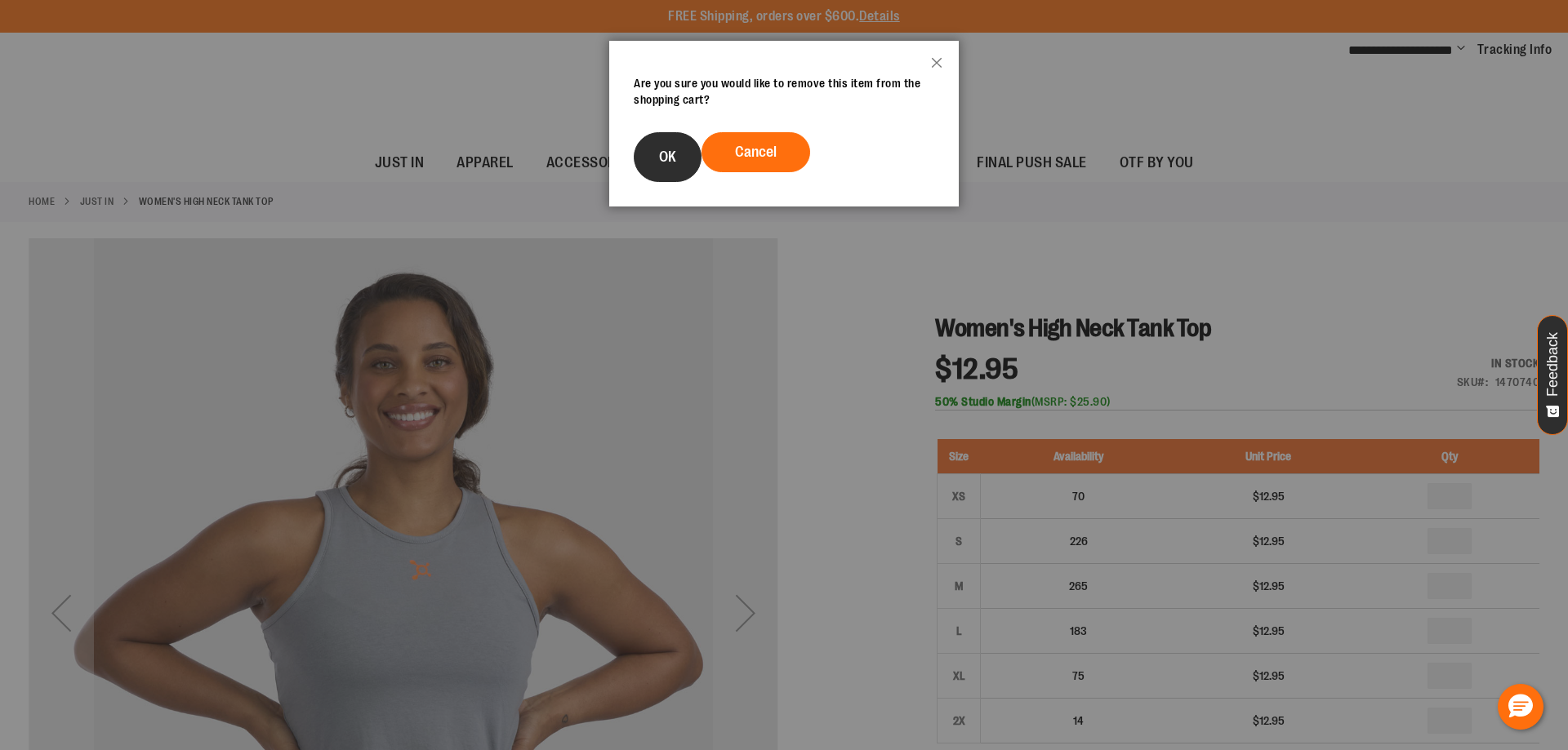
click at [694, 150] on button "OK" at bounding box center [667, 157] width 68 height 50
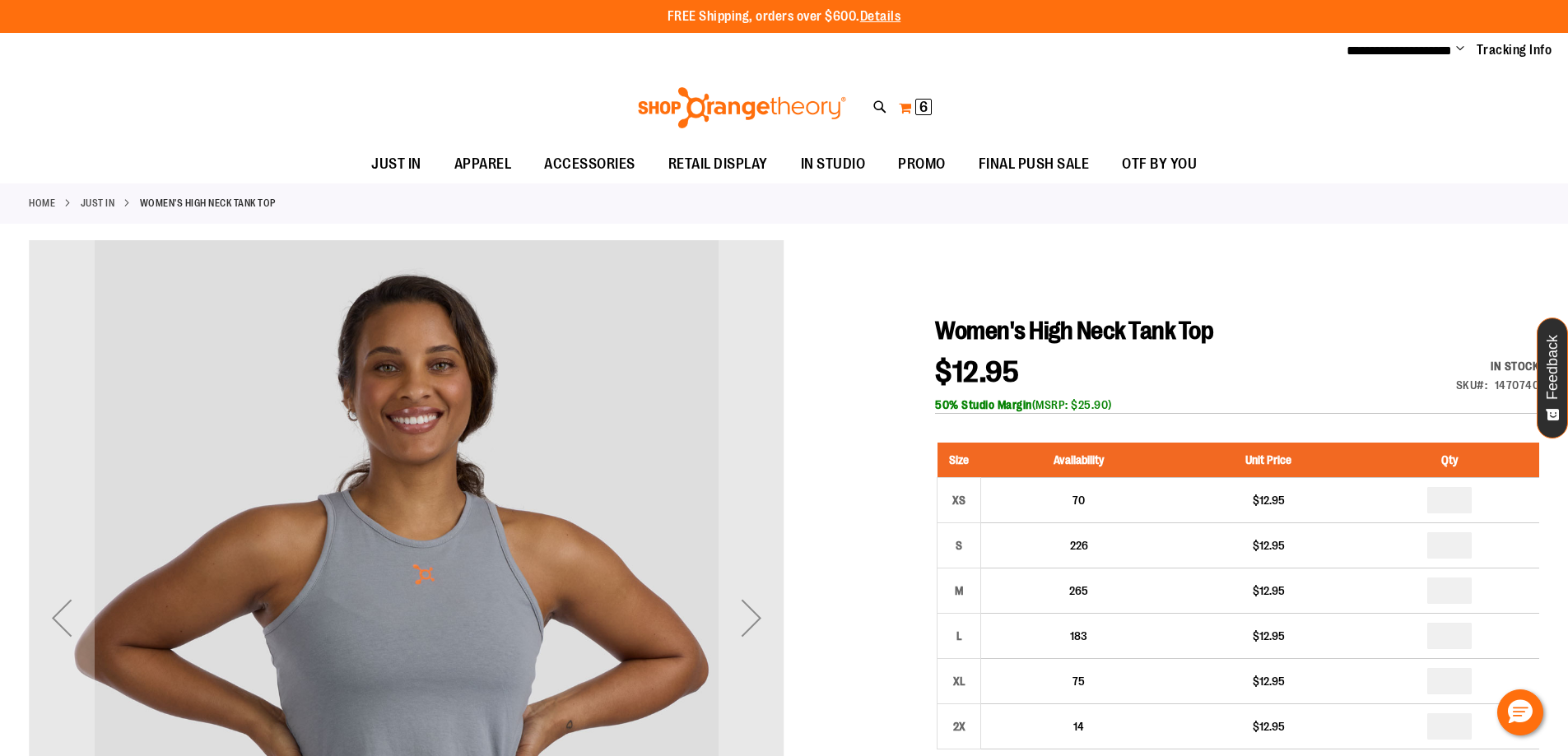
click at [920, 109] on span "6" at bounding box center [923, 107] width 8 height 16
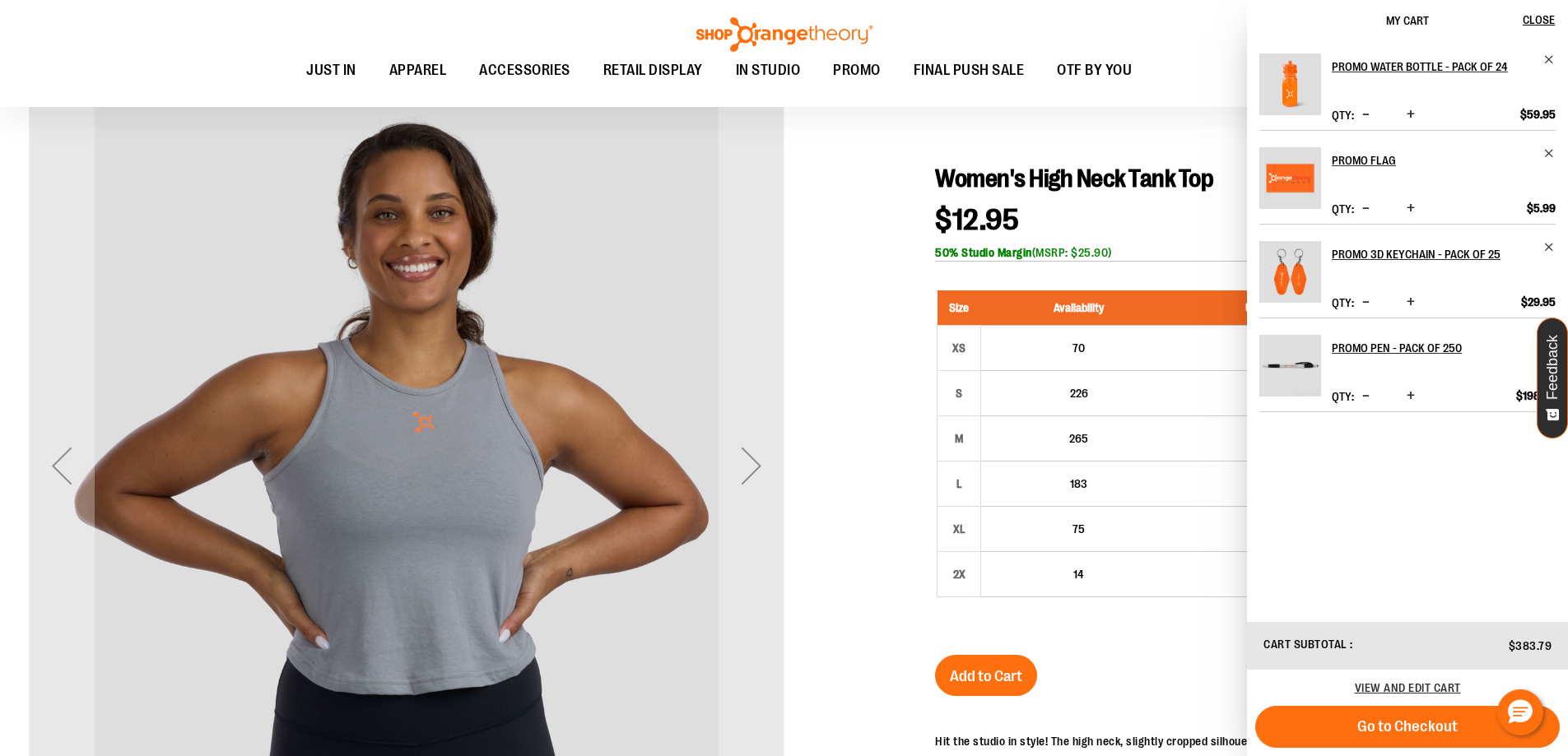
scroll to position [246, 0]
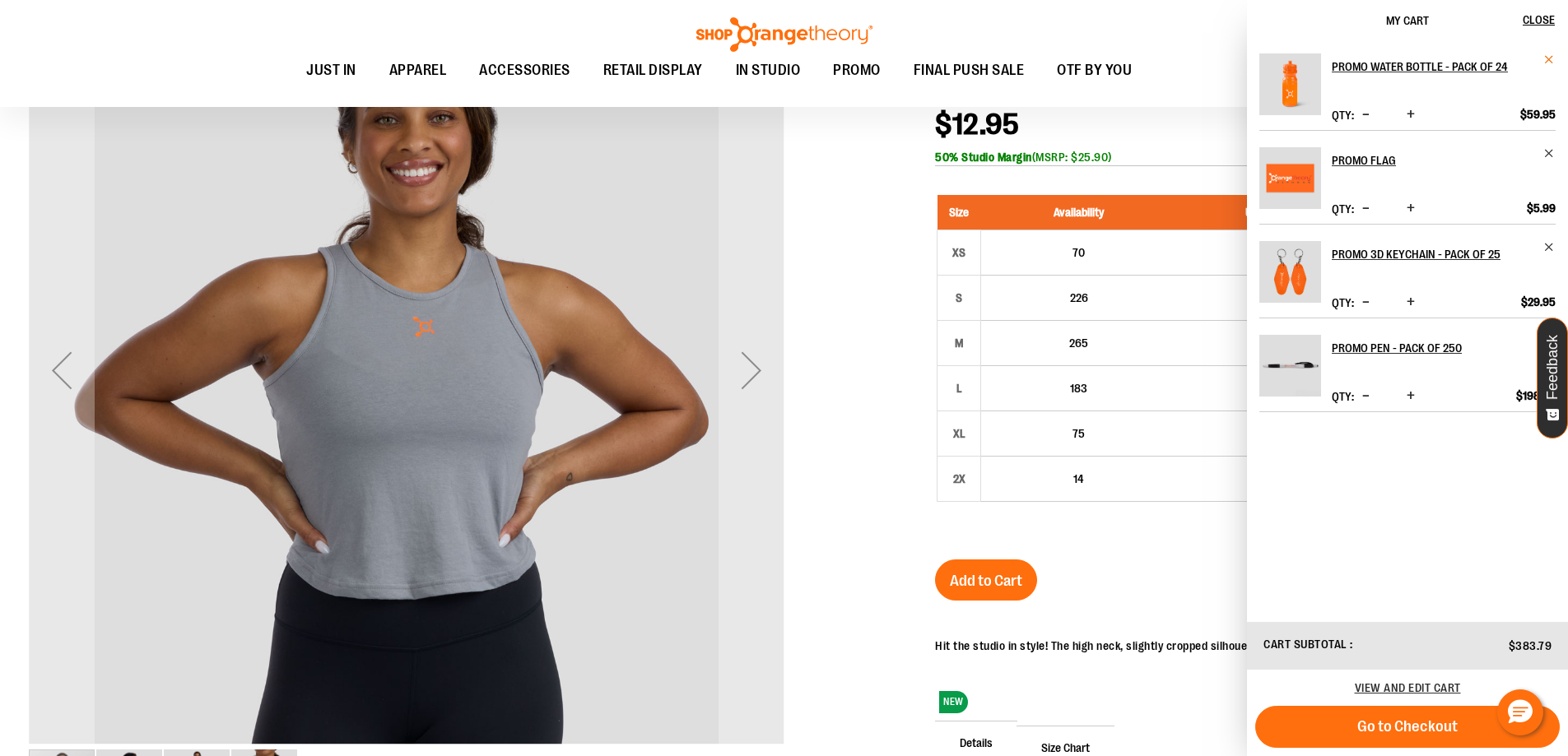
click at [1545, 55] on span "Remove item" at bounding box center [1550, 60] width 13 height 13
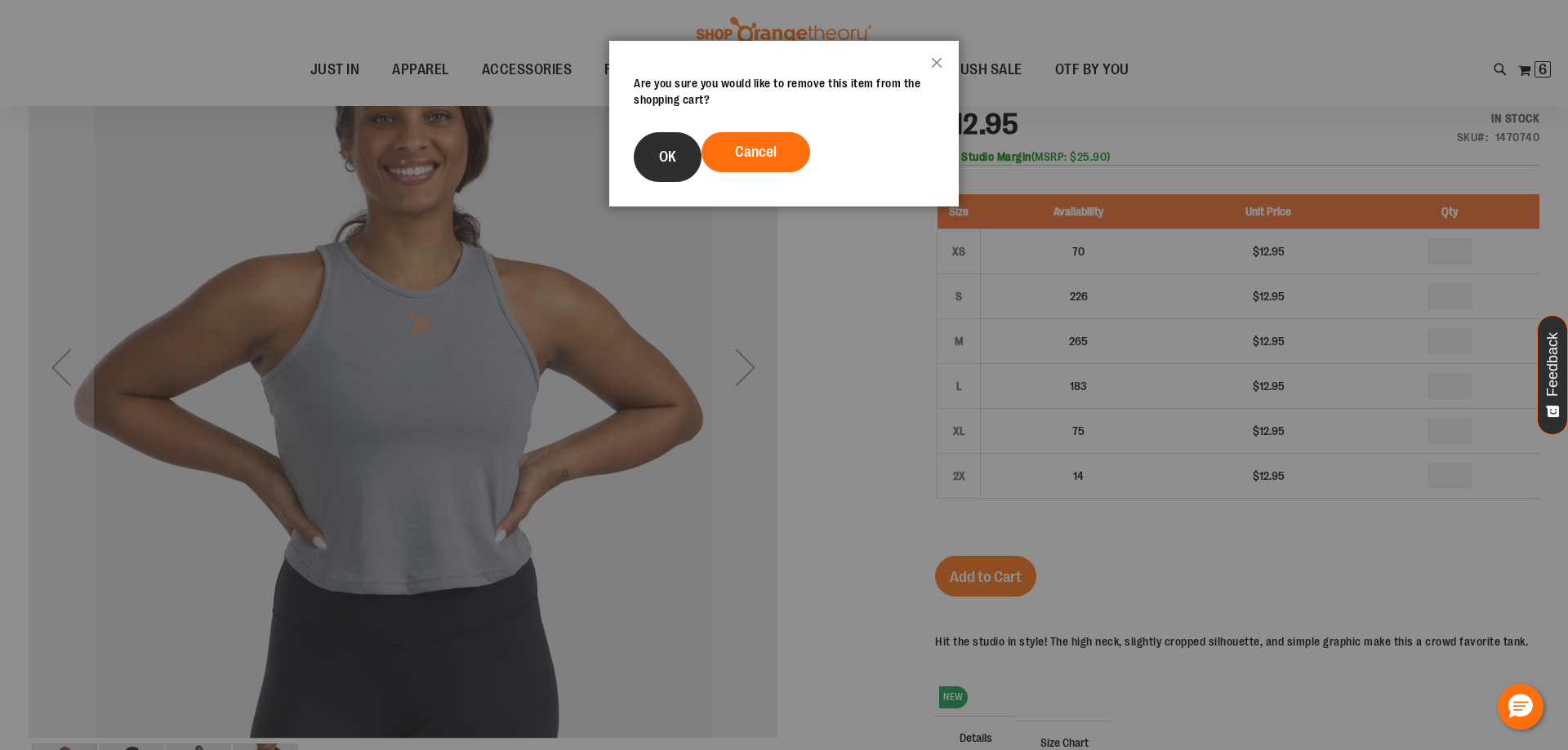
click at [669, 161] on span "OK" at bounding box center [667, 157] width 17 height 16
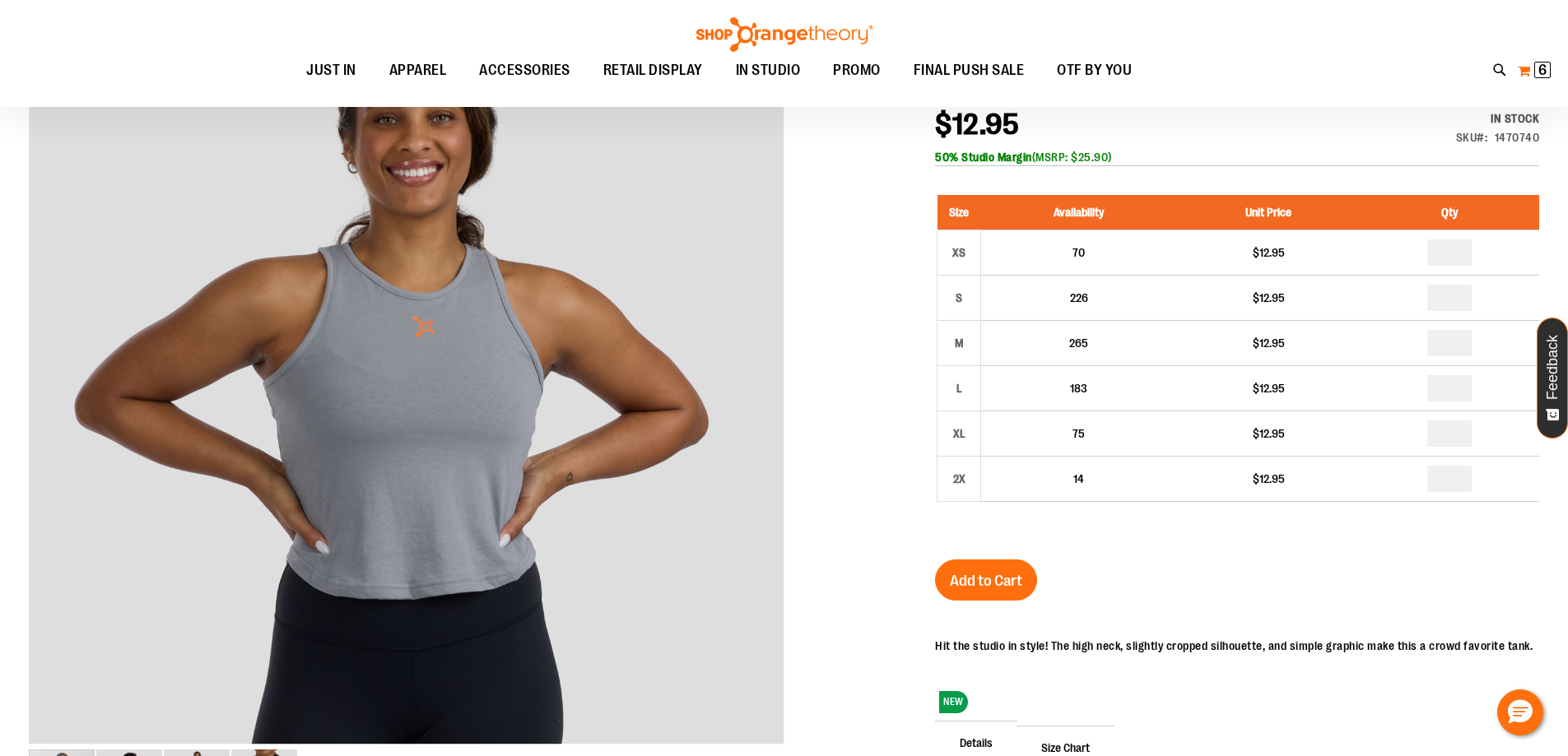
click at [1550, 73] on span "6 6 items" at bounding box center [1542, 70] width 16 height 16
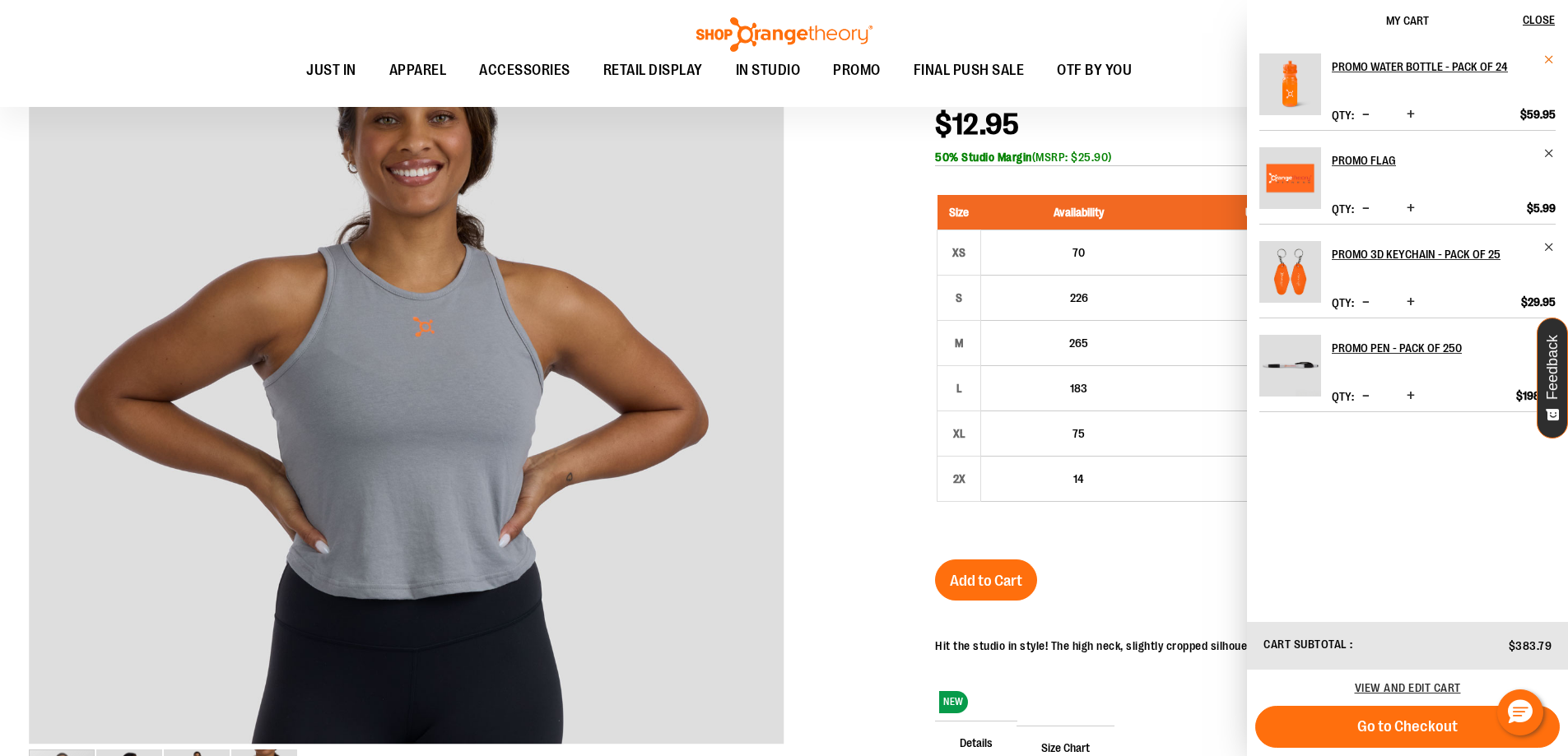
click at [1554, 60] on span "Remove item" at bounding box center [1550, 60] width 13 height 13
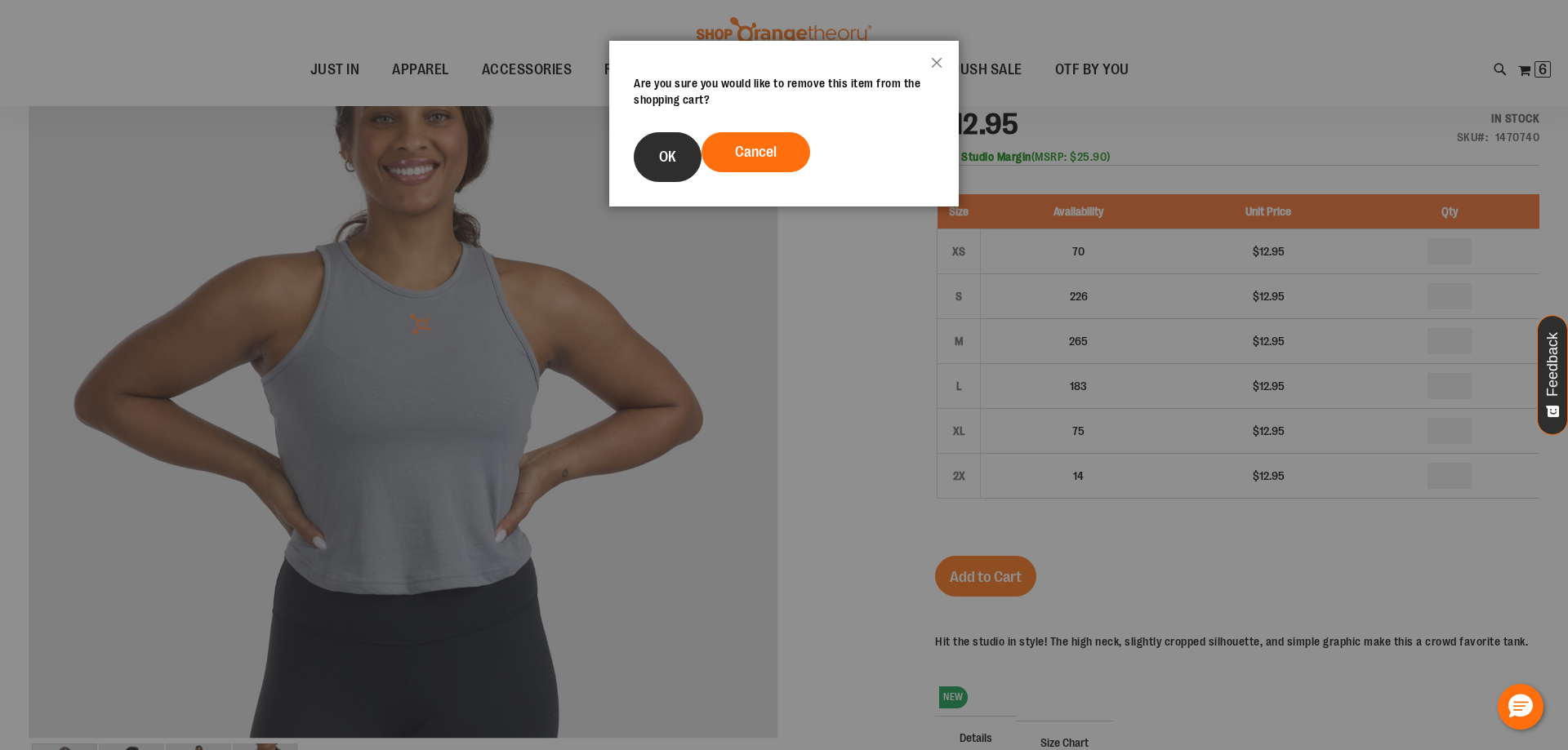
click at [672, 167] on button "OK" at bounding box center [667, 157] width 68 height 50
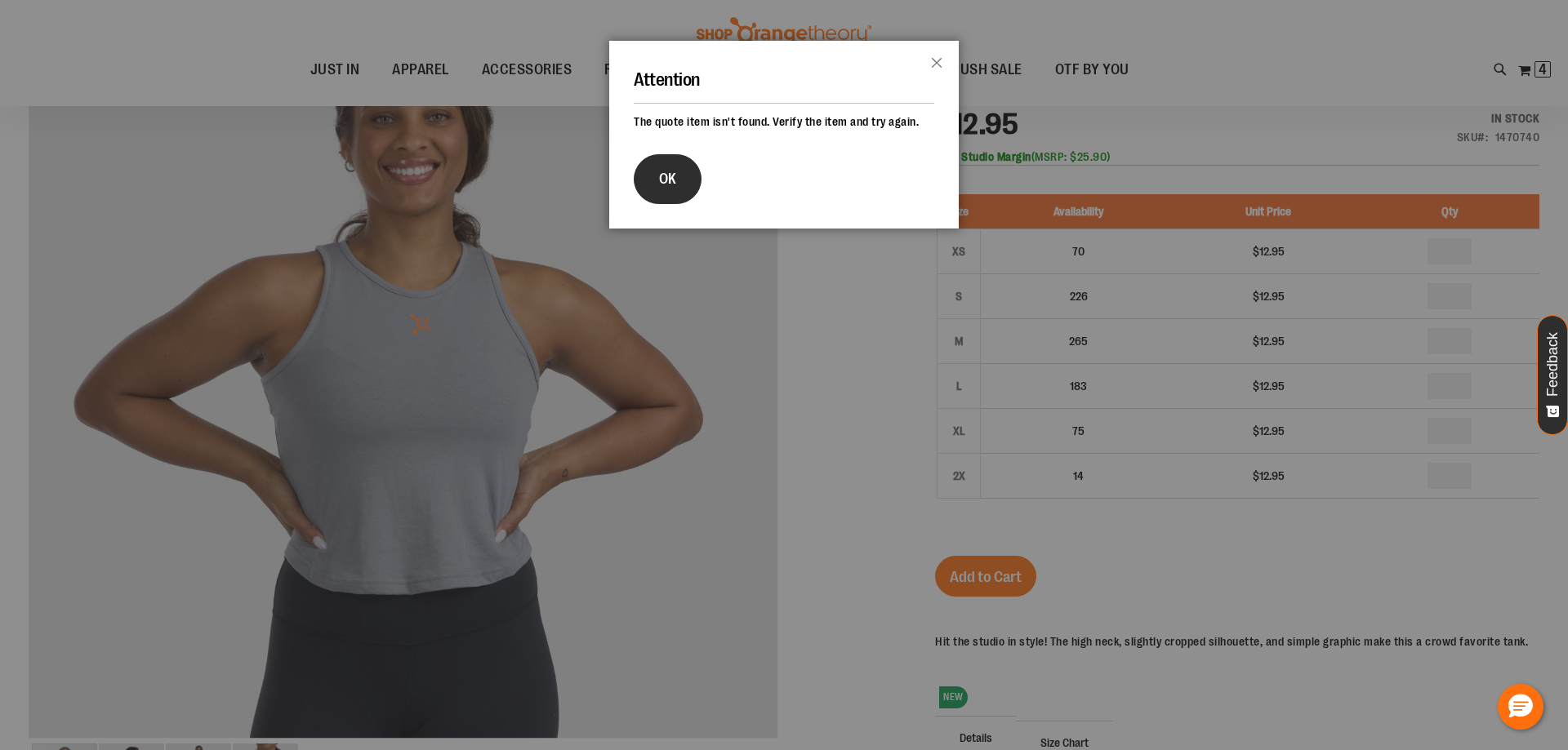
click at [643, 191] on button "OK" at bounding box center [667, 179] width 68 height 50
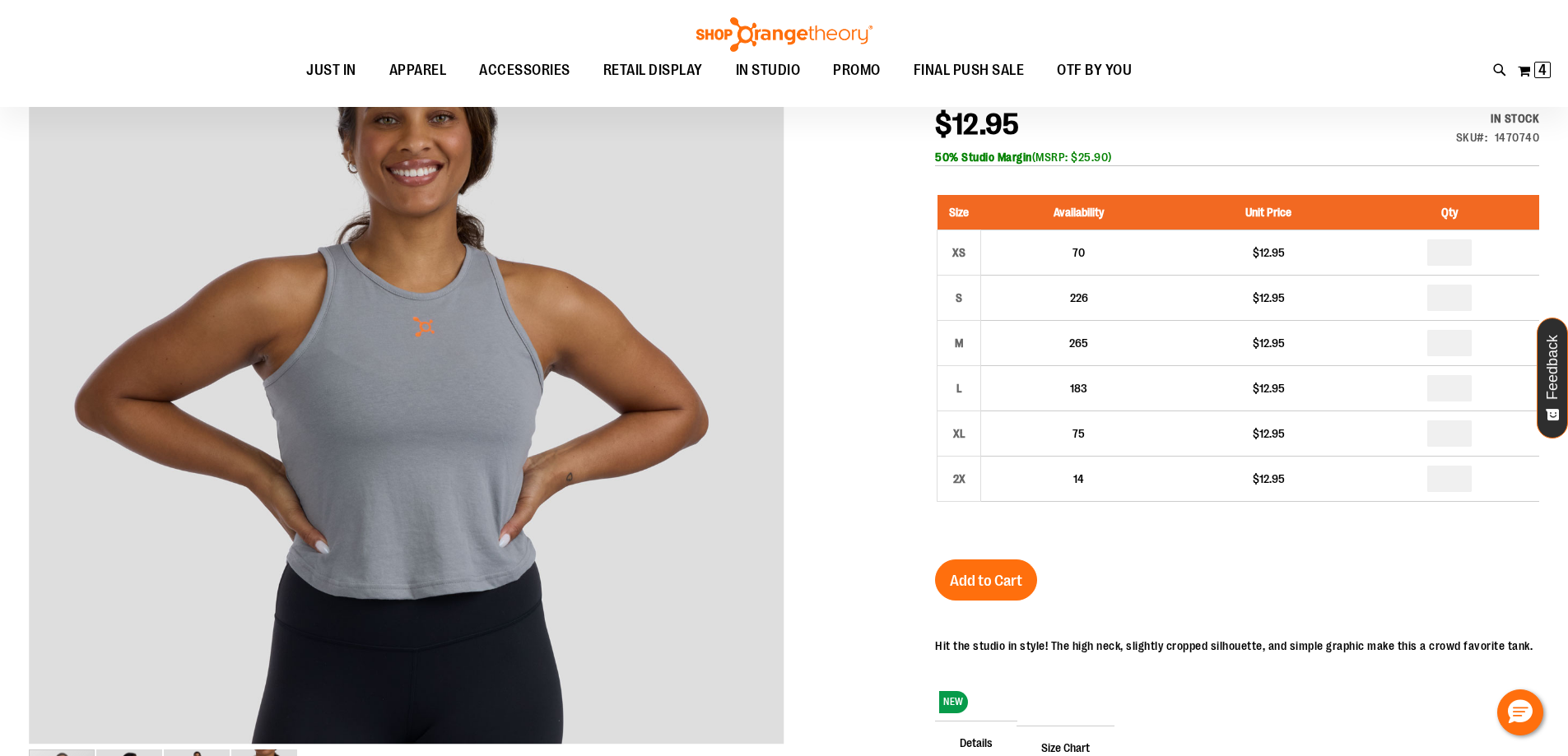
drag, startPoint x: 1536, startPoint y: 69, endPoint x: 1380, endPoint y: 121, distance: 164.4
click at [1533, 69] on button "My Cart 4 4 items" at bounding box center [1534, 70] width 35 height 27
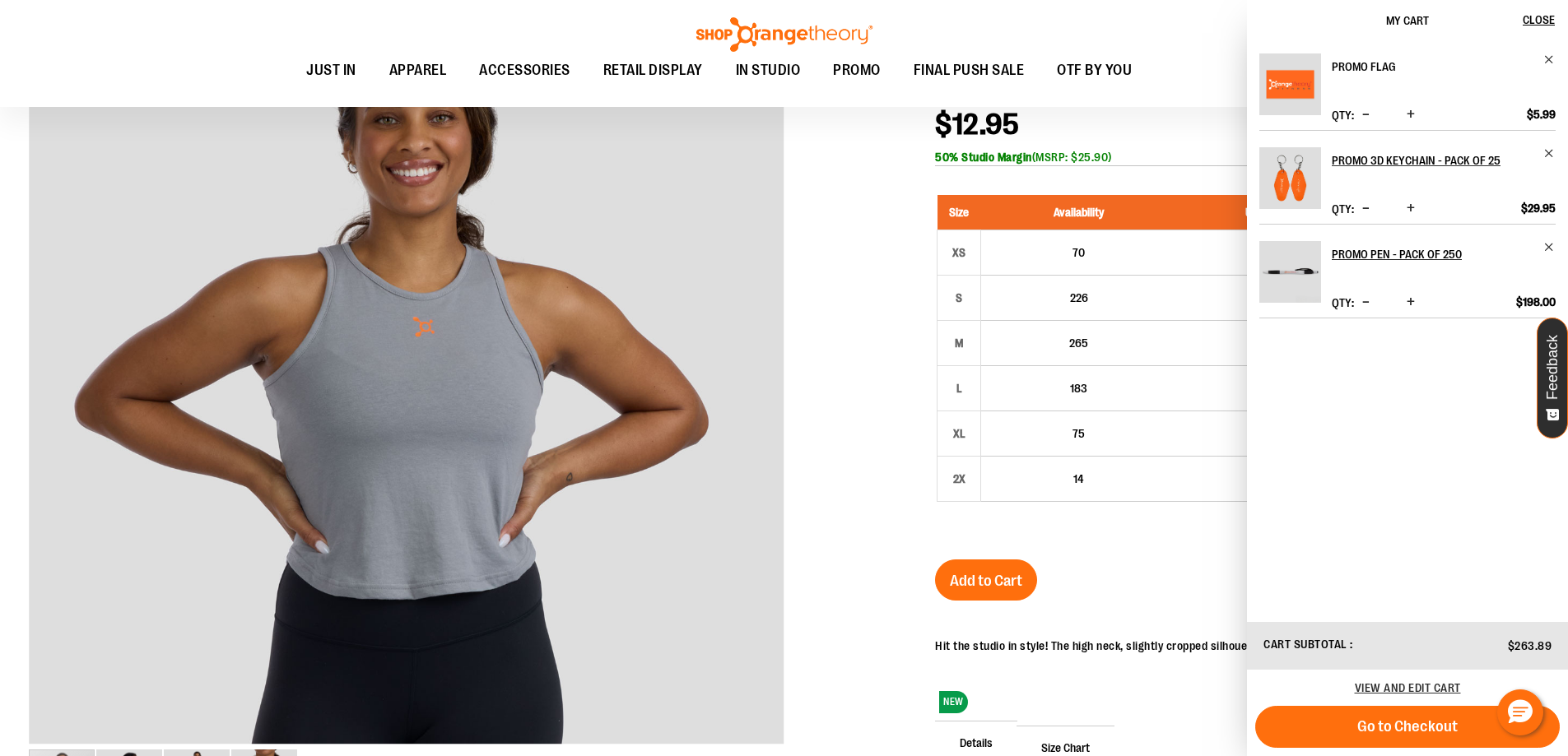
click at [1541, 57] on link "Promo Flag" at bounding box center [1444, 67] width 224 height 27
click at [1550, 59] on span "Remove item" at bounding box center [1550, 60] width 13 height 13
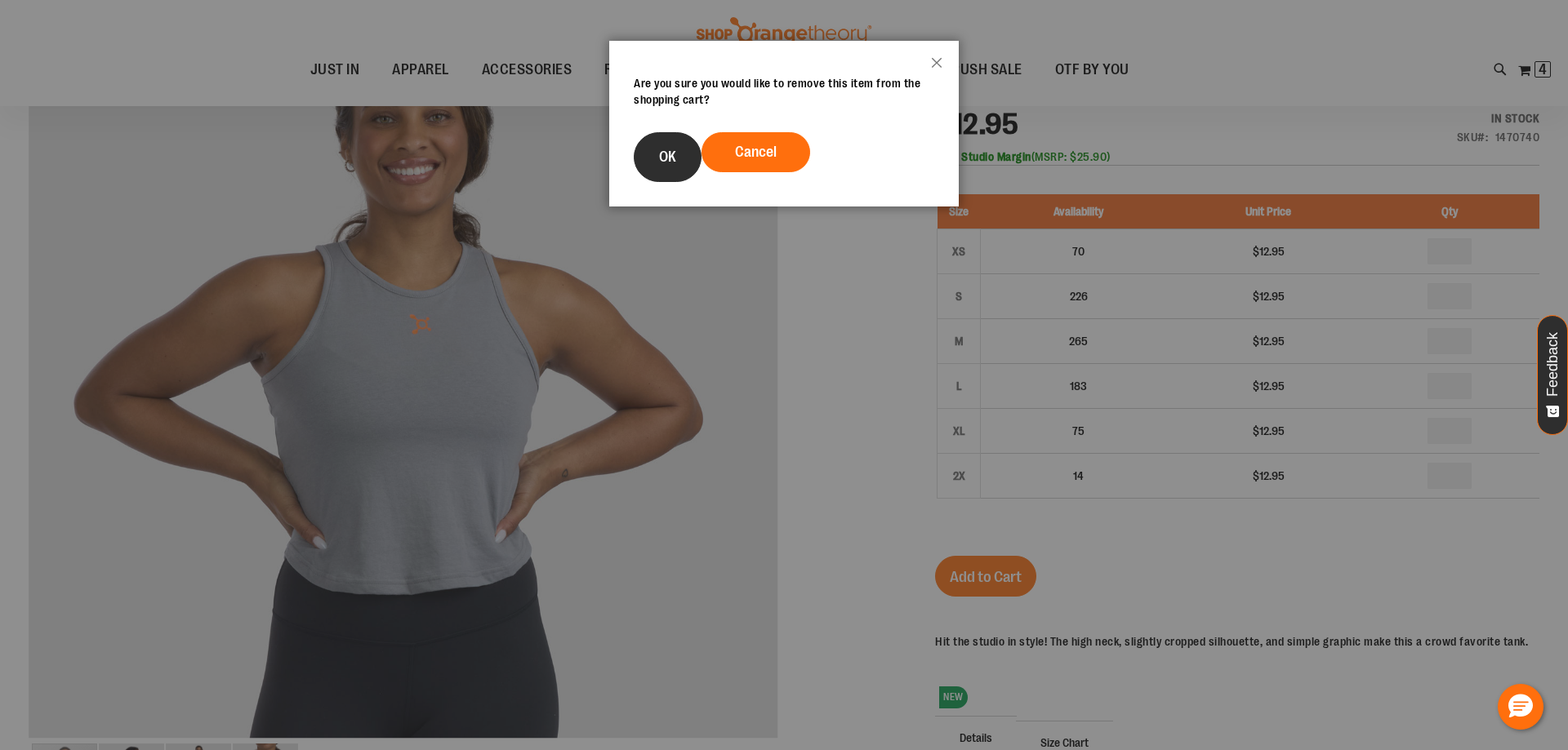
click at [645, 163] on button "OK" at bounding box center [667, 157] width 68 height 50
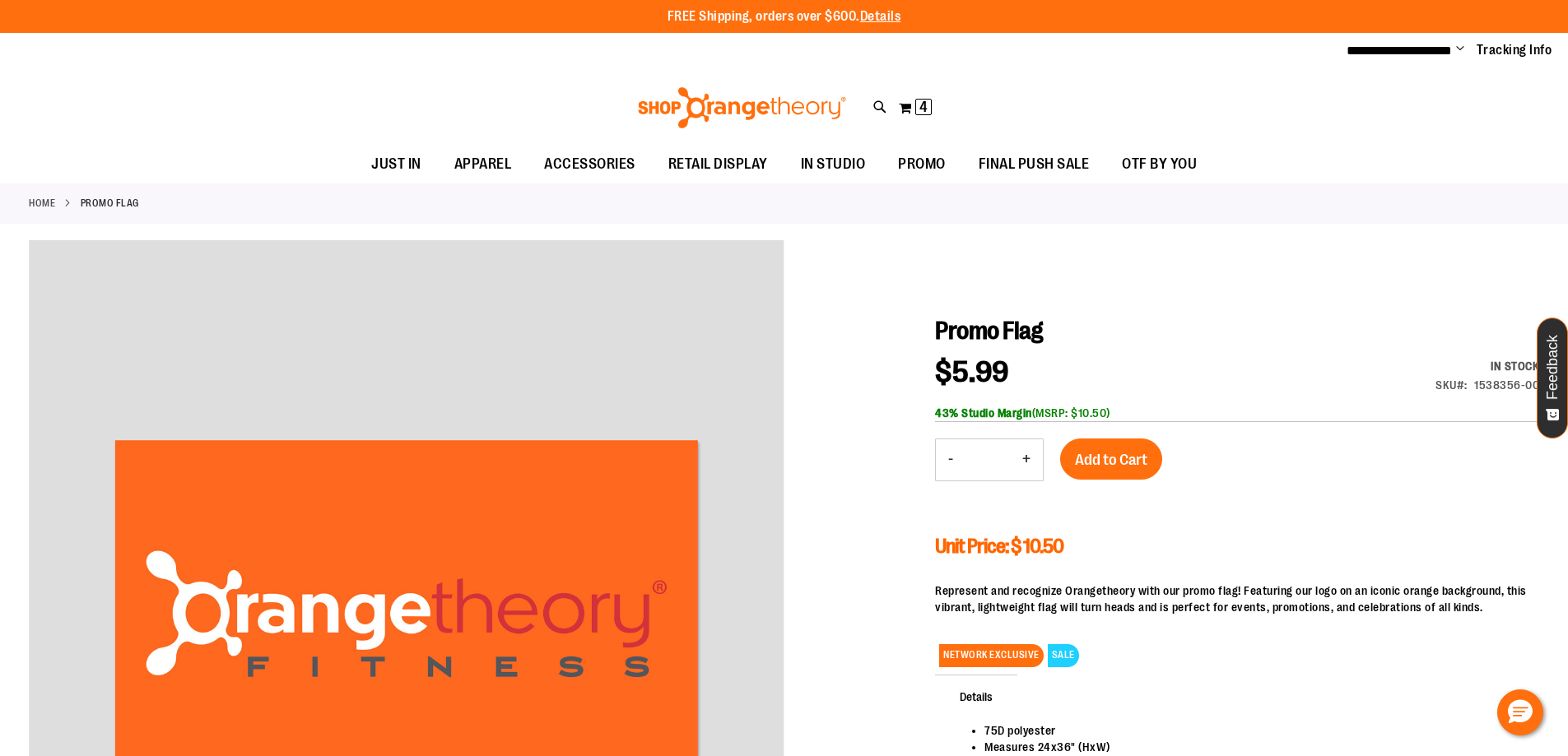
type input "**********"
click at [1461, 50] on span "Change" at bounding box center [1460, 49] width 8 height 16
click at [923, 108] on span "4" at bounding box center [923, 107] width 8 height 16
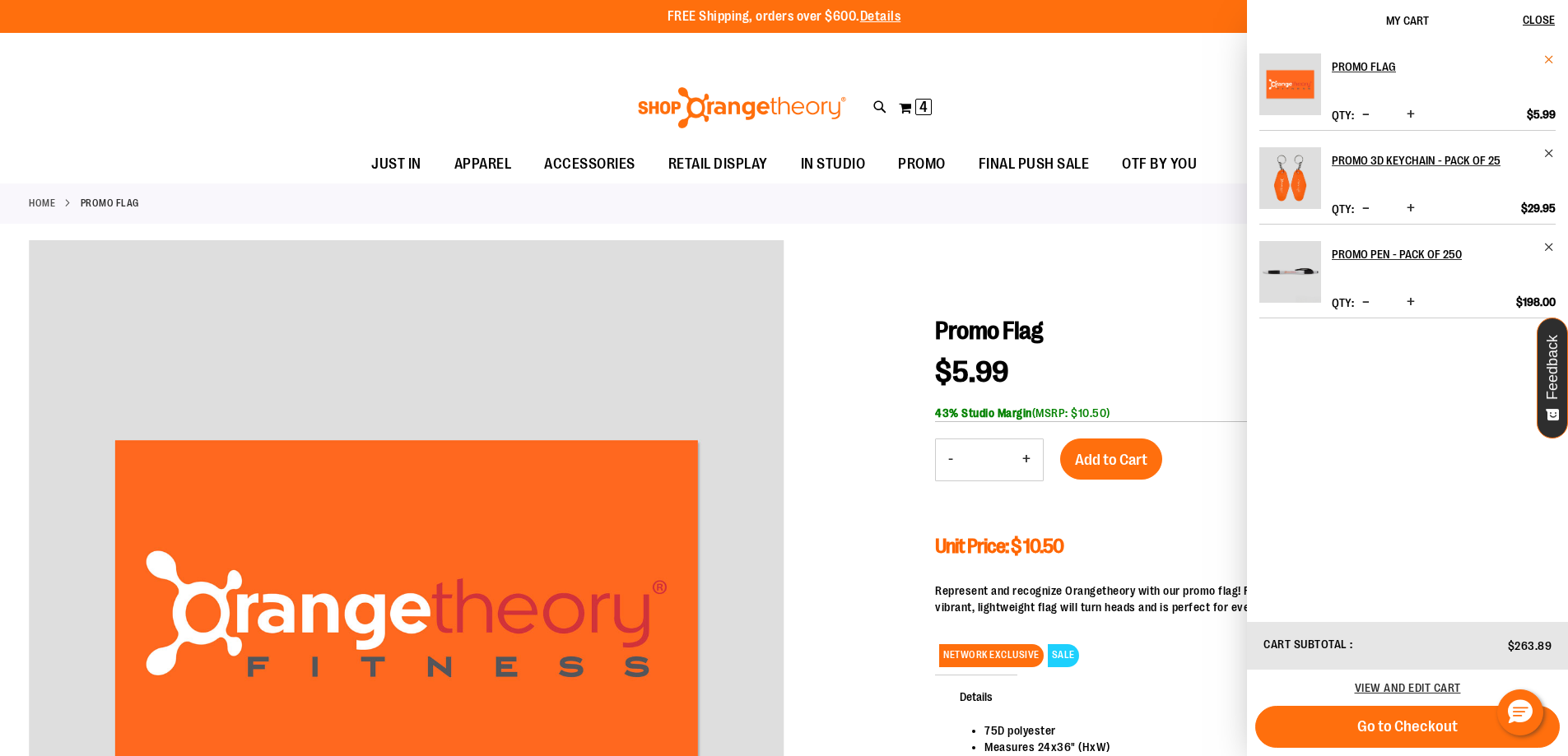
click at [1547, 62] on span "Remove item" at bounding box center [1550, 60] width 13 height 13
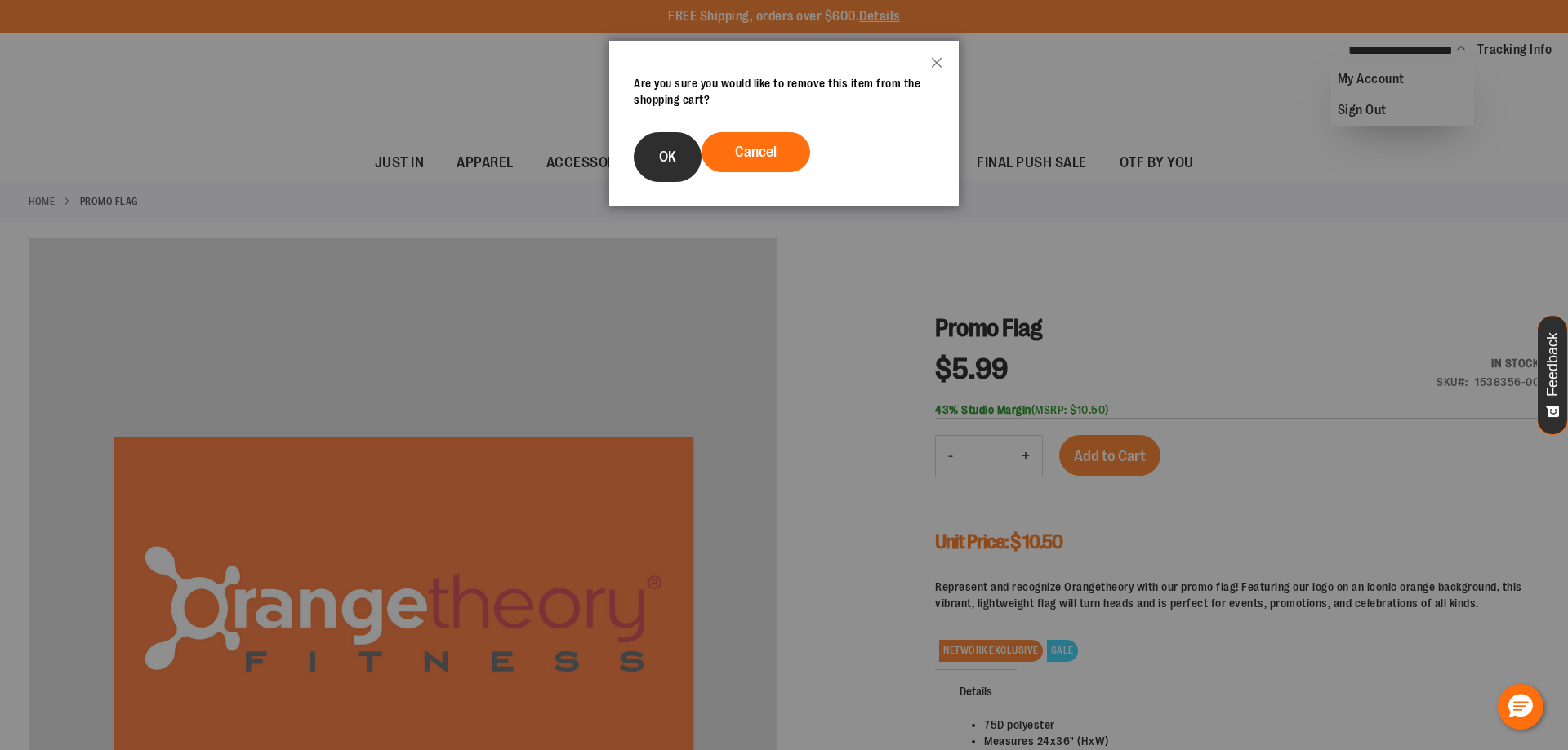
click at [666, 168] on button "OK" at bounding box center [667, 157] width 68 height 50
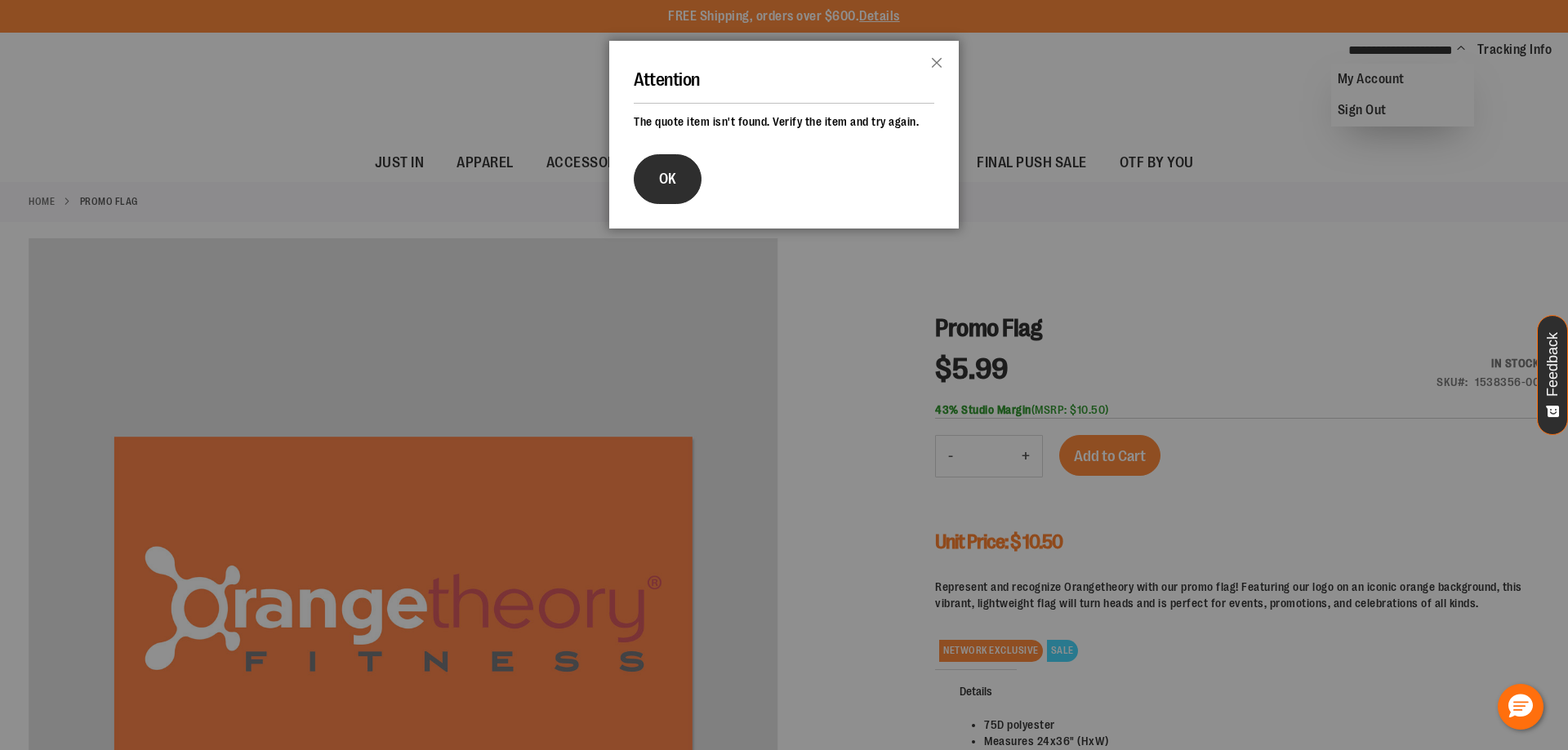
click at [661, 167] on button "OK" at bounding box center [667, 179] width 68 height 50
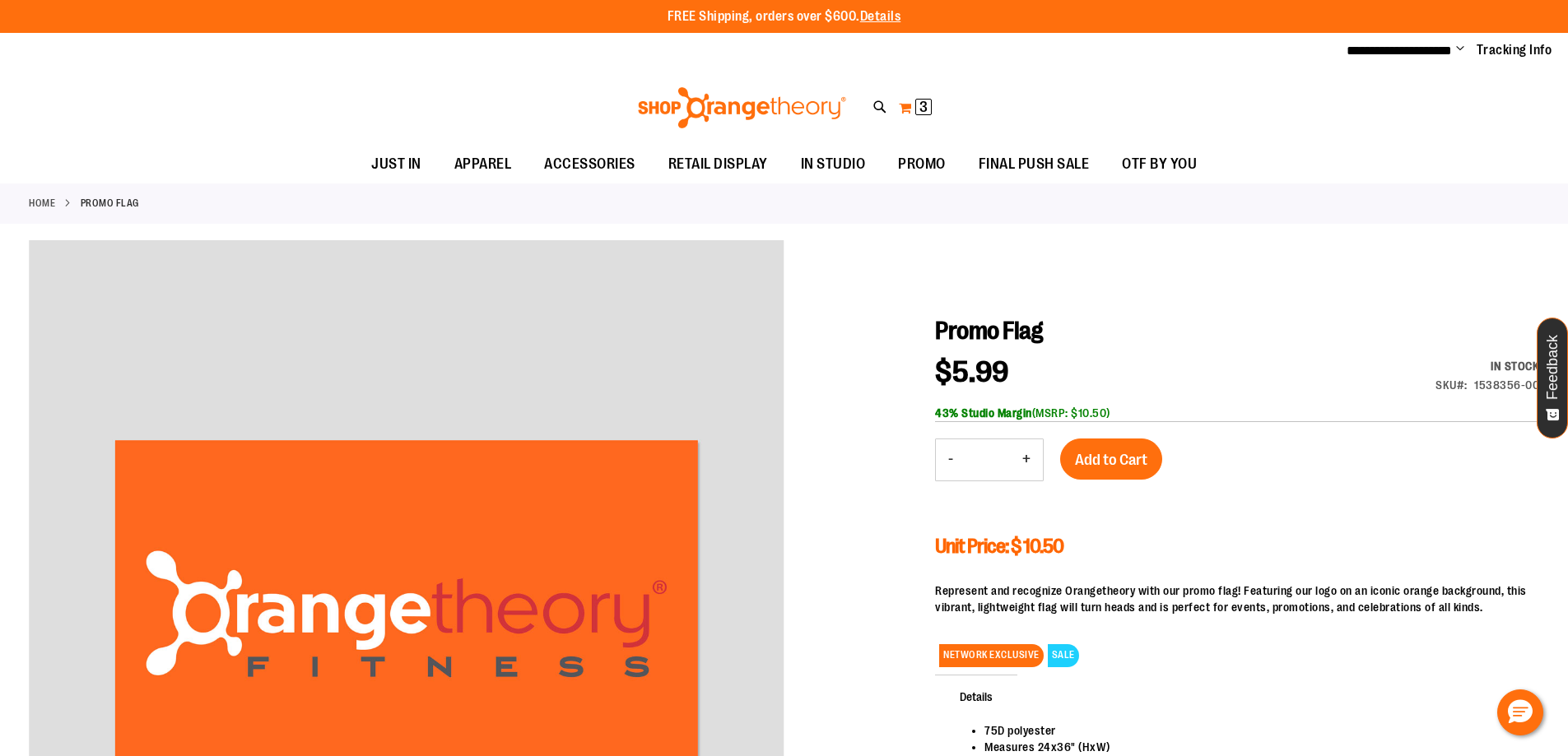
click at [907, 106] on button "My Cart 3 3 items" at bounding box center [915, 108] width 35 height 27
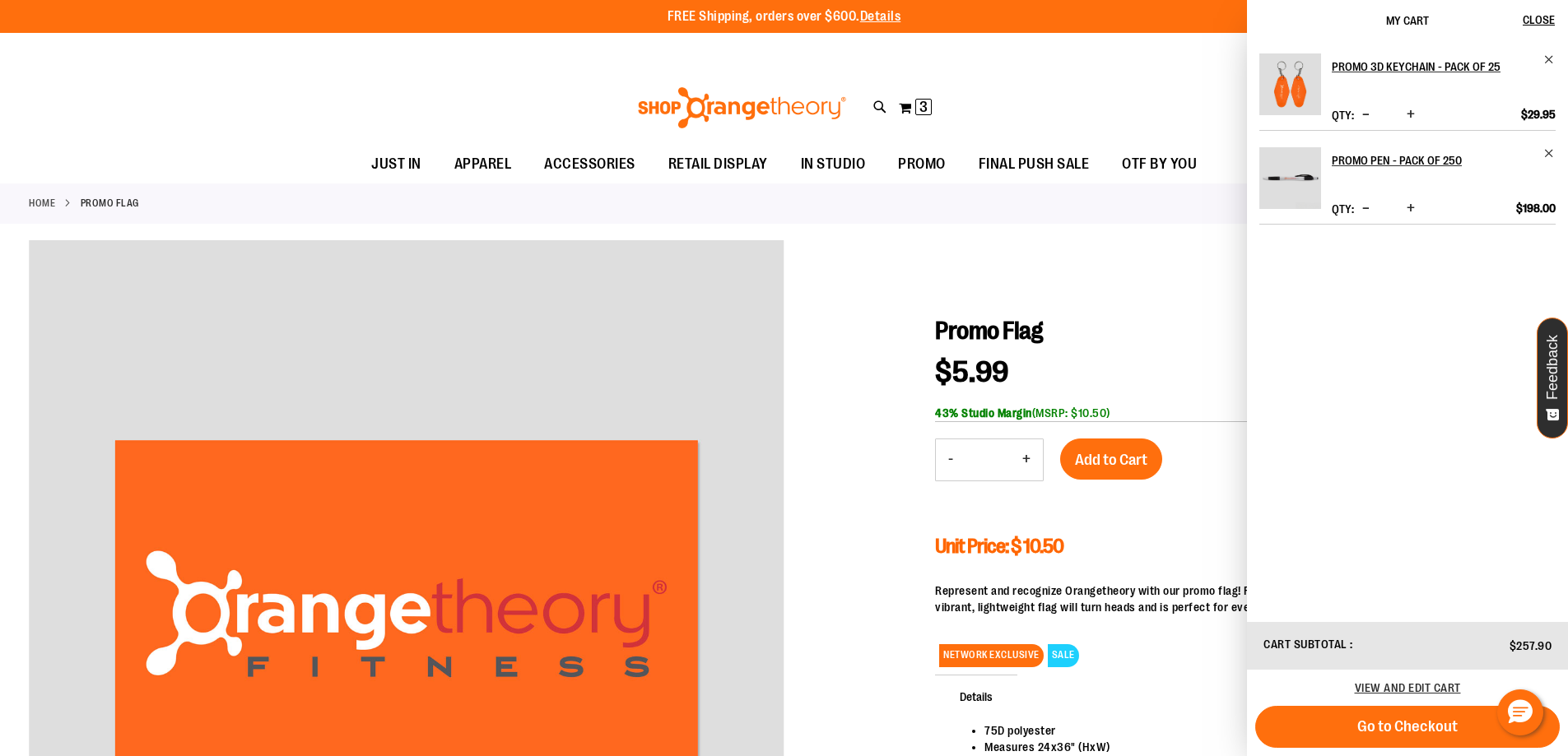
click at [1542, 53] on div "Promo 3D Keychain - Pack of 25 Qty * Update $29.95" at bounding box center [1407, 331] width 321 height 580
click at [1549, 62] on span "Remove item" at bounding box center [1550, 60] width 13 height 13
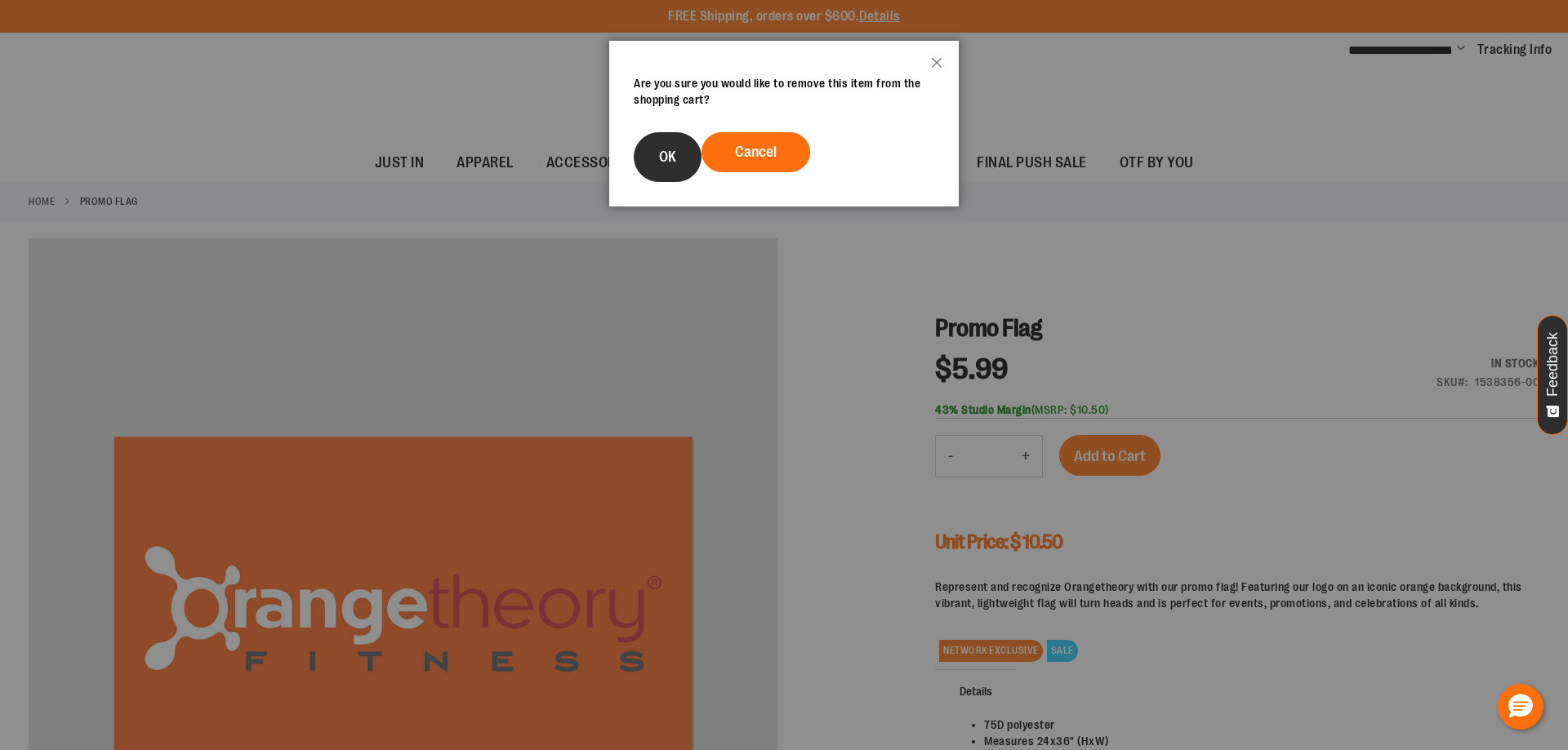
click at [684, 167] on button "OK" at bounding box center [667, 157] width 68 height 50
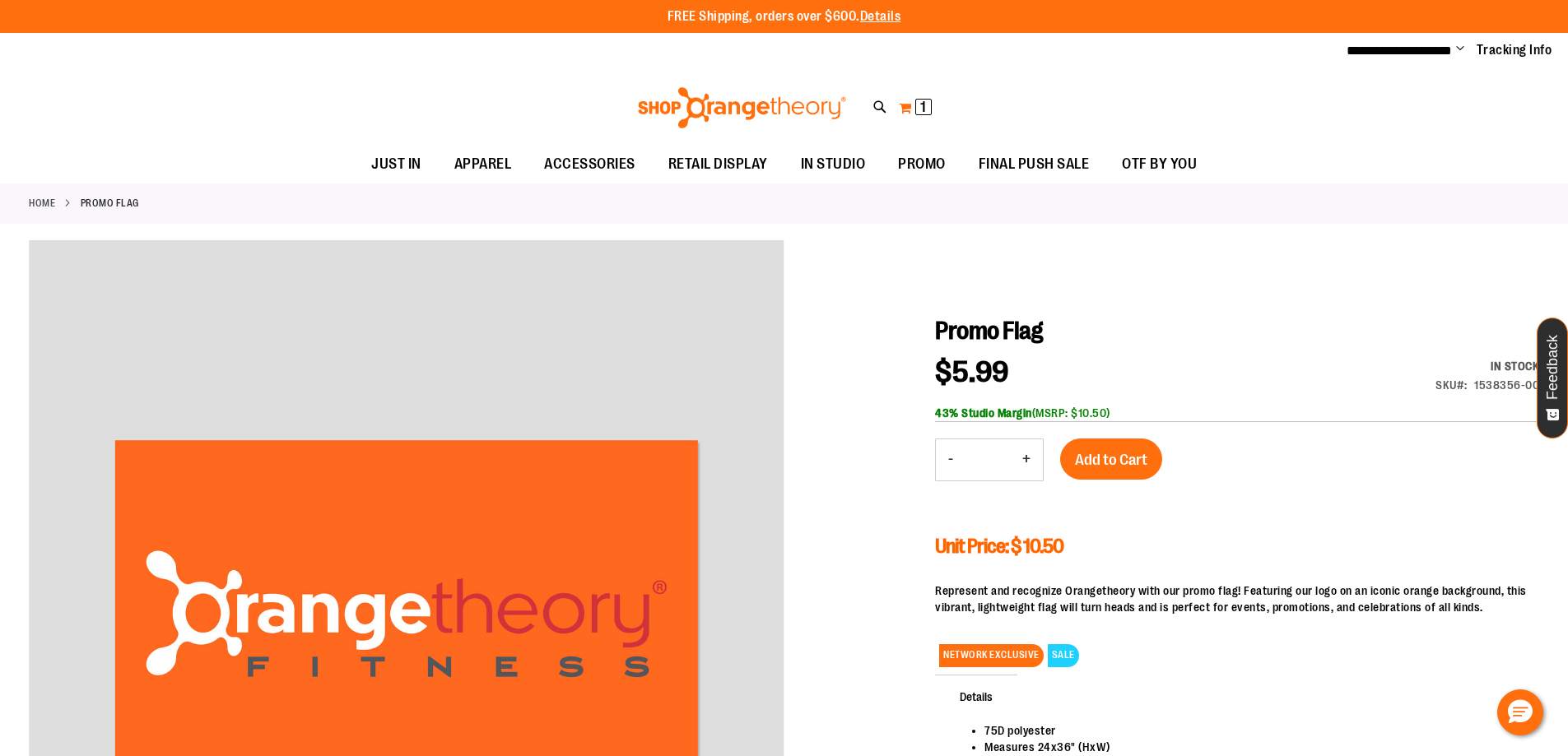
click at [915, 108] on span "1 1 items" at bounding box center [923, 107] width 16 height 16
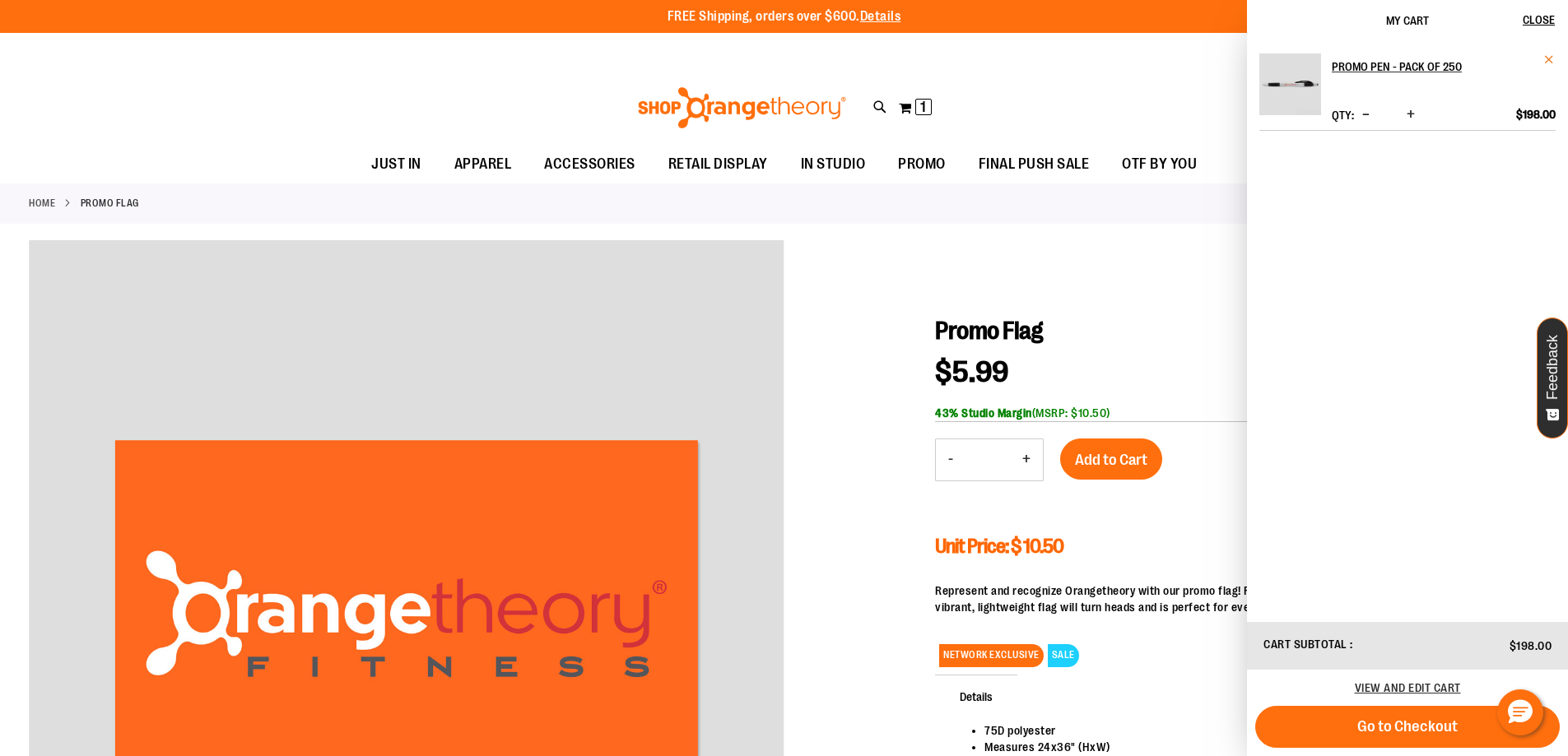
click at [1546, 60] on span "Remove item" at bounding box center [1550, 60] width 13 height 13
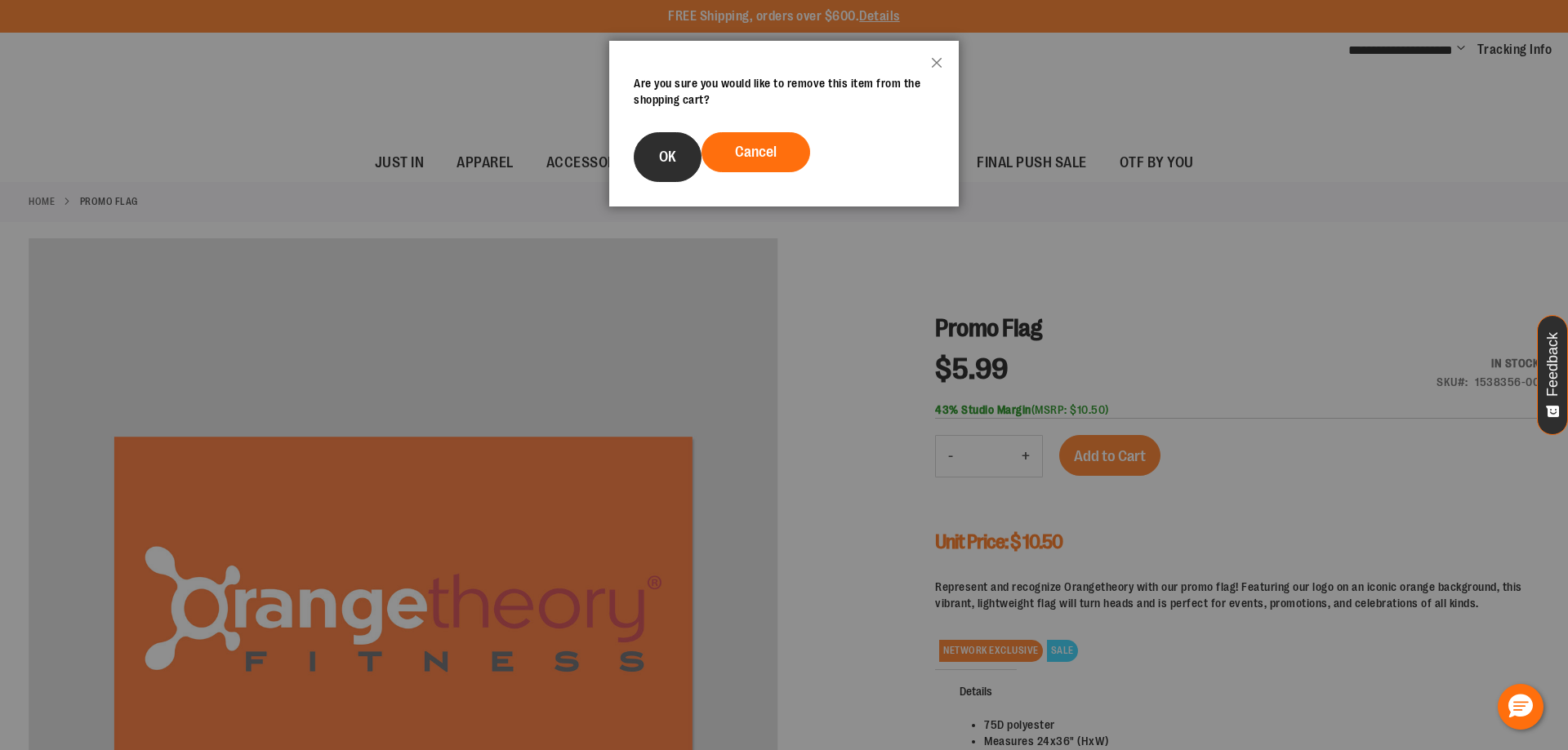
click at [659, 156] on span "OK" at bounding box center [667, 157] width 17 height 16
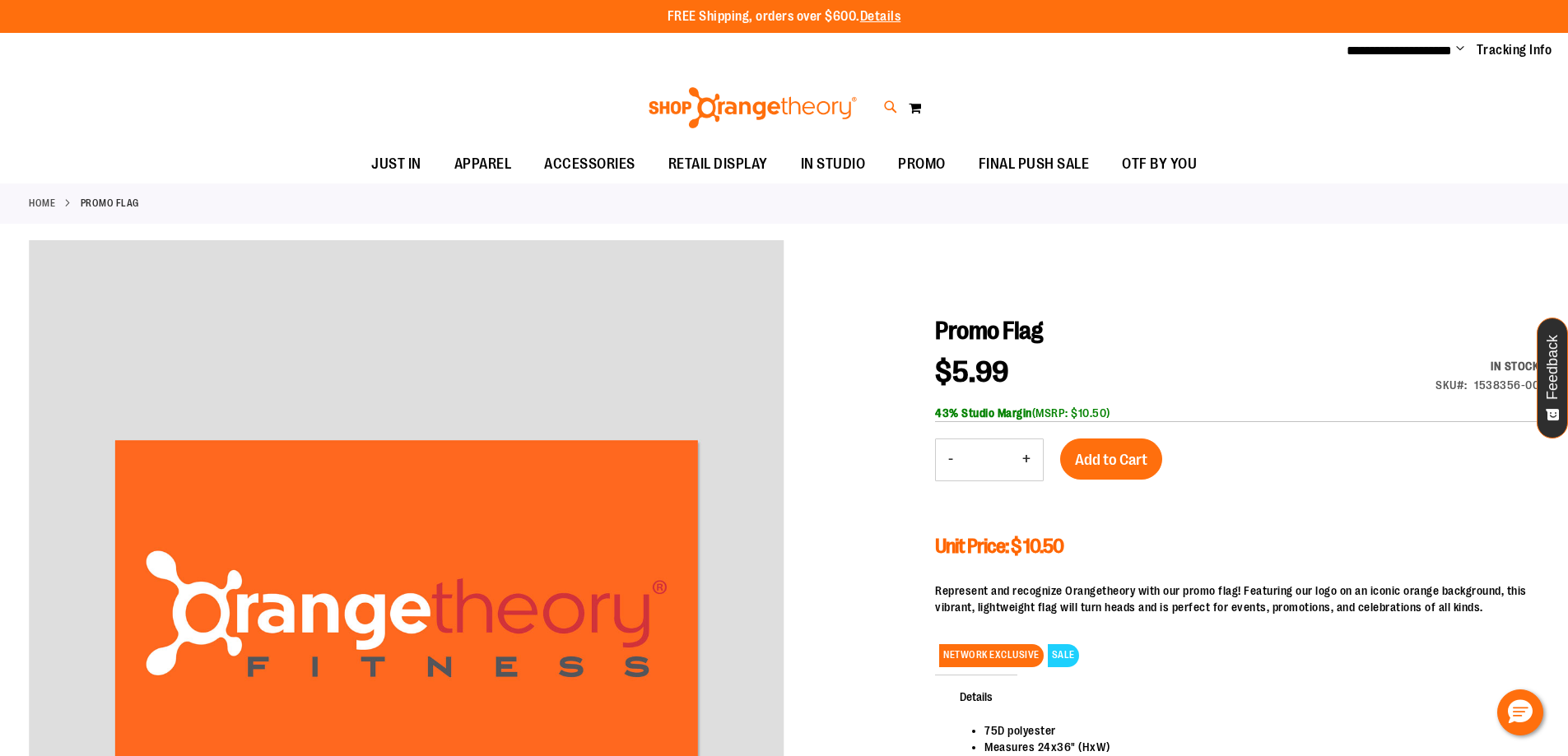
click at [888, 104] on icon at bounding box center [891, 107] width 14 height 19
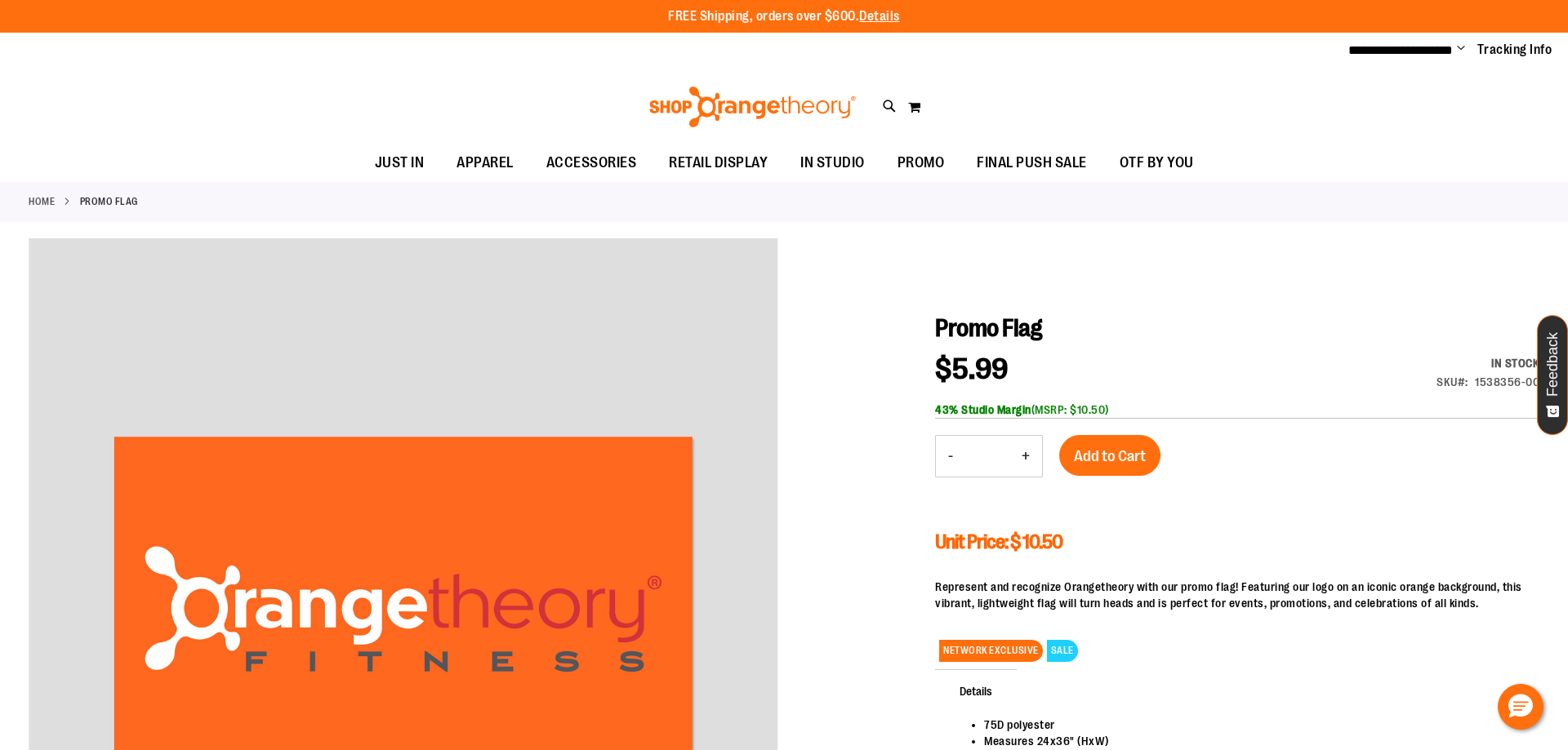
click at [750, 86] on input "Search" at bounding box center [783, 92] width 1243 height 54
click at [367, 192] on span "ORANGETHEORY TABLET" at bounding box center [334, 187] width 126 height 13
type input "******"
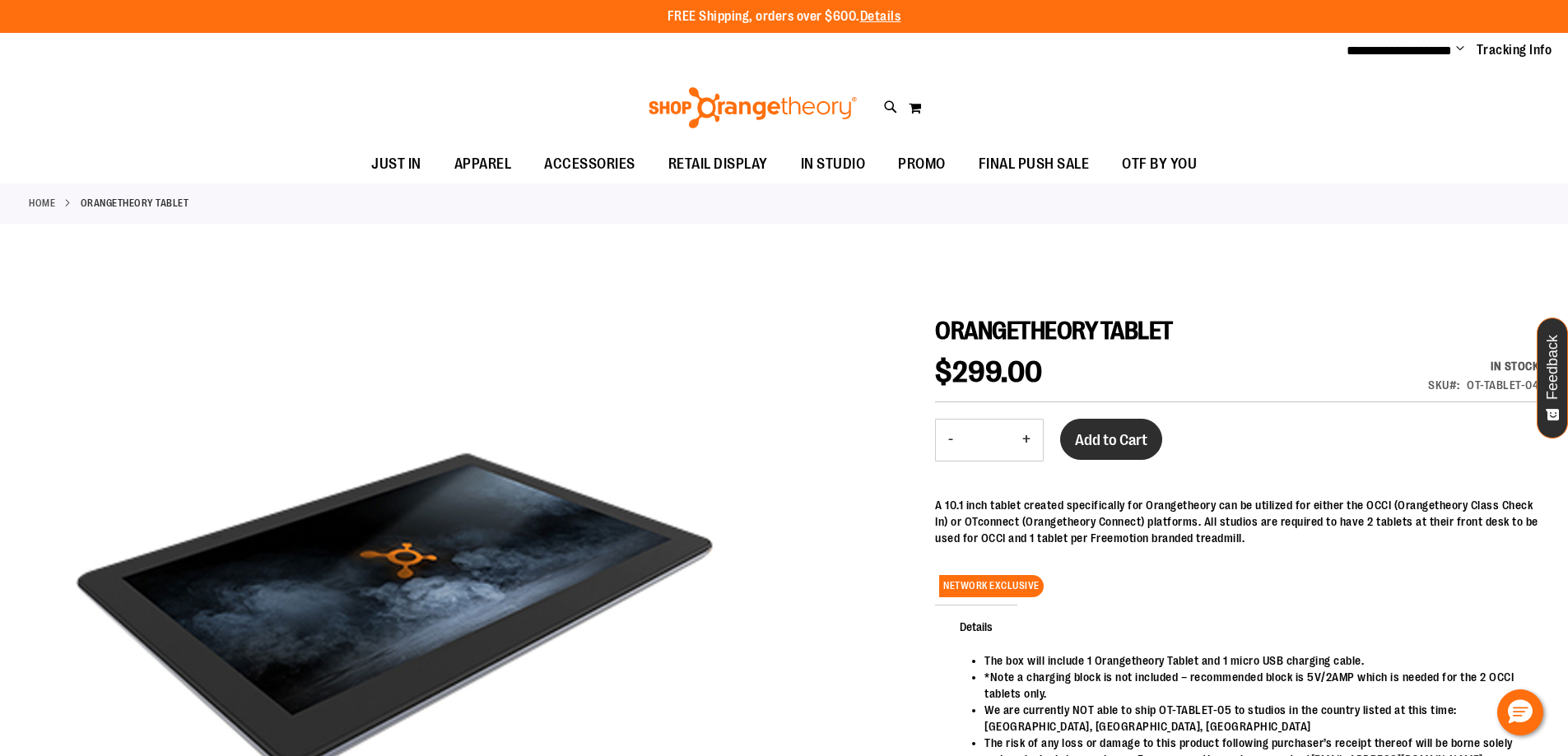
type input "**********"
click at [1104, 419] on button "Add to Cart" at bounding box center [1112, 439] width 102 height 41
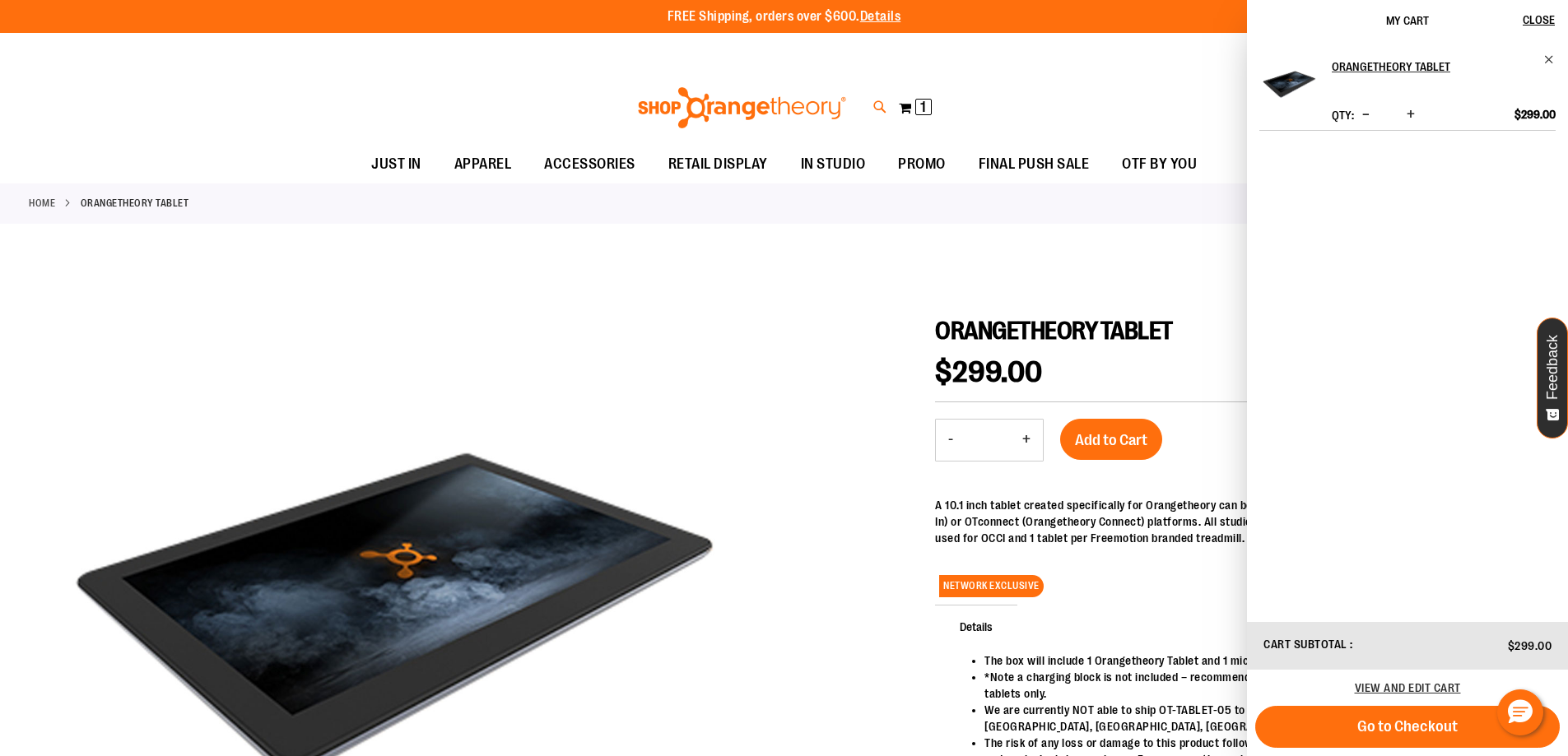
click at [877, 112] on icon at bounding box center [880, 107] width 14 height 19
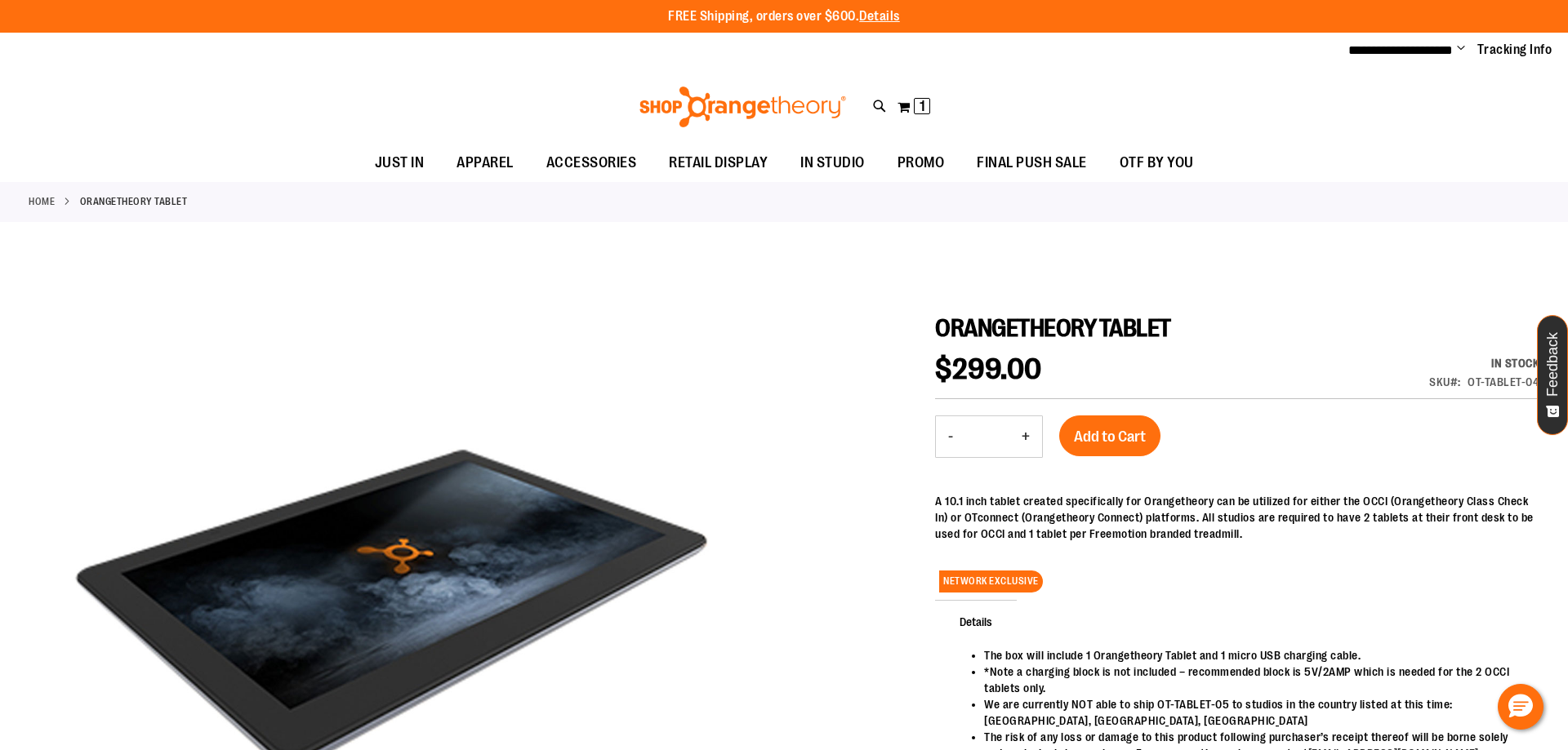
click at [722, 90] on input "Search" at bounding box center [783, 92] width 1243 height 54
click at [378, 191] on span "OT FIT MINI-BANDS: GREEN - 10 PACK" at bounding box center [365, 195] width 189 height 13
type input "**********"
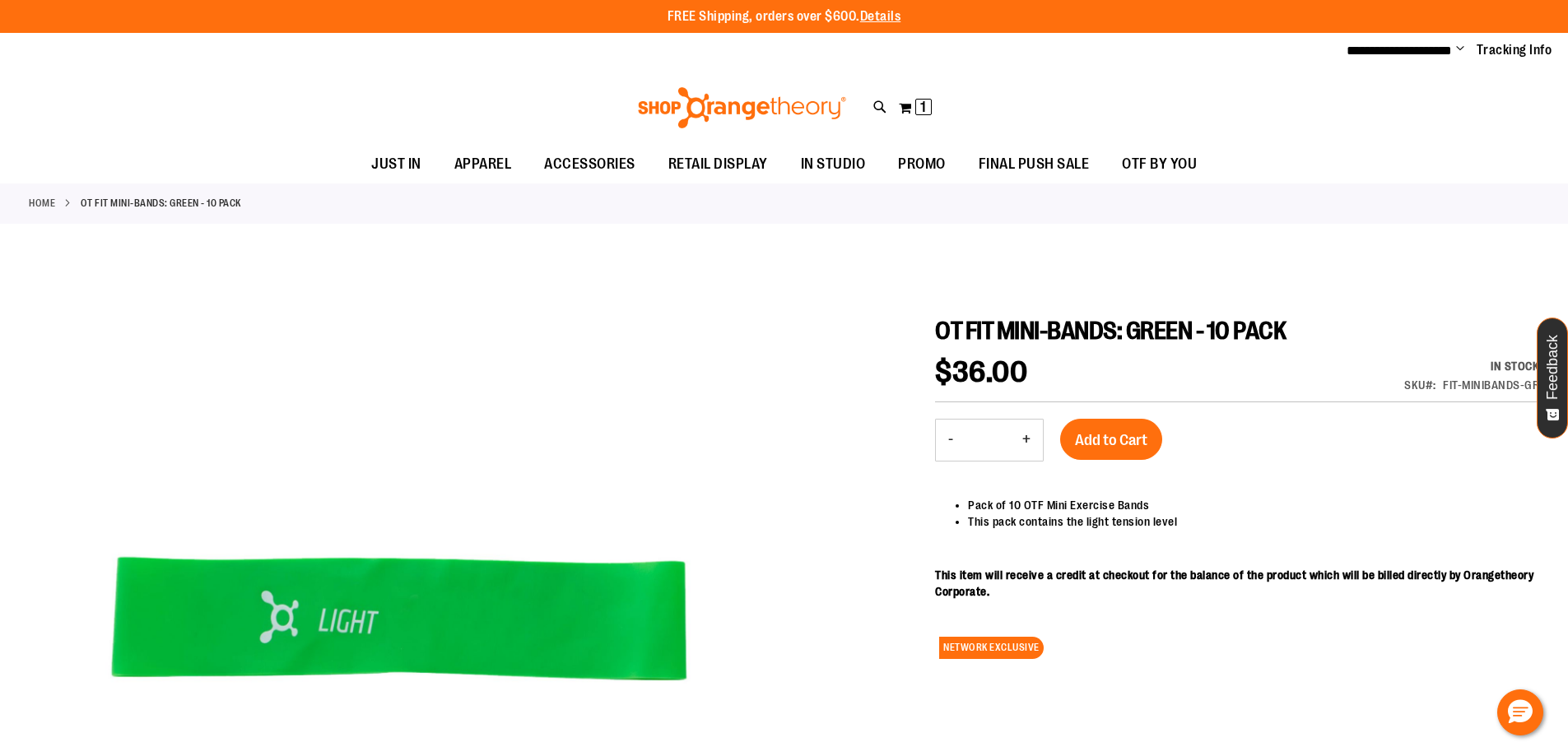
type input "**********"
click at [1112, 444] on span "Add to Cart" at bounding box center [1111, 441] width 72 height 18
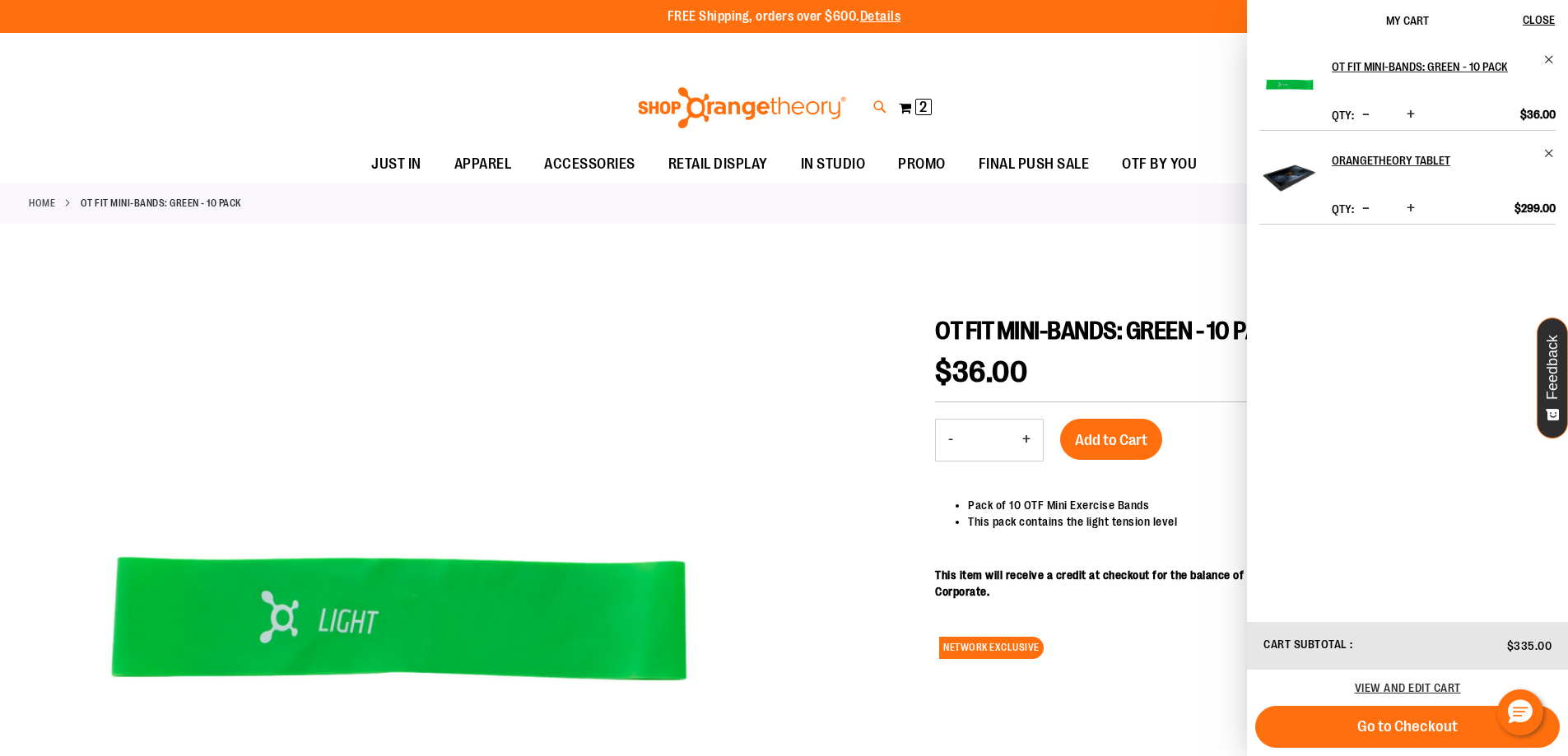
click at [880, 112] on icon at bounding box center [880, 107] width 14 height 19
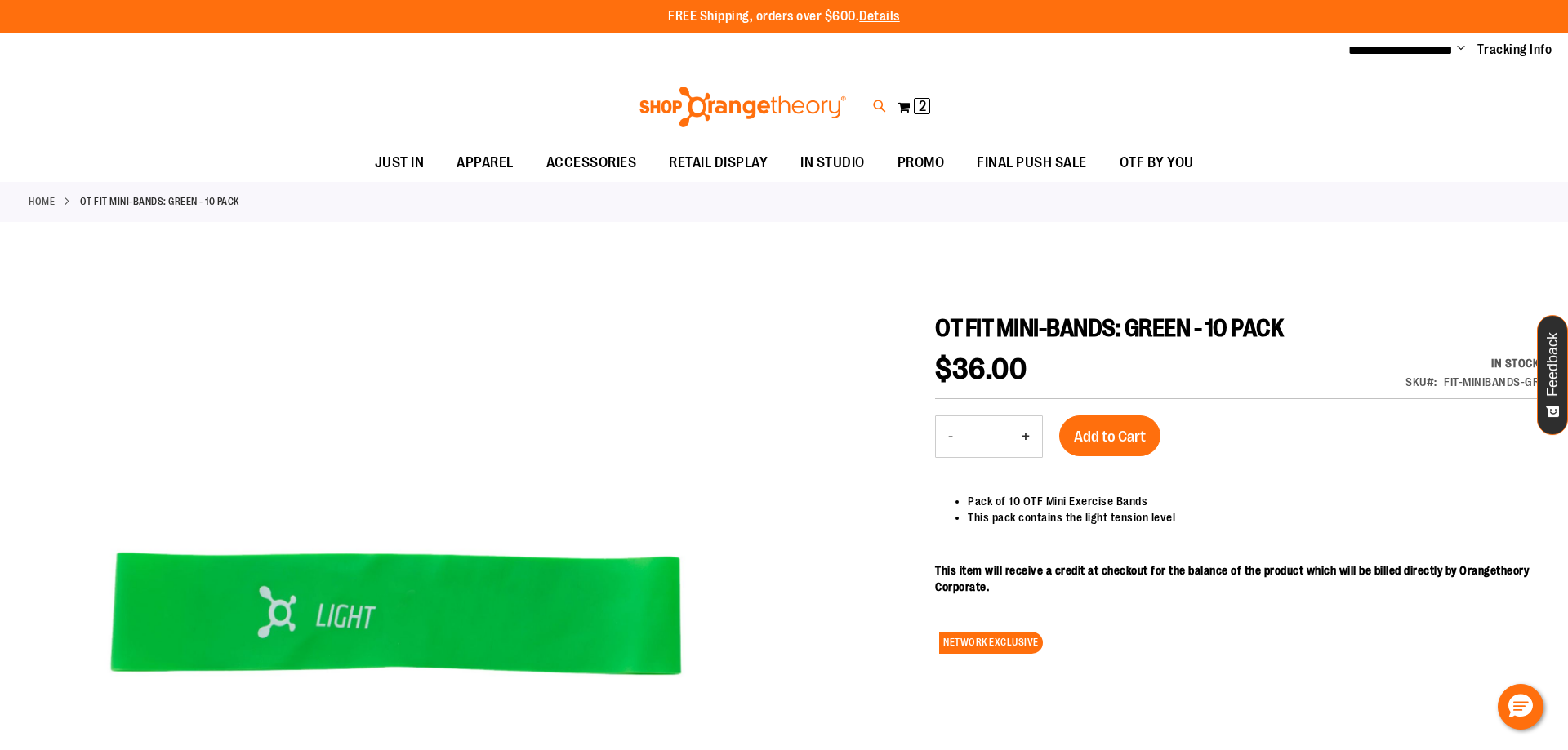
type input "**********"
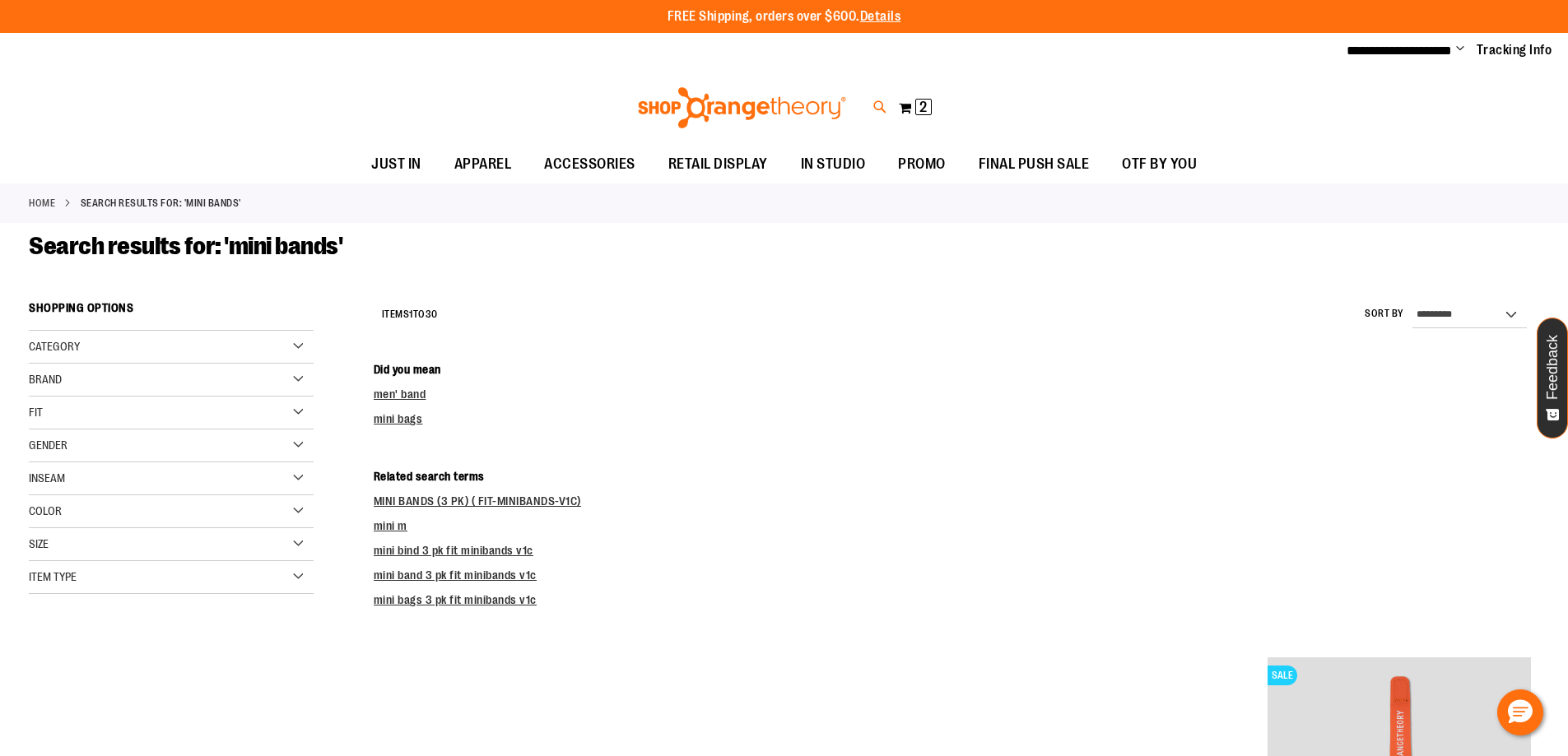
type input "**********"
drag, startPoint x: 879, startPoint y: 103, endPoint x: 828, endPoint y: 105, distance: 51.0
click at [879, 103] on icon at bounding box center [880, 107] width 14 height 19
click at [338, 268] on span "OT FIT MINI-BANDS: RED - 10 PACK" at bounding box center [361, 267] width 176 height 13
type input "**********"
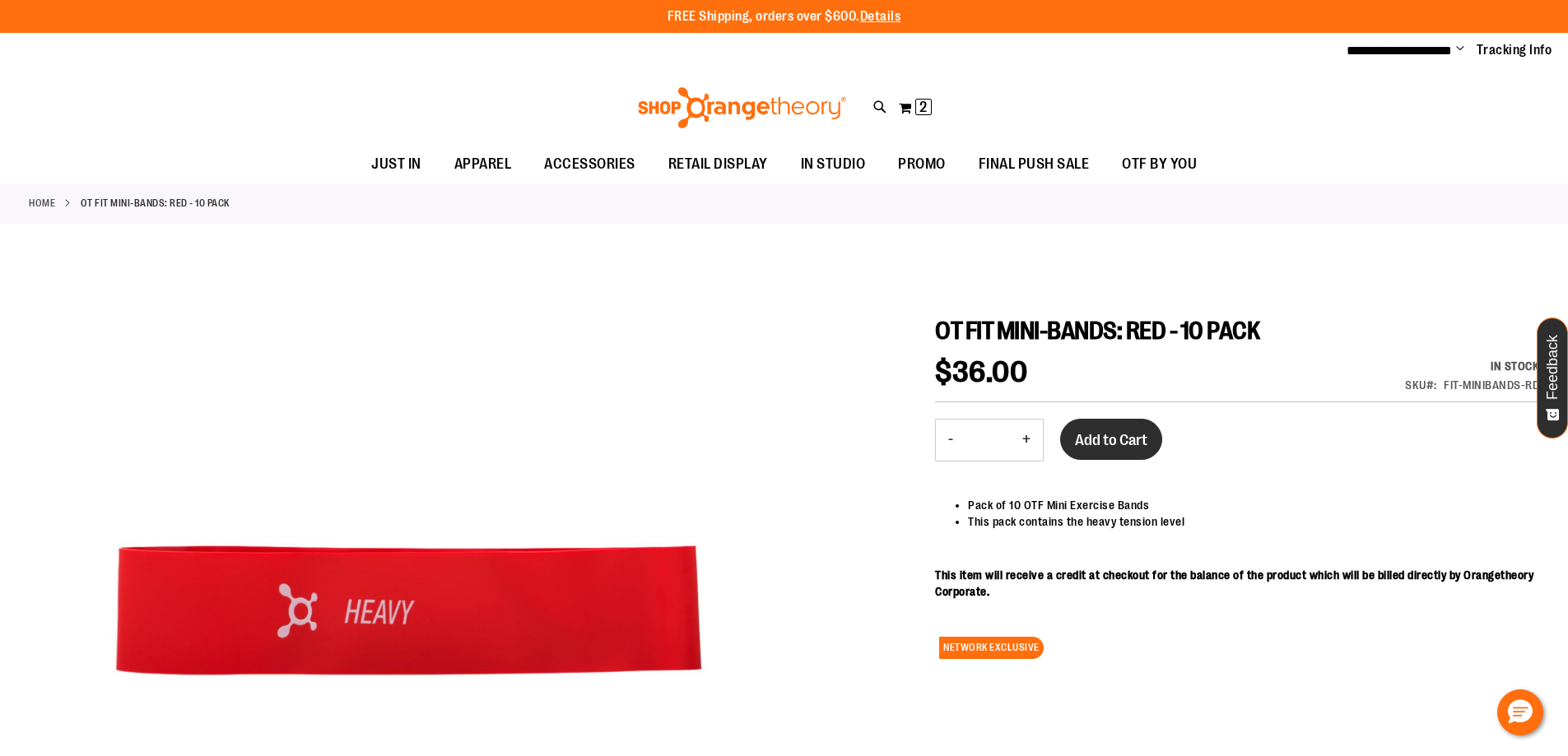
type input "**********"
click at [1139, 442] on span "Add to Cart" at bounding box center [1111, 441] width 72 height 18
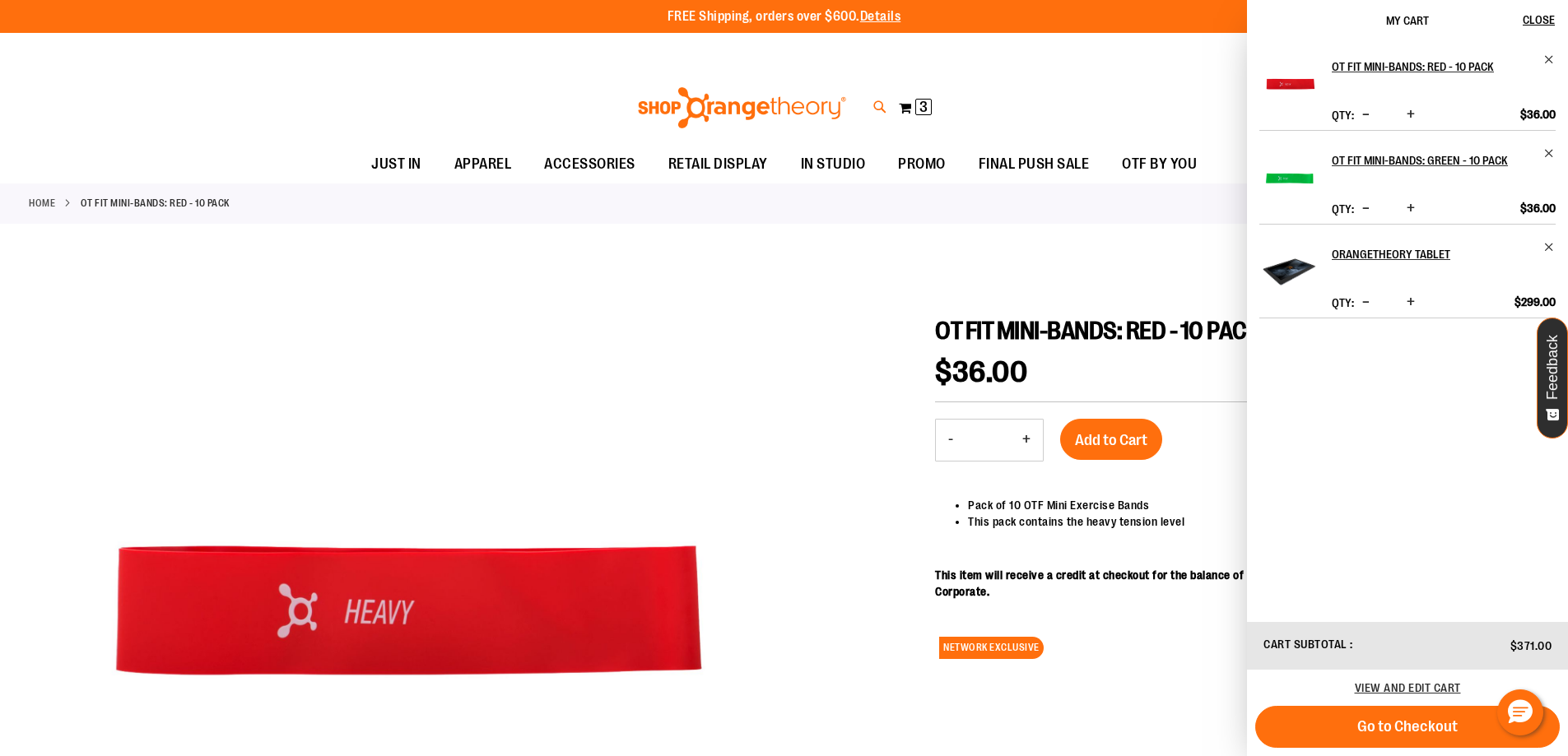
click at [880, 110] on icon at bounding box center [880, 107] width 14 height 19
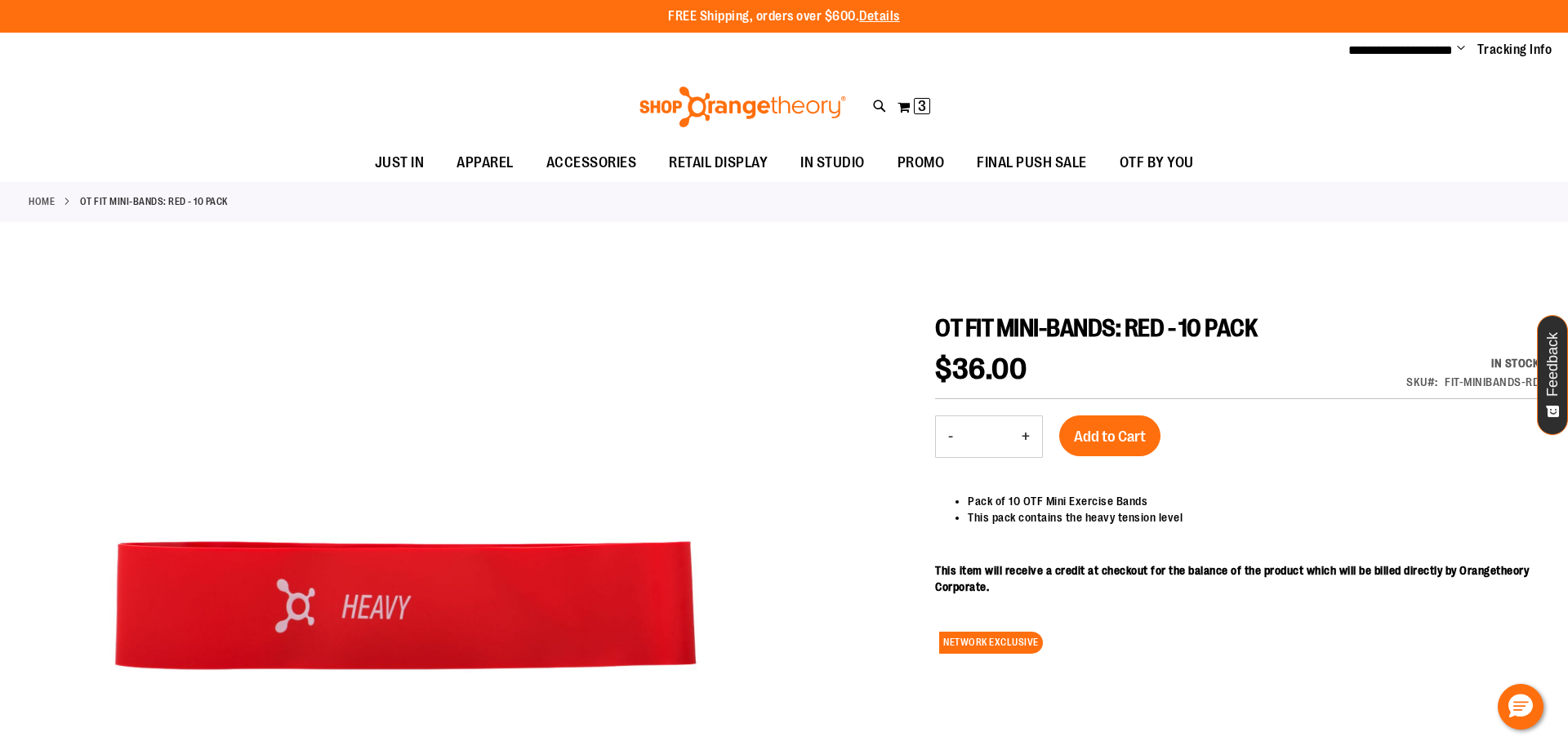
click at [485, 94] on input "Search" at bounding box center [783, 92] width 1243 height 54
click at [389, 335] on span "OT FIT MINI-BANDS: ORANGE - 10 PACK" at bounding box center [370, 336] width 198 height 13
type input "*********"
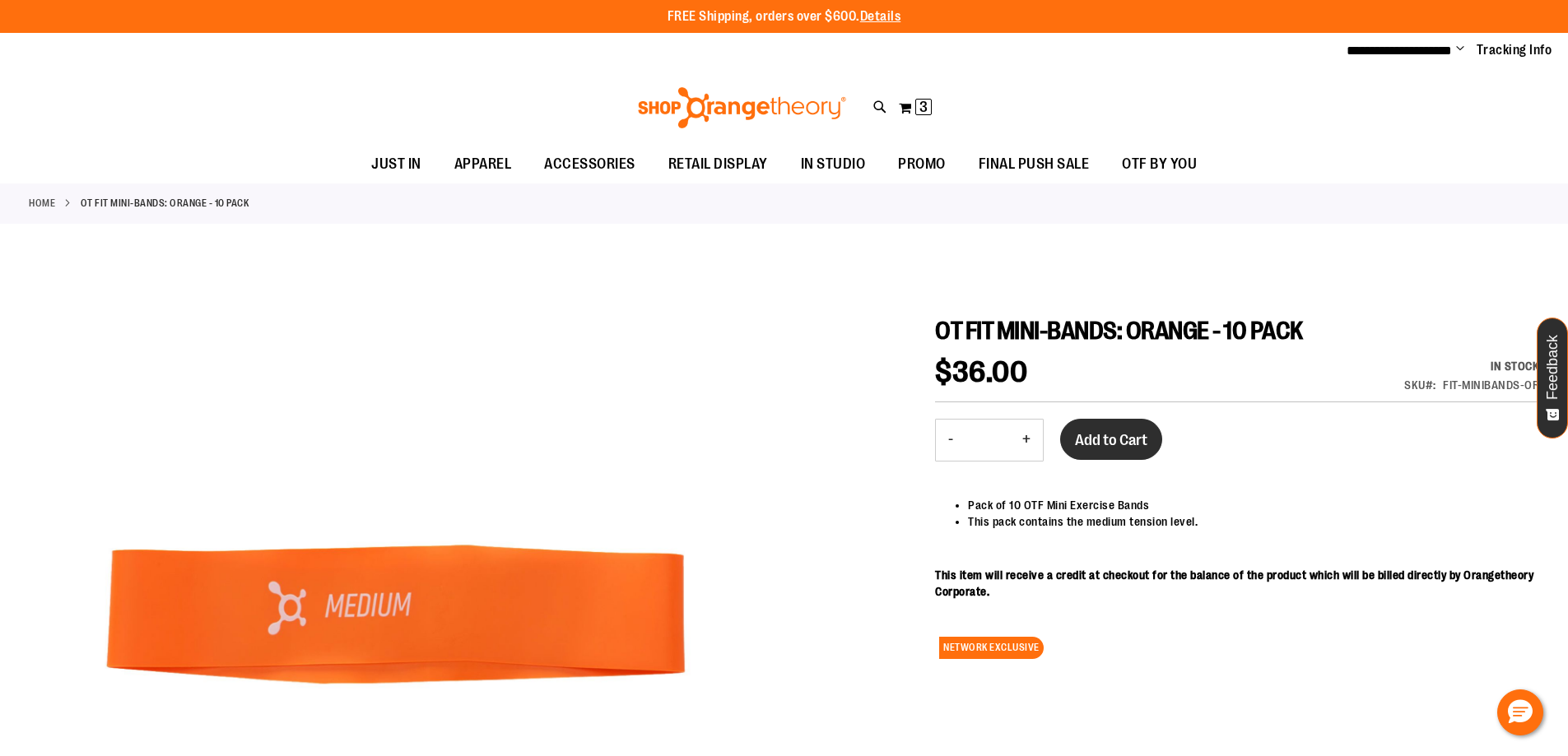
type input "**********"
click at [1115, 452] on button "Add to Cart" at bounding box center [1112, 439] width 102 height 41
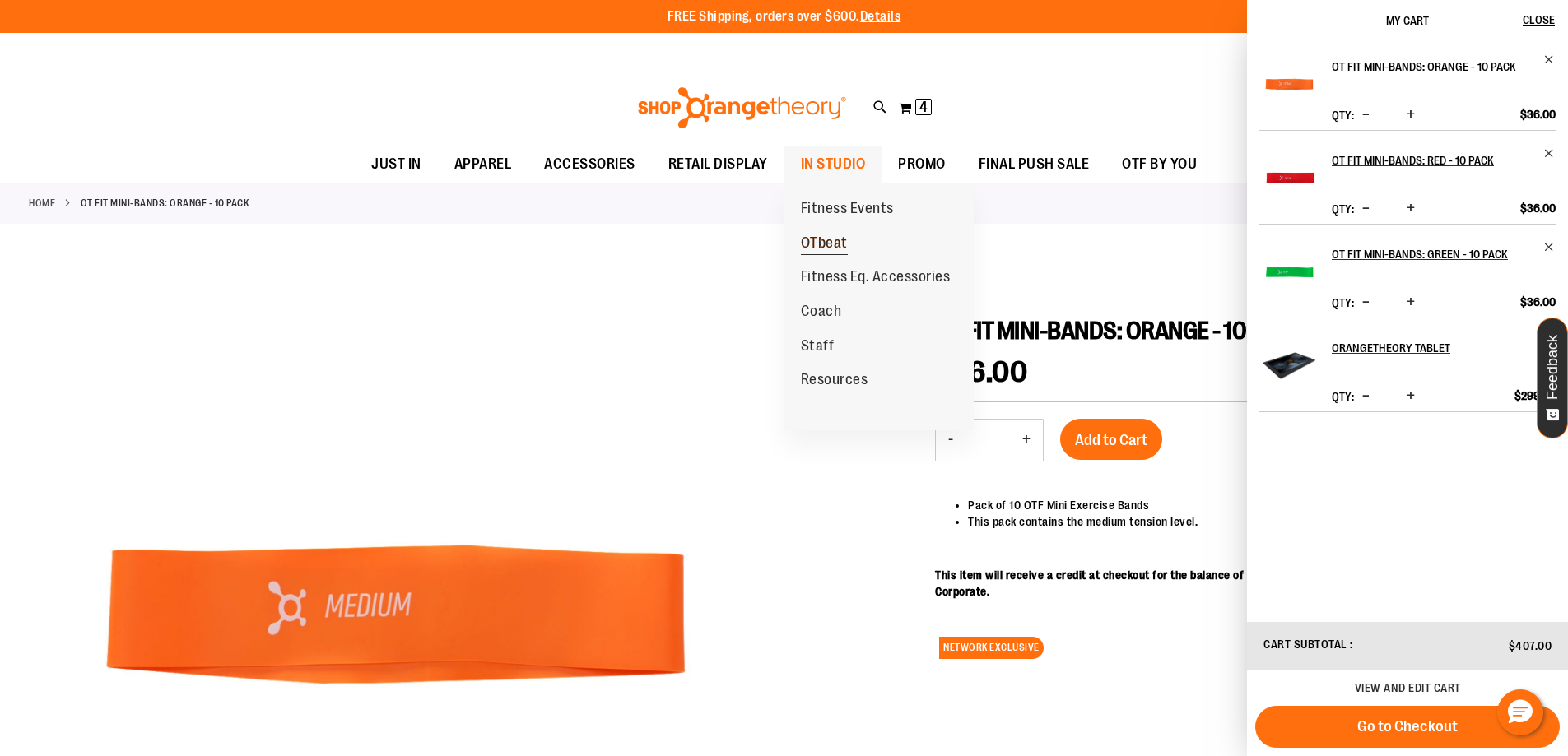
click at [827, 232] on link "OTbeat" at bounding box center [824, 244] width 80 height 35
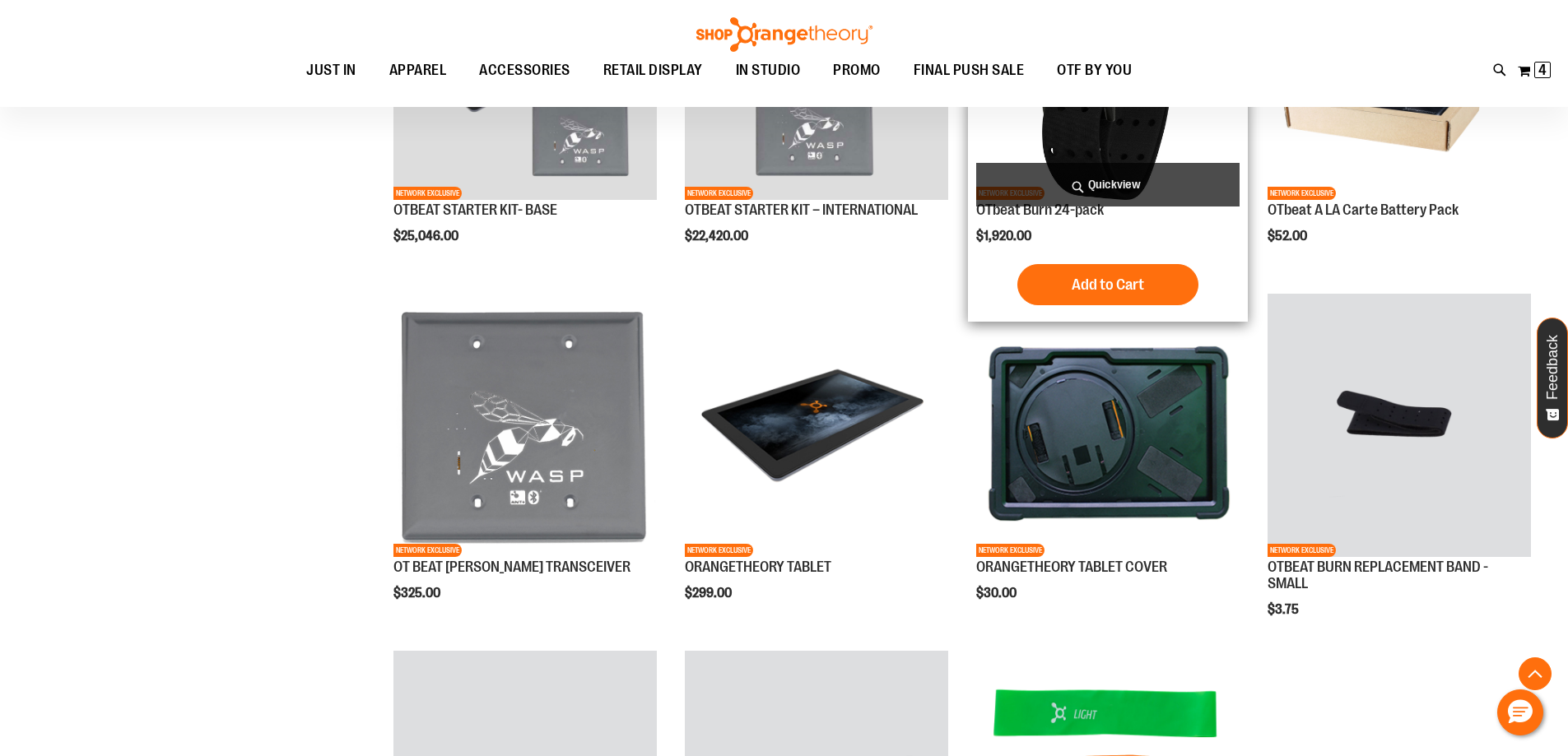
scroll to position [575, 0]
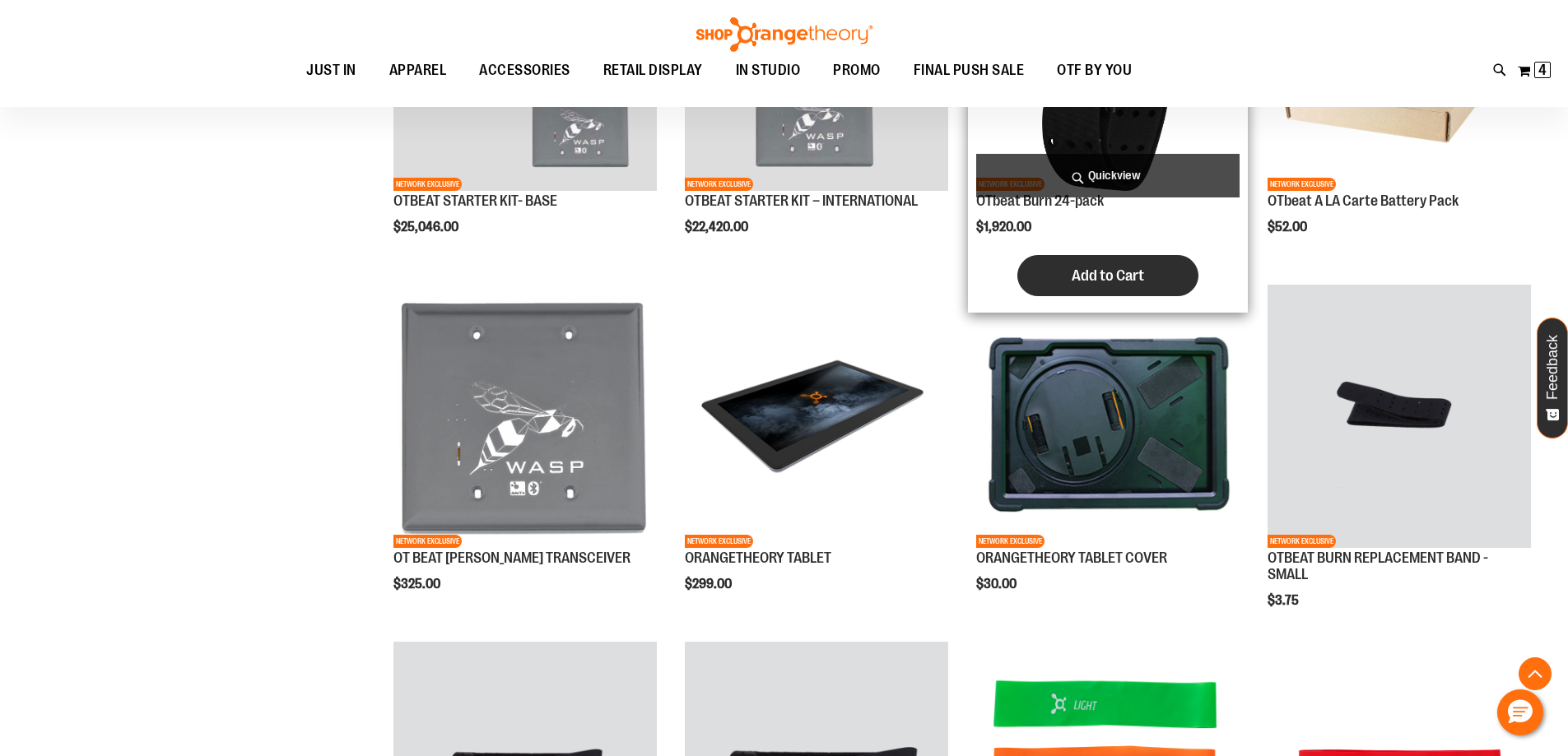
type input "**********"
click at [1116, 272] on span "Add to Cart" at bounding box center [1107, 276] width 72 height 18
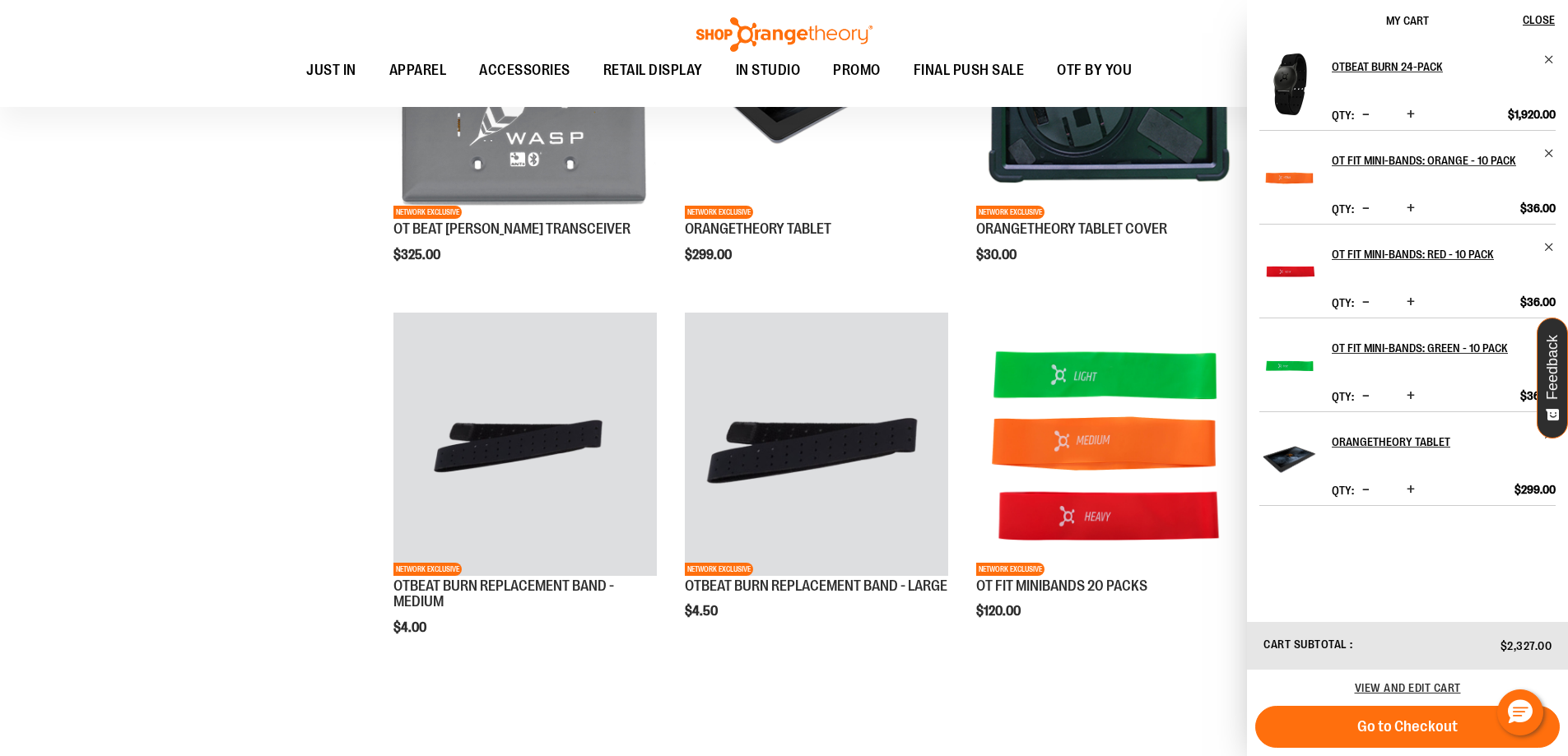
scroll to position [466, 0]
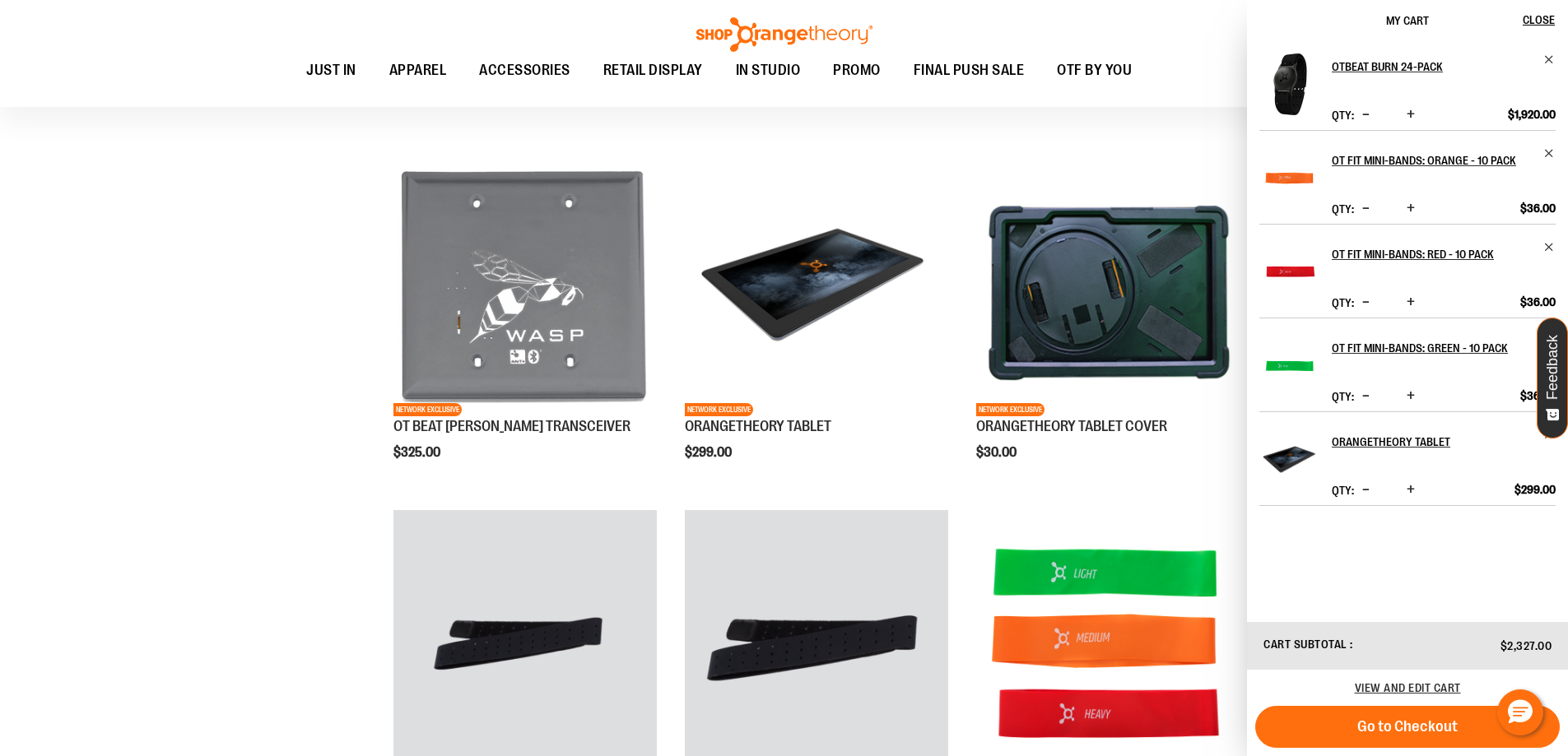
scroll to position [713, 0]
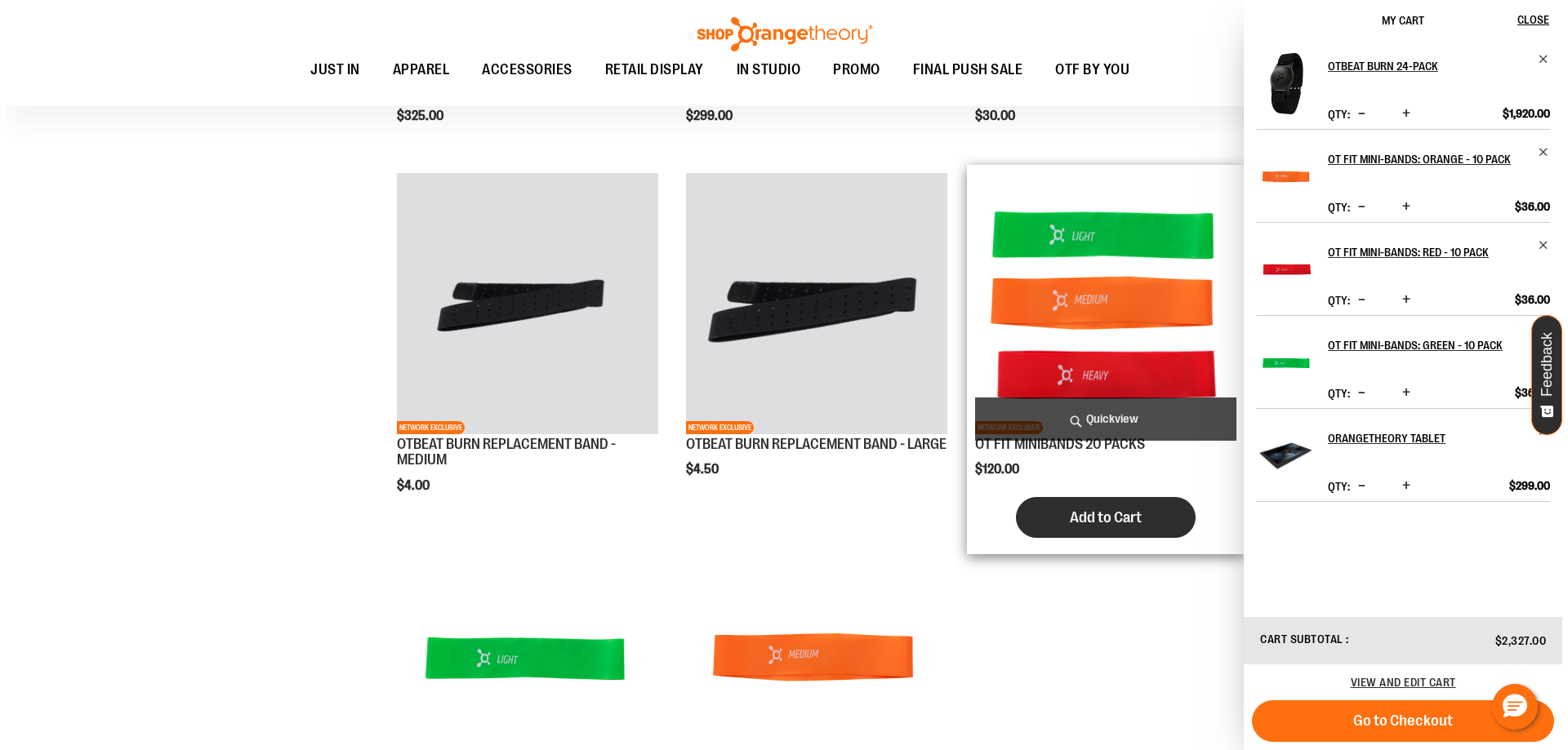
scroll to position [1034, 0]
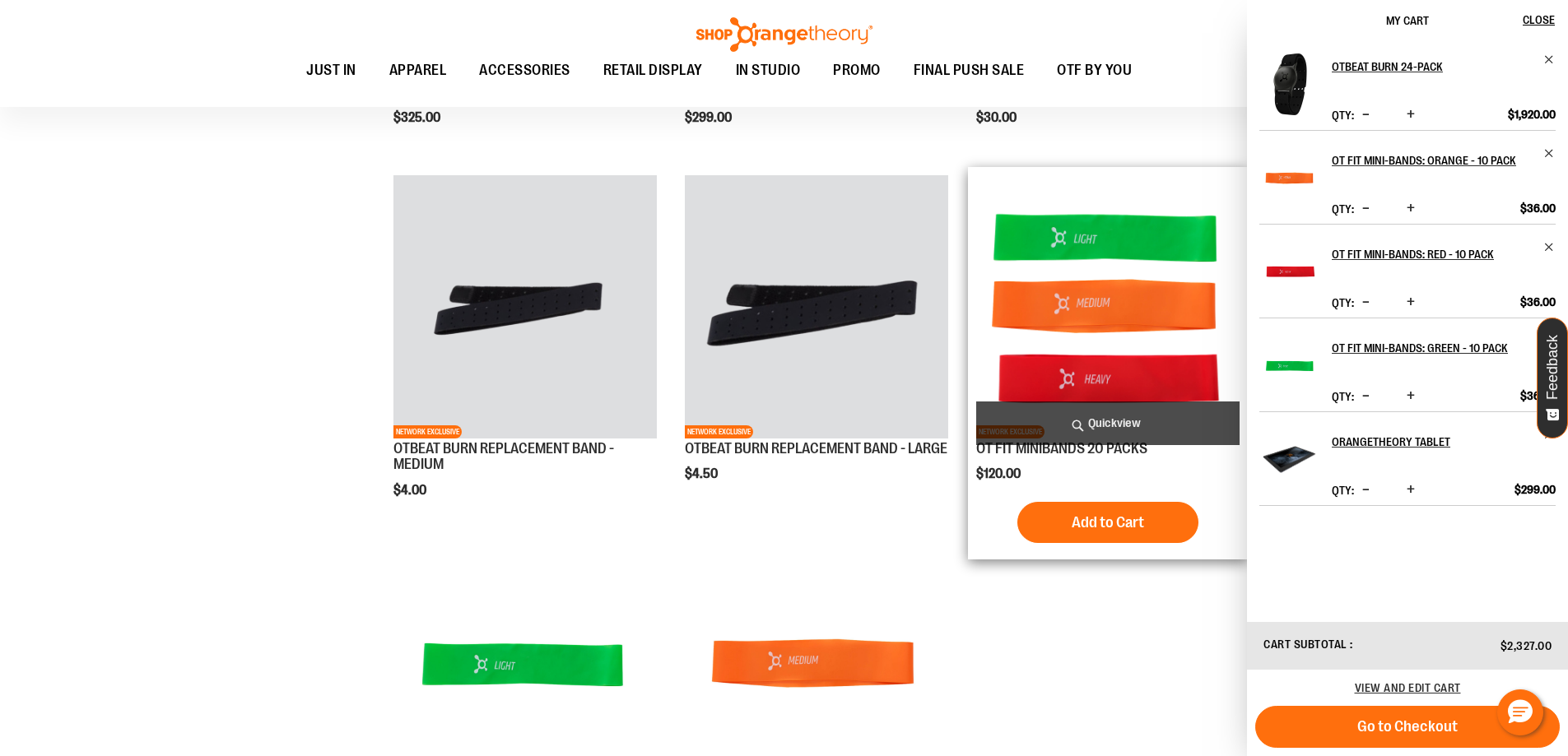
click at [1096, 414] on span "Quickview" at bounding box center [1108, 423] width 263 height 44
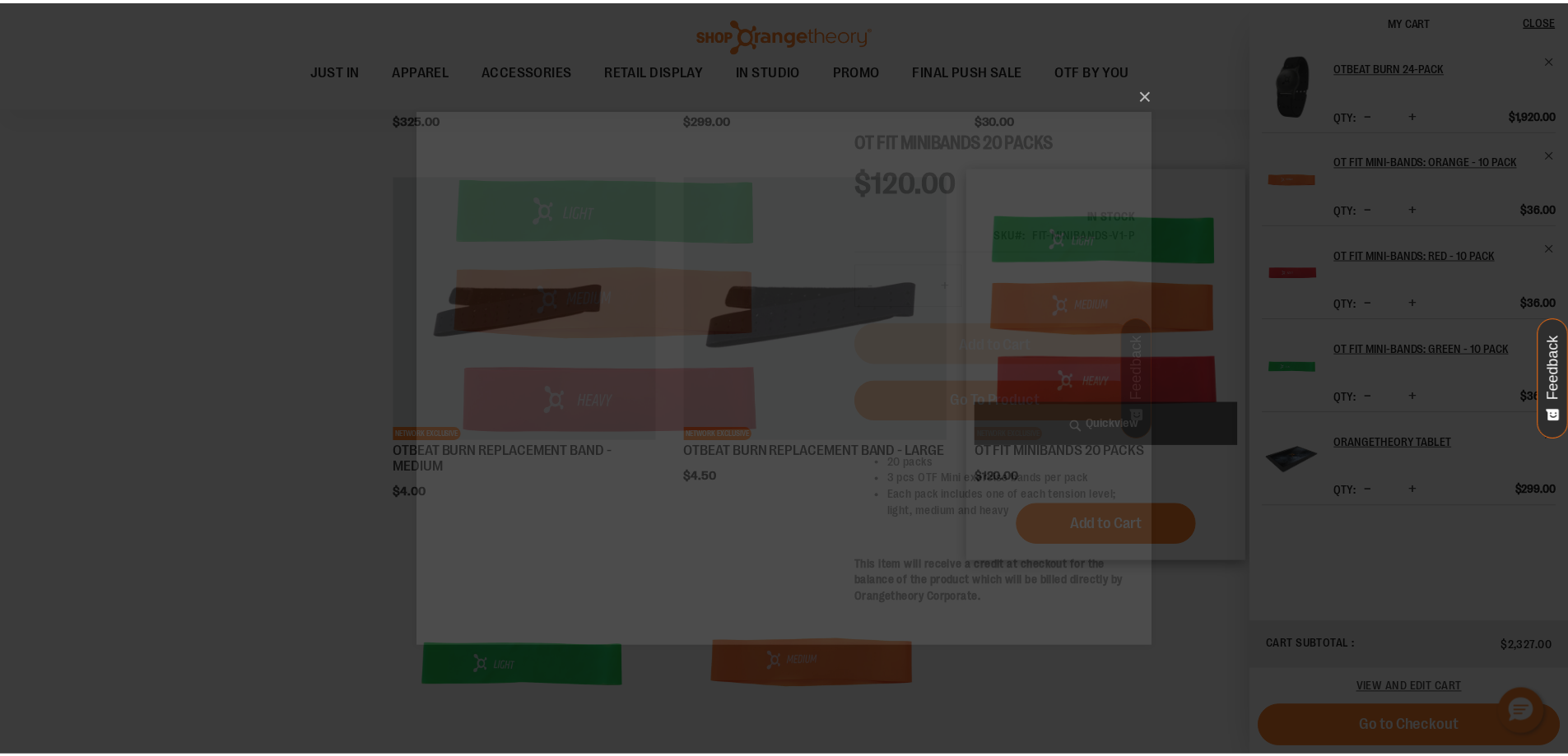
scroll to position [0, 0]
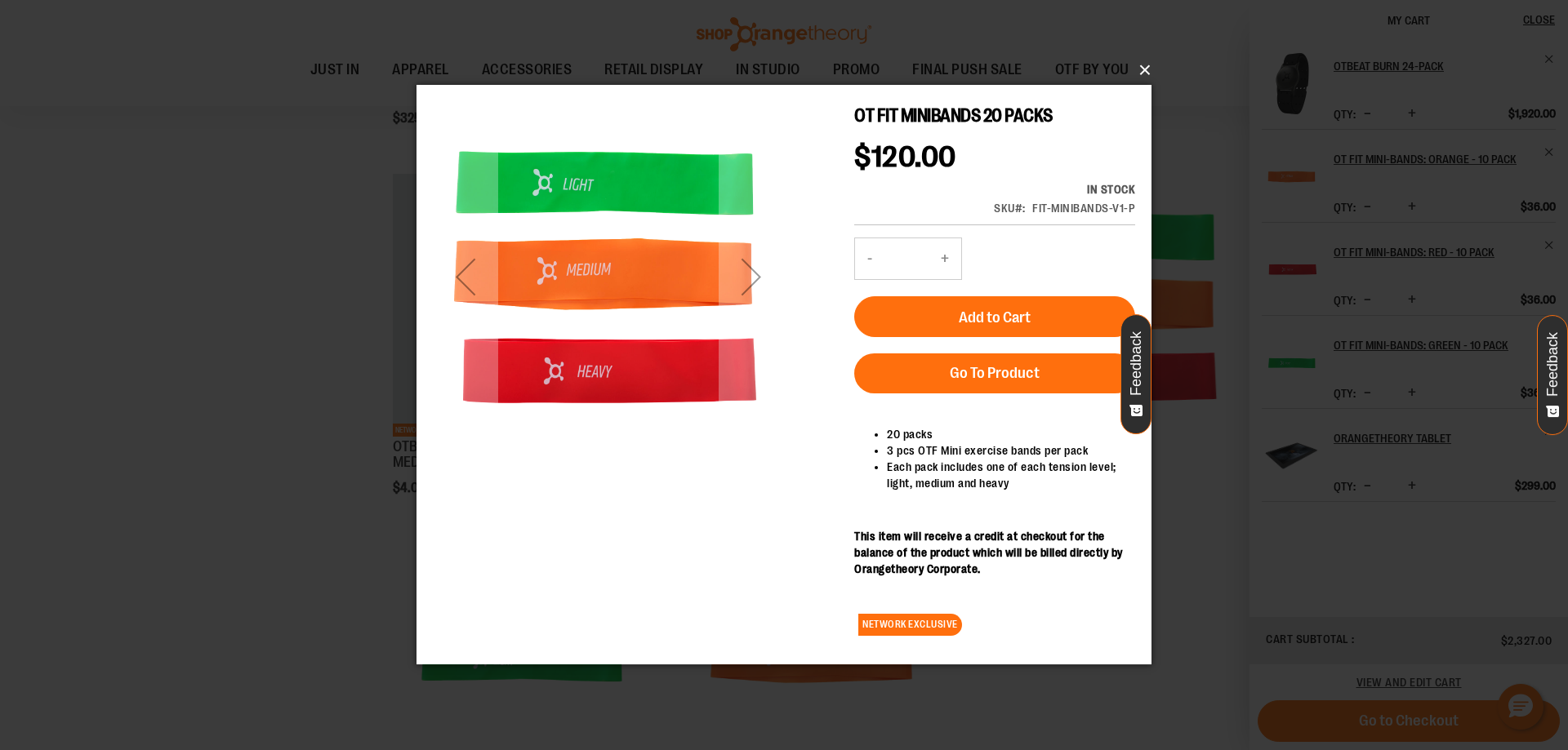
click at [1148, 63] on button "×" at bounding box center [789, 71] width 735 height 36
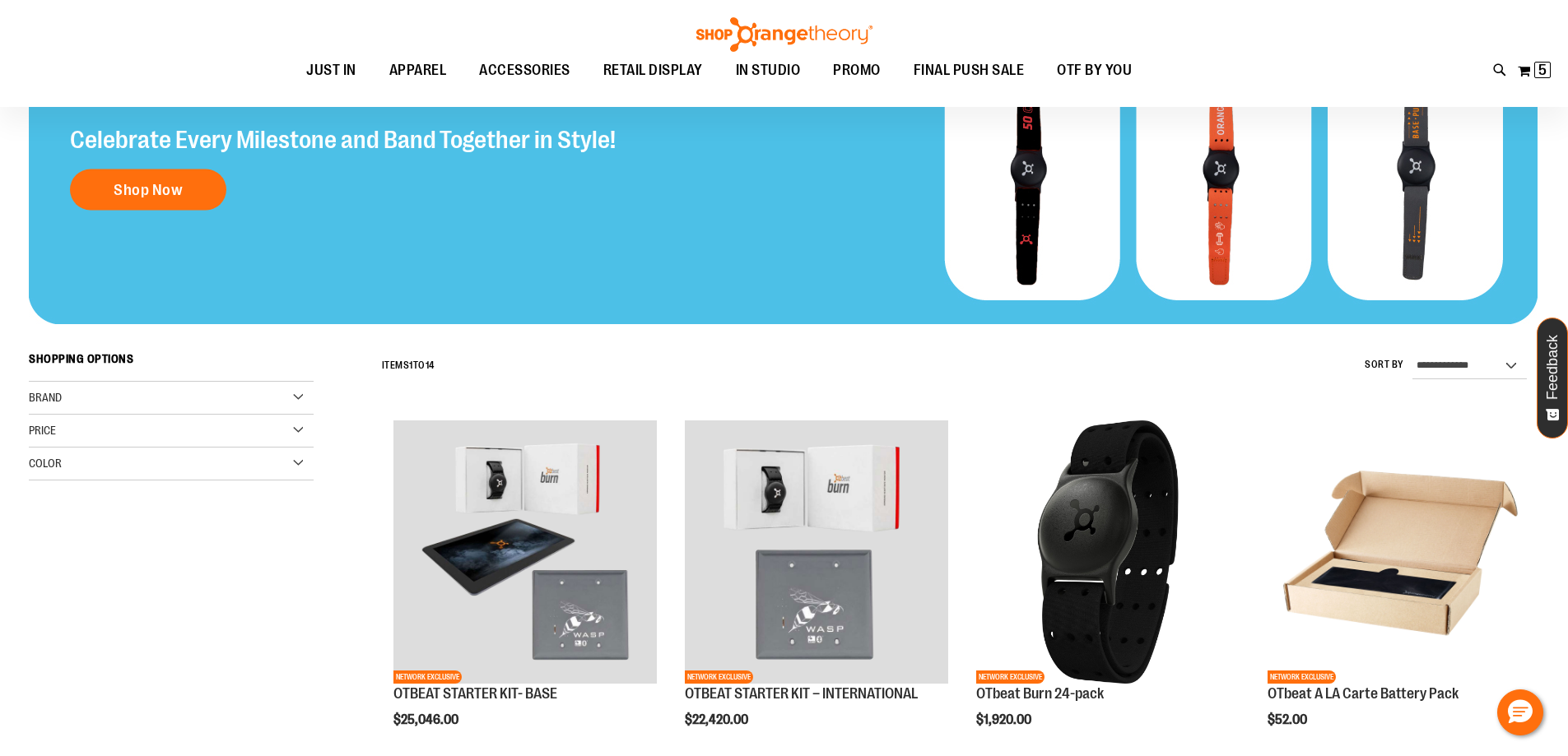
scroll to position [81, 0]
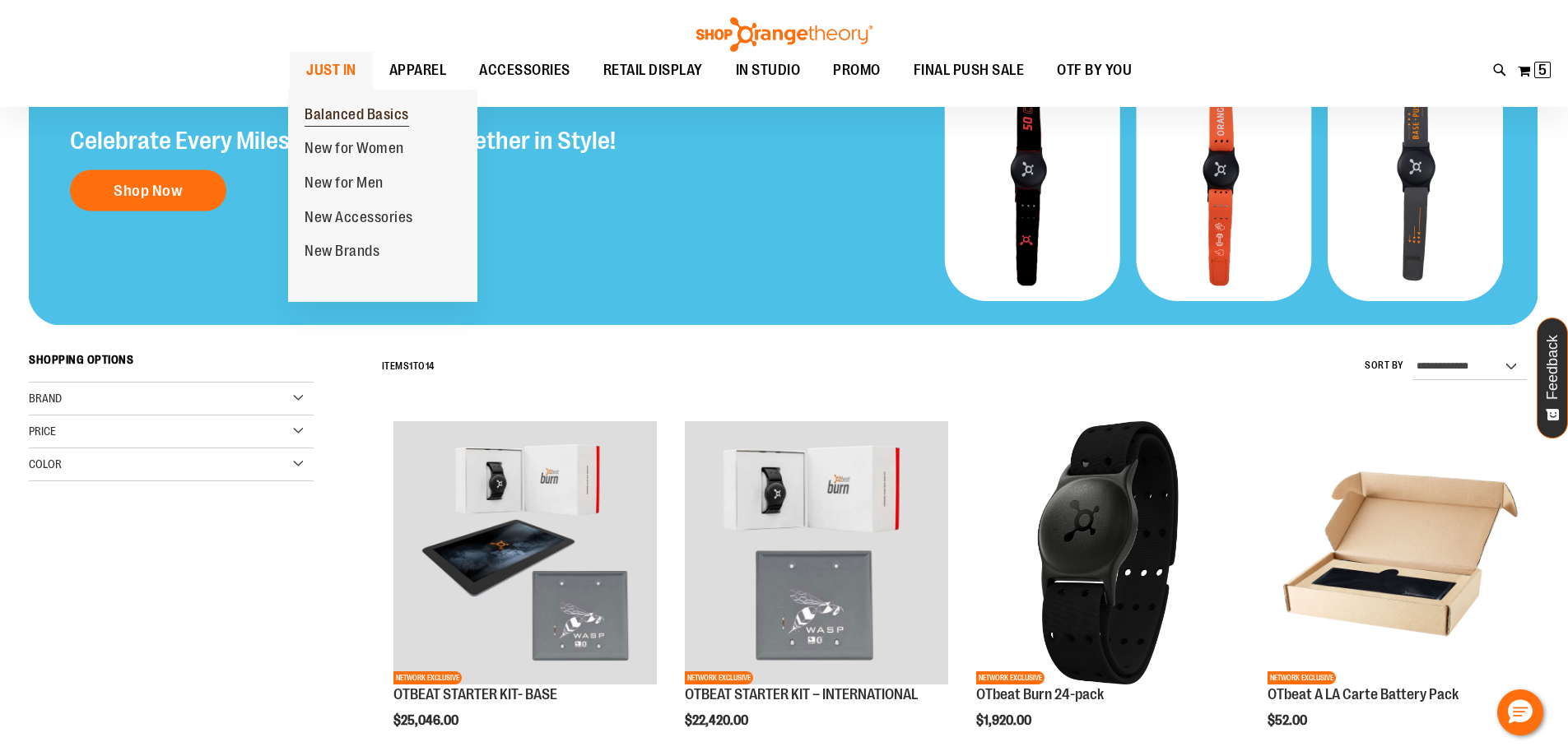
click at [340, 122] on span "Balanced Basics" at bounding box center [357, 116] width 104 height 21
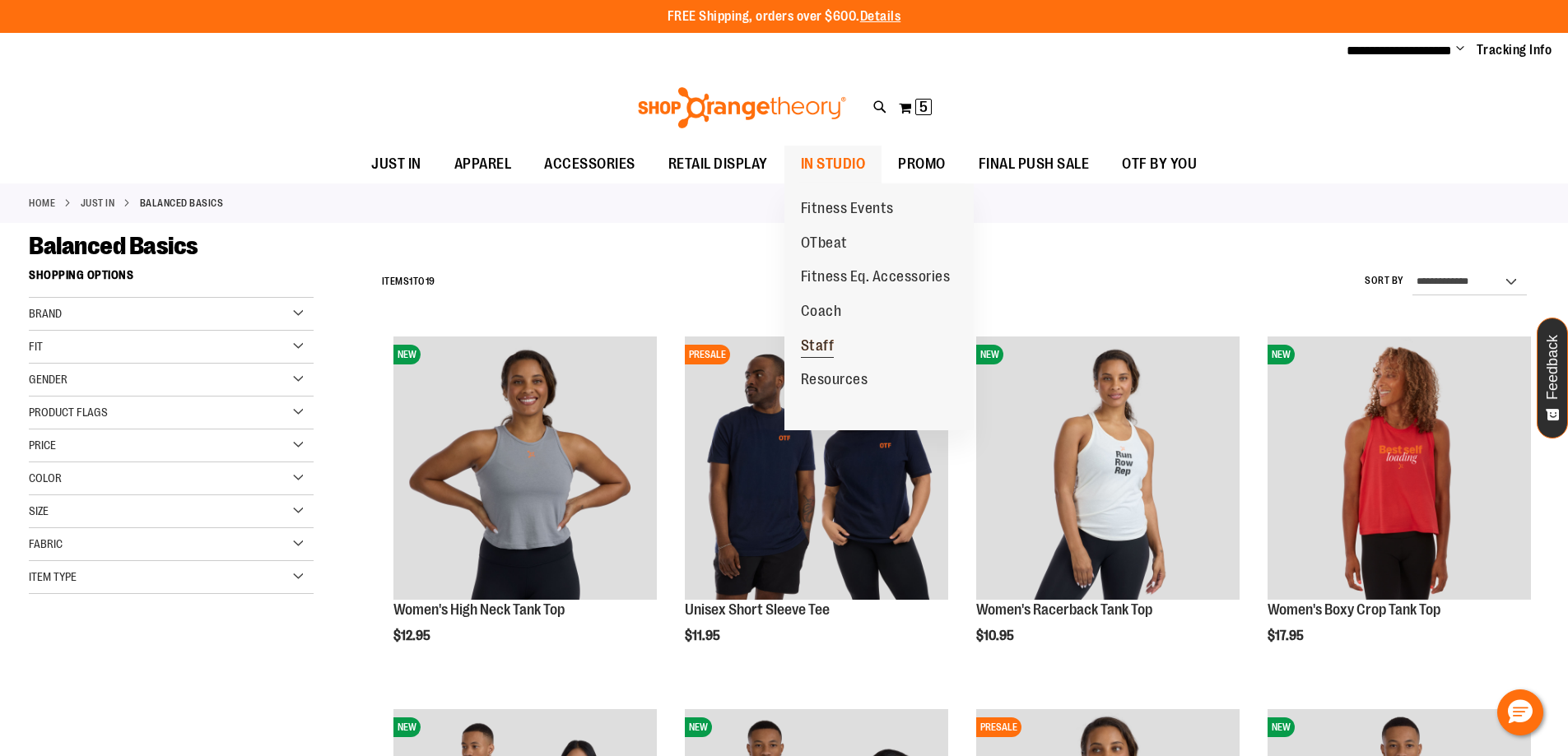
type input "**********"
click at [823, 354] on span "Staff" at bounding box center [817, 347] width 34 height 21
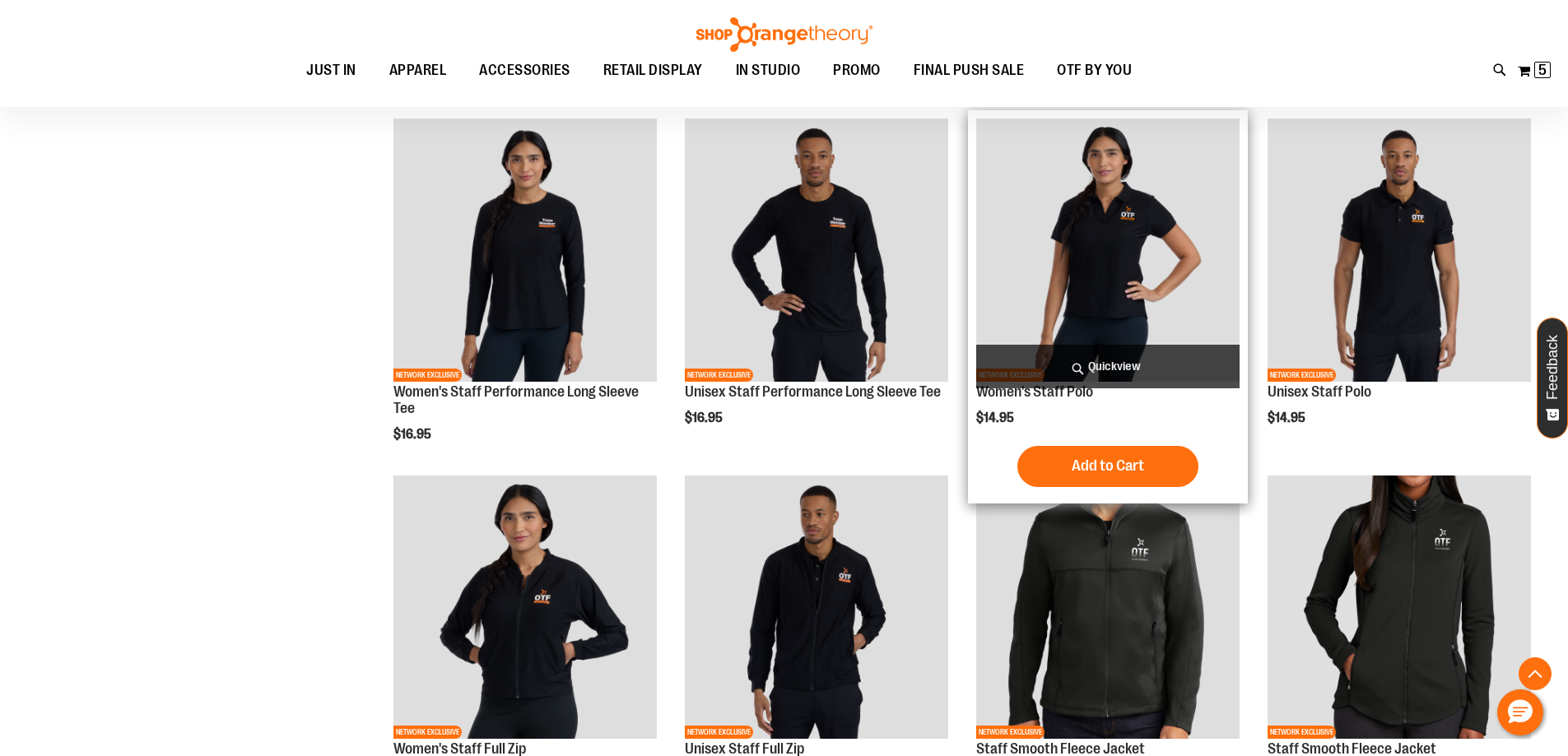
scroll to position [575, 0]
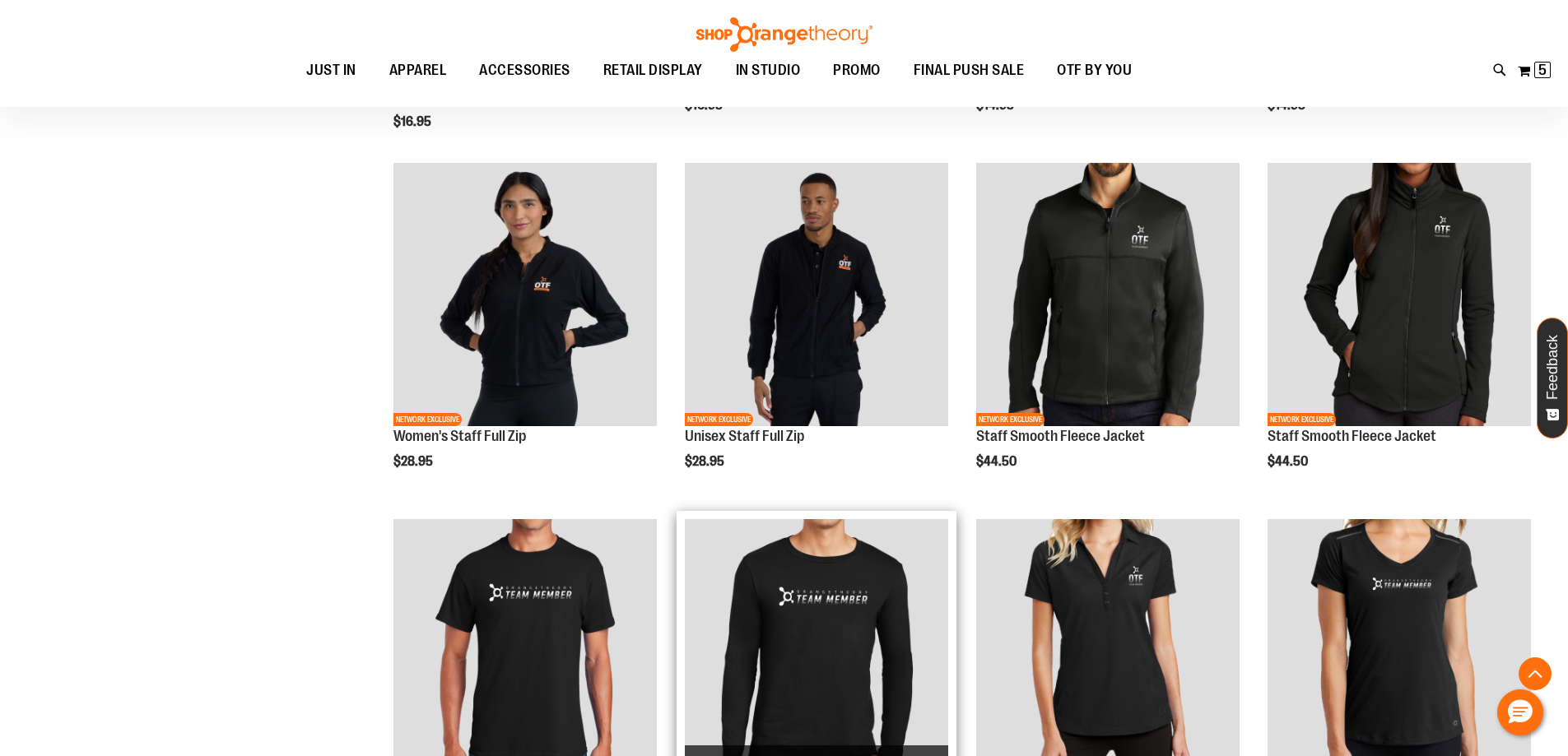
scroll to position [986, 0]
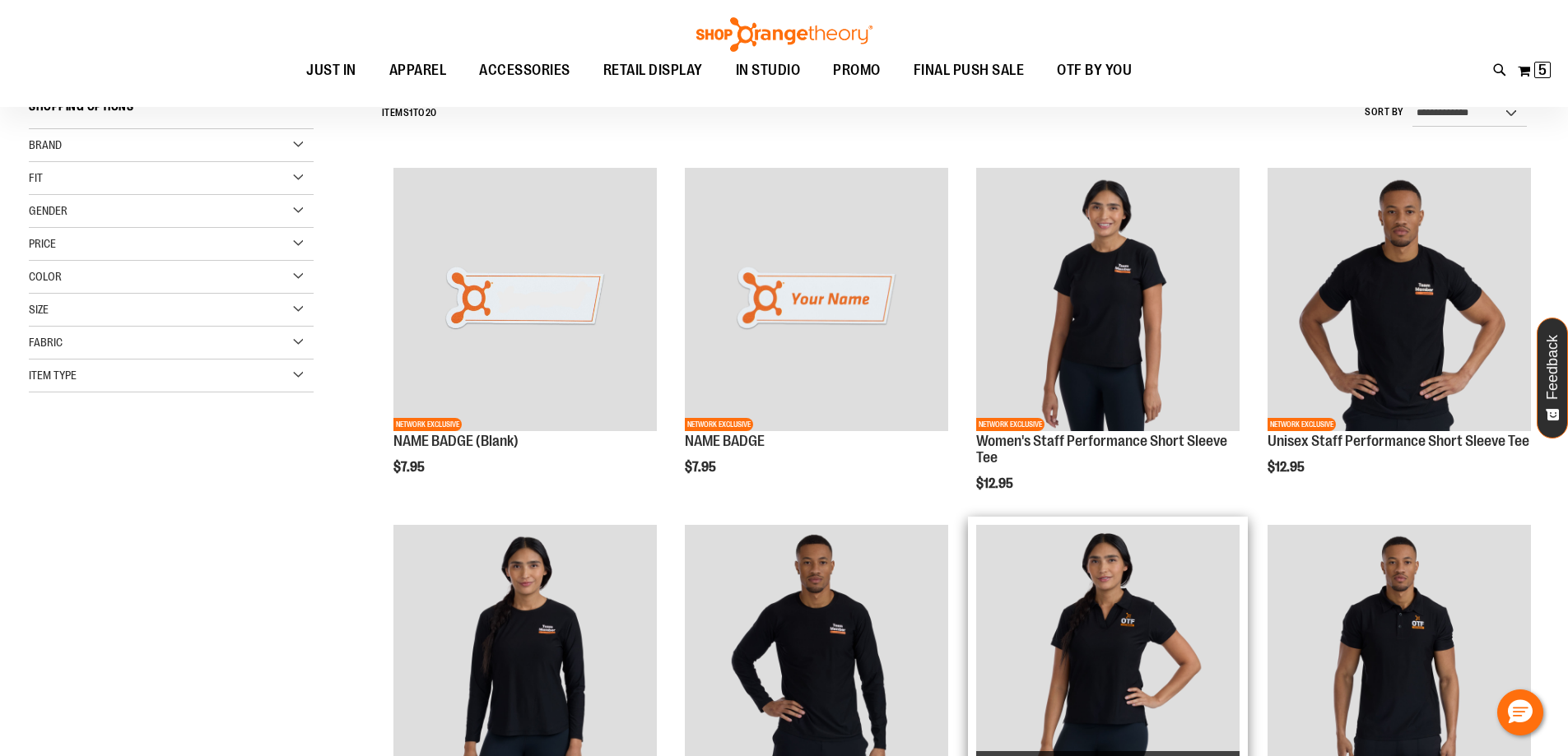
scroll to position [164, 0]
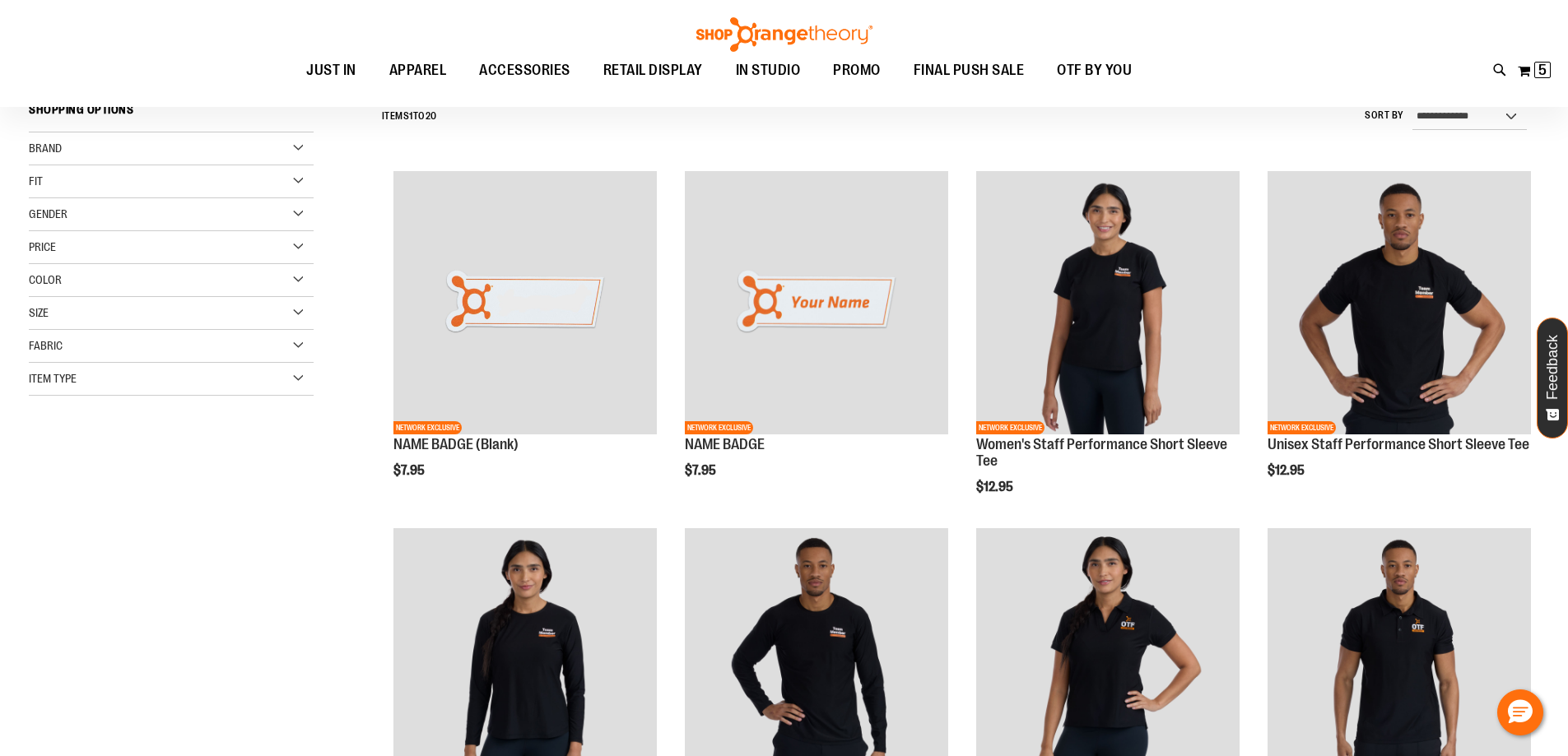
type input "**********"
click at [1551, 78] on div "My Cart 5 5 items My Cart 5 My Cart Close Recently added item(s) OTbeat Burn 24…" at bounding box center [1534, 70] width 35 height 27
click at [1537, 62] on span "5 5 items" at bounding box center [1542, 70] width 16 height 16
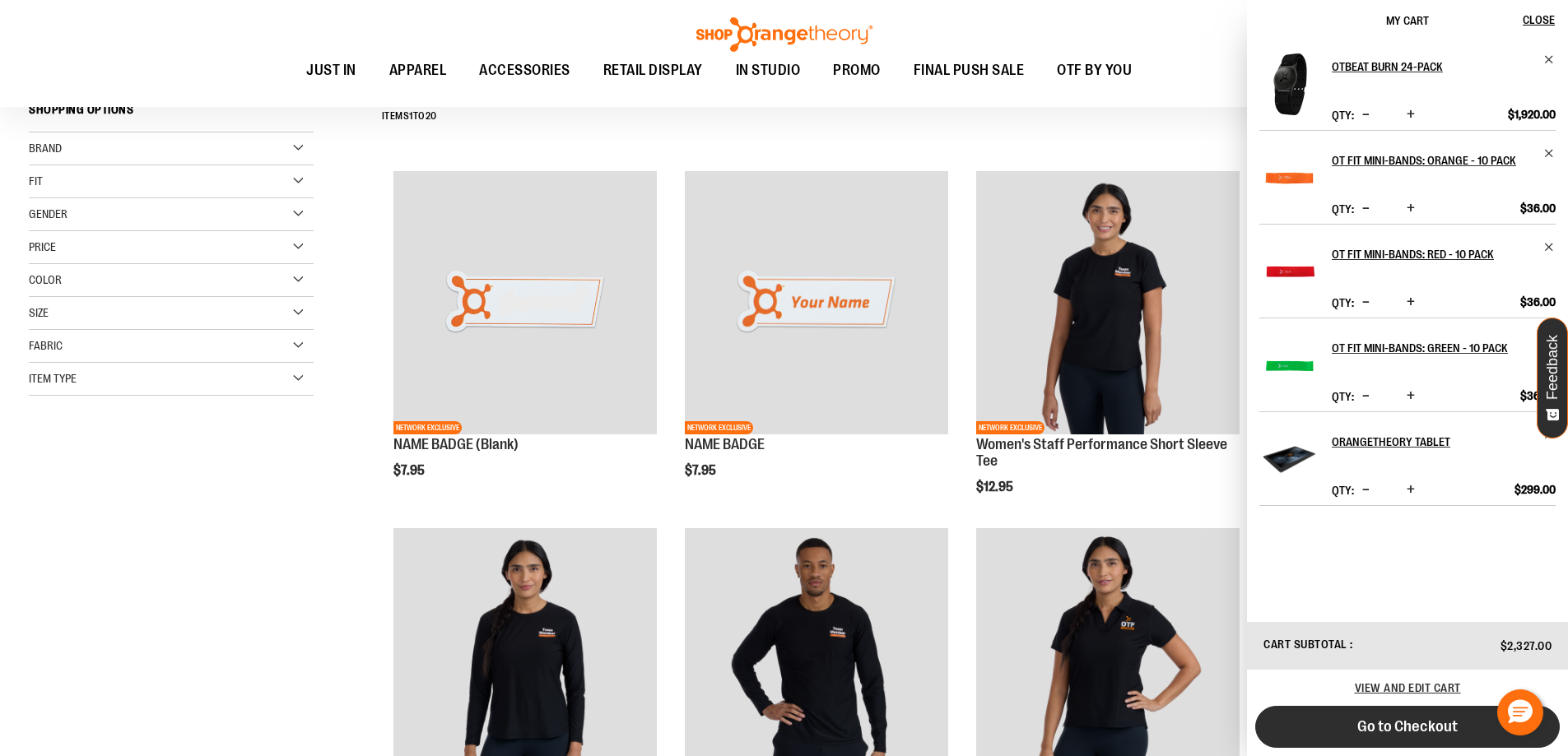
click at [1392, 738] on button "Go to Checkout" at bounding box center [1407, 727] width 304 height 42
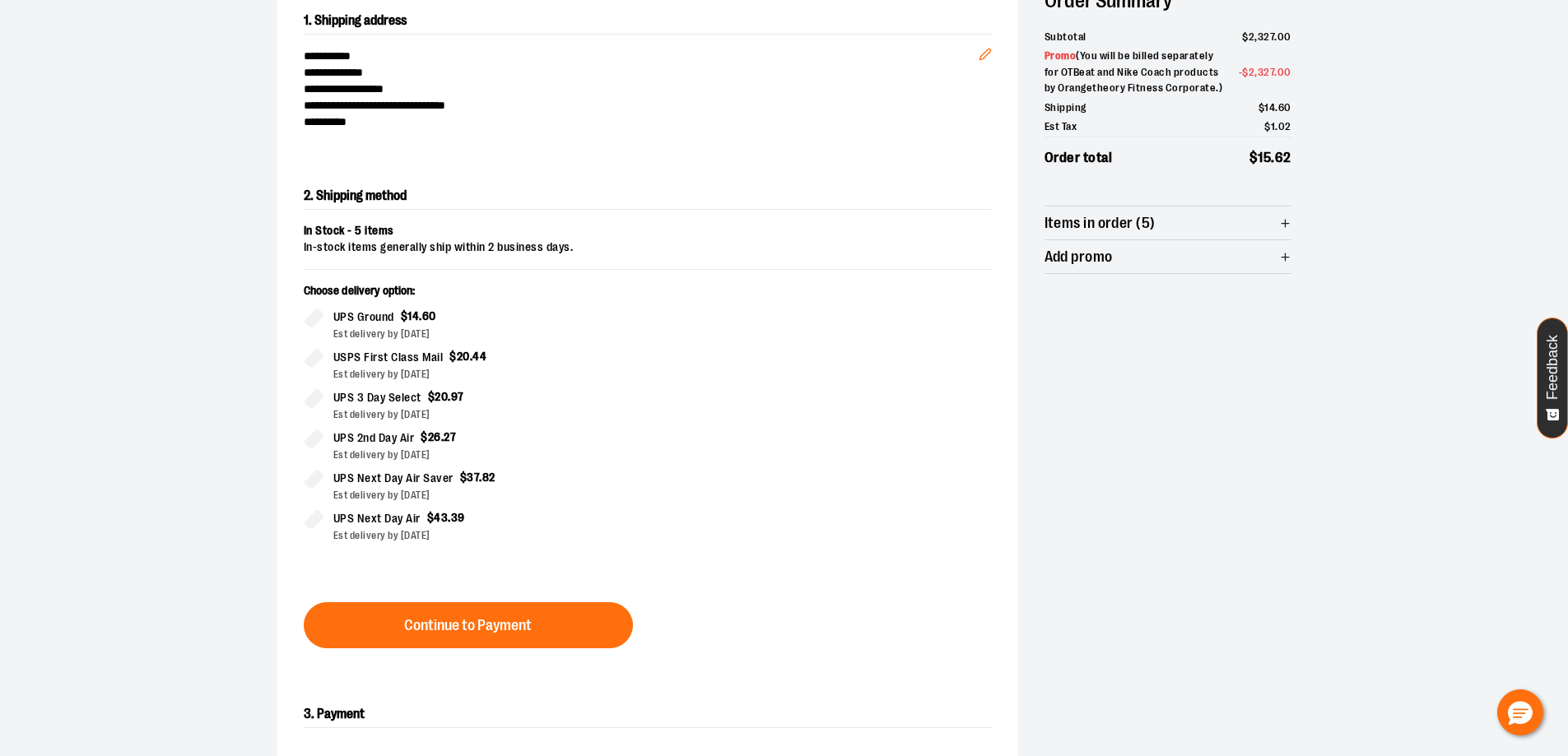
scroll to position [198, 0]
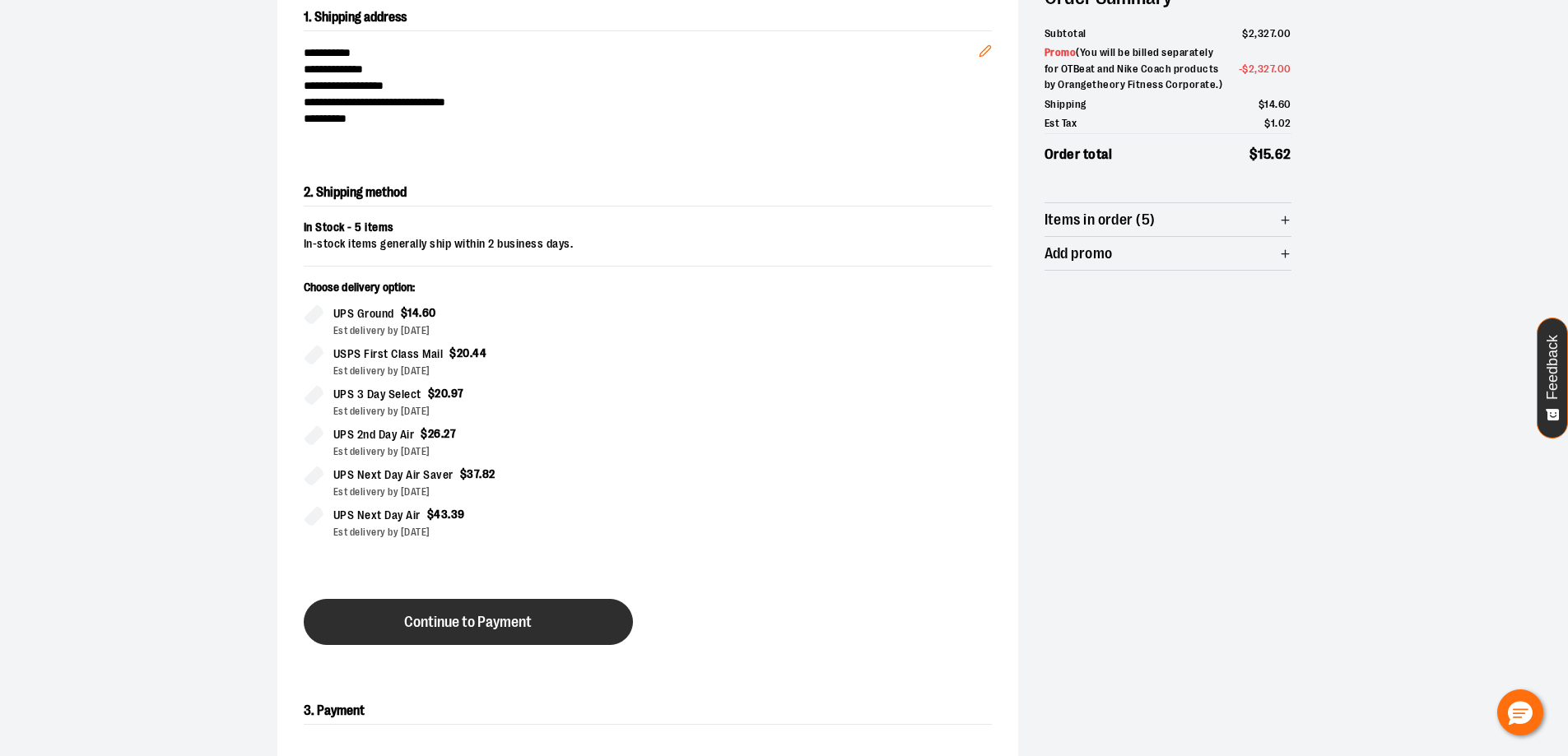
click at [422, 616] on span "Continue to Payment" at bounding box center [468, 623] width 128 height 16
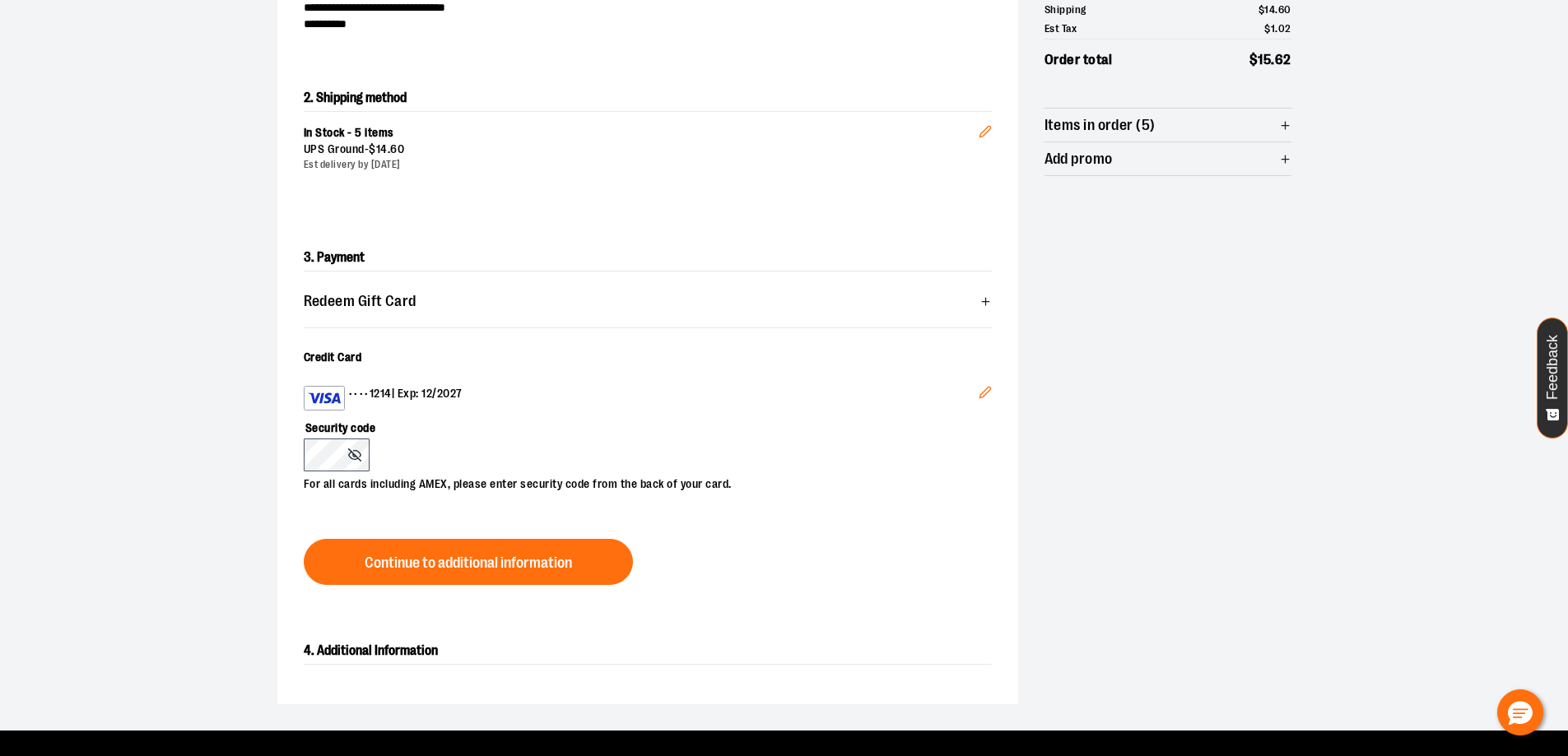
scroll to position [329, 0]
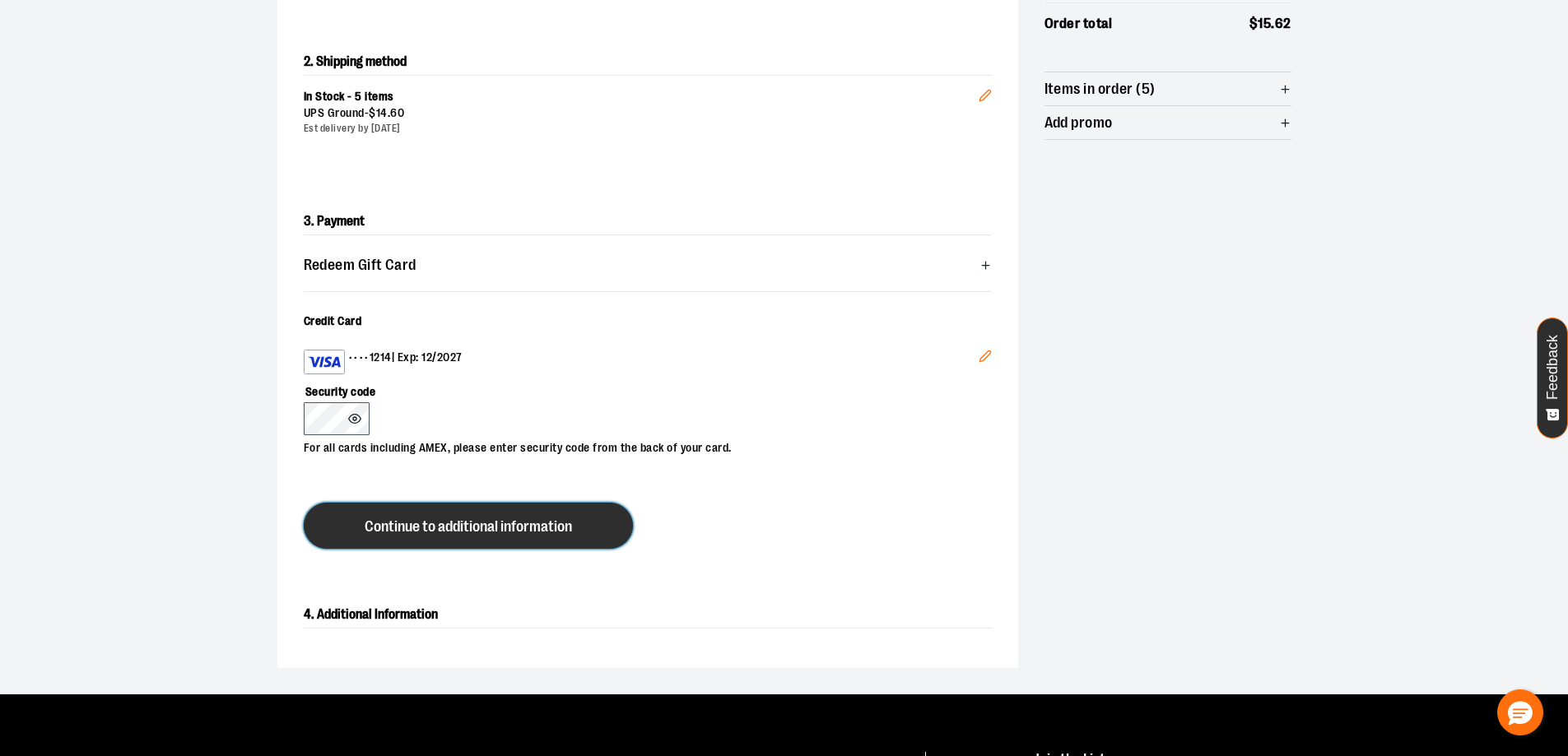
click at [514, 515] on button "Continue to additional information" at bounding box center [468, 526] width 329 height 46
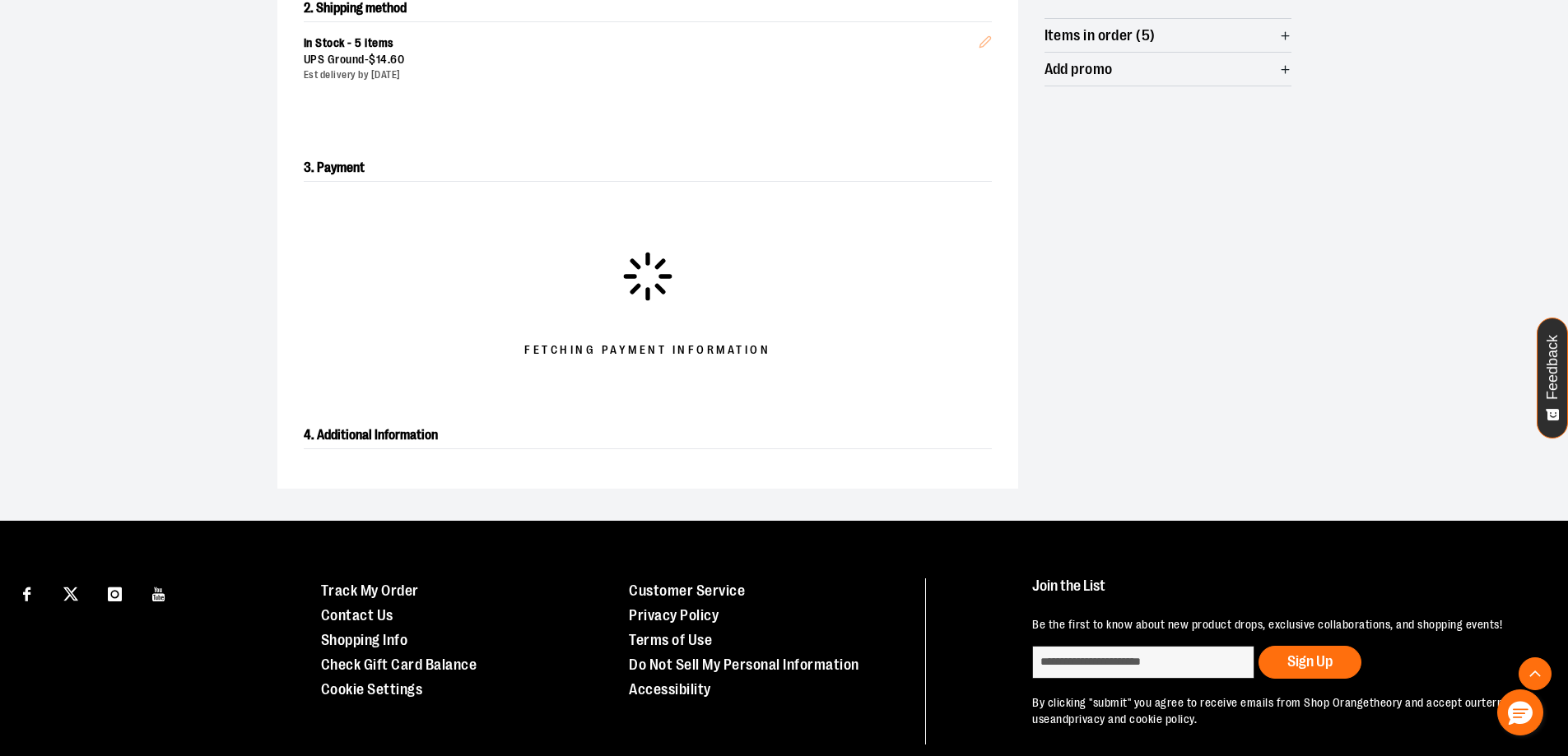
scroll to position [411, 0]
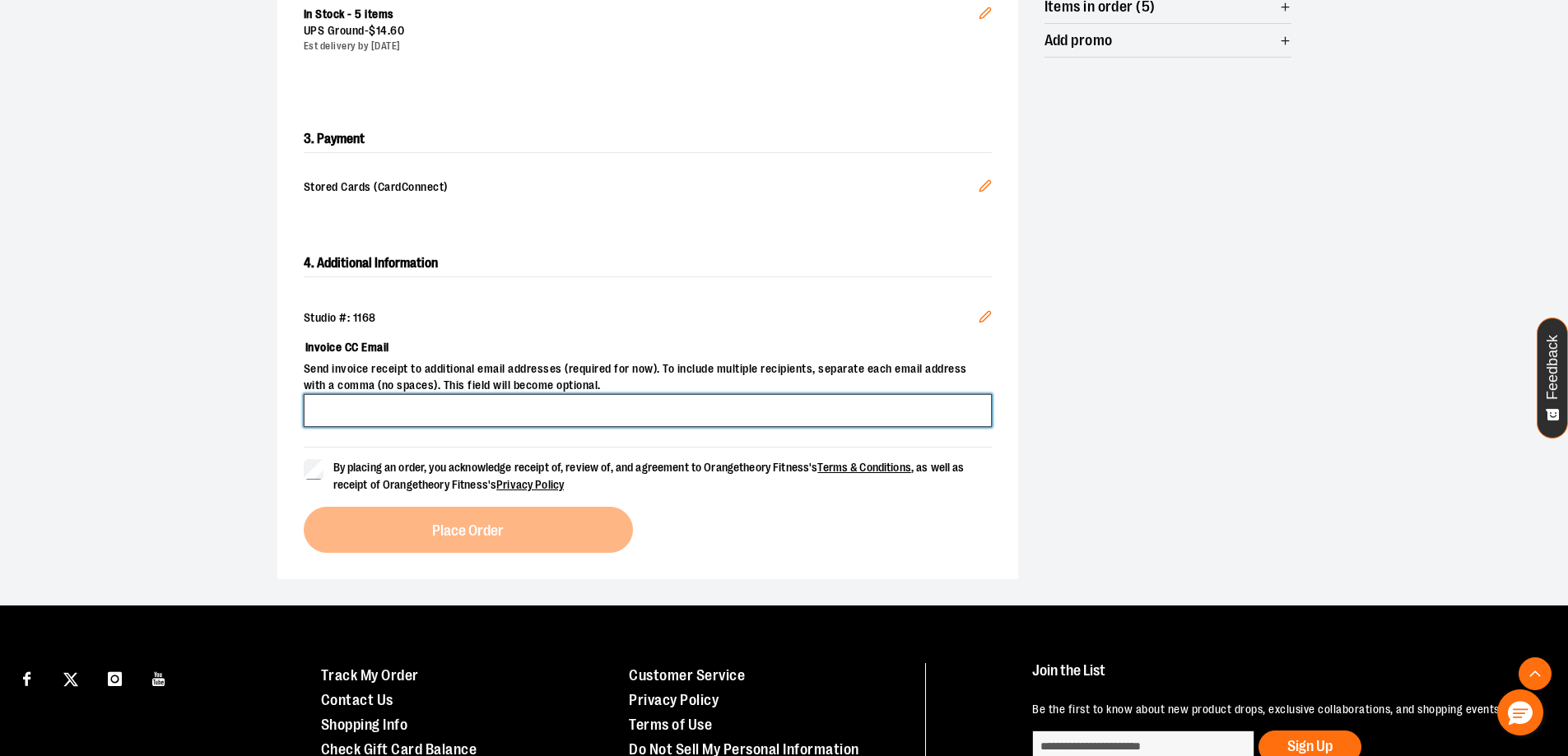
click at [383, 409] on input "Invoice CC Email" at bounding box center [647, 410] width 688 height 33
type input "**********"
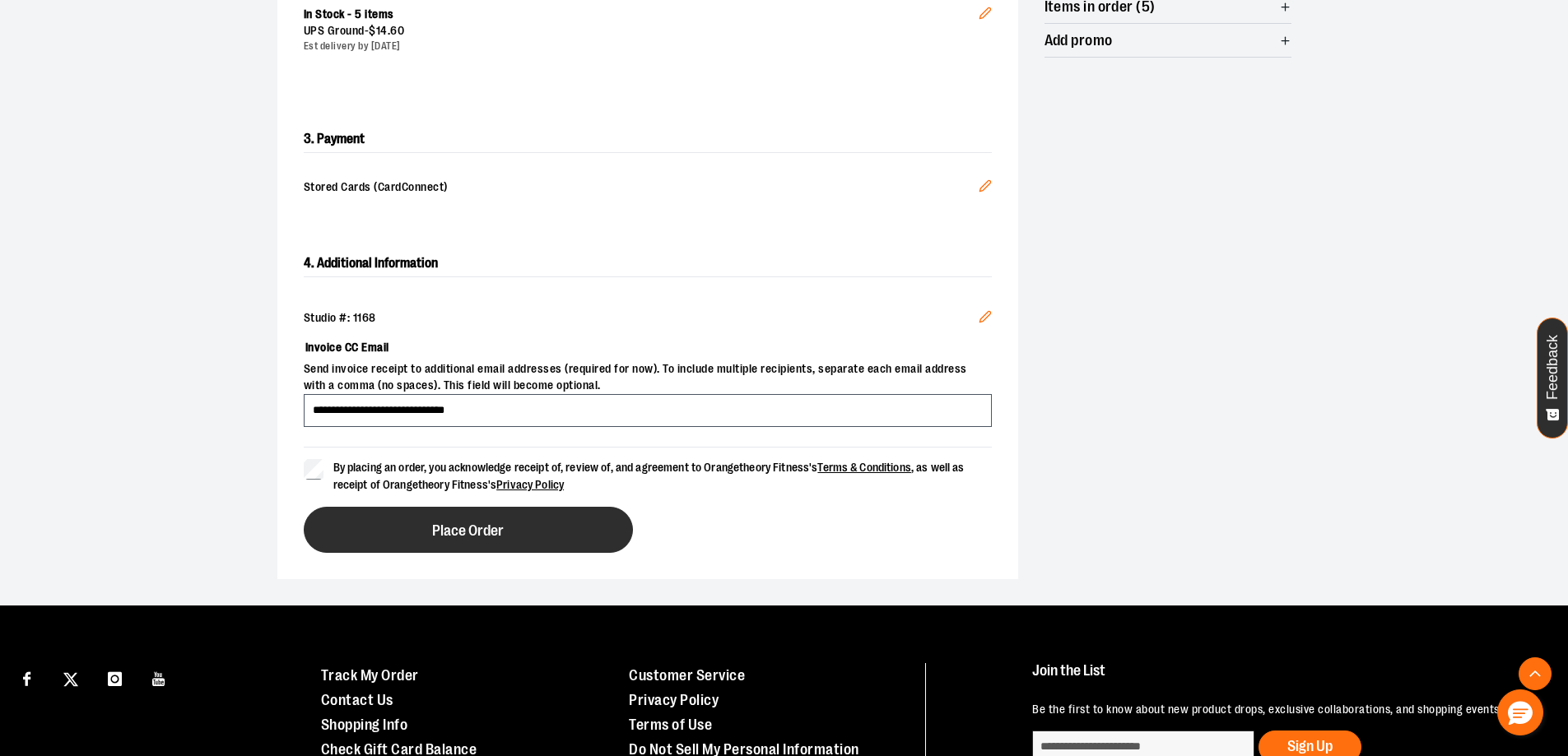
click at [424, 532] on button "Place Order" at bounding box center [468, 530] width 329 height 46
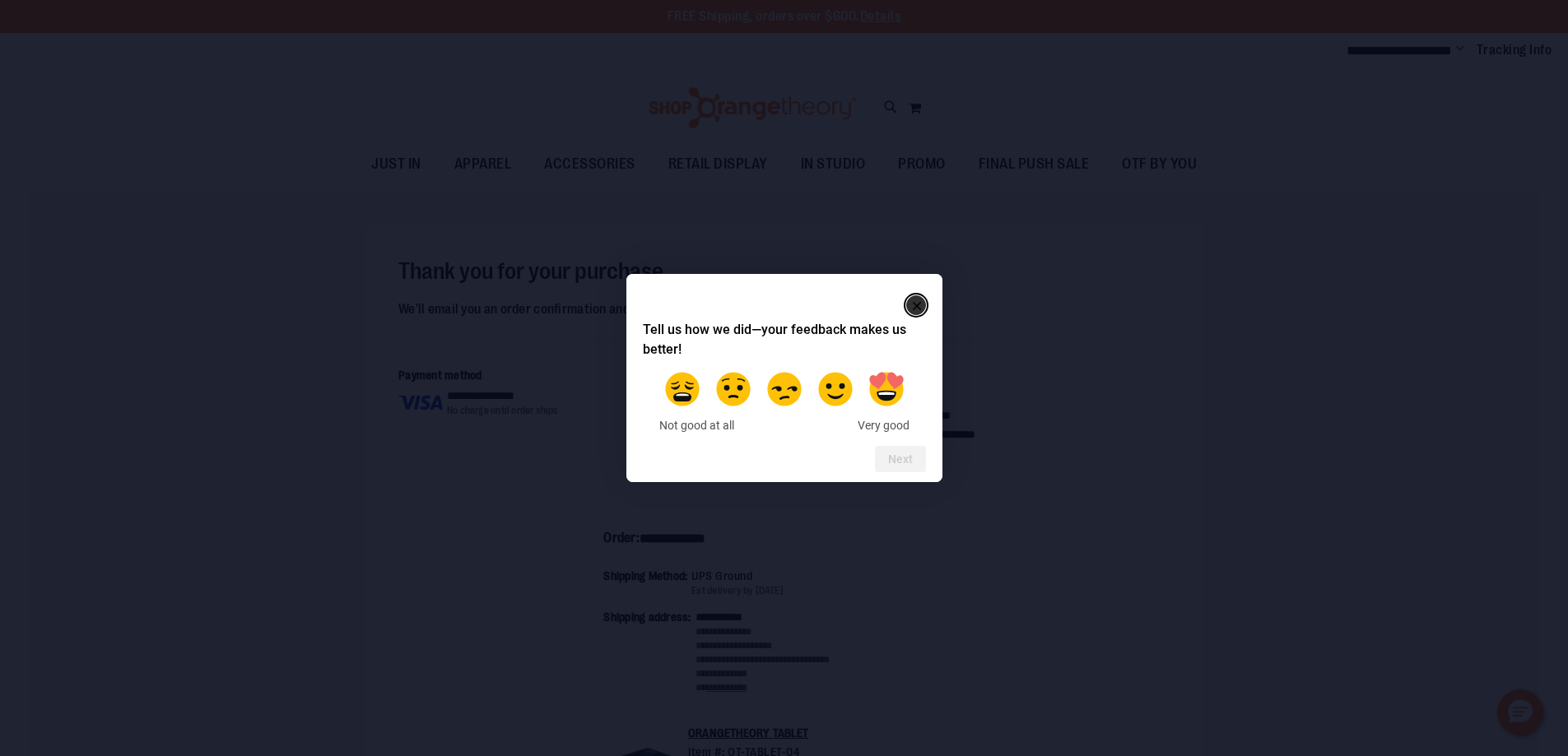
type input "**********"
click at [921, 313] on rect "Close" at bounding box center [917, 306] width 20 height 20
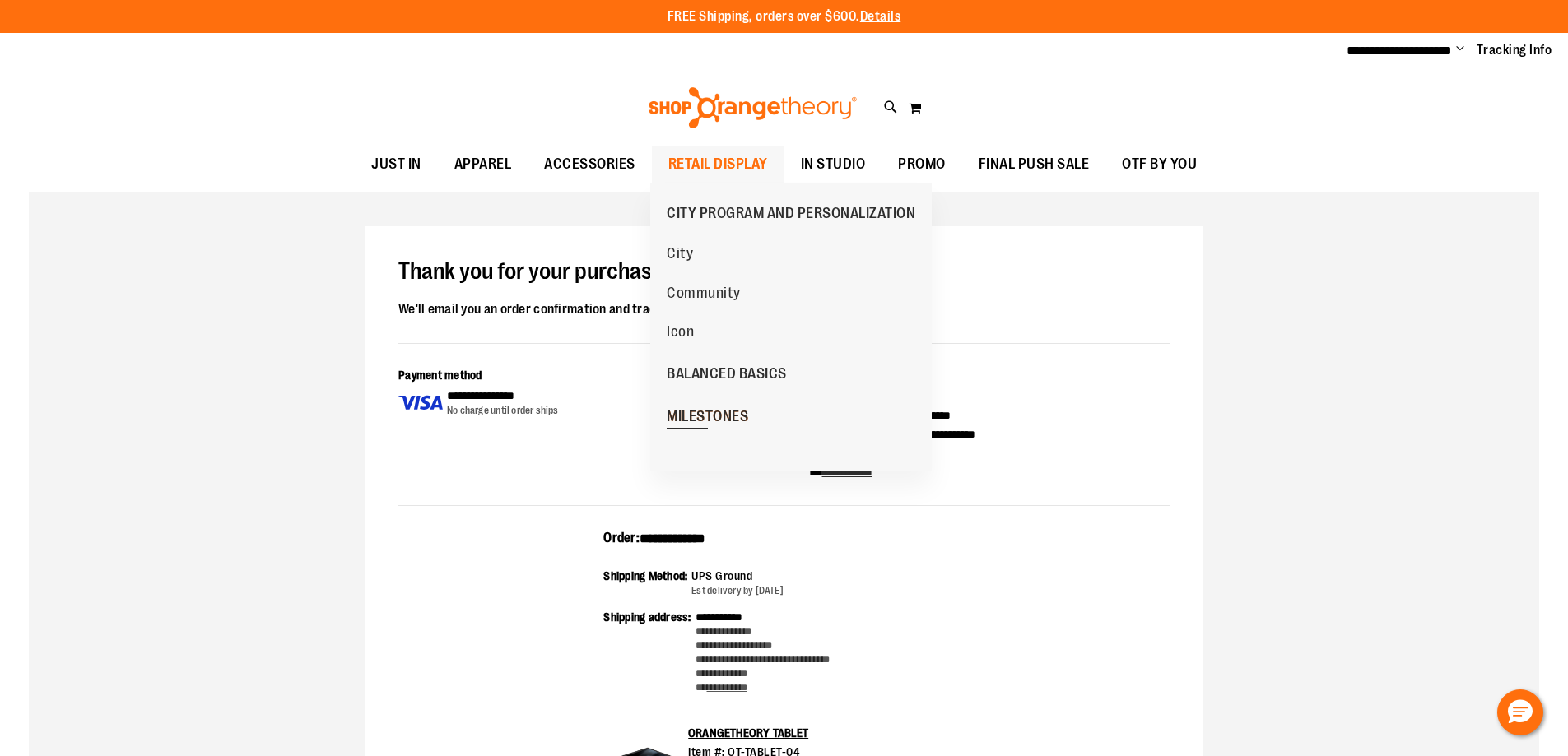
click at [720, 409] on span "MILESTONES" at bounding box center [707, 419] width 81 height 21
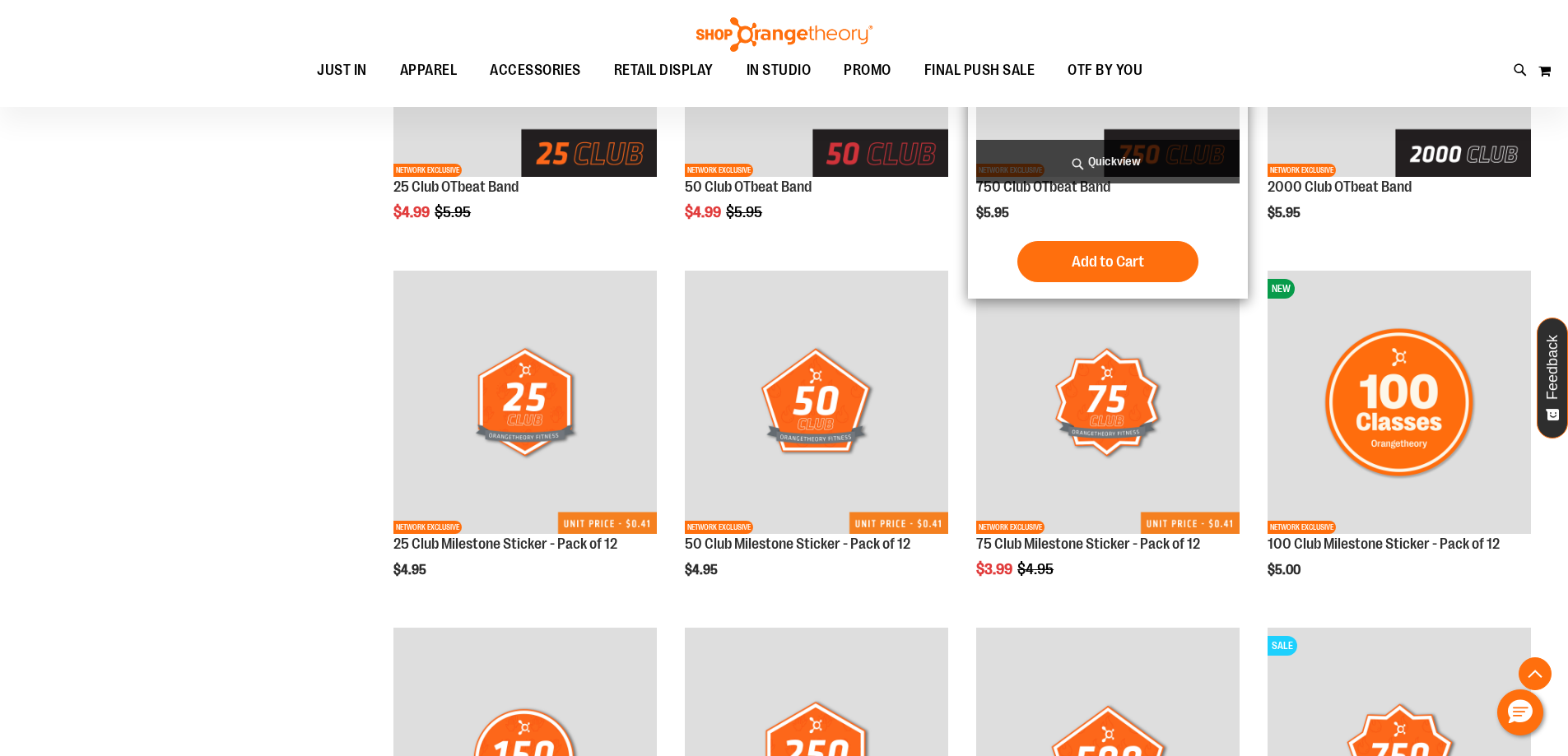
scroll to position [184, 0]
